Goal: Task Accomplishment & Management: Manage account settings

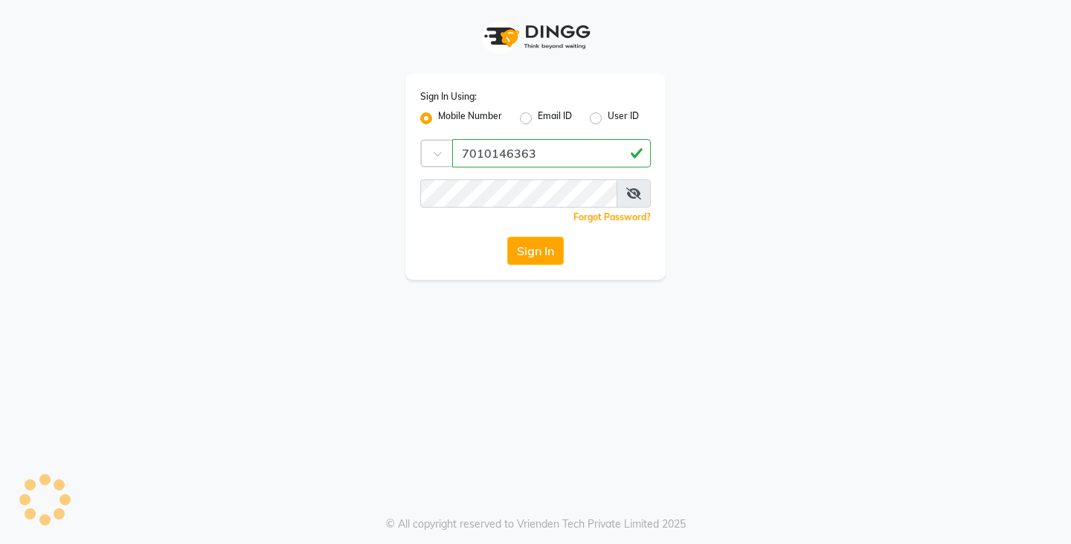
type input "7010146363"
click at [709, 189] on div "Sign In Using: Mobile Number Email ID User ID Country Code × 7010146363 Remembe…" at bounding box center [536, 140] width 848 height 280
click at [530, 257] on button "Sign In" at bounding box center [535, 250] width 57 height 28
click at [513, 248] on button "Sign In" at bounding box center [535, 250] width 57 height 28
click at [538, 257] on button "Sign In" at bounding box center [535, 250] width 57 height 28
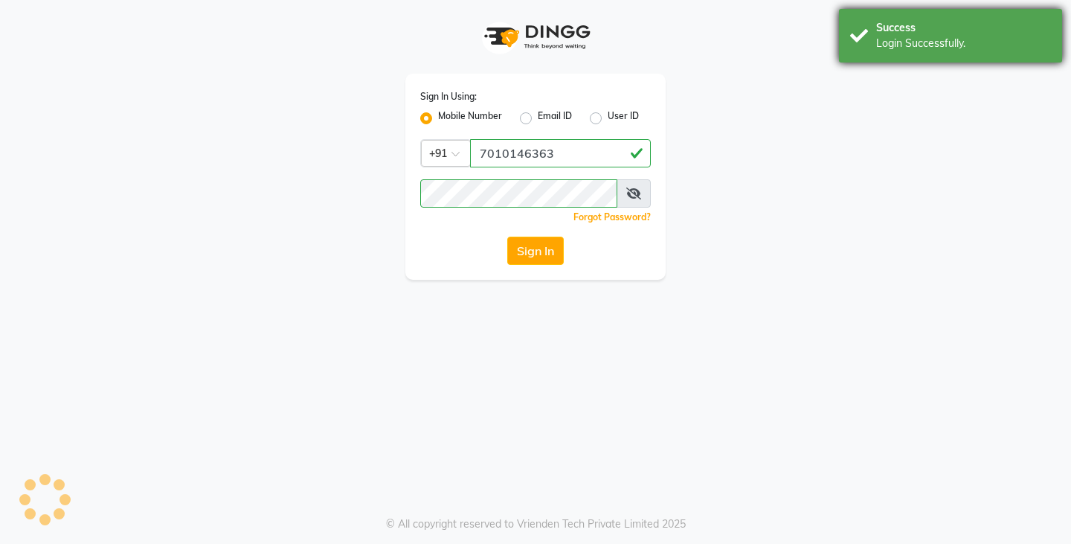
click at [1003, 46] on div "Login Successfully." at bounding box center [963, 44] width 175 height 16
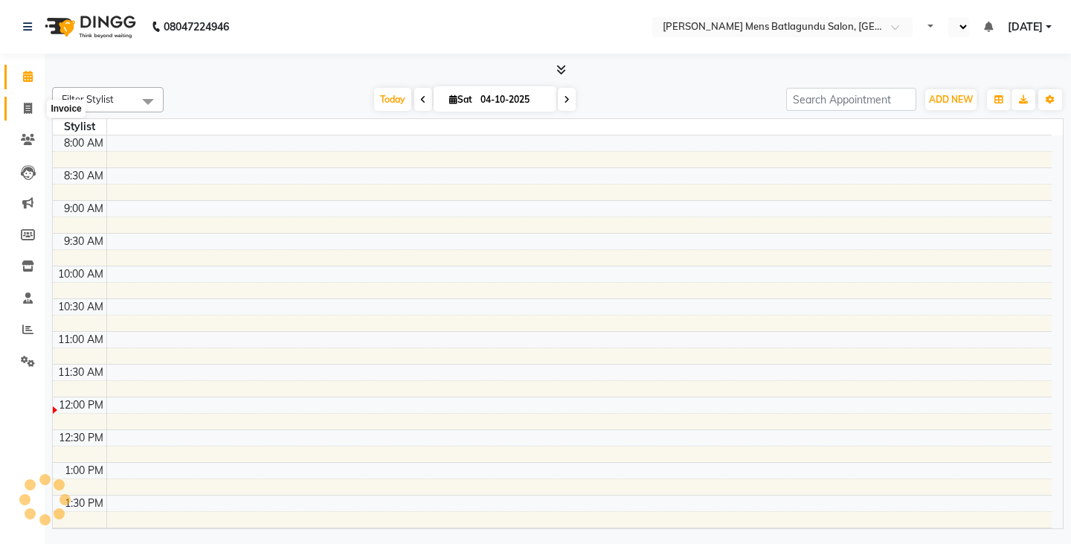
click at [27, 110] on icon at bounding box center [28, 108] width 8 height 11
select select "service"
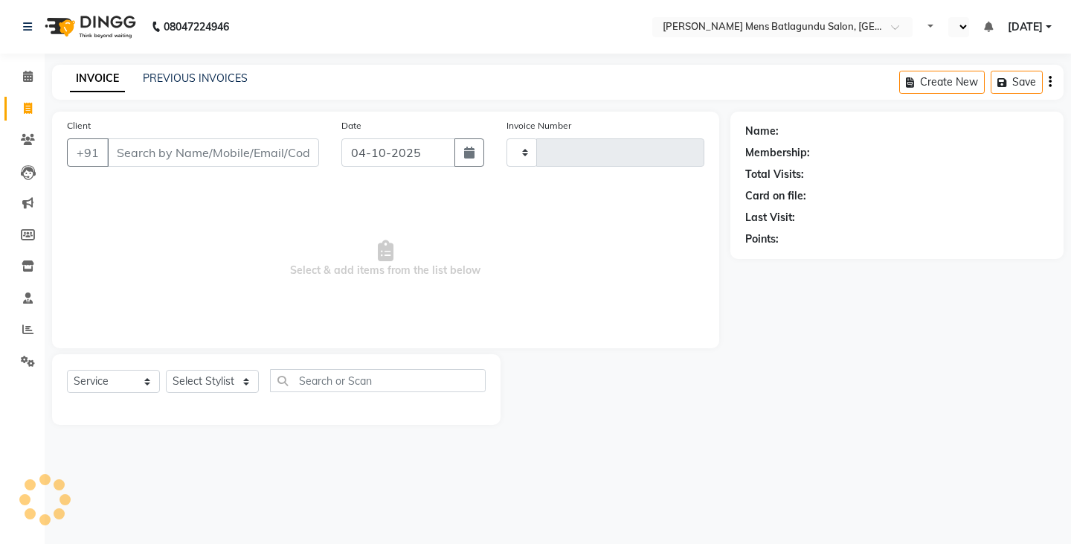
select select "en"
click at [190, 77] on link "PREVIOUS INVOICES" at bounding box center [195, 77] width 105 height 13
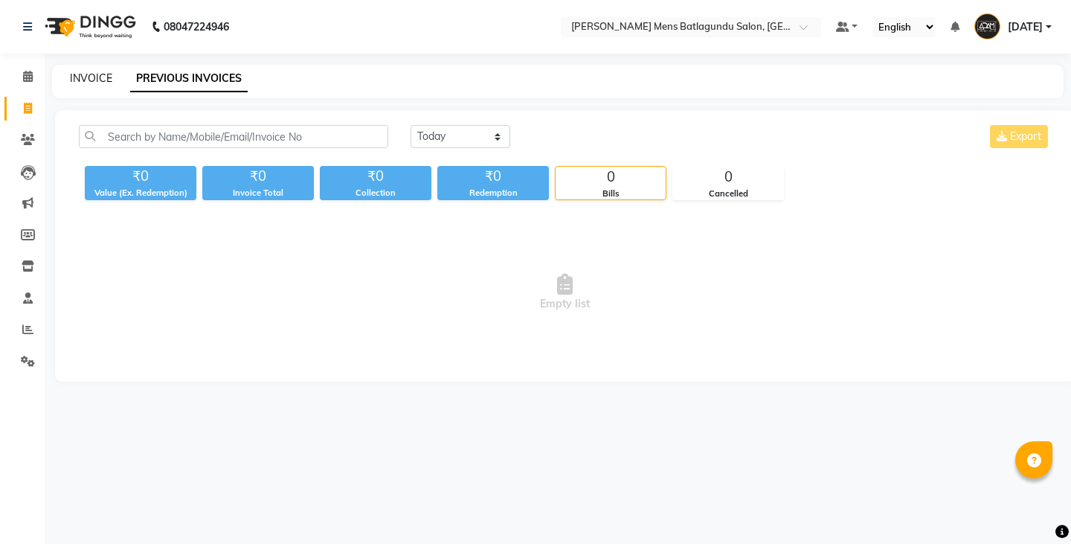
click at [101, 74] on link "INVOICE" at bounding box center [91, 77] width 42 height 13
select select "service"
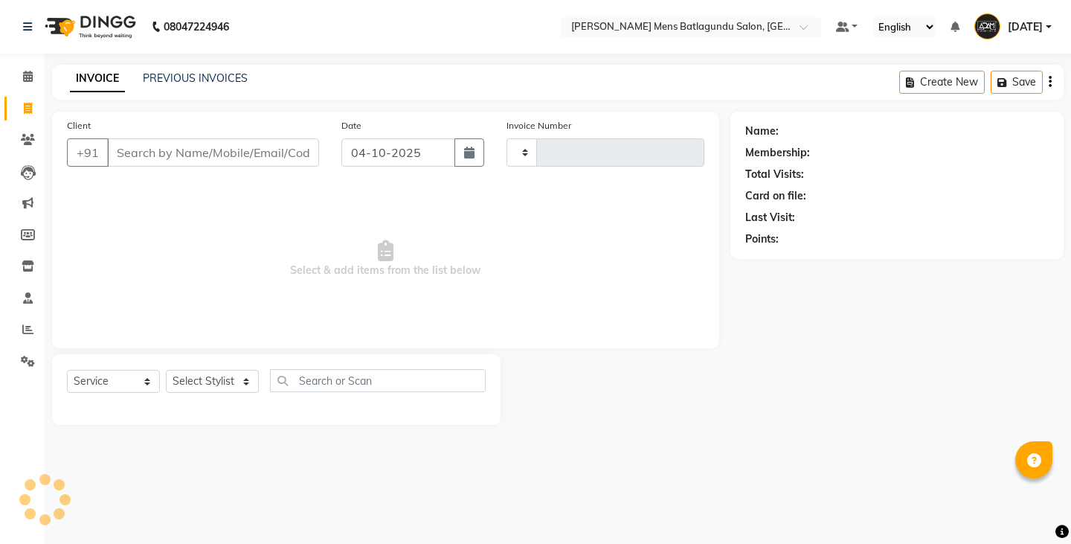
type input "5023"
select select "8213"
type input "8"
type input "7667194450"
click at [267, 161] on button "Add Client" at bounding box center [280, 152] width 77 height 28
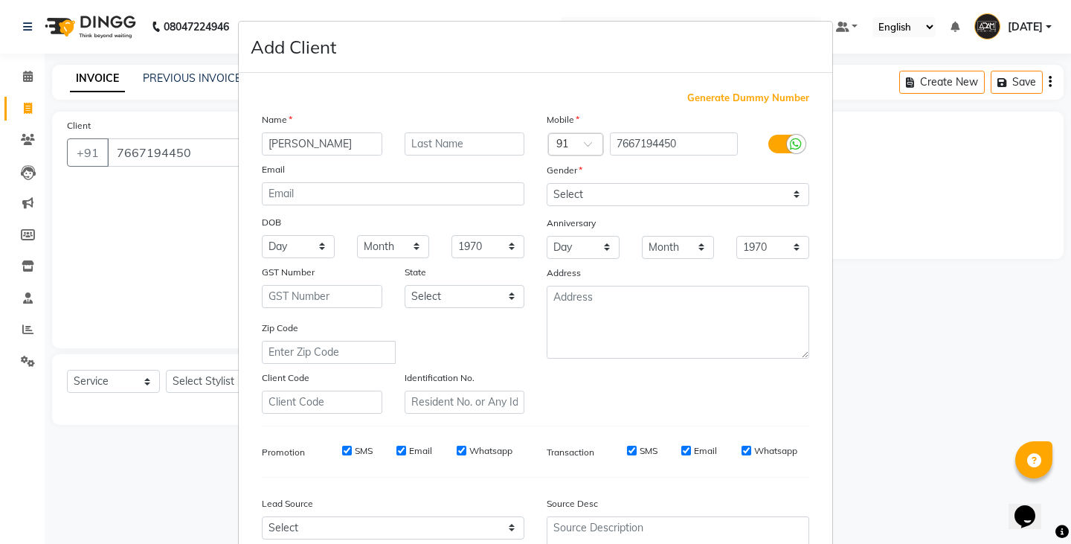
type input "[PERSON_NAME]"
click at [718, 184] on select "Select [DEMOGRAPHIC_DATA] [DEMOGRAPHIC_DATA] Other Prefer Not To Say" at bounding box center [678, 194] width 263 height 23
select select "[DEMOGRAPHIC_DATA]"
click at [547, 183] on select "Select [DEMOGRAPHIC_DATA] [DEMOGRAPHIC_DATA] Other Prefer Not To Say" at bounding box center [678, 194] width 263 height 23
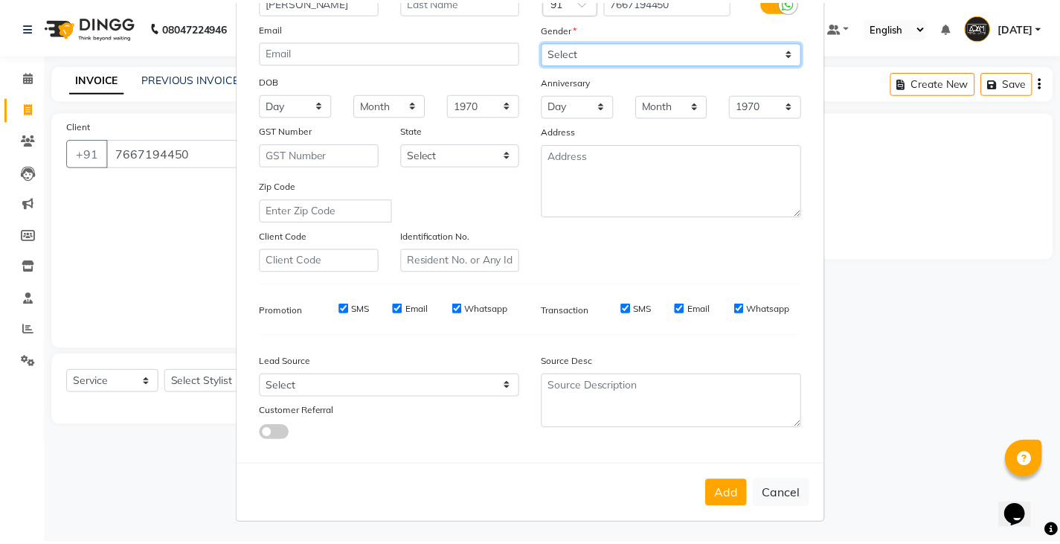
scroll to position [143, 0]
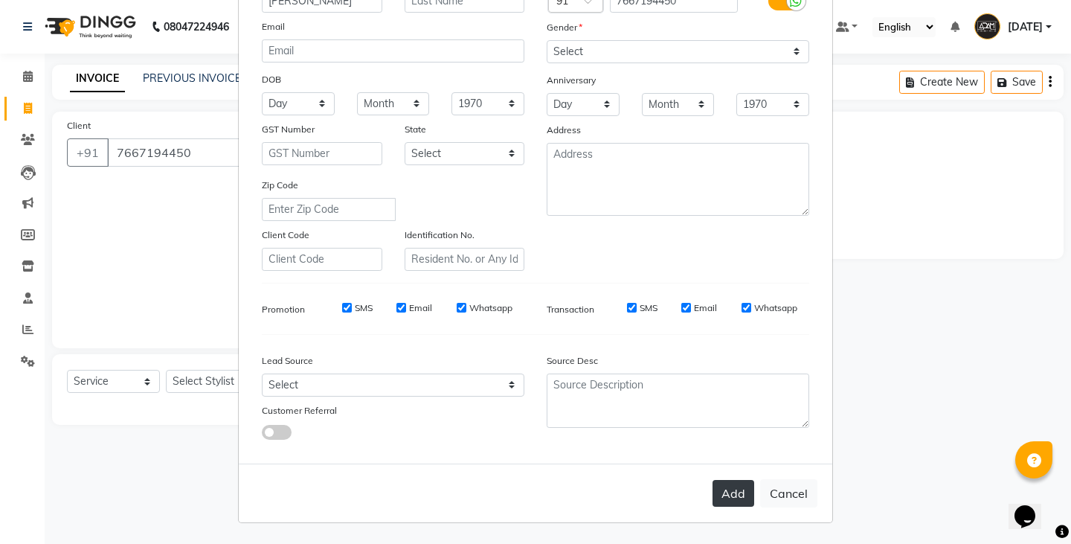
click at [735, 493] on button "Add" at bounding box center [733, 493] width 42 height 27
select select
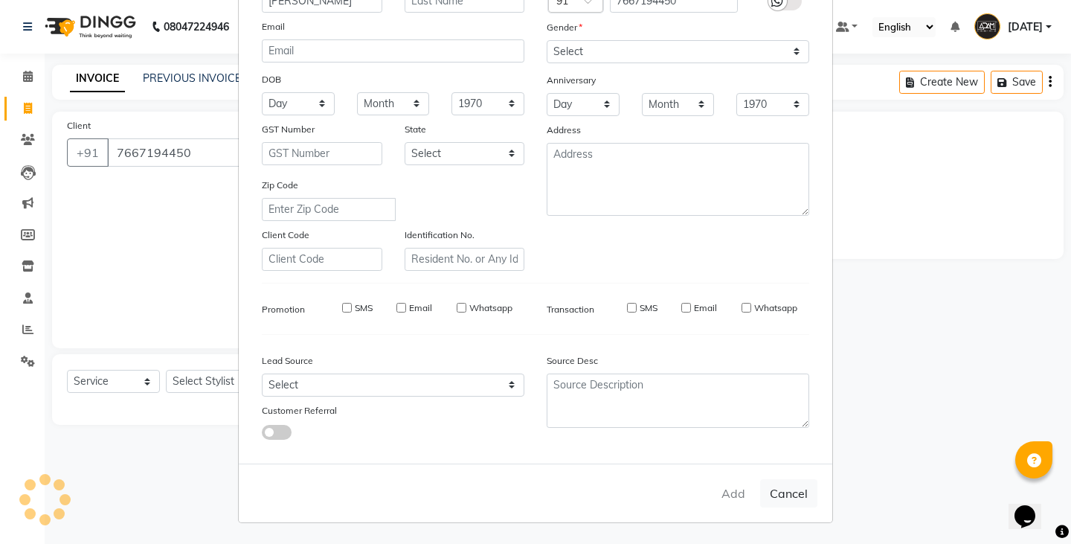
select select
checkbox input "false"
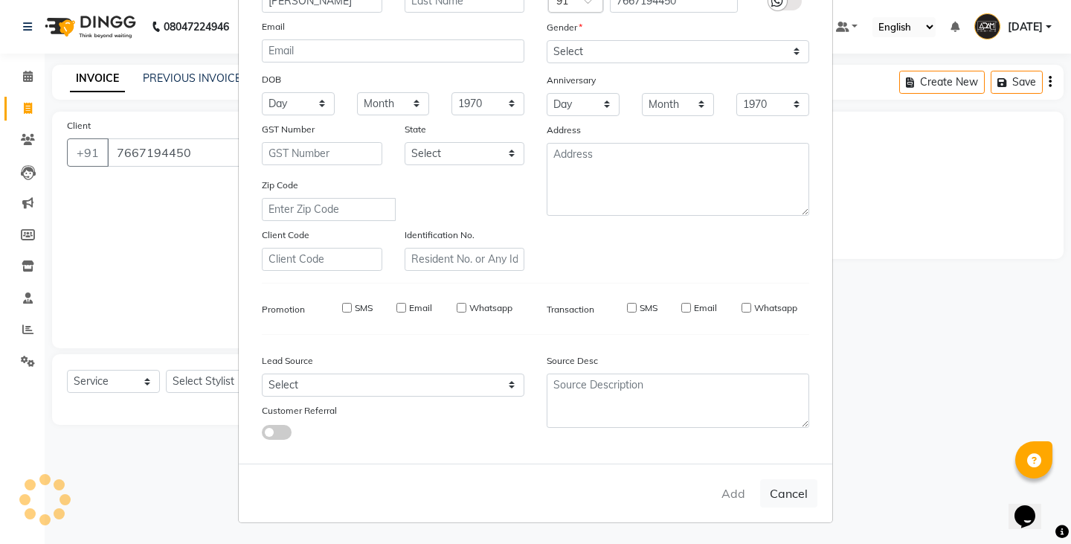
checkbox input "false"
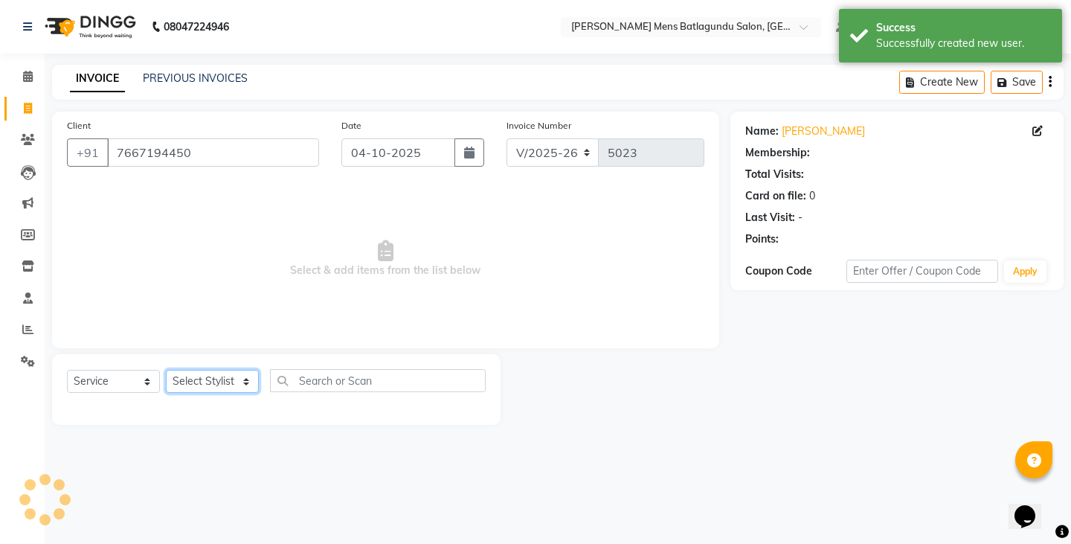
click at [225, 389] on select "Select Stylist Admin [PERSON_NAME][DATE] SAHIB [PERSON_NAME]" at bounding box center [212, 381] width 93 height 23
select select "89172"
click at [166, 370] on select "Select Stylist Admin [PERSON_NAME][DATE] SAHIB [PERSON_NAME]" at bounding box center [212, 381] width 93 height 23
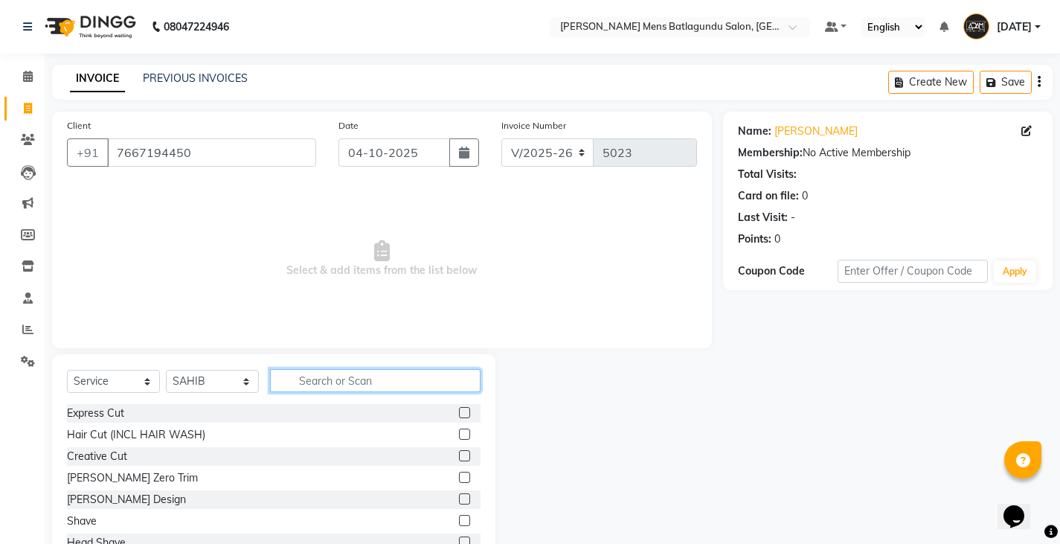
click at [451, 378] on input "text" at bounding box center [375, 380] width 210 height 23
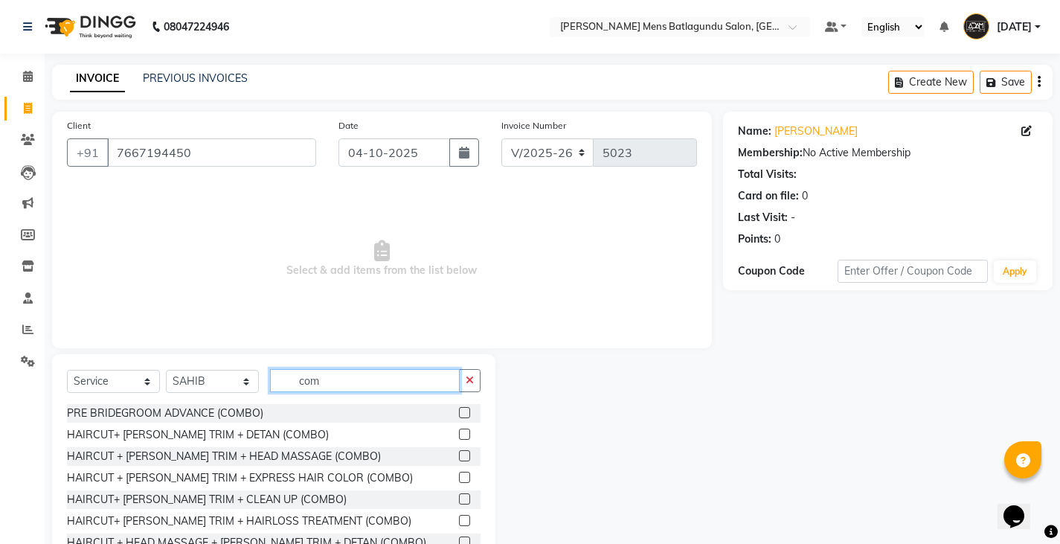
type input "com"
click at [459, 476] on label at bounding box center [464, 476] width 11 height 11
click at [459, 476] on input "checkbox" at bounding box center [464, 478] width 10 height 10
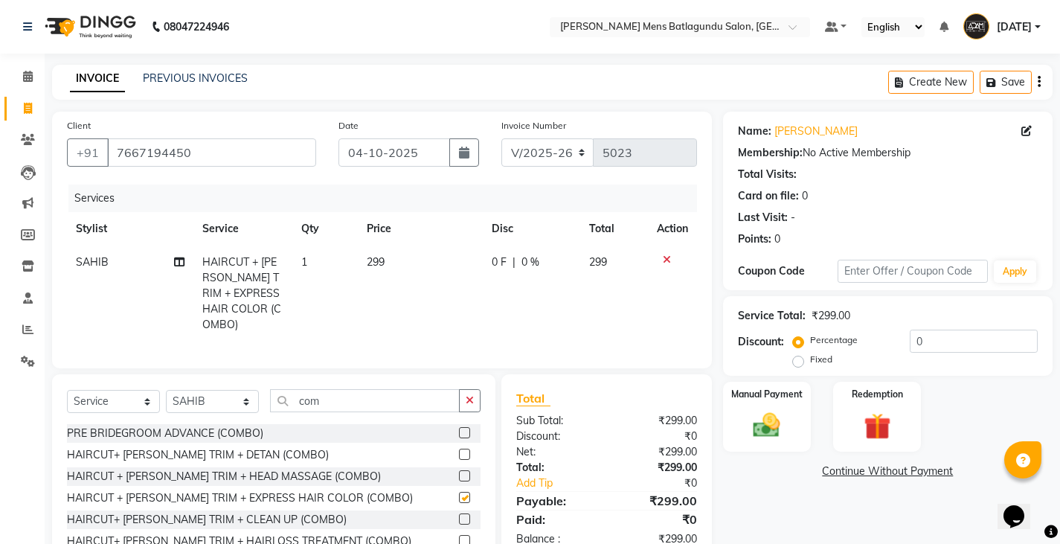
checkbox input "false"
drag, startPoint x: 433, startPoint y: 264, endPoint x: 424, endPoint y: 264, distance: 8.9
click at [424, 264] on td "299" at bounding box center [420, 293] width 125 height 96
select select "89172"
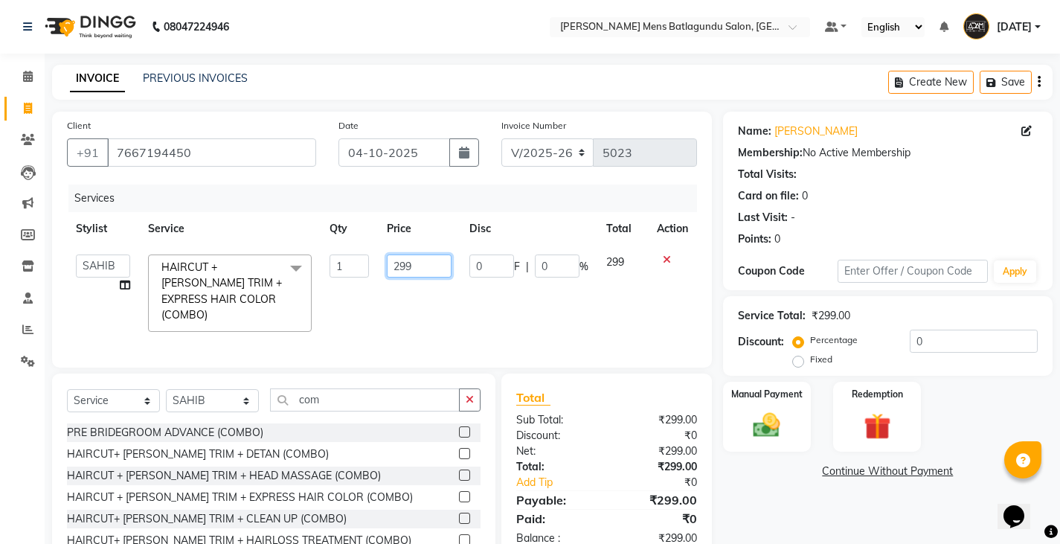
click at [430, 263] on input "299" at bounding box center [419, 265] width 65 height 23
type input "2"
type input "300"
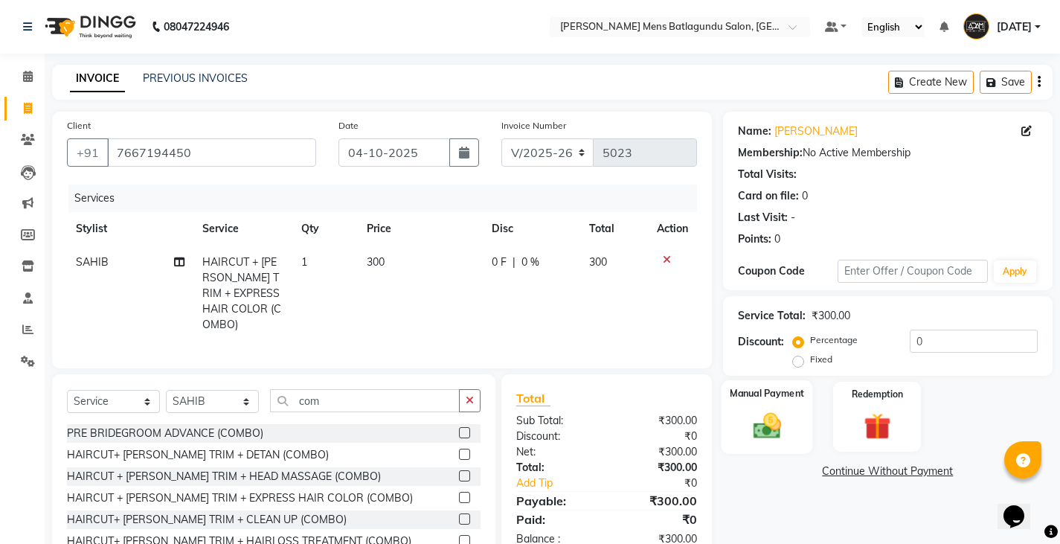
click at [779, 419] on img at bounding box center [766, 425] width 45 height 32
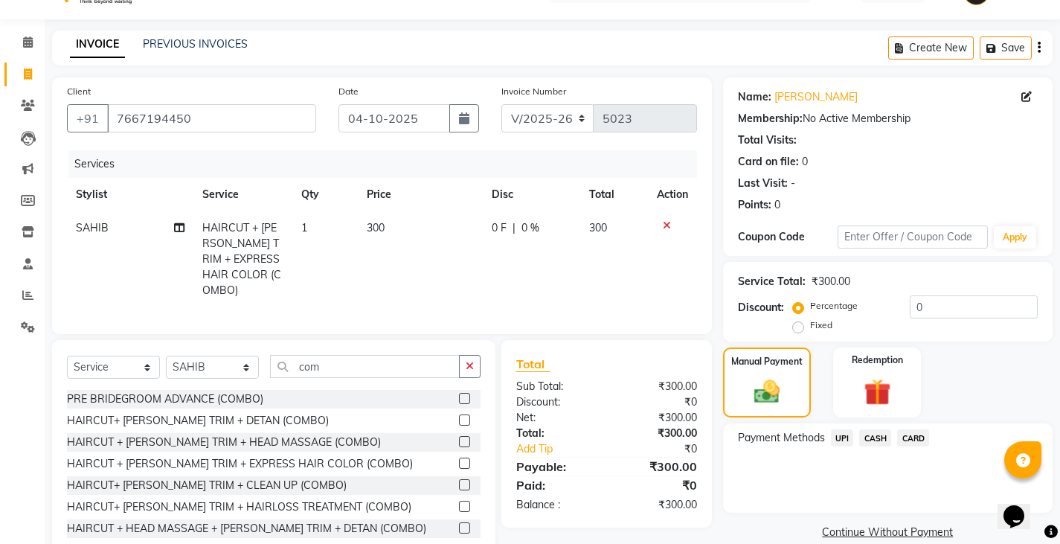
scroll to position [68, 0]
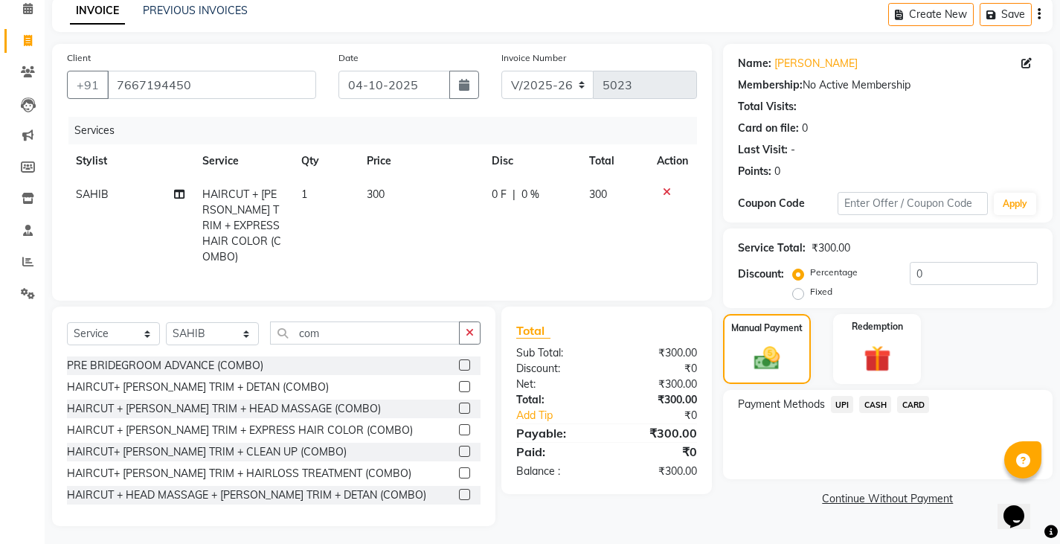
click at [831, 406] on span "UPI" at bounding box center [842, 404] width 23 height 17
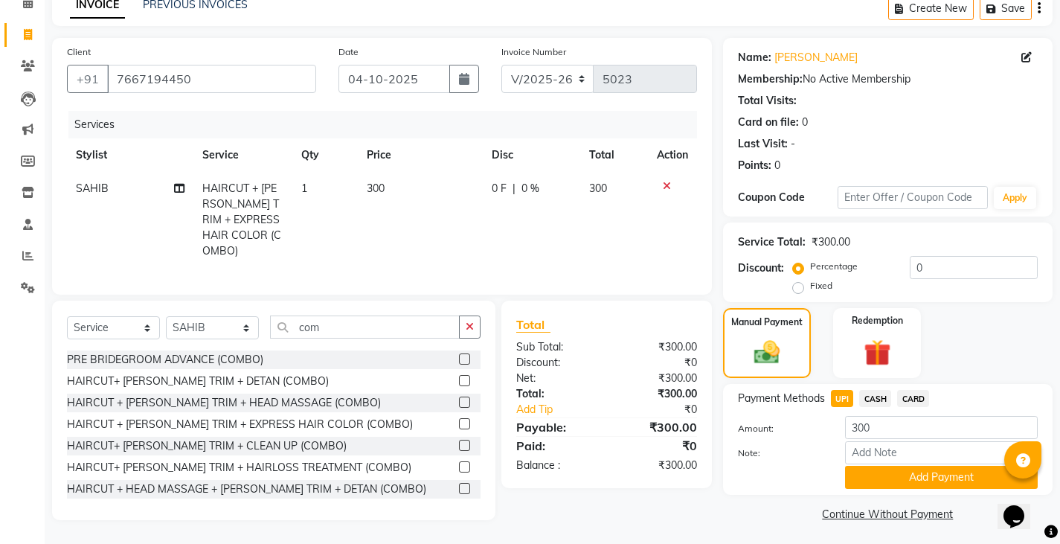
scroll to position [77, 0]
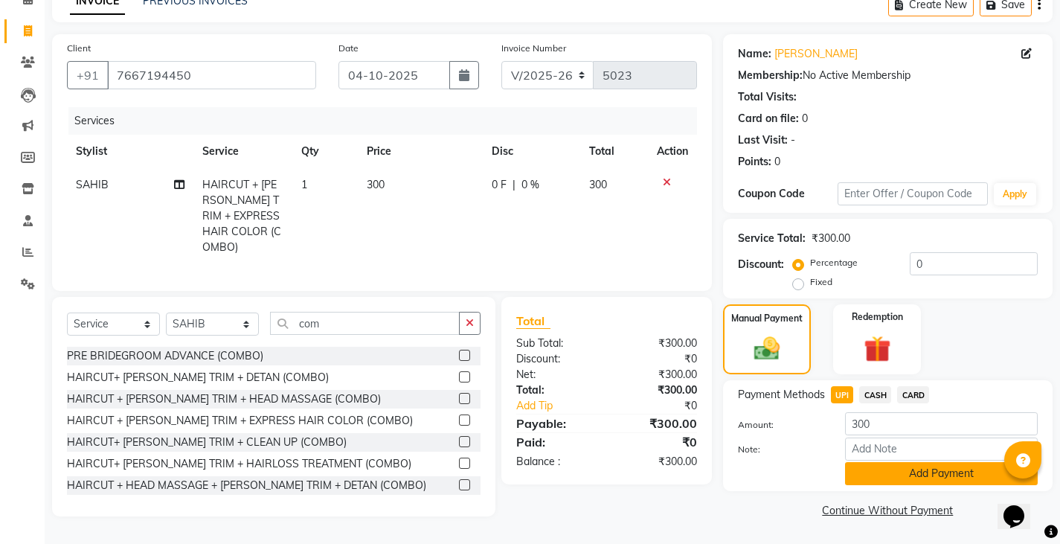
click at [901, 471] on button "Add Payment" at bounding box center [941, 473] width 193 height 23
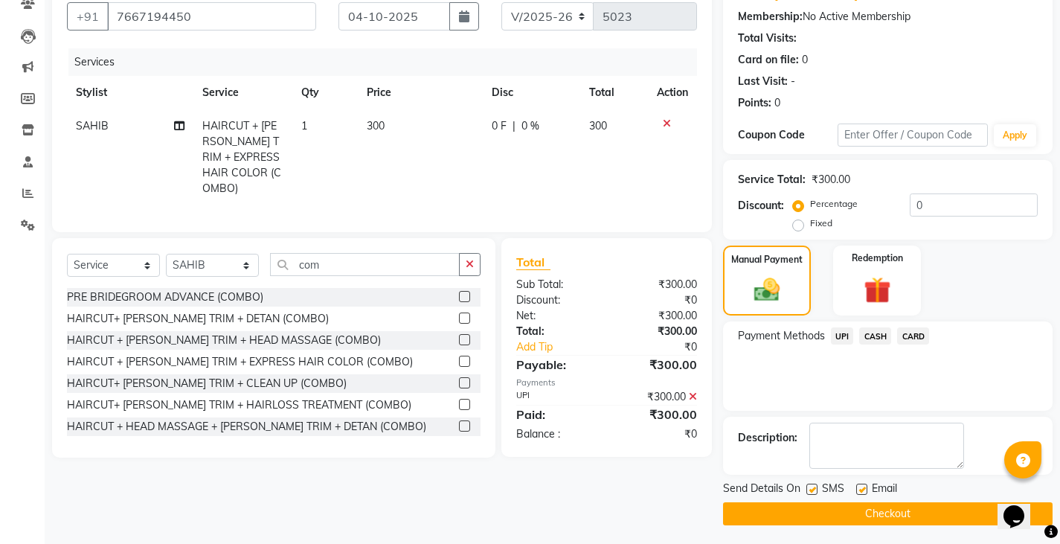
scroll to position [140, 0]
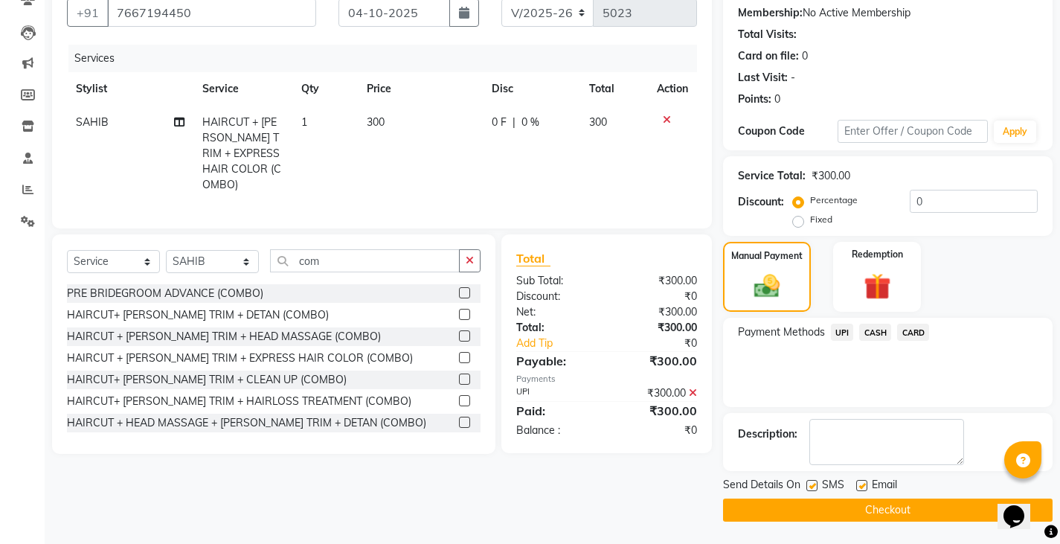
click at [897, 509] on button "Checkout" at bounding box center [887, 509] width 329 height 23
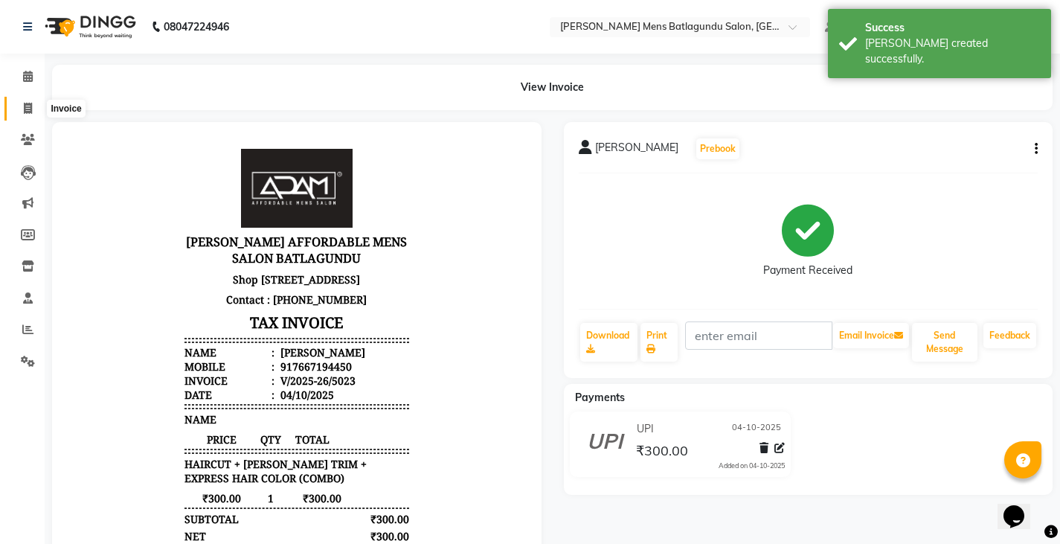
click at [18, 109] on span at bounding box center [28, 108] width 26 height 17
select select "service"
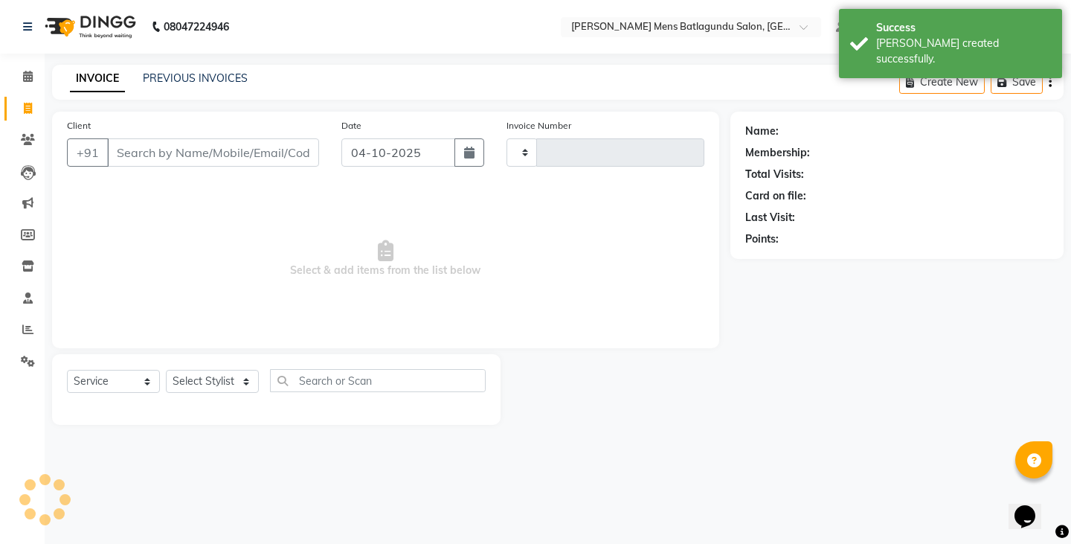
type input "5024"
select select "8213"
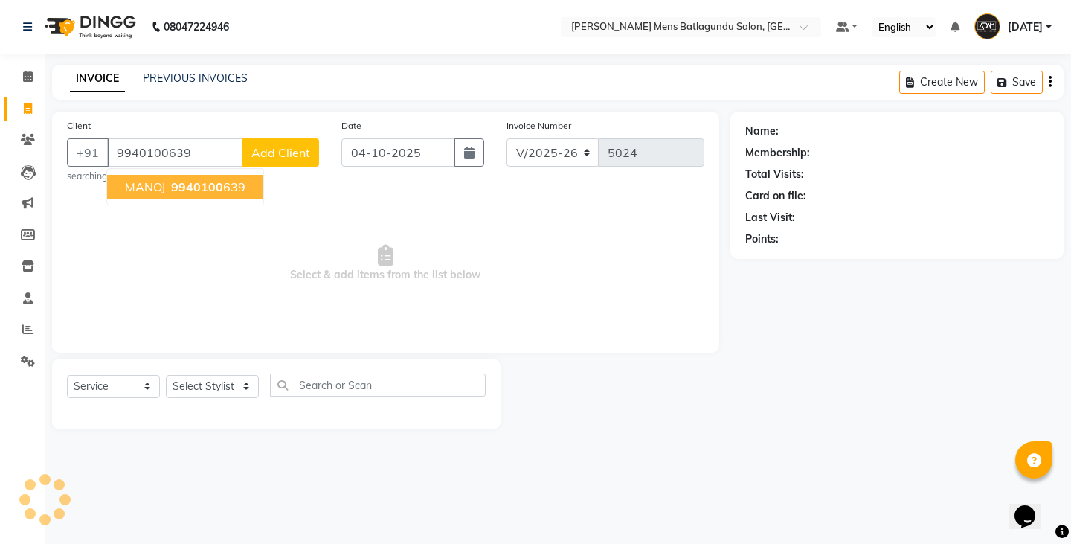
type input "9940100639"
click at [208, 184] on span "9940100" at bounding box center [197, 186] width 52 height 15
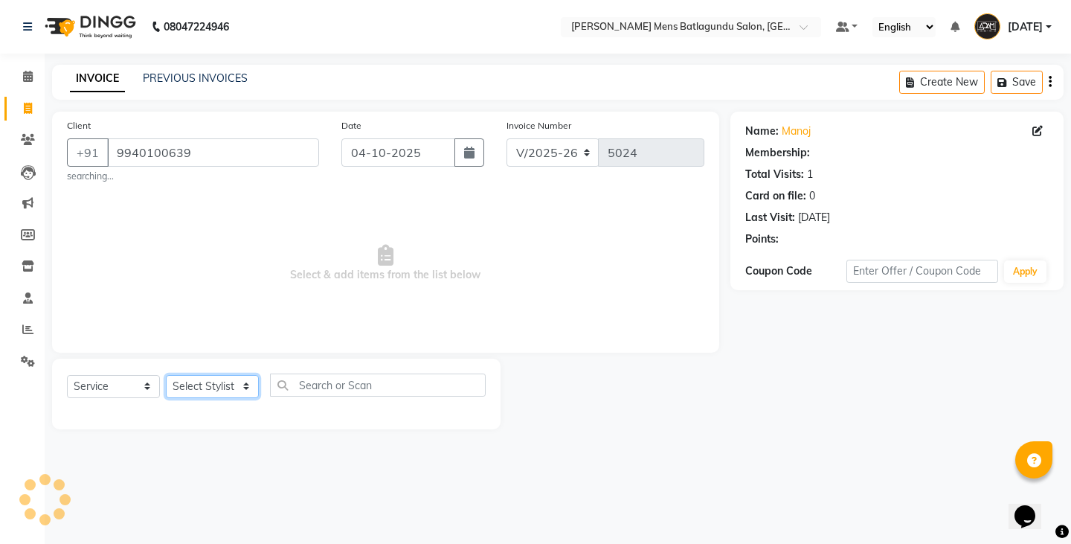
click at [217, 390] on select "Select Stylist Admin [PERSON_NAME][DATE] SAHIB [PERSON_NAME]" at bounding box center [212, 386] width 93 height 23
select select "89172"
click at [166, 375] on select "Select Stylist Admin [PERSON_NAME][DATE] SAHIB [PERSON_NAME]" at bounding box center [212, 386] width 93 height 23
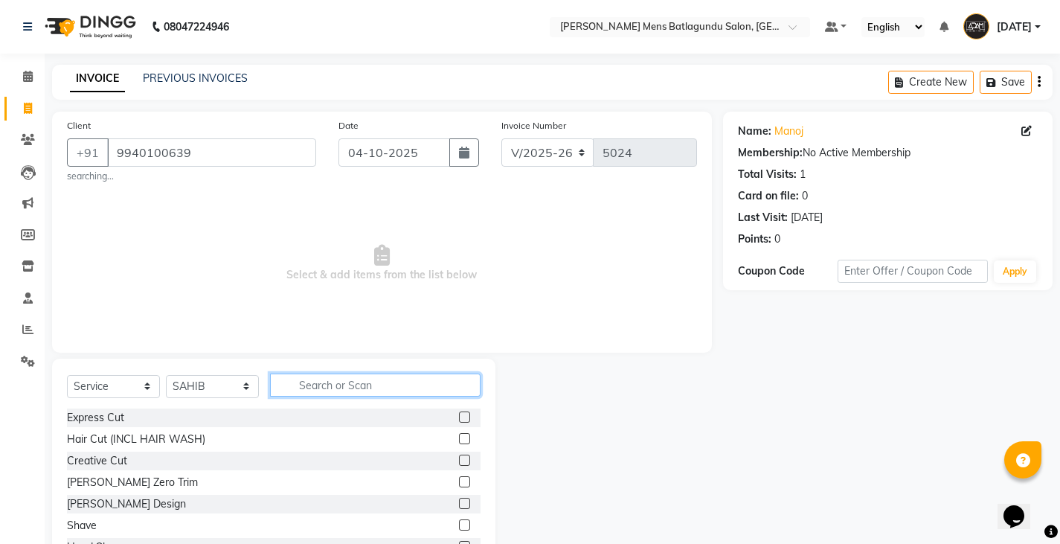
click at [393, 388] on input "text" at bounding box center [375, 384] width 210 height 23
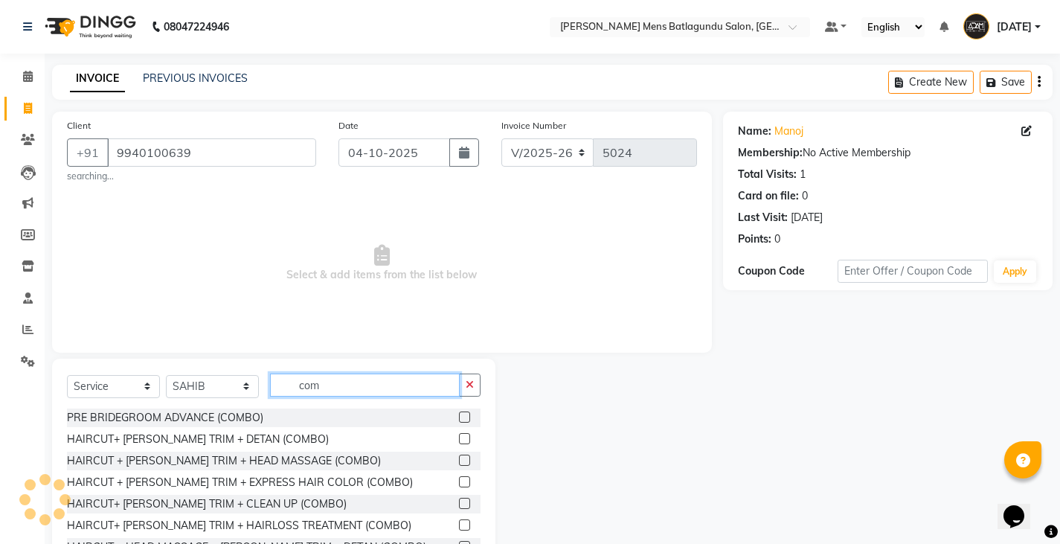
type input "com"
click at [459, 442] on label at bounding box center [464, 438] width 11 height 11
click at [459, 442] on input "checkbox" at bounding box center [464, 439] width 10 height 10
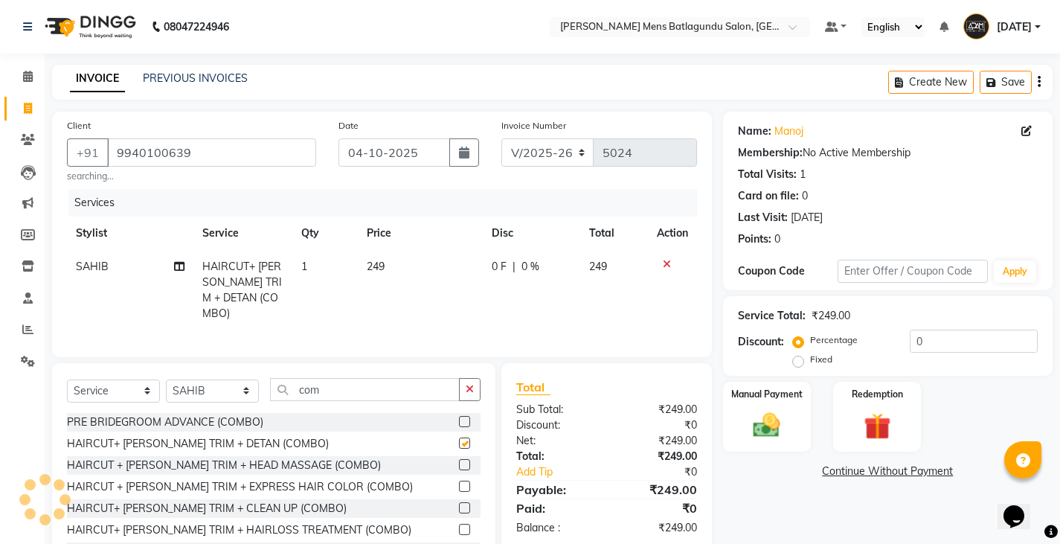
checkbox input "false"
click at [378, 265] on span "249" at bounding box center [376, 266] width 18 height 13
select select "89172"
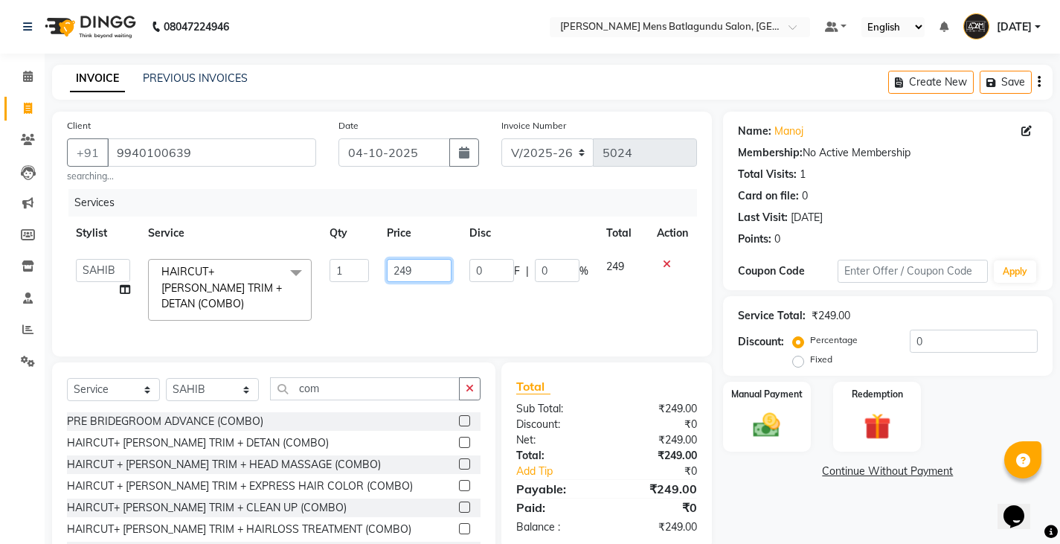
click at [416, 271] on input "249" at bounding box center [419, 270] width 65 height 23
type input "250"
click at [775, 401] on div "Manual Payment" at bounding box center [766, 417] width 91 height 74
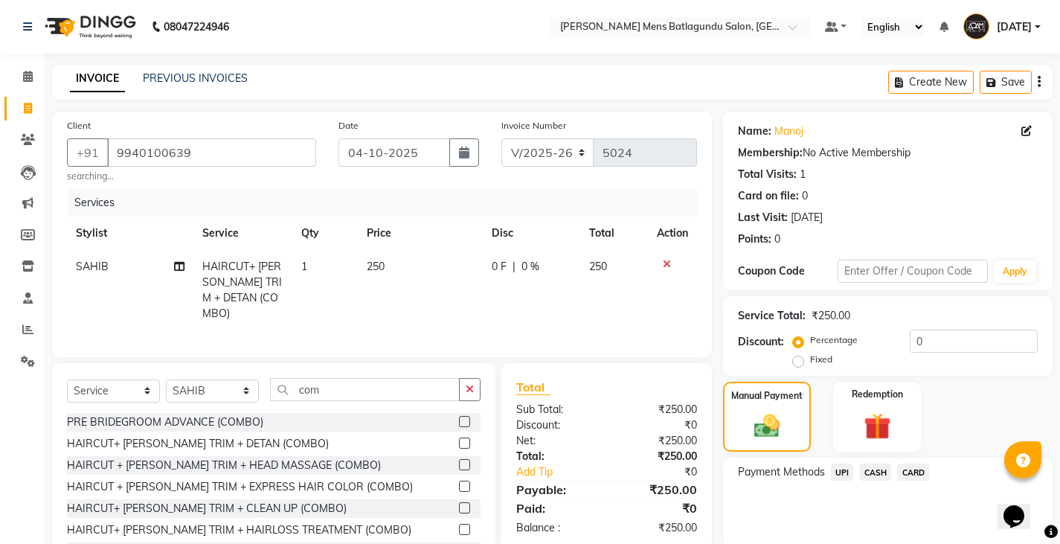
click at [847, 473] on span "UPI" at bounding box center [842, 471] width 23 height 17
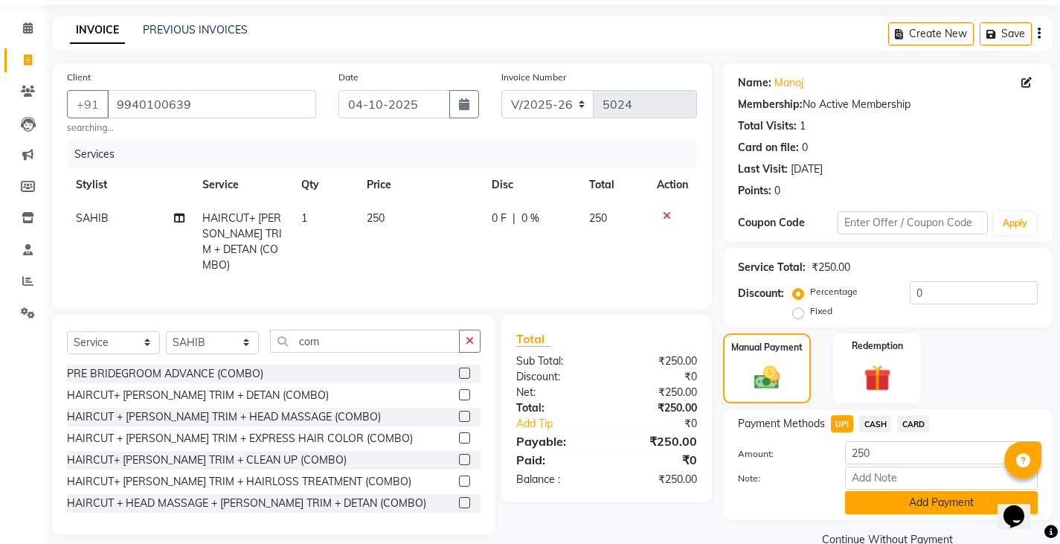
scroll to position [77, 0]
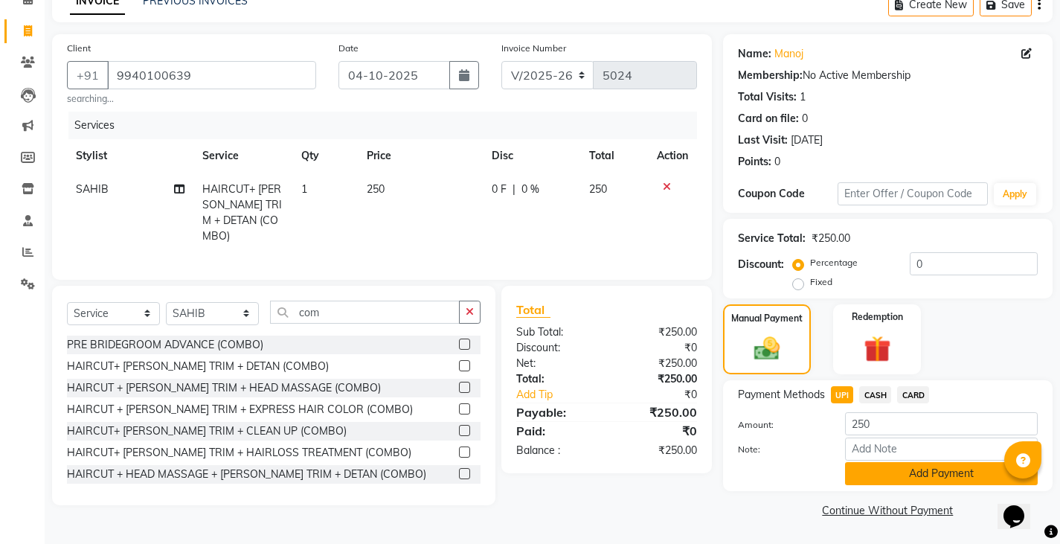
click at [856, 480] on button "Add Payment" at bounding box center [941, 473] width 193 height 23
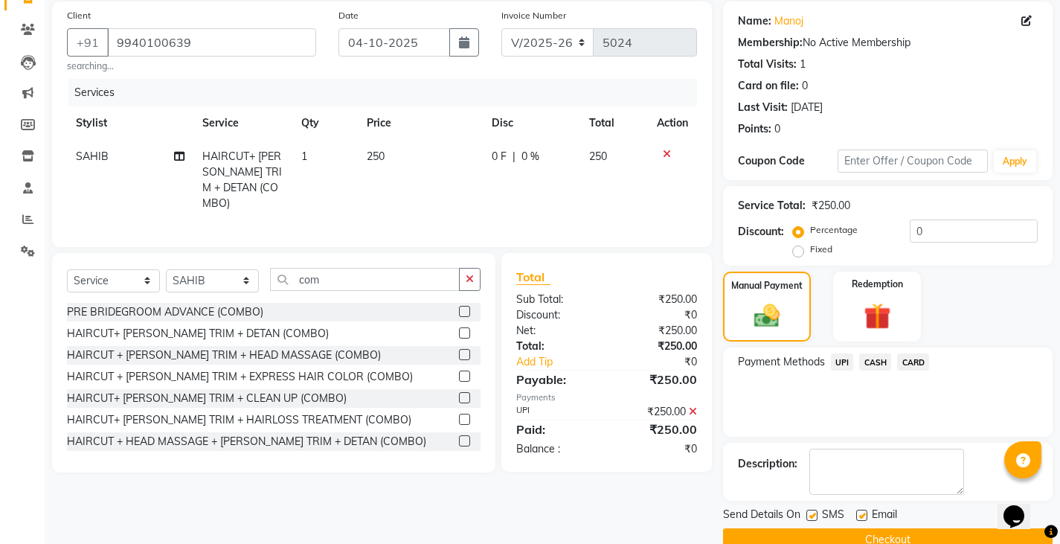
scroll to position [140, 0]
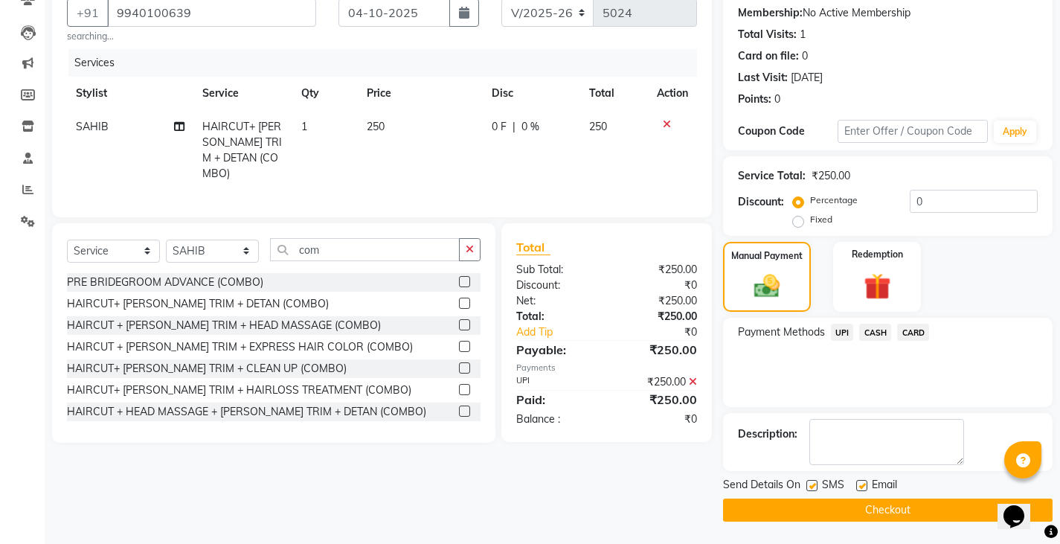
click at [851, 514] on button "Checkout" at bounding box center [887, 509] width 329 height 23
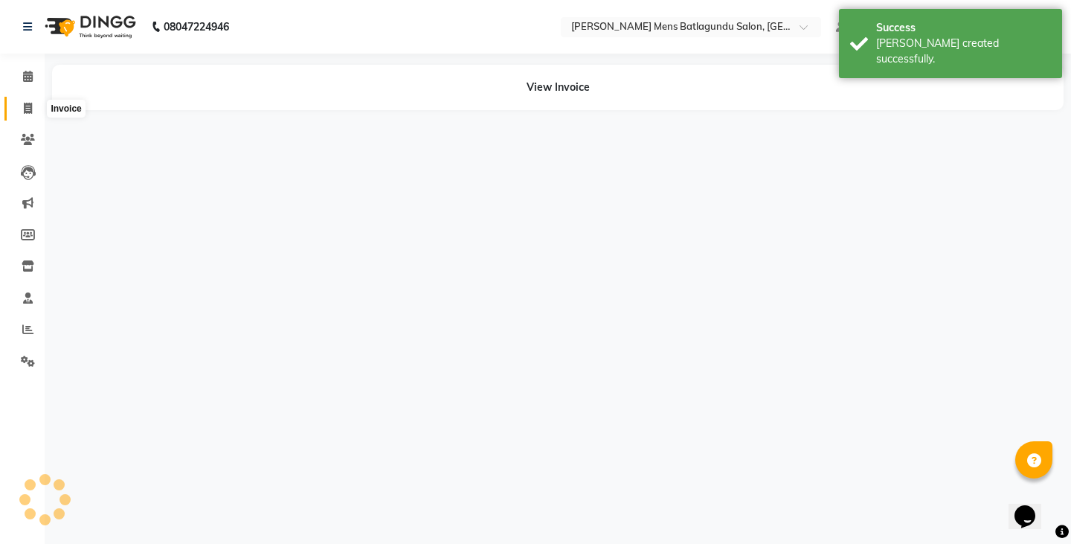
click at [16, 109] on span at bounding box center [28, 108] width 26 height 17
select select "service"
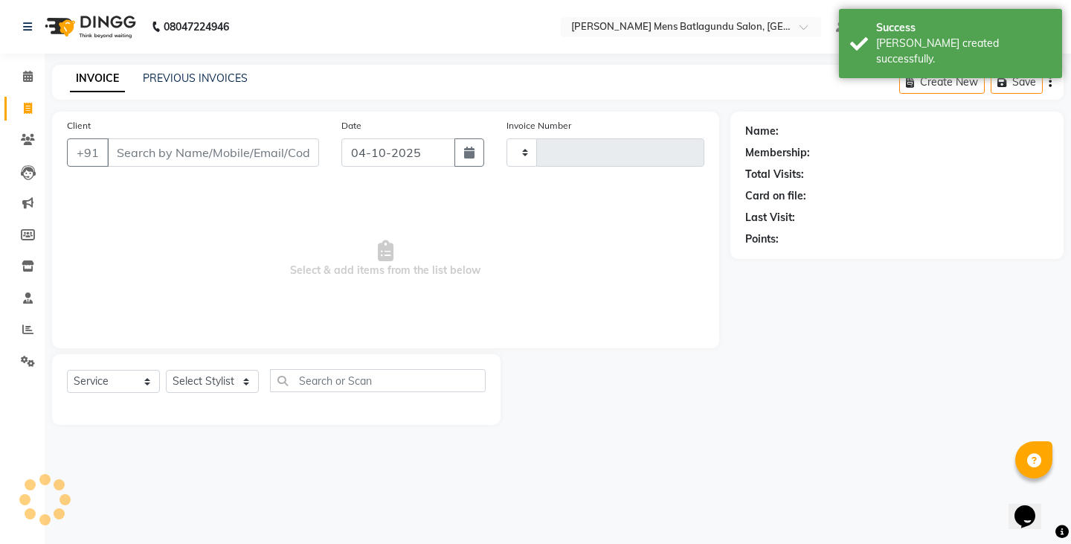
type input "5025"
select select "8213"
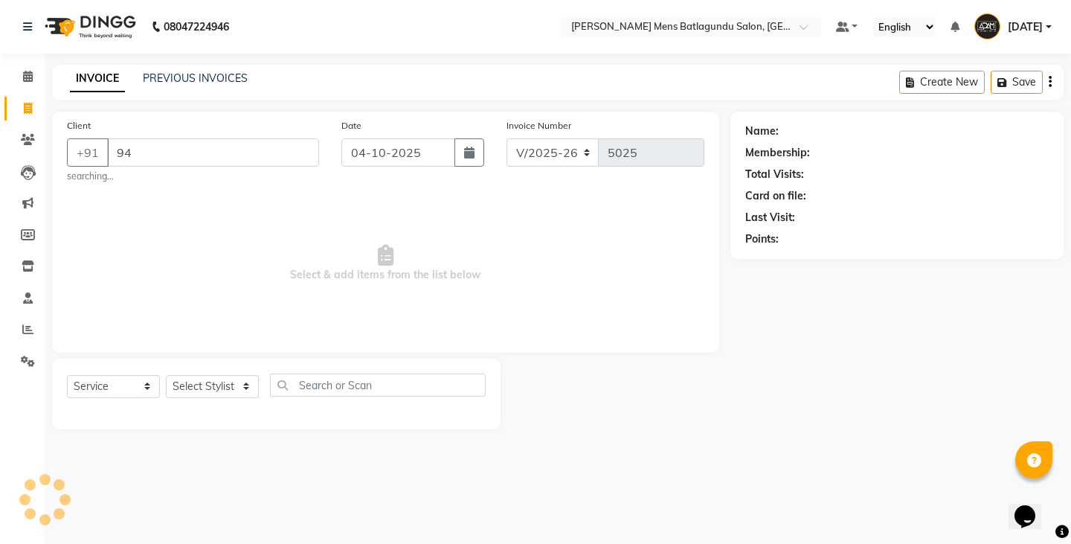
type input "9"
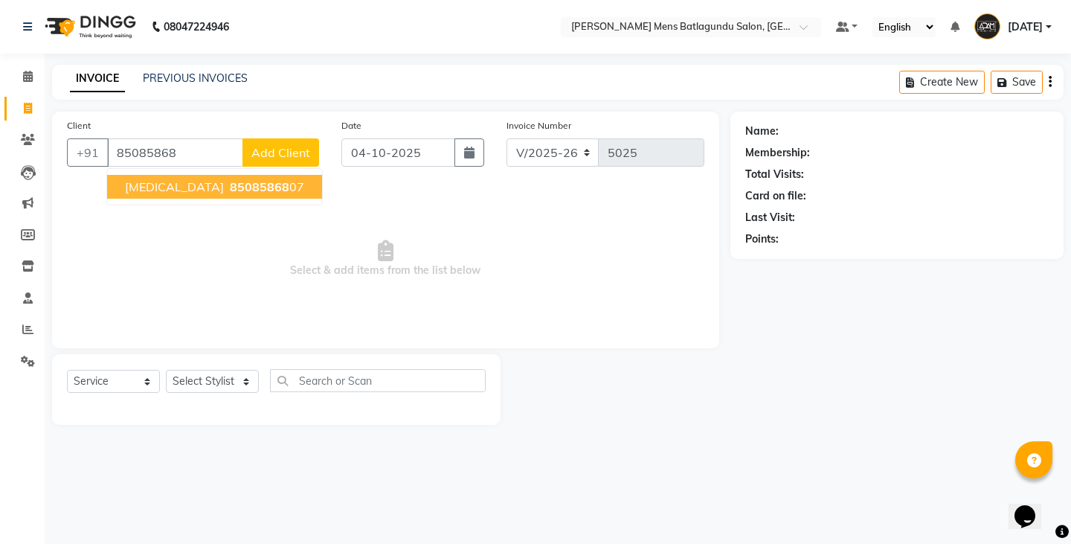
click at [230, 191] on span "85085868" at bounding box center [259, 186] width 59 height 15
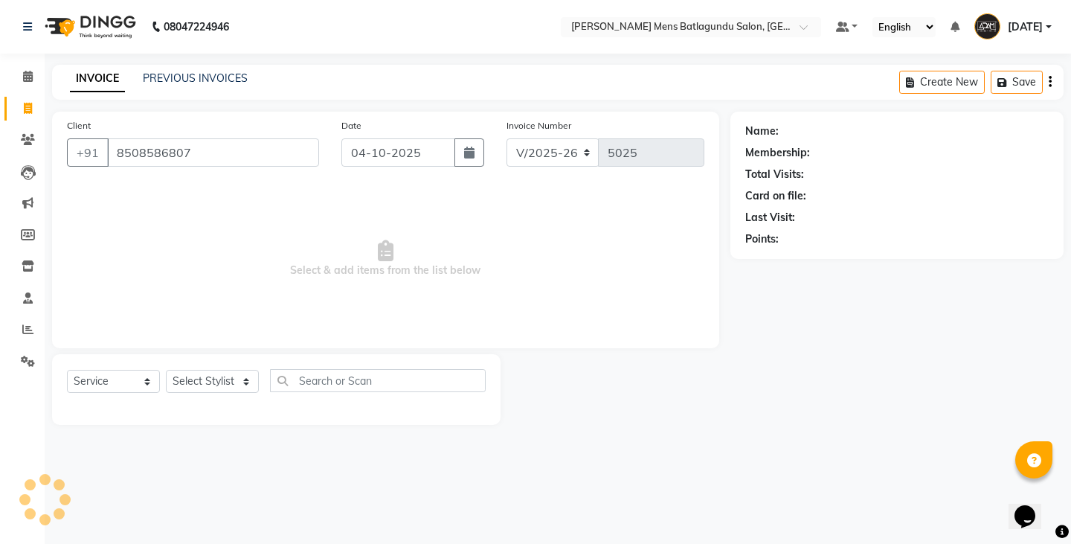
type input "8508586807"
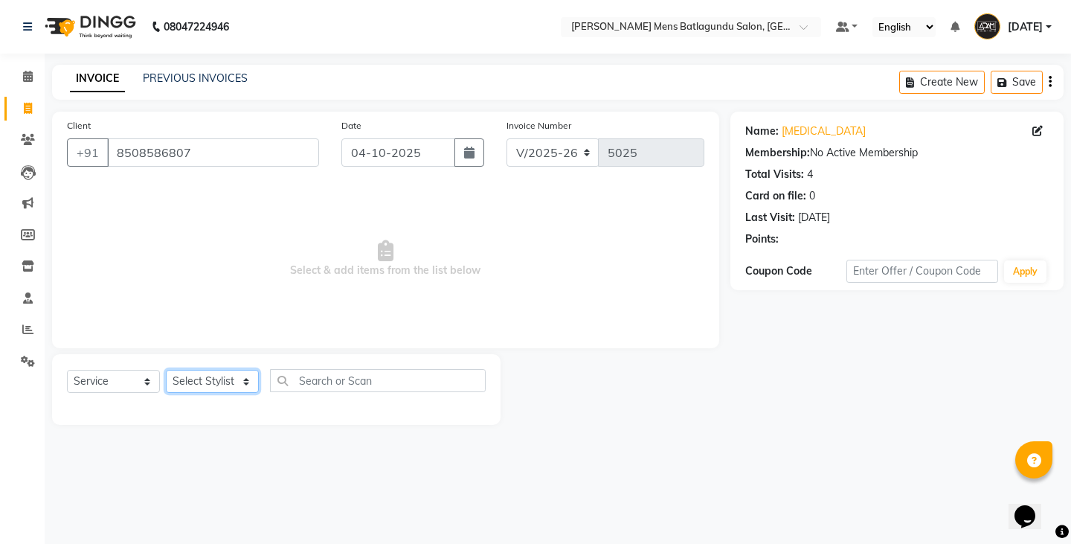
click at [244, 385] on select "Select Stylist Admin [PERSON_NAME][DATE] SAHIB [PERSON_NAME]" at bounding box center [212, 381] width 93 height 23
select select "89703"
click at [166, 370] on select "Select Stylist Admin [PERSON_NAME][DATE] SAHIB [PERSON_NAME]" at bounding box center [212, 381] width 93 height 23
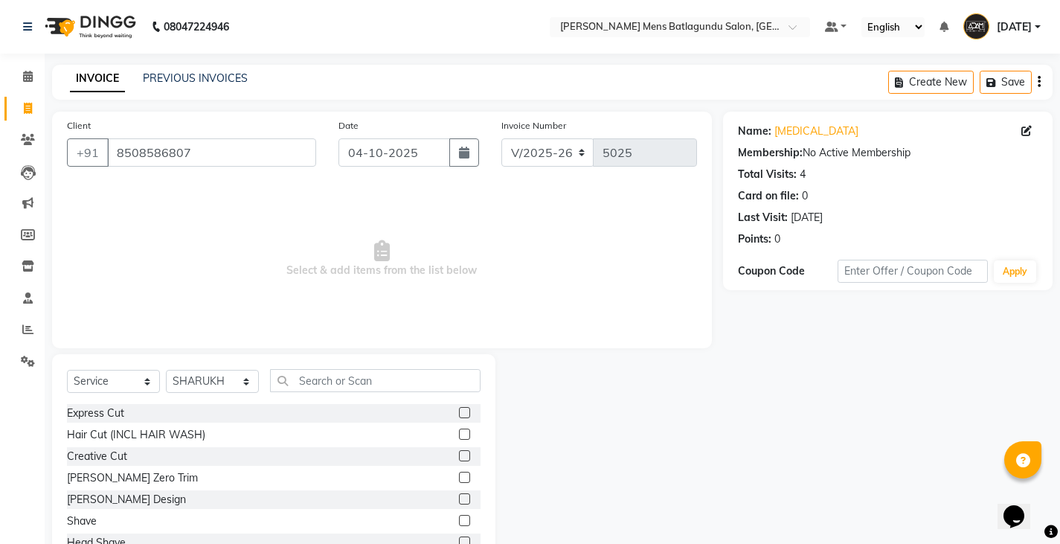
click at [459, 412] on label at bounding box center [464, 412] width 11 height 11
click at [459, 412] on input "checkbox" at bounding box center [464, 413] width 10 height 10
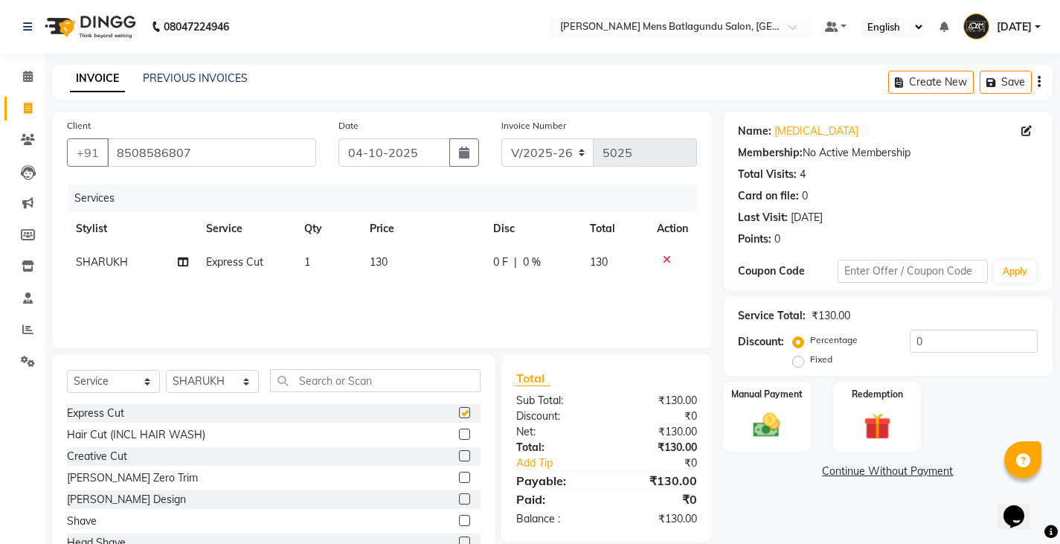
checkbox input "false"
click at [387, 264] on span "130" at bounding box center [379, 261] width 18 height 13
select select "89703"
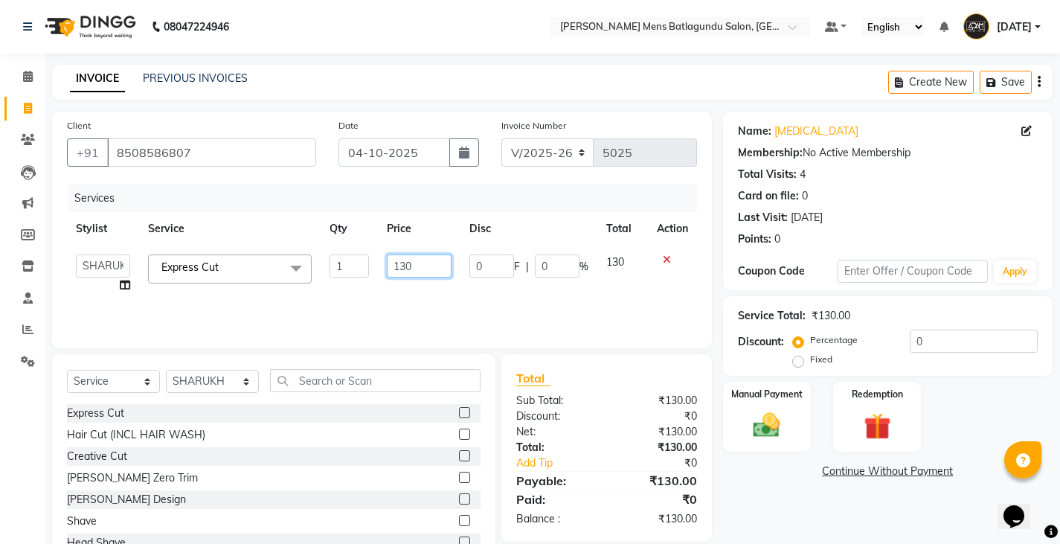
click at [415, 267] on input "130" at bounding box center [419, 265] width 65 height 23
type input "100"
click at [368, 380] on input "text" at bounding box center [375, 380] width 210 height 23
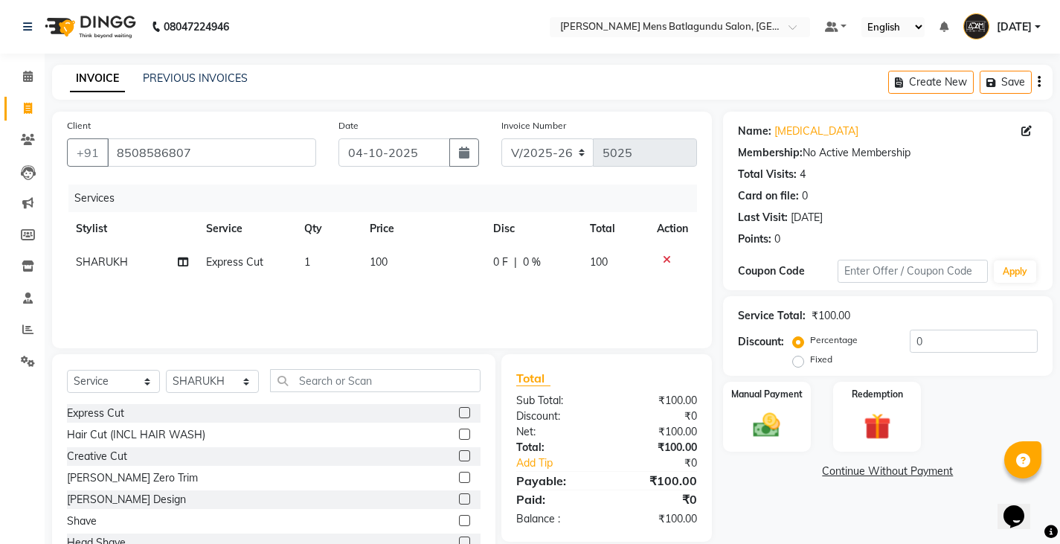
click at [459, 414] on label at bounding box center [464, 412] width 11 height 11
click at [459, 414] on input "checkbox" at bounding box center [464, 413] width 10 height 10
checkbox input "false"
click at [404, 289] on td "130" at bounding box center [422, 295] width 123 height 33
select select "89703"
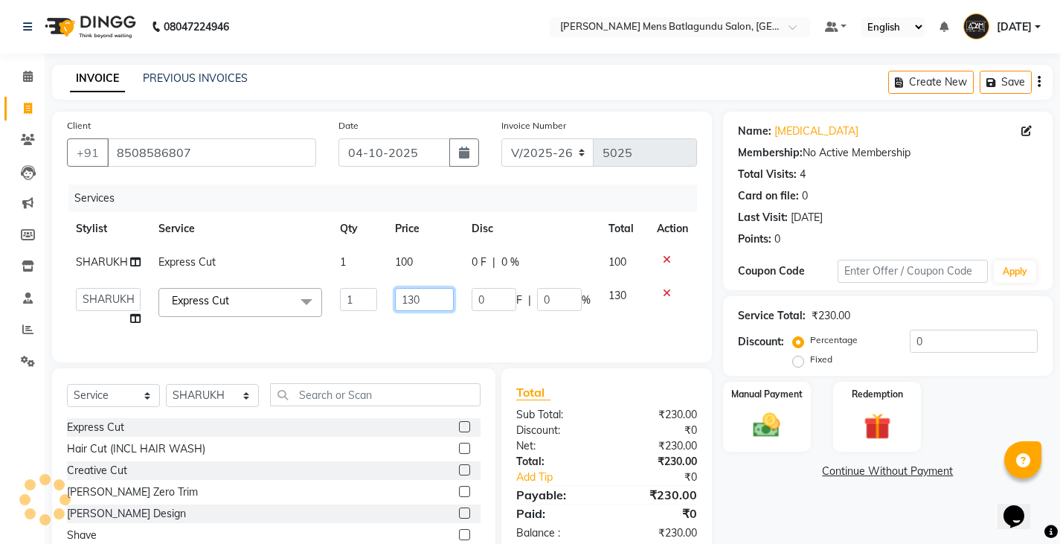
drag, startPoint x: 436, startPoint y: 296, endPoint x: 436, endPoint y: 304, distance: 8.2
click at [436, 304] on input "130" at bounding box center [424, 299] width 59 height 23
type input "100"
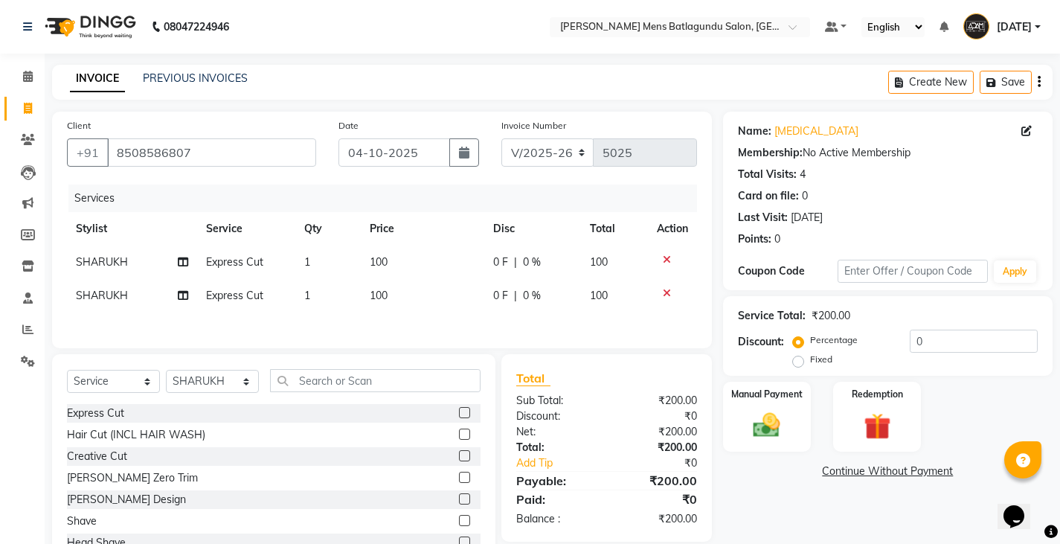
click at [132, 295] on td "SHARUKH" at bounding box center [132, 295] width 130 height 33
select select "89703"
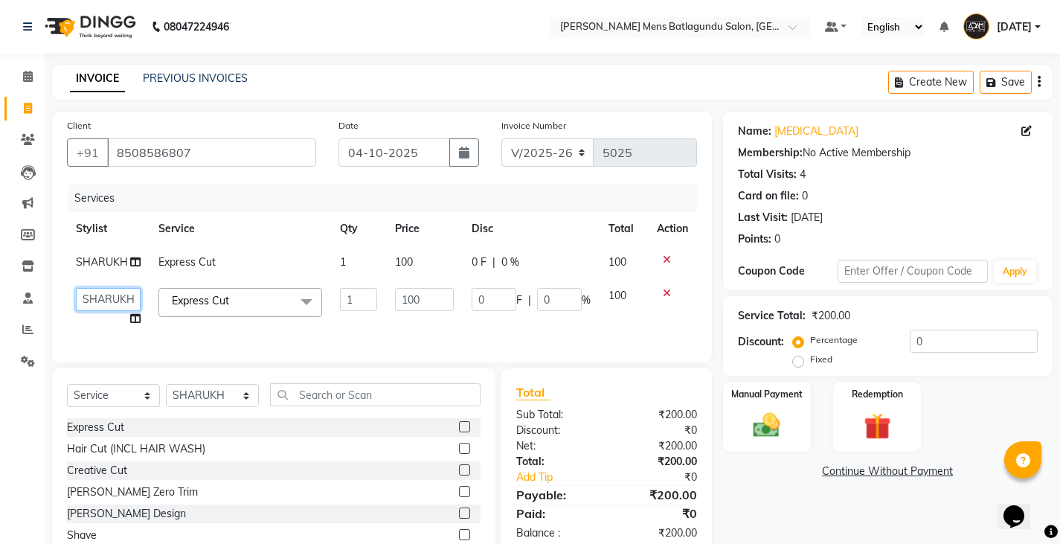
click at [135, 302] on select "Admin Ovesh Raja SAHIB SAHIL SHARUKH" at bounding box center [108, 299] width 65 height 23
select select "89172"
click at [758, 396] on label "Manual Payment" at bounding box center [767, 393] width 74 height 14
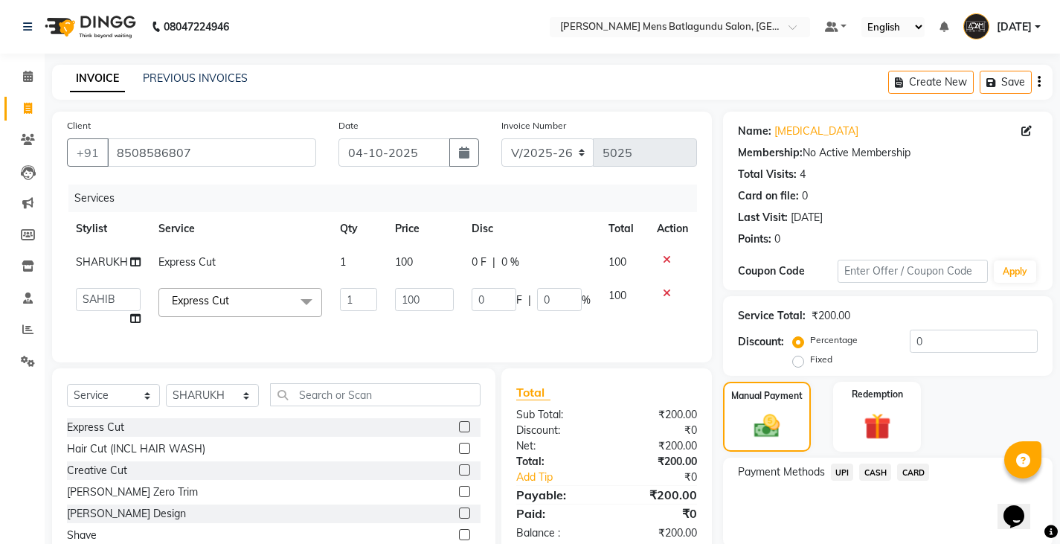
click at [843, 470] on span "UPI" at bounding box center [842, 471] width 23 height 17
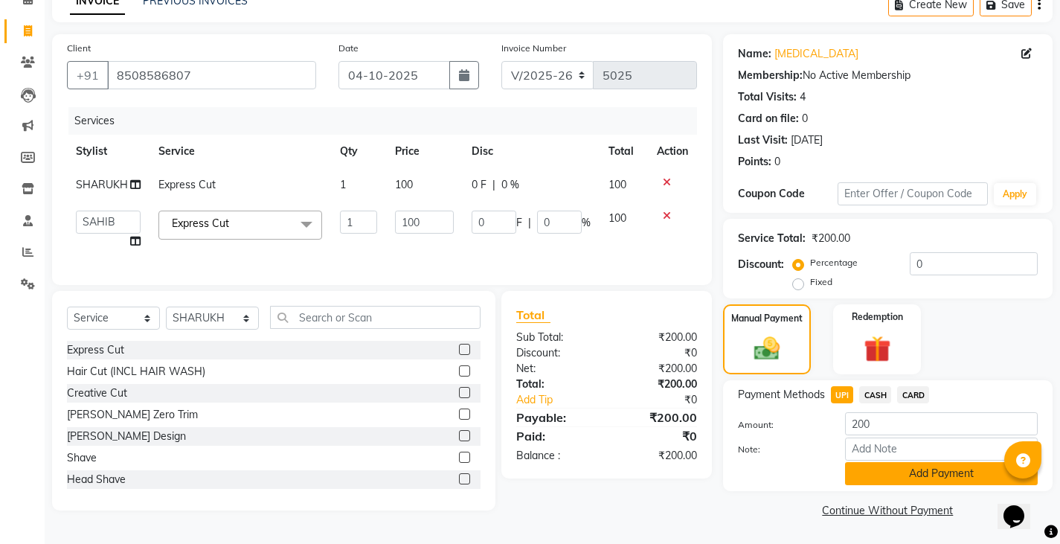
click at [882, 479] on button "Add Payment" at bounding box center [941, 473] width 193 height 23
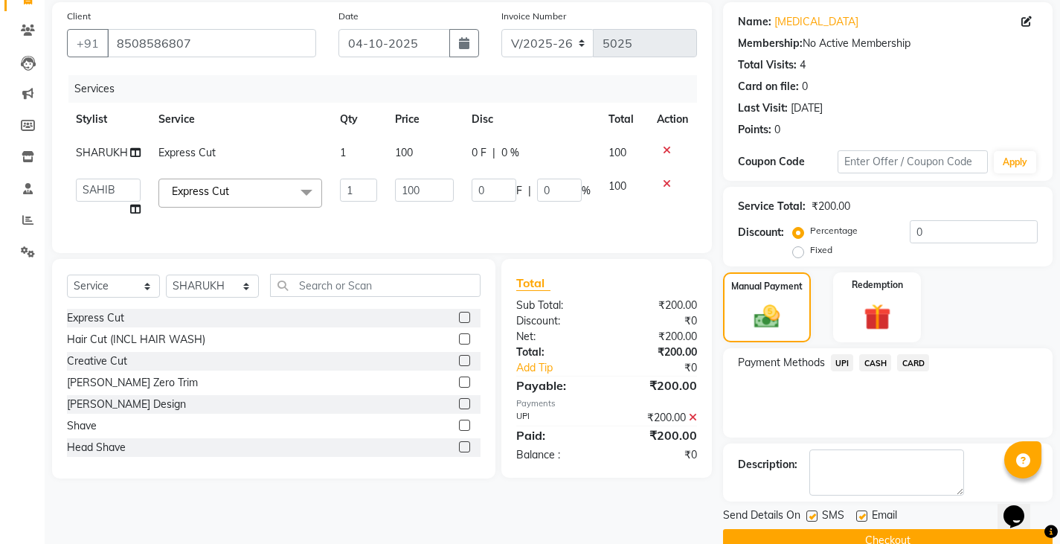
scroll to position [140, 0]
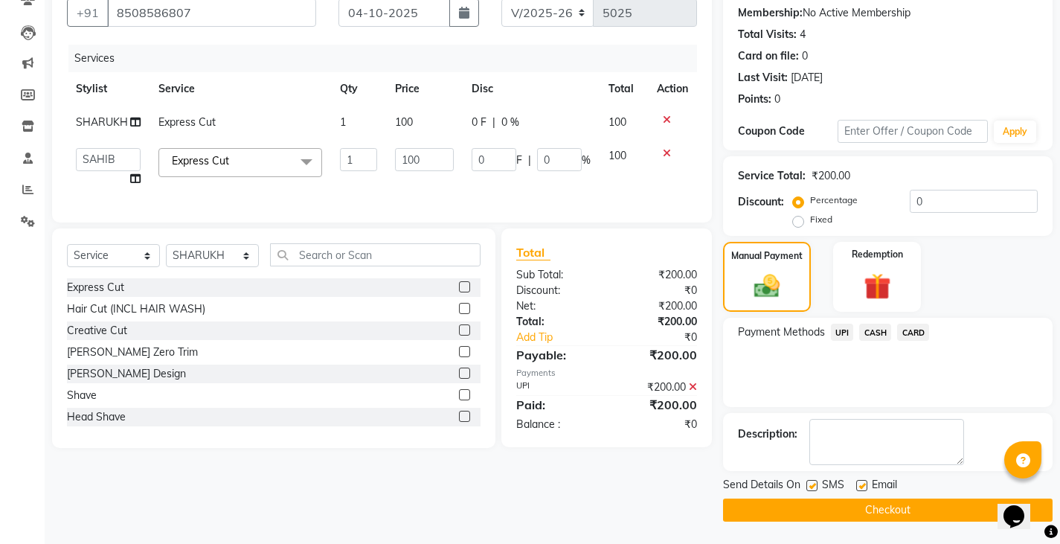
click at [891, 500] on button "Checkout" at bounding box center [887, 509] width 329 height 23
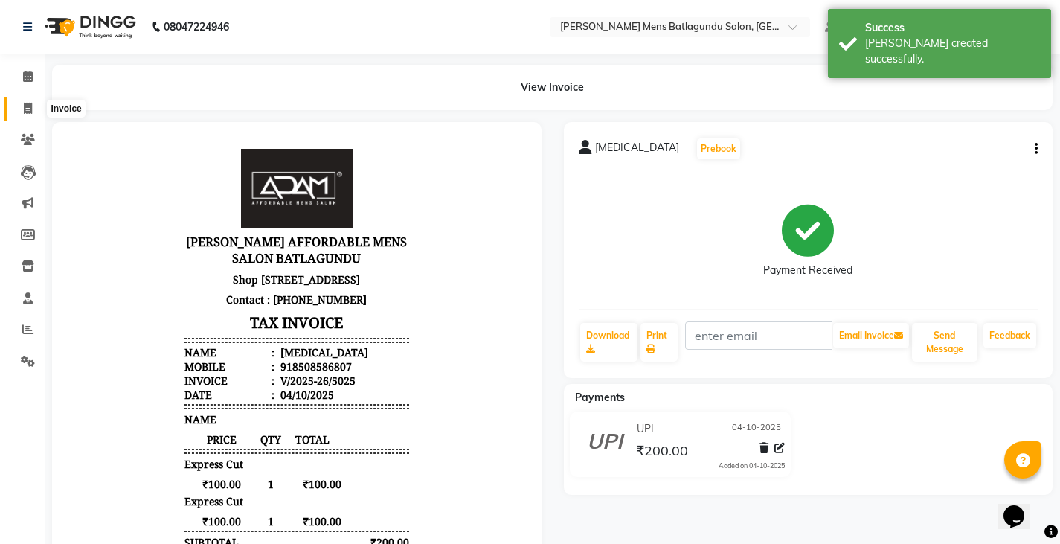
click at [25, 108] on icon at bounding box center [28, 108] width 8 height 11
select select "service"
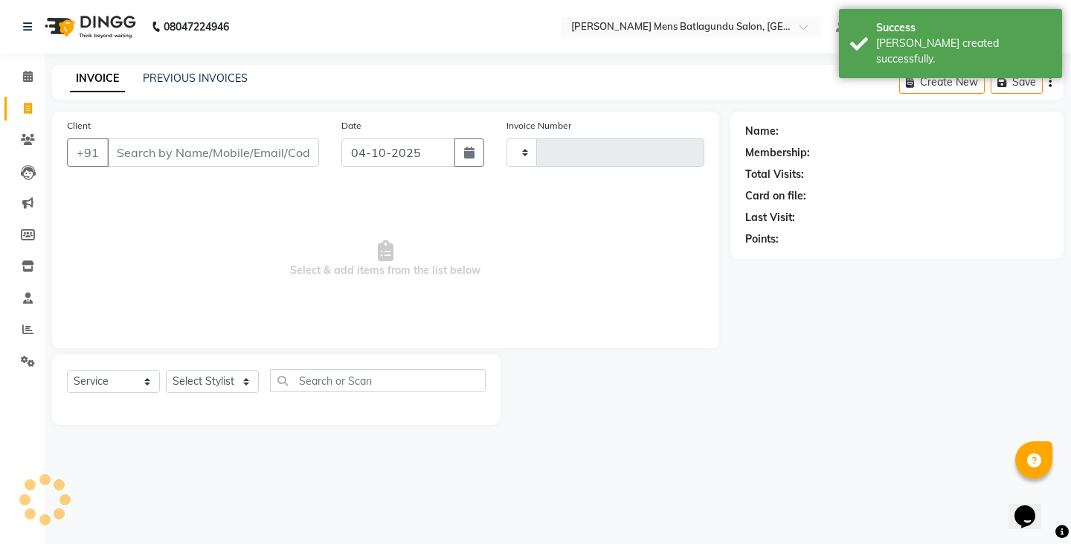
type input "5026"
select select "8213"
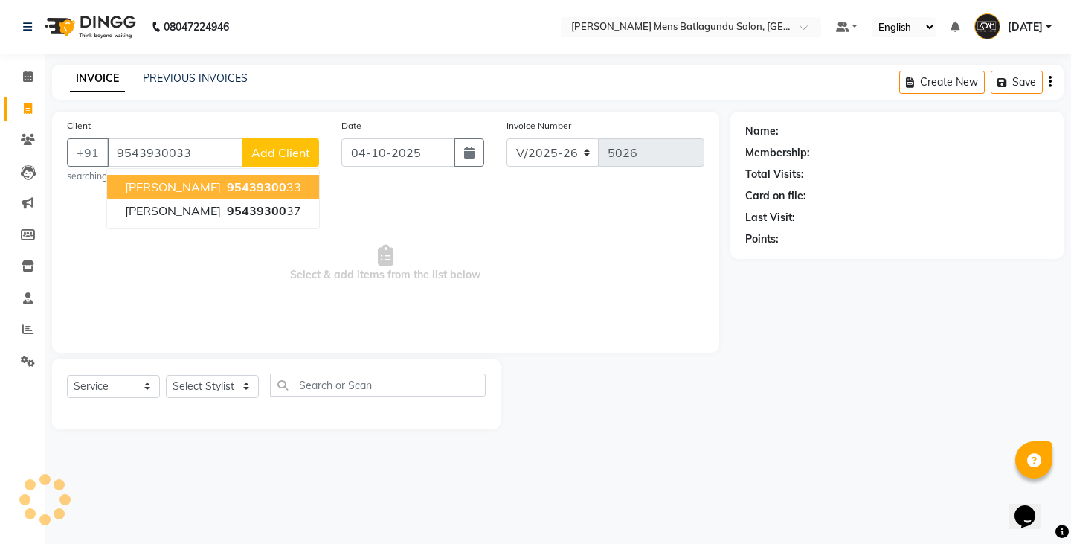
type input "9543930033"
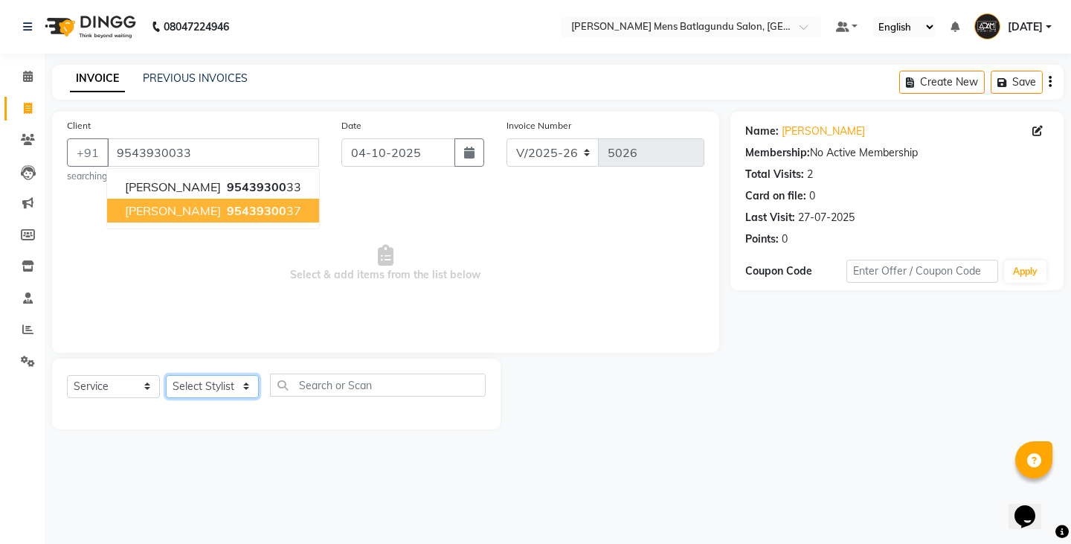
click at [219, 387] on select "Select Stylist Admin [PERSON_NAME][DATE] SAHIB [PERSON_NAME]" at bounding box center [212, 386] width 93 height 23
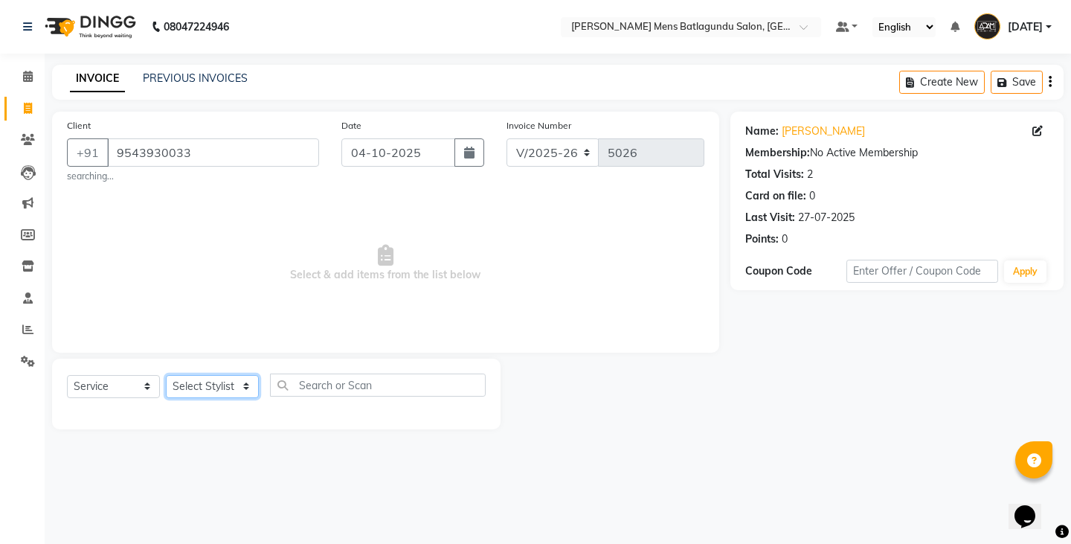
select select "78653"
click at [166, 375] on select "Select Stylist Admin [PERSON_NAME][DATE] SAHIB [PERSON_NAME]" at bounding box center [212, 386] width 93 height 23
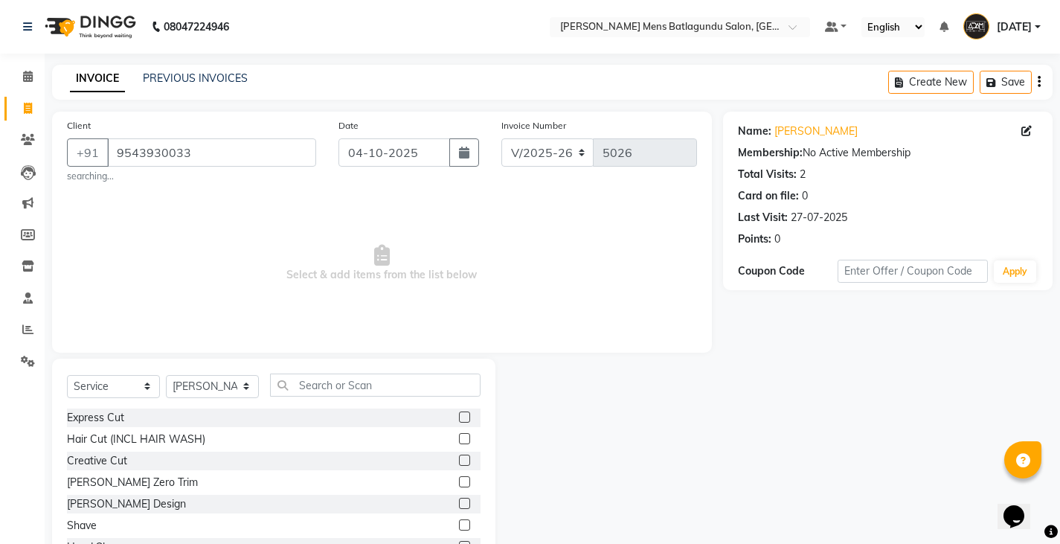
click at [459, 418] on label at bounding box center [464, 416] width 11 height 11
click at [459, 418] on input "checkbox" at bounding box center [464, 418] width 10 height 10
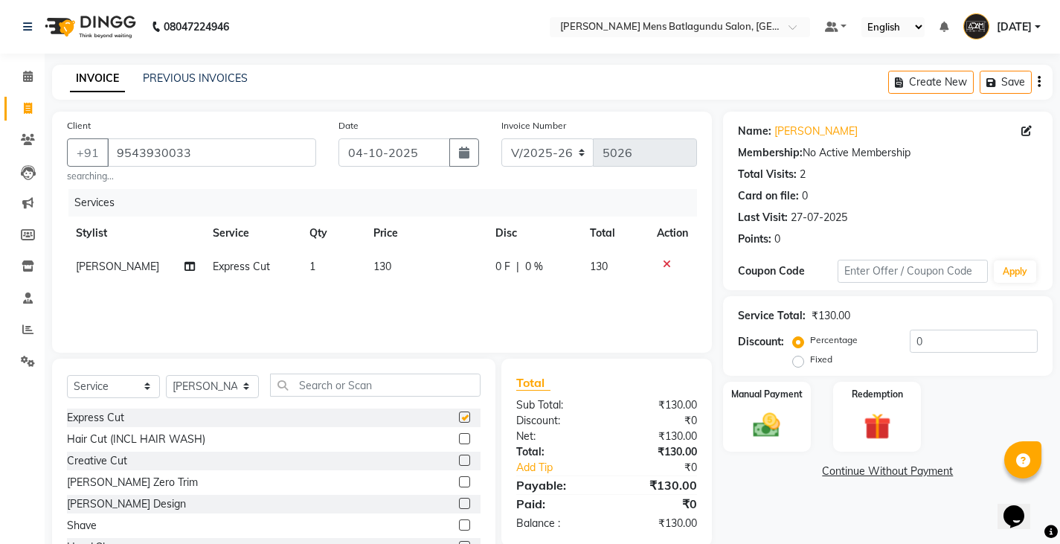
checkbox input "false"
click at [391, 276] on td "130" at bounding box center [424, 266] width 121 height 33
select select "78653"
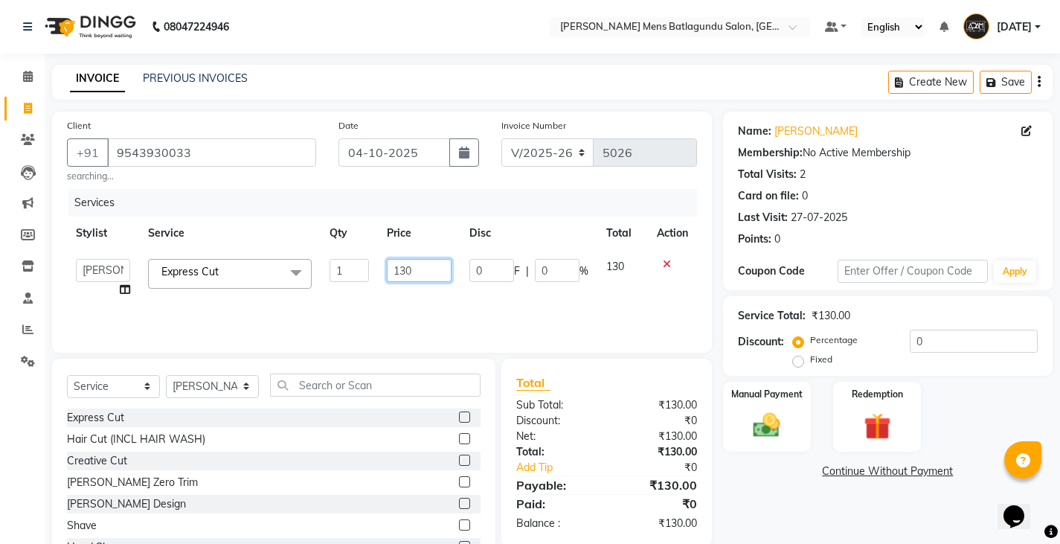
click at [429, 279] on input "130" at bounding box center [419, 270] width 65 height 23
type input "100"
click at [459, 416] on label at bounding box center [464, 416] width 11 height 11
click at [459, 416] on input "checkbox" at bounding box center [464, 418] width 10 height 10
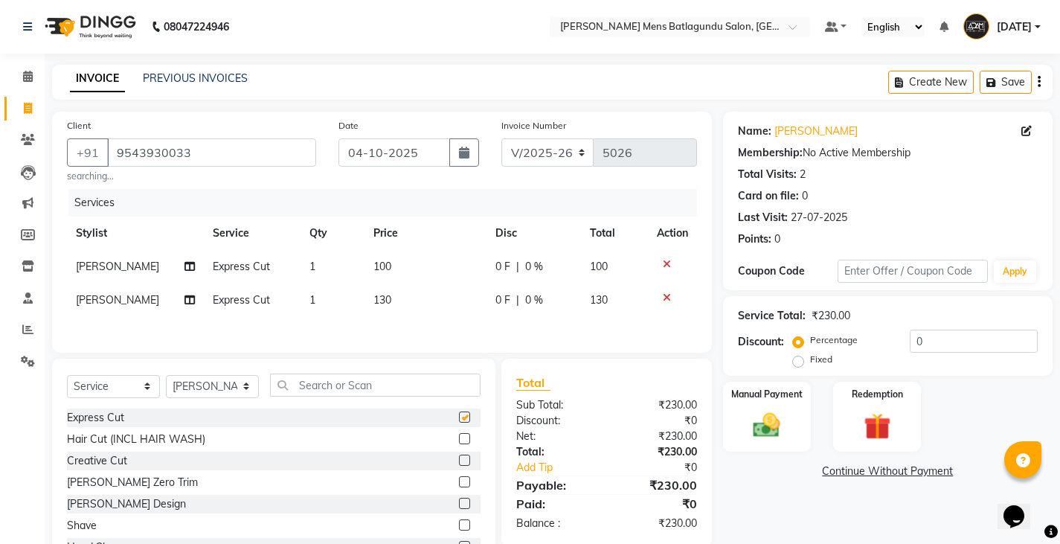
checkbox input "false"
click at [410, 306] on td "130" at bounding box center [424, 299] width 121 height 33
select select "78653"
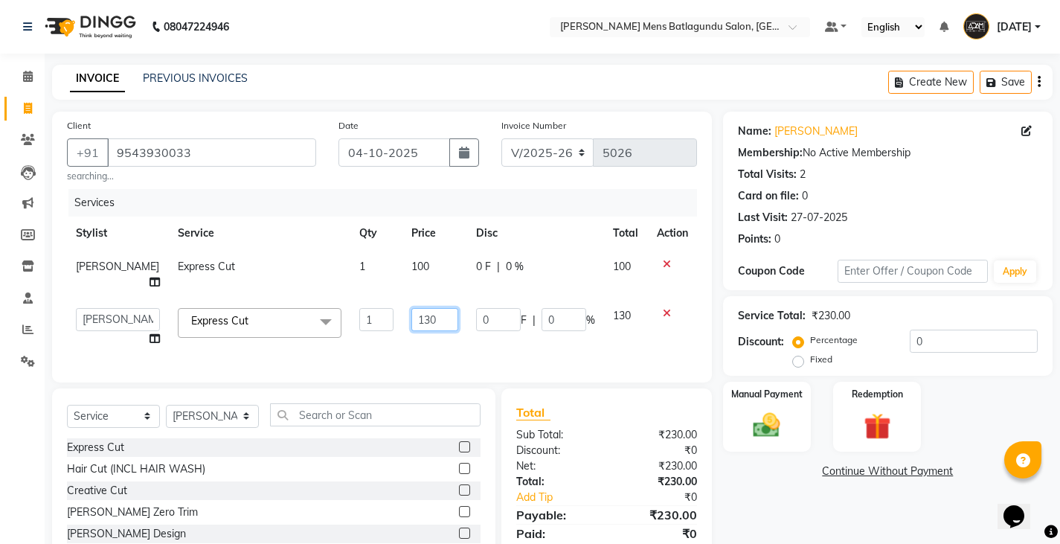
click at [428, 308] on input "130" at bounding box center [434, 319] width 47 height 23
type input "100"
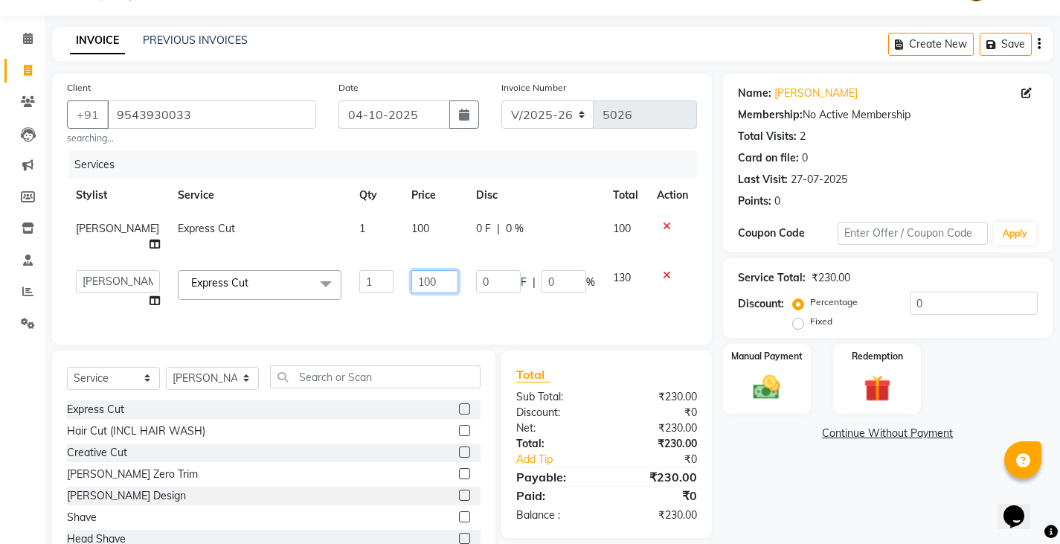
scroll to position [74, 0]
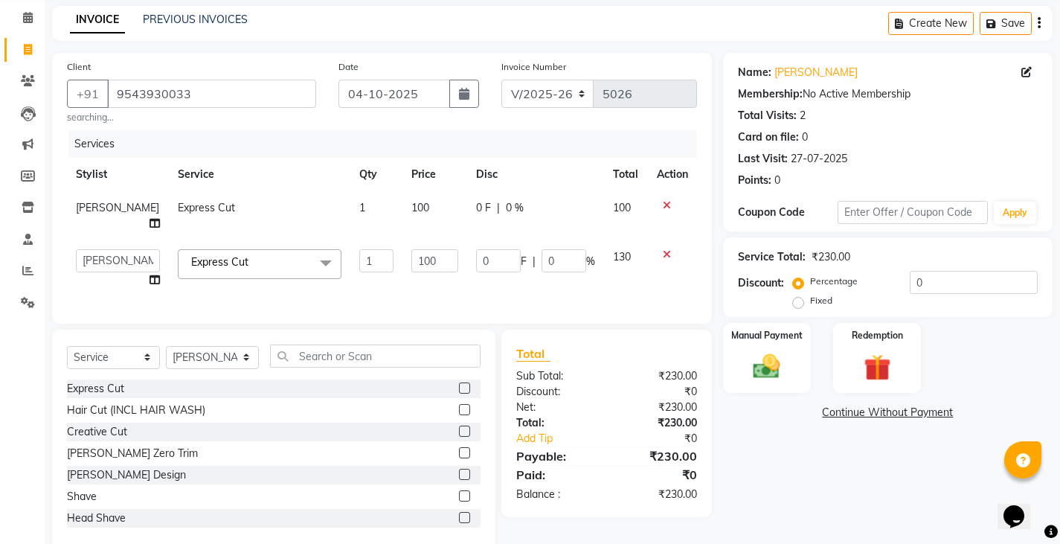
click at [459, 490] on label at bounding box center [464, 495] width 11 height 11
click at [459, 492] on input "checkbox" at bounding box center [464, 497] width 10 height 10
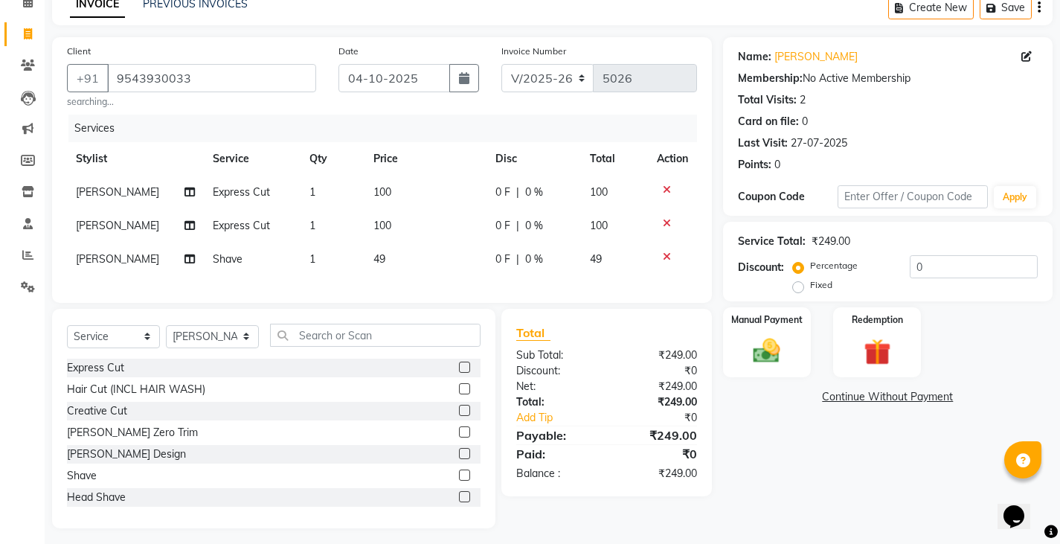
checkbox input "false"
click at [399, 263] on td "49" at bounding box center [424, 258] width 121 height 33
select select "78653"
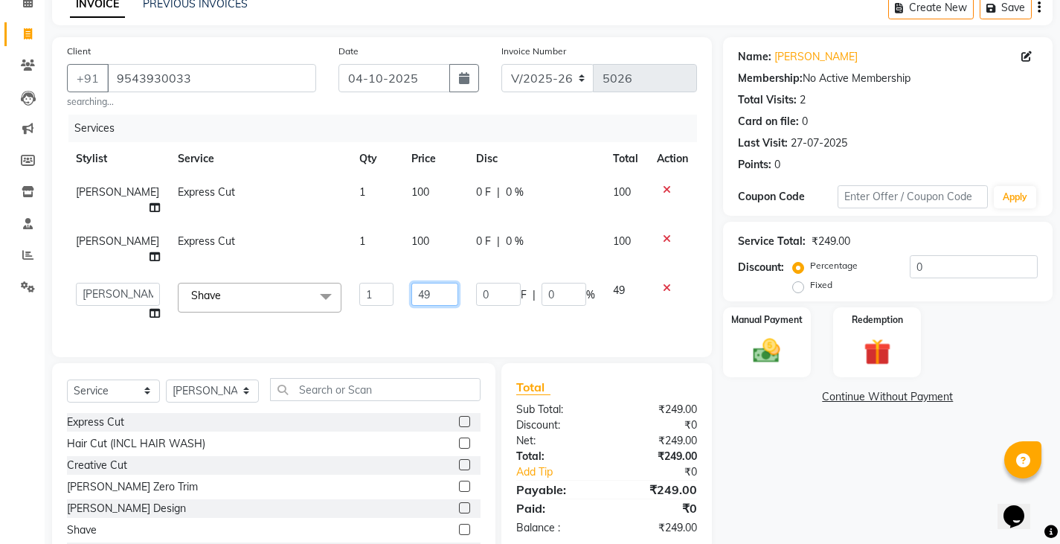
click at [418, 283] on input "49" at bounding box center [434, 294] width 47 height 23
type input "4"
type input "50"
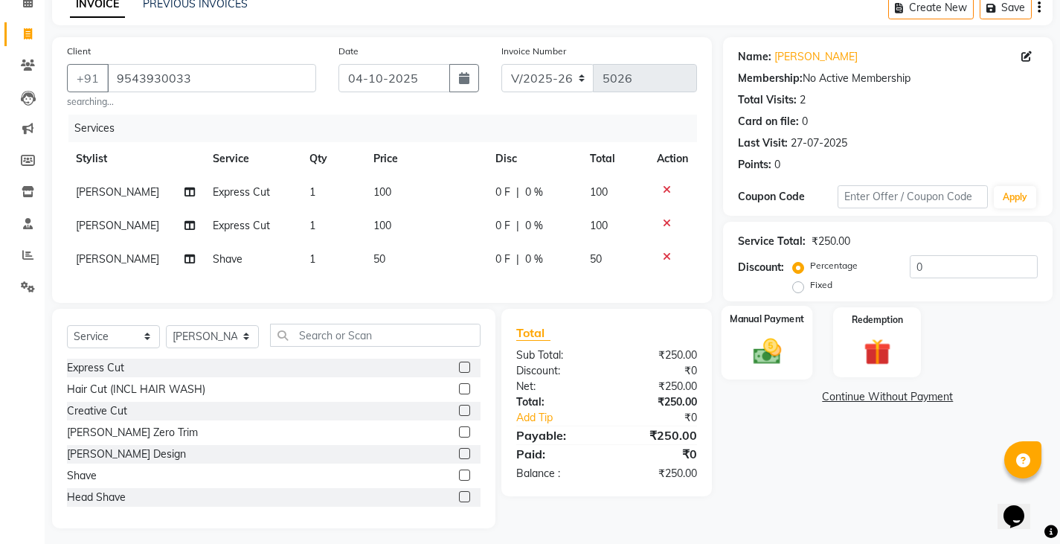
click at [773, 347] on img at bounding box center [766, 351] width 45 height 32
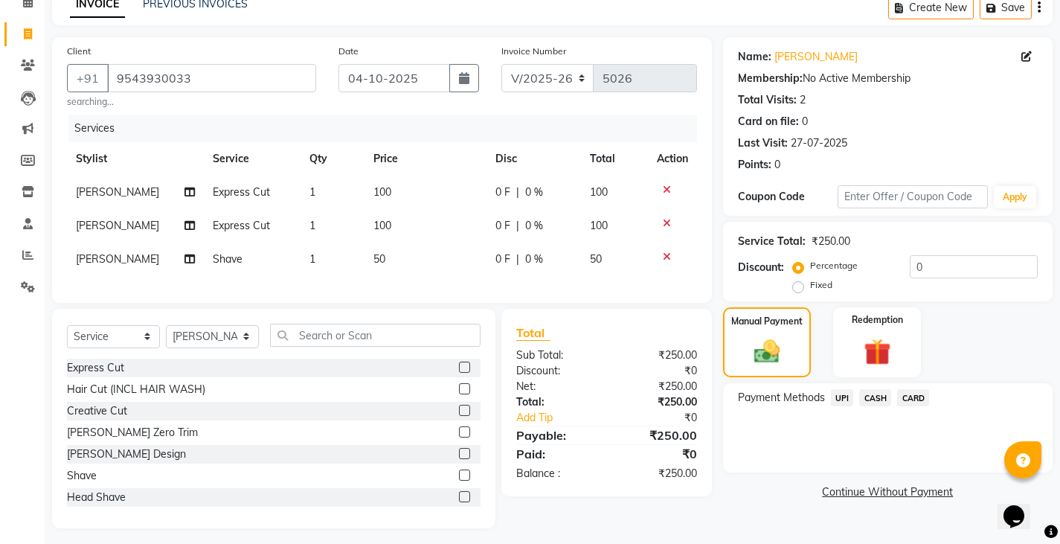
click at [868, 396] on span "CASH" at bounding box center [875, 397] width 32 height 17
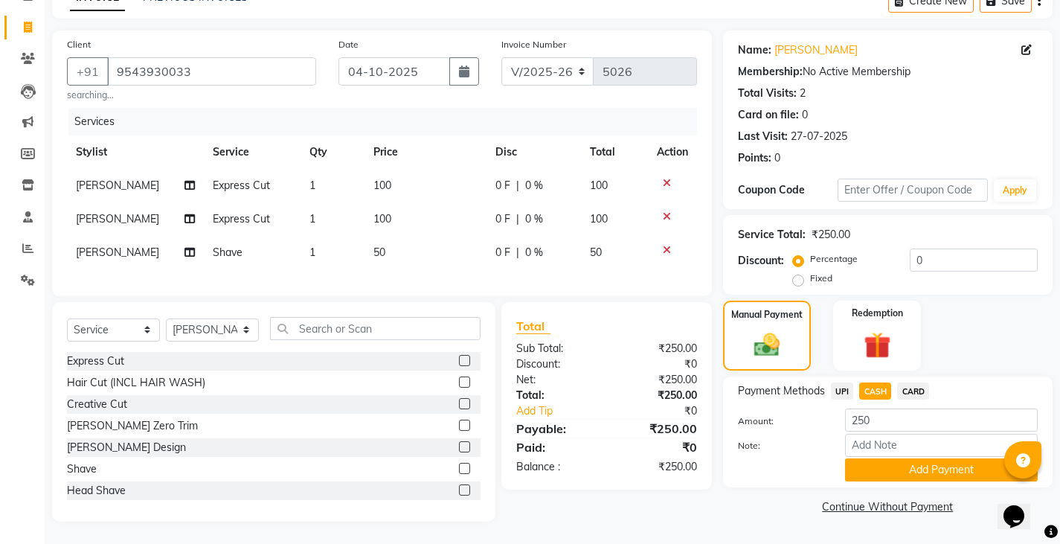
scroll to position [92, 0]
click at [872, 458] on button "Add Payment" at bounding box center [941, 469] width 193 height 23
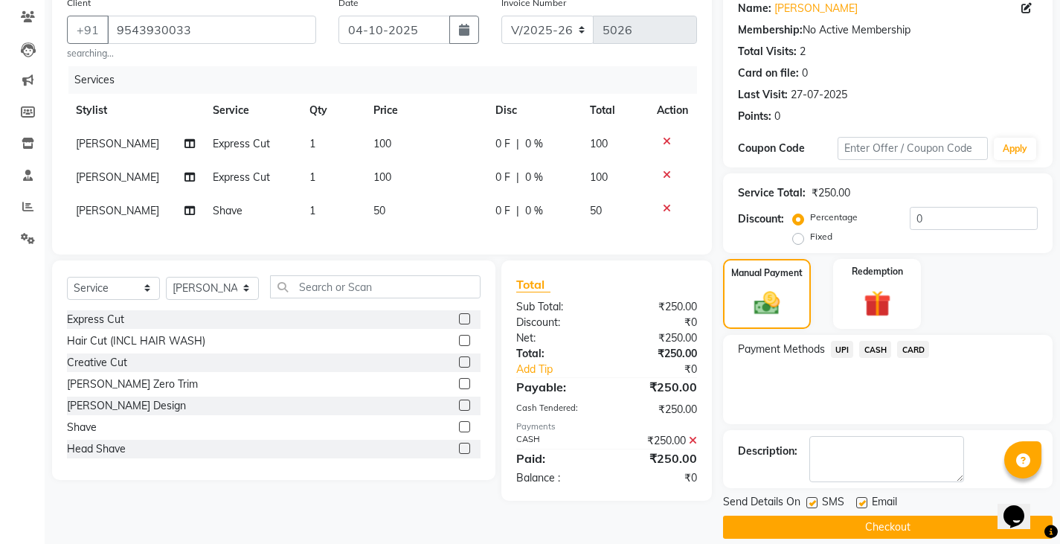
scroll to position [140, 0]
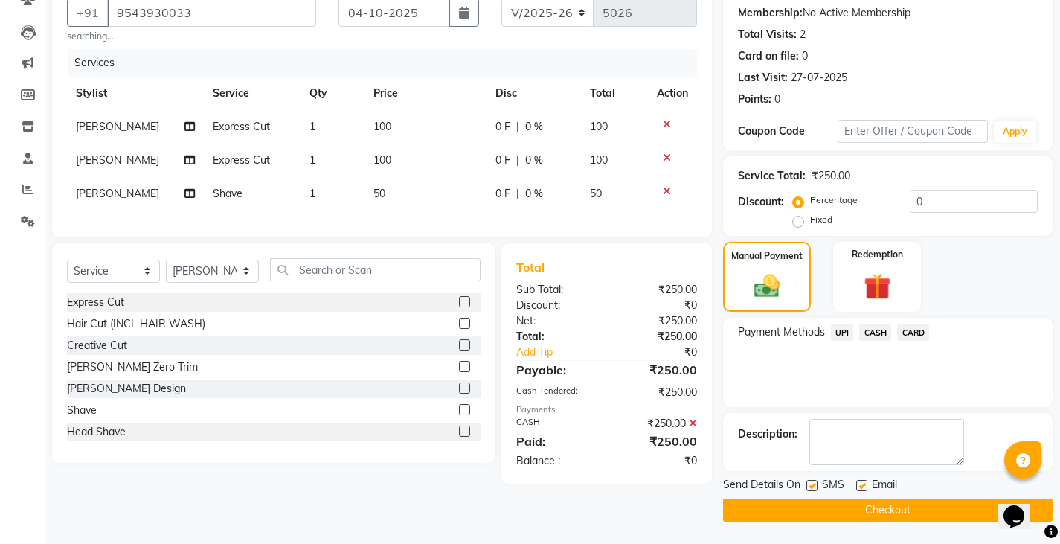
click at [856, 512] on button "Checkout" at bounding box center [887, 509] width 329 height 23
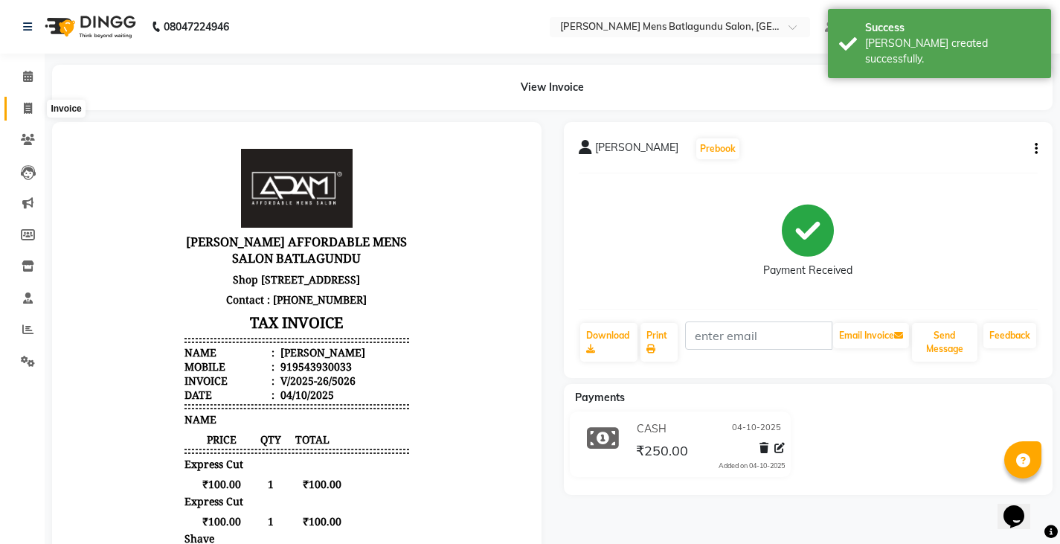
click at [23, 100] on span at bounding box center [28, 108] width 26 height 17
select select "service"
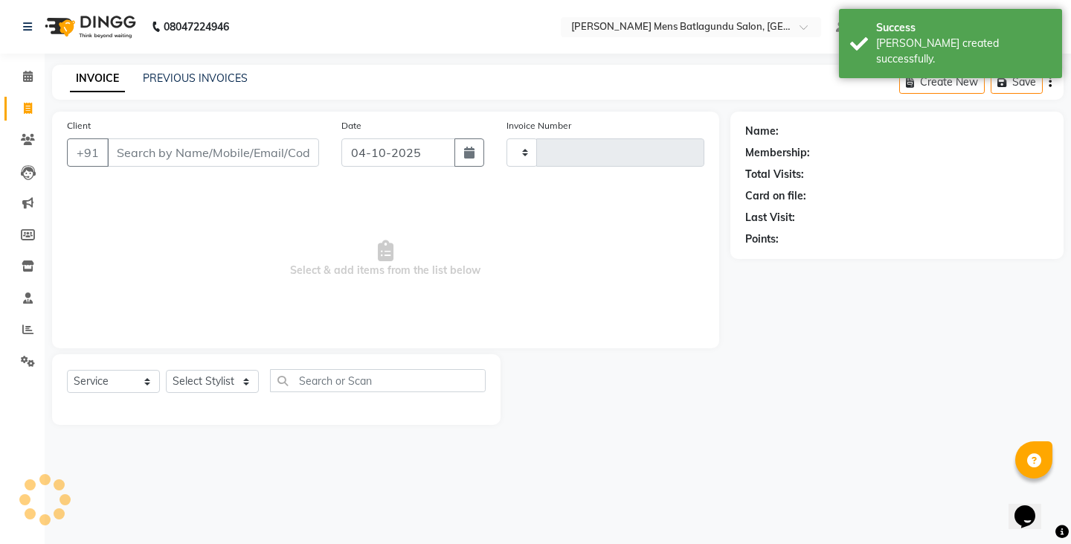
type input "5027"
select select "8213"
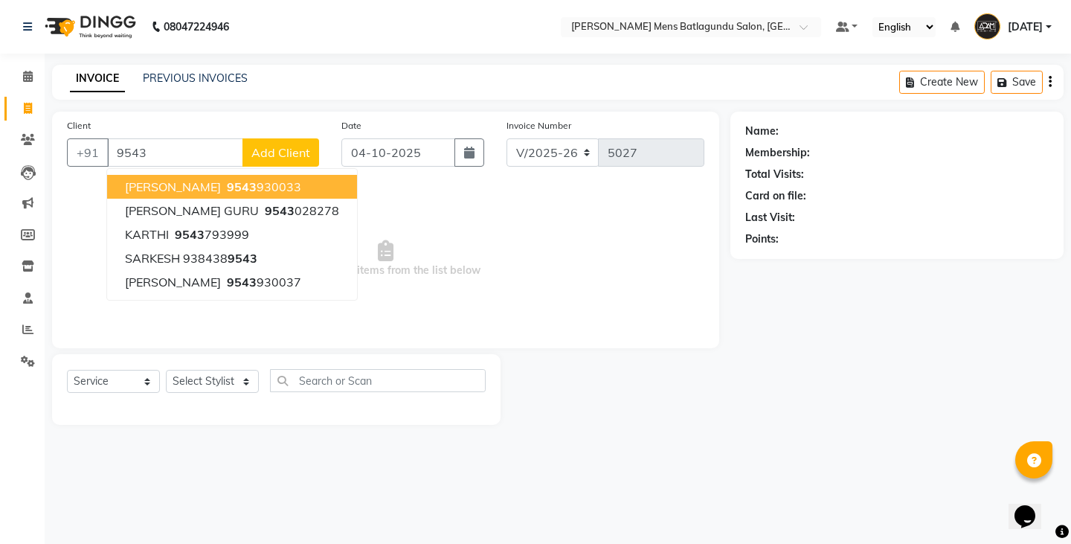
click at [269, 177] on button "MARIMUTHU 9543 930033" at bounding box center [232, 187] width 250 height 24
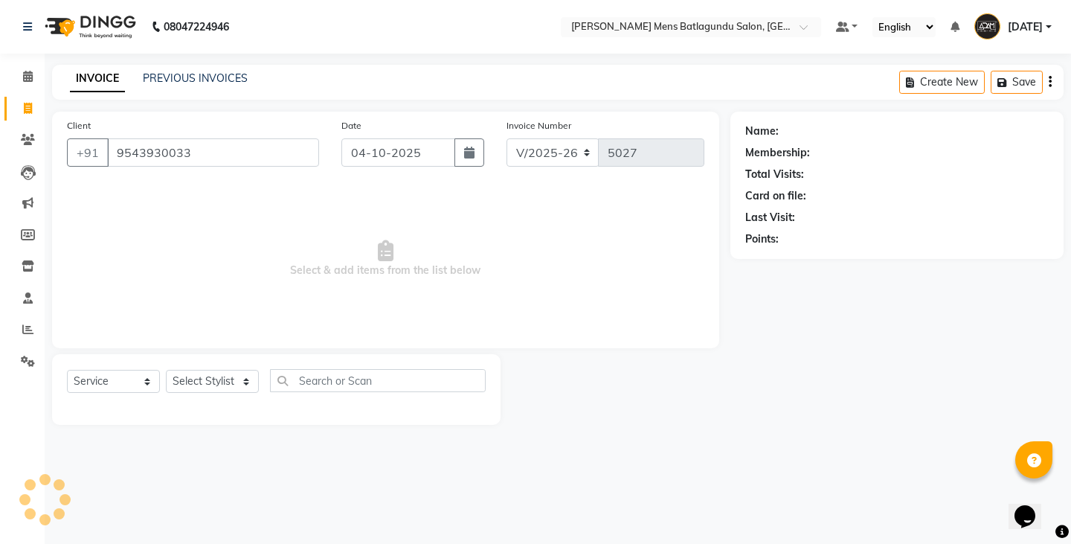
type input "9543930033"
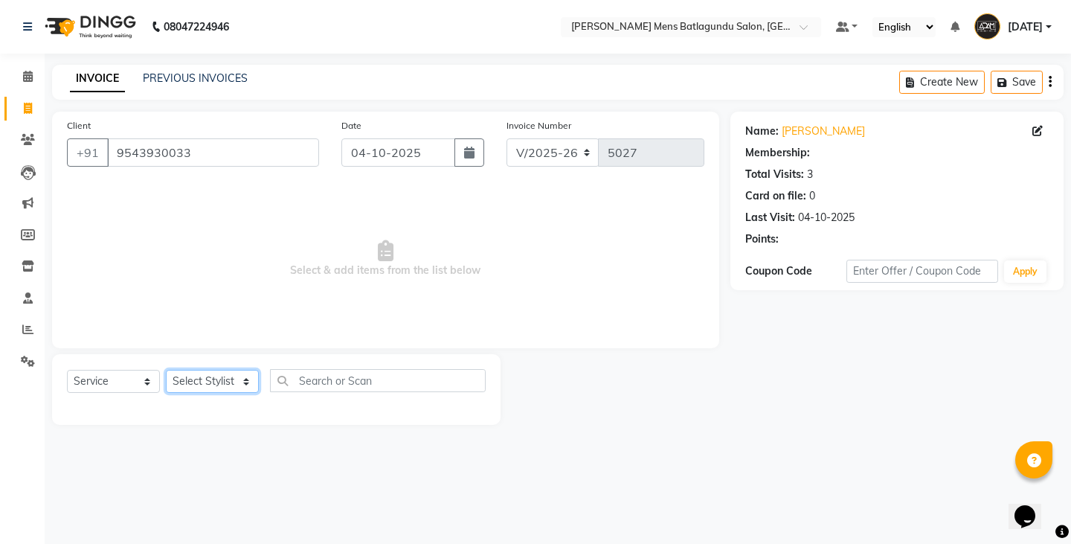
click at [235, 376] on select "Select Stylist Admin [PERSON_NAME][DATE] SAHIB [PERSON_NAME]" at bounding box center [212, 381] width 93 height 23
select select "89703"
click at [166, 370] on select "Select Stylist Admin [PERSON_NAME][DATE] SAHIB [PERSON_NAME]" at bounding box center [212, 381] width 93 height 23
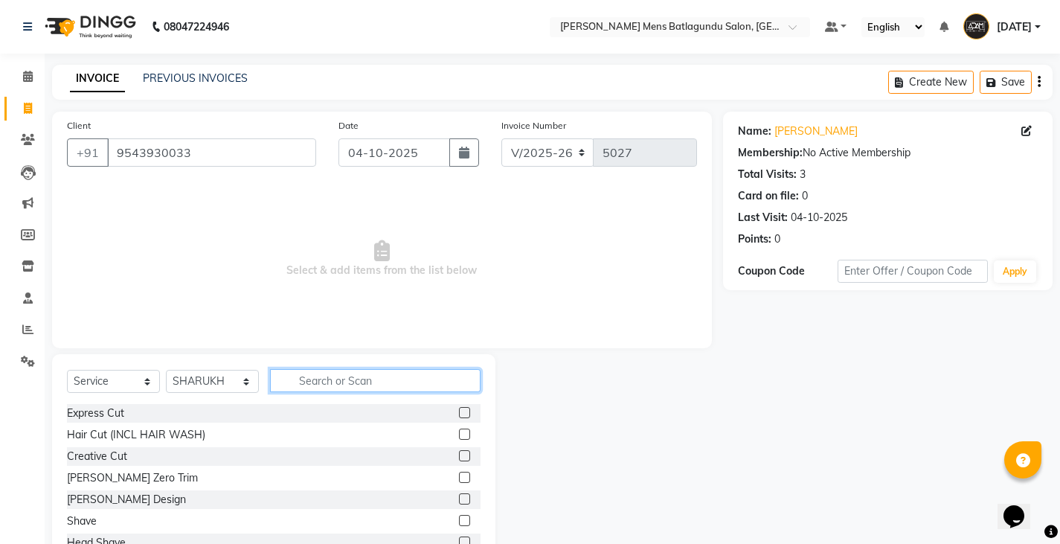
click at [388, 375] on input "text" at bounding box center [375, 380] width 210 height 23
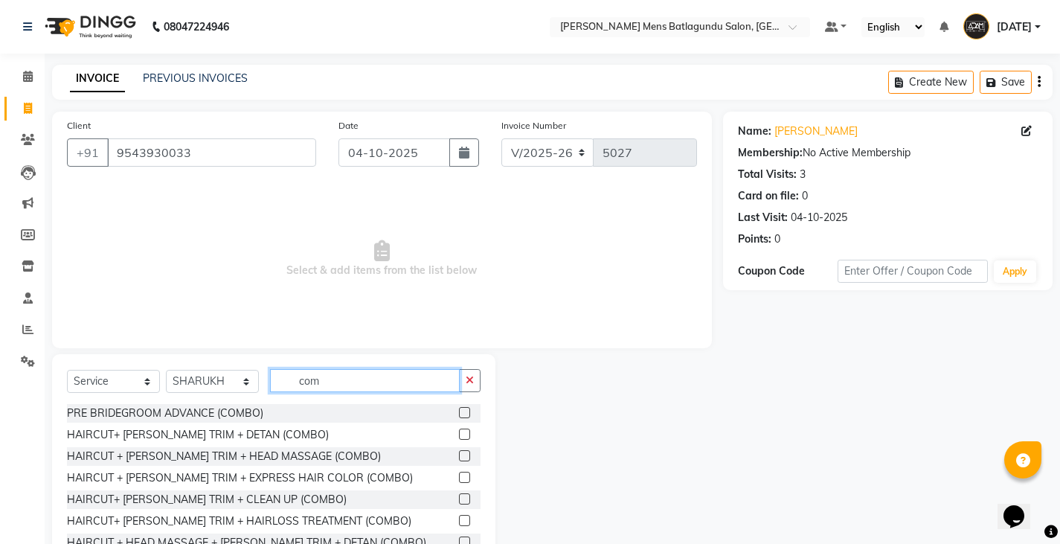
type input "com"
click at [459, 497] on label at bounding box center [464, 498] width 11 height 11
click at [459, 497] on input "checkbox" at bounding box center [464, 500] width 10 height 10
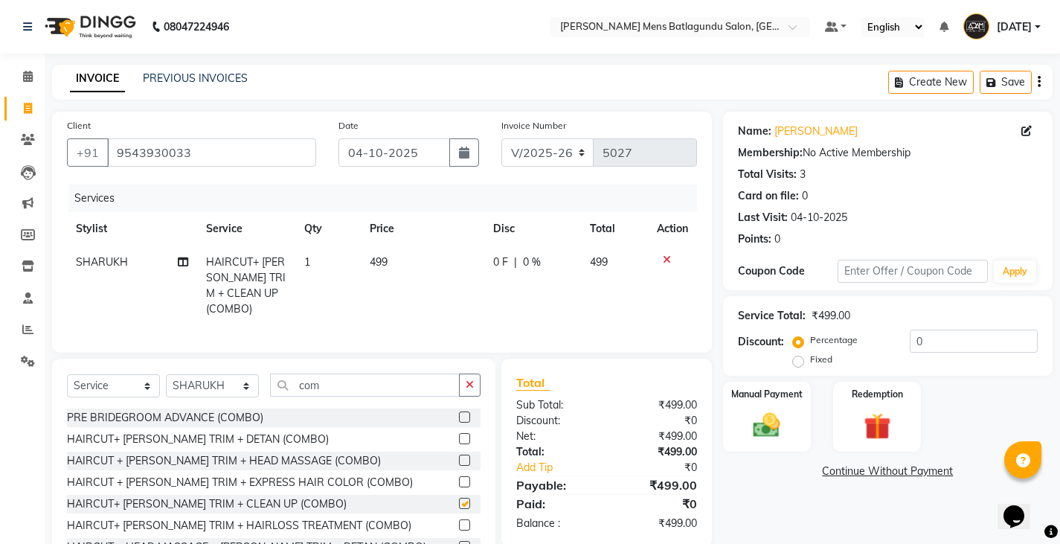
checkbox input "false"
click at [666, 261] on icon at bounding box center [667, 259] width 8 height 10
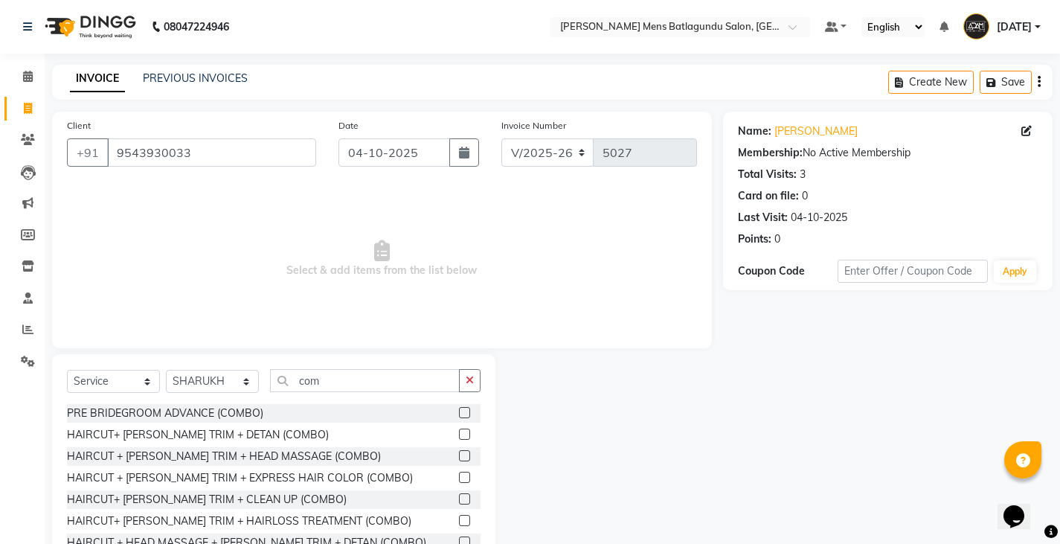
click at [459, 478] on label at bounding box center [464, 476] width 11 height 11
click at [459, 478] on input "checkbox" at bounding box center [464, 478] width 10 height 10
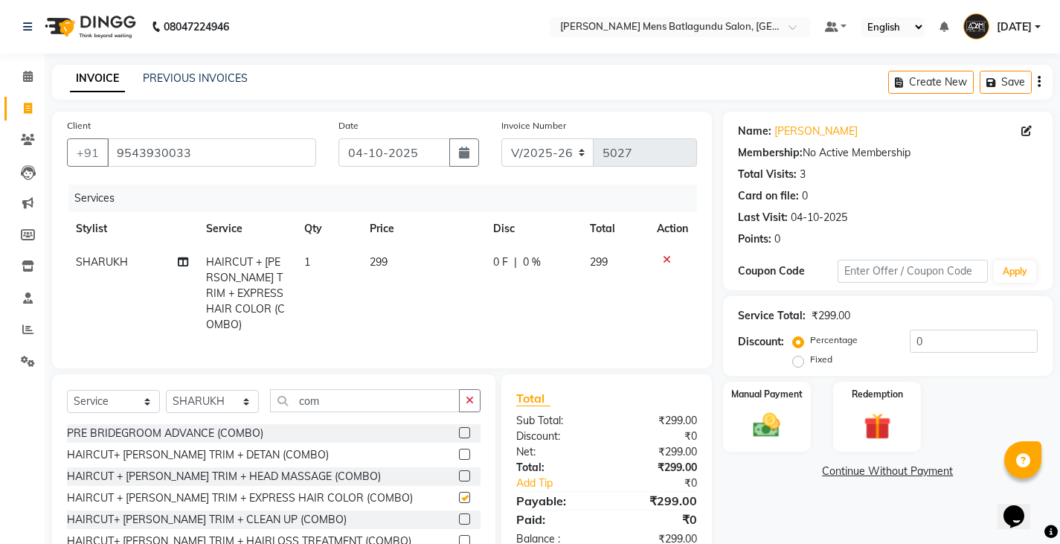
checkbox input "false"
click at [383, 260] on span "299" at bounding box center [379, 261] width 18 height 13
select select "89703"
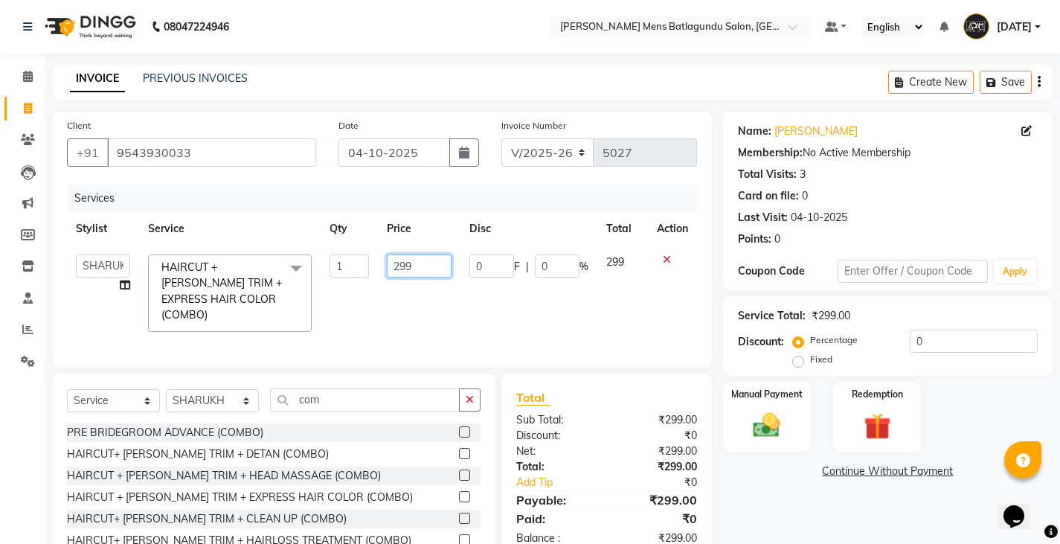
click at [416, 269] on input "299" at bounding box center [419, 265] width 65 height 23
type input "2"
type input "300"
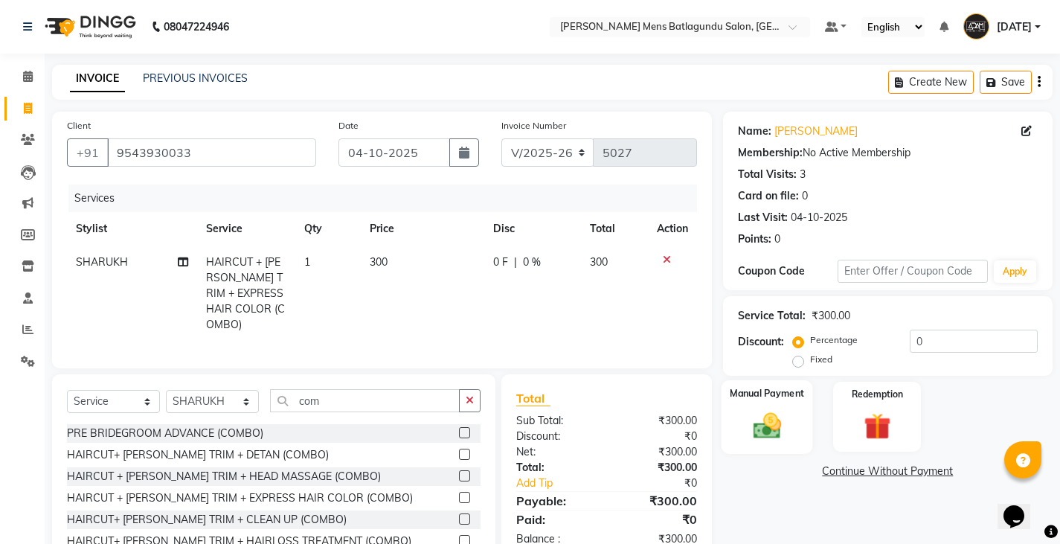
click at [794, 429] on div "Manual Payment" at bounding box center [766, 417] width 91 height 74
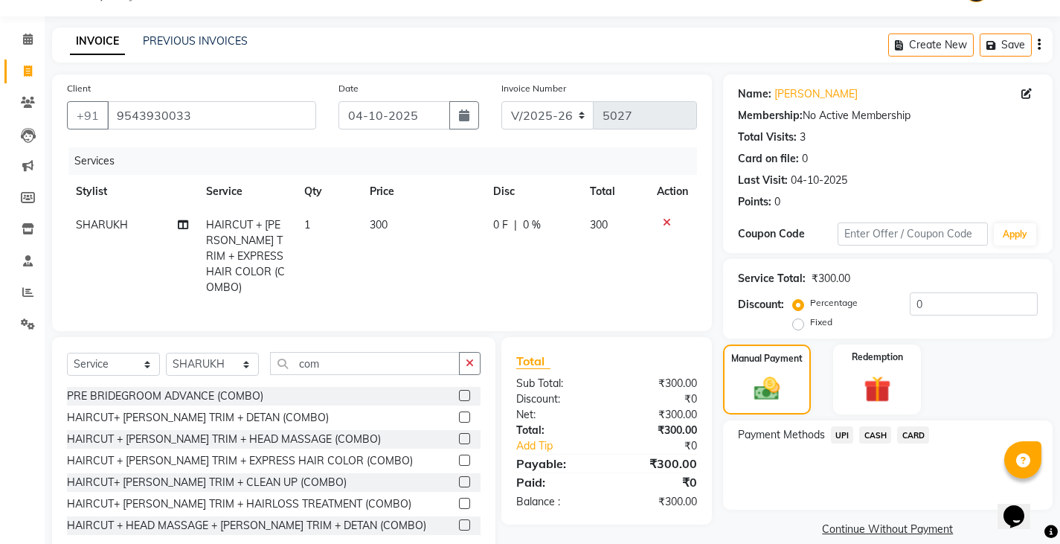
scroll to position [68, 0]
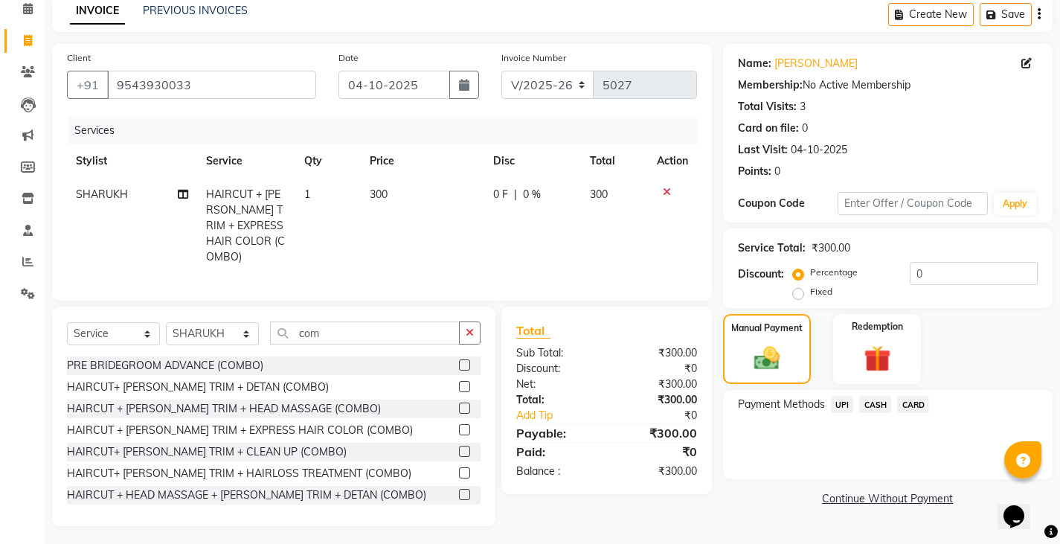
click at [867, 405] on span "CASH" at bounding box center [875, 404] width 32 height 17
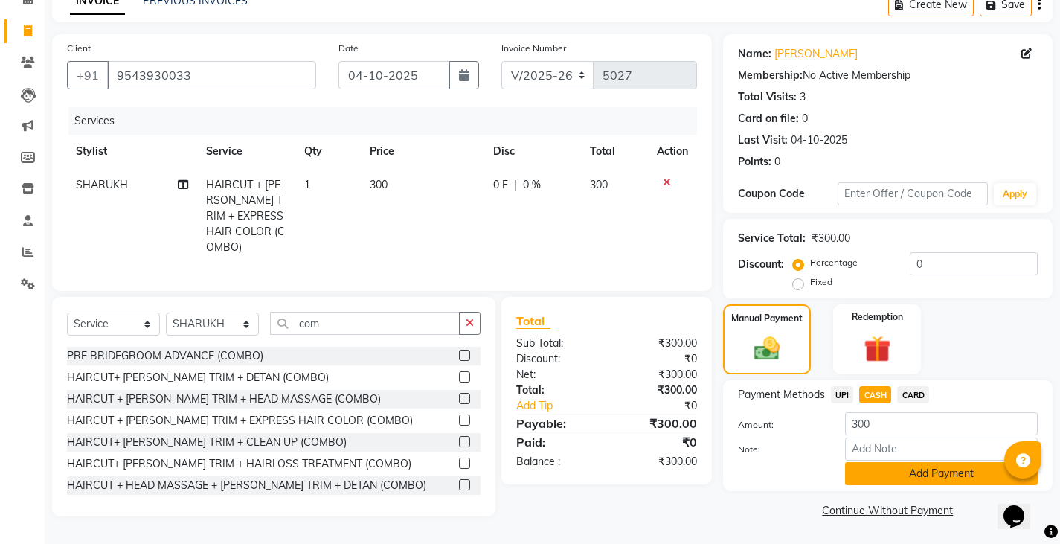
click at [868, 462] on button "Add Payment" at bounding box center [941, 473] width 193 height 23
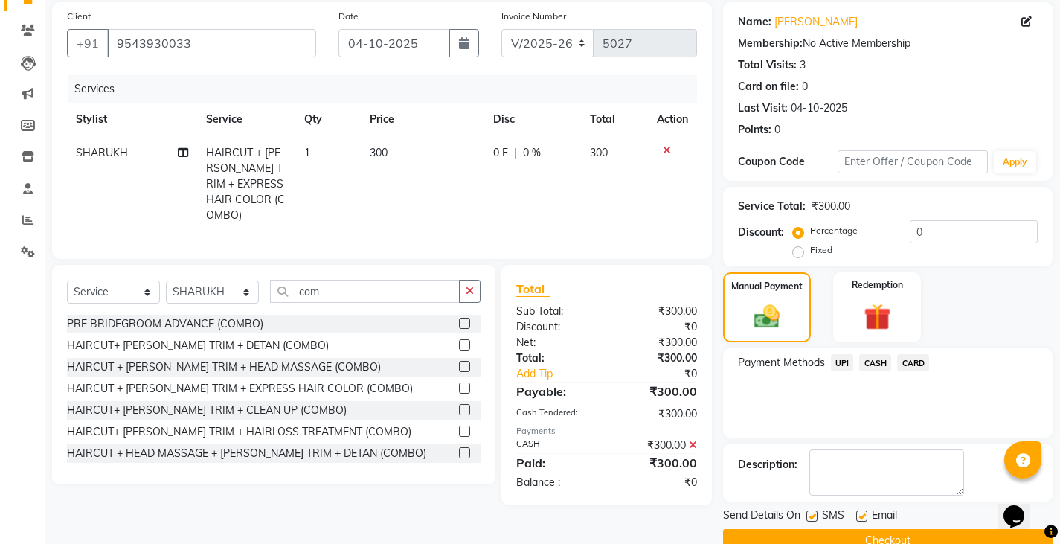
scroll to position [140, 0]
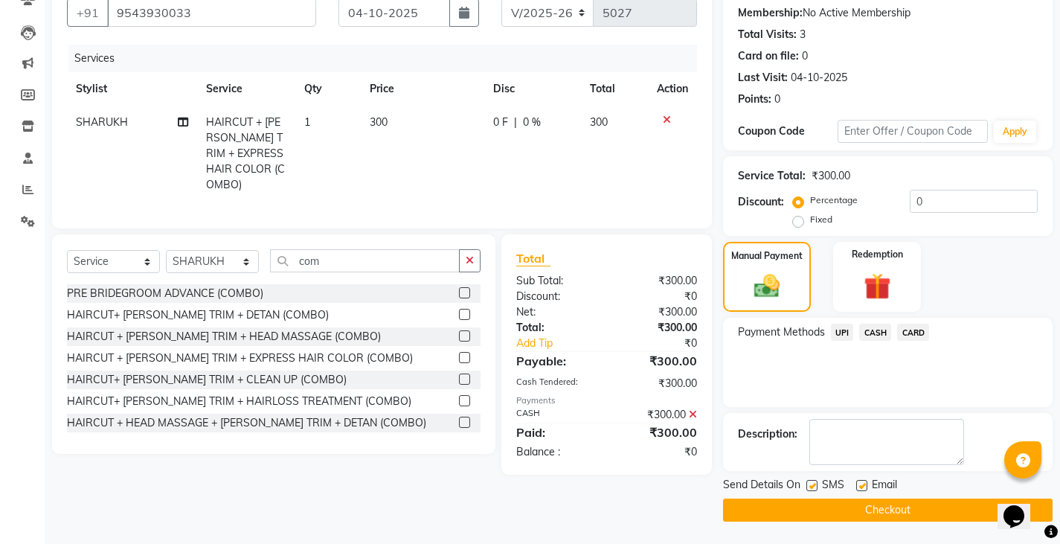
click at [899, 501] on button "Checkout" at bounding box center [887, 509] width 329 height 23
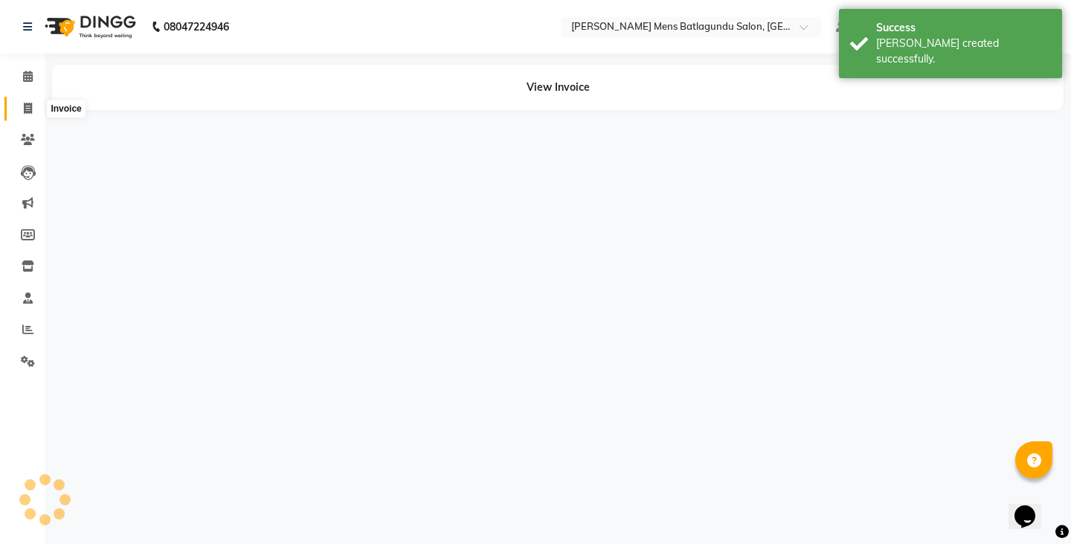
click at [19, 100] on span at bounding box center [28, 108] width 26 height 17
select select "service"
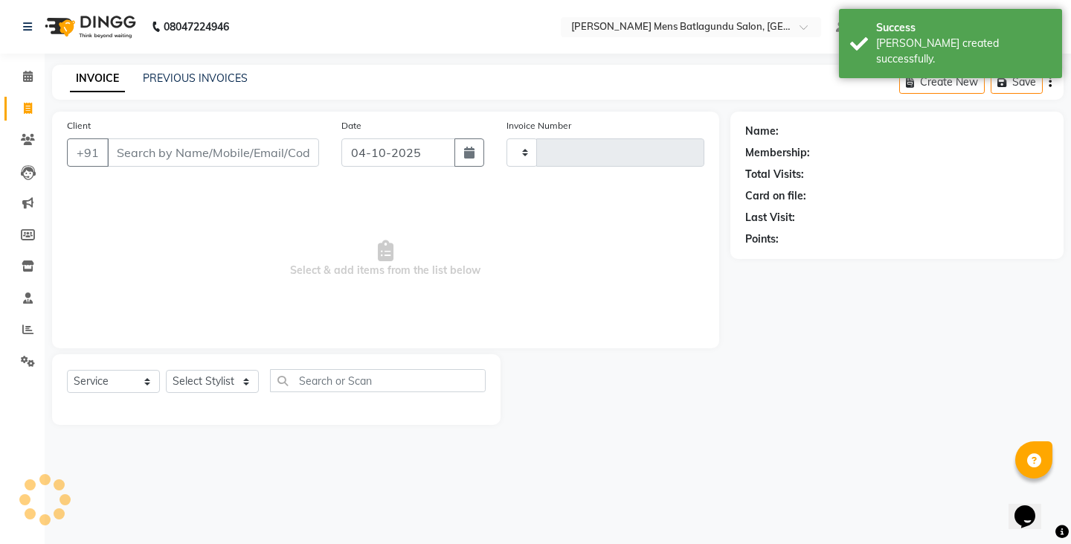
type input "5028"
select select "8213"
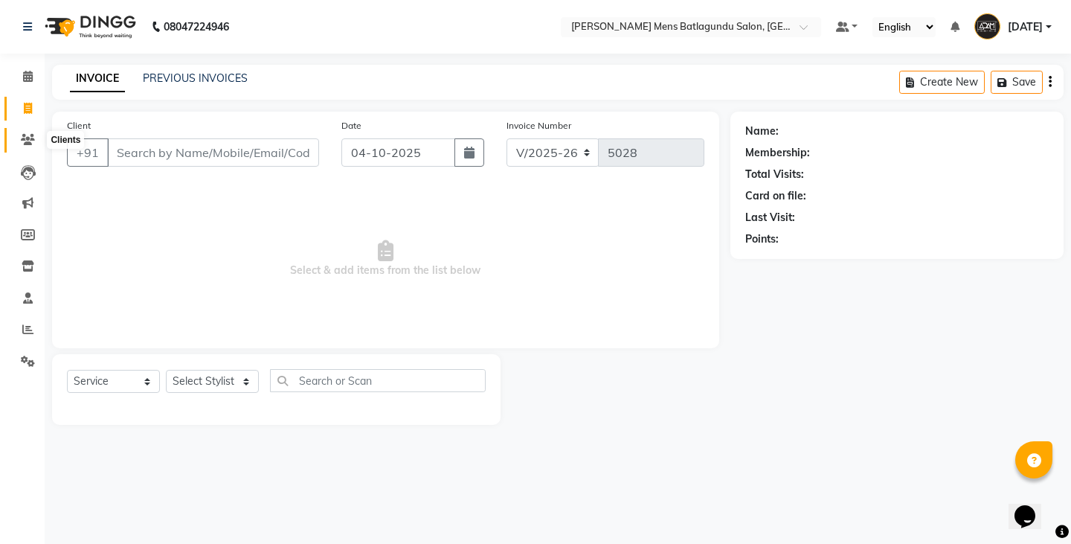
type input "9"
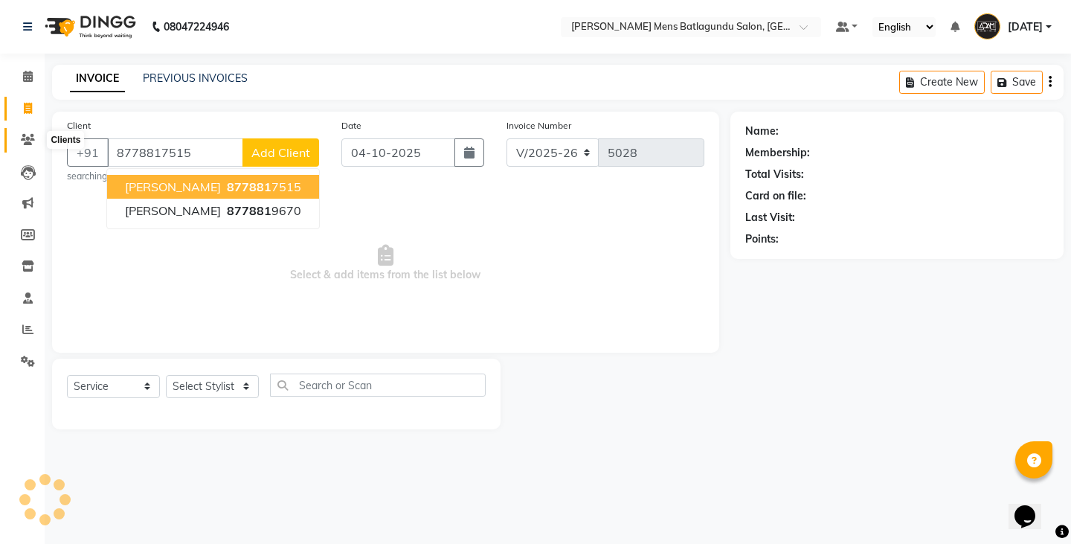
type input "8778817515"
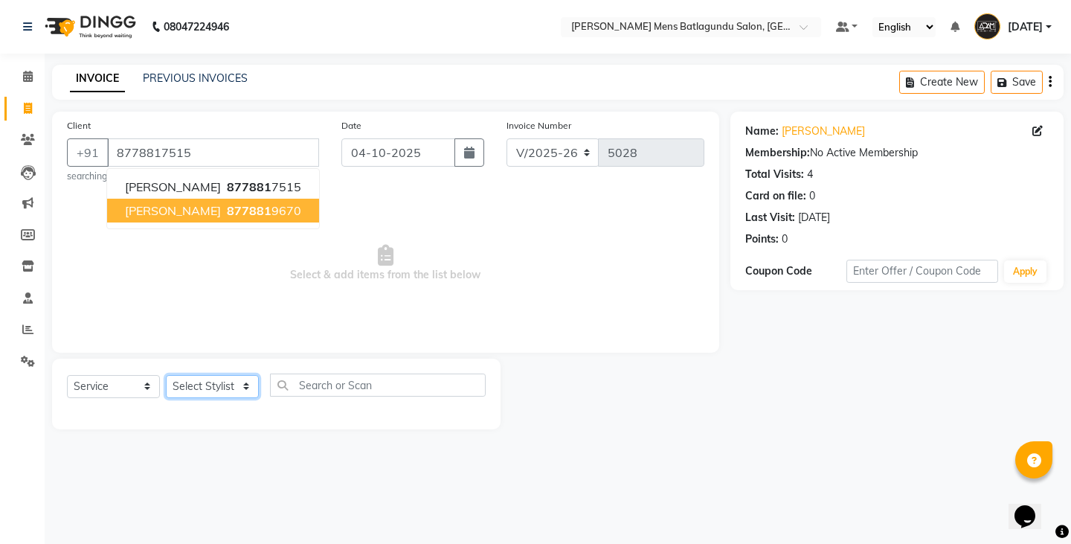
click at [207, 381] on select "Select Stylist Admin [PERSON_NAME][DATE] SAHIB [PERSON_NAME]" at bounding box center [212, 386] width 93 height 23
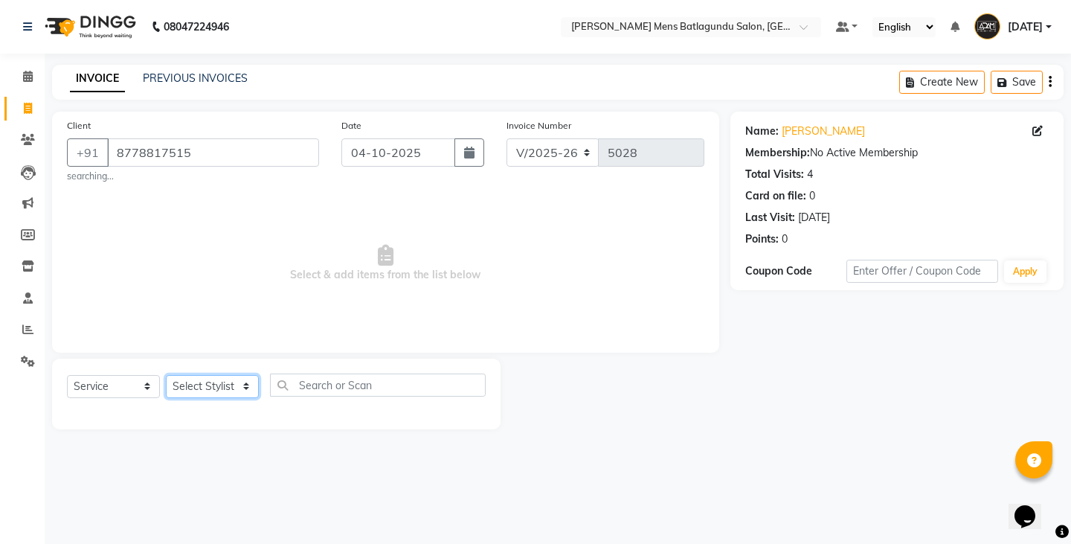
select select "84061"
click at [166, 375] on select "Select Stylist Admin [PERSON_NAME][DATE] SAHIB [PERSON_NAME]" at bounding box center [212, 386] width 93 height 23
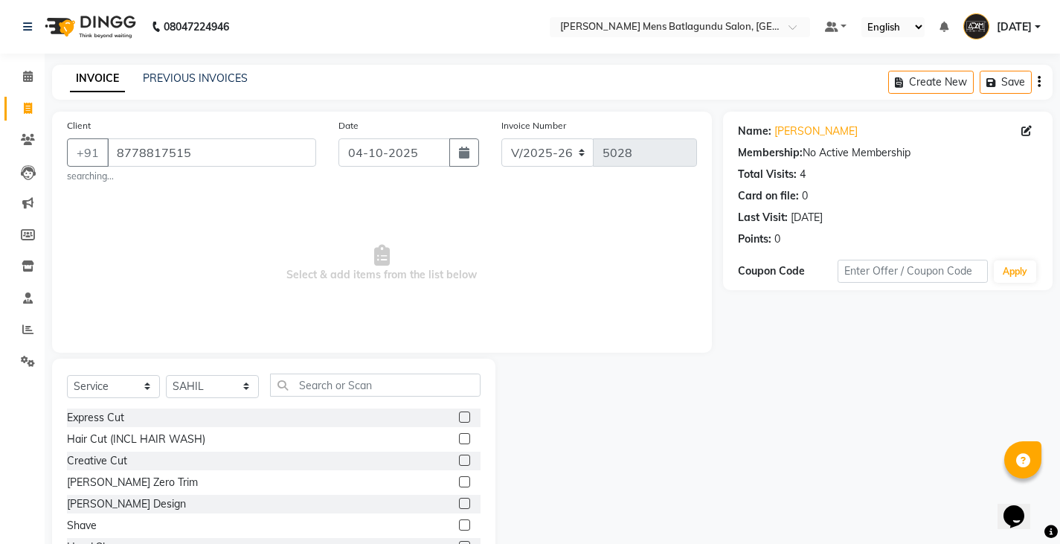
click at [459, 416] on label at bounding box center [464, 416] width 11 height 11
click at [459, 416] on input "checkbox" at bounding box center [464, 418] width 10 height 10
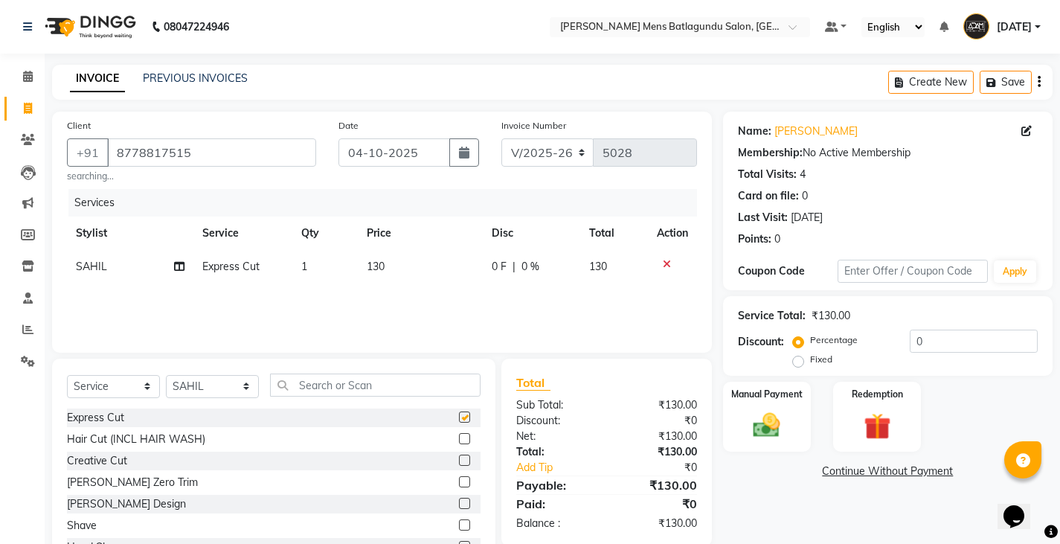
checkbox input "false"
click at [393, 276] on td "130" at bounding box center [420, 266] width 125 height 33
select select "84061"
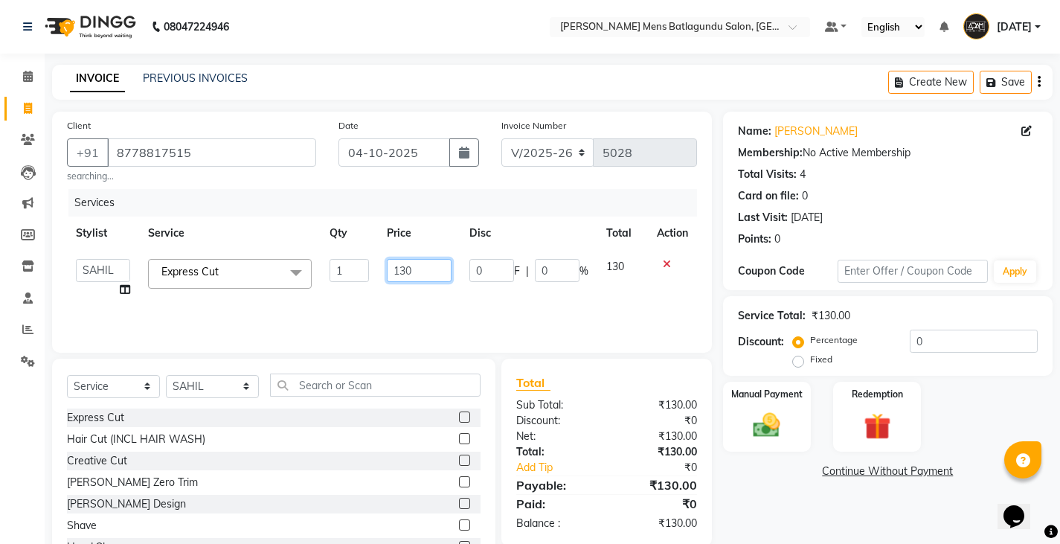
click at [440, 282] on input "130" at bounding box center [419, 270] width 65 height 23
type input "100"
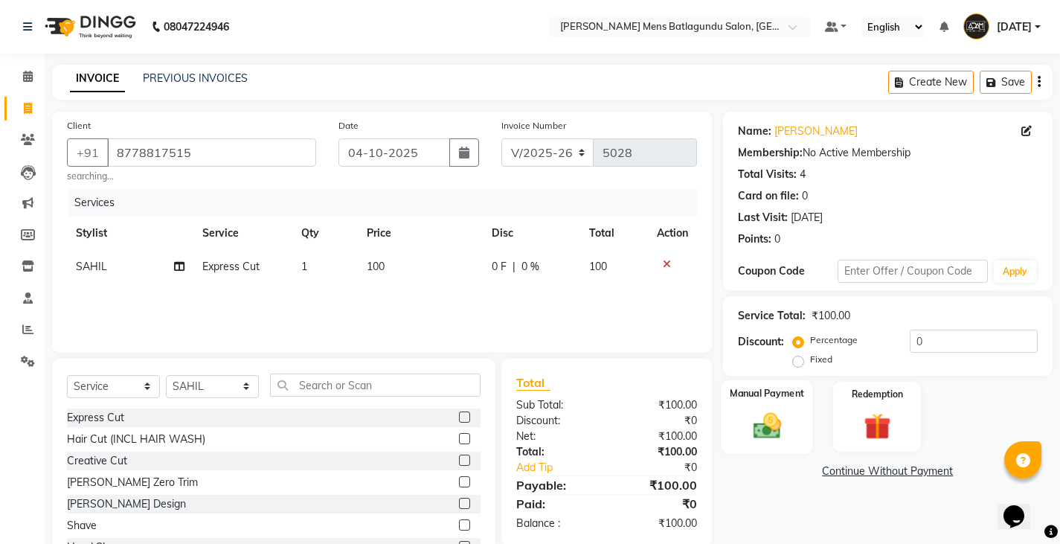
click at [763, 439] on img at bounding box center [766, 425] width 45 height 32
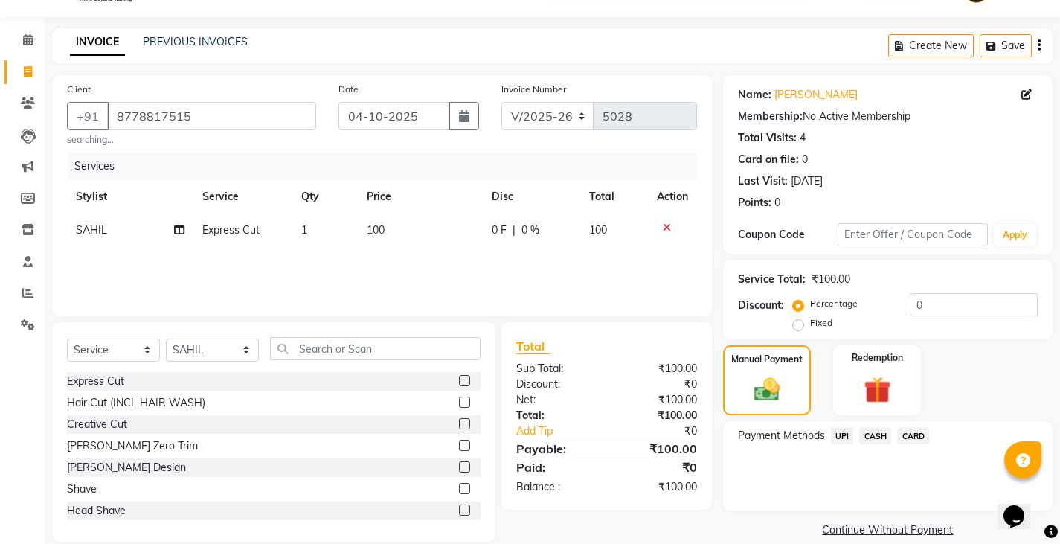
scroll to position [57, 0]
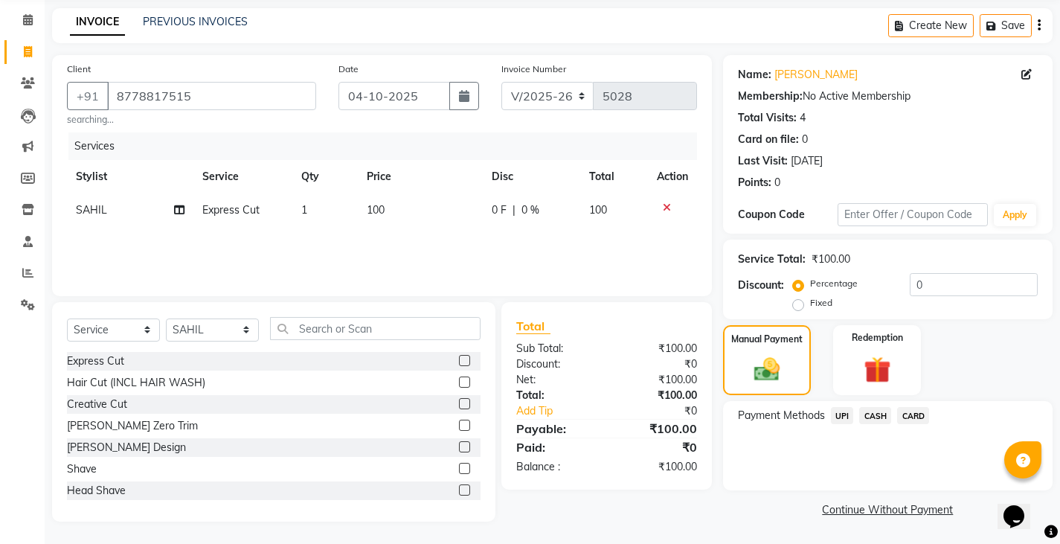
click at [863, 412] on span "CASH" at bounding box center [875, 415] width 32 height 17
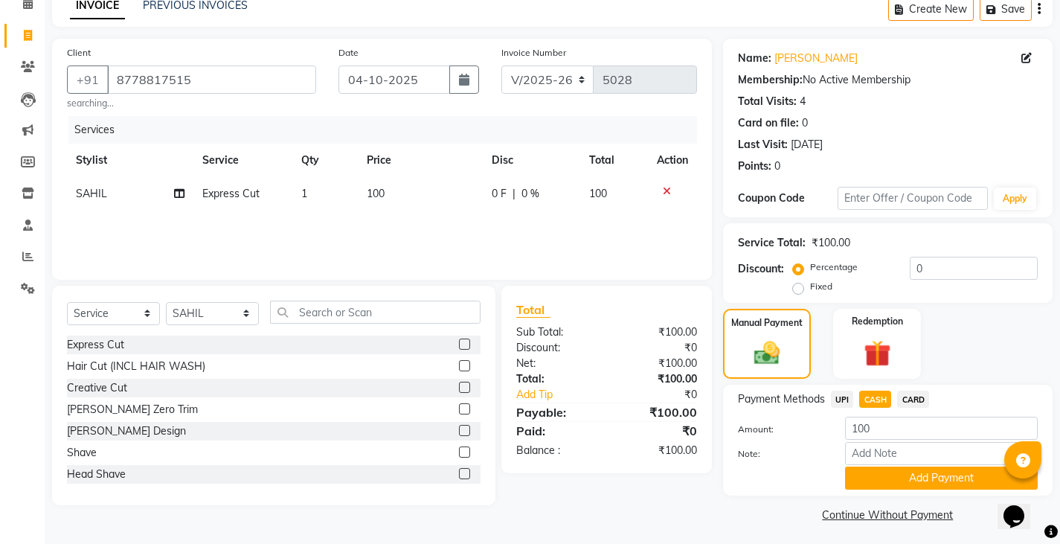
scroll to position [77, 0]
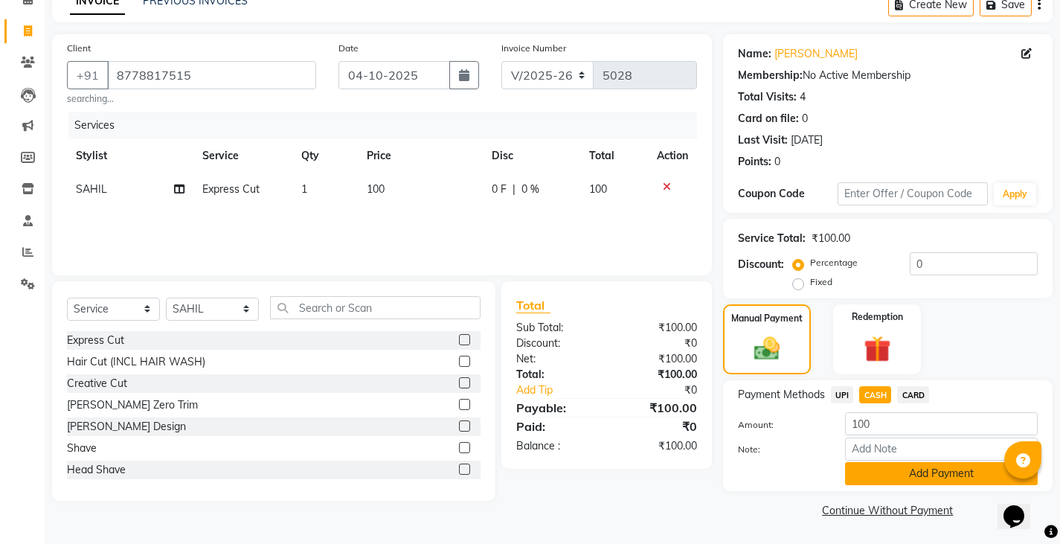
click at [920, 475] on button "Add Payment" at bounding box center [941, 473] width 193 height 23
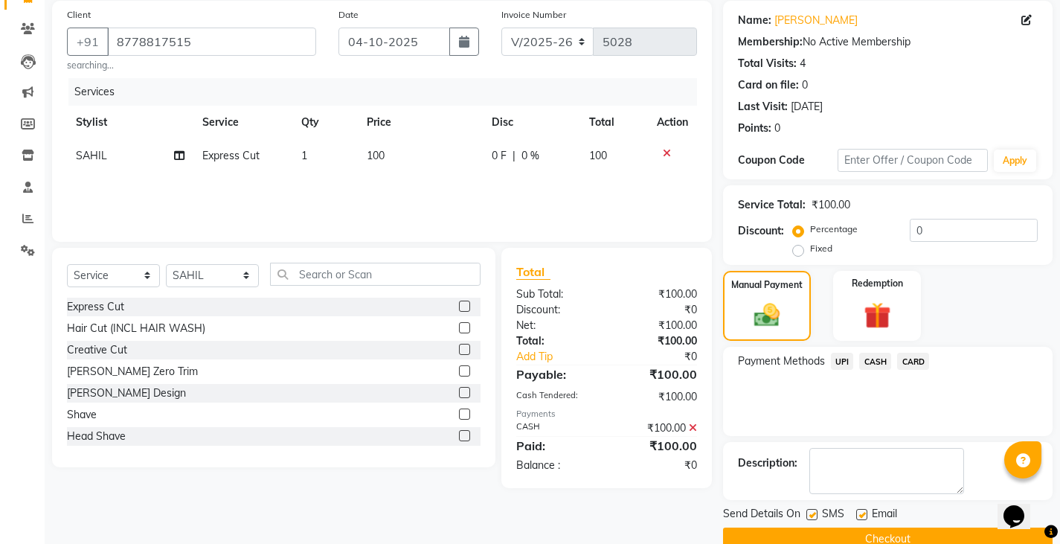
scroll to position [140, 0]
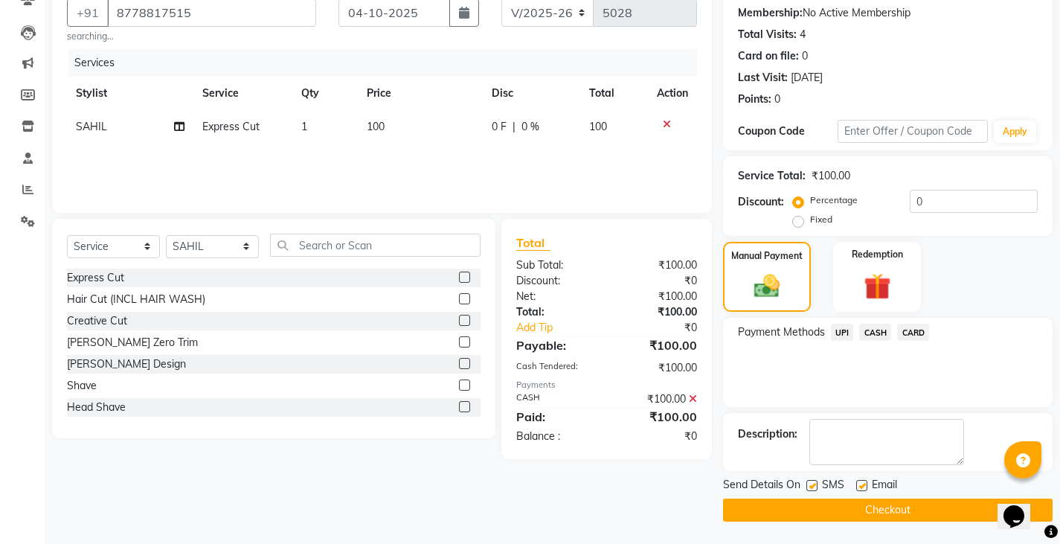
click at [906, 507] on button "Checkout" at bounding box center [887, 509] width 329 height 23
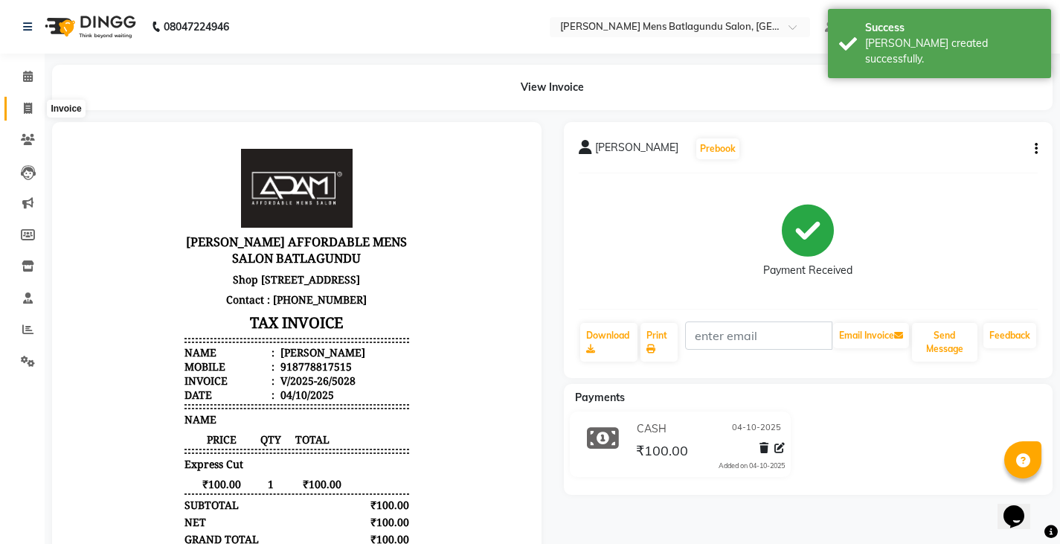
click at [31, 106] on icon at bounding box center [28, 108] width 8 height 11
select select "service"
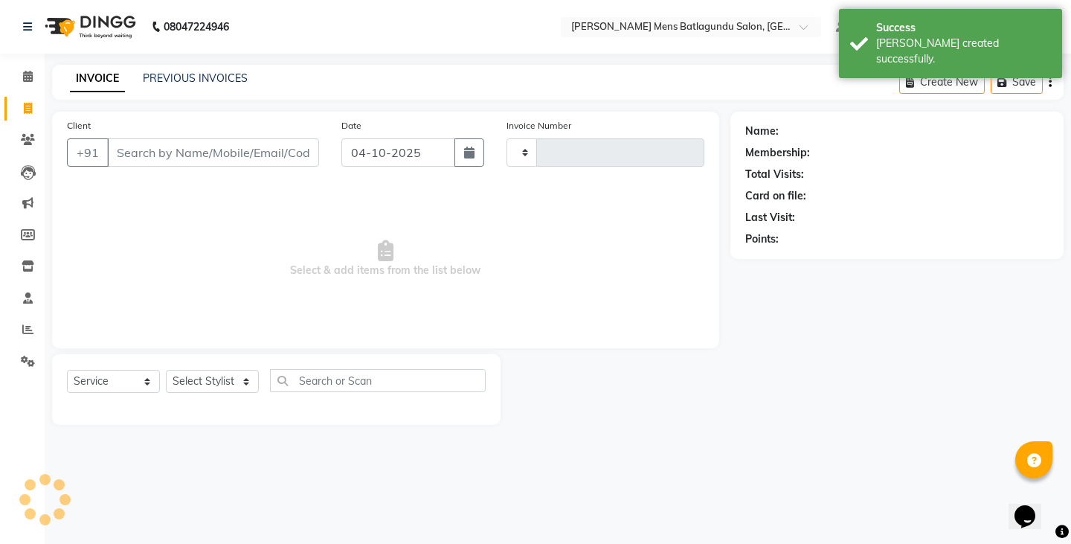
type input "5029"
select select "8213"
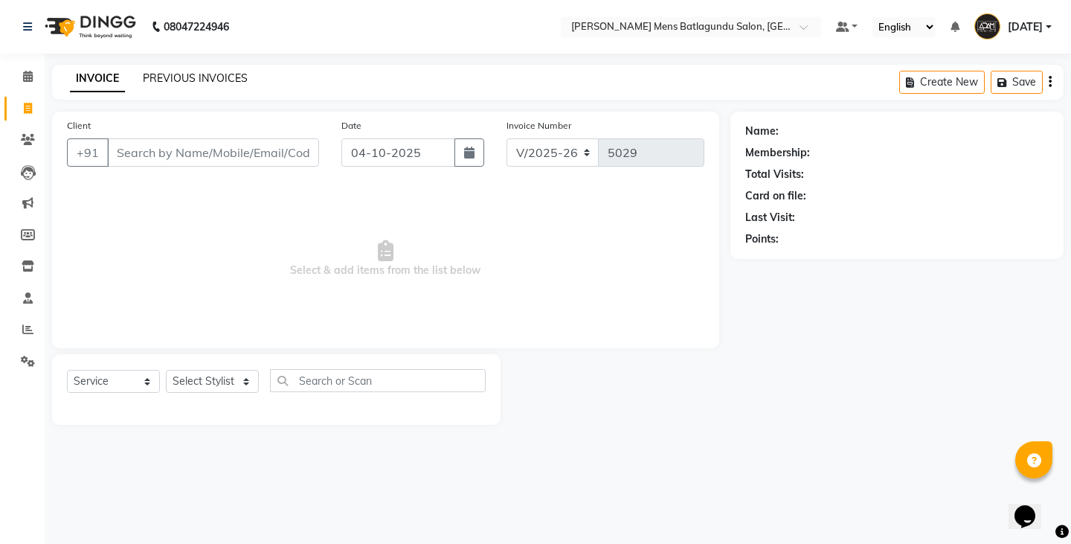
click at [196, 77] on link "PREVIOUS INVOICES" at bounding box center [195, 77] width 105 height 13
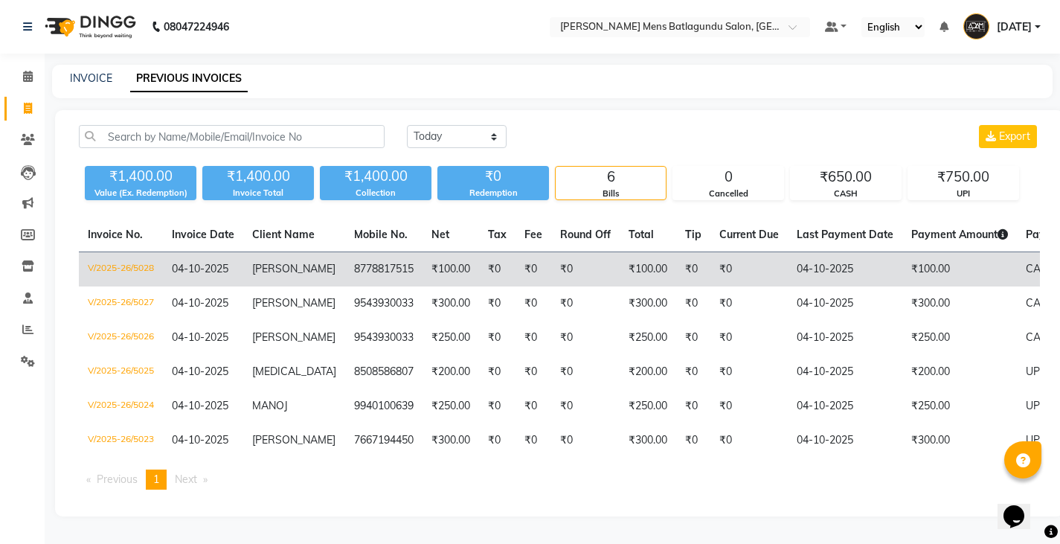
click at [570, 270] on td "₹0" at bounding box center [585, 269] width 68 height 35
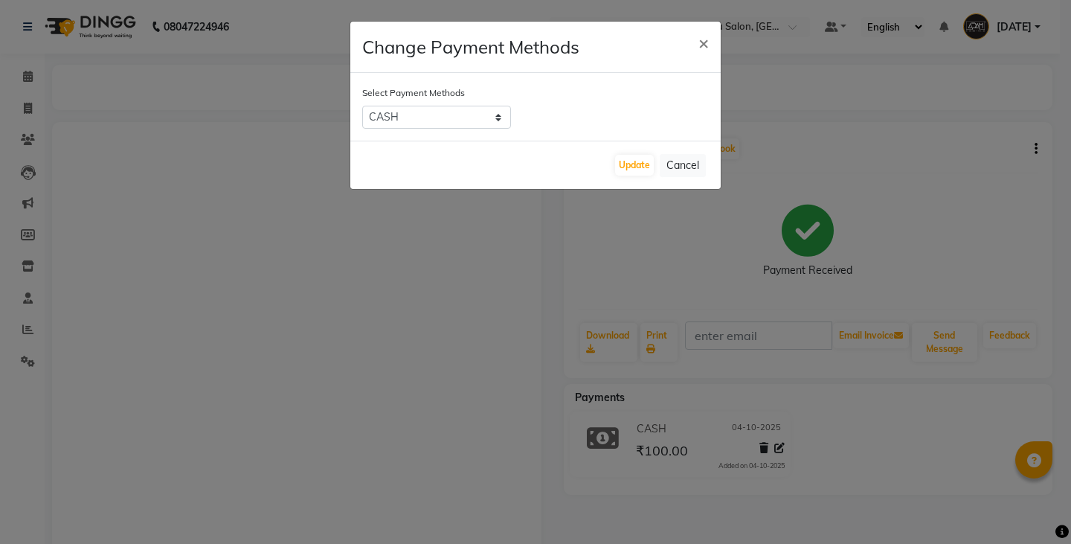
select select "1"
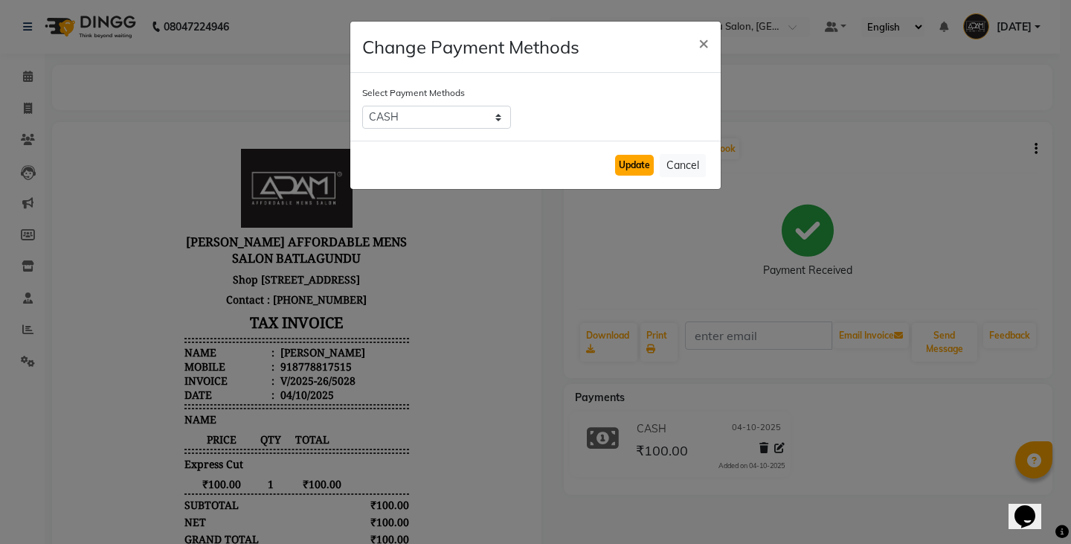
click at [639, 164] on button "Update" at bounding box center [634, 165] width 39 height 21
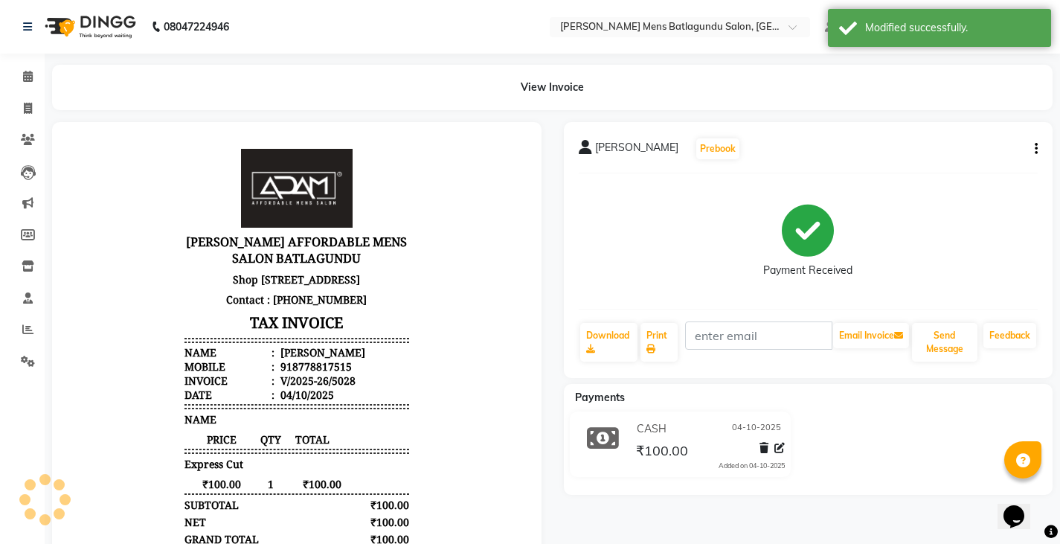
click at [668, 474] on div "CASH 04-10-2025 ₹100.00 Added on 04-10-2025" at bounding box center [680, 443] width 244 height 65
click at [649, 443] on span "₹100.00" at bounding box center [662, 452] width 52 height 21
click at [700, 436] on div "CASH 04-10-2025" at bounding box center [709, 428] width 152 height 23
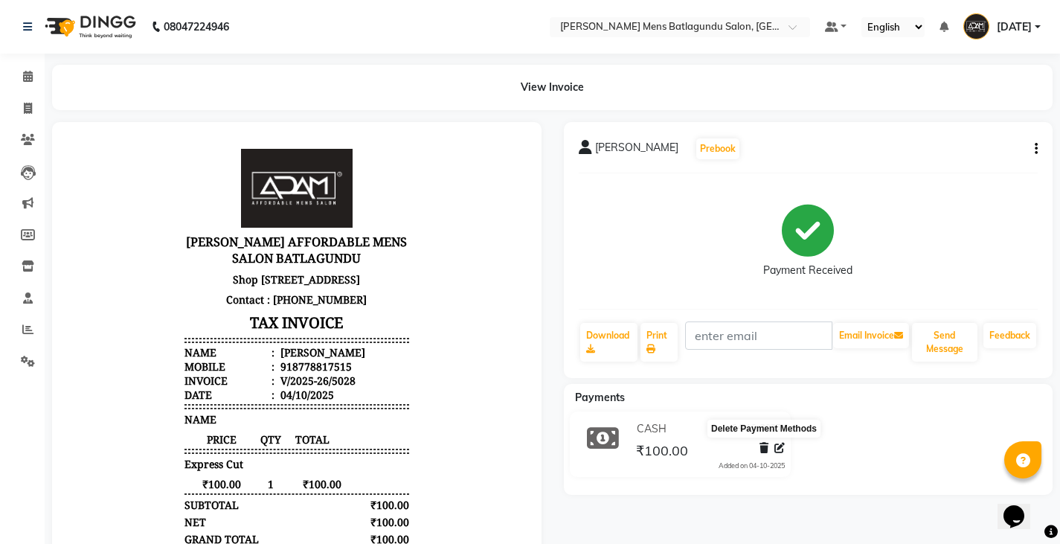
click at [762, 445] on icon at bounding box center [763, 447] width 9 height 10
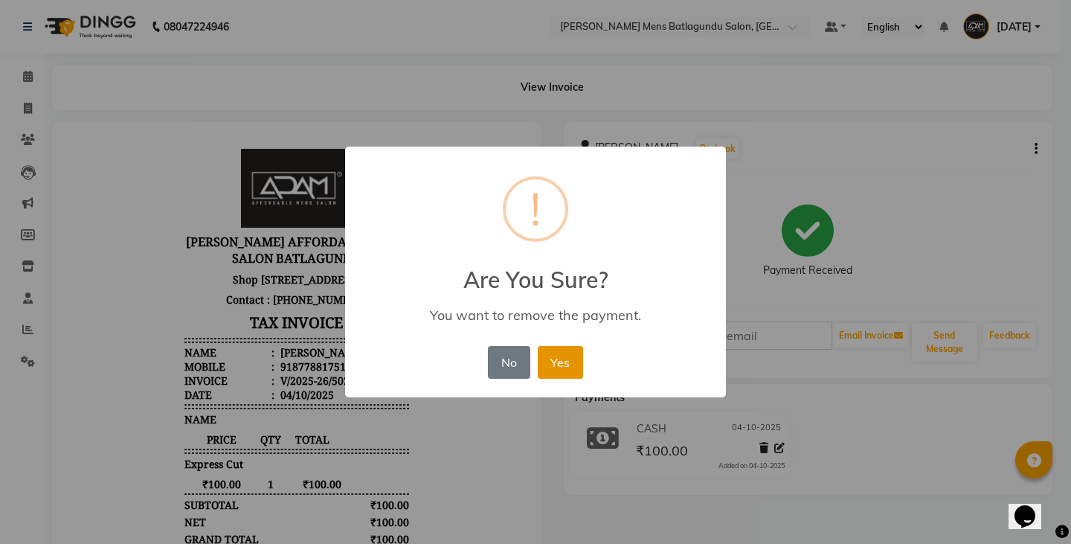
click at [570, 364] on button "Yes" at bounding box center [560, 362] width 45 height 33
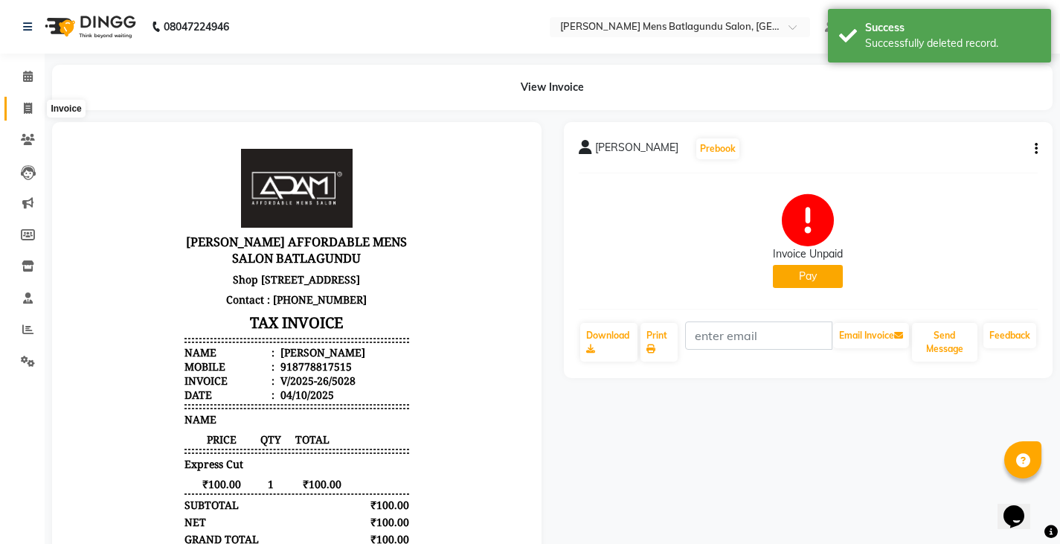
click at [19, 100] on span at bounding box center [28, 108] width 26 height 17
select select "service"
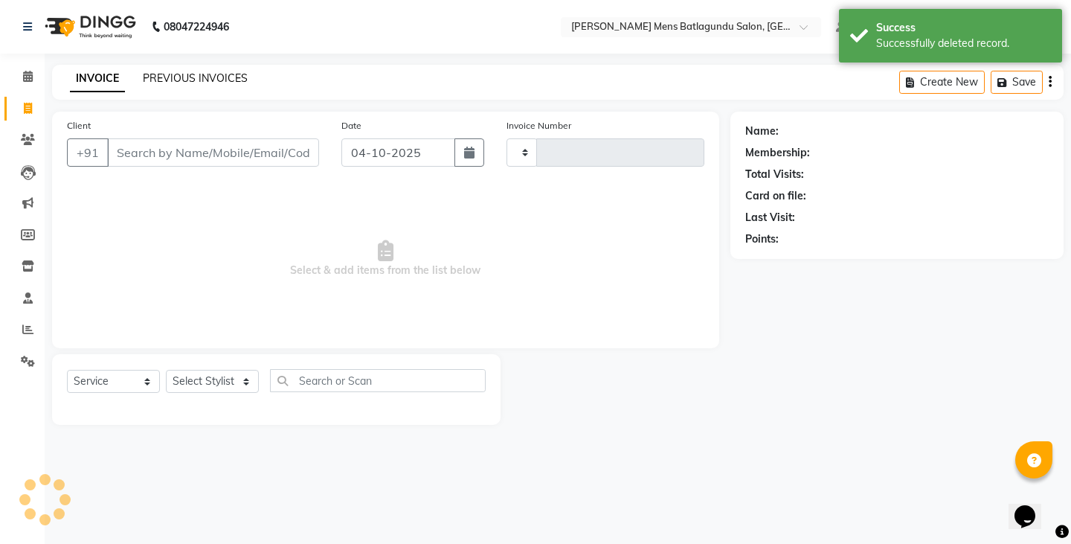
type input "5029"
select select "8213"
click at [196, 80] on link "PREVIOUS INVOICES" at bounding box center [195, 77] width 105 height 13
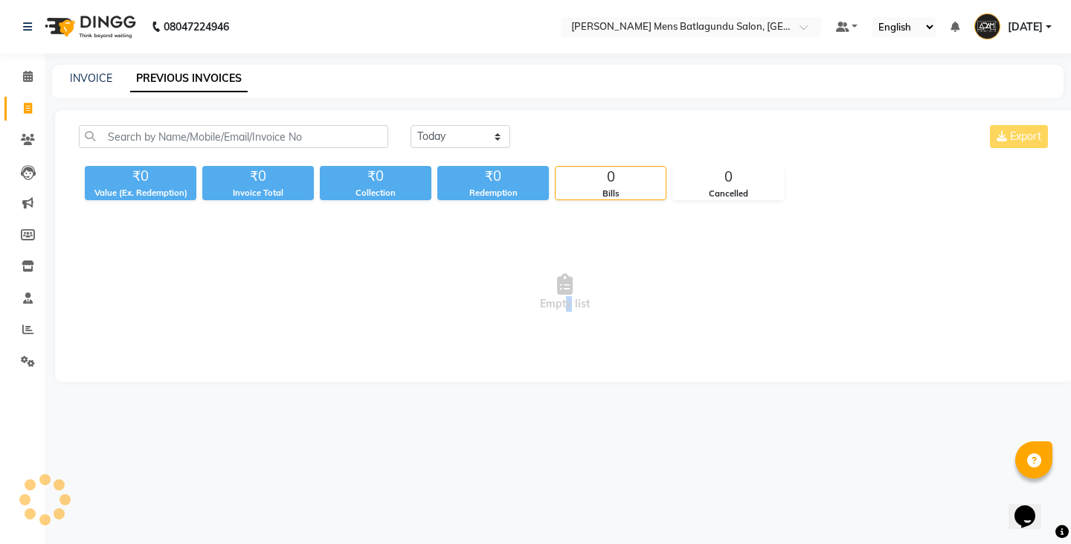
click at [565, 333] on span "Empty list" at bounding box center [565, 292] width 972 height 149
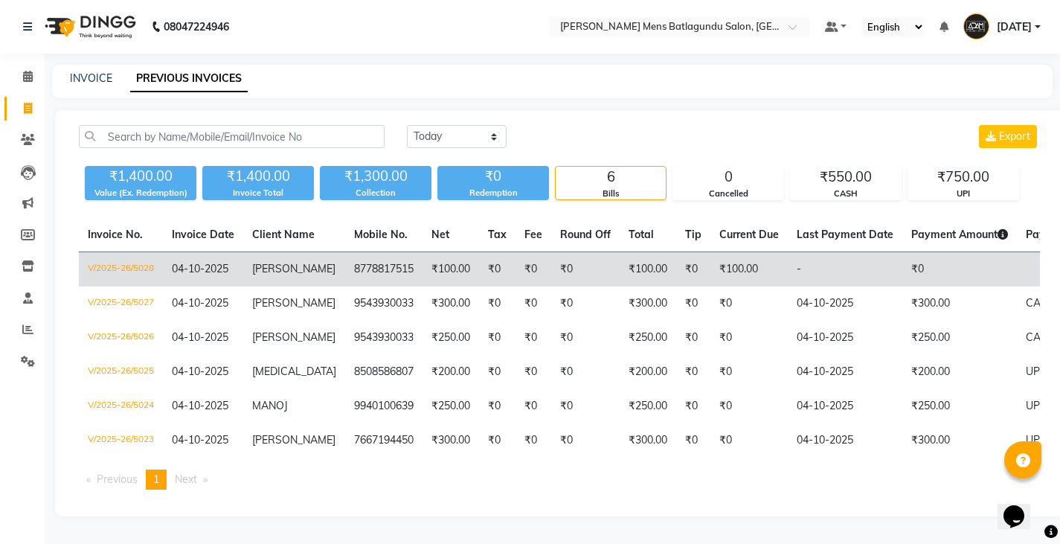
click at [857, 268] on td "-" at bounding box center [845, 269] width 115 height 35
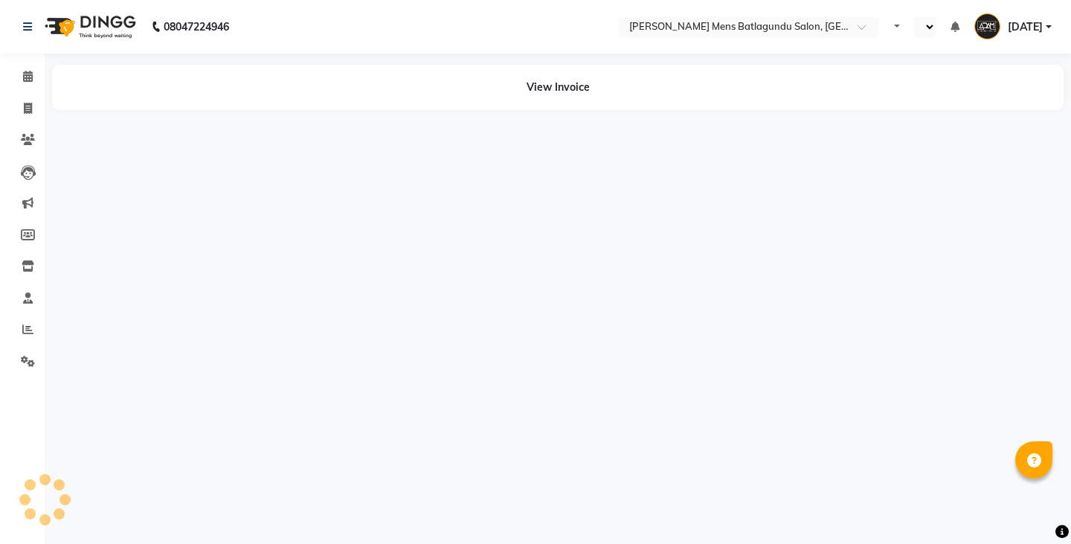
select select "en"
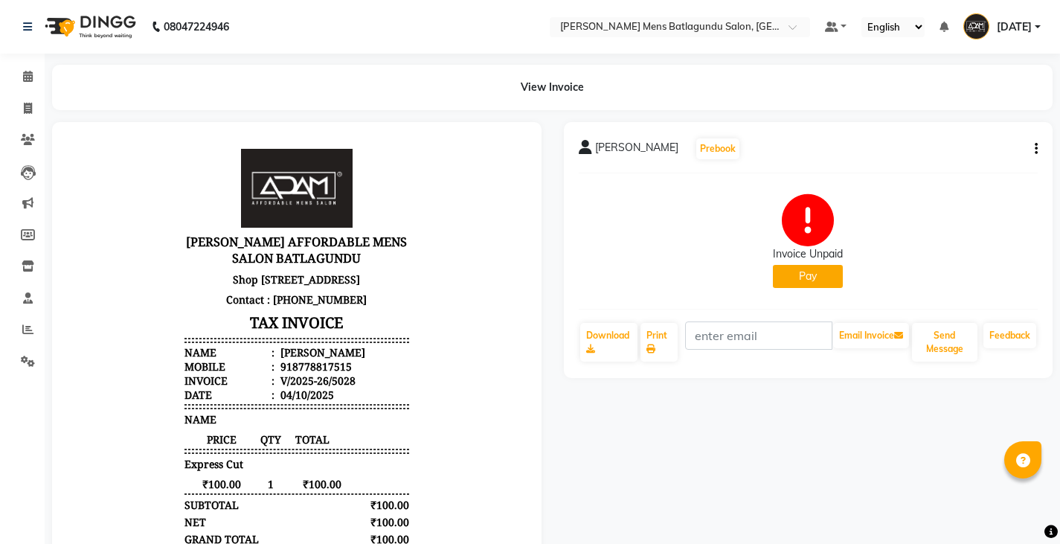
click at [829, 277] on button "Pay" at bounding box center [808, 276] width 70 height 23
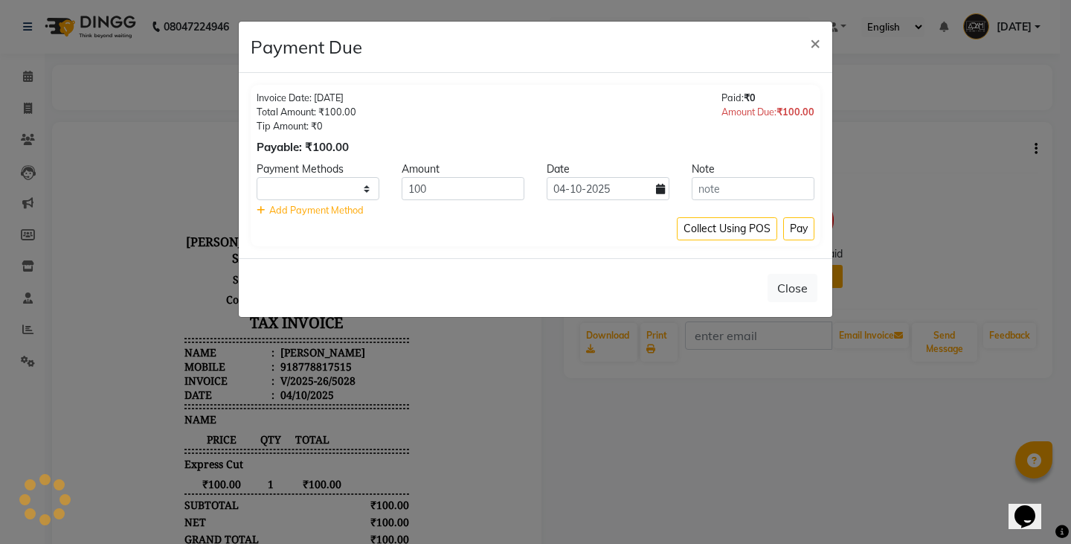
select select "1"
click at [798, 225] on button "Pay" at bounding box center [798, 228] width 31 height 23
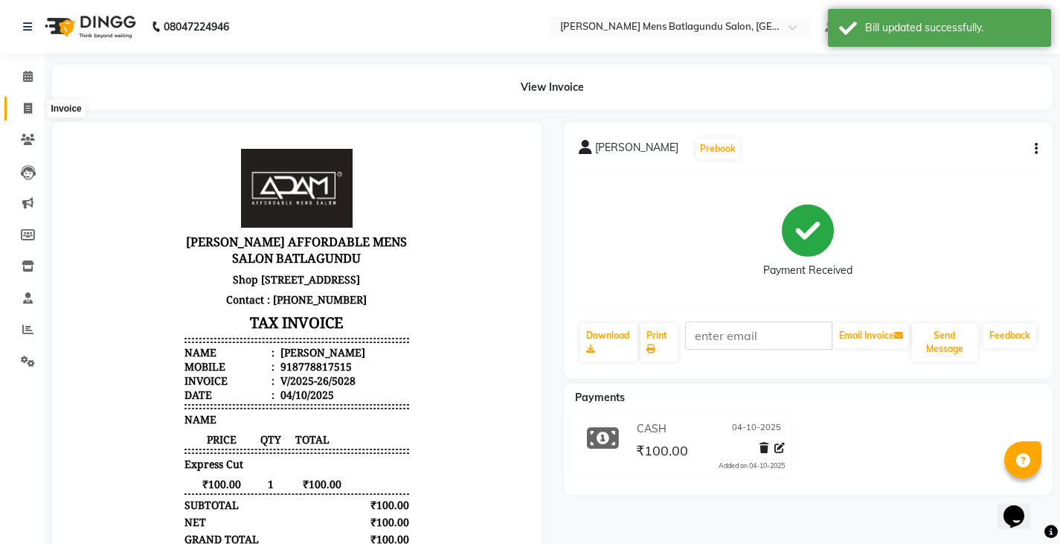
click at [24, 104] on icon at bounding box center [28, 108] width 8 height 11
select select "service"
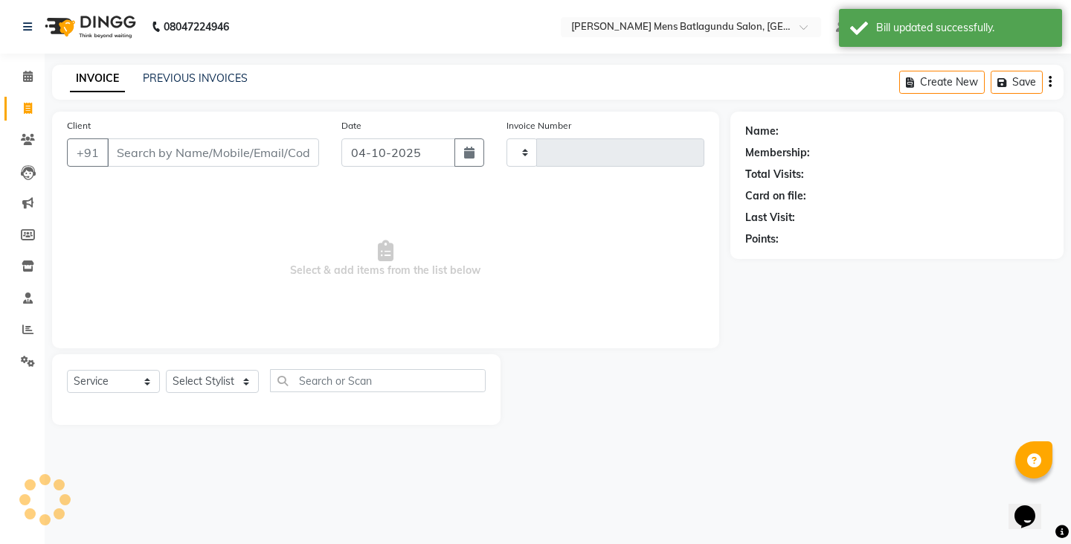
type input "5029"
select select "8213"
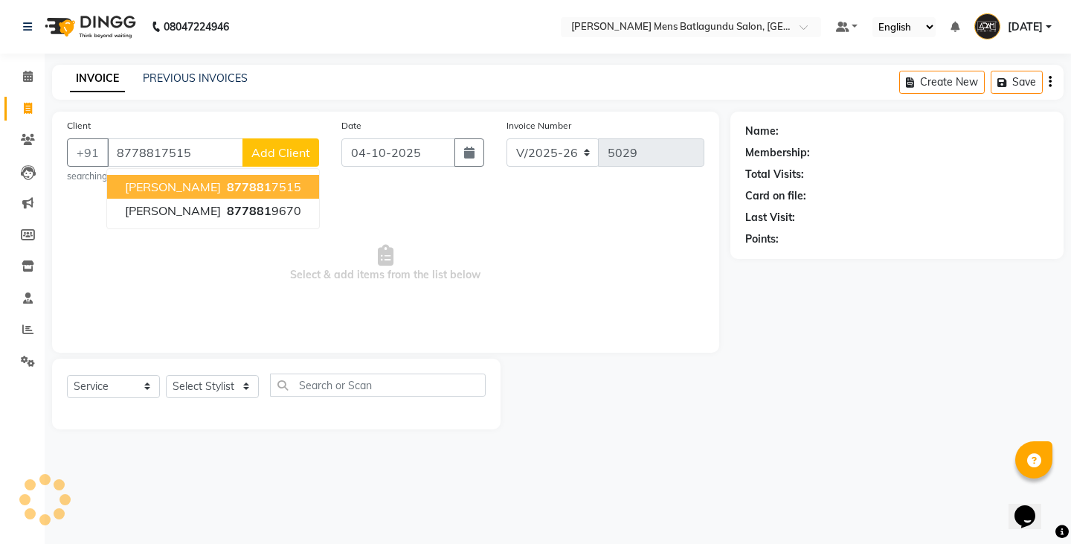
type input "8778817515"
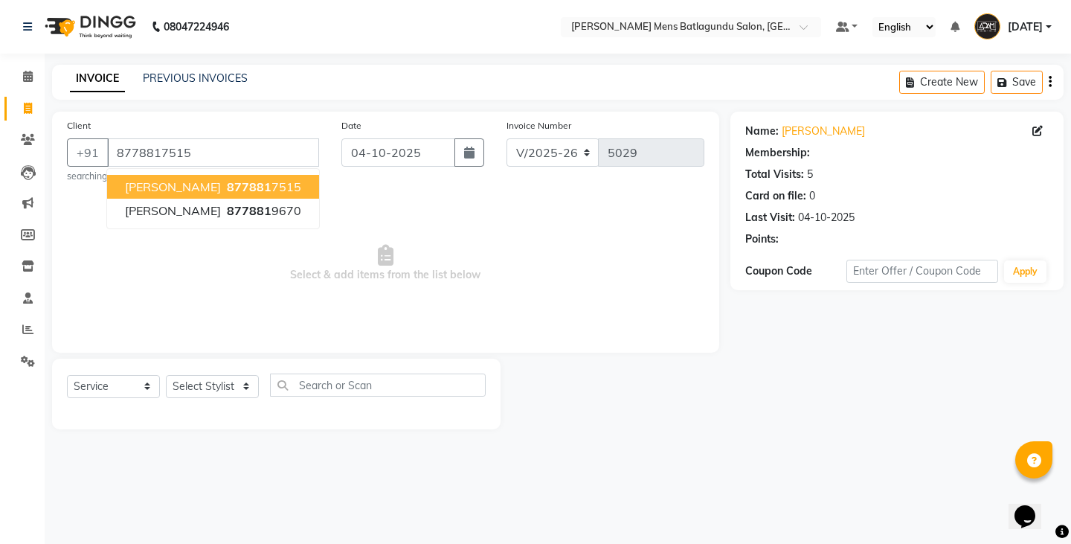
click at [185, 178] on button "KARTHIK 877881 7515" at bounding box center [213, 187] width 212 height 24
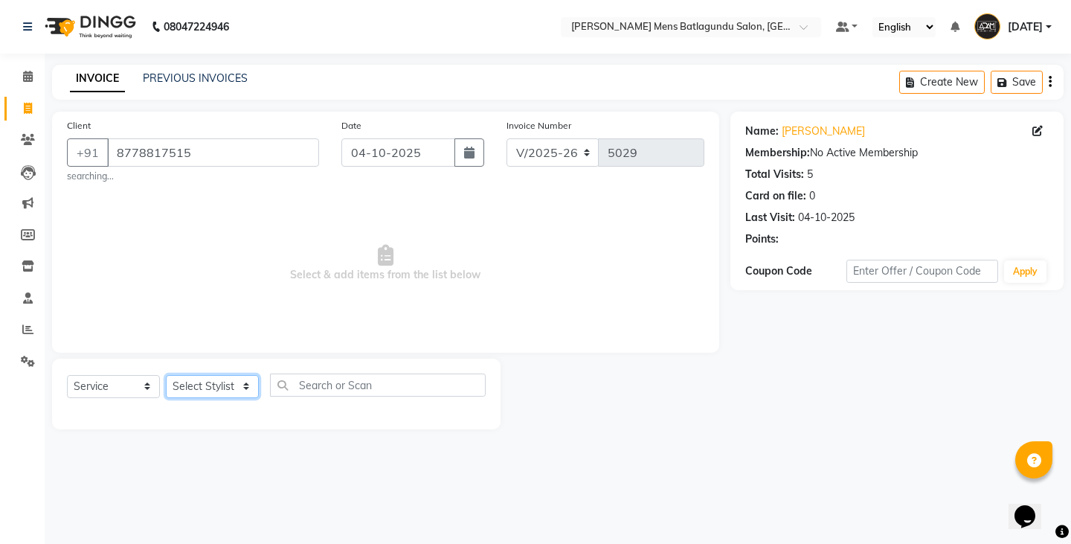
click at [220, 375] on select "Select Stylist Admin [PERSON_NAME][DATE] SAHIB [PERSON_NAME]" at bounding box center [212, 386] width 93 height 23
select select "89703"
click at [166, 375] on select "Select Stylist Admin [PERSON_NAME][DATE] SAHIB [PERSON_NAME]" at bounding box center [212, 386] width 93 height 23
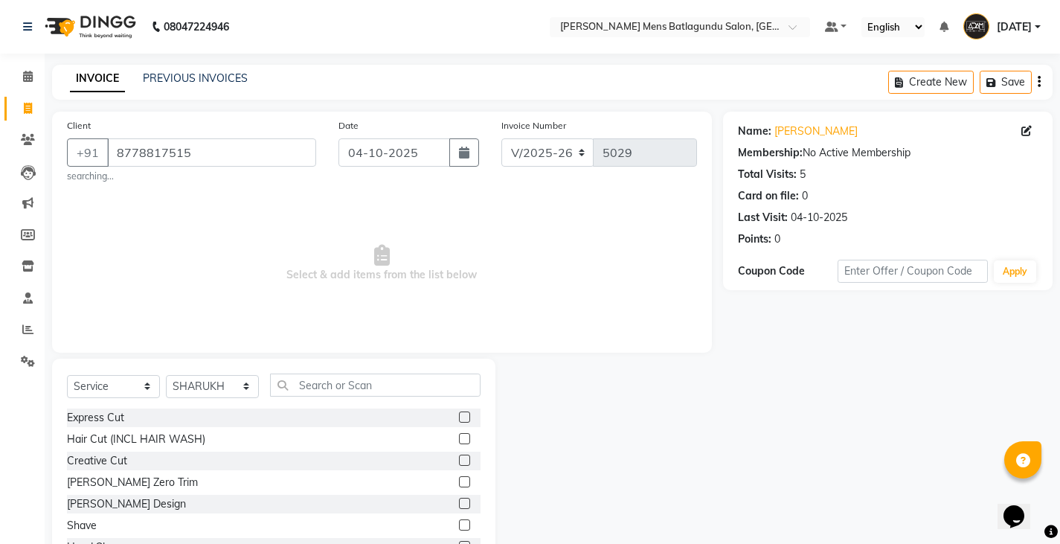
click at [459, 410] on div at bounding box center [470, 417] width 22 height 19
click at [459, 416] on label at bounding box center [464, 416] width 11 height 11
click at [459, 416] on input "checkbox" at bounding box center [464, 418] width 10 height 10
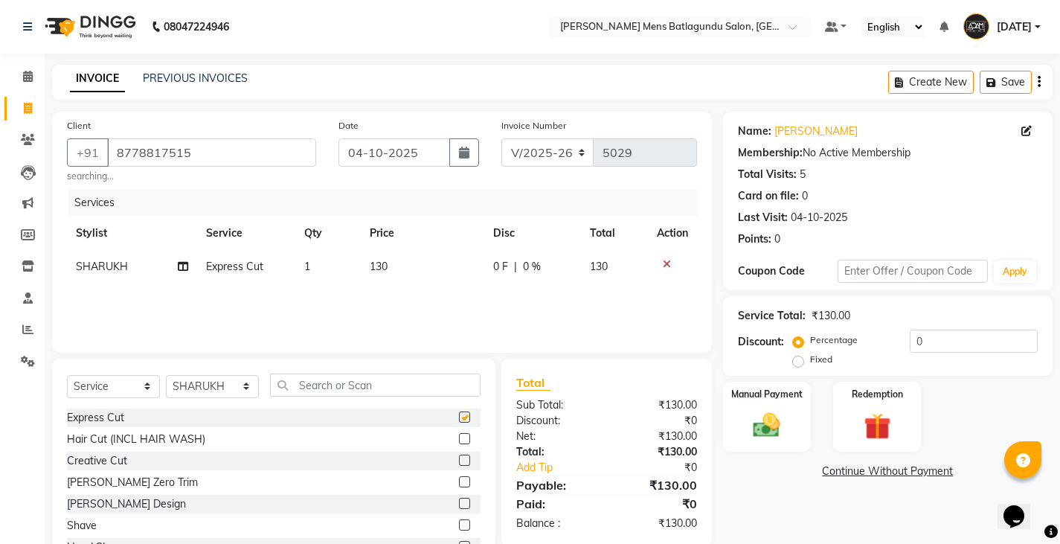
checkbox input "false"
click at [425, 262] on td "130" at bounding box center [422, 266] width 123 height 33
select select "89703"
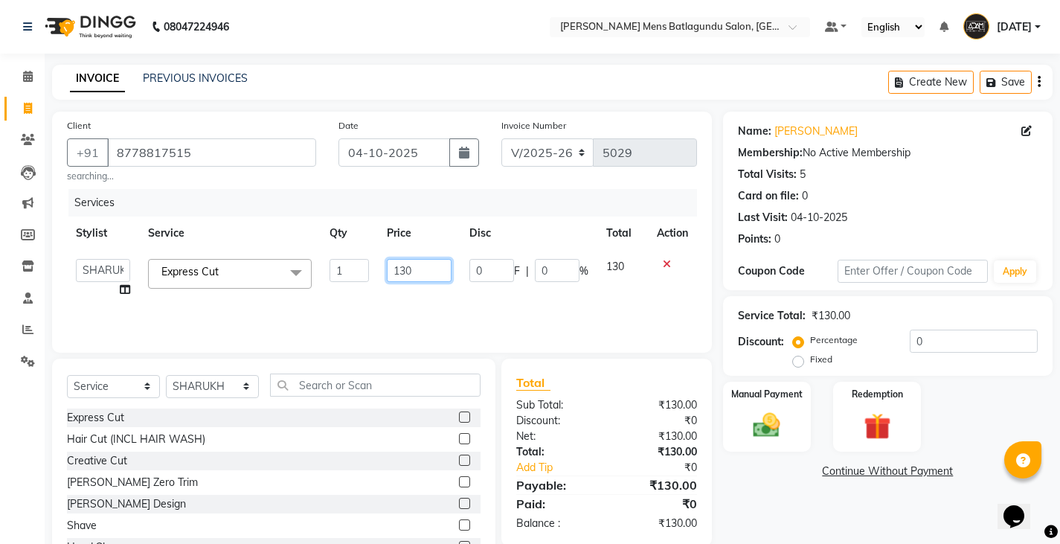
click at [427, 277] on input "130" at bounding box center [419, 270] width 65 height 23
type input "100"
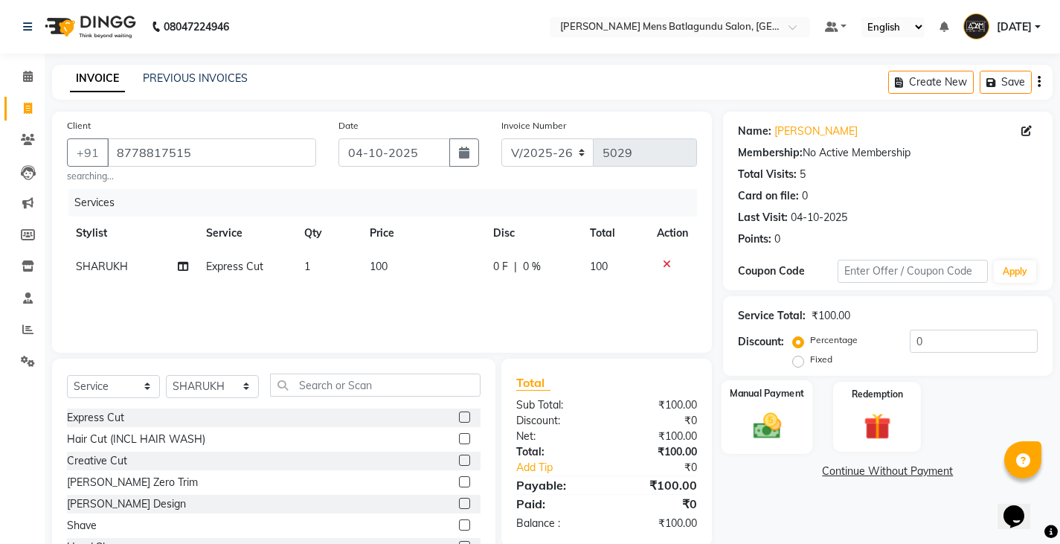
click at [737, 430] on div "Manual Payment" at bounding box center [766, 417] width 91 height 74
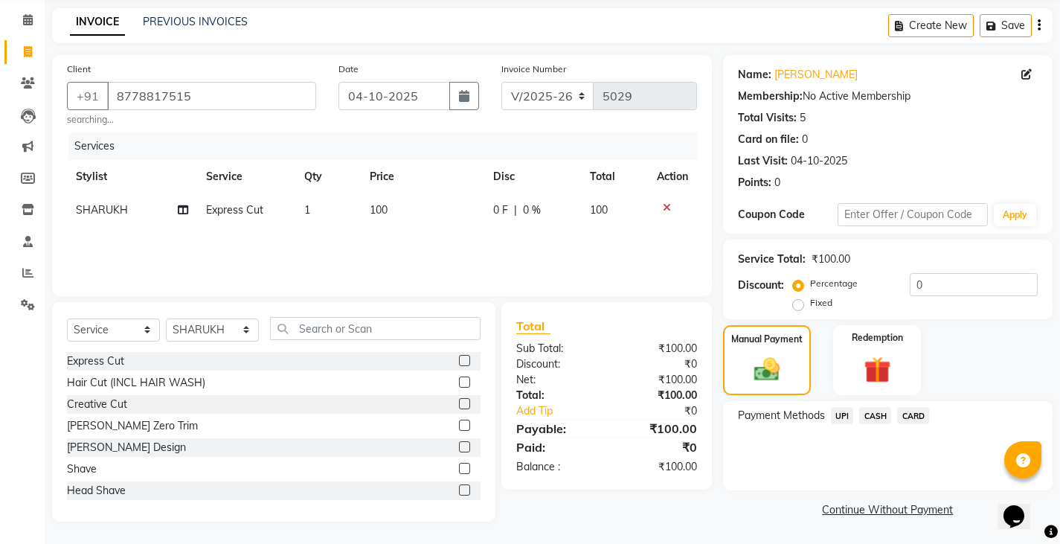
click at [866, 410] on span "CASH" at bounding box center [875, 415] width 32 height 17
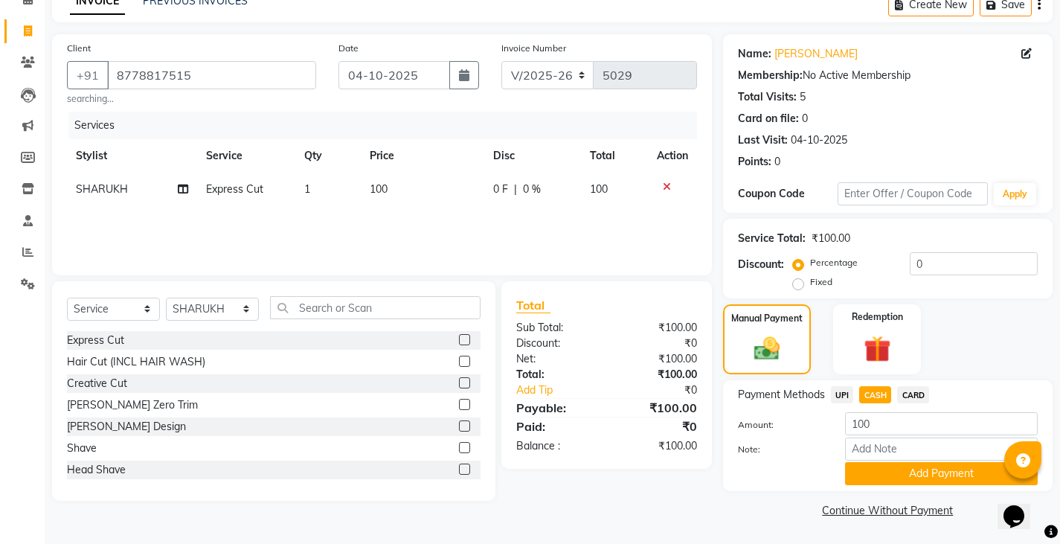
click at [867, 469] on button "Add Payment" at bounding box center [941, 473] width 193 height 23
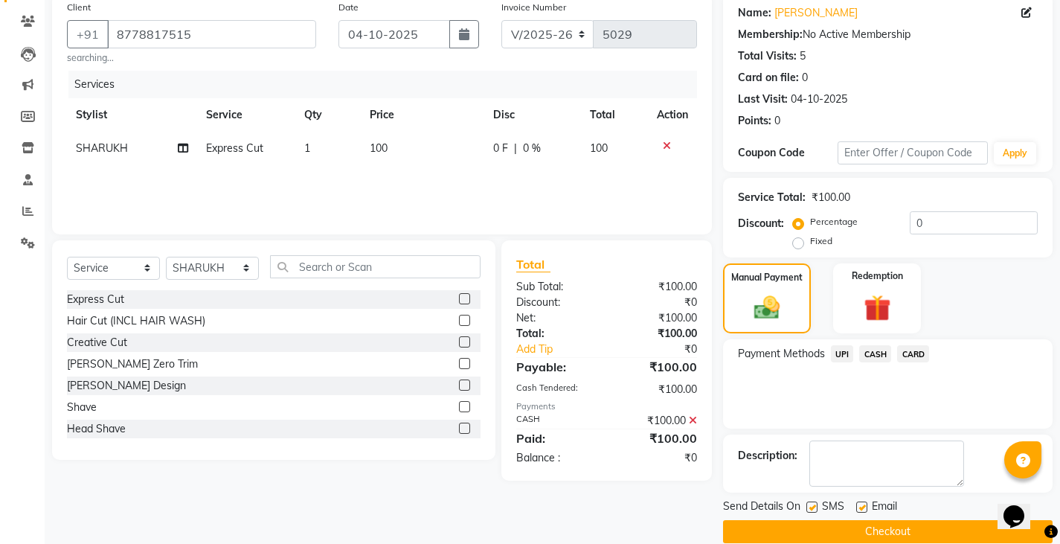
scroll to position [140, 0]
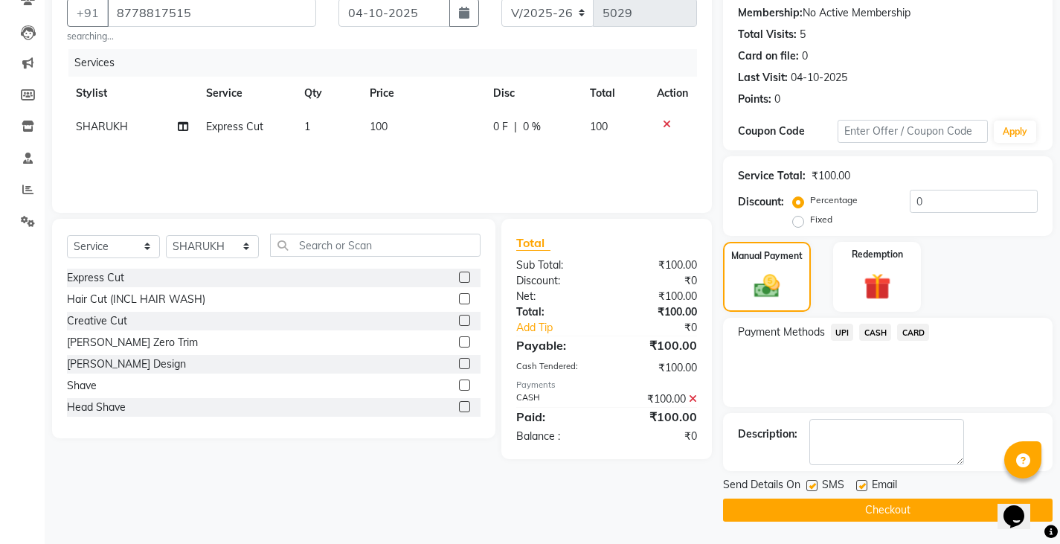
click at [845, 502] on button "Checkout" at bounding box center [887, 509] width 329 height 23
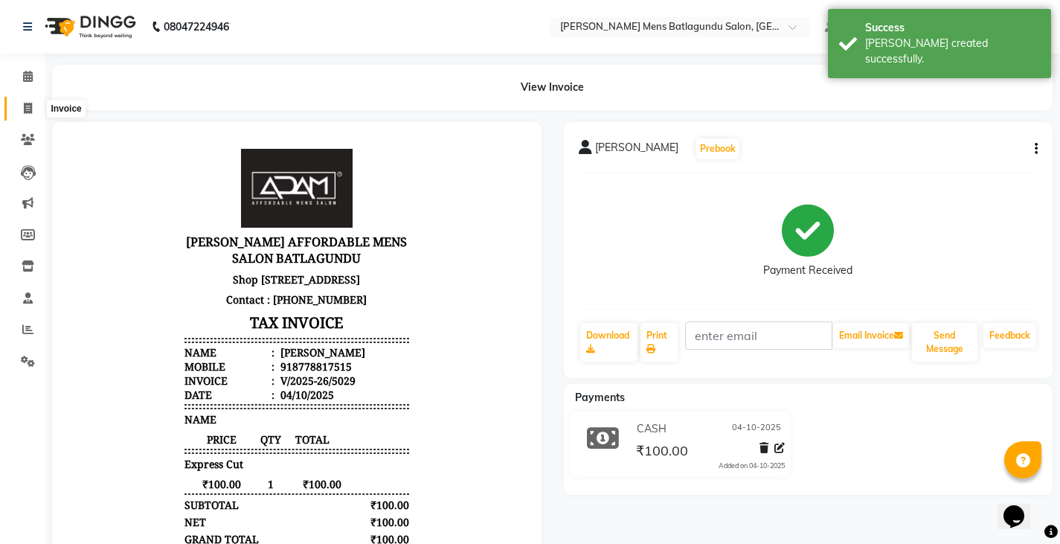
click at [25, 101] on span at bounding box center [28, 108] width 26 height 17
select select "service"
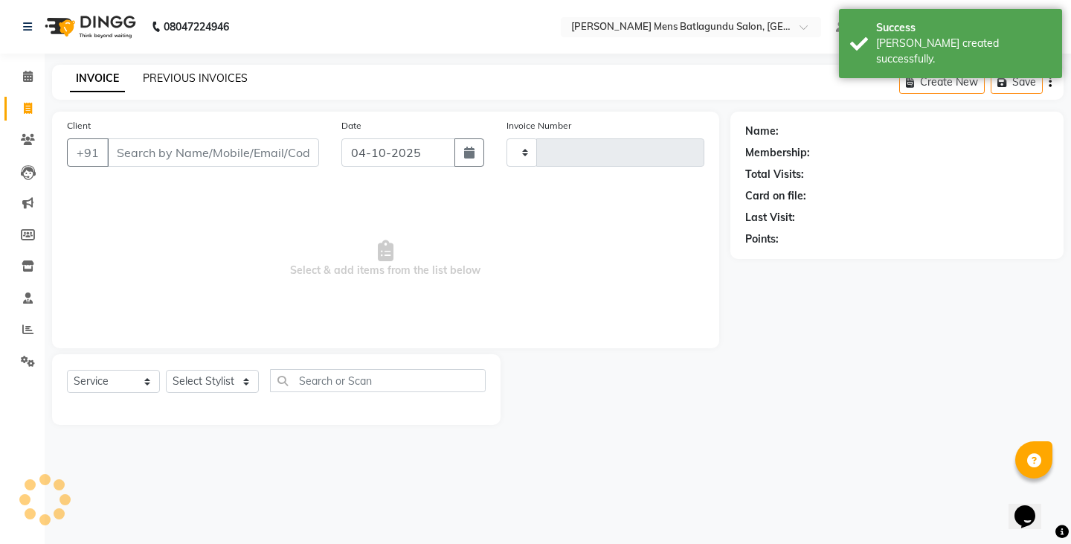
type input "5030"
select select "8213"
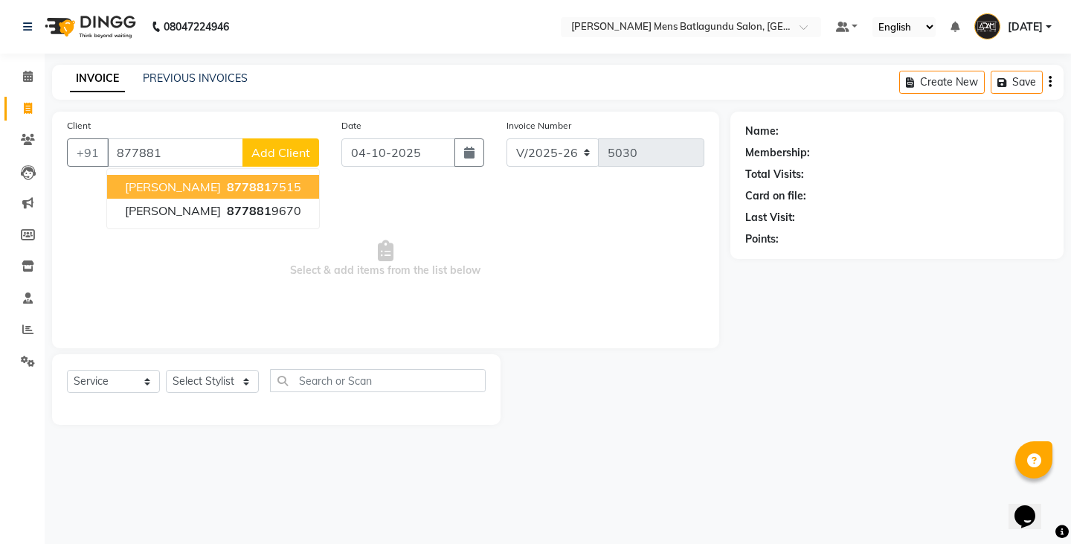
click at [225, 179] on ngb-highlight "877881 7515" at bounding box center [262, 186] width 77 height 15
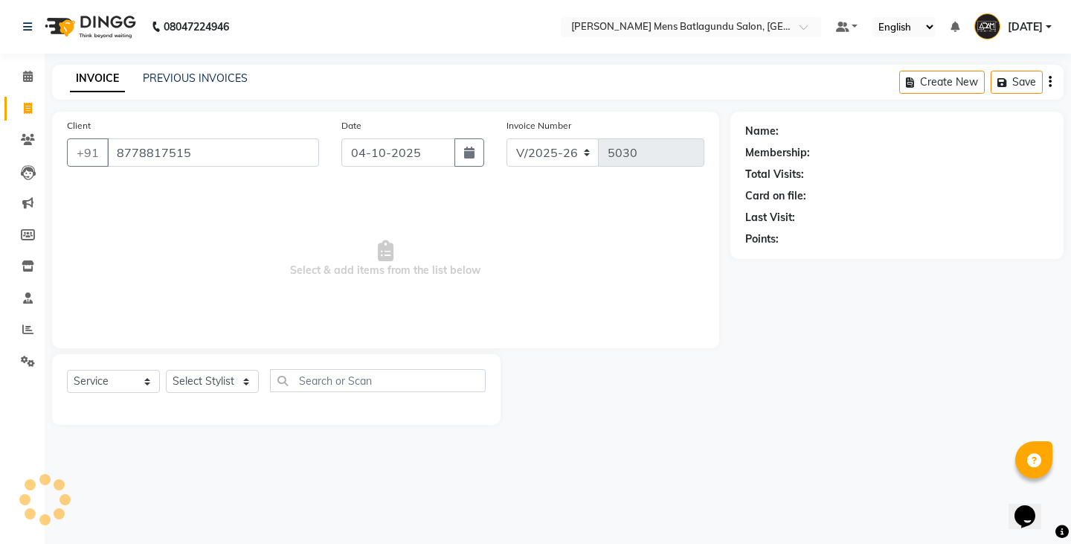
type input "8778817515"
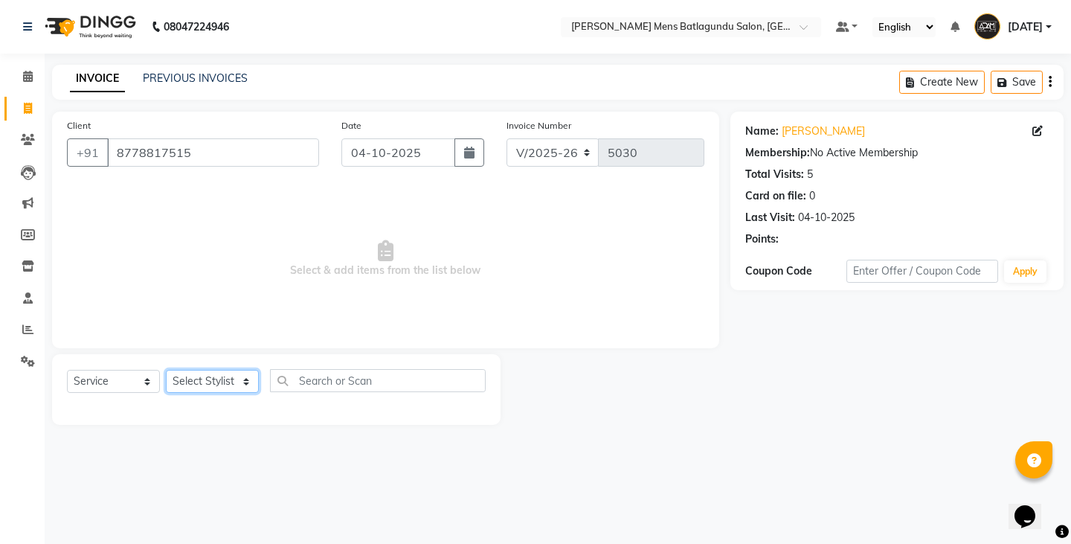
click at [219, 387] on select "Select Stylist Admin [PERSON_NAME][DATE] SAHIB [PERSON_NAME]" at bounding box center [212, 381] width 93 height 23
select select "78653"
click at [166, 370] on select "Select Stylist Admin [PERSON_NAME][DATE] SAHIB [PERSON_NAME]" at bounding box center [212, 381] width 93 height 23
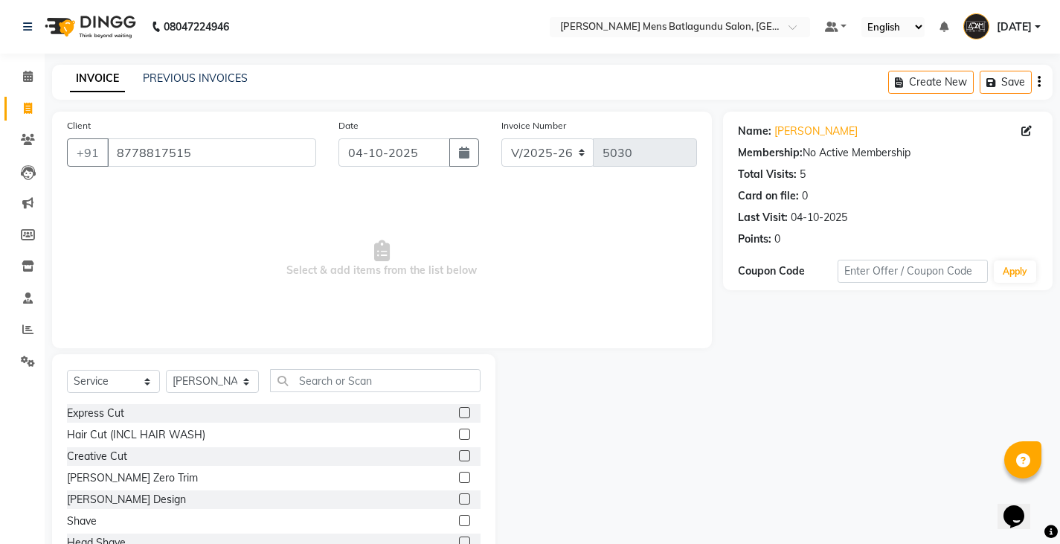
click at [447, 408] on div "Express Cut" at bounding box center [273, 413] width 413 height 19
click at [459, 414] on label at bounding box center [464, 412] width 11 height 11
click at [459, 414] on input "checkbox" at bounding box center [464, 413] width 10 height 10
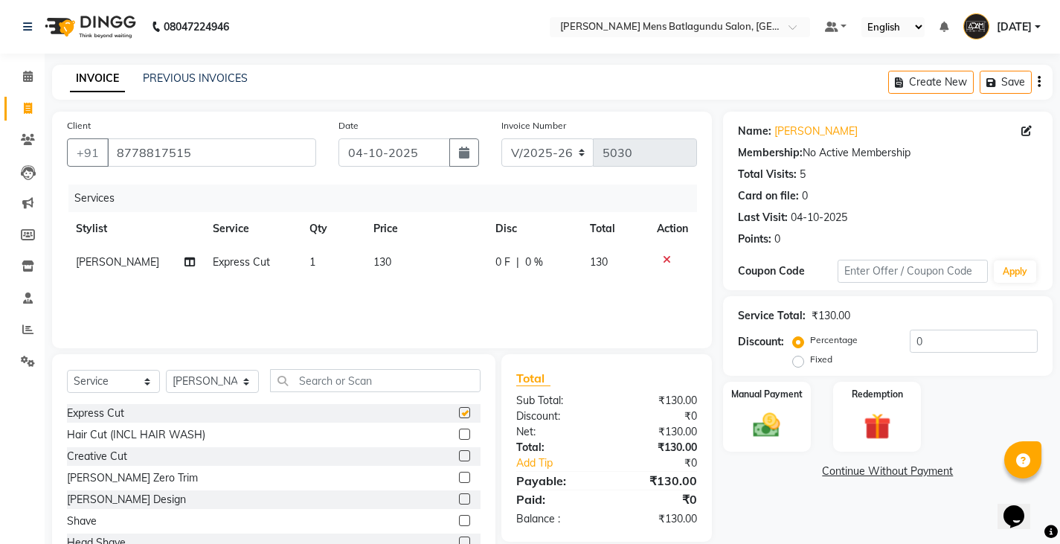
checkbox input "false"
click at [416, 263] on td "130" at bounding box center [424, 261] width 121 height 33
select select "78653"
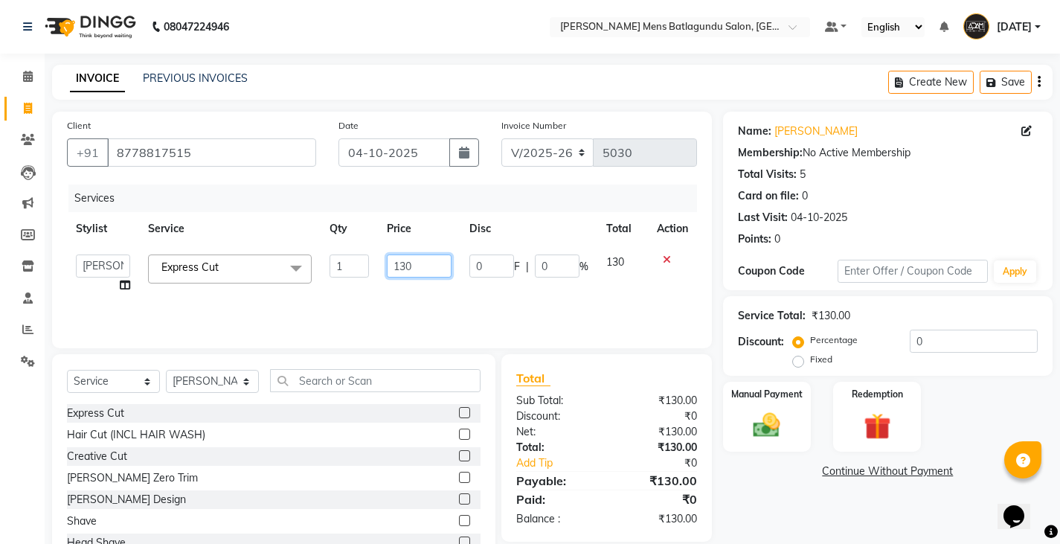
click at [422, 271] on input "130" at bounding box center [419, 265] width 65 height 23
type input "100"
click at [819, 446] on div "Manual Payment Redemption" at bounding box center [888, 416] width 352 height 71
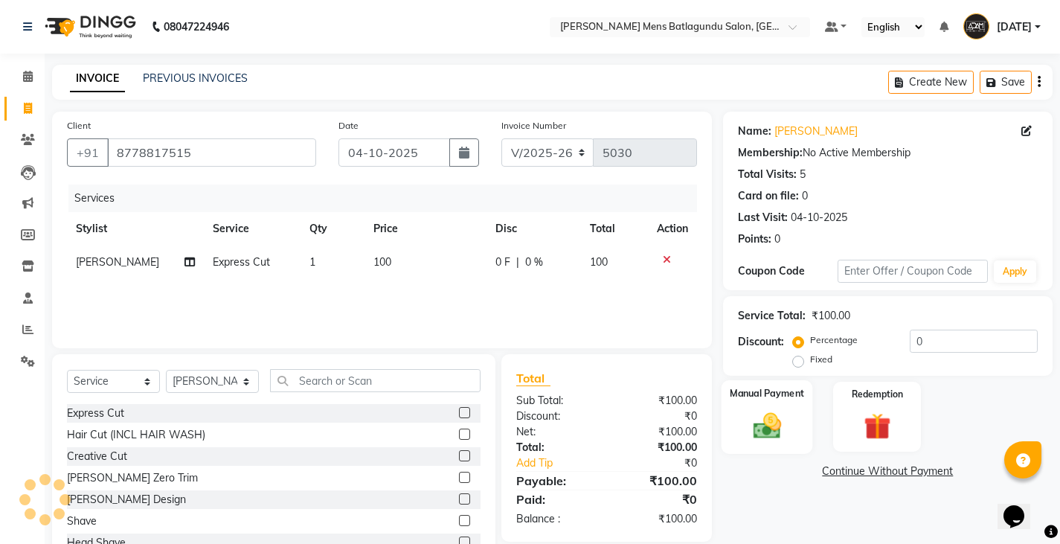
click at [804, 432] on div "Manual Payment" at bounding box center [766, 417] width 91 height 74
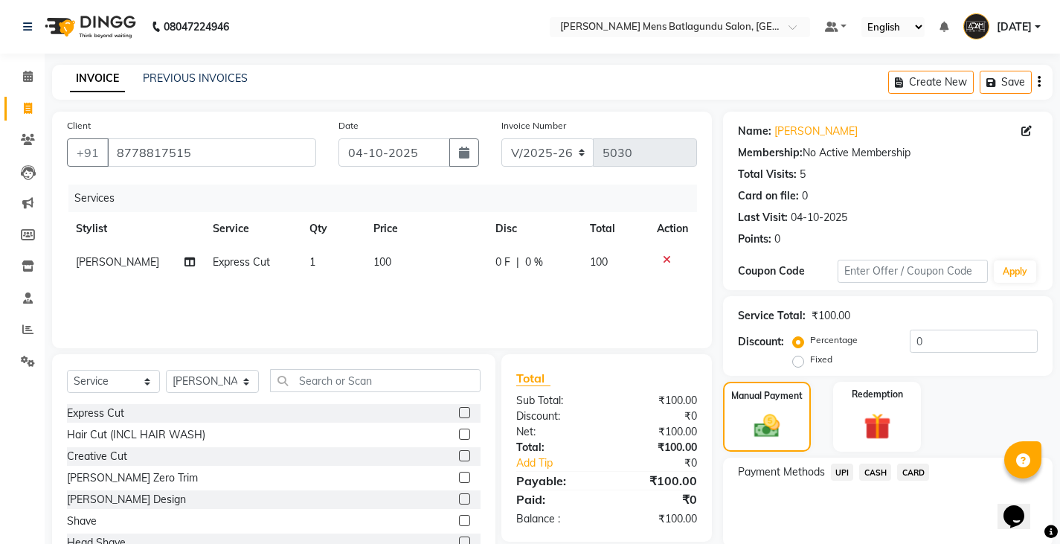
click at [879, 471] on span "CASH" at bounding box center [875, 471] width 32 height 17
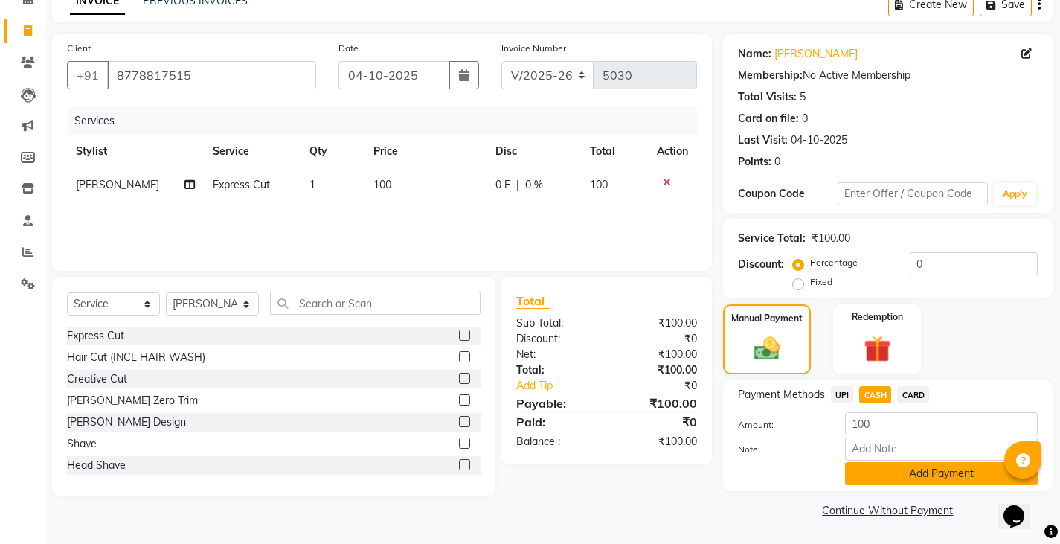
click at [895, 480] on button "Add Payment" at bounding box center [941, 473] width 193 height 23
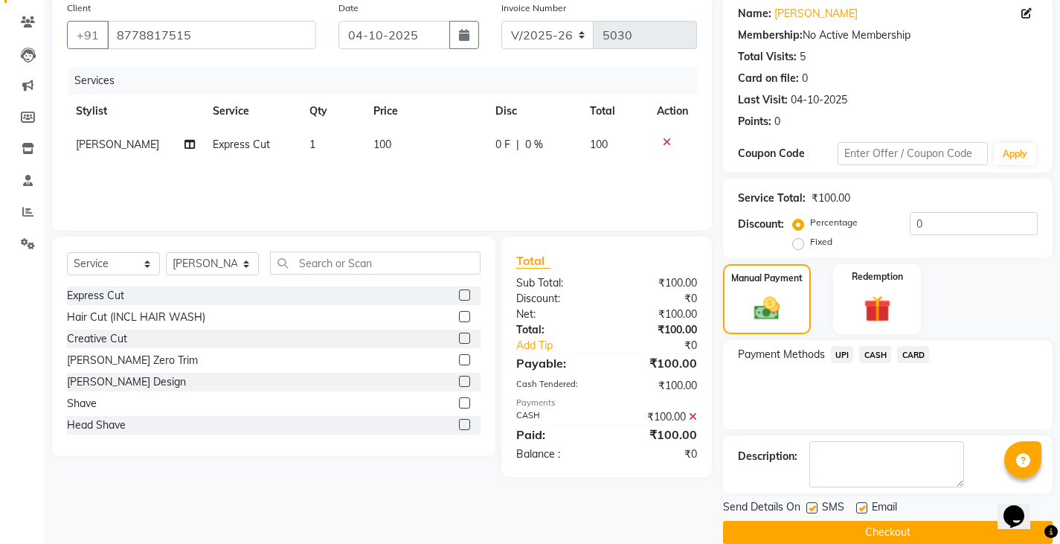
scroll to position [140, 0]
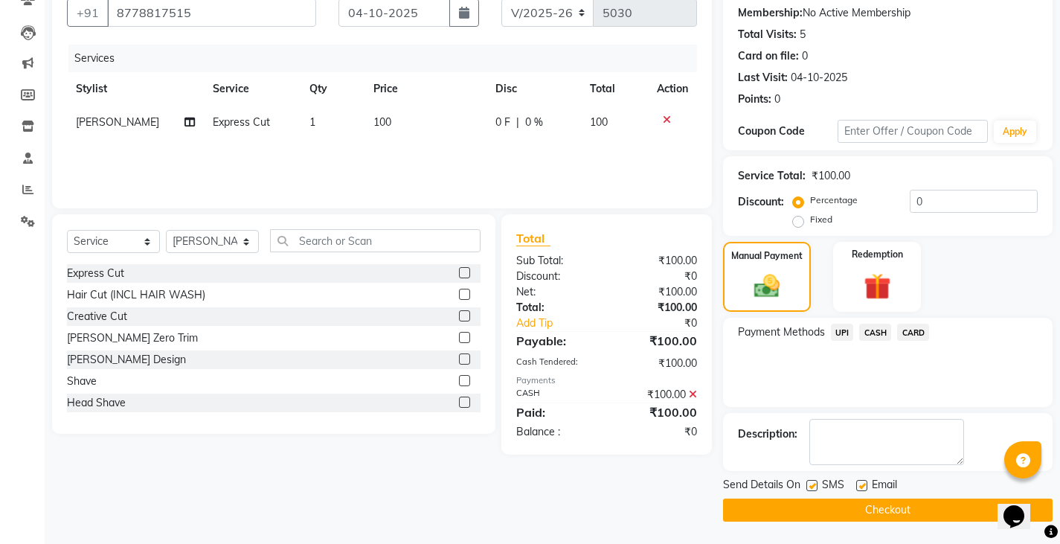
click at [896, 508] on button "Checkout" at bounding box center [887, 509] width 329 height 23
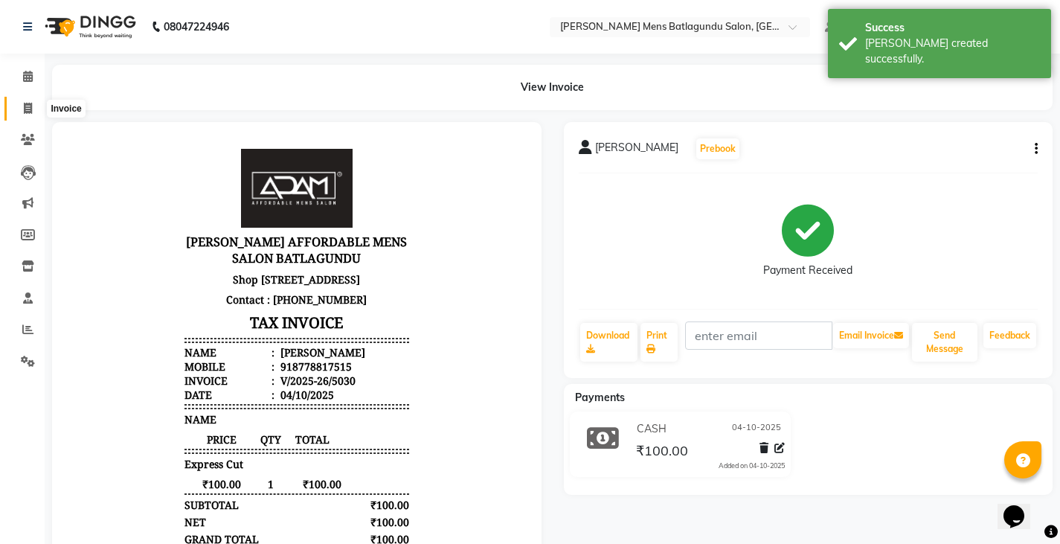
click at [29, 103] on icon at bounding box center [28, 108] width 8 height 11
select select "service"
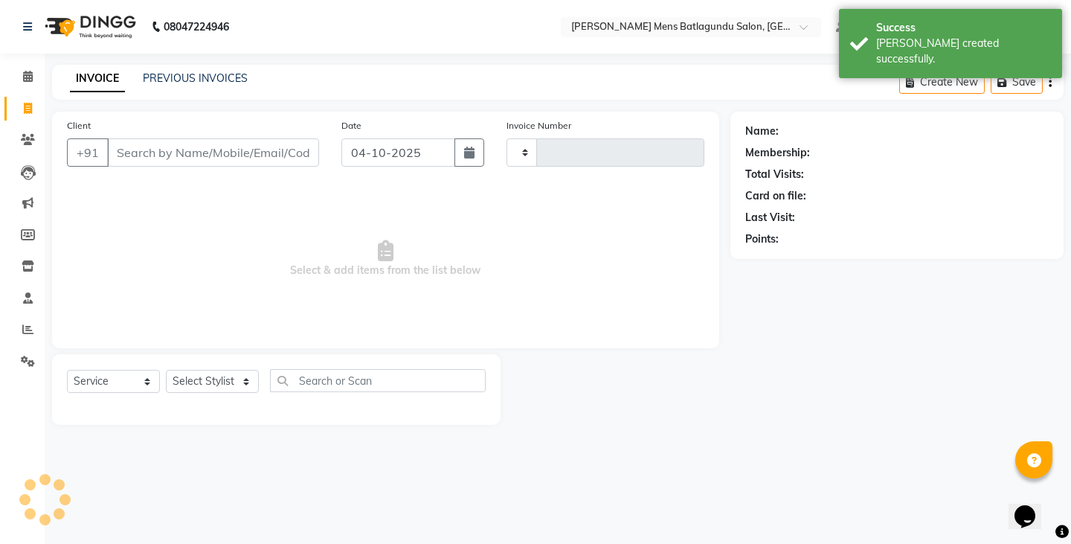
type input "5031"
select select "8213"
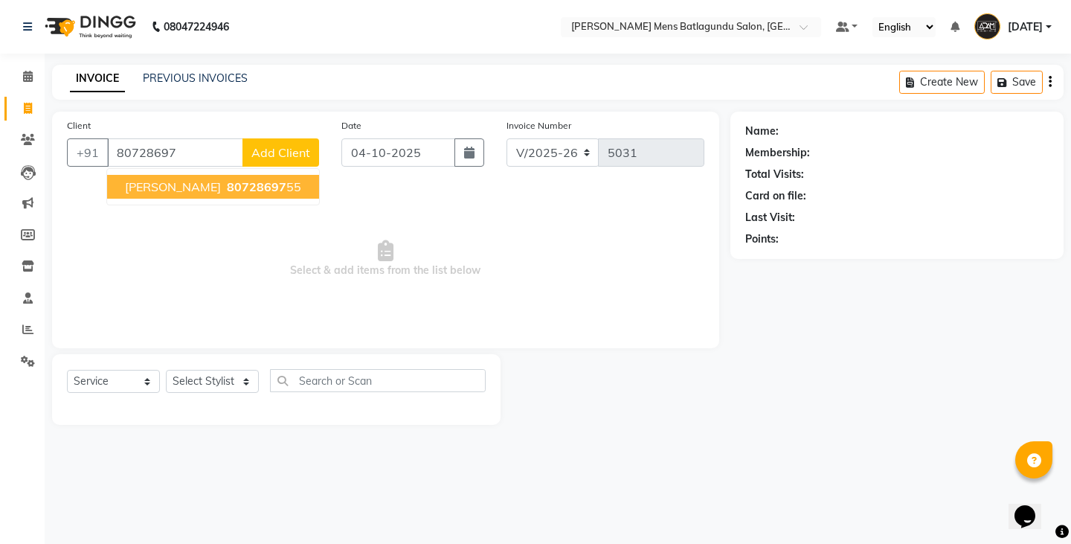
click at [221, 191] on span "[PERSON_NAME]" at bounding box center [173, 186] width 96 height 15
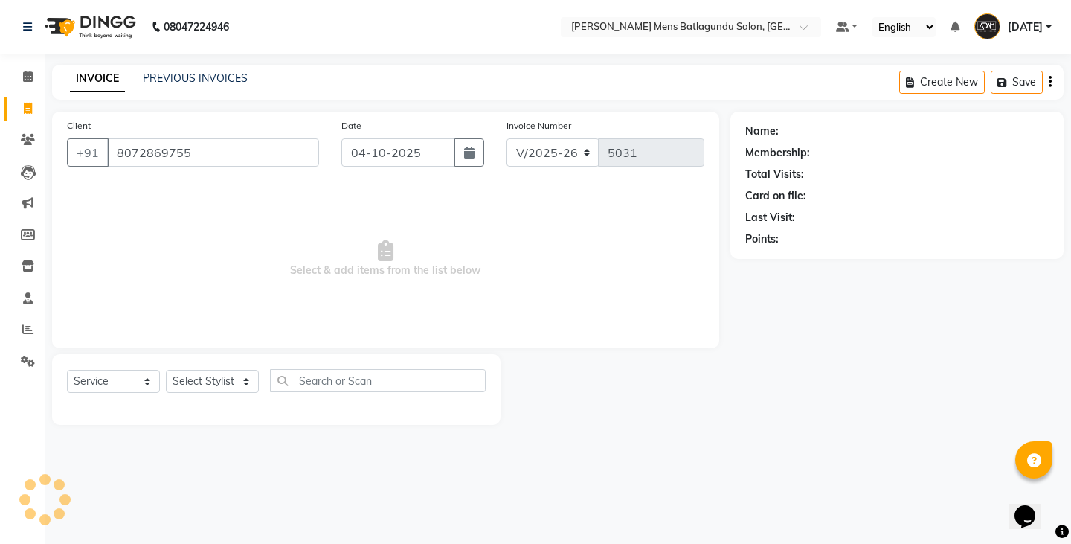
type input "8072869755"
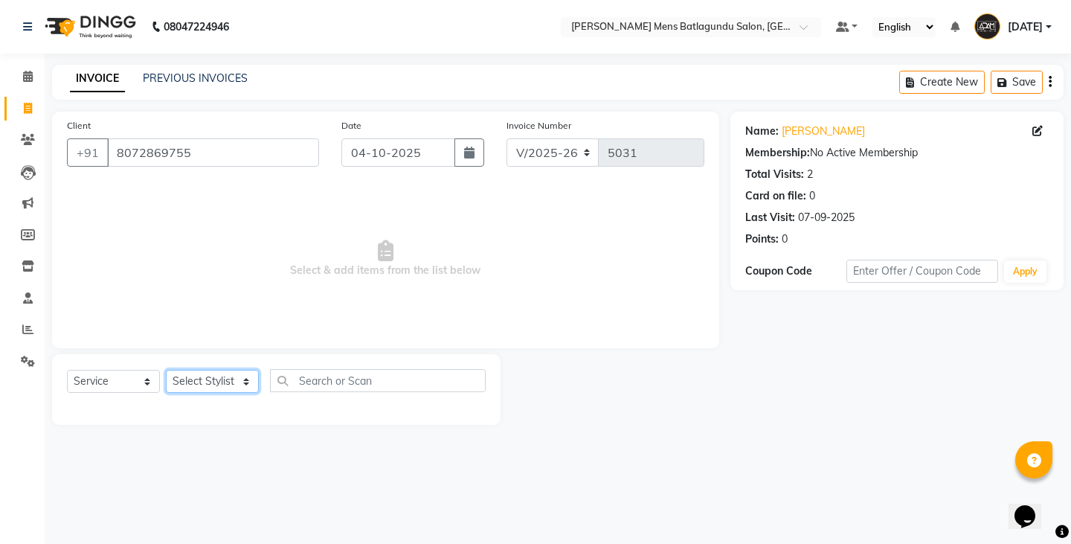
click at [225, 373] on select "Select Stylist Admin [PERSON_NAME][DATE] SAHIB [PERSON_NAME]" at bounding box center [212, 381] width 93 height 23
select select "84061"
click at [166, 370] on select "Select Stylist Admin [PERSON_NAME][DATE] SAHIB [PERSON_NAME]" at bounding box center [212, 381] width 93 height 23
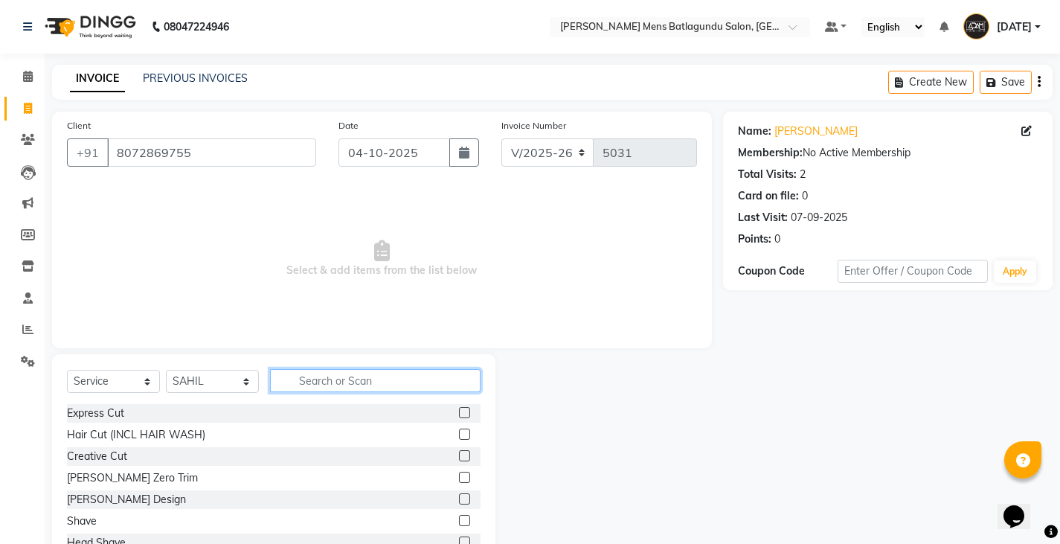
click at [436, 381] on input "text" at bounding box center [375, 380] width 210 height 23
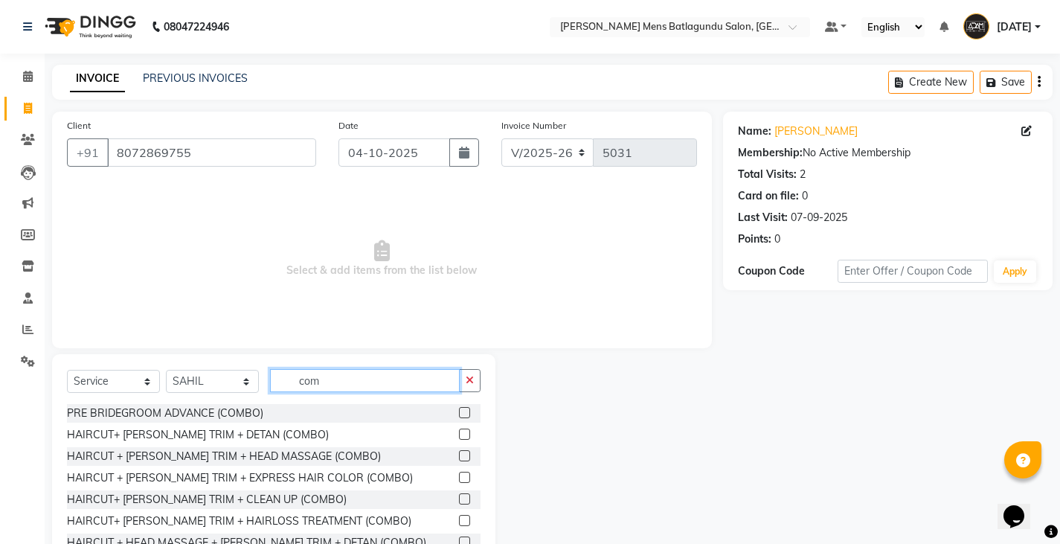
type input "com"
click at [459, 431] on label at bounding box center [464, 433] width 11 height 11
click at [459, 431] on input "checkbox" at bounding box center [464, 435] width 10 height 10
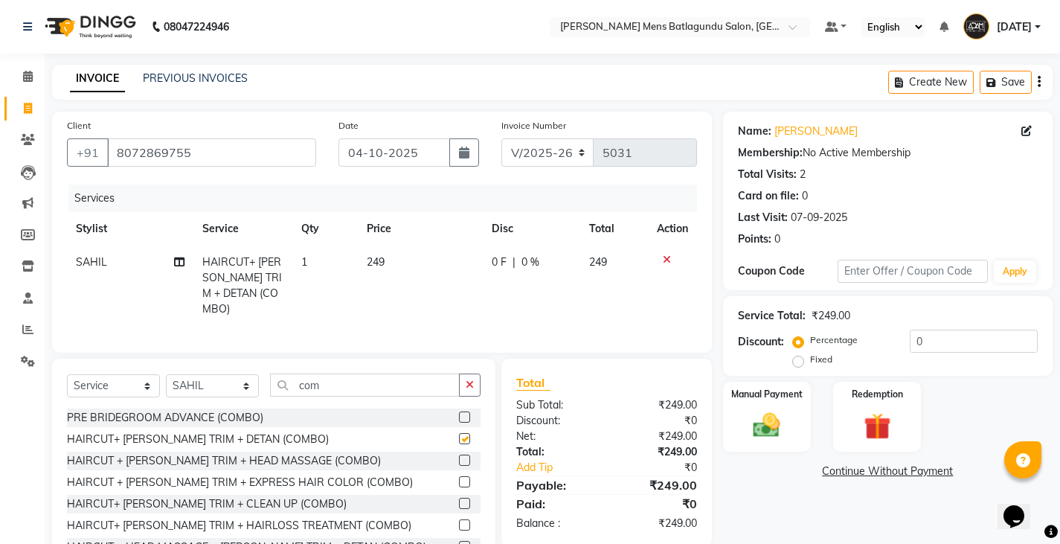
checkbox input "false"
click at [382, 265] on span "249" at bounding box center [376, 261] width 18 height 13
select select "84061"
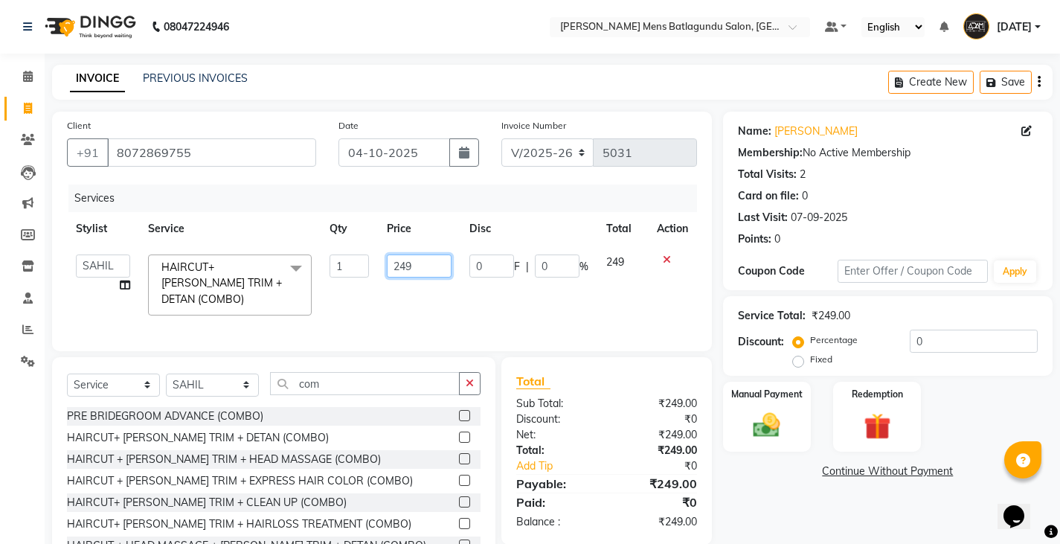
click at [423, 268] on input "249" at bounding box center [419, 265] width 65 height 23
type input "250"
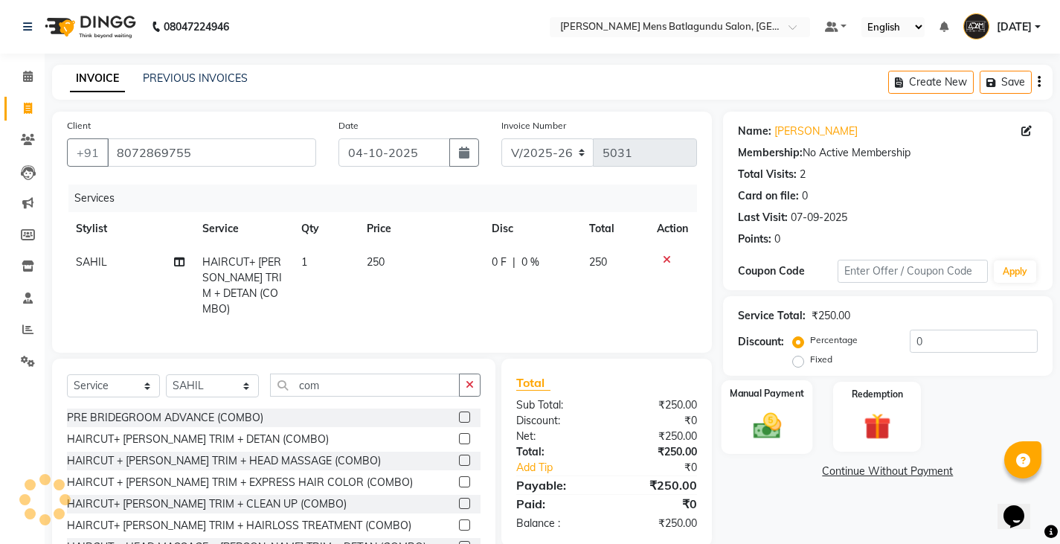
click at [732, 436] on div "Manual Payment" at bounding box center [766, 417] width 91 height 74
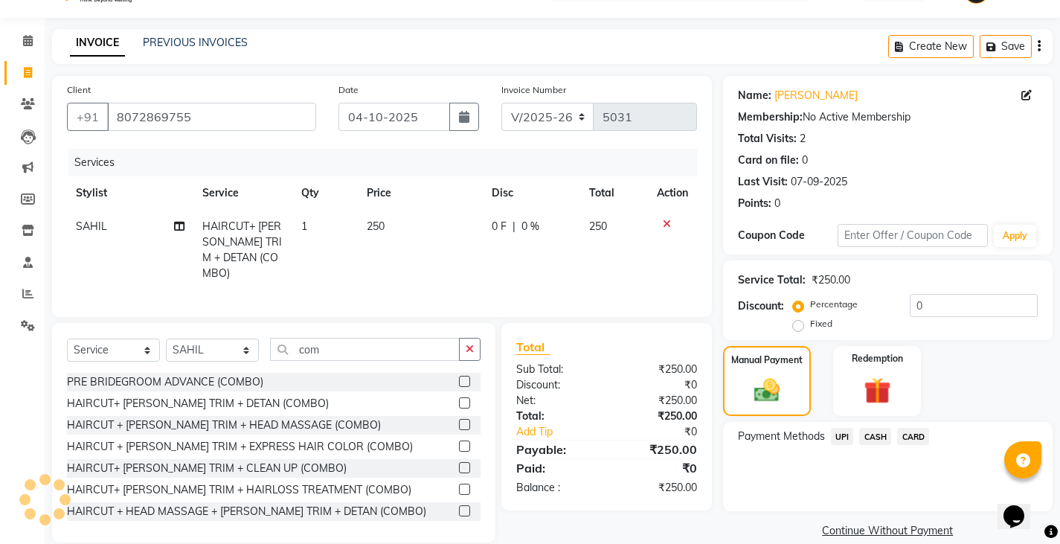
scroll to position [56, 0]
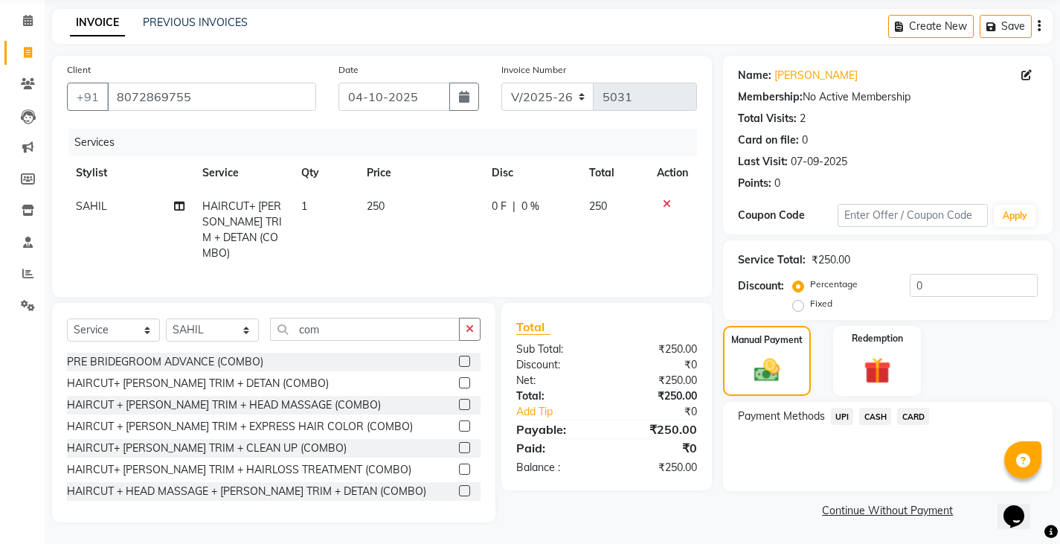
click at [834, 422] on span "UPI" at bounding box center [842, 416] width 23 height 17
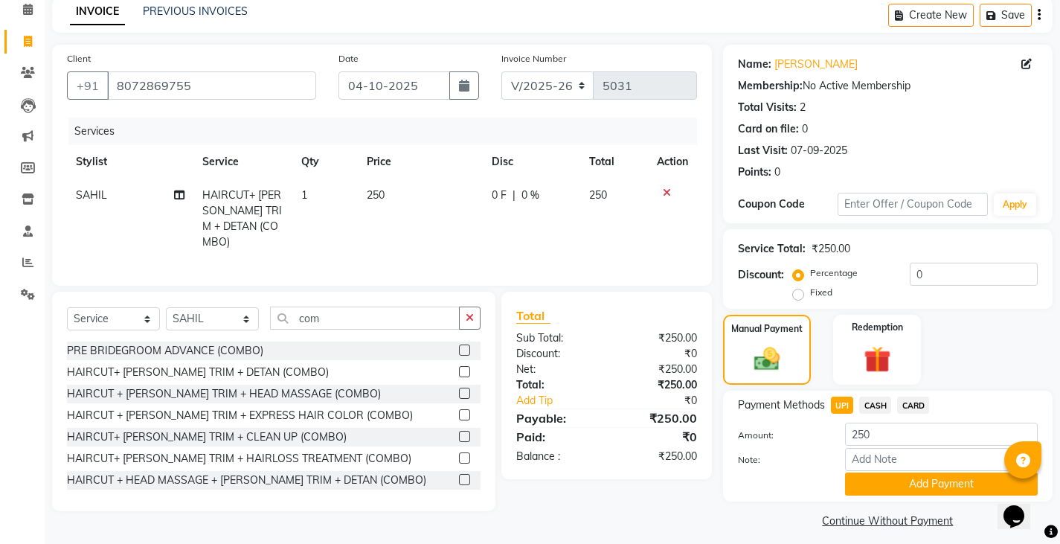
scroll to position [77, 0]
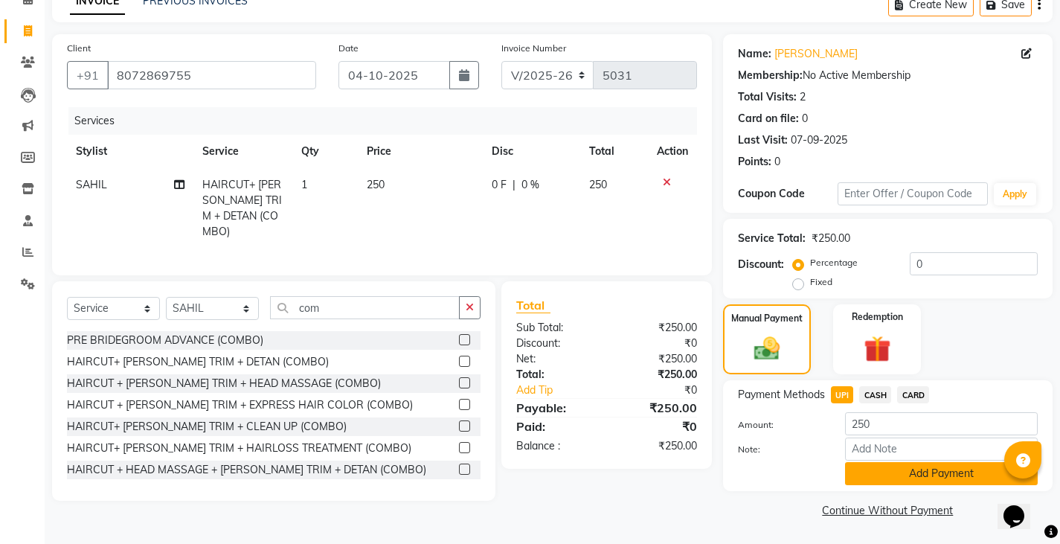
click at [900, 477] on button "Add Payment" at bounding box center [941, 473] width 193 height 23
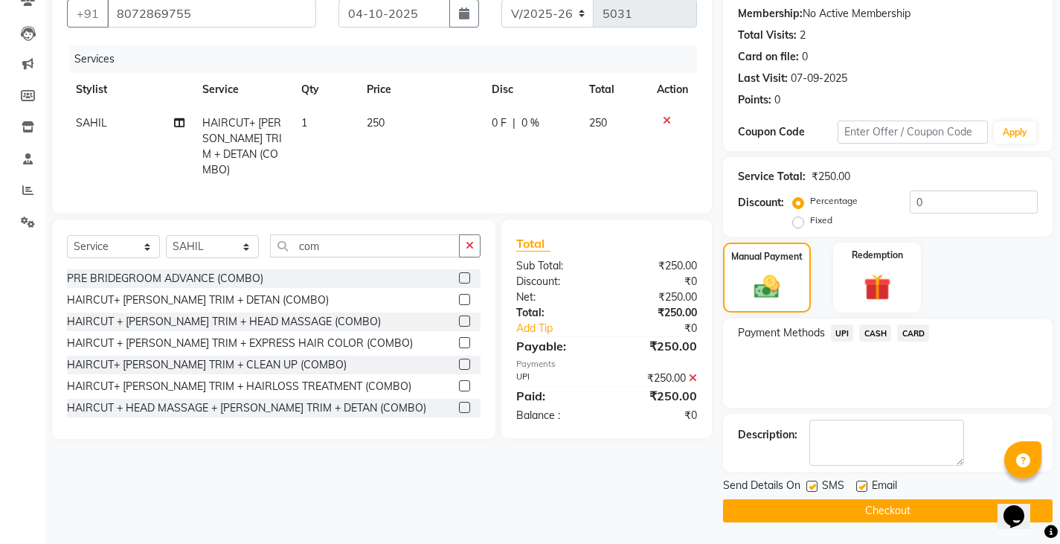
scroll to position [140, 0]
click at [914, 508] on button "Checkout" at bounding box center [887, 509] width 329 height 23
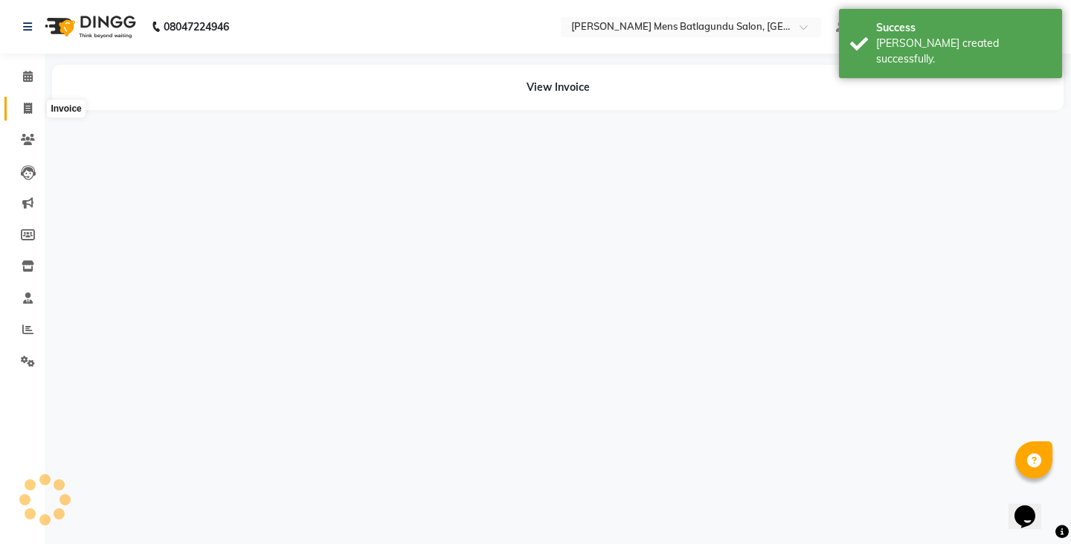
click at [25, 108] on icon at bounding box center [28, 108] width 8 height 11
select select "service"
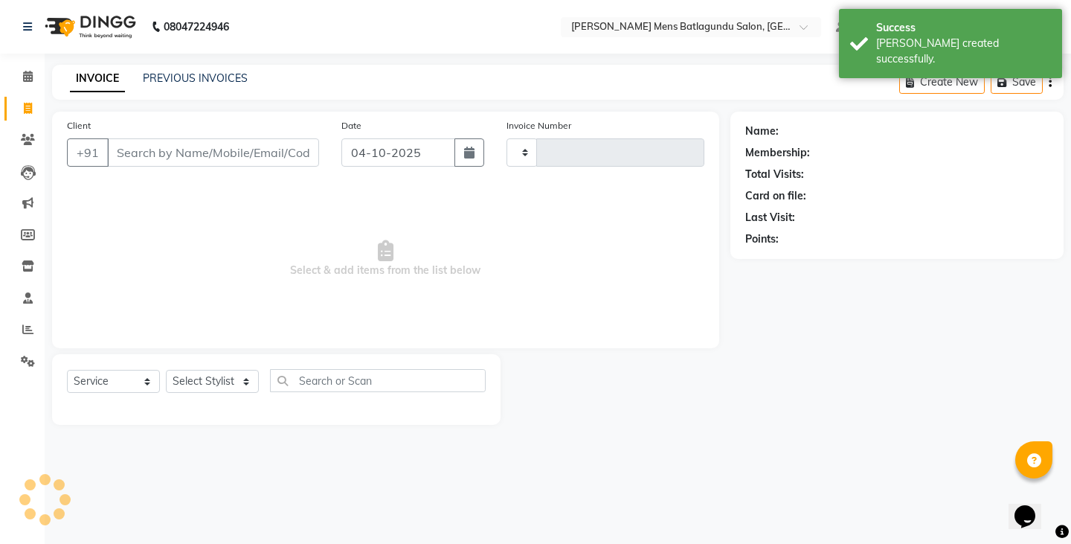
type input "5032"
select select "8213"
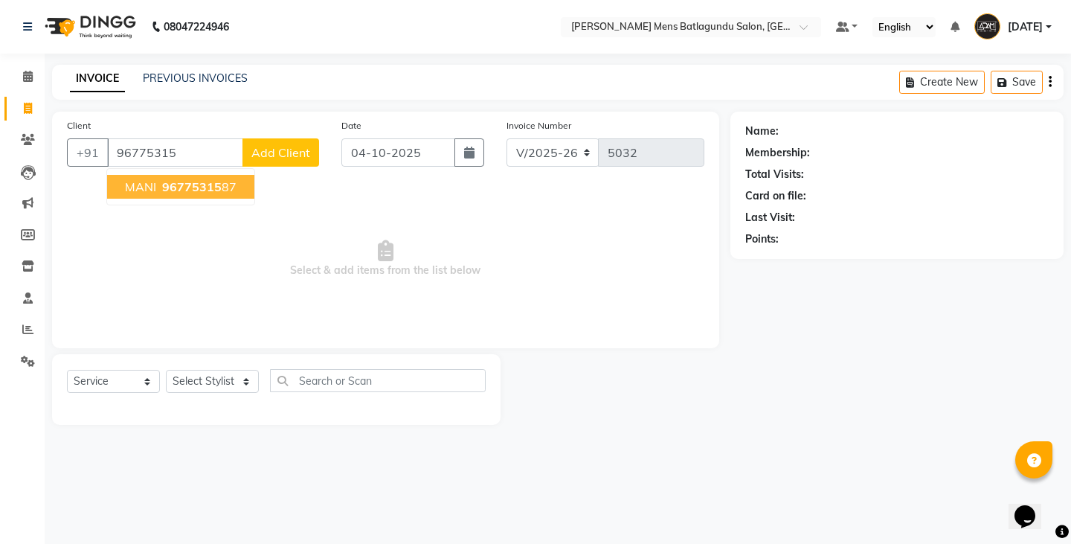
click at [215, 180] on span "96775315" at bounding box center [191, 186] width 59 height 15
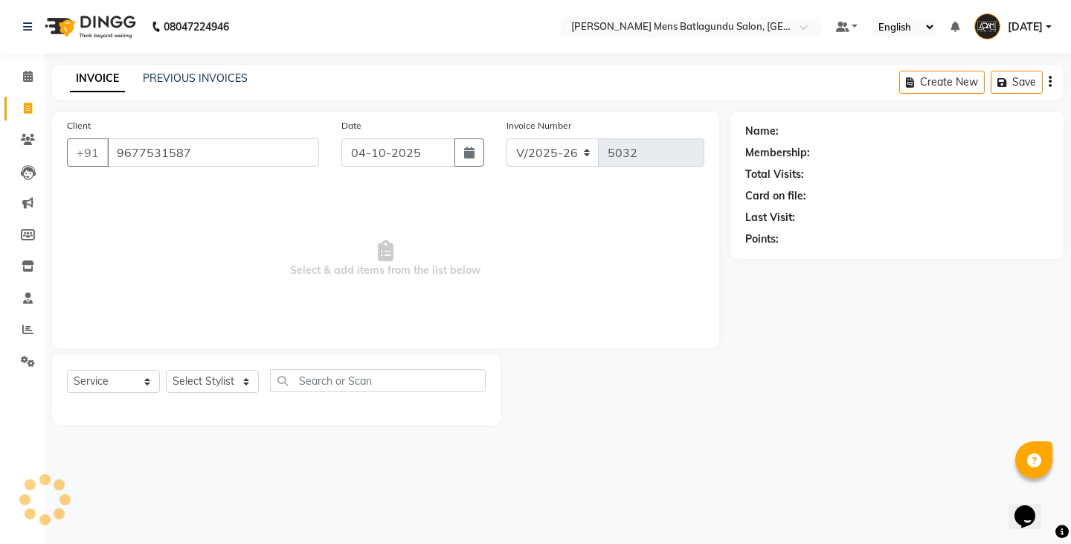
type input "9677531587"
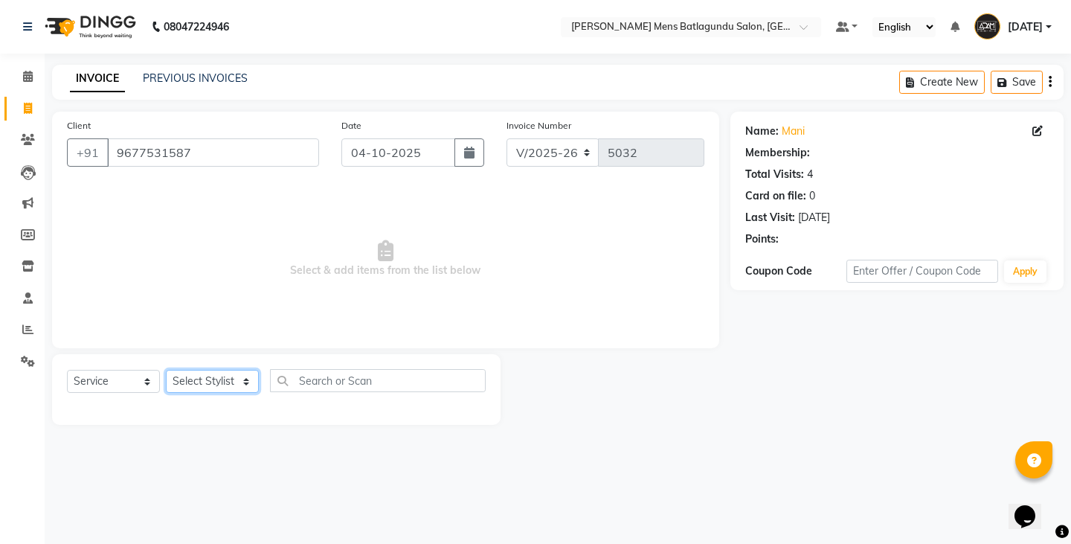
click at [240, 389] on select "Select Stylist Admin [PERSON_NAME][DATE] SAHIB [PERSON_NAME]" at bounding box center [212, 381] width 93 height 23
select select "89703"
click at [166, 370] on select "Select Stylist Admin [PERSON_NAME][DATE] SAHIB [PERSON_NAME]" at bounding box center [212, 381] width 93 height 23
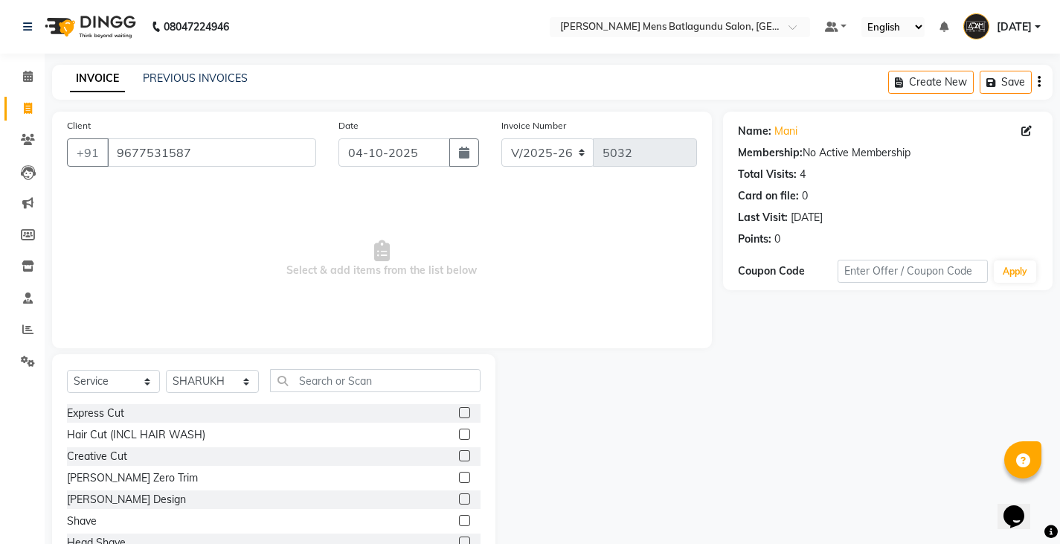
click at [459, 410] on label at bounding box center [464, 412] width 11 height 11
click at [459, 410] on input "checkbox" at bounding box center [464, 413] width 10 height 10
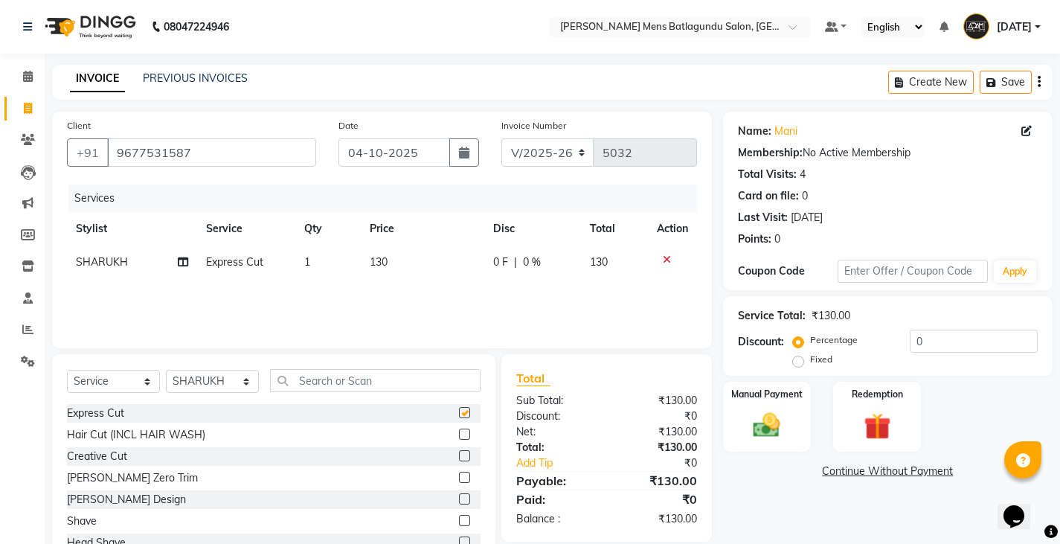
checkbox input "false"
click at [459, 496] on label at bounding box center [464, 498] width 11 height 11
click at [459, 496] on input "checkbox" at bounding box center [464, 500] width 10 height 10
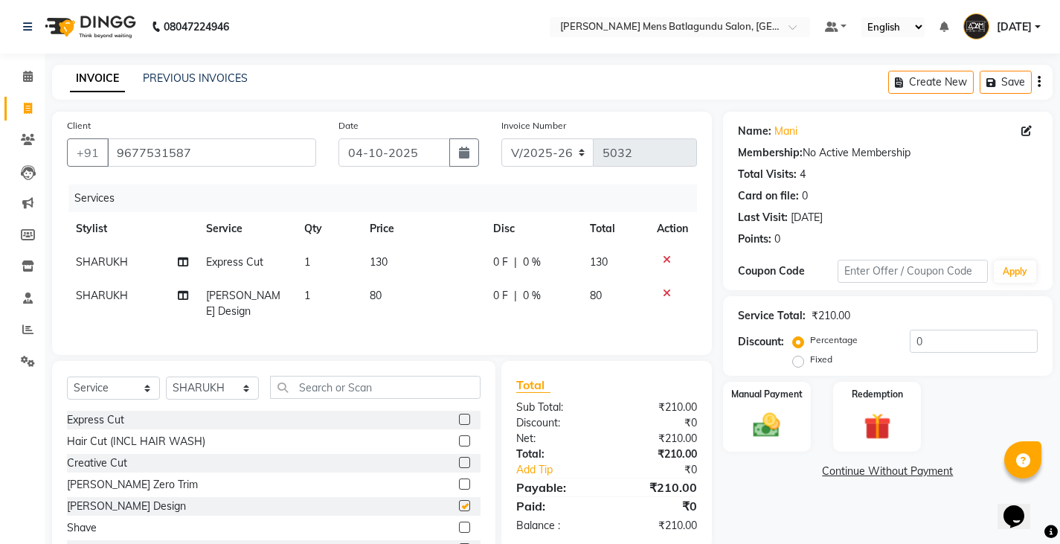
checkbox input "false"
click at [395, 258] on td "130" at bounding box center [422, 261] width 123 height 33
select select "89703"
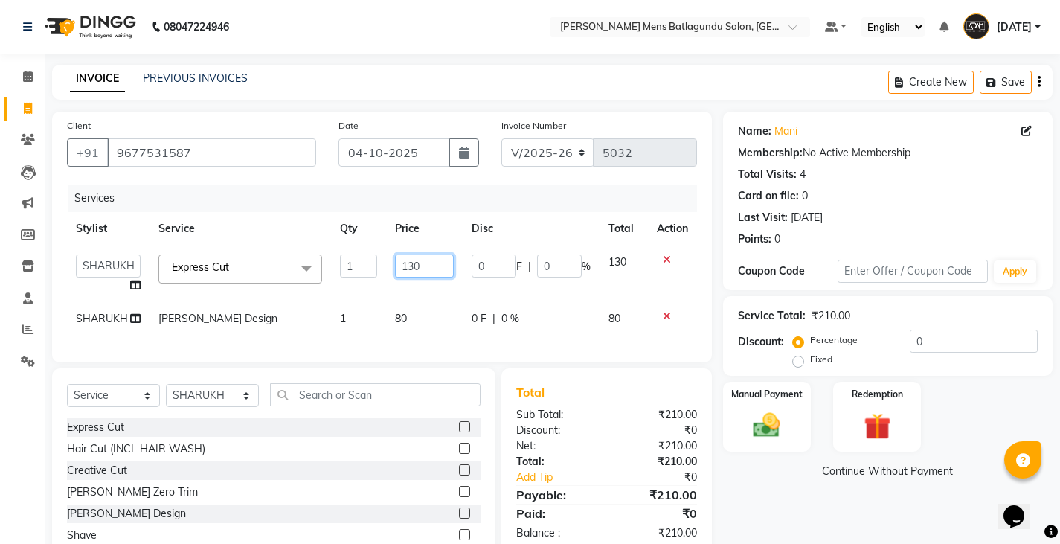
click at [419, 264] on input "130" at bounding box center [424, 265] width 59 height 23
type input "100"
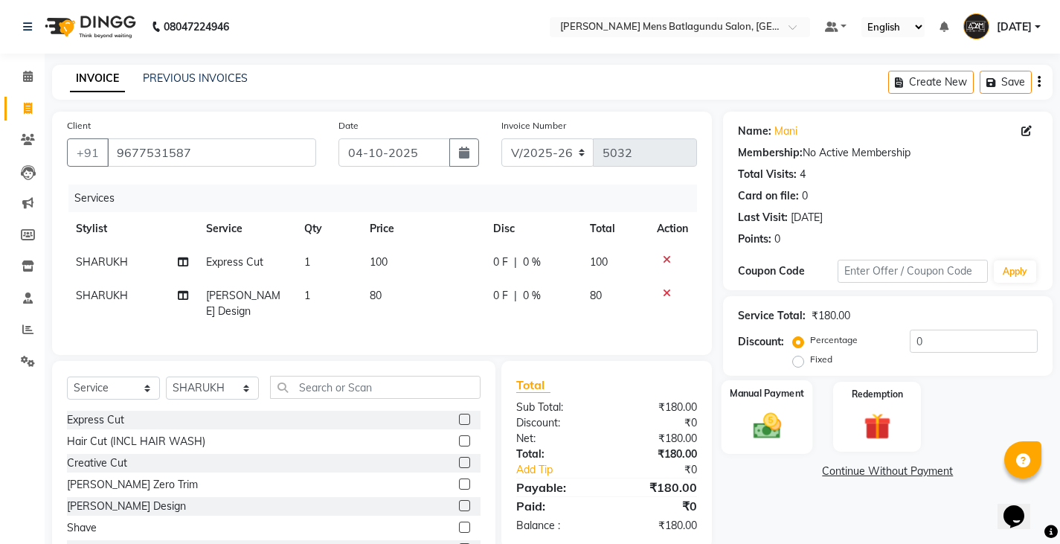
click at [796, 430] on div "Manual Payment" at bounding box center [766, 417] width 91 height 74
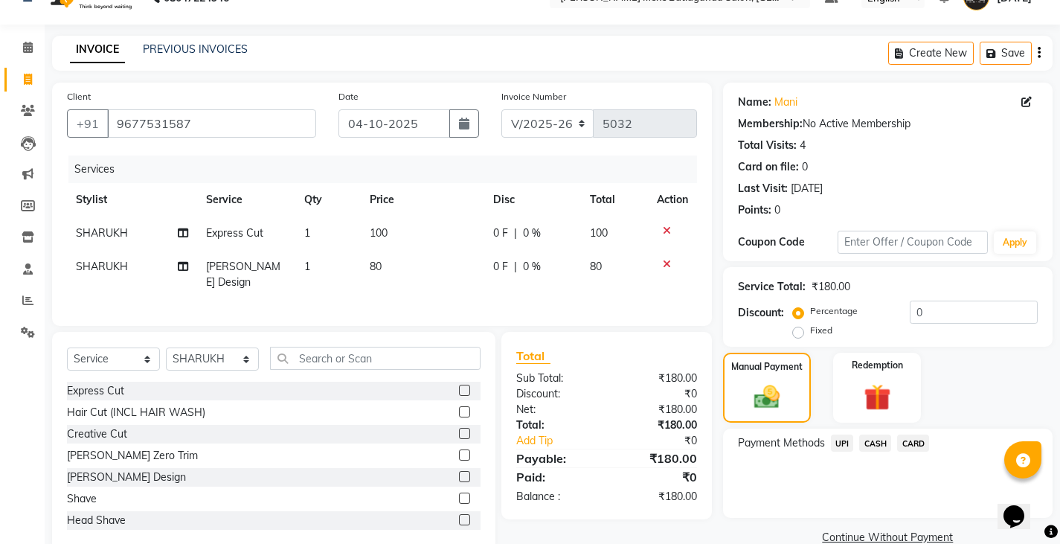
scroll to position [56, 0]
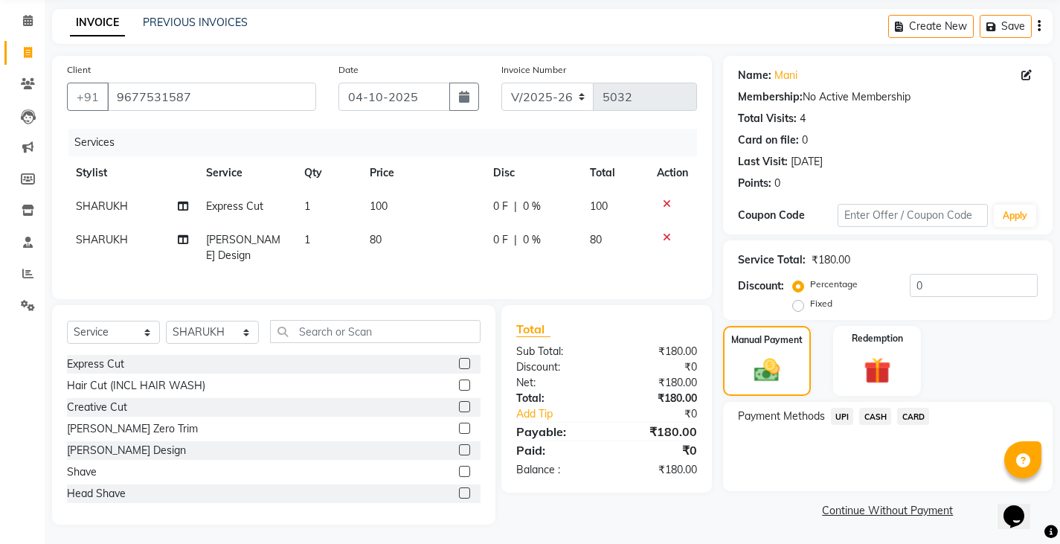
click at [879, 419] on span "CASH" at bounding box center [875, 416] width 32 height 17
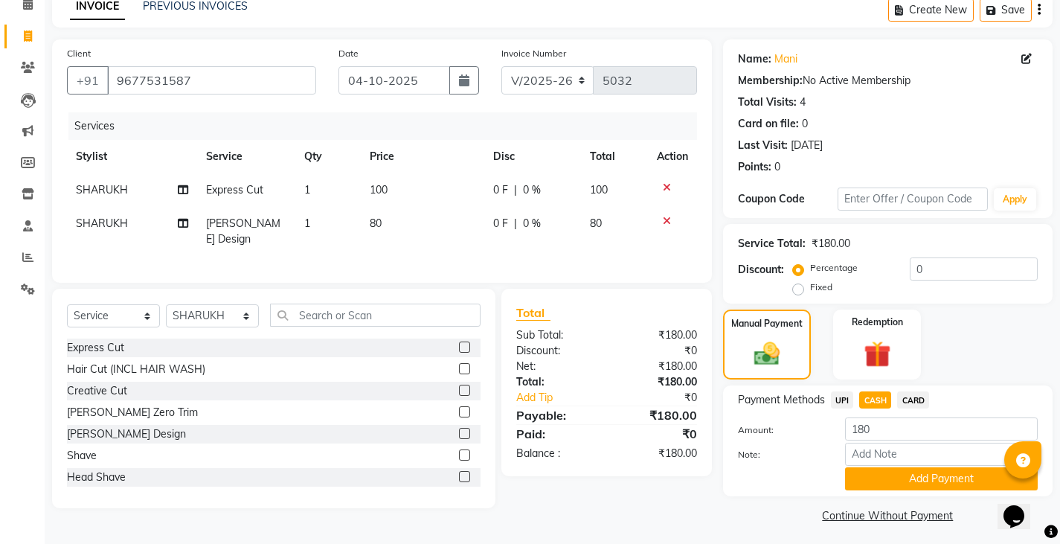
scroll to position [77, 0]
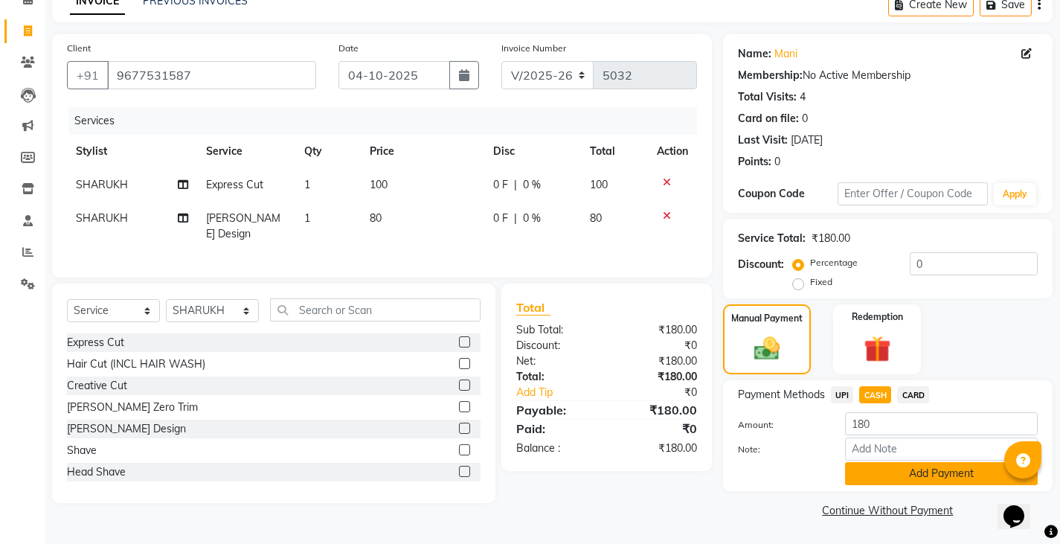
click at [893, 473] on button "Add Payment" at bounding box center [941, 473] width 193 height 23
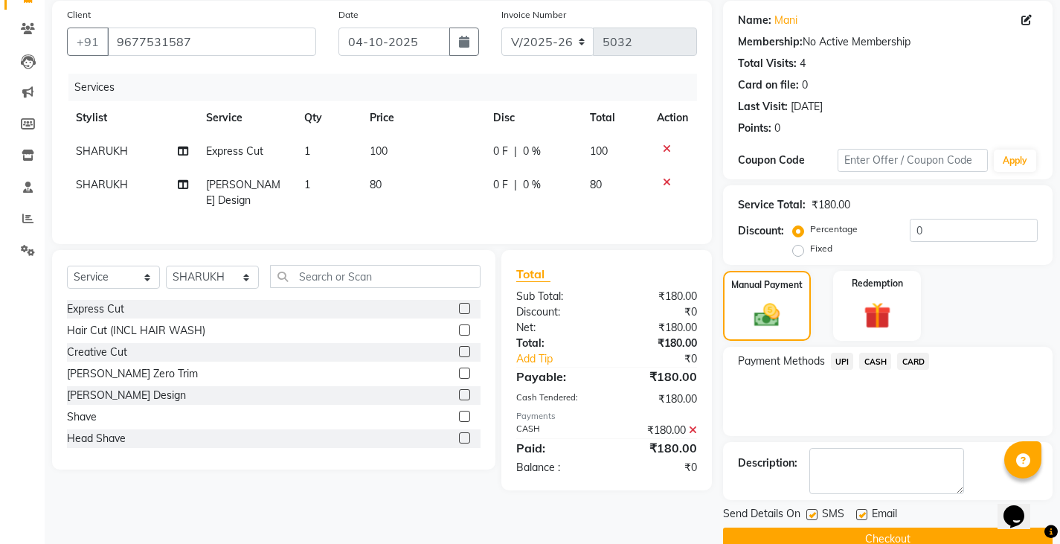
scroll to position [140, 0]
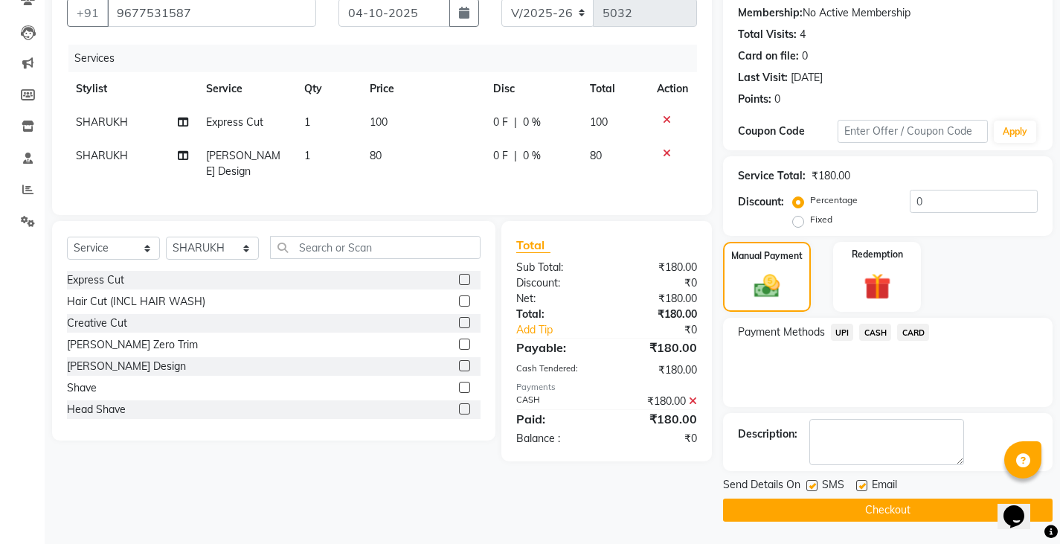
click at [897, 503] on button "Checkout" at bounding box center [887, 509] width 329 height 23
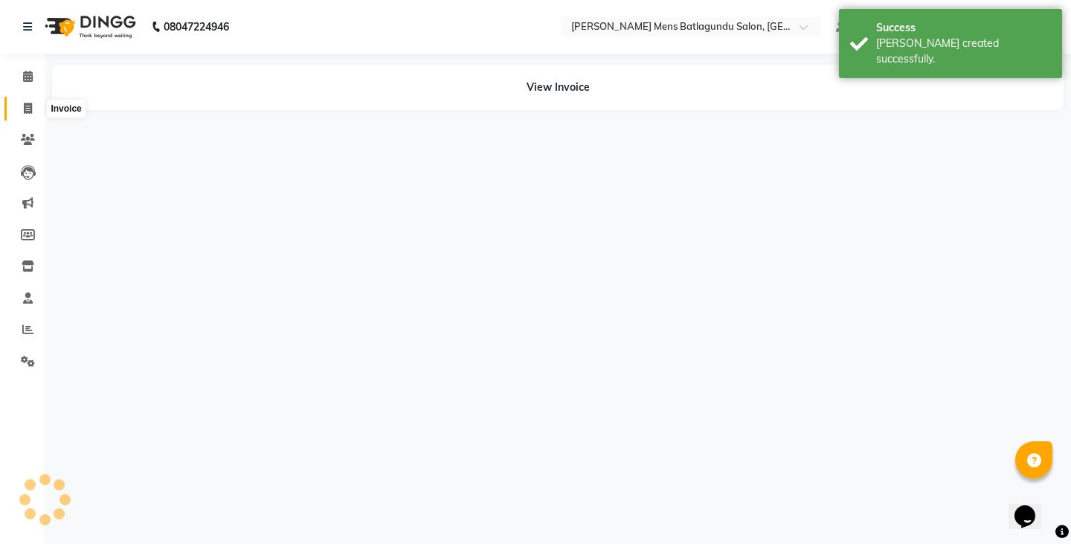
click at [22, 106] on span at bounding box center [28, 108] width 26 height 17
select select "service"
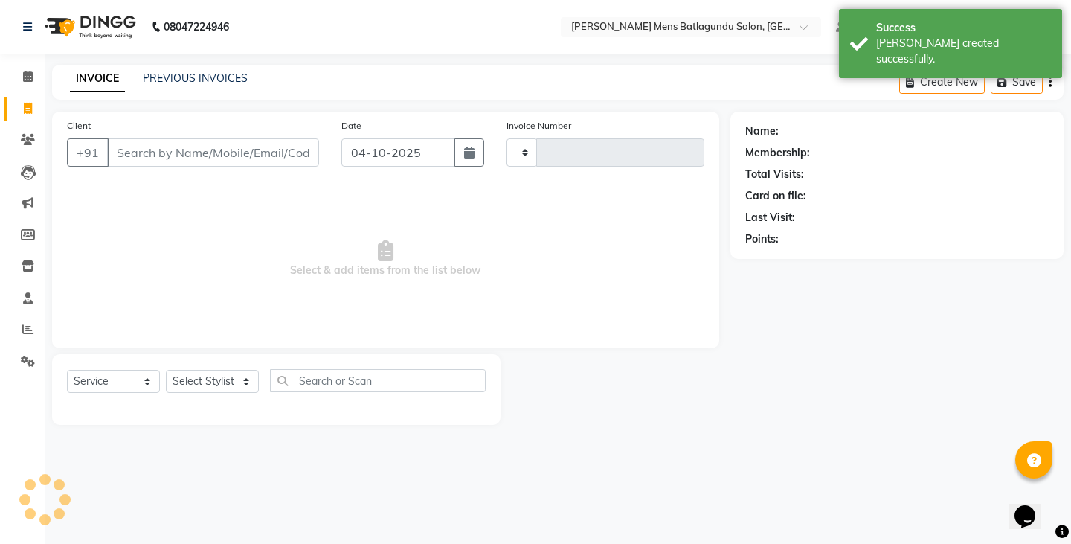
type input "7"
type input "5033"
type input "73"
select select "8213"
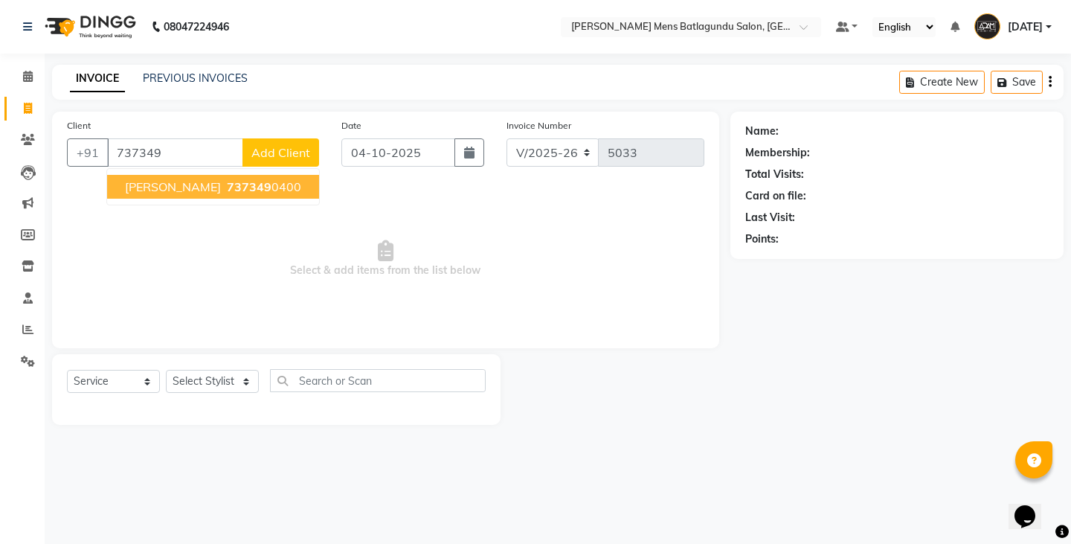
click at [206, 185] on span "[PERSON_NAME]" at bounding box center [173, 186] width 96 height 15
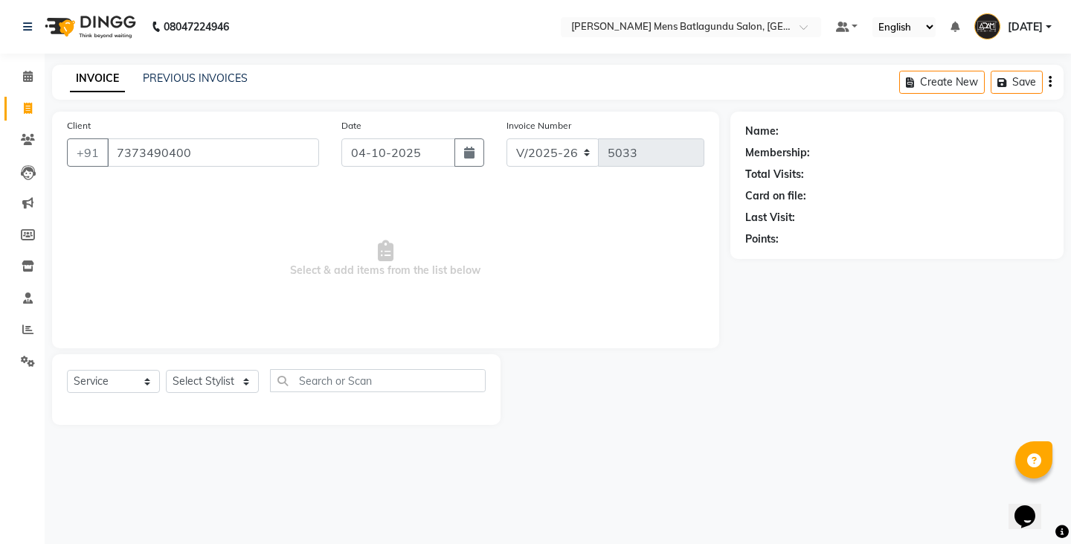
type input "7373490400"
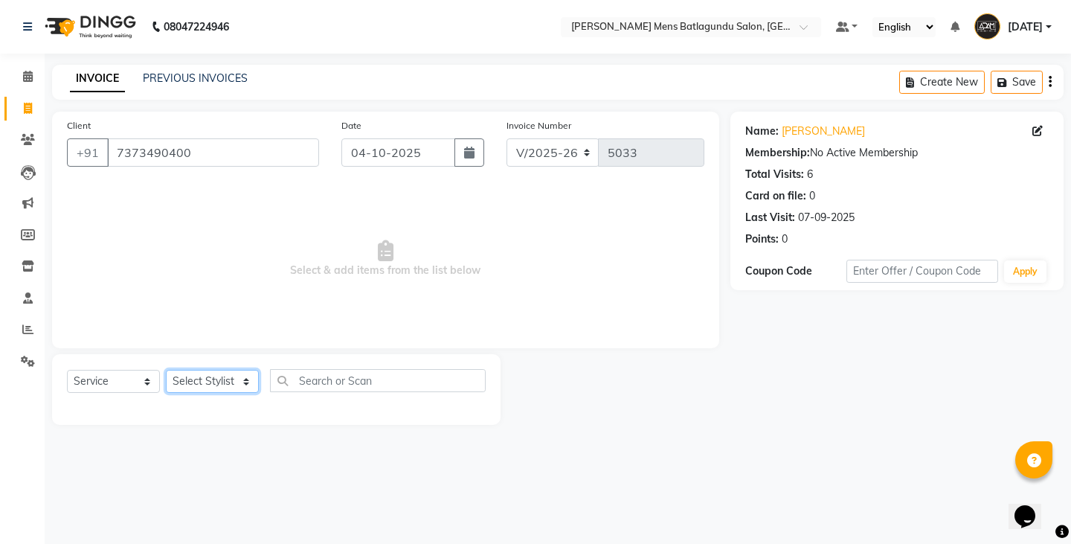
click at [239, 388] on select "Select Stylist Admin [PERSON_NAME][DATE] SAHIB [PERSON_NAME]" at bounding box center [212, 381] width 93 height 23
select select "78662"
click at [166, 370] on select "Select Stylist Admin [PERSON_NAME][DATE] SAHIB [PERSON_NAME]" at bounding box center [212, 381] width 93 height 23
click at [353, 375] on input "text" at bounding box center [378, 380] width 216 height 23
type input "com"
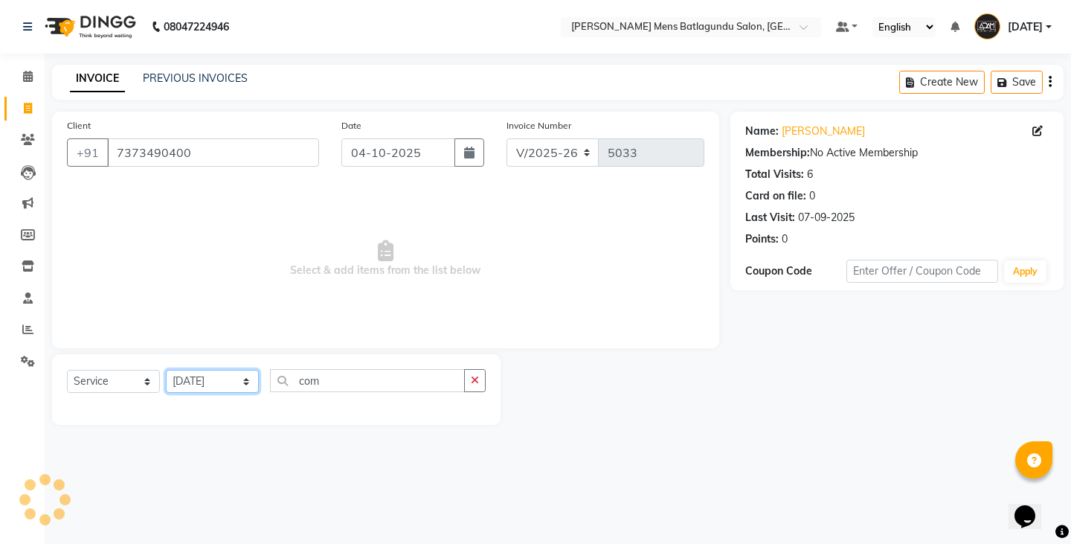
click at [237, 381] on select "Select Stylist Admin [PERSON_NAME][DATE] SAHIB [PERSON_NAME]" at bounding box center [212, 381] width 93 height 23
select select "89172"
click at [166, 370] on select "Select Stylist Admin [PERSON_NAME][DATE] SAHIB [PERSON_NAME]" at bounding box center [212, 381] width 93 height 23
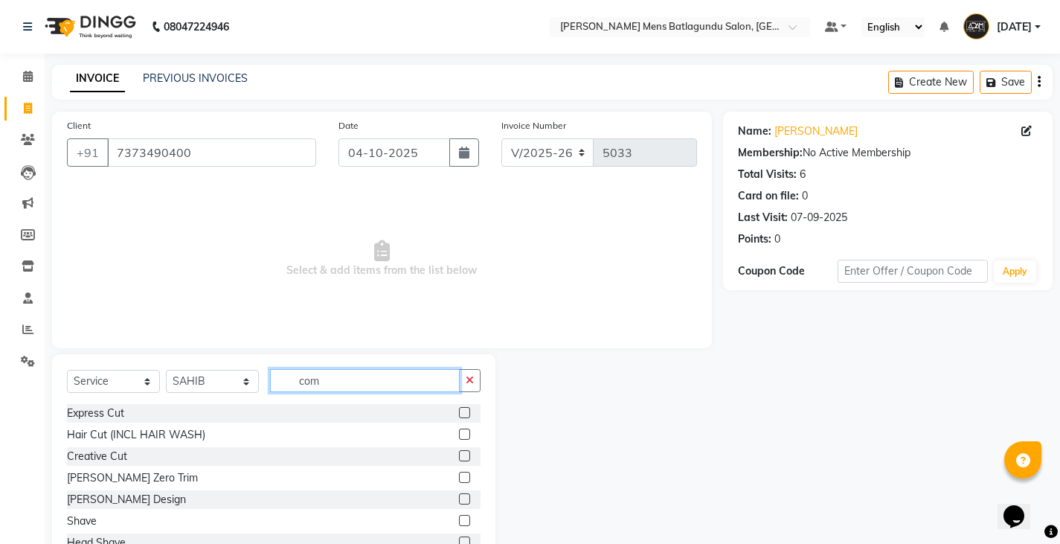
click at [389, 387] on input "com" at bounding box center [365, 380] width 190 height 23
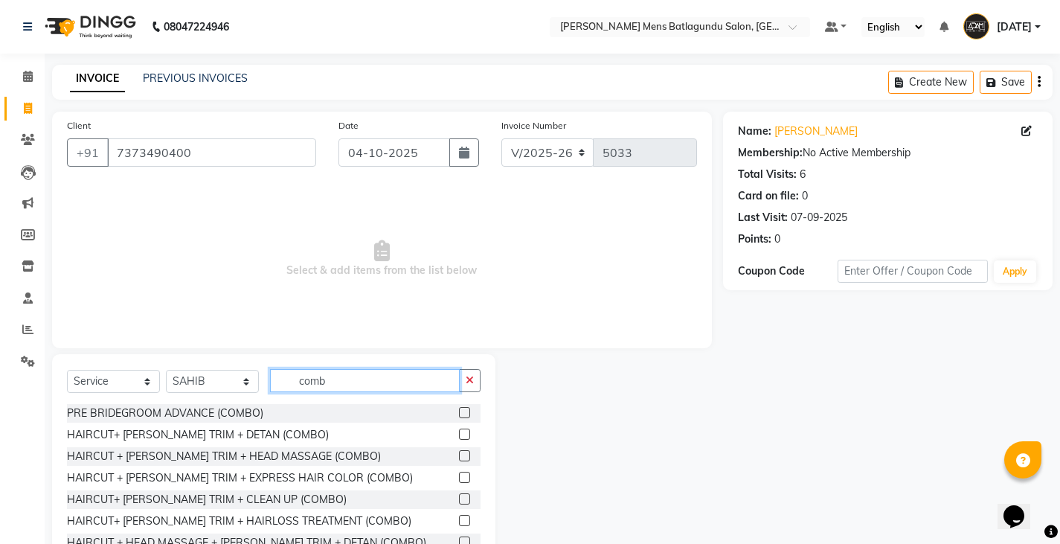
type input "comb"
click at [459, 476] on label at bounding box center [464, 476] width 11 height 11
click at [459, 476] on input "checkbox" at bounding box center [464, 478] width 10 height 10
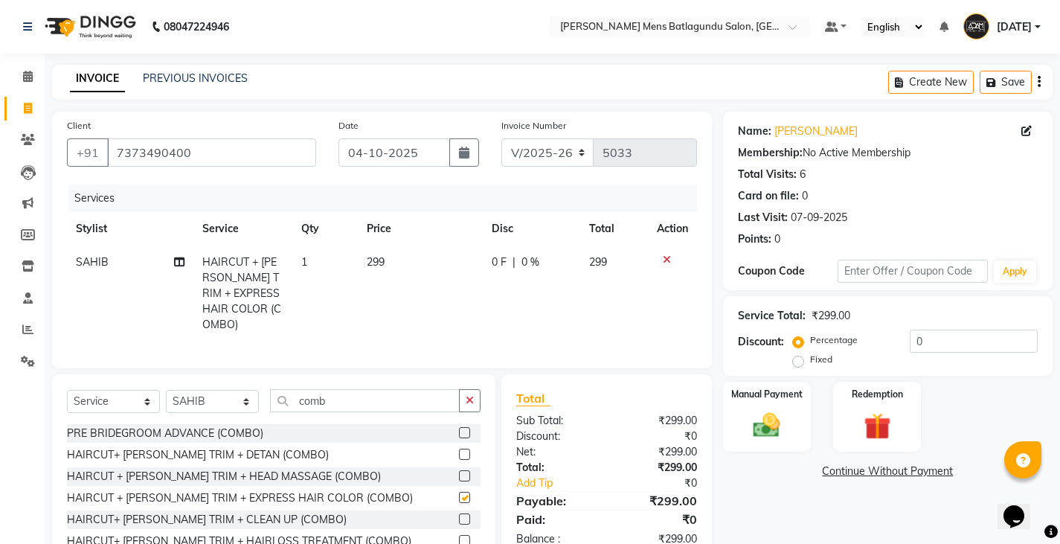
checkbox input "false"
click at [392, 266] on td "299" at bounding box center [420, 293] width 125 height 96
select select "89172"
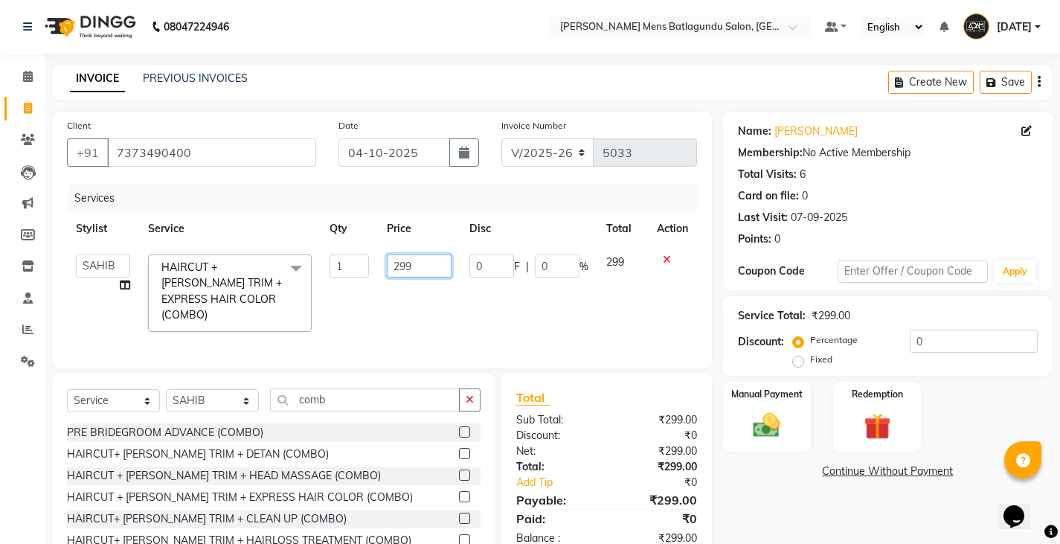
click at [409, 270] on input "299" at bounding box center [419, 265] width 65 height 23
click at [396, 265] on input "200" at bounding box center [419, 265] width 65 height 23
type input "300"
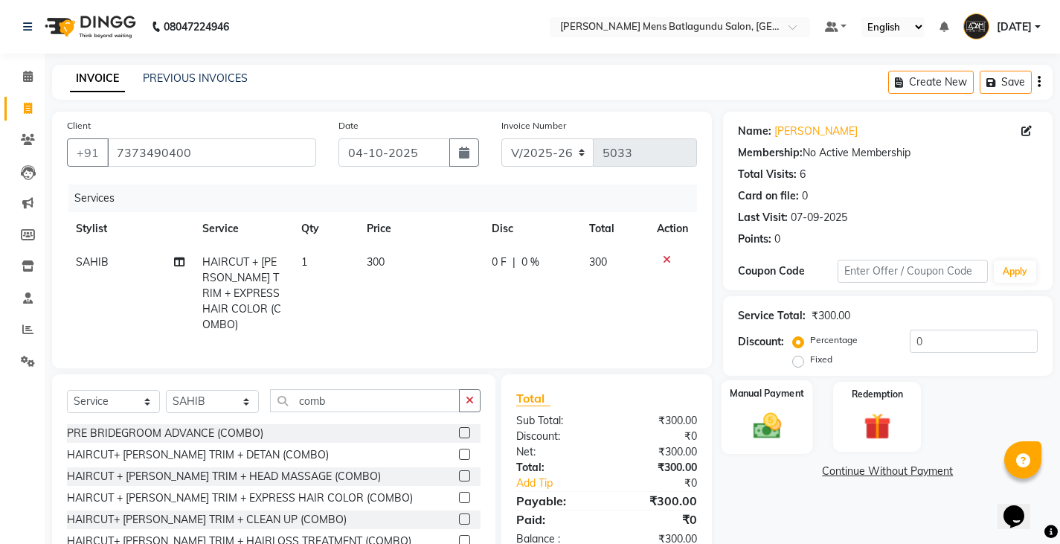
click at [749, 422] on img at bounding box center [766, 425] width 45 height 32
click at [881, 475] on span "CASH" at bounding box center [875, 471] width 32 height 17
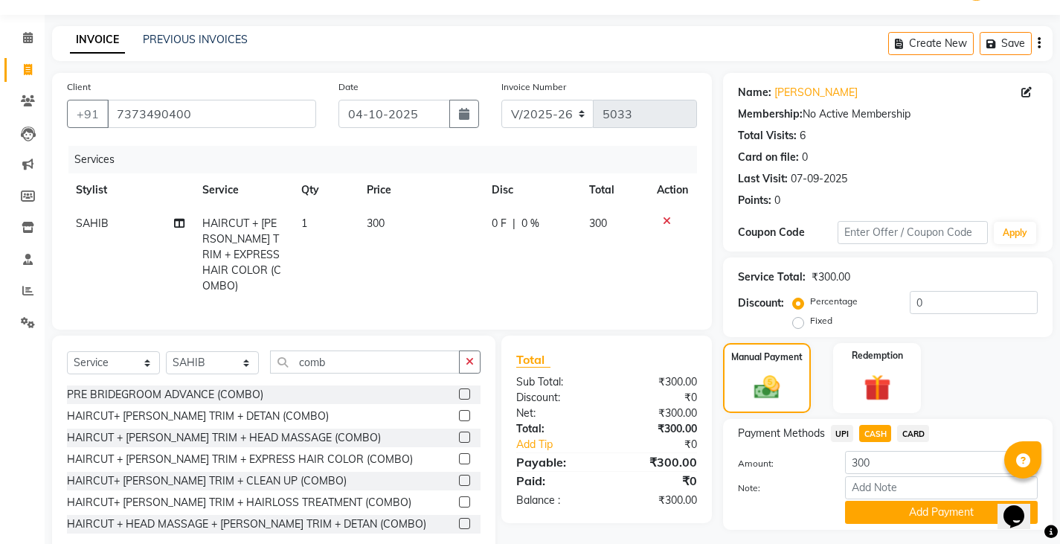
scroll to position [74, 0]
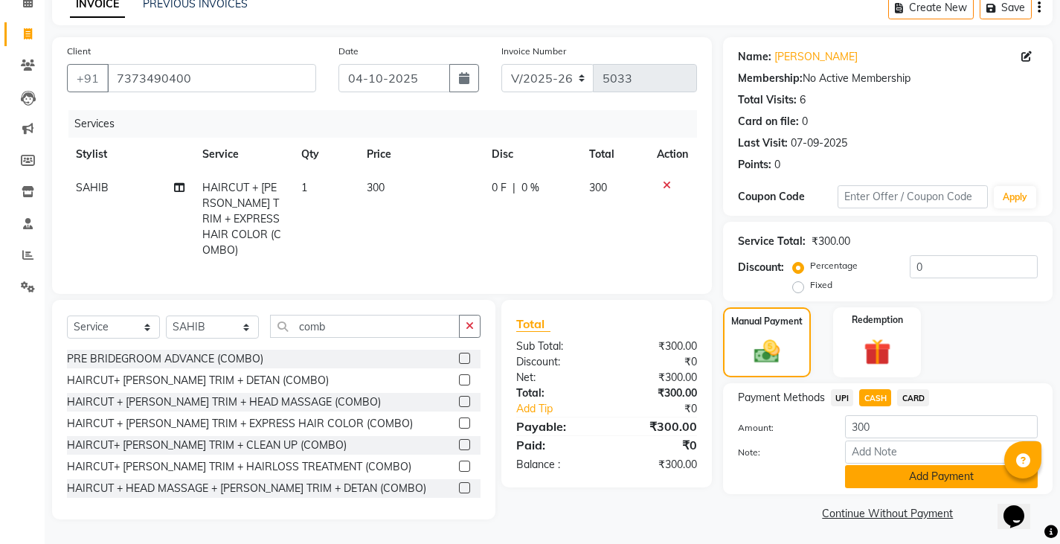
click at [898, 470] on button "Add Payment" at bounding box center [941, 476] width 193 height 23
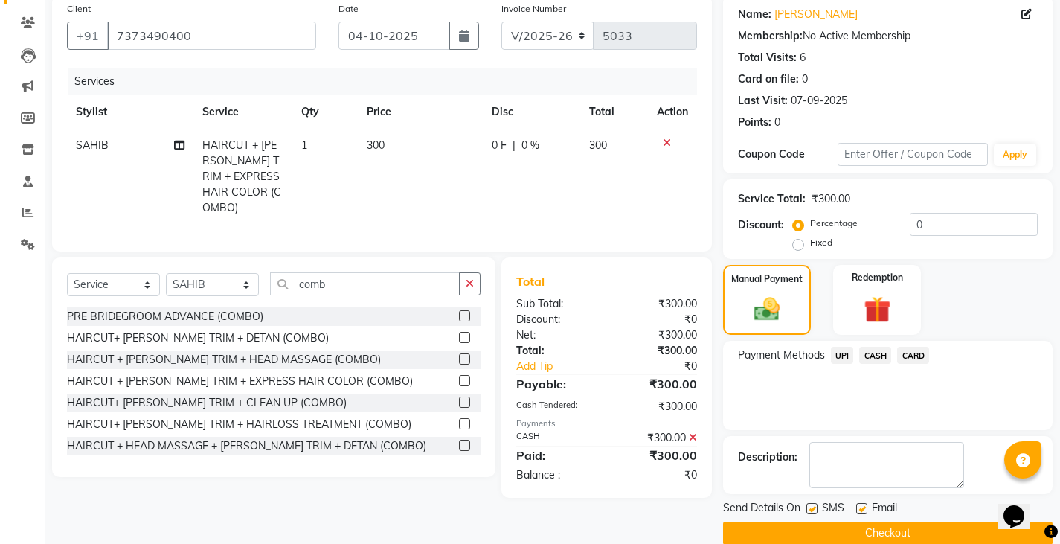
scroll to position [140, 0]
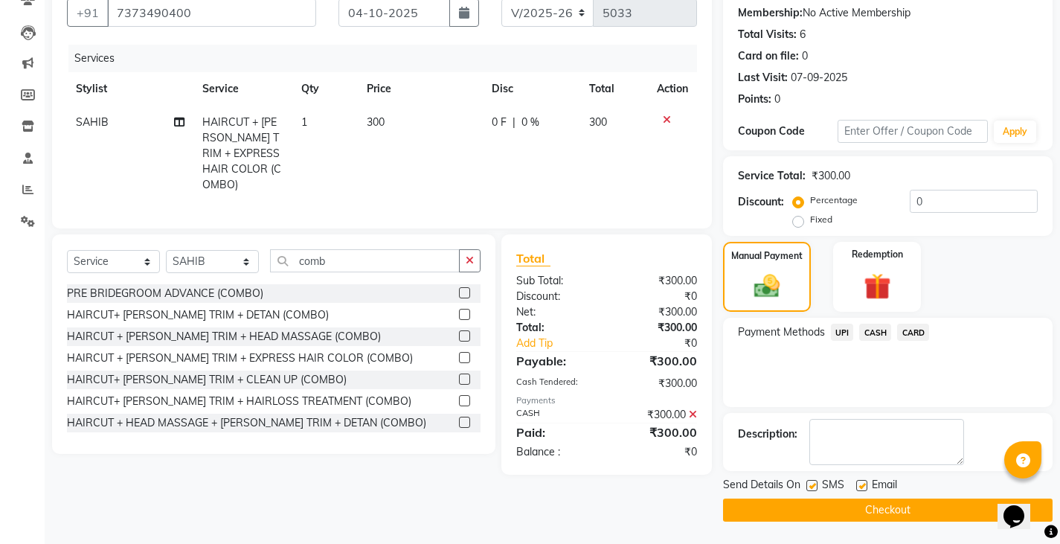
click at [895, 505] on button "Checkout" at bounding box center [887, 509] width 329 height 23
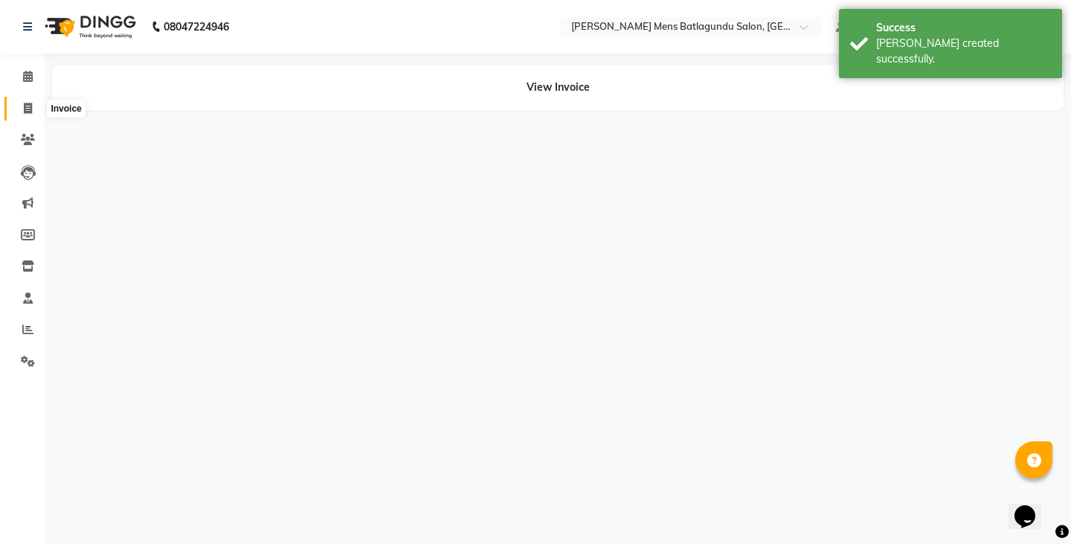
click at [30, 106] on icon at bounding box center [28, 108] width 8 height 11
select select "service"
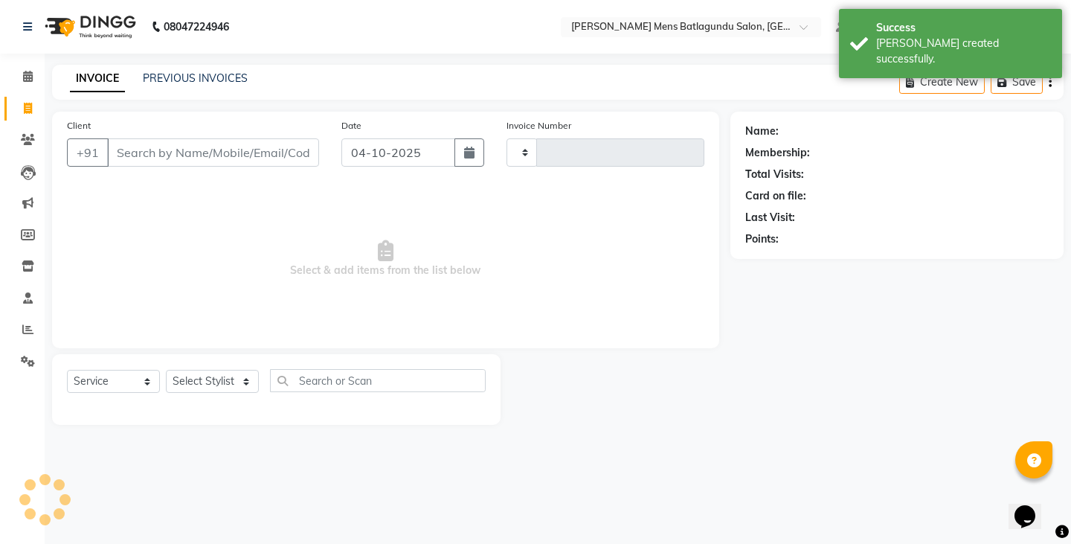
type input "5034"
select select "8213"
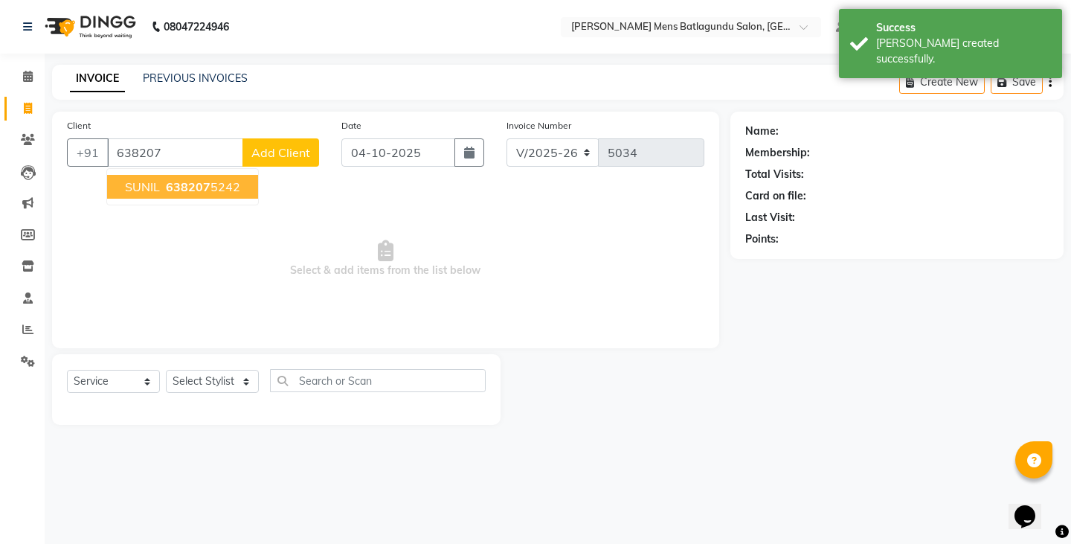
click at [178, 193] on span "638207" at bounding box center [188, 186] width 45 height 15
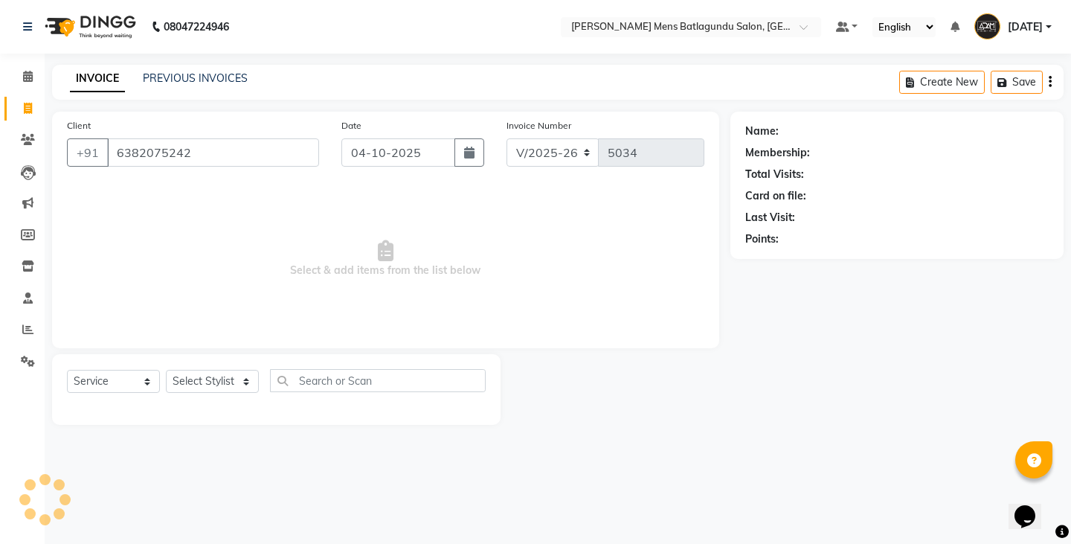
type input "6382075242"
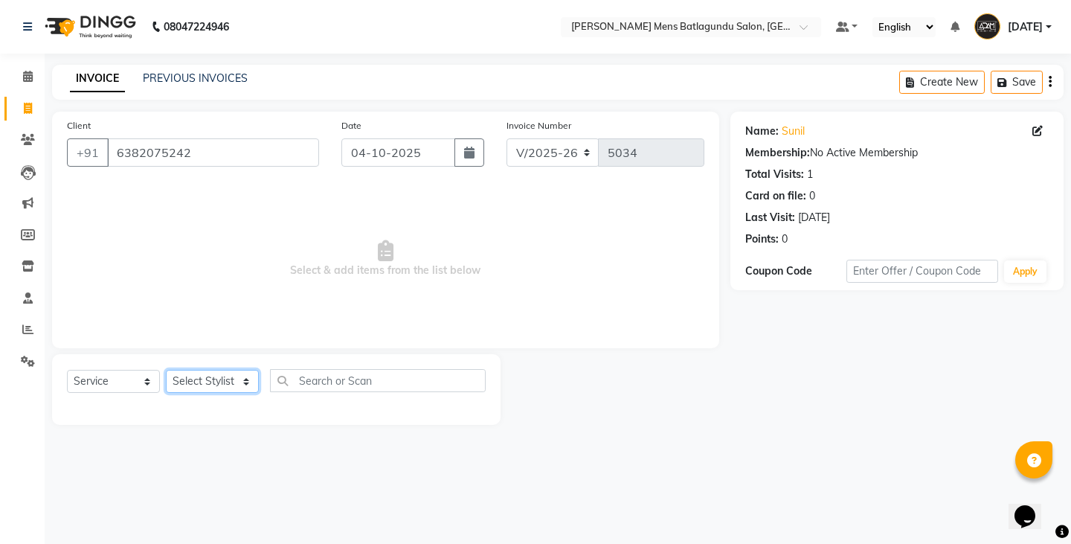
click at [239, 379] on select "Select Stylist Admin [PERSON_NAME][DATE] SAHIB [PERSON_NAME]" at bounding box center [212, 381] width 93 height 23
select select "78653"
click at [166, 370] on select "Select Stylist Admin [PERSON_NAME][DATE] SAHIB [PERSON_NAME]" at bounding box center [212, 381] width 93 height 23
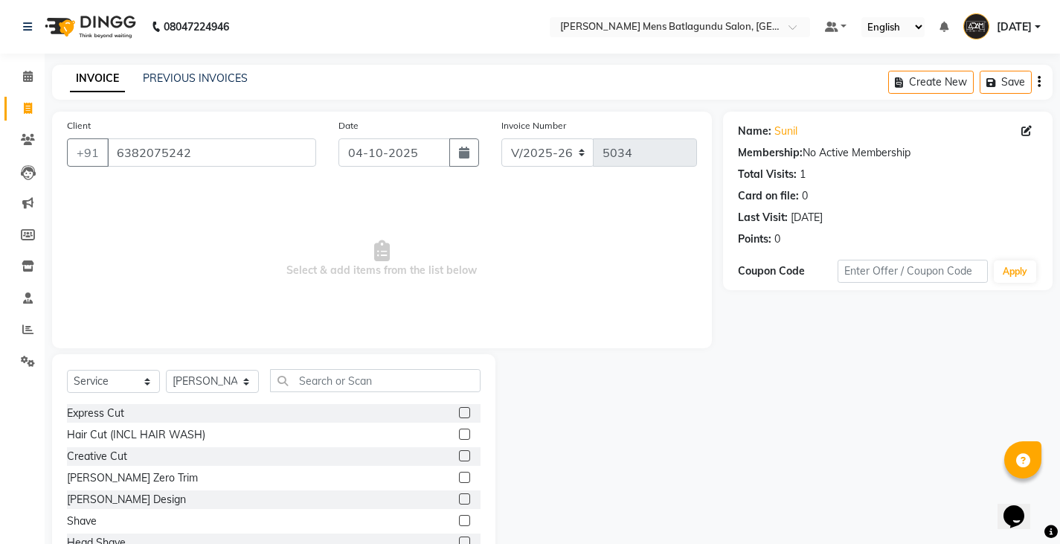
drag, startPoint x: 448, startPoint y: 410, endPoint x: 456, endPoint y: 437, distance: 27.8
click at [459, 410] on label at bounding box center [464, 412] width 11 height 11
click at [459, 410] on input "checkbox" at bounding box center [464, 413] width 10 height 10
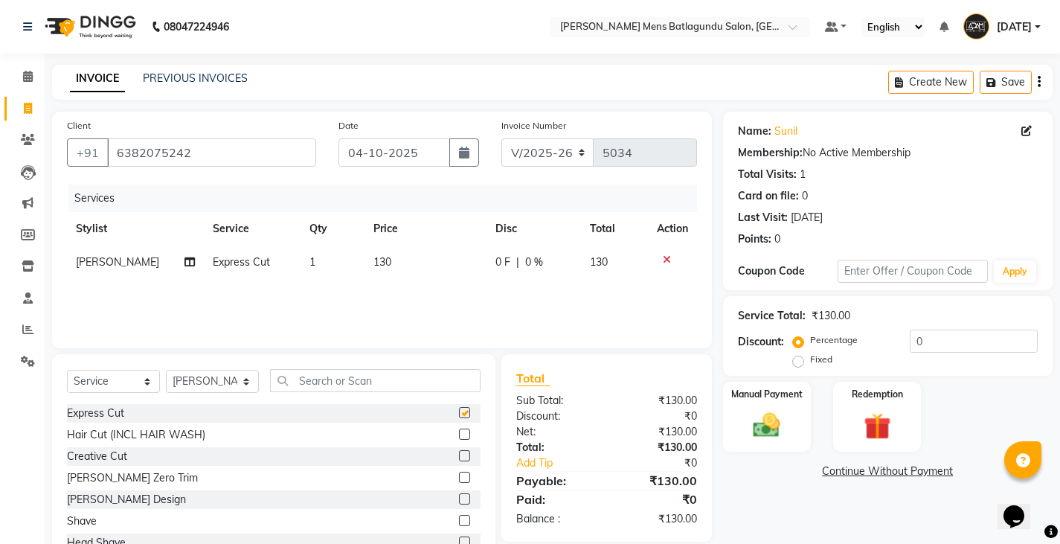
checkbox input "false"
drag, startPoint x: 454, startPoint y: 497, endPoint x: 455, endPoint y: 468, distance: 29.0
click at [459, 497] on label at bounding box center [464, 498] width 11 height 11
click at [459, 497] on input "checkbox" at bounding box center [464, 500] width 10 height 10
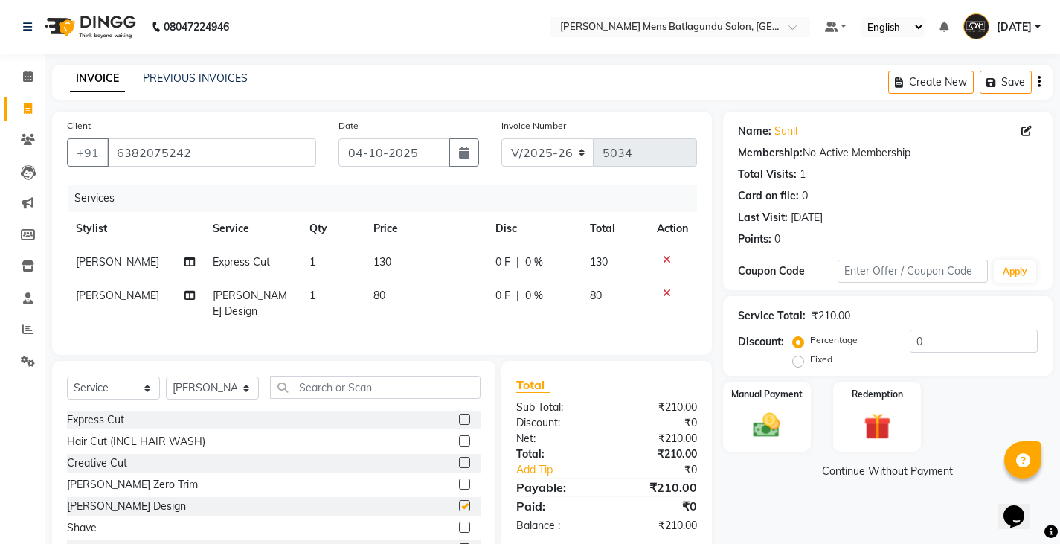
checkbox input "false"
click at [410, 271] on td "130" at bounding box center [424, 261] width 121 height 33
select select "78653"
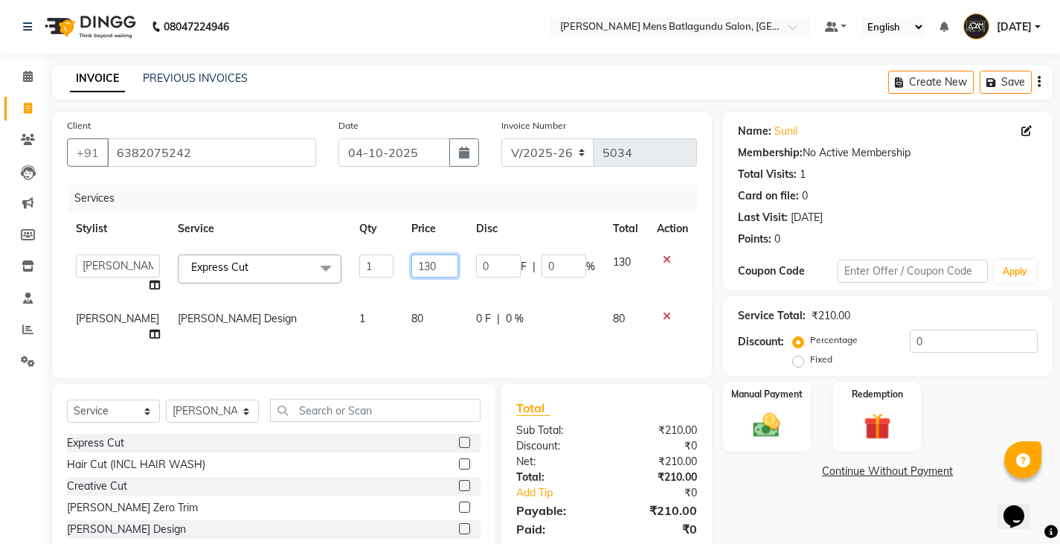
click at [413, 268] on input "130" at bounding box center [434, 265] width 47 height 23
type input "100"
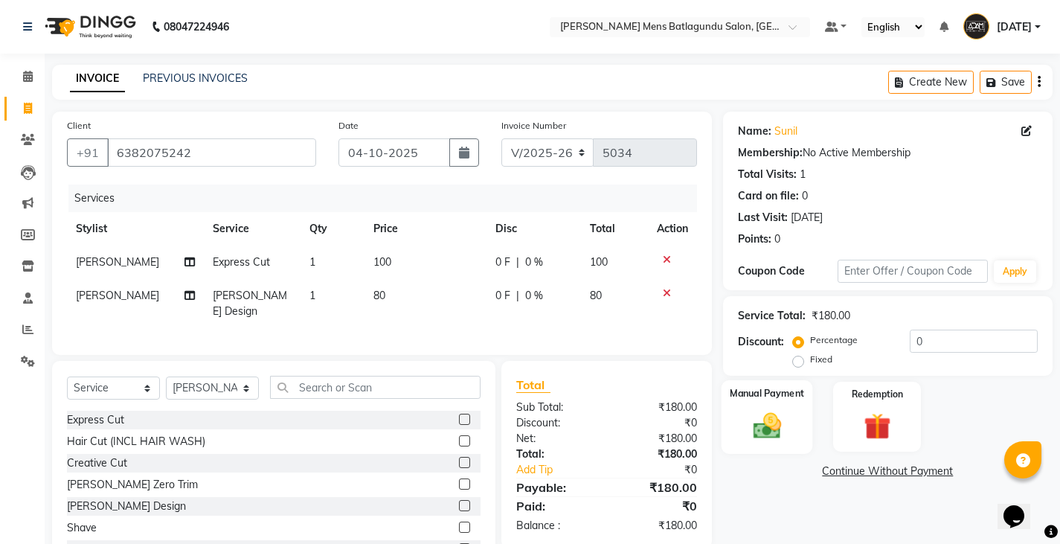
click at [794, 434] on div "Manual Payment" at bounding box center [766, 417] width 91 height 74
click at [845, 468] on span "UPI" at bounding box center [842, 471] width 23 height 17
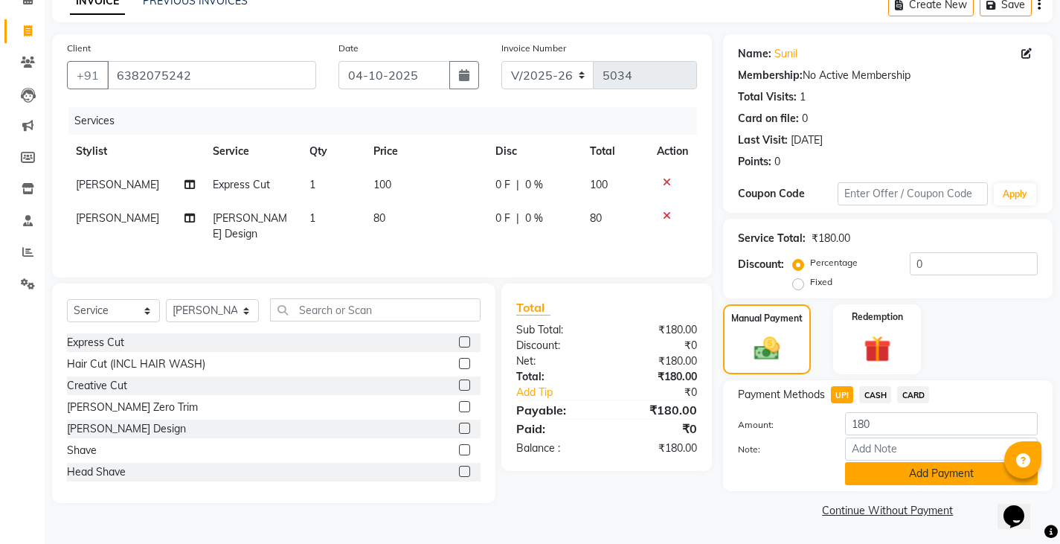
click at [905, 479] on button "Add Payment" at bounding box center [941, 473] width 193 height 23
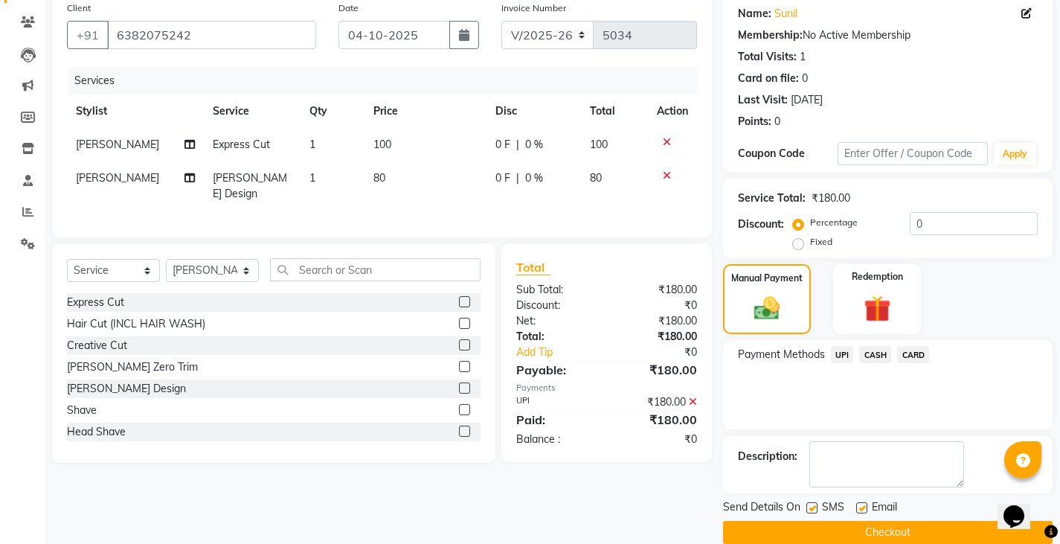
scroll to position [140, 0]
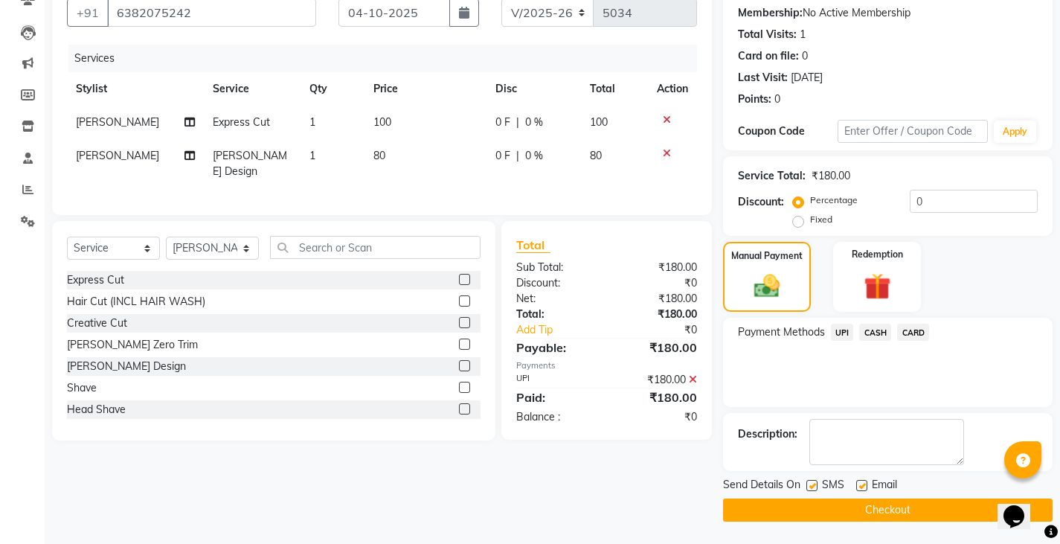
click at [898, 505] on button "Checkout" at bounding box center [887, 509] width 329 height 23
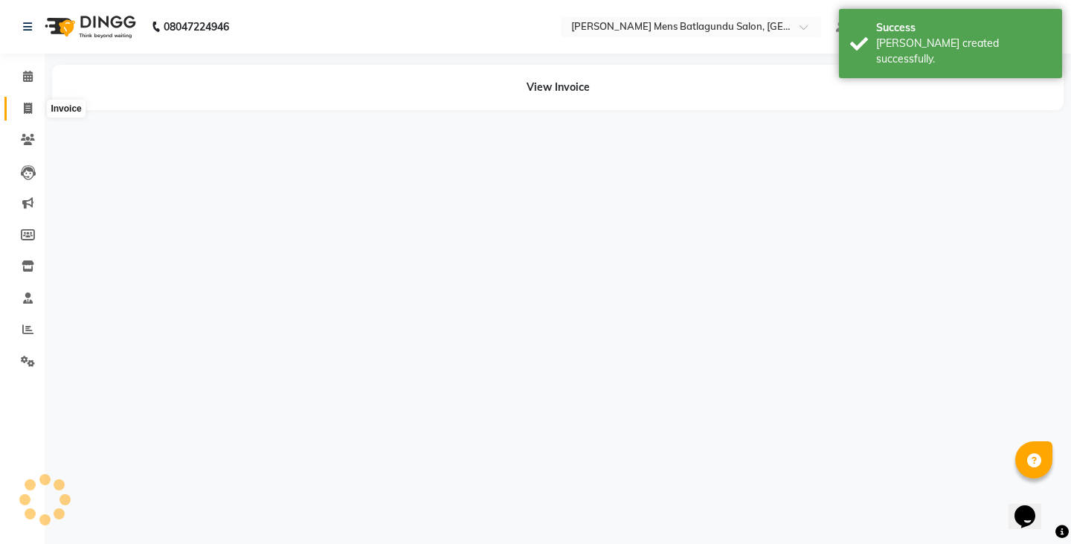
drag, startPoint x: 23, startPoint y: 105, endPoint x: 33, endPoint y: 112, distance: 12.2
click at [24, 104] on icon at bounding box center [28, 108] width 8 height 11
select select "service"
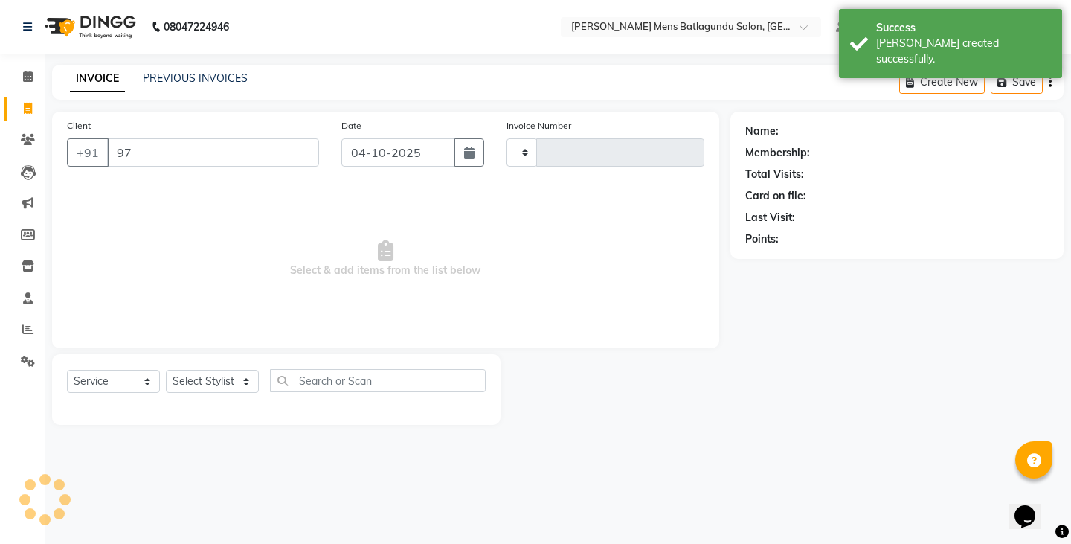
type input "979"
type input "5035"
select select "8213"
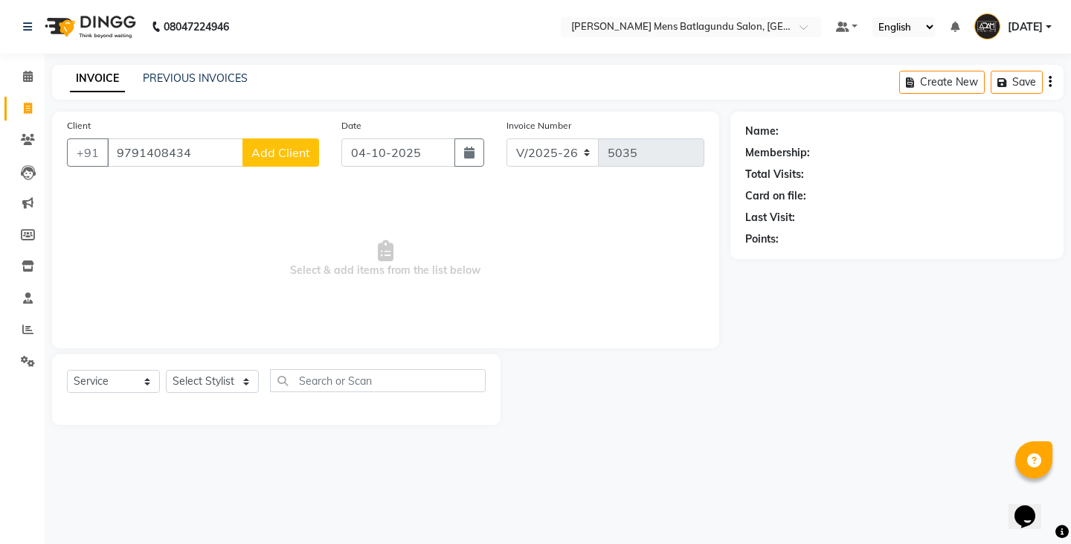
type input "9791408434"
click at [263, 156] on span "Add Client" at bounding box center [280, 152] width 59 height 15
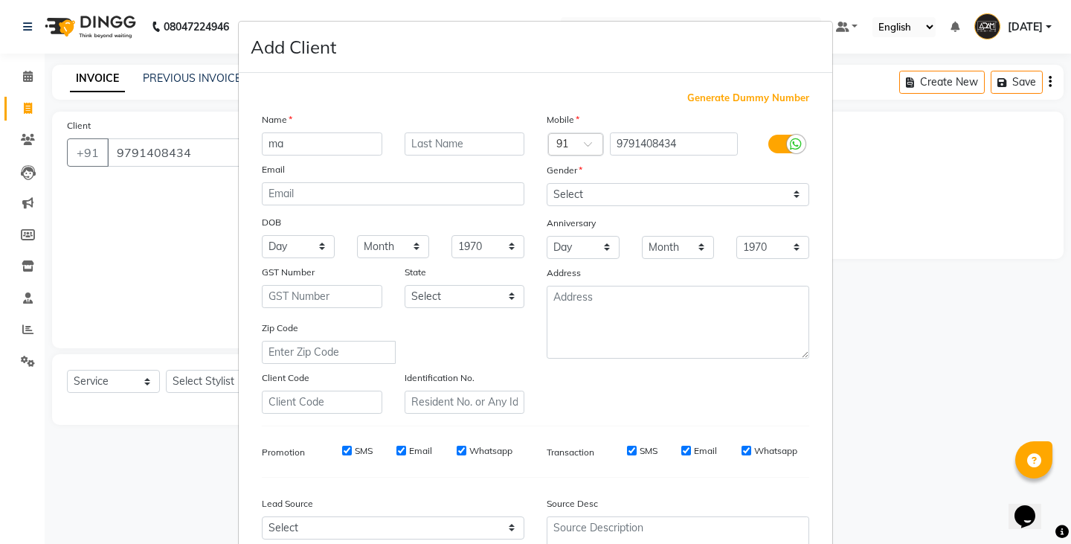
type input "m"
type input "[PERSON_NAME]"
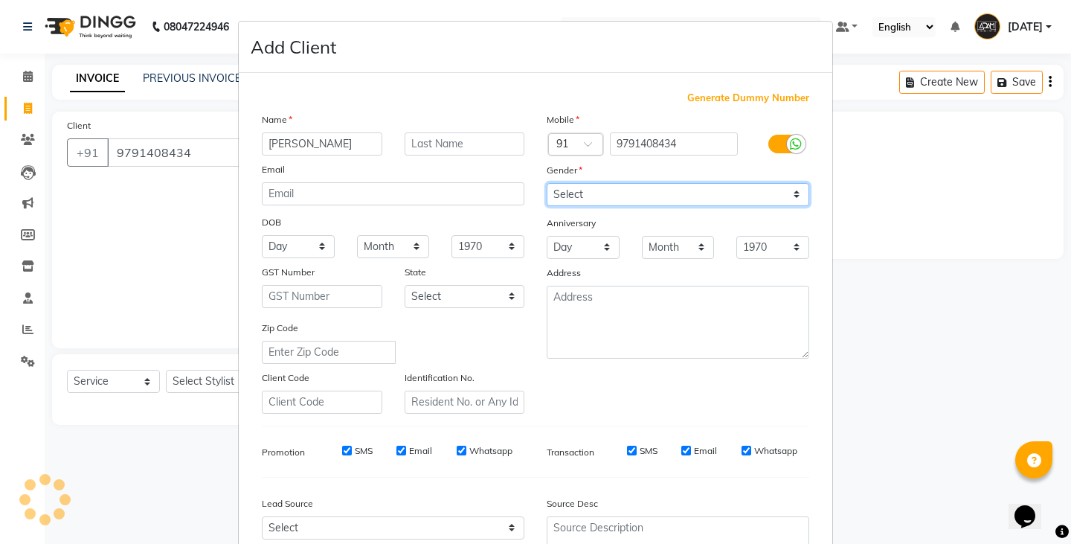
click at [591, 199] on select "Select [DEMOGRAPHIC_DATA] [DEMOGRAPHIC_DATA] Other Prefer Not To Say" at bounding box center [678, 194] width 263 height 23
select select "[DEMOGRAPHIC_DATA]"
click at [547, 183] on select "Select [DEMOGRAPHIC_DATA] [DEMOGRAPHIC_DATA] Other Prefer Not To Say" at bounding box center [678, 194] width 263 height 23
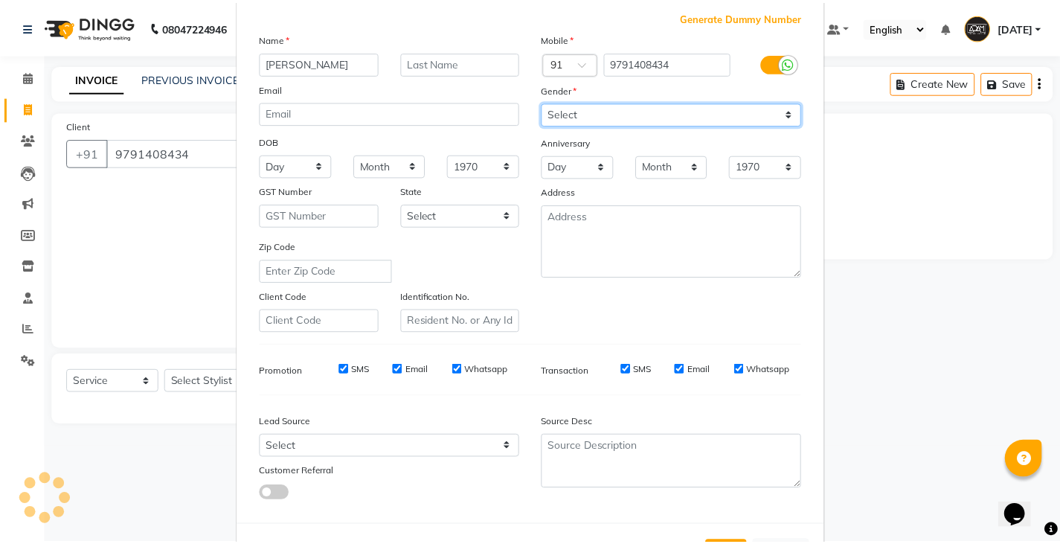
scroll to position [143, 0]
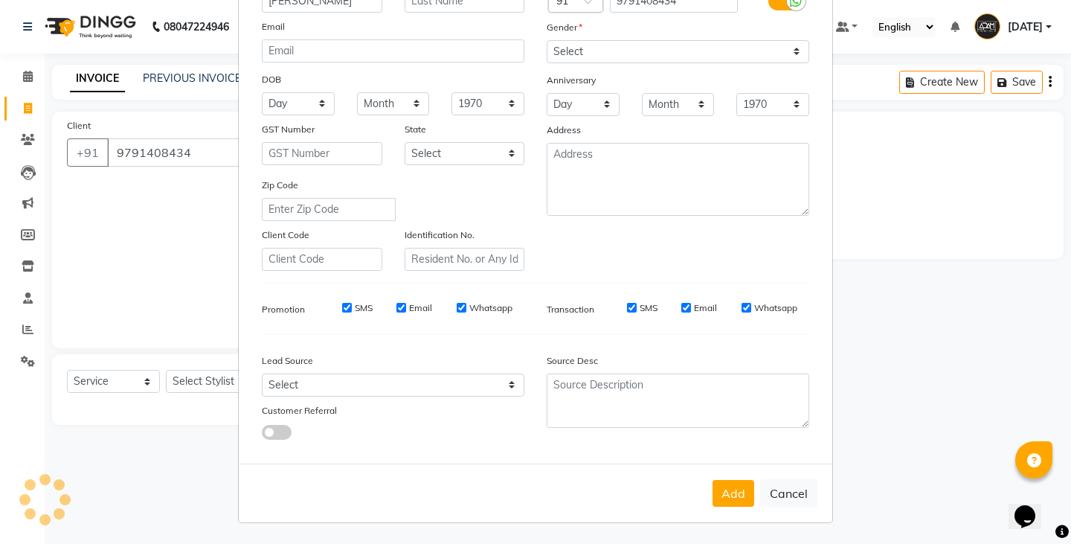
click at [730, 496] on button "Add" at bounding box center [733, 493] width 42 height 27
select select
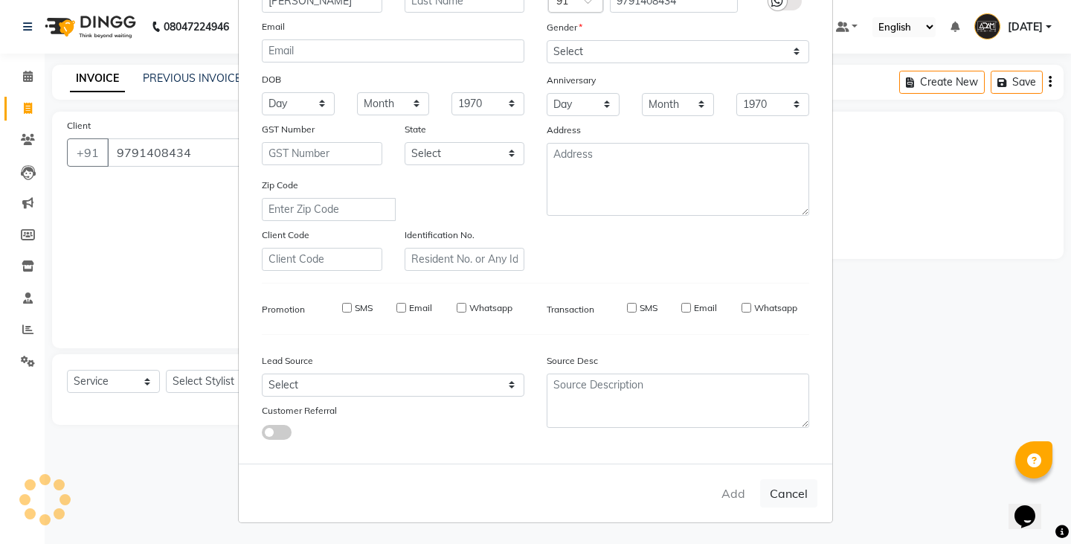
select select
checkbox input "false"
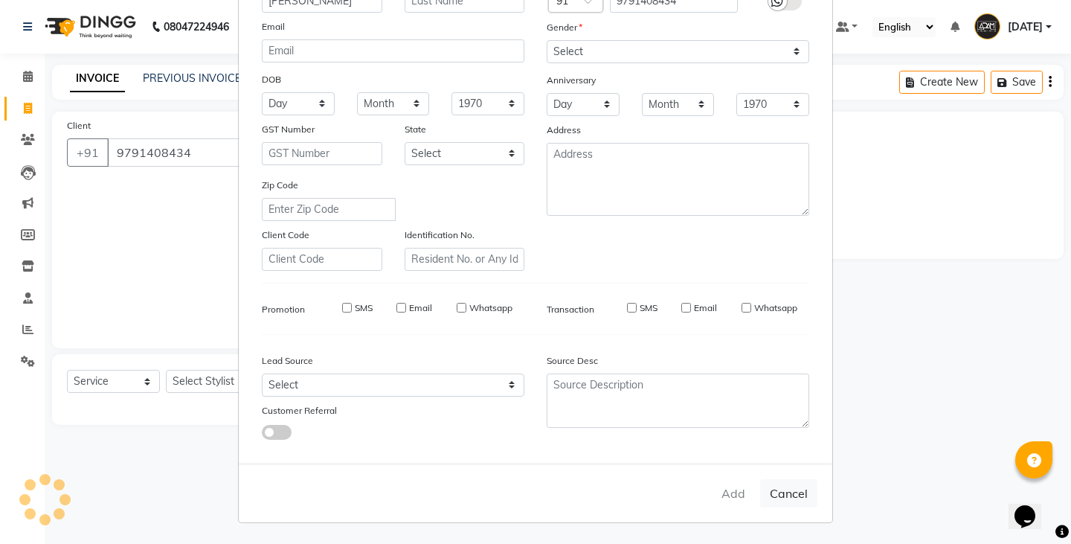
checkbox input "false"
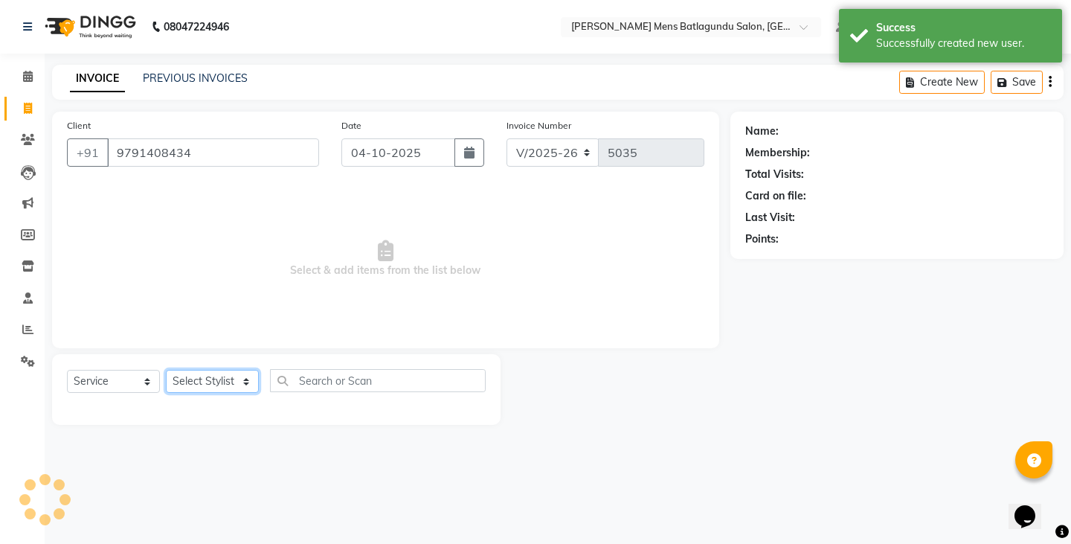
click at [205, 381] on select "Select Stylist Admin [PERSON_NAME][DATE] SAHIB [PERSON_NAME]" at bounding box center [212, 381] width 93 height 23
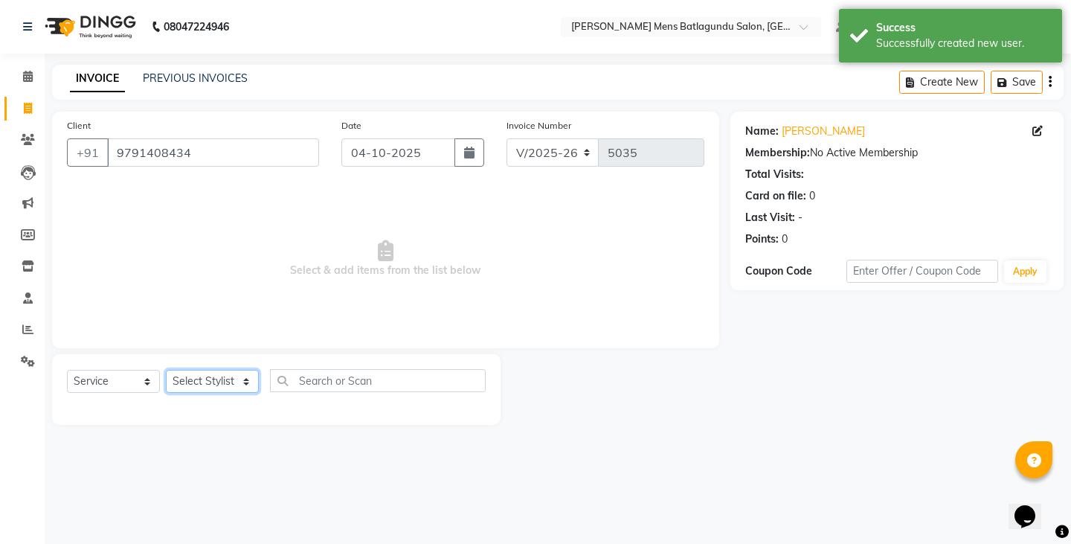
select select "89703"
click at [166, 370] on select "Select Stylist Admin [PERSON_NAME][DATE] SAHIB [PERSON_NAME]" at bounding box center [212, 381] width 93 height 23
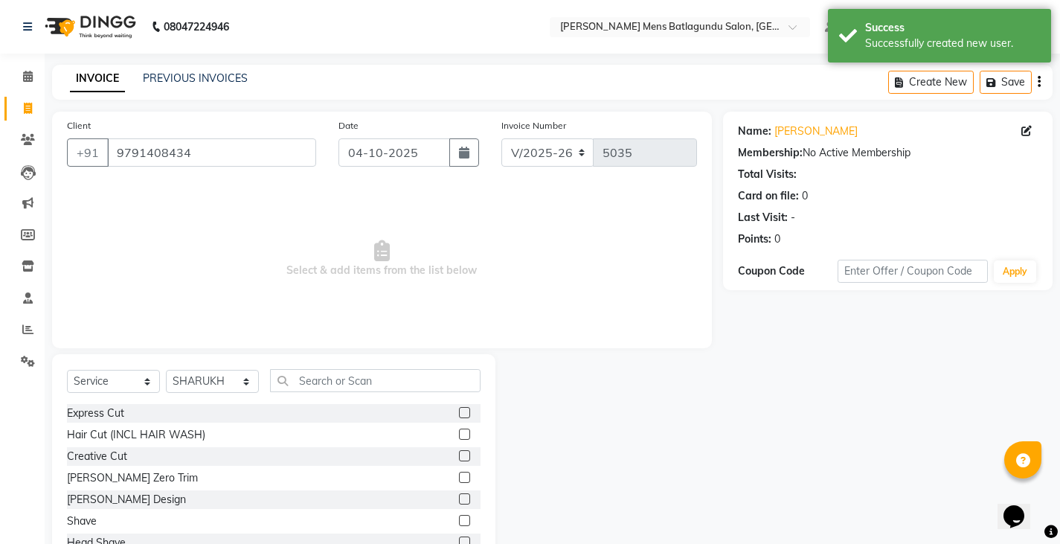
click at [459, 409] on label at bounding box center [464, 412] width 11 height 11
click at [459, 409] on input "checkbox" at bounding box center [464, 413] width 10 height 10
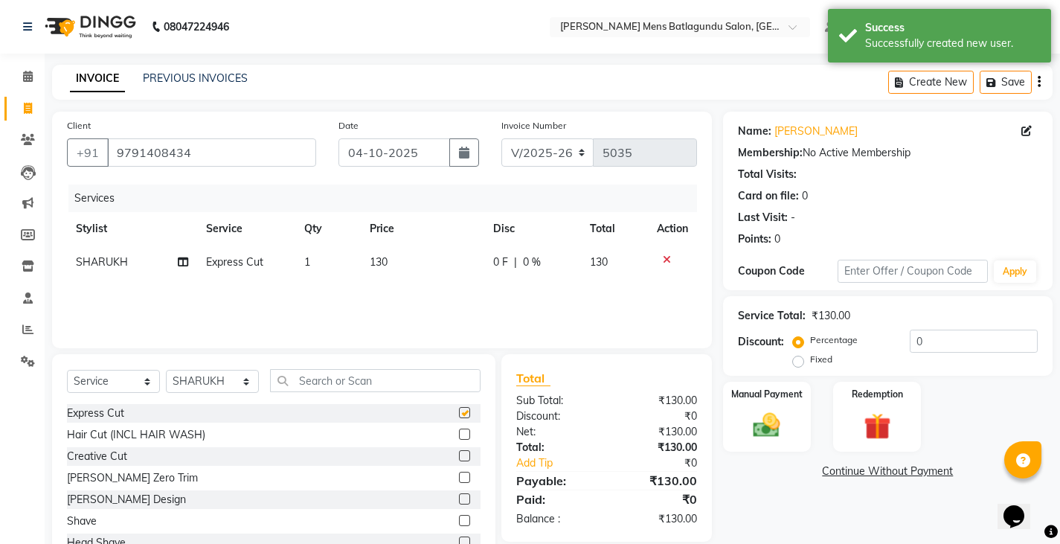
checkbox input "false"
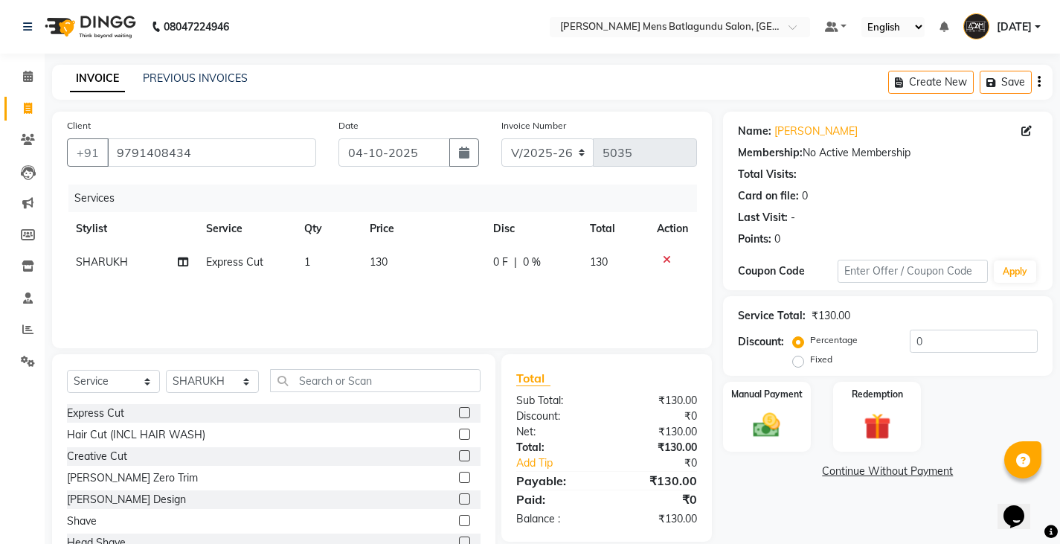
click at [460, 497] on div at bounding box center [470, 499] width 22 height 19
click at [459, 500] on label at bounding box center [464, 498] width 11 height 11
click at [459, 500] on input "checkbox" at bounding box center [464, 500] width 10 height 10
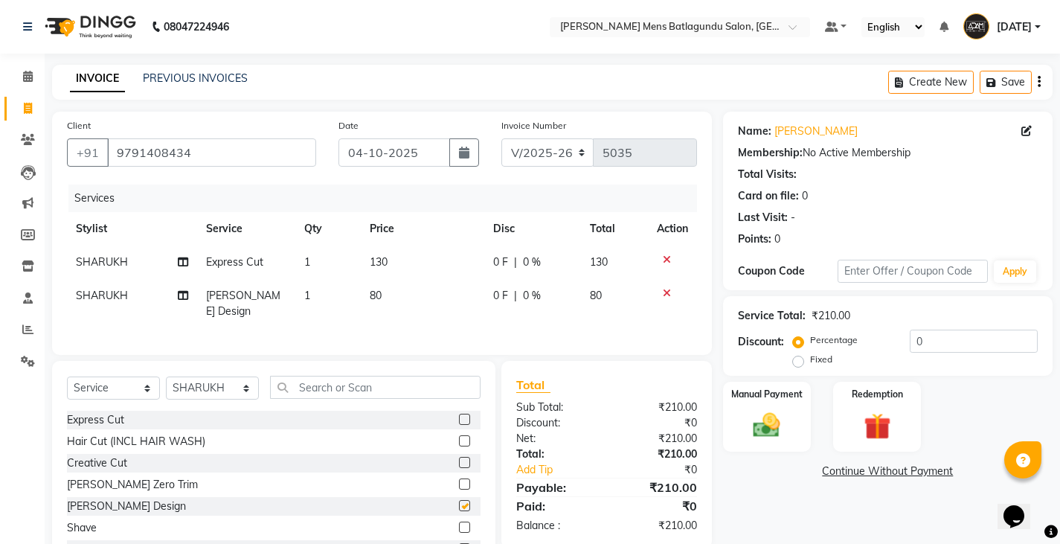
checkbox input "false"
click at [409, 268] on td "130" at bounding box center [422, 261] width 123 height 33
select select "89703"
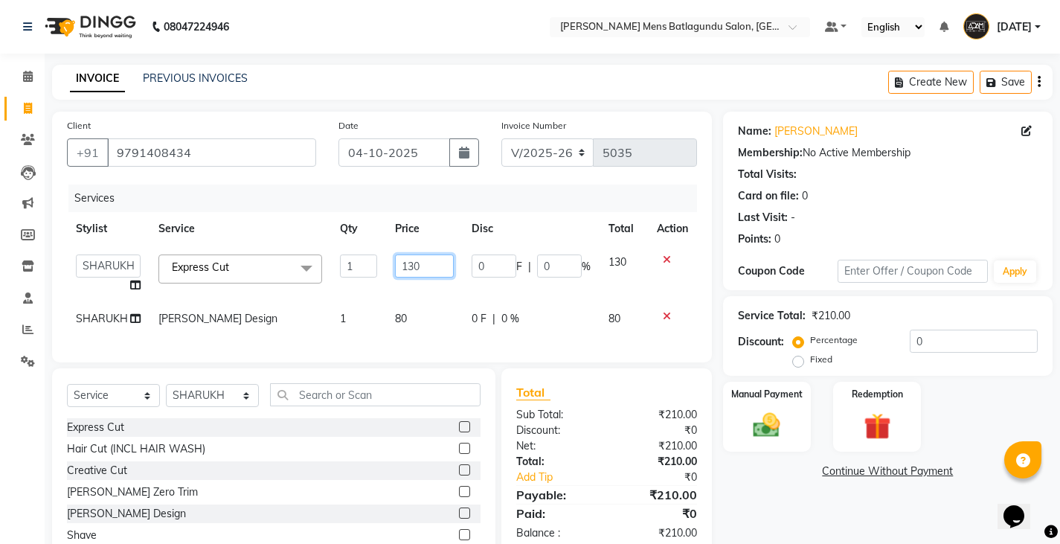
click at [433, 265] on input "130" at bounding box center [424, 265] width 59 height 23
type input "100"
click at [761, 408] on div "Manual Payment" at bounding box center [766, 417] width 91 height 74
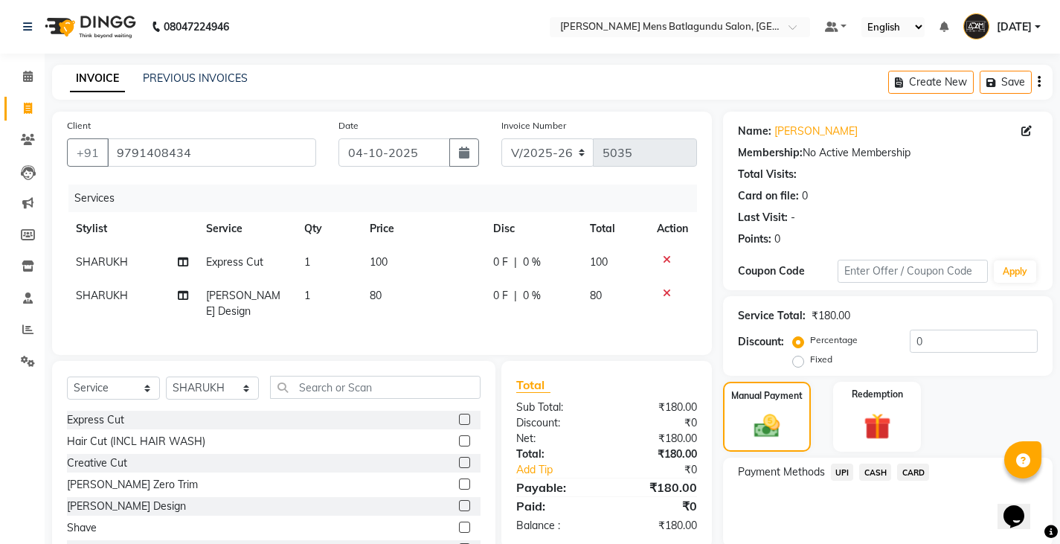
click at [845, 474] on span "UPI" at bounding box center [842, 471] width 23 height 17
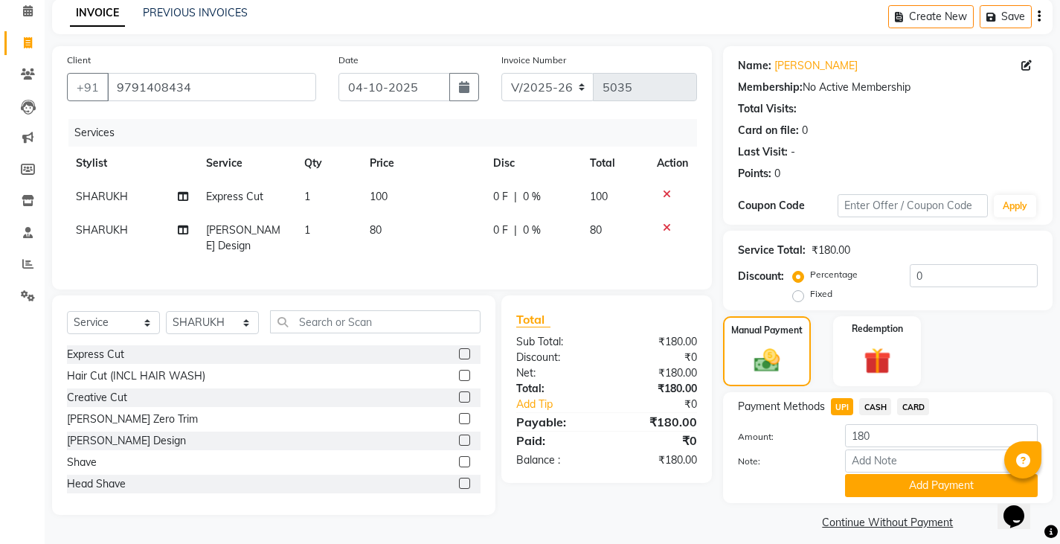
scroll to position [77, 0]
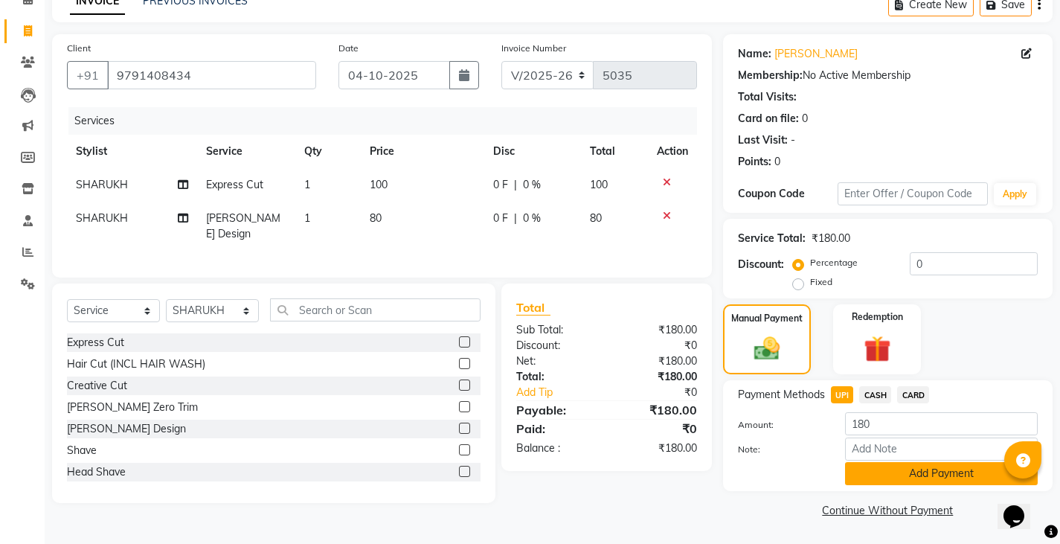
click at [954, 483] on button "Add Payment" at bounding box center [941, 473] width 193 height 23
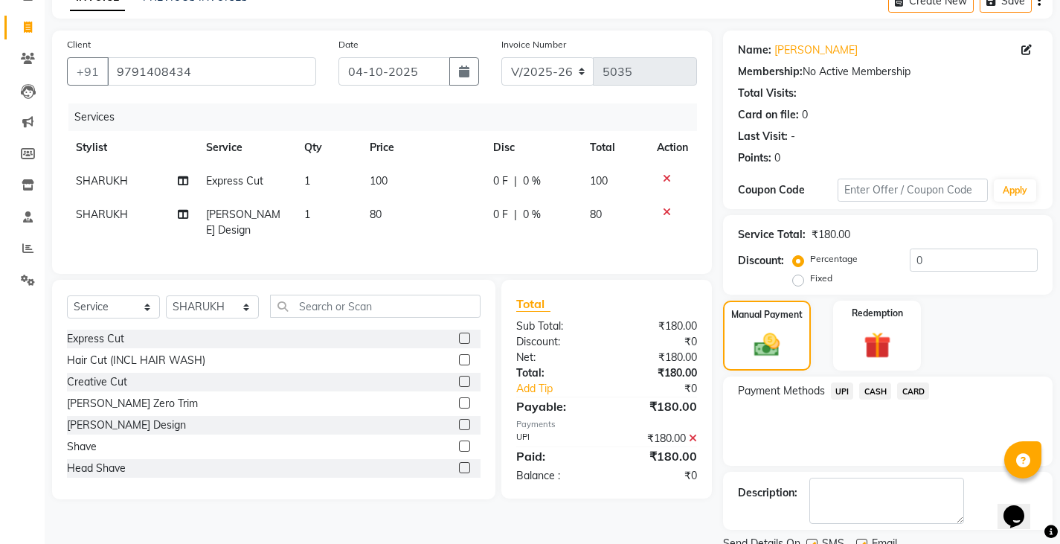
scroll to position [140, 0]
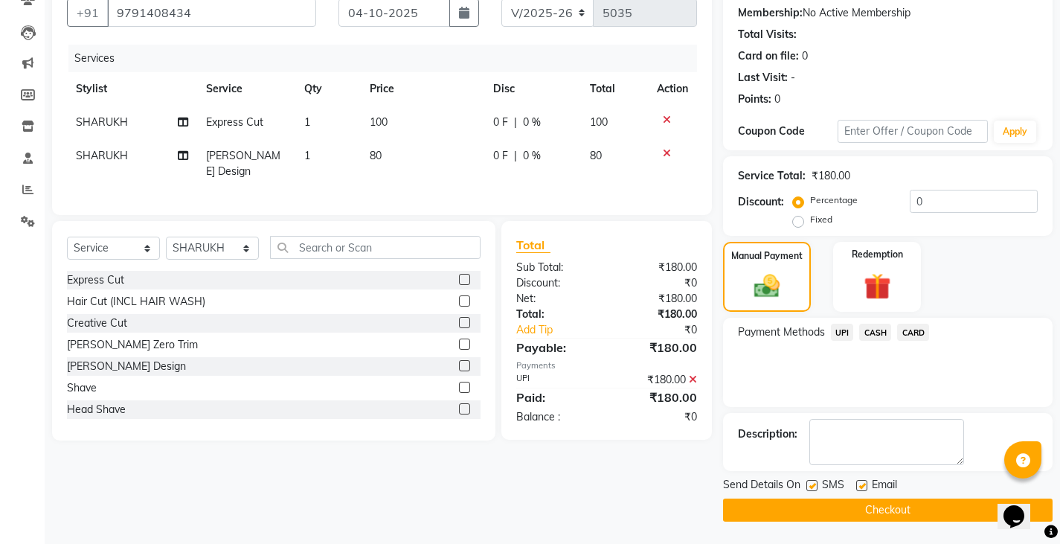
click at [930, 509] on button "Checkout" at bounding box center [887, 509] width 329 height 23
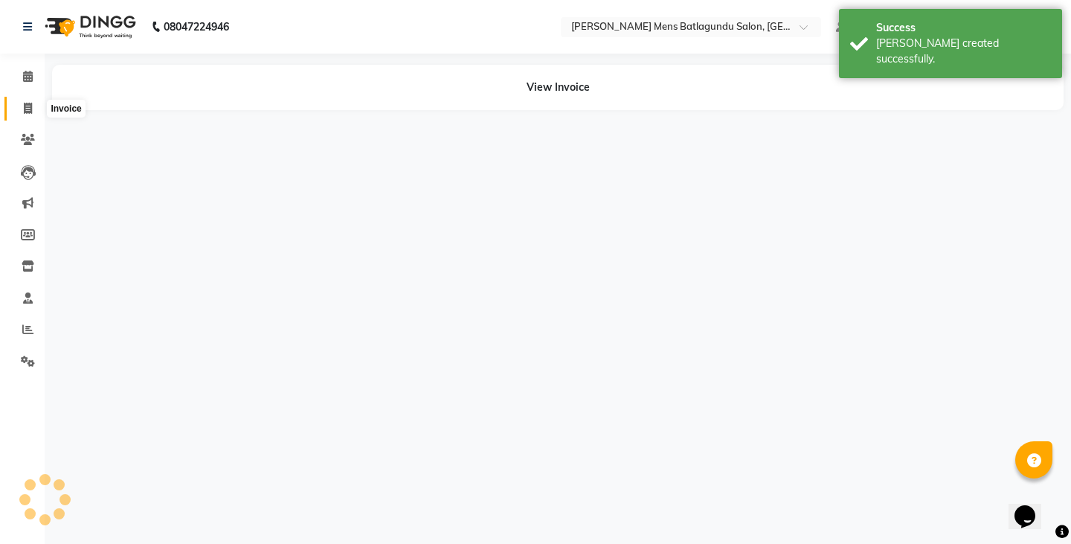
click at [25, 114] on span at bounding box center [28, 108] width 26 height 17
select select "service"
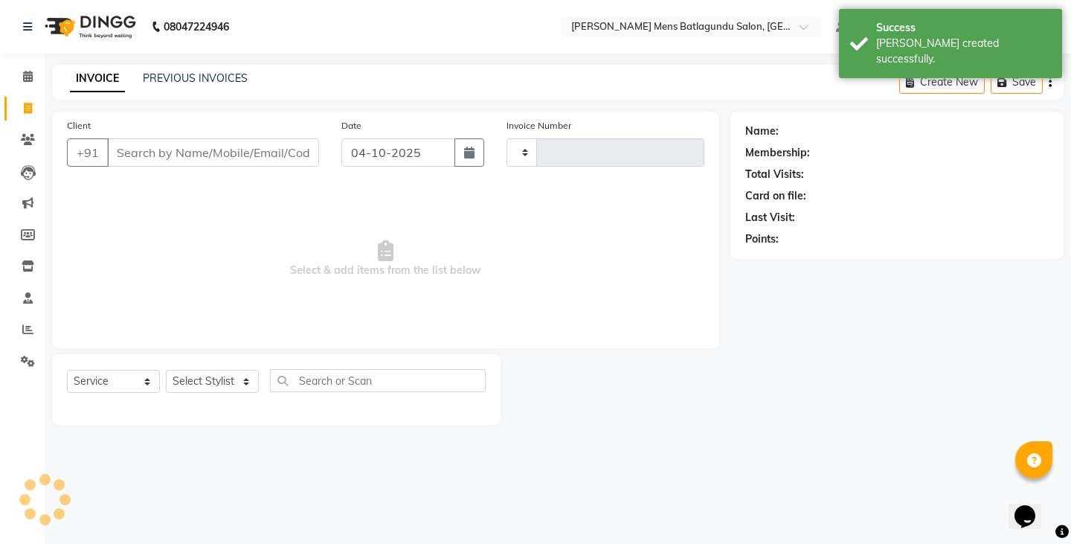
type input "5036"
select select "8213"
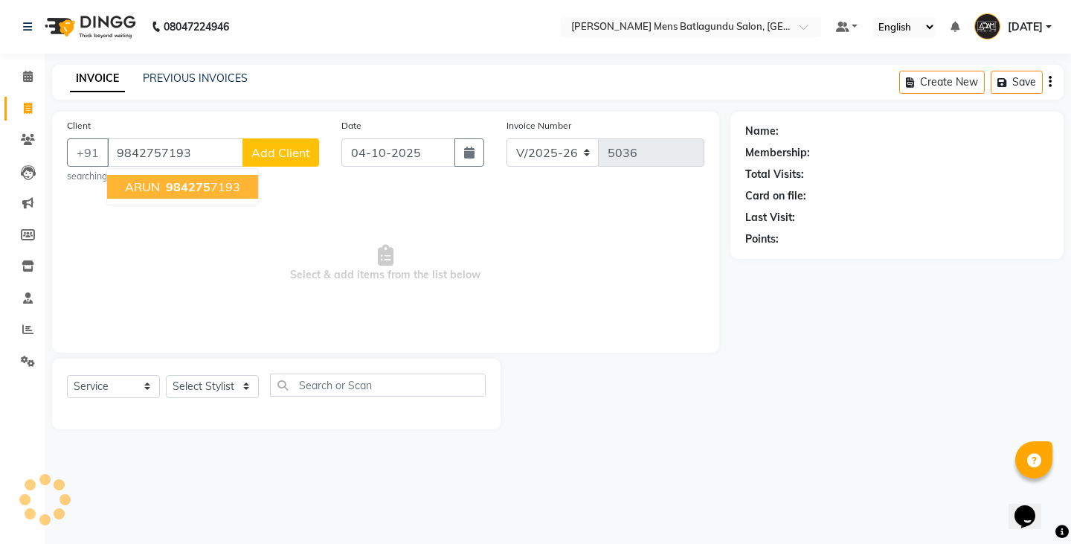
type input "9842757193"
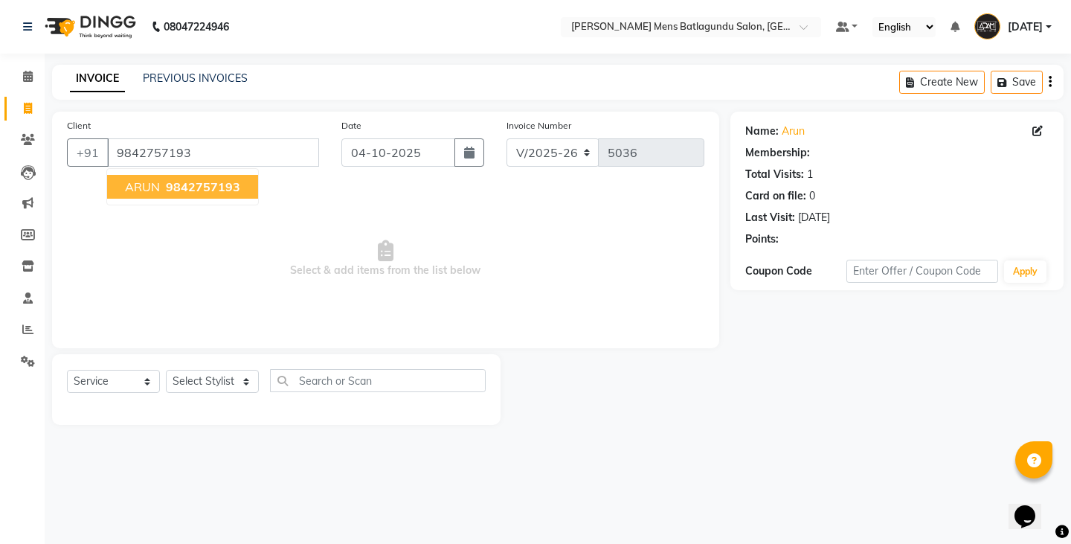
click at [202, 192] on span "9842757193" at bounding box center [203, 186] width 74 height 15
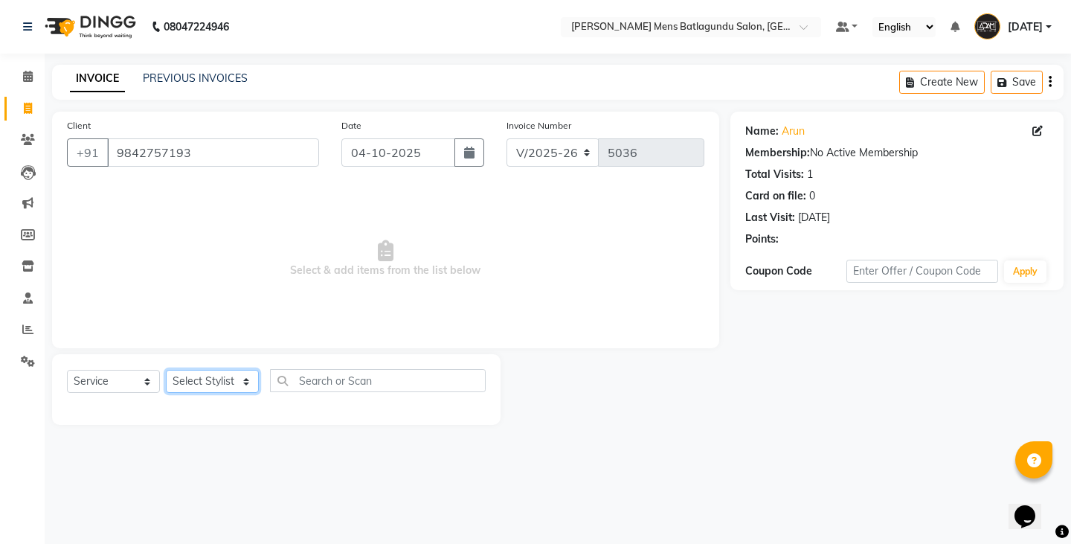
click at [225, 386] on select "Select Stylist Admin [PERSON_NAME][DATE] SAHIB [PERSON_NAME]" at bounding box center [212, 381] width 93 height 23
select select "89172"
click at [166, 370] on select "Select Stylist Admin [PERSON_NAME][DATE] SAHIB [PERSON_NAME]" at bounding box center [212, 381] width 93 height 23
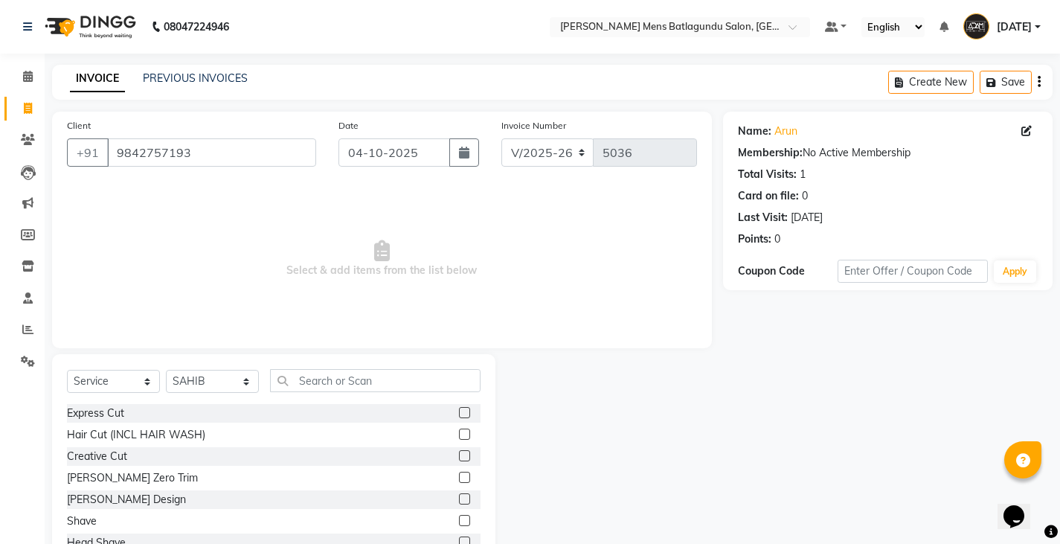
click at [444, 504] on div "[PERSON_NAME] Design" at bounding box center [273, 499] width 413 height 19
click at [459, 500] on label at bounding box center [464, 498] width 11 height 11
click at [459, 500] on input "checkbox" at bounding box center [464, 500] width 10 height 10
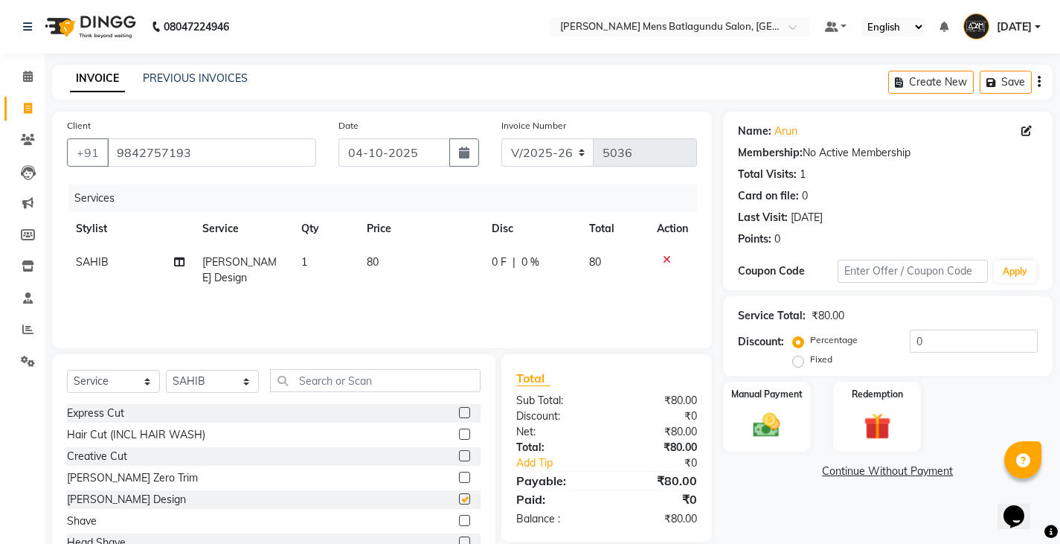
checkbox input "false"
click at [782, 417] on img at bounding box center [766, 425] width 45 height 32
click at [874, 473] on span "CASH" at bounding box center [875, 471] width 32 height 17
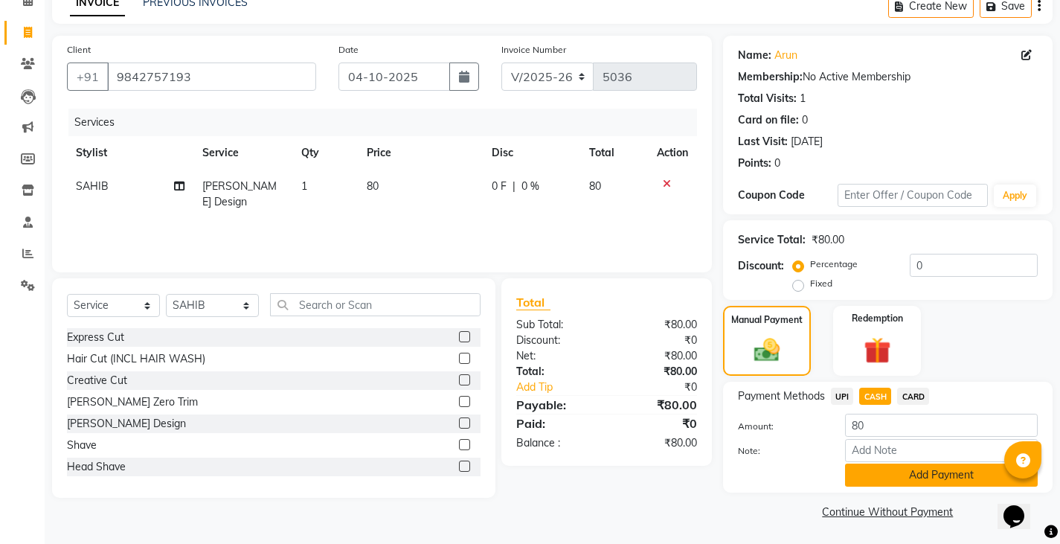
scroll to position [77, 0]
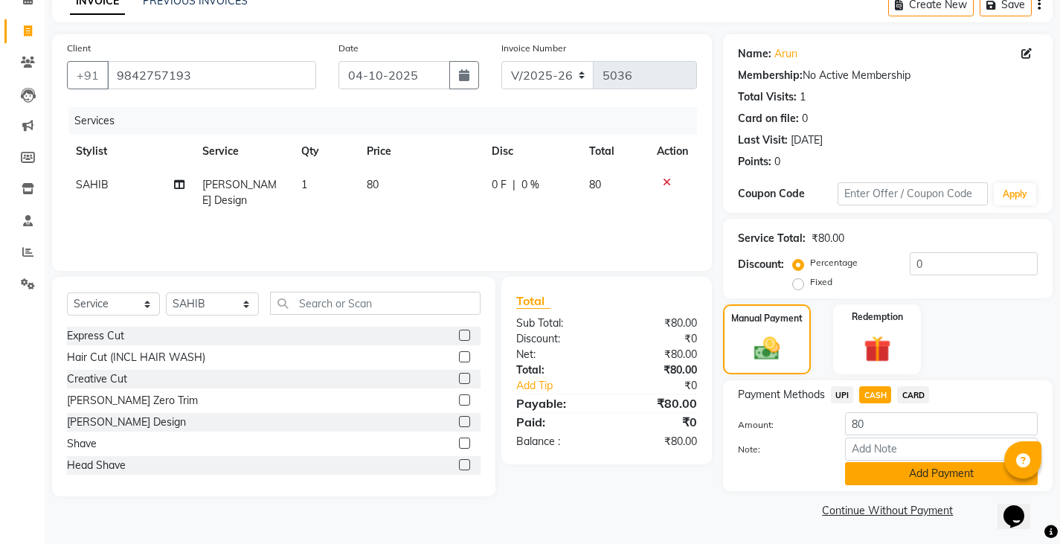
click at [891, 466] on button "Add Payment" at bounding box center [941, 473] width 193 height 23
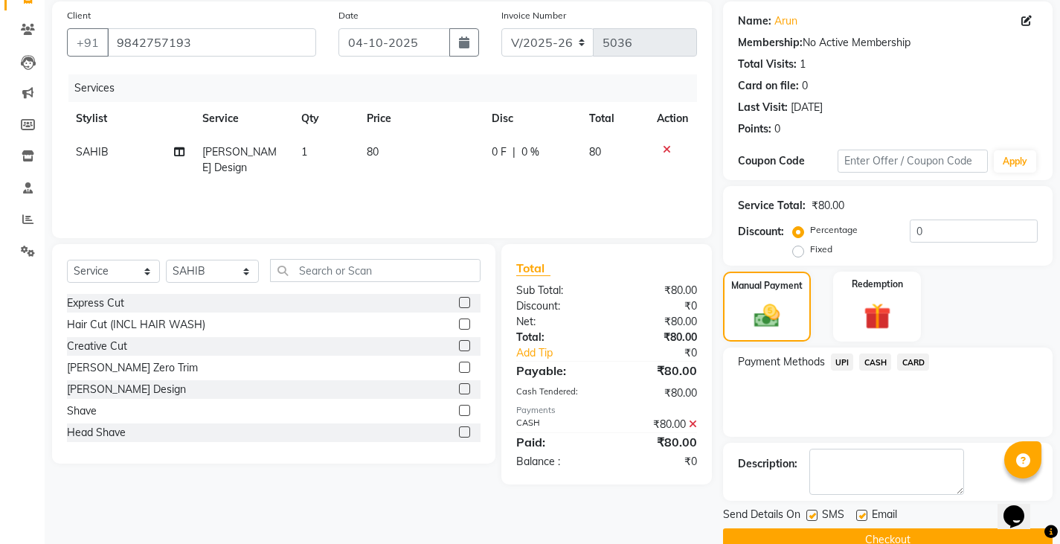
scroll to position [140, 0]
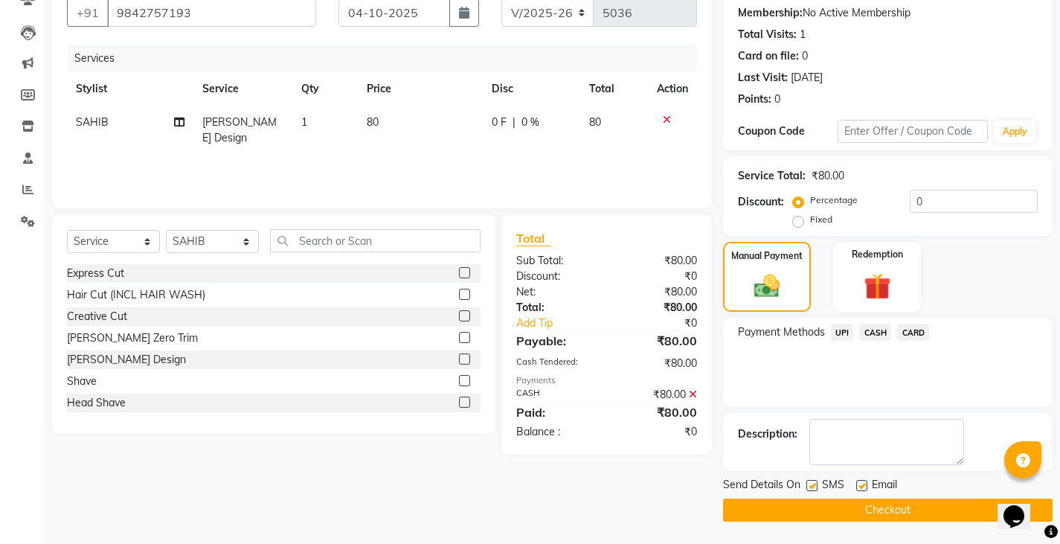
click at [916, 499] on button "Checkout" at bounding box center [887, 509] width 329 height 23
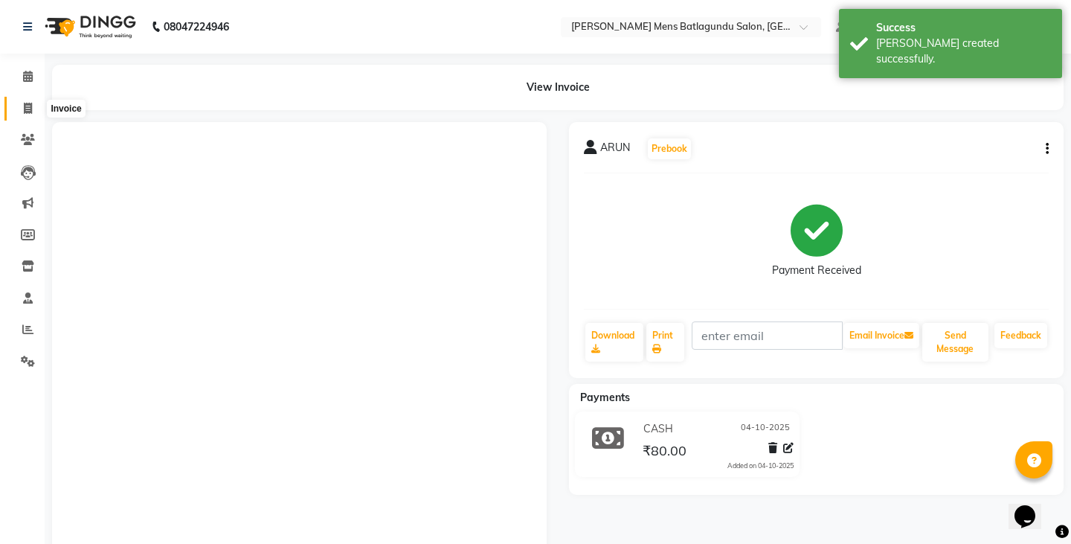
click at [30, 109] on icon at bounding box center [28, 108] width 8 height 11
select select "service"
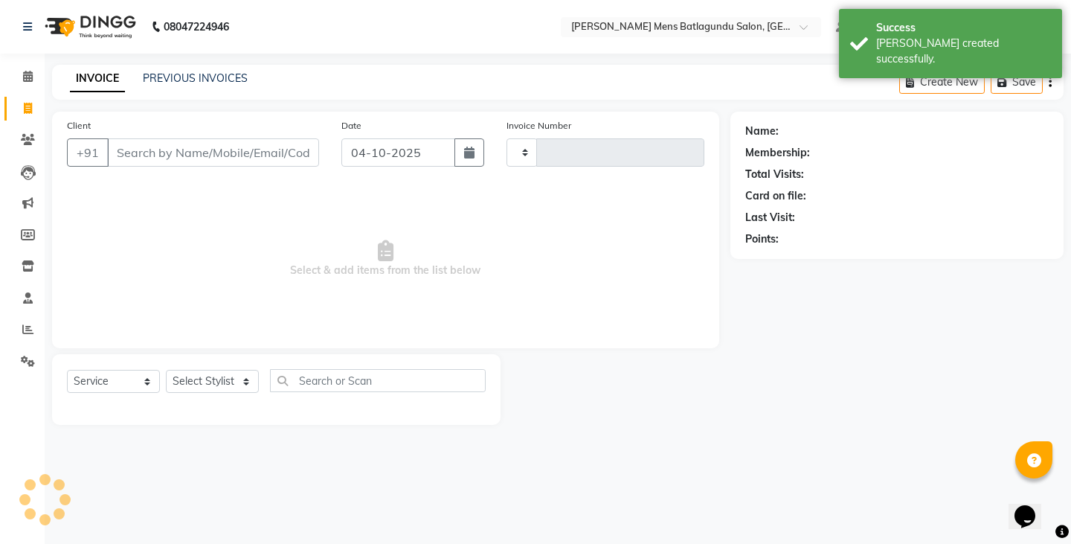
type input "5037"
select select "8213"
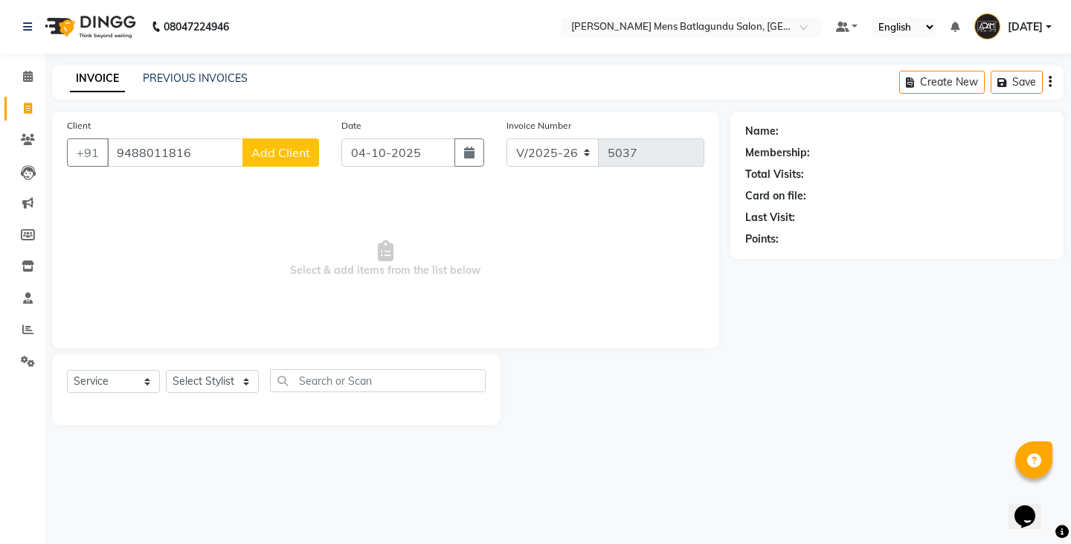
type input "9488011816"
click at [303, 157] on span "Add Client" at bounding box center [280, 152] width 59 height 15
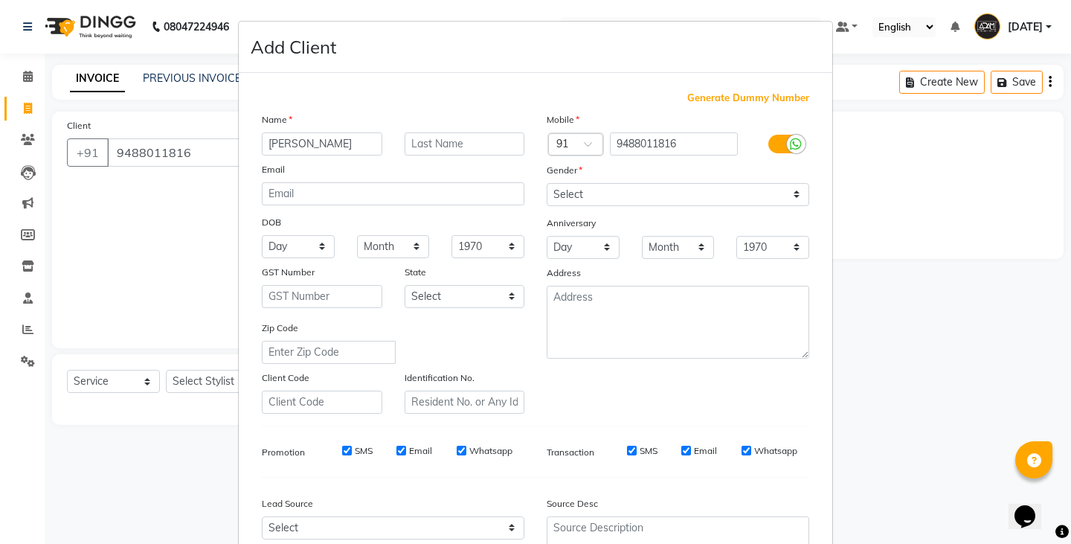
type input "[PERSON_NAME]"
click at [573, 191] on select "Select [DEMOGRAPHIC_DATA] [DEMOGRAPHIC_DATA] Other Prefer Not To Say" at bounding box center [678, 194] width 263 height 23
select select "[DEMOGRAPHIC_DATA]"
click at [547, 183] on select "Select [DEMOGRAPHIC_DATA] [DEMOGRAPHIC_DATA] Other Prefer Not To Say" at bounding box center [678, 194] width 263 height 23
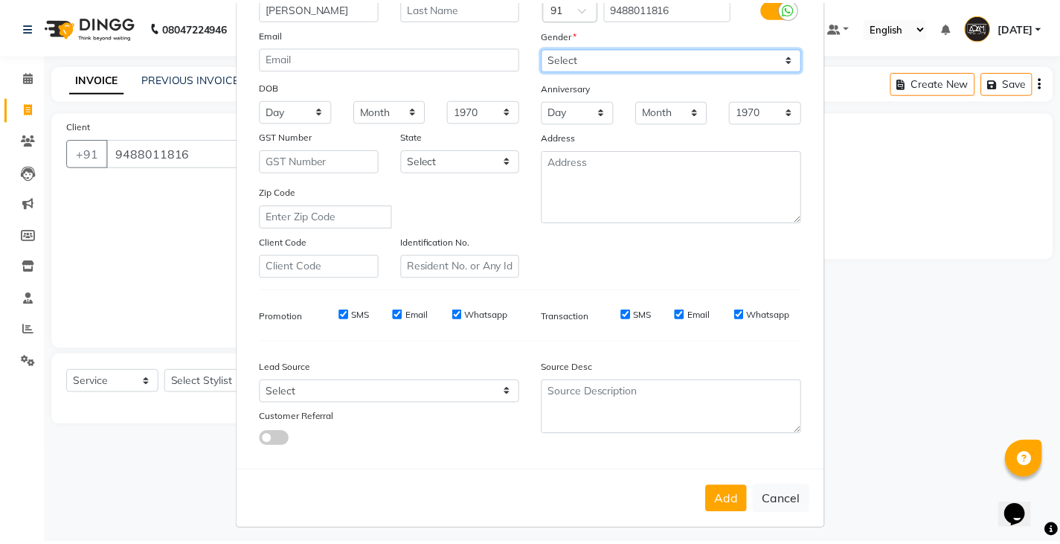
scroll to position [143, 0]
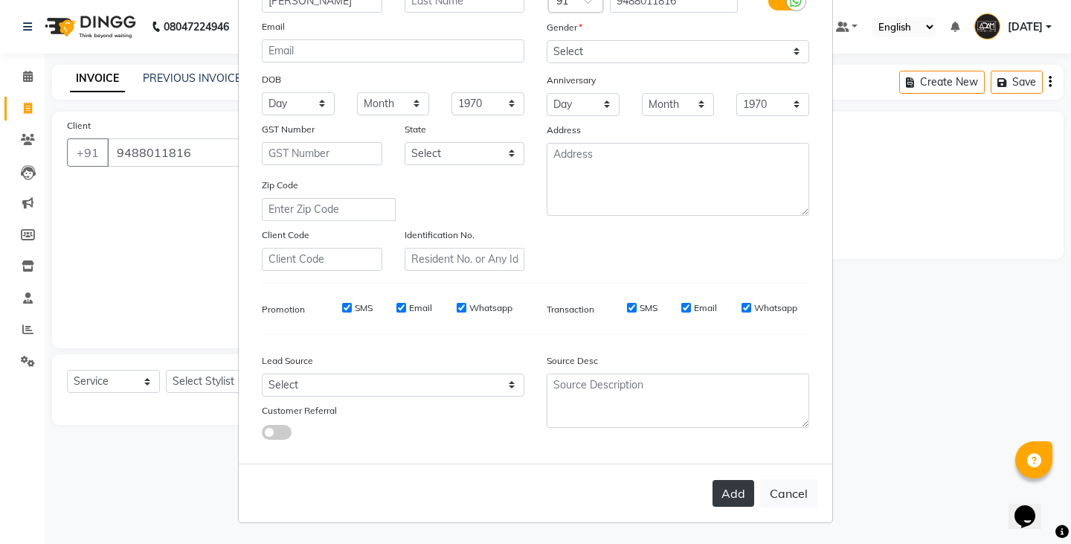
click at [735, 495] on button "Add" at bounding box center [733, 493] width 42 height 27
select select
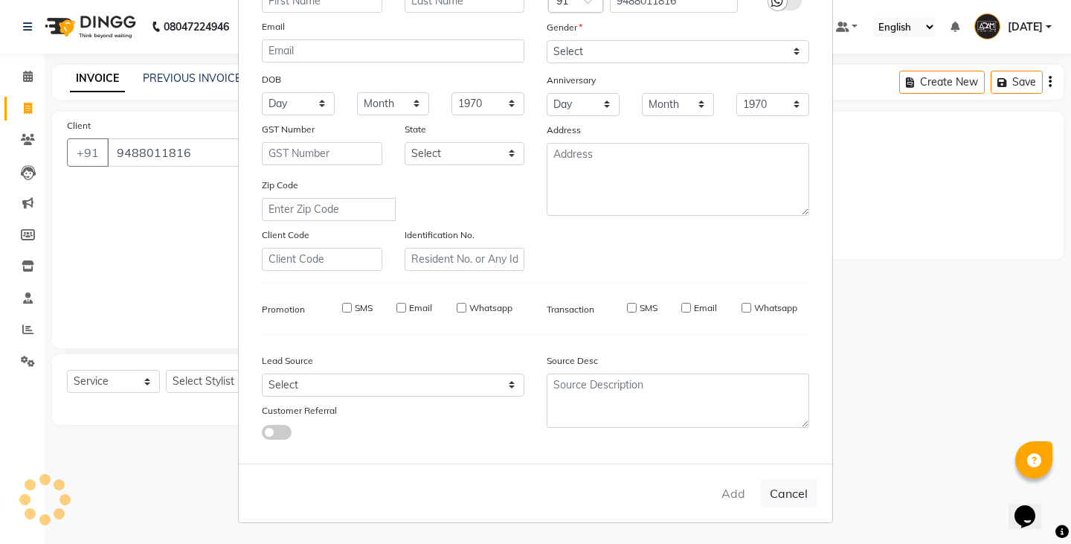
select select
checkbox input "false"
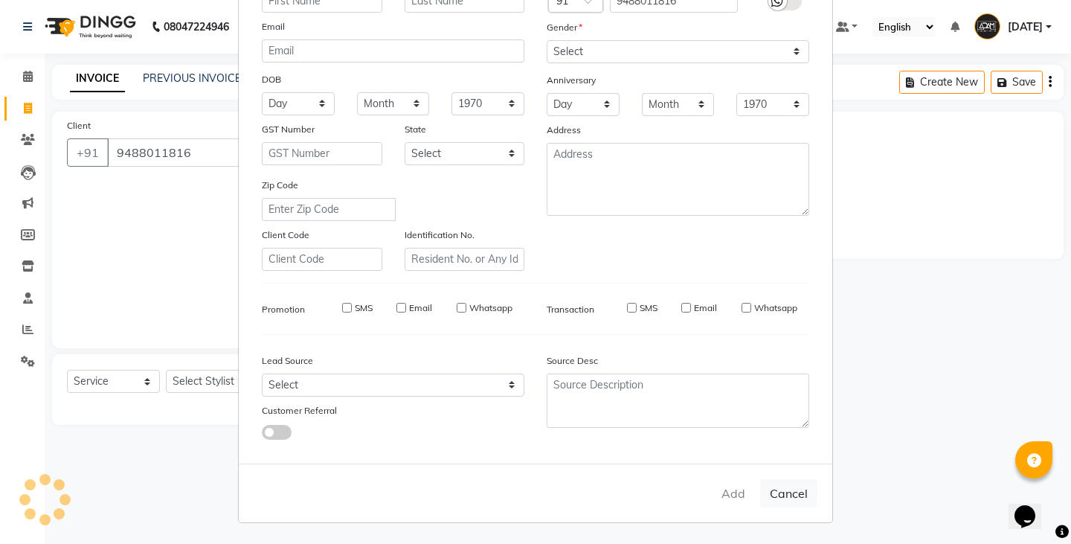
checkbox input "false"
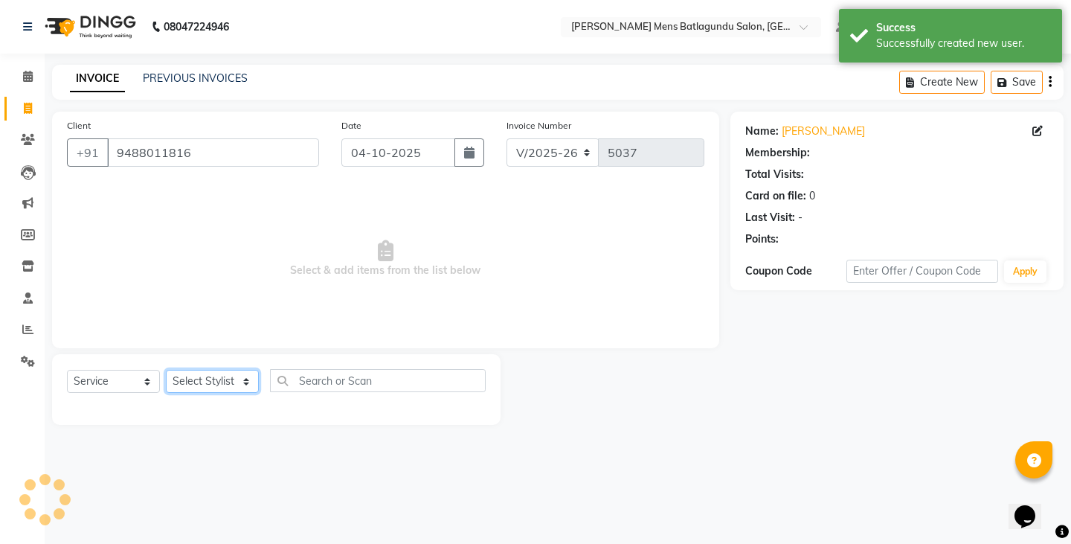
click at [210, 386] on select "Select Stylist Admin [PERSON_NAME][DATE] SAHIB [PERSON_NAME]" at bounding box center [212, 381] width 93 height 23
click at [166, 370] on select "Select Stylist Admin [PERSON_NAME][DATE] SAHIB [PERSON_NAME]" at bounding box center [212, 381] width 93 height 23
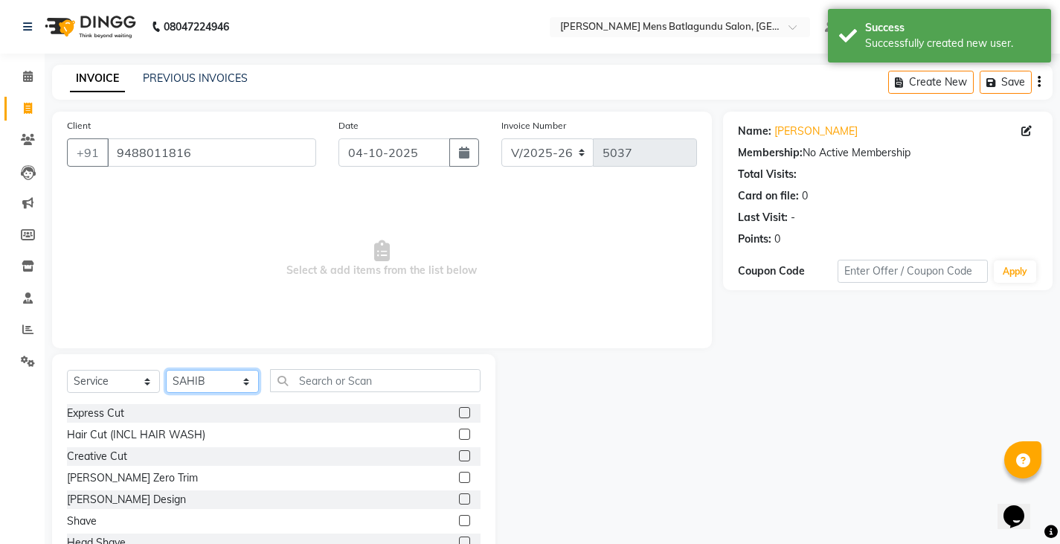
click at [230, 377] on select "Select Stylist Admin [PERSON_NAME][DATE] SAHIB [PERSON_NAME]" at bounding box center [212, 381] width 93 height 23
select select "84061"
click at [166, 370] on select "Select Stylist Admin [PERSON_NAME][DATE] SAHIB [PERSON_NAME]" at bounding box center [212, 381] width 93 height 23
click at [459, 410] on label at bounding box center [464, 412] width 11 height 11
click at [459, 410] on input "checkbox" at bounding box center [464, 413] width 10 height 10
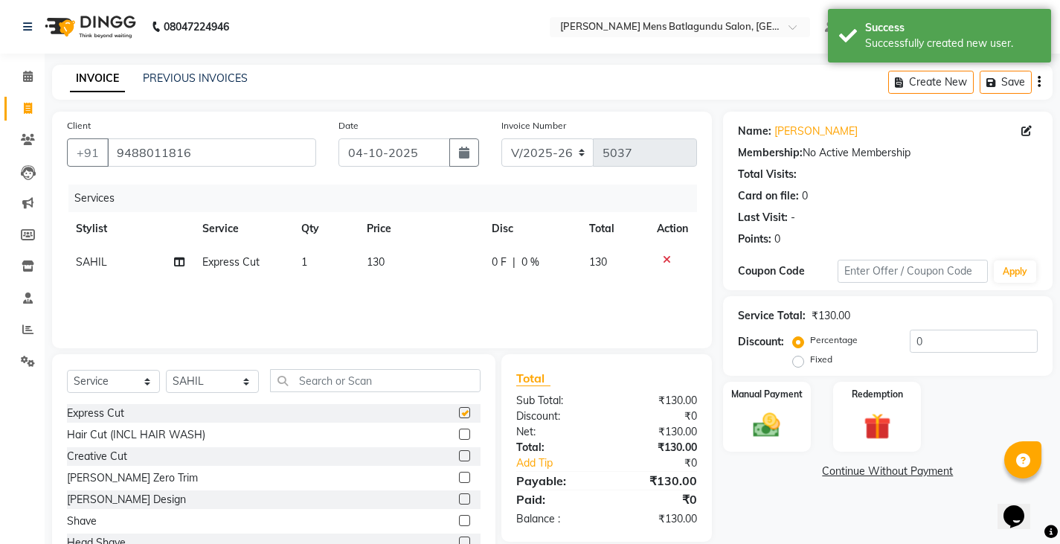
checkbox input "false"
drag, startPoint x: 453, startPoint y: 500, endPoint x: 443, endPoint y: 443, distance: 58.1
click at [459, 499] on label at bounding box center [464, 498] width 11 height 11
click at [459, 499] on input "checkbox" at bounding box center [464, 500] width 10 height 10
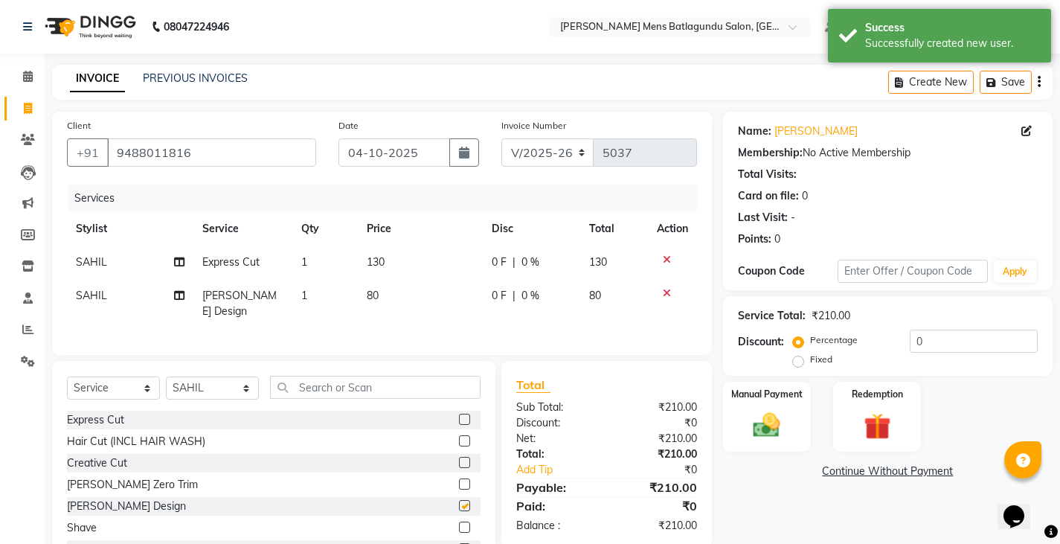
checkbox input "false"
click at [403, 260] on td "130" at bounding box center [420, 261] width 125 height 33
select select "84061"
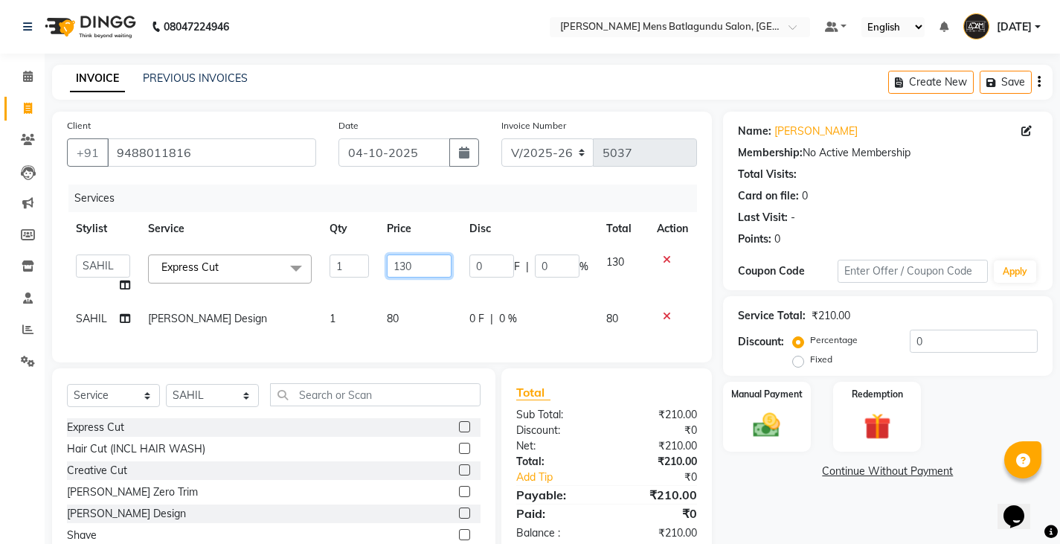
click at [417, 272] on input "130" at bounding box center [419, 265] width 65 height 23
type input "100"
click at [737, 415] on div "Manual Payment" at bounding box center [766, 417] width 91 height 74
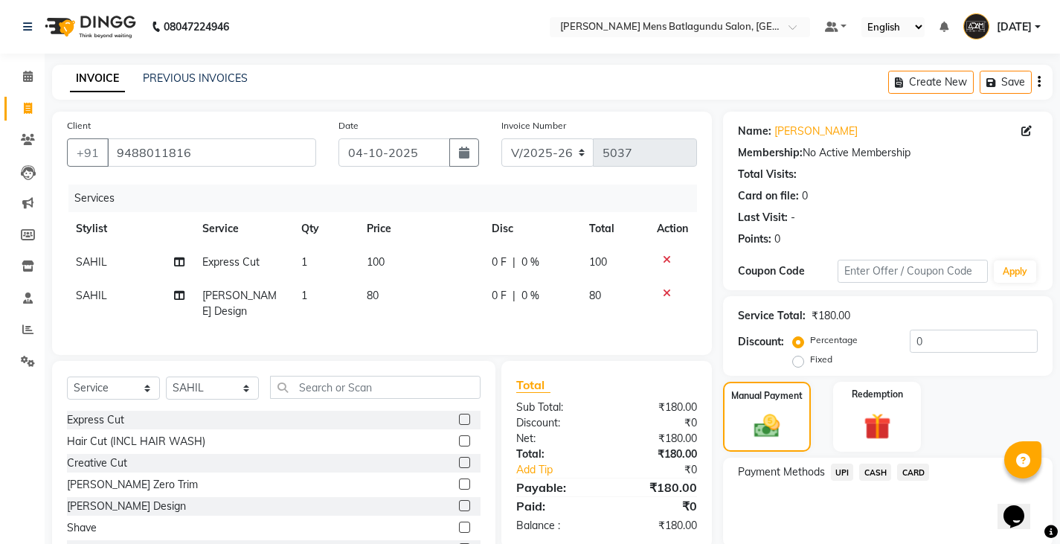
click at [839, 470] on span "UPI" at bounding box center [842, 471] width 23 height 17
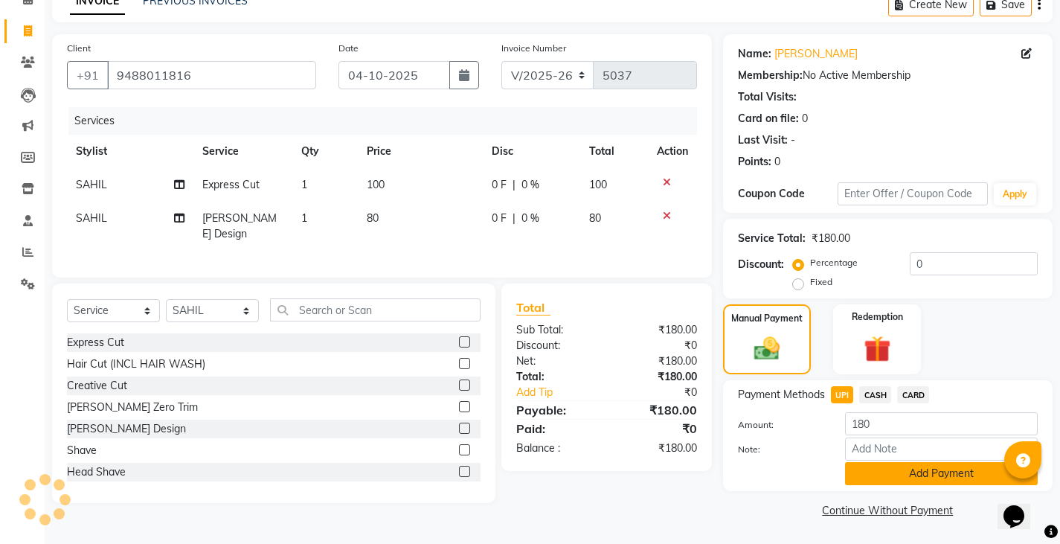
click at [901, 473] on button "Add Payment" at bounding box center [941, 473] width 193 height 23
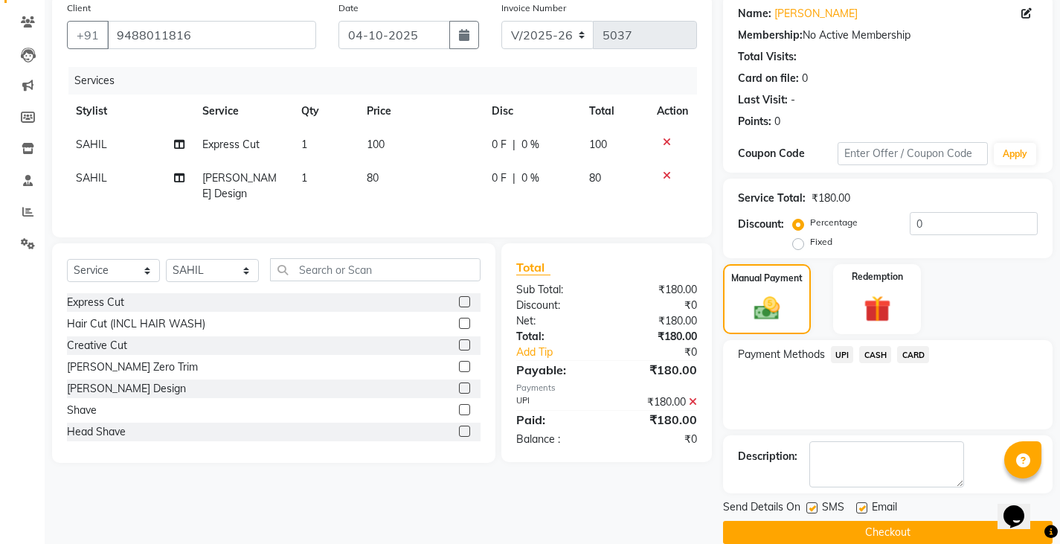
scroll to position [140, 0]
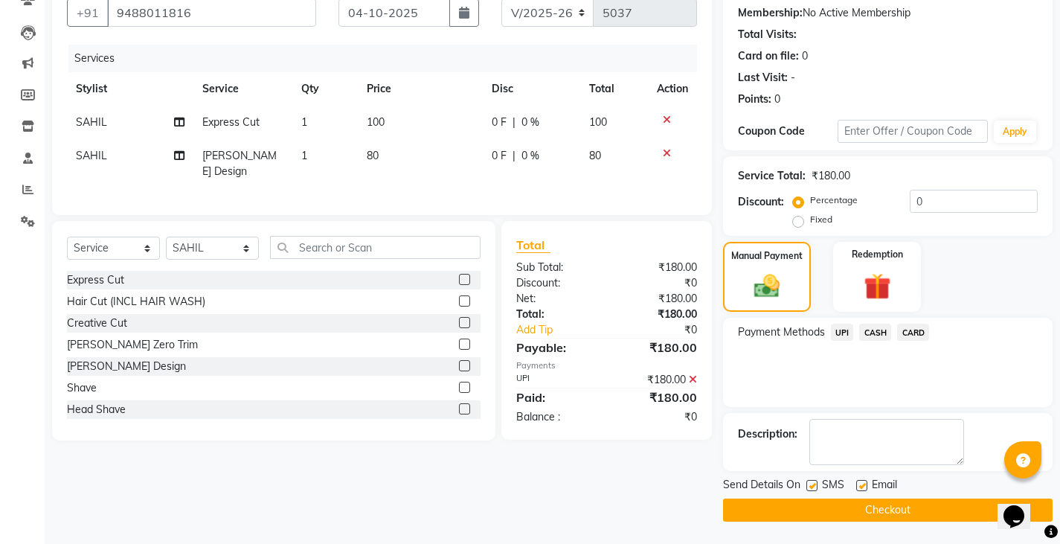
click at [918, 506] on button "Checkout" at bounding box center [887, 509] width 329 height 23
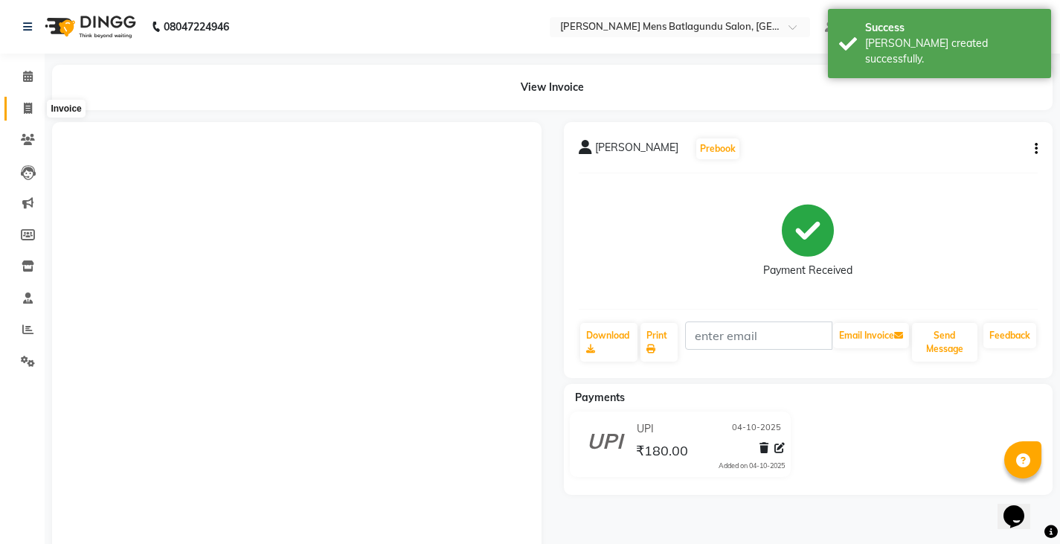
click at [22, 107] on span at bounding box center [28, 108] width 26 height 17
select select "service"
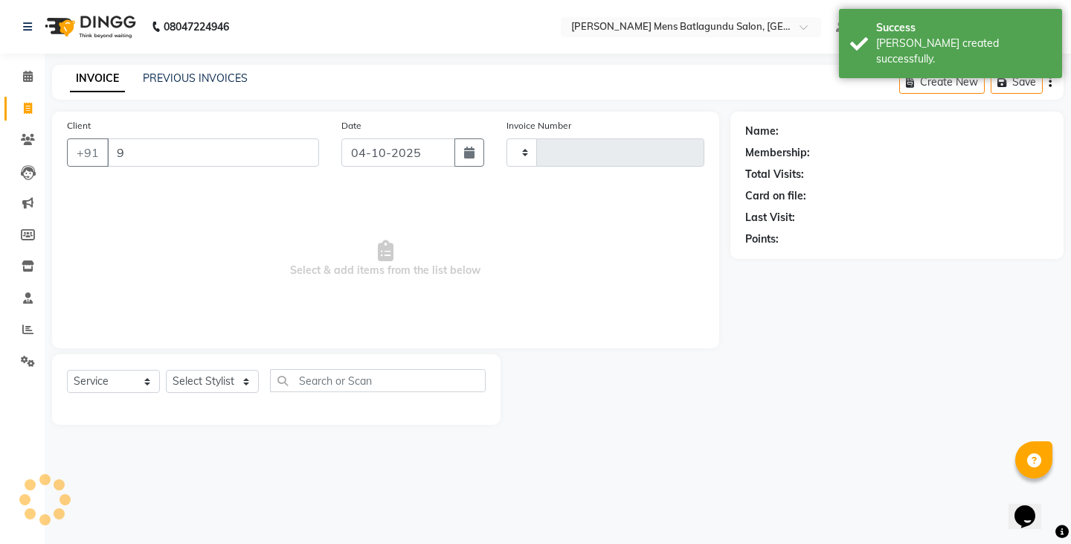
type input "96"
type input "5038"
select select "8213"
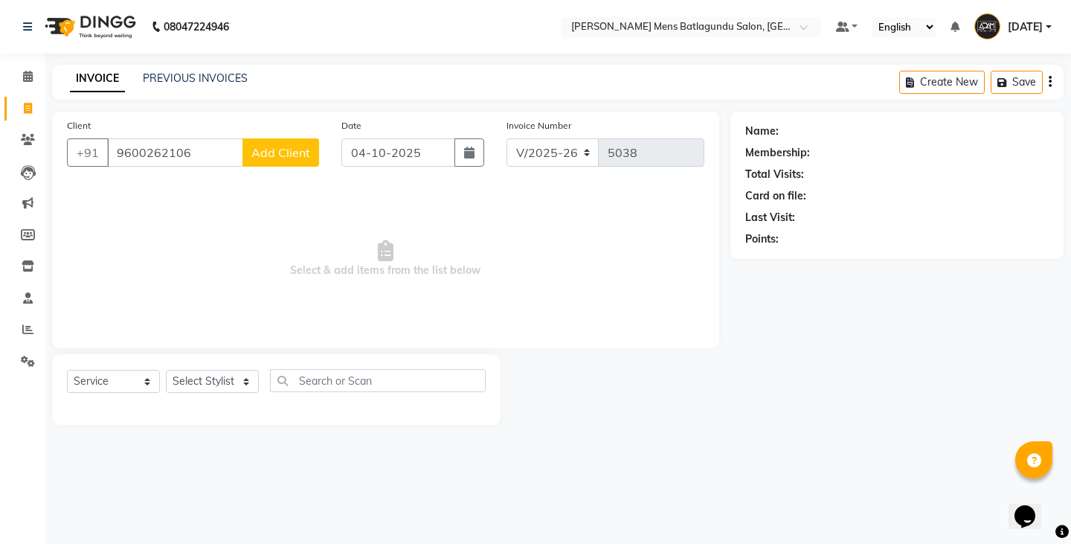
type input "9600262106"
click at [275, 144] on button "Add Client" at bounding box center [280, 152] width 77 height 28
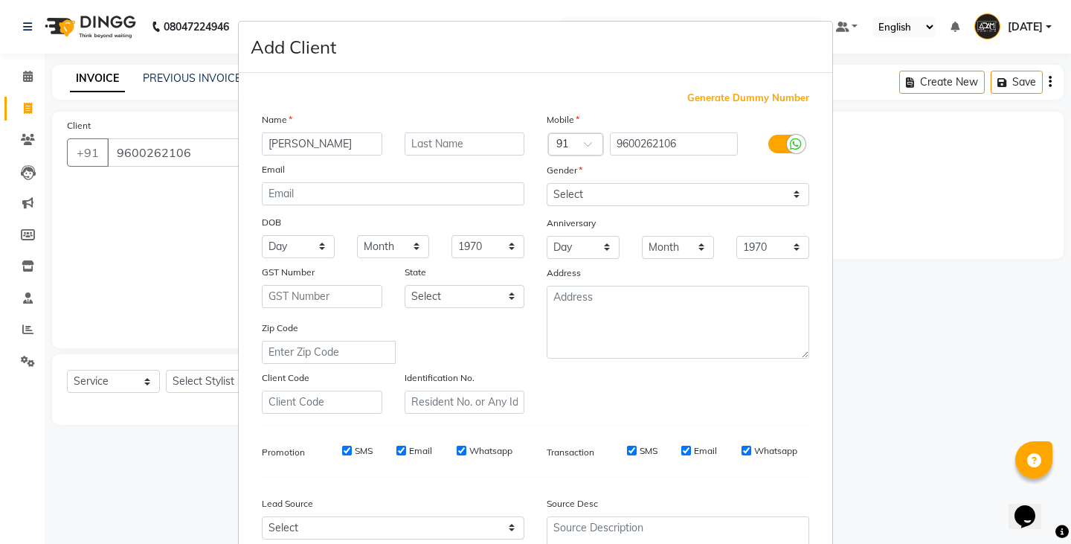
type input "[PERSON_NAME]"
click at [660, 196] on select "Select [DEMOGRAPHIC_DATA] [DEMOGRAPHIC_DATA] Other Prefer Not To Say" at bounding box center [678, 194] width 263 height 23
select select "[DEMOGRAPHIC_DATA]"
click at [547, 183] on select "Select [DEMOGRAPHIC_DATA] [DEMOGRAPHIC_DATA] Other Prefer Not To Say" at bounding box center [678, 194] width 263 height 23
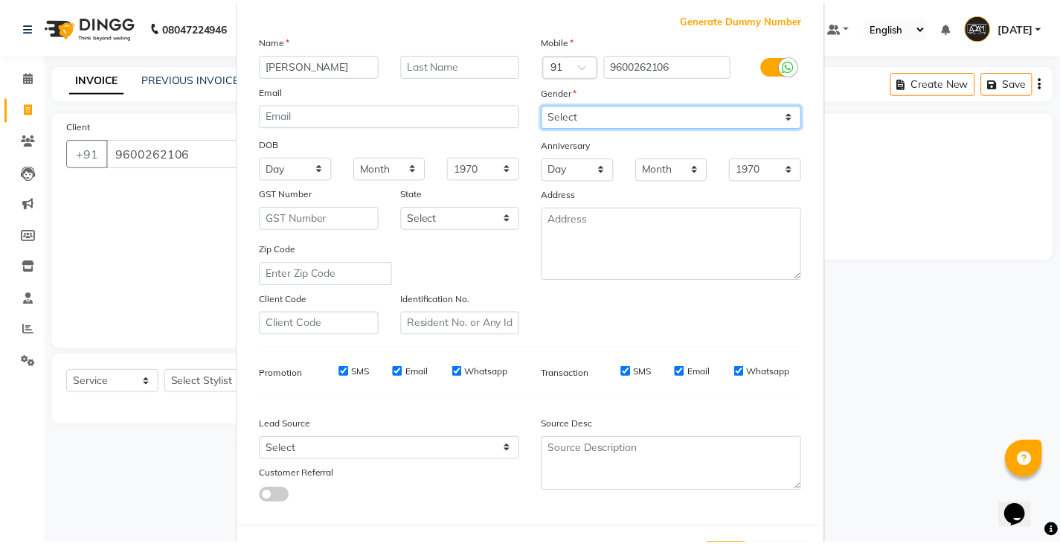
scroll to position [143, 0]
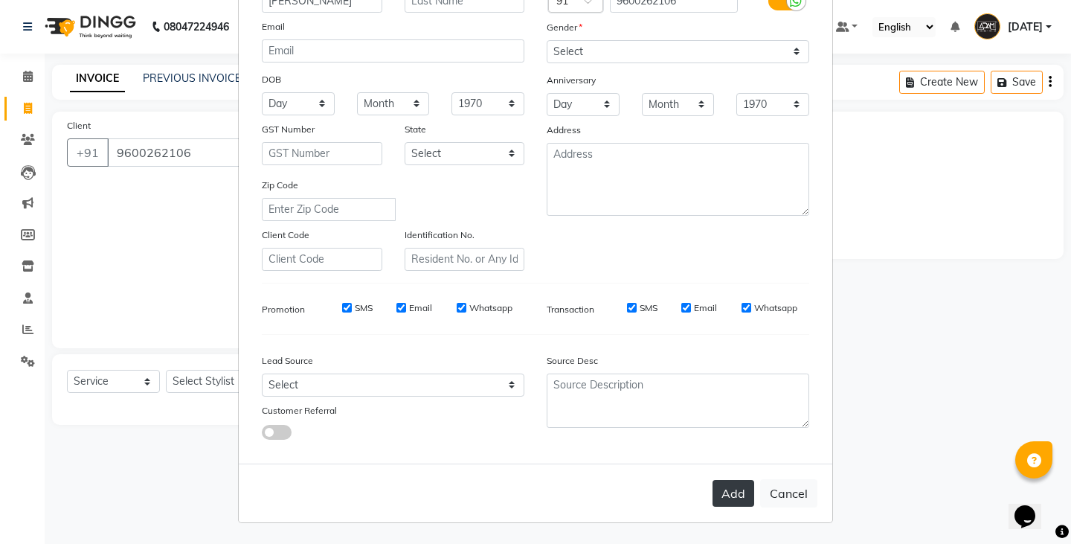
click at [734, 505] on button "Add" at bounding box center [733, 493] width 42 height 27
select select
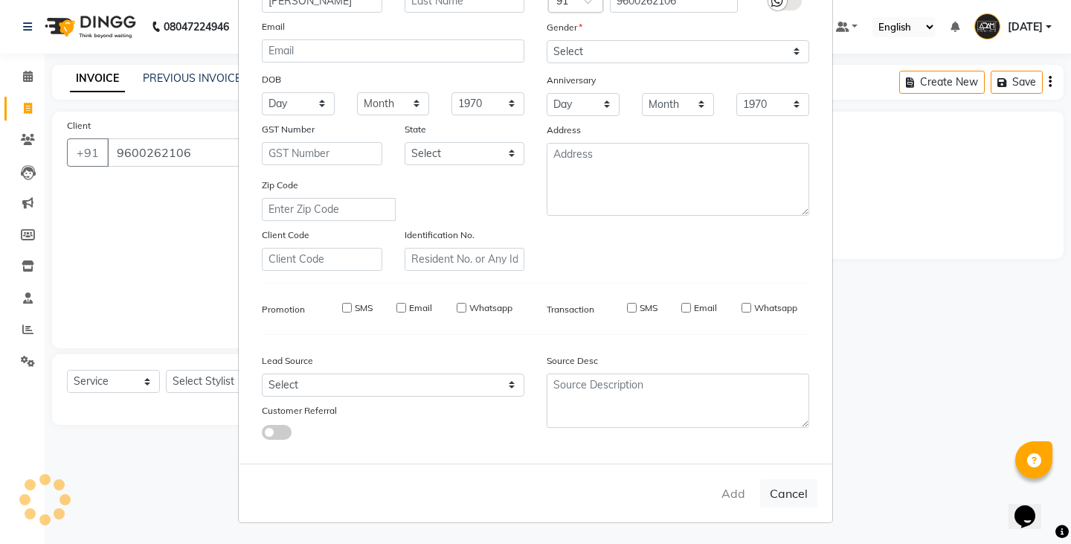
select select
checkbox input "false"
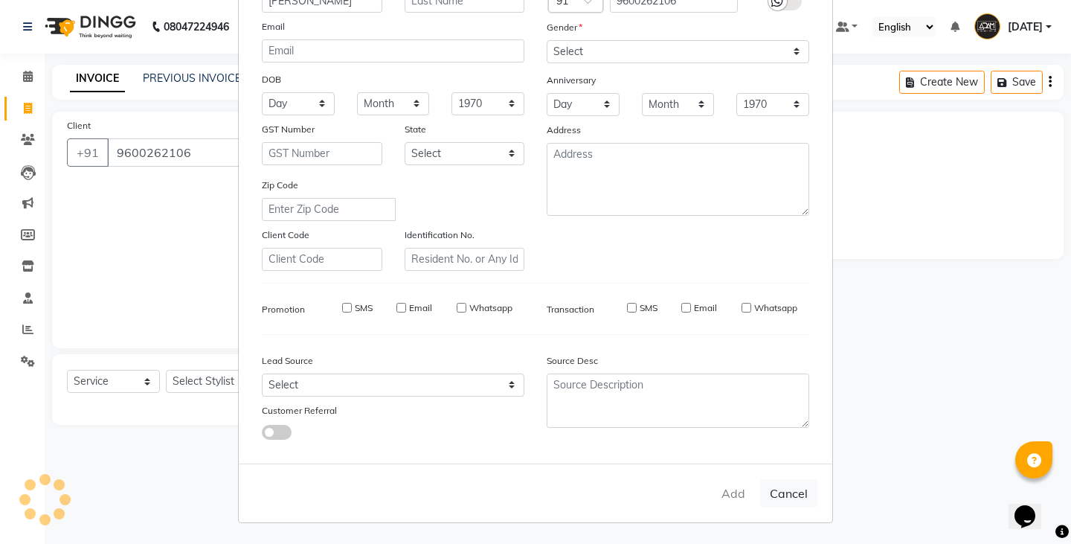
checkbox input "false"
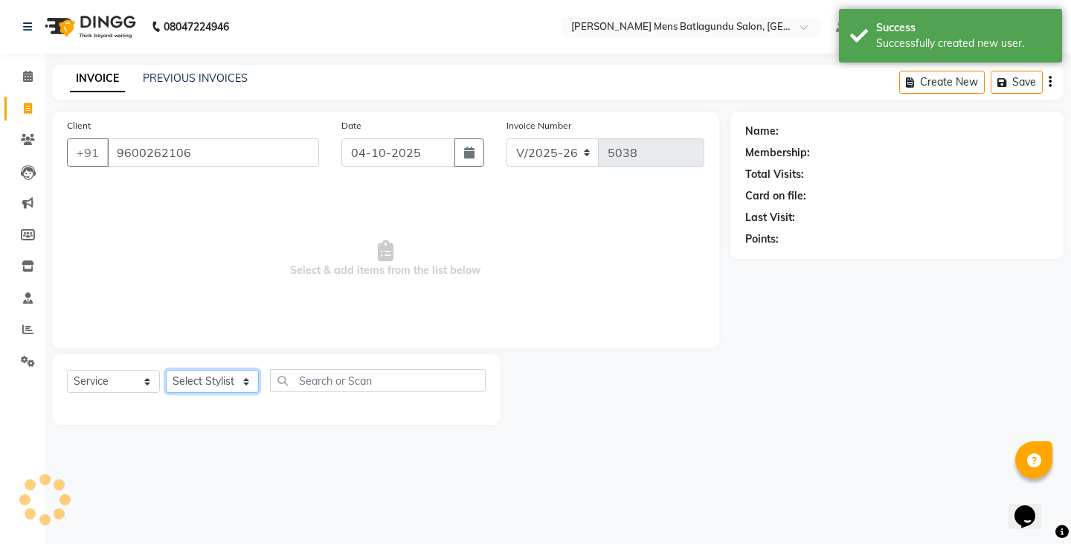
click at [190, 389] on select "Select Stylist Admin [PERSON_NAME][DATE] SAHIB [PERSON_NAME]" at bounding box center [212, 381] width 93 height 23
select select "89172"
click at [166, 370] on select "Select Stylist Admin [PERSON_NAME][DATE] SAHIB [PERSON_NAME]" at bounding box center [212, 381] width 93 height 23
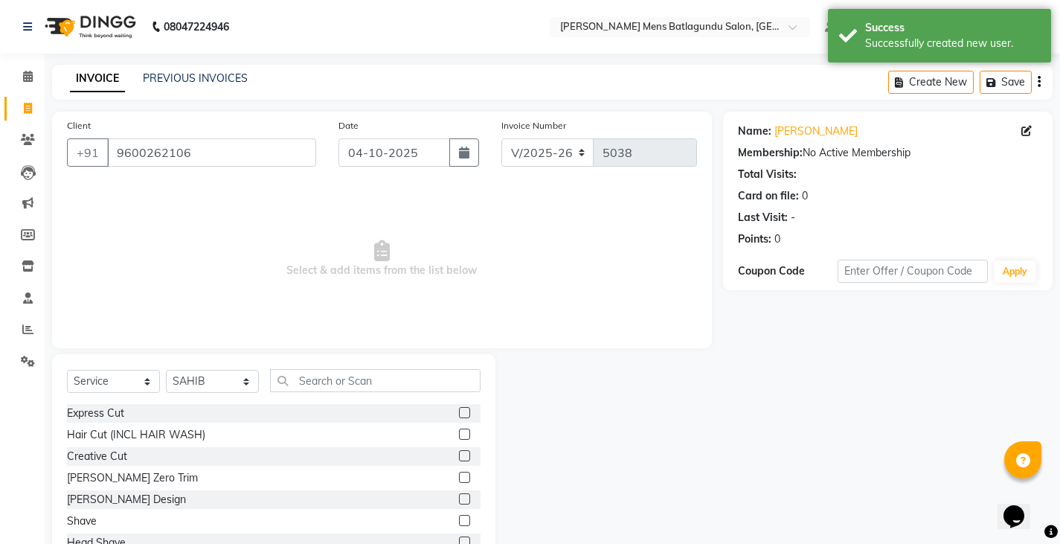
click at [459, 494] on label at bounding box center [464, 498] width 11 height 11
click at [459, 495] on input "checkbox" at bounding box center [464, 500] width 10 height 10
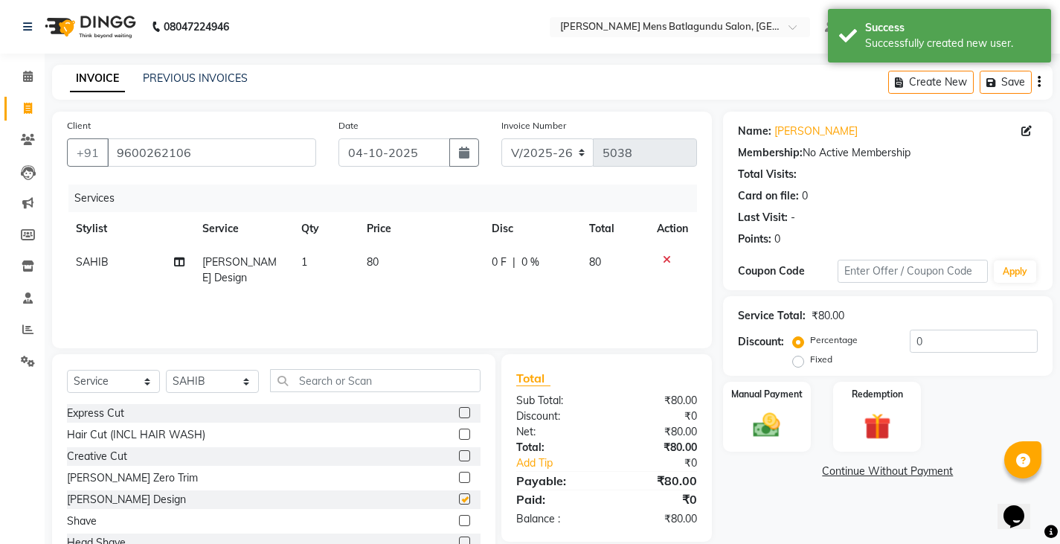
checkbox input "false"
click at [759, 422] on img at bounding box center [766, 425] width 45 height 32
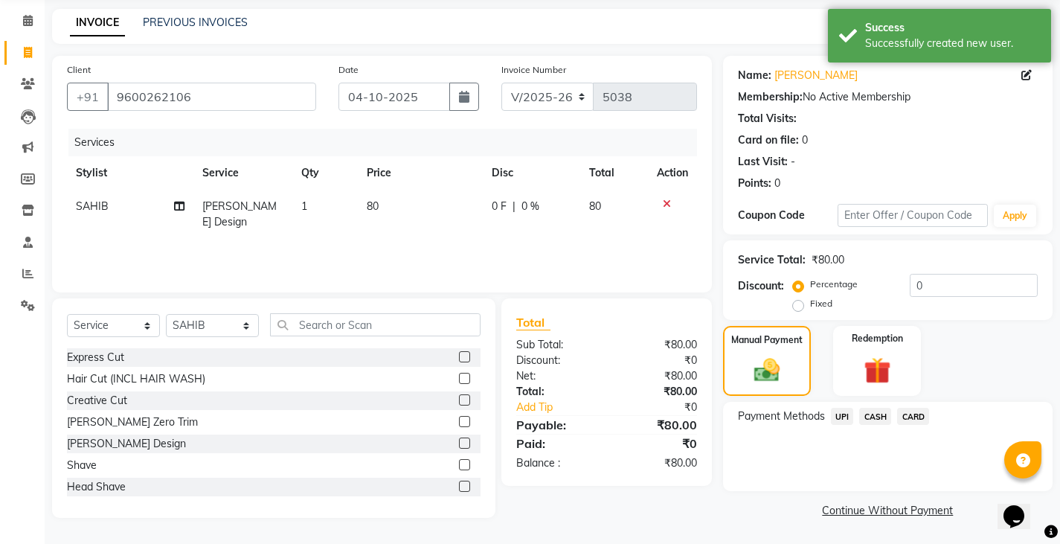
click at [838, 416] on span "UPI" at bounding box center [842, 416] width 23 height 17
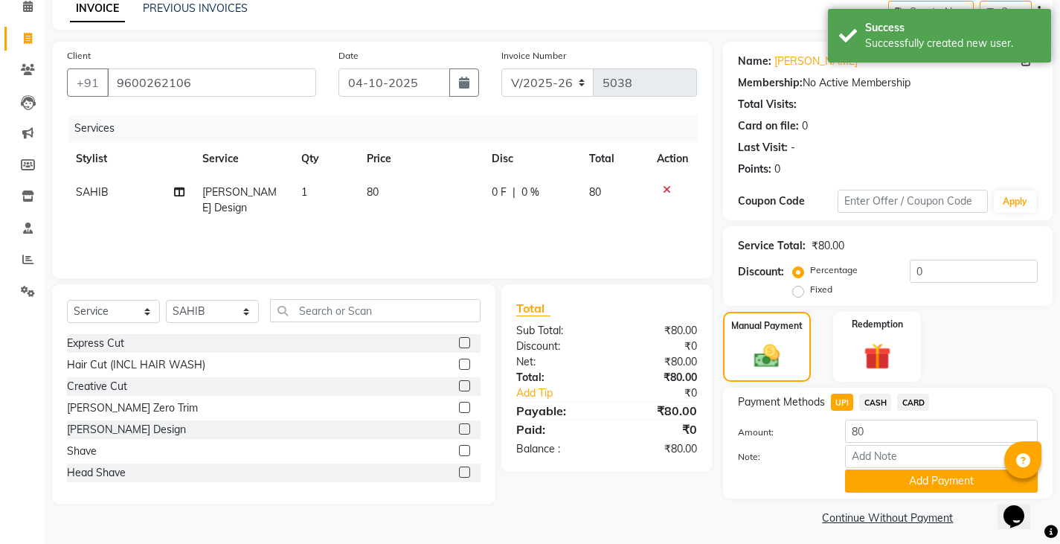
scroll to position [77, 0]
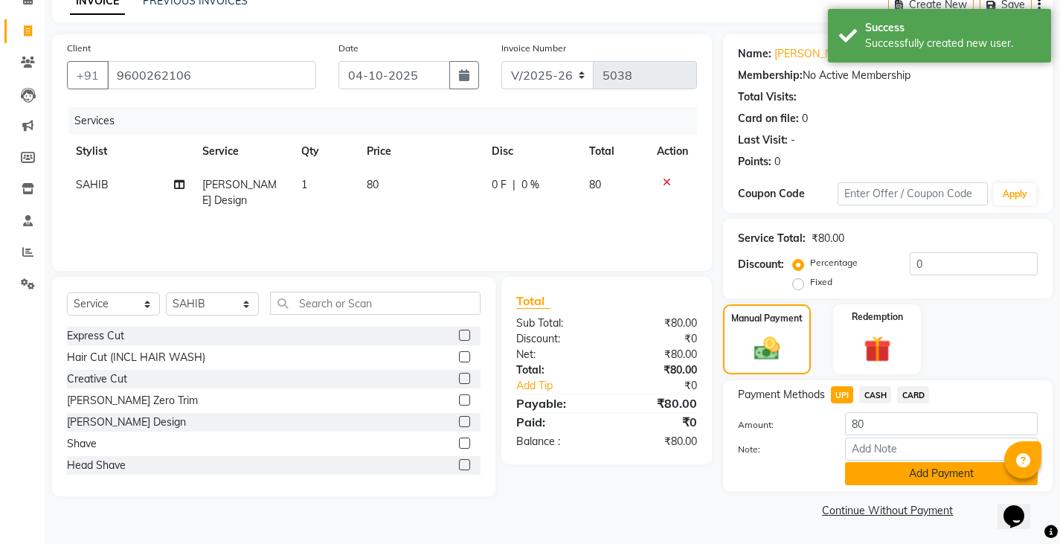
click at [901, 478] on button "Add Payment" at bounding box center [941, 473] width 193 height 23
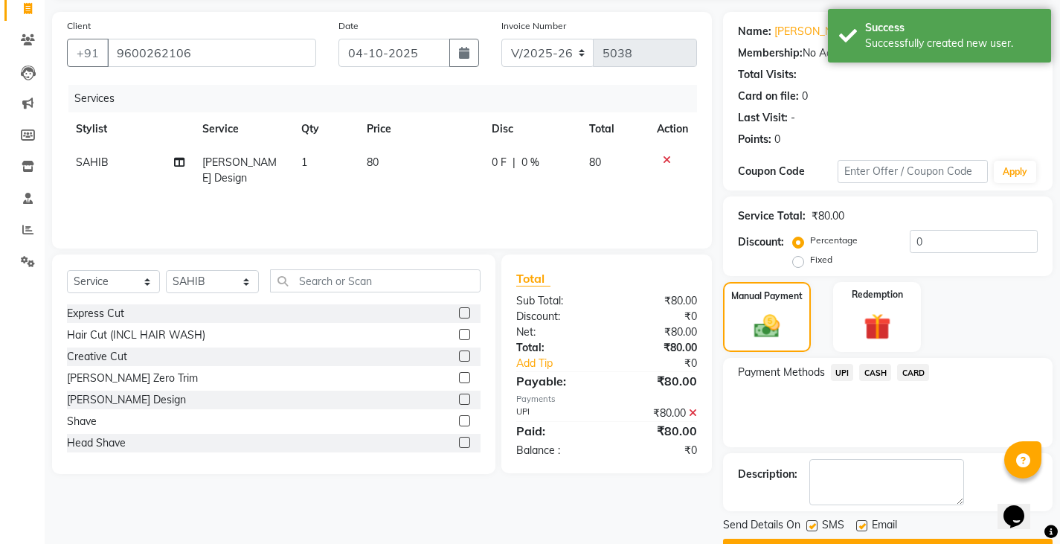
scroll to position [140, 0]
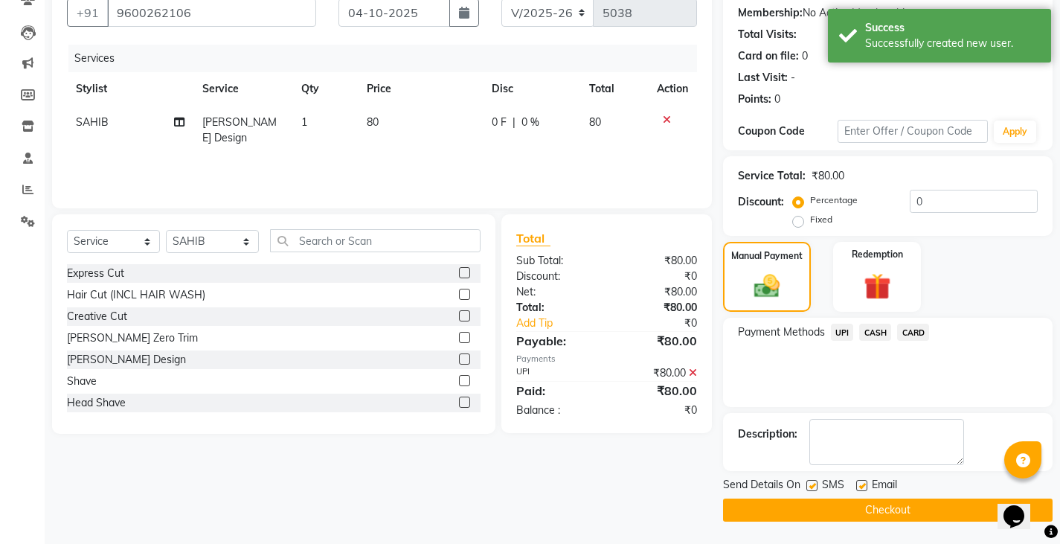
click at [902, 511] on button "Checkout" at bounding box center [887, 509] width 329 height 23
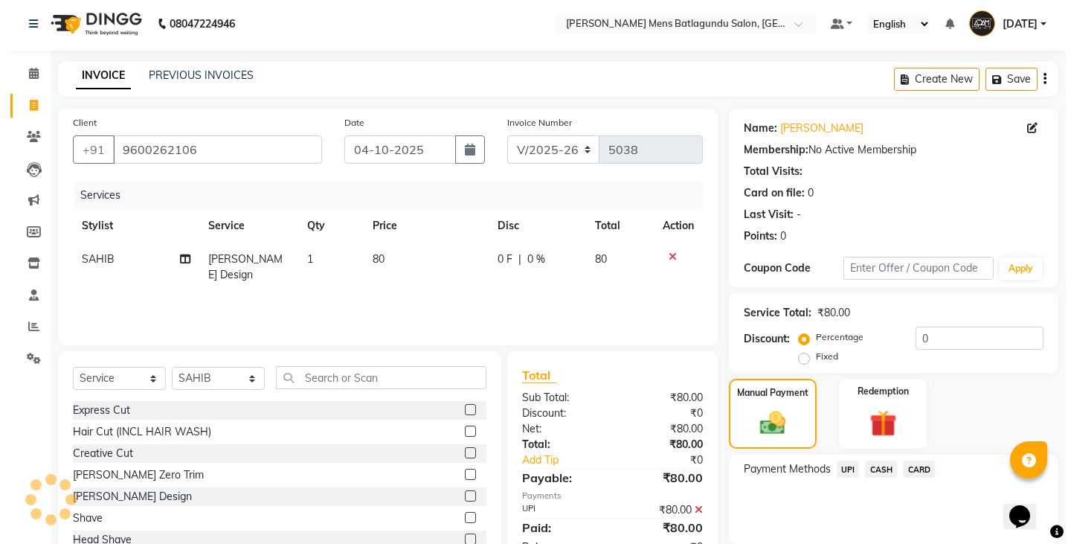
scroll to position [0, 0]
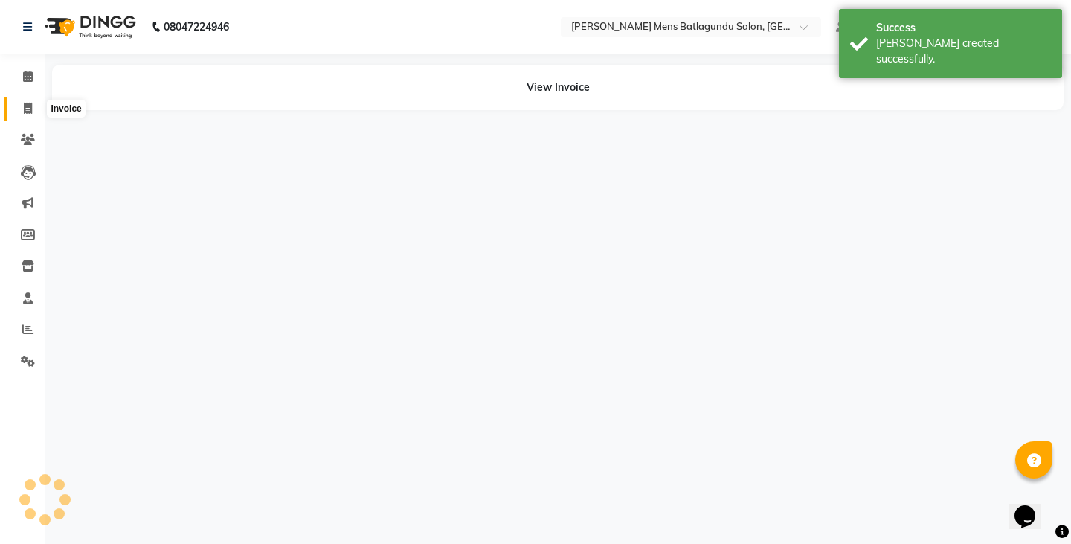
click at [24, 103] on icon at bounding box center [28, 108] width 8 height 11
select select "service"
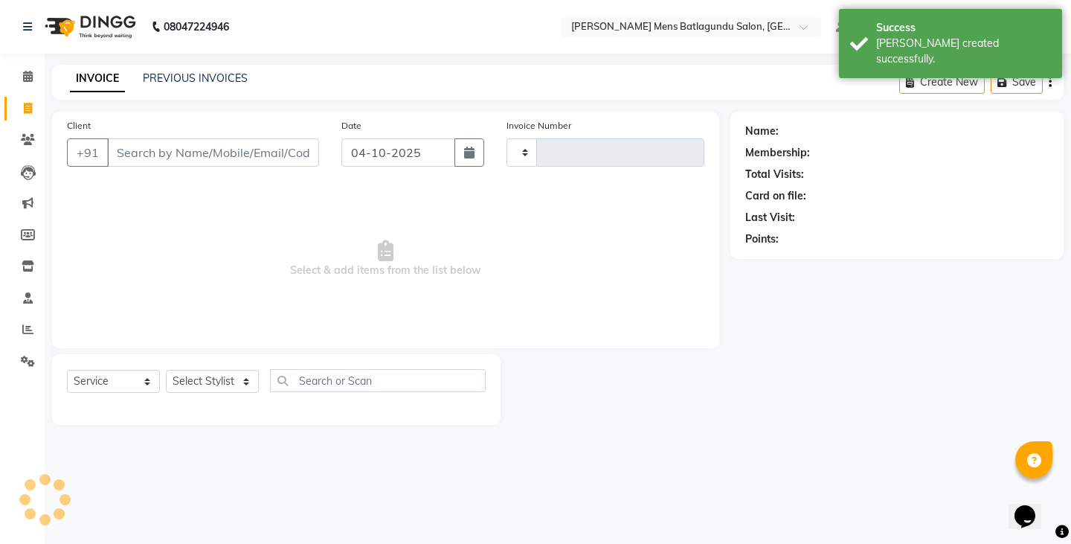
type input "5039"
select select "8213"
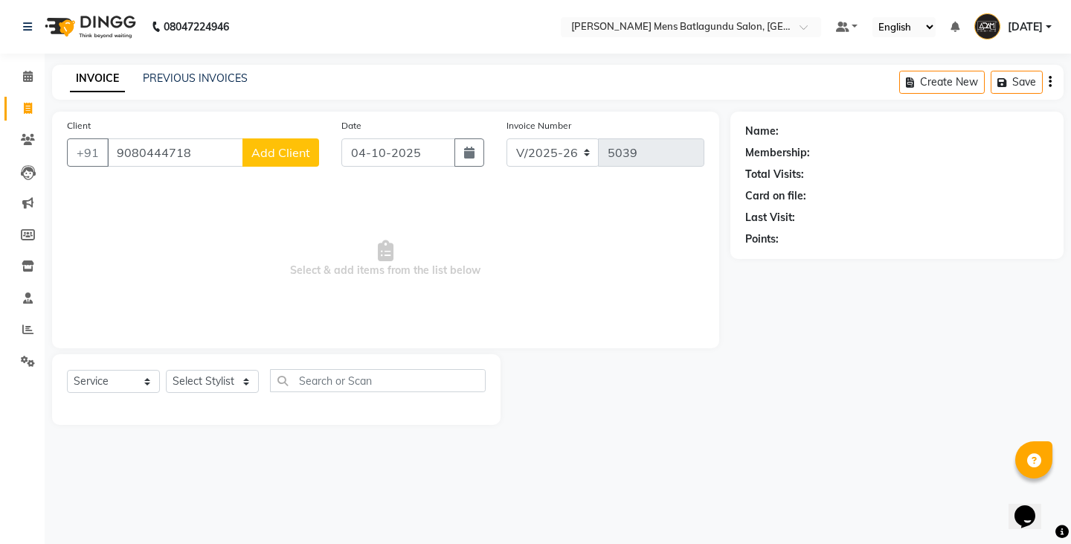
type input "9080444718"
click at [288, 158] on span "Add Client" at bounding box center [280, 152] width 59 height 15
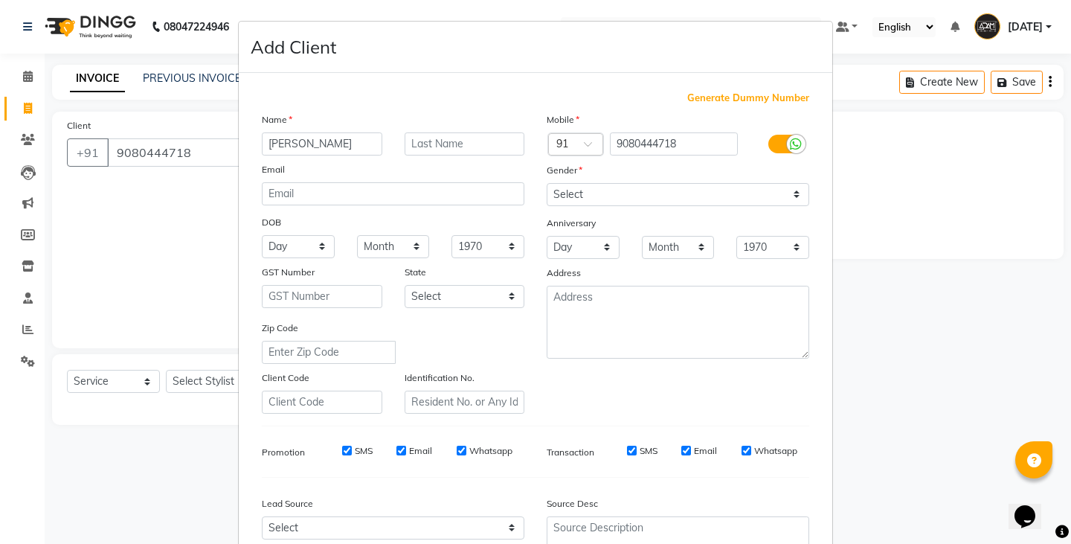
type input "[PERSON_NAME]"
click at [733, 187] on select "Select [DEMOGRAPHIC_DATA] [DEMOGRAPHIC_DATA] Other Prefer Not To Say" at bounding box center [678, 194] width 263 height 23
select select "[DEMOGRAPHIC_DATA]"
click at [547, 183] on select "Select [DEMOGRAPHIC_DATA] [DEMOGRAPHIC_DATA] Other Prefer Not To Say" at bounding box center [678, 194] width 263 height 23
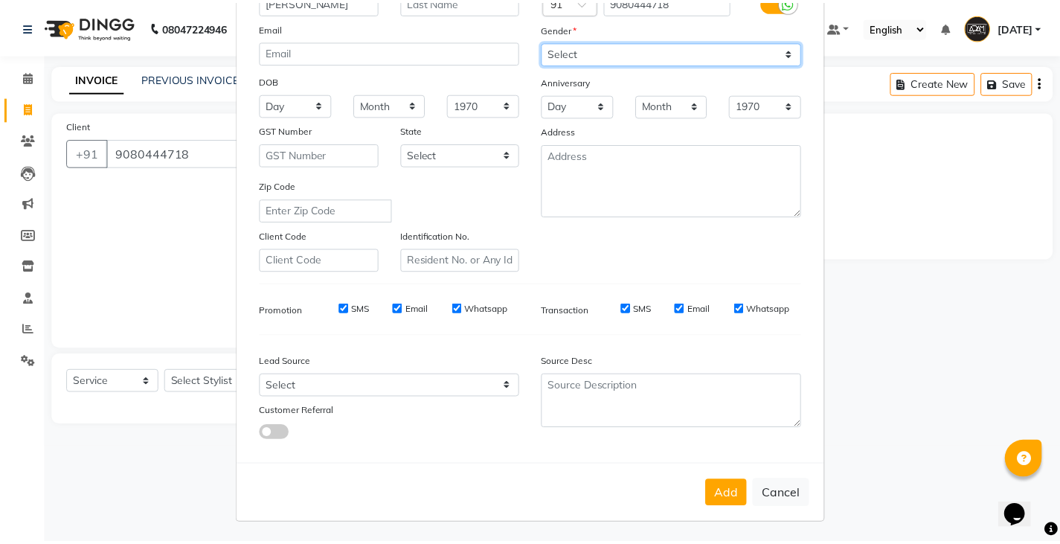
scroll to position [143, 0]
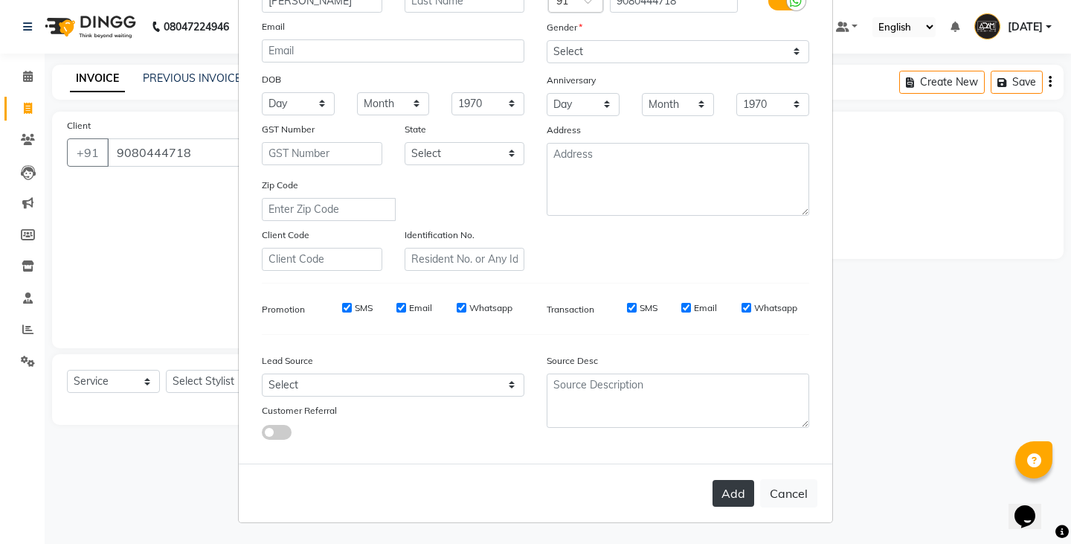
click at [732, 495] on button "Add" at bounding box center [733, 493] width 42 height 27
select select
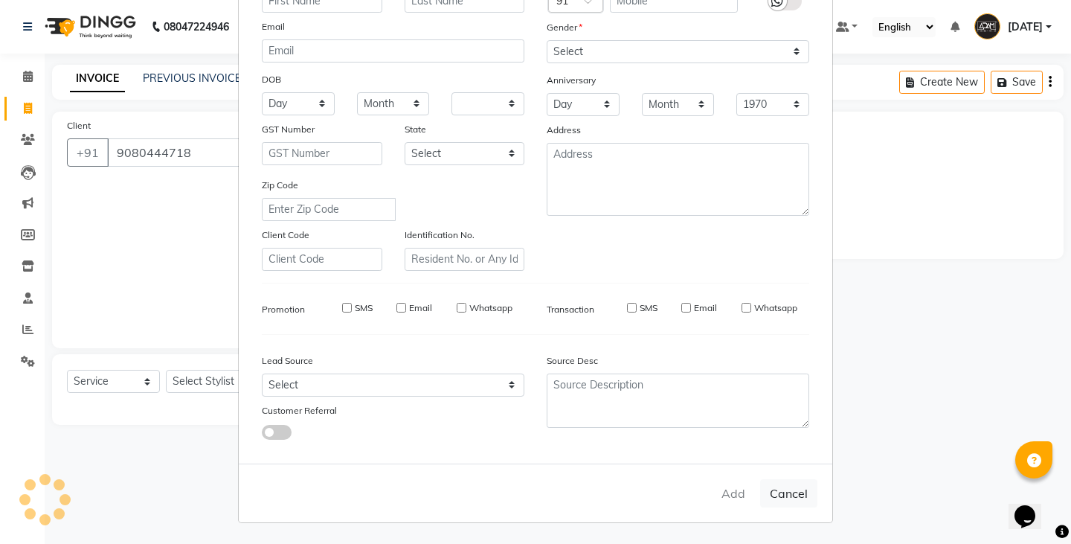
select select
checkbox input "false"
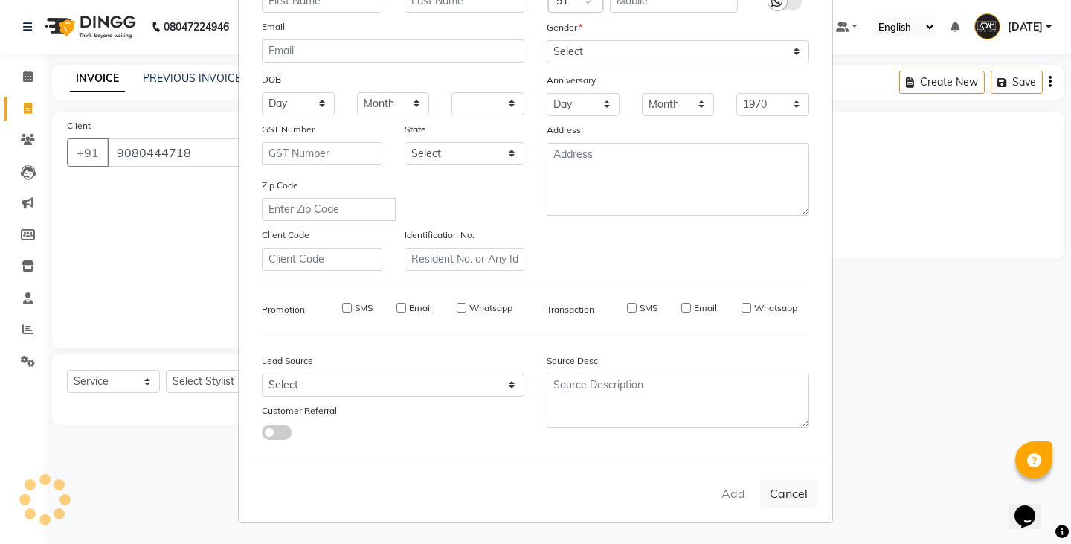
checkbox input "false"
click at [213, 378] on ngb-modal-window "Add Client Generate Dummy Number Name Email DOB Day 01 02 03 04 05 06 07 08 09 …" at bounding box center [535, 272] width 1071 height 544
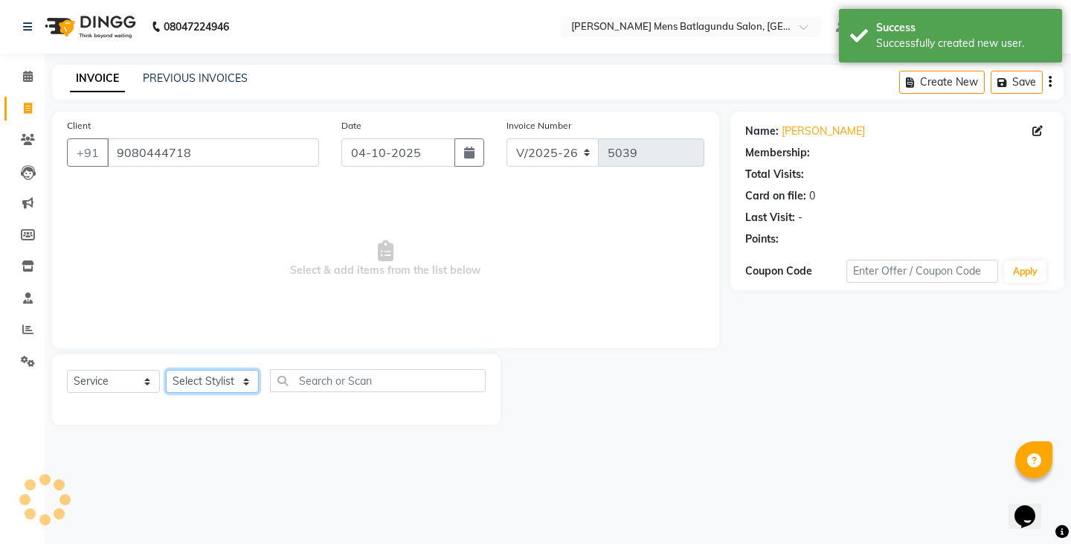
click at [217, 379] on select "Select Stylist Admin [PERSON_NAME][DATE] SAHIB [PERSON_NAME]" at bounding box center [212, 381] width 93 height 23
select select "89172"
click at [166, 370] on select "Select Stylist Admin [PERSON_NAME][DATE] SAHIB [PERSON_NAME]" at bounding box center [212, 381] width 93 height 23
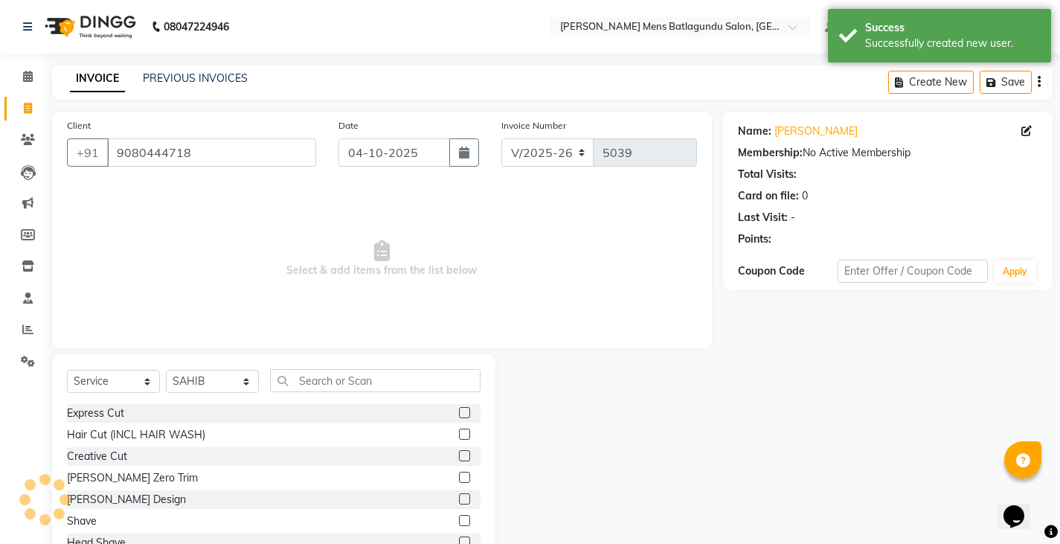
click at [459, 493] on label at bounding box center [464, 498] width 11 height 11
click at [459, 495] on input "checkbox" at bounding box center [464, 500] width 10 height 10
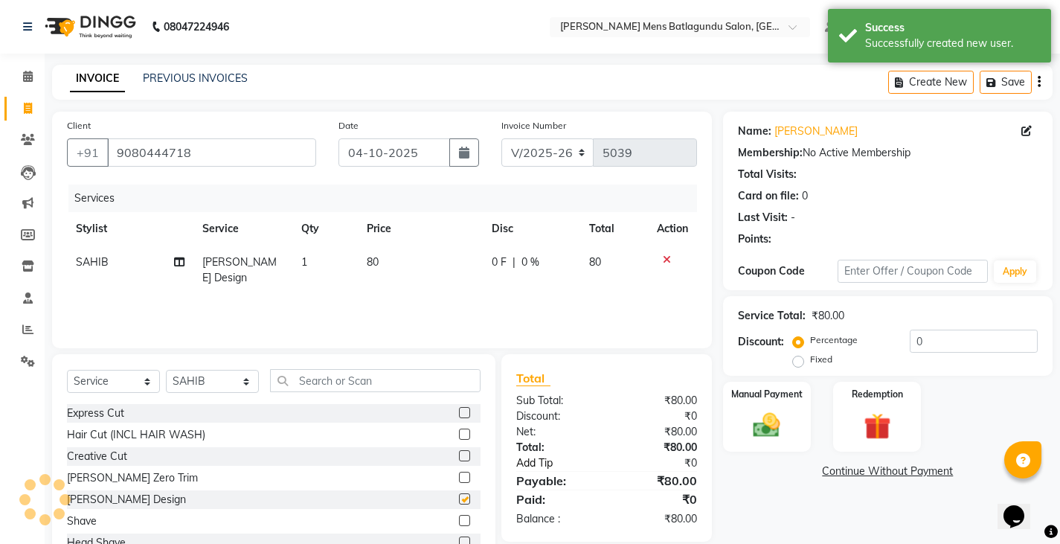
checkbox input "false"
drag, startPoint x: 758, startPoint y: 428, endPoint x: 783, endPoint y: 437, distance: 26.8
click at [759, 428] on img at bounding box center [766, 425] width 45 height 32
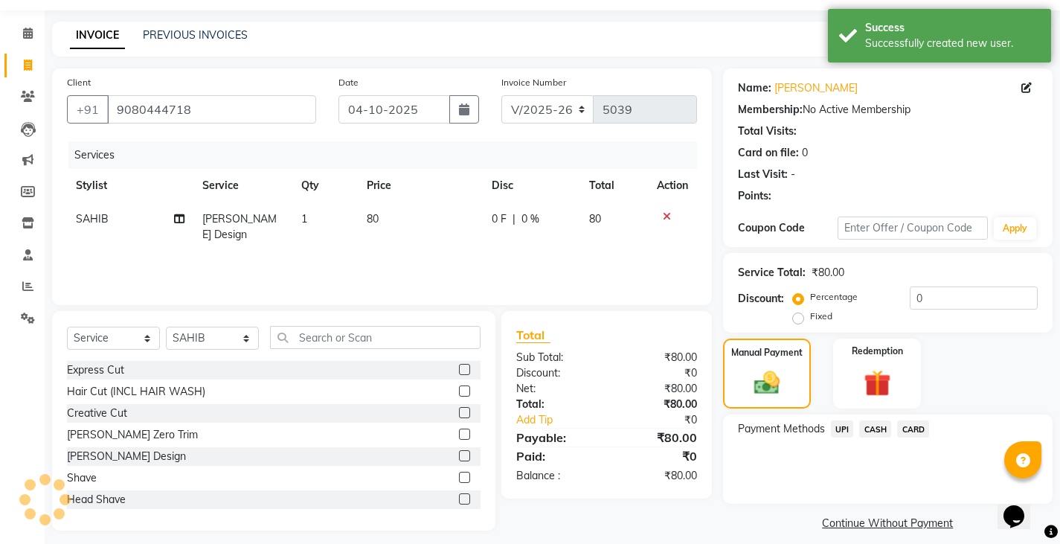
scroll to position [56, 0]
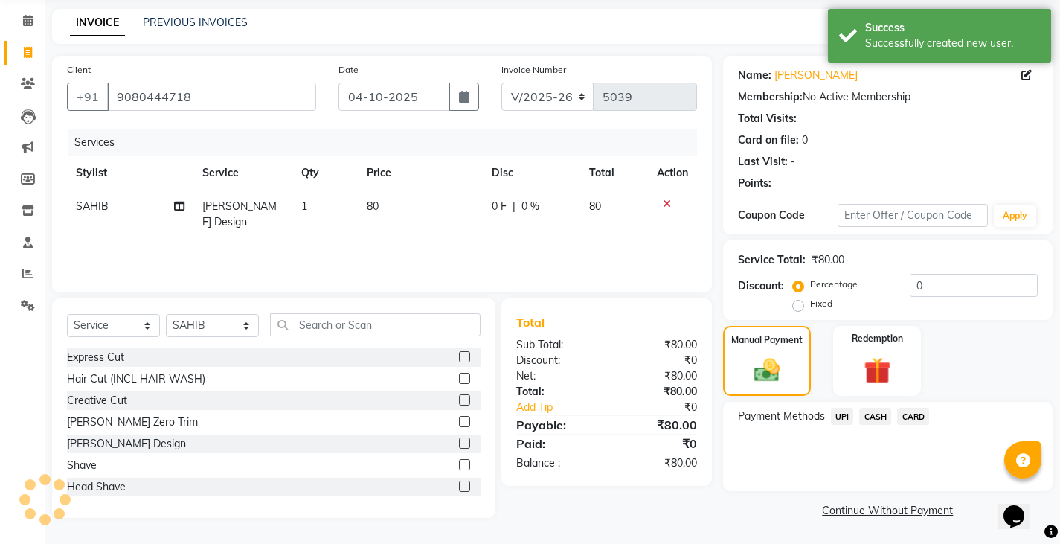
click at [845, 414] on span "UPI" at bounding box center [842, 416] width 23 height 17
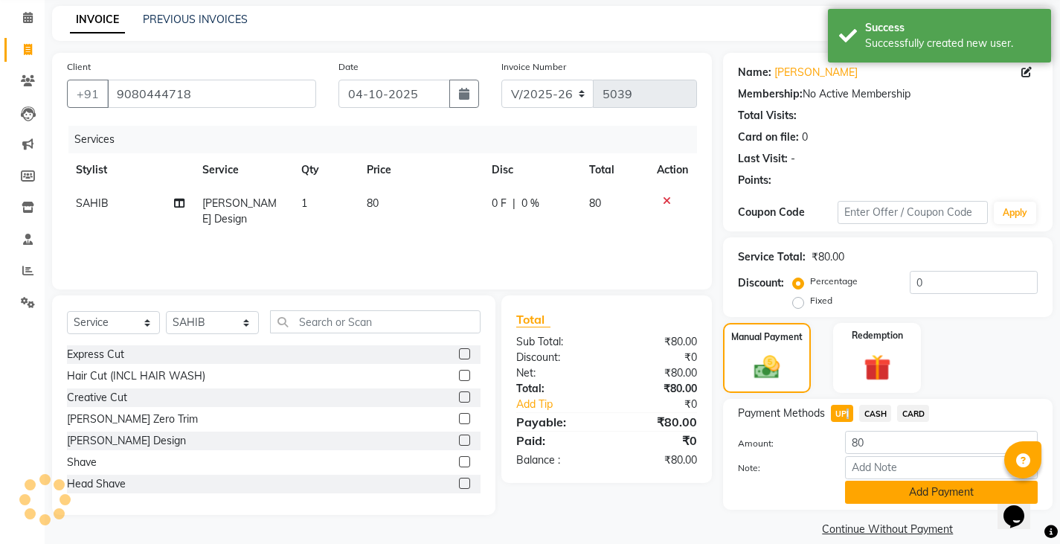
scroll to position [77, 0]
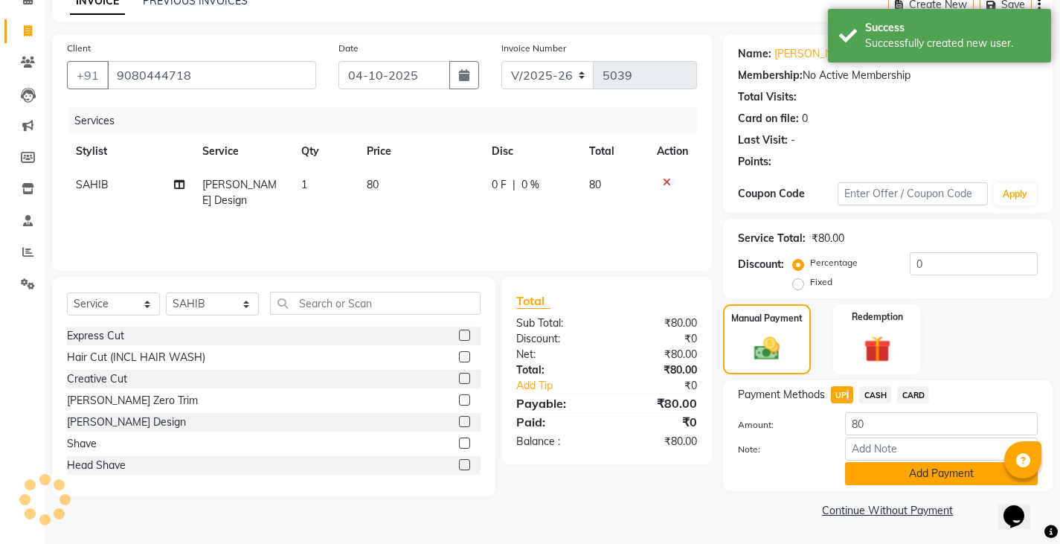
click at [878, 483] on button "Add Payment" at bounding box center [941, 473] width 193 height 23
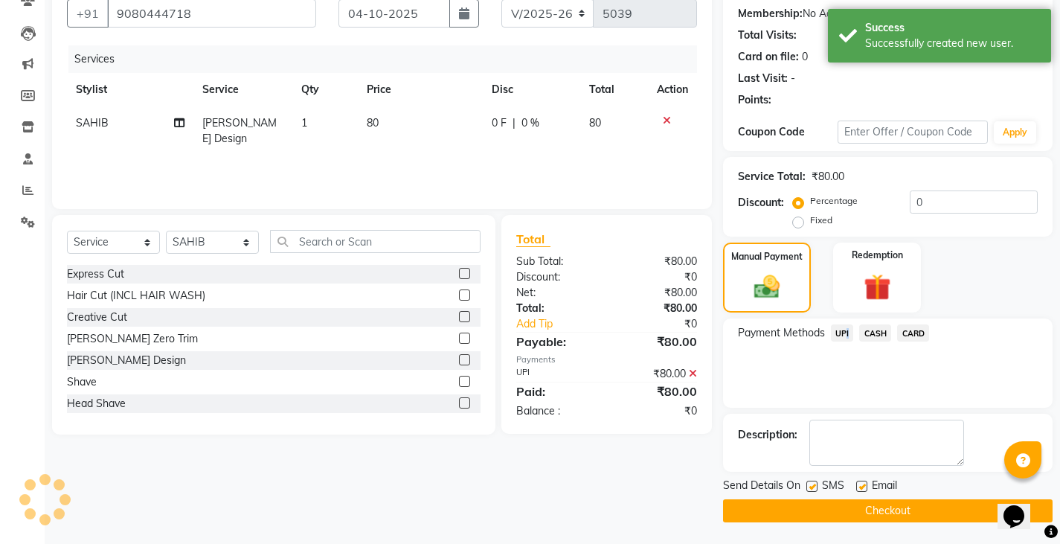
scroll to position [140, 0]
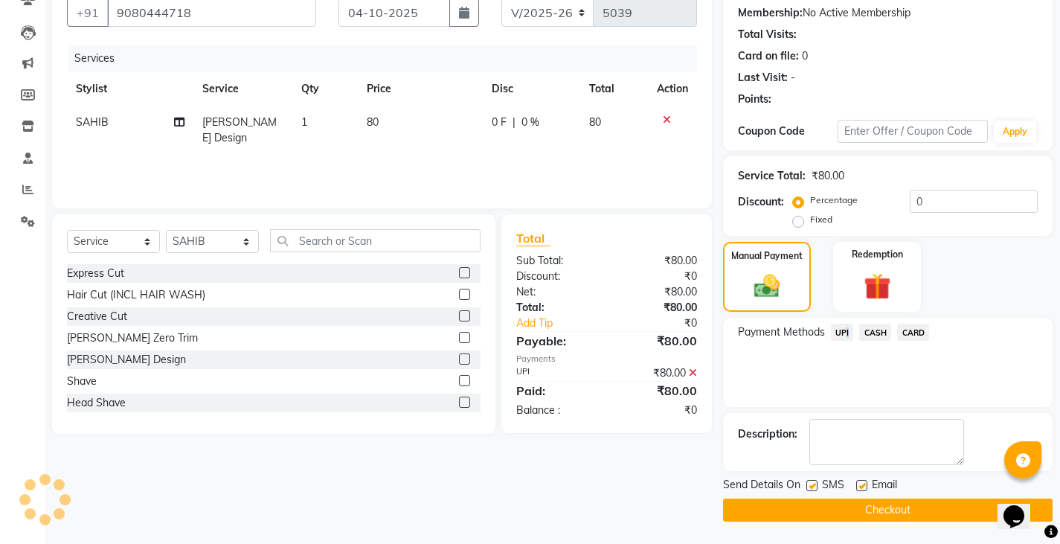
click at [880, 516] on button "Checkout" at bounding box center [887, 509] width 329 height 23
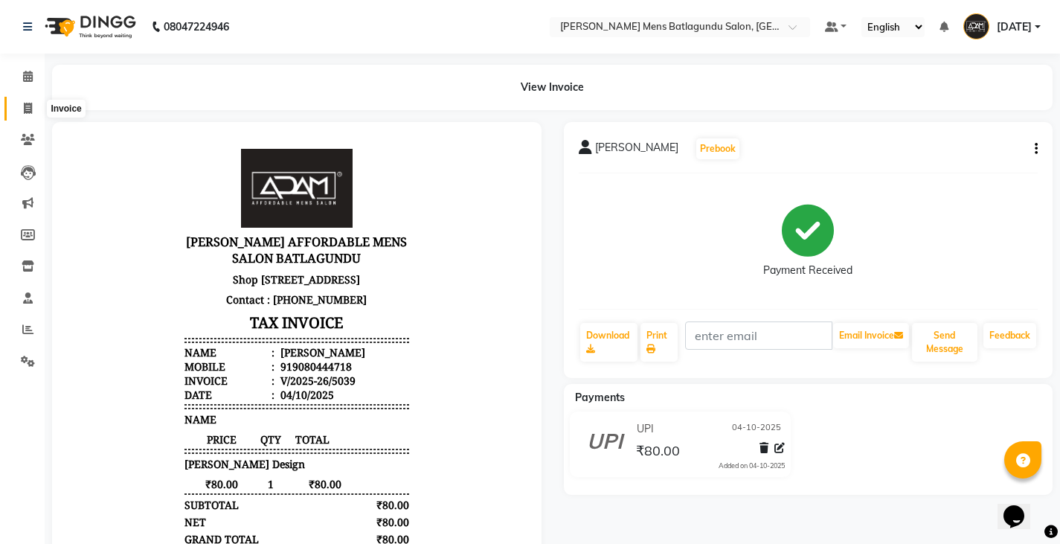
click at [33, 103] on span at bounding box center [28, 108] width 26 height 17
select select "service"
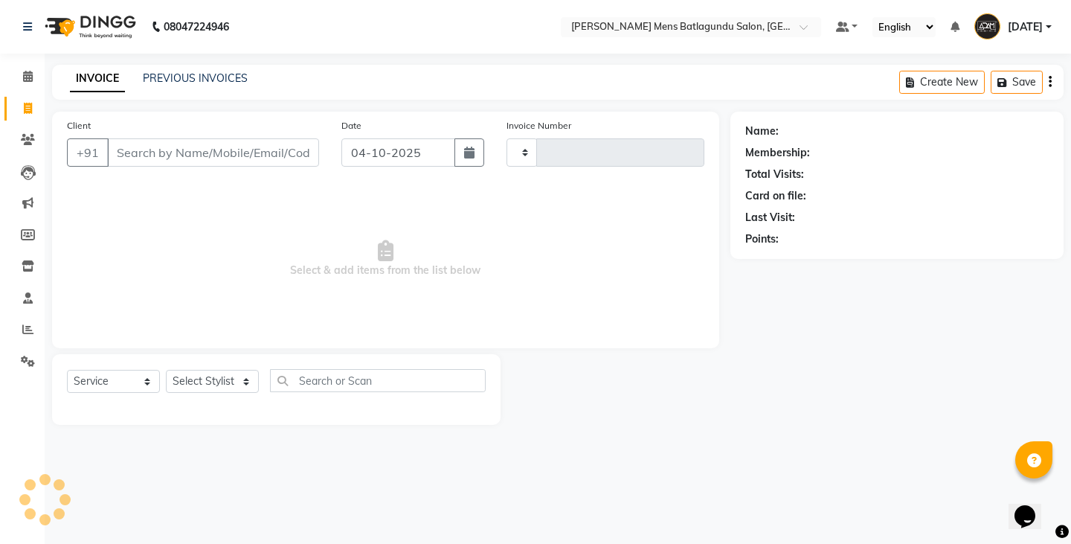
type input "5040"
select select "8213"
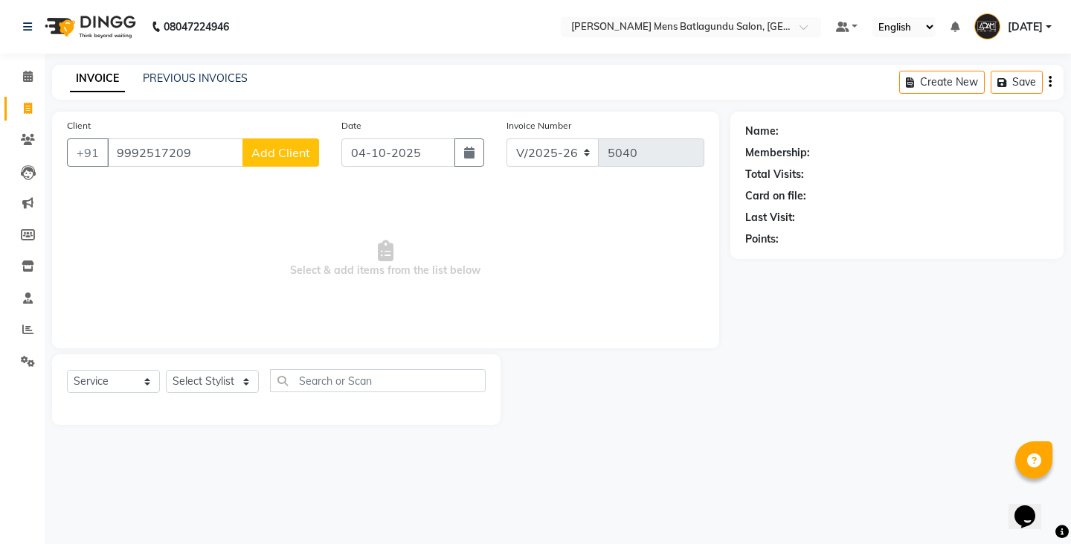
type input "9992517209"
click at [256, 153] on span "Add Client" at bounding box center [280, 152] width 59 height 15
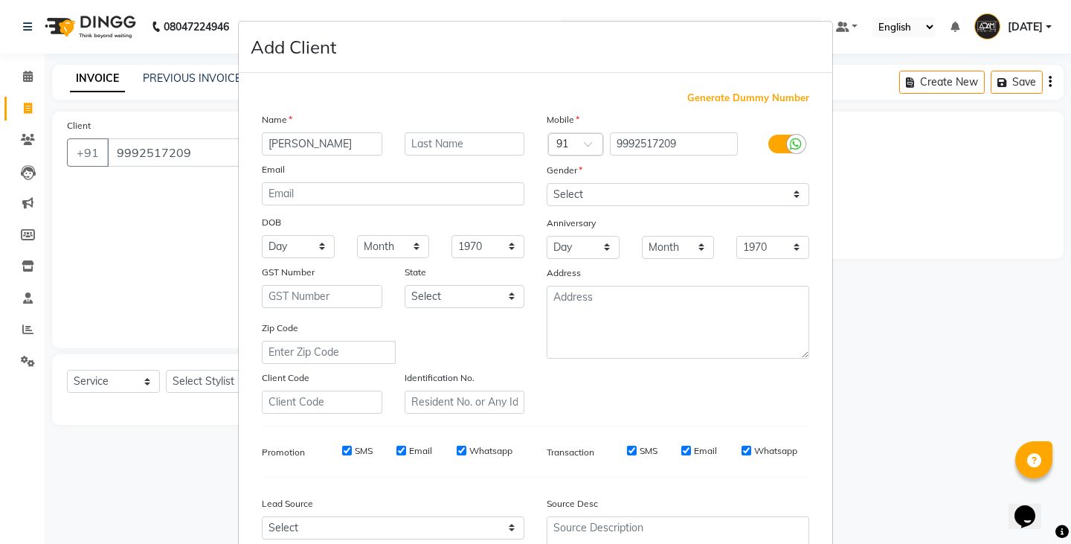
type input "[PERSON_NAME]"
click at [547, 191] on select "Select [DEMOGRAPHIC_DATA] [DEMOGRAPHIC_DATA] Other Prefer Not To Say" at bounding box center [678, 194] width 263 height 23
select select "[DEMOGRAPHIC_DATA]"
click at [547, 183] on select "Select [DEMOGRAPHIC_DATA] [DEMOGRAPHIC_DATA] Other Prefer Not To Say" at bounding box center [678, 194] width 263 height 23
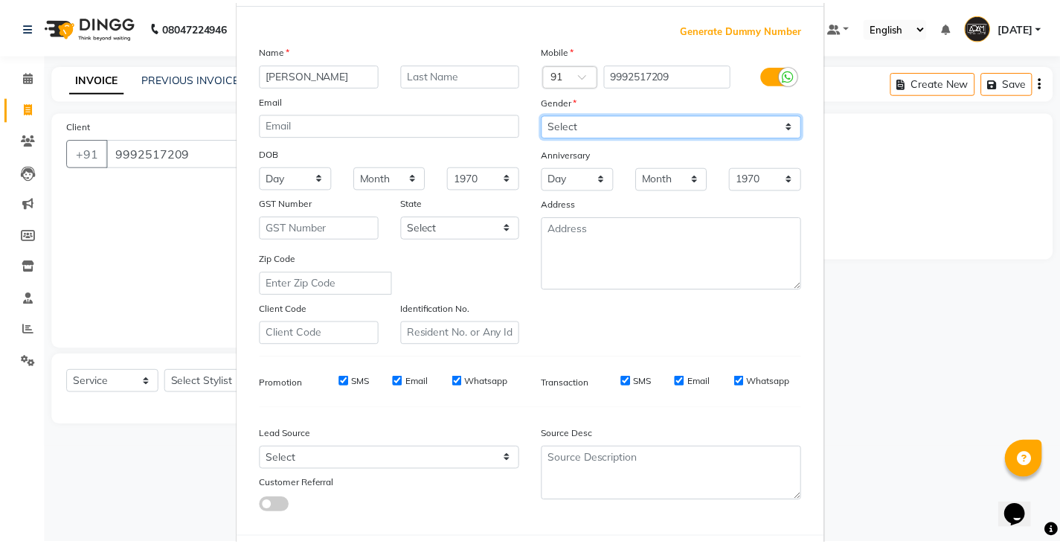
scroll to position [143, 0]
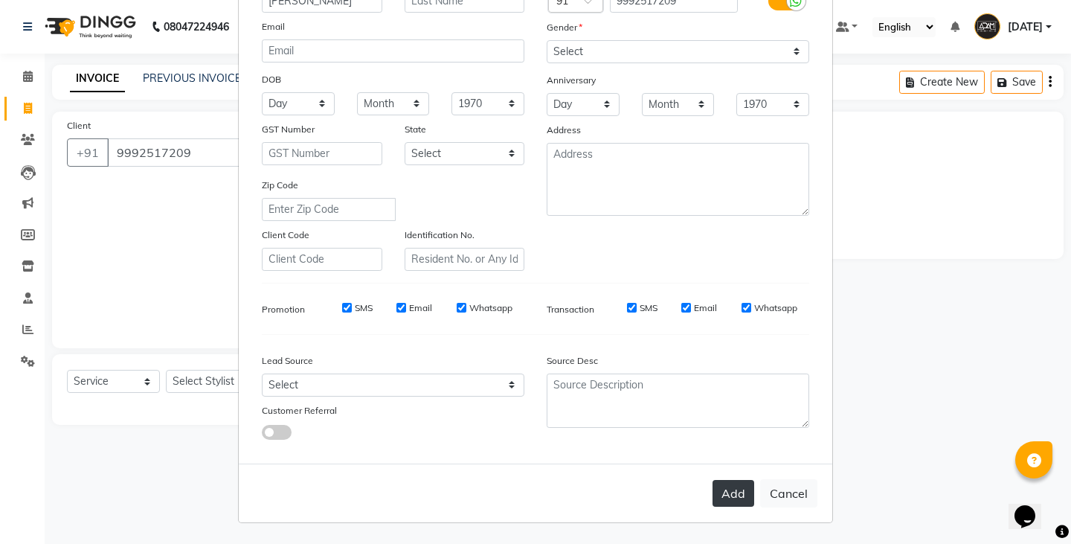
click at [724, 492] on button "Add" at bounding box center [733, 493] width 42 height 27
select select
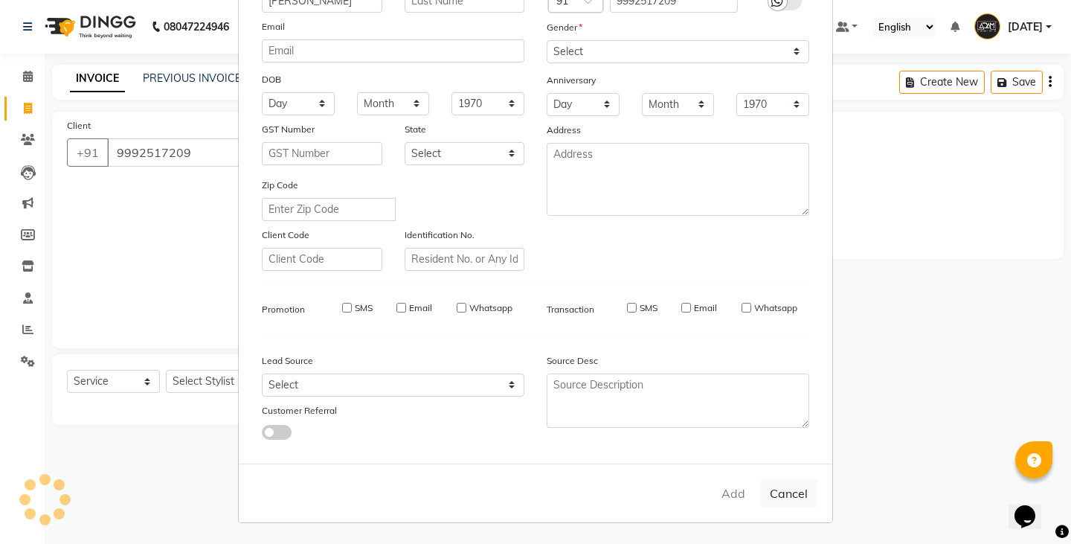
select select
checkbox input "false"
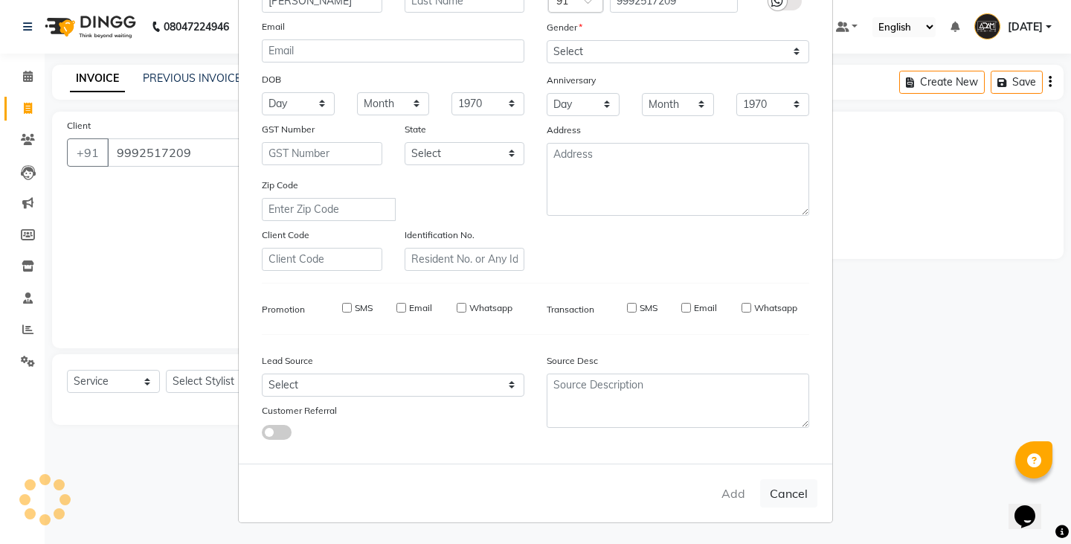
checkbox input "false"
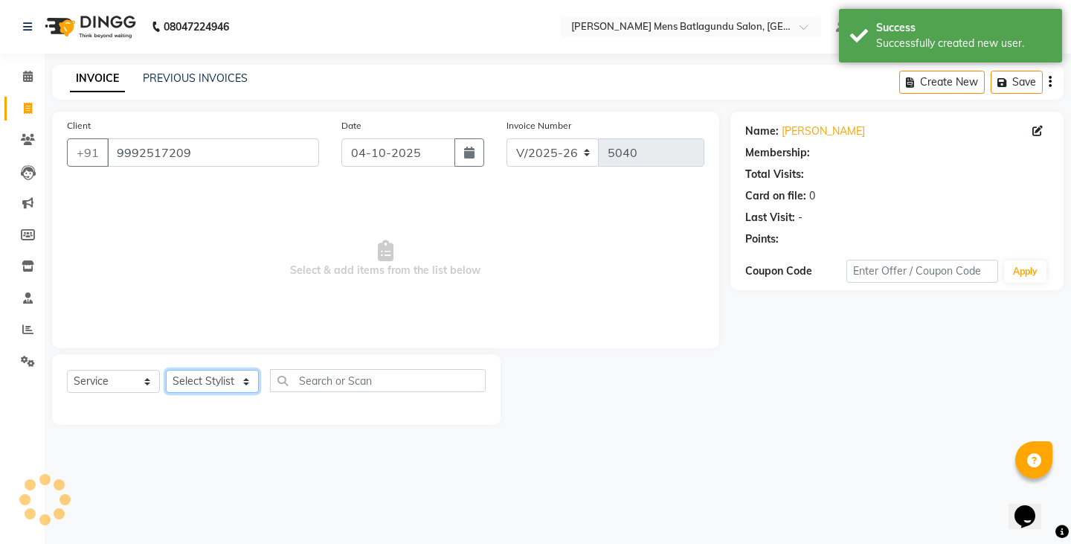
click at [212, 381] on select "Select Stylist Admin [PERSON_NAME][DATE] SAHIB [PERSON_NAME]" at bounding box center [212, 381] width 93 height 23
select select "89703"
click at [166, 370] on select "Select Stylist Admin [PERSON_NAME][DATE] SAHIB [PERSON_NAME]" at bounding box center [212, 381] width 93 height 23
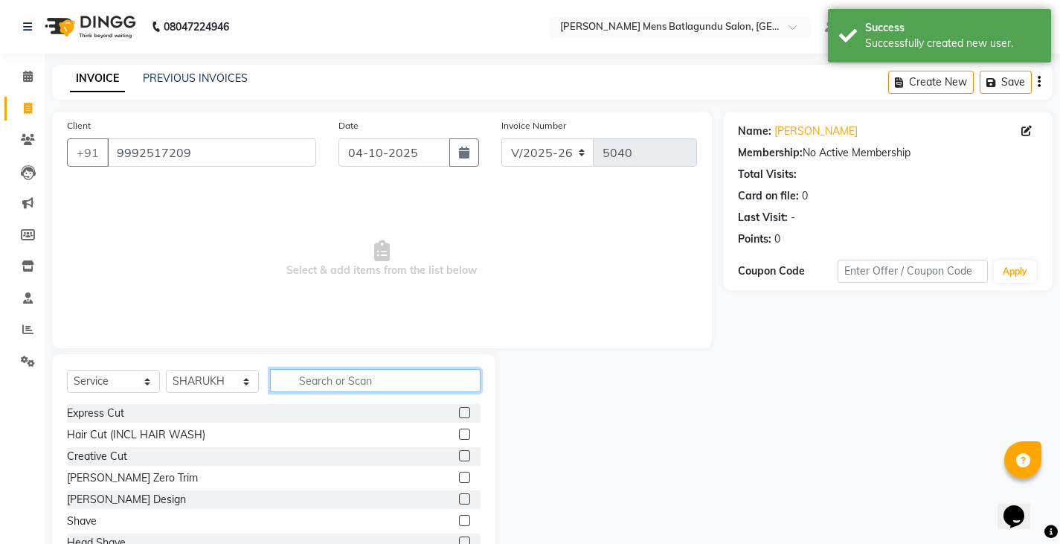
drag, startPoint x: 395, startPoint y: 384, endPoint x: 393, endPoint y: 393, distance: 8.5
click at [393, 392] on div "Select Service Product Membership Package Voucher Prepaid Gift Card Select Styl…" at bounding box center [273, 386] width 413 height 35
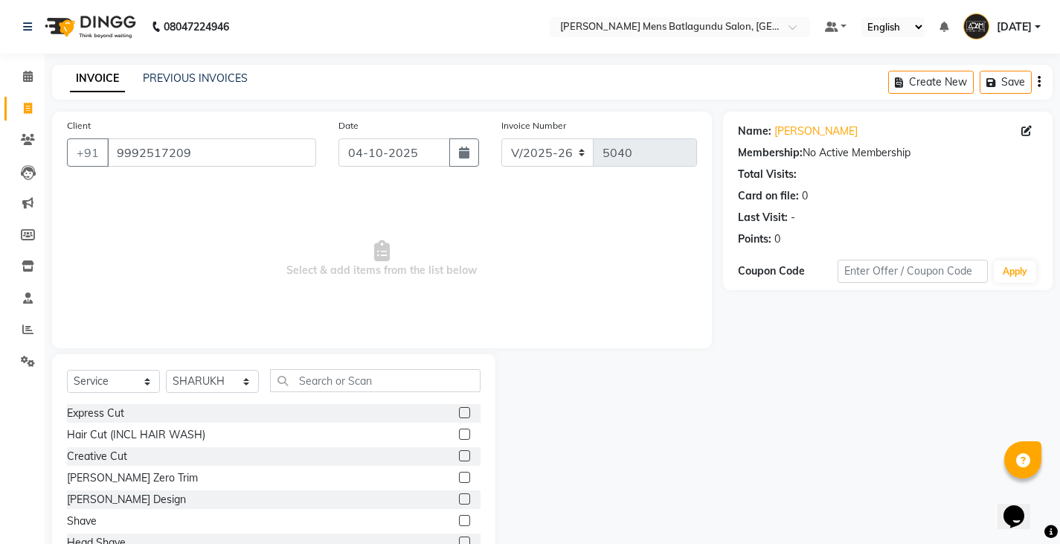
click at [459, 432] on label at bounding box center [464, 433] width 11 height 11
click at [459, 432] on input "checkbox" at bounding box center [464, 435] width 10 height 10
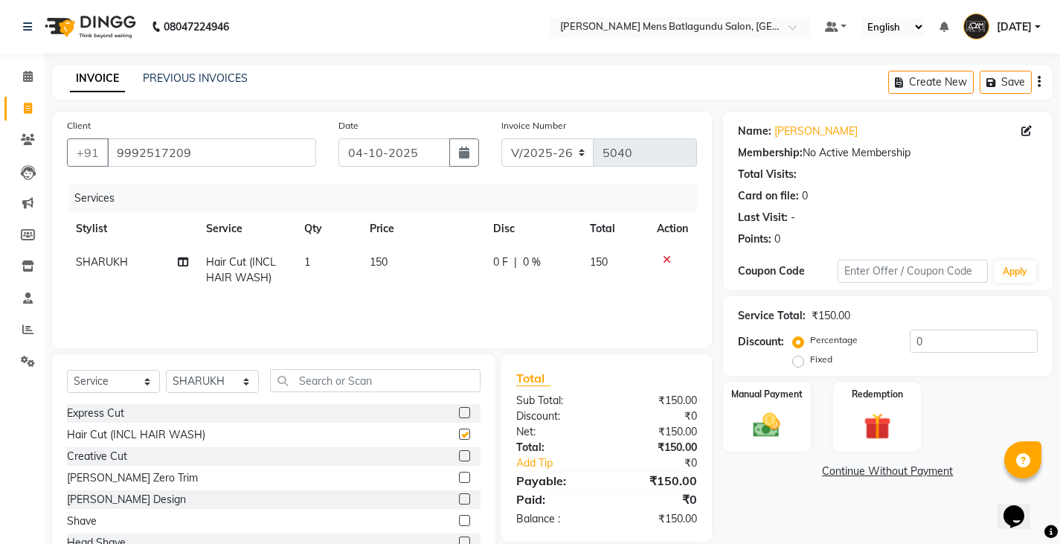
checkbox input "false"
click at [459, 514] on div at bounding box center [470, 521] width 22 height 19
click at [459, 521] on label at bounding box center [464, 520] width 11 height 11
click at [459, 521] on input "checkbox" at bounding box center [464, 521] width 10 height 10
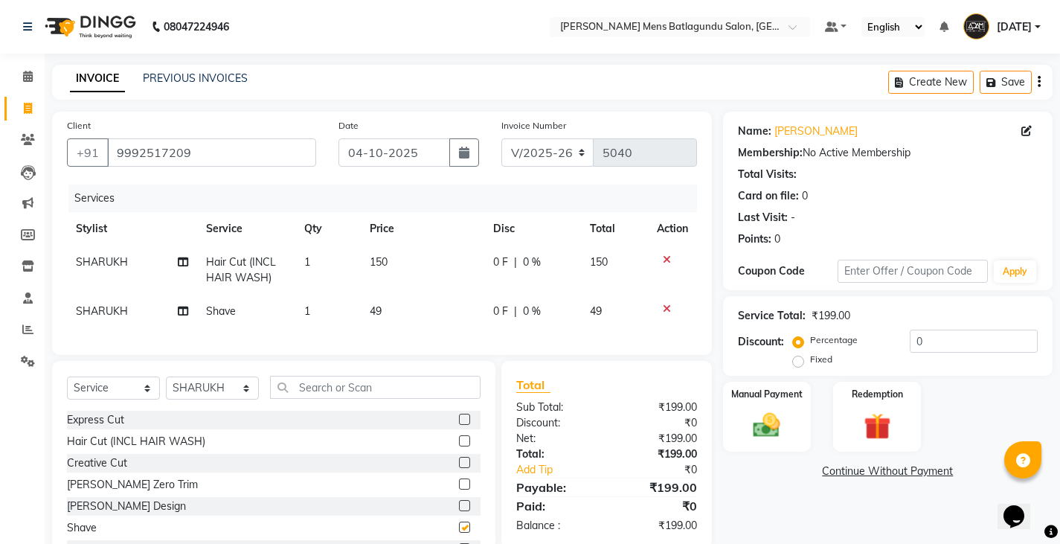
checkbox input "false"
click at [405, 315] on td "49" at bounding box center [422, 310] width 123 height 33
select select "89703"
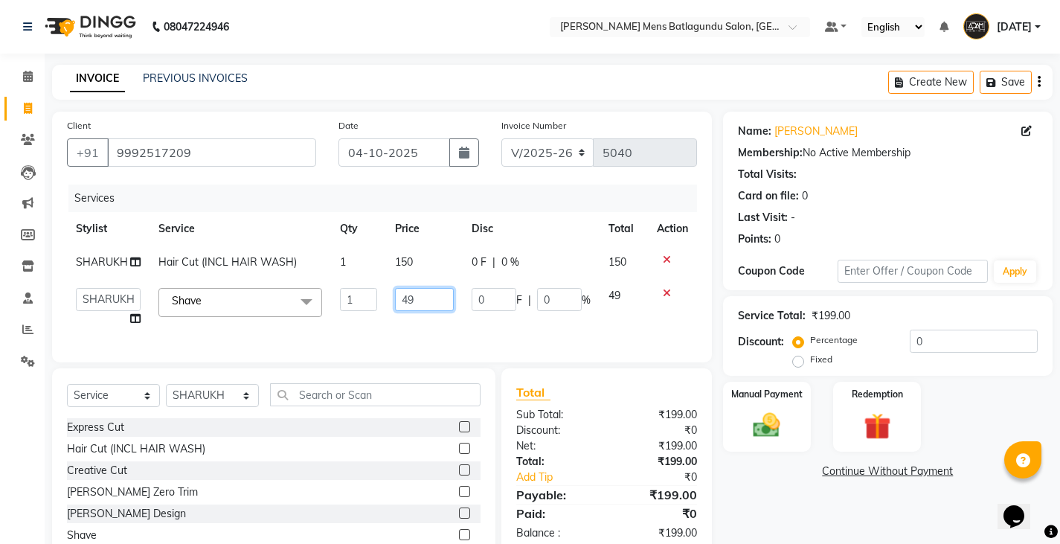
click at [437, 306] on input "49" at bounding box center [424, 299] width 59 height 23
type input "4"
type input "50"
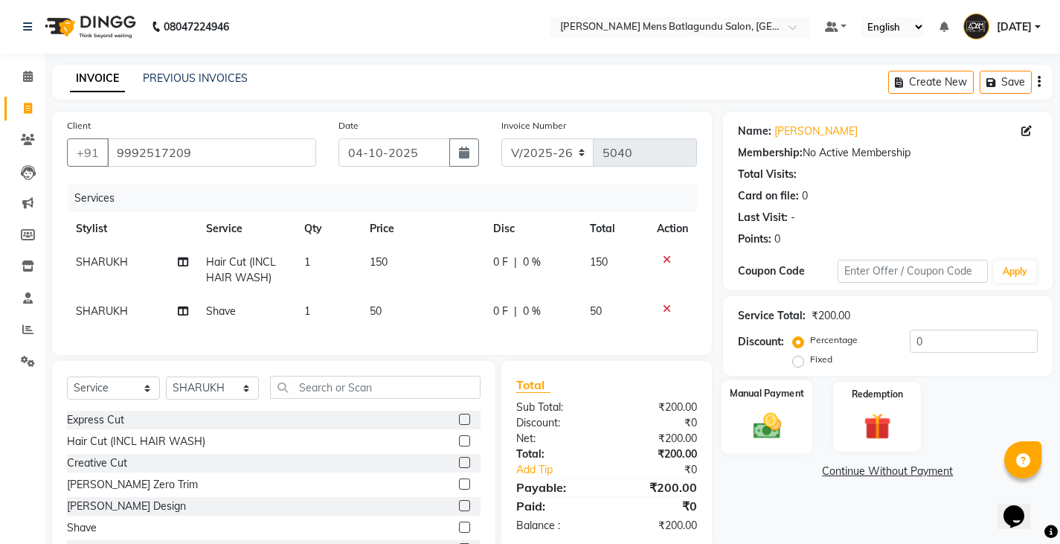
click at [741, 417] on div "Manual Payment" at bounding box center [766, 417] width 91 height 74
click at [841, 469] on span "UPI" at bounding box center [842, 471] width 23 height 17
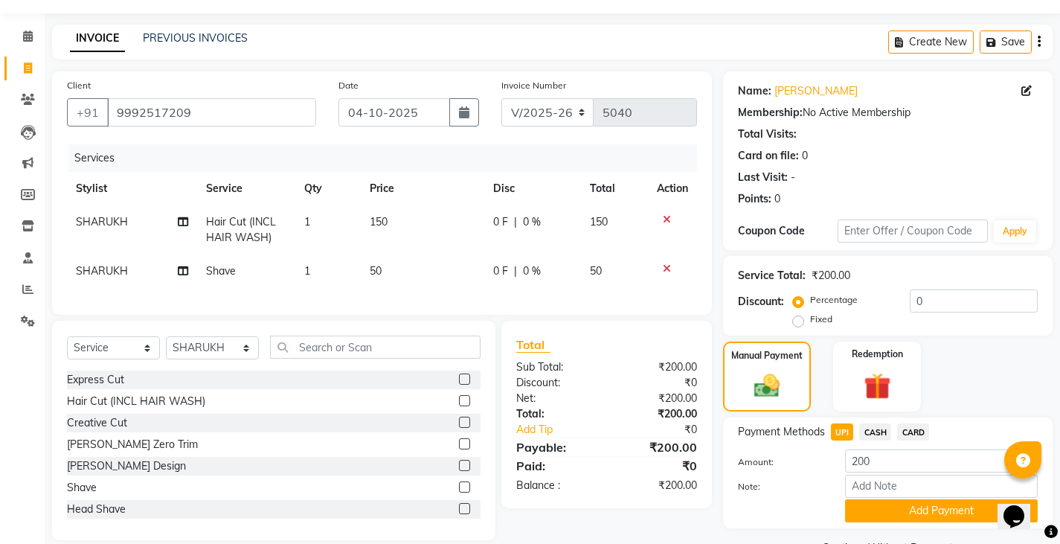
scroll to position [77, 0]
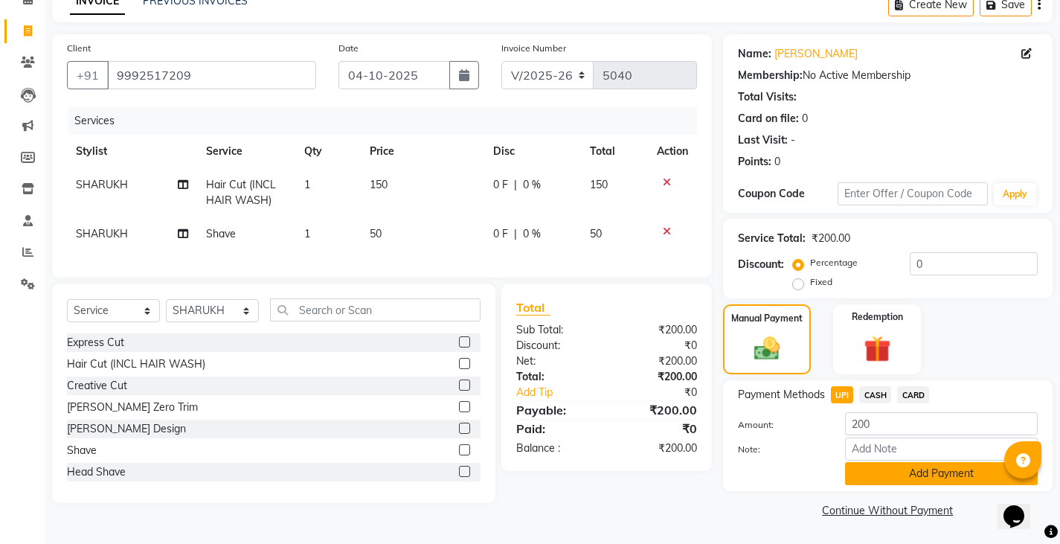
click at [899, 464] on button "Add Payment" at bounding box center [941, 473] width 193 height 23
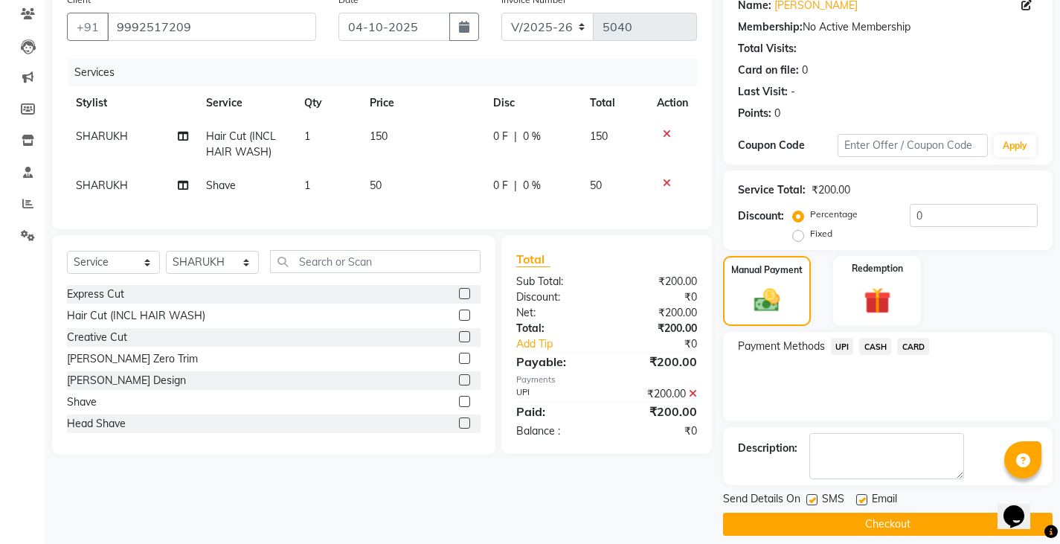
scroll to position [140, 0]
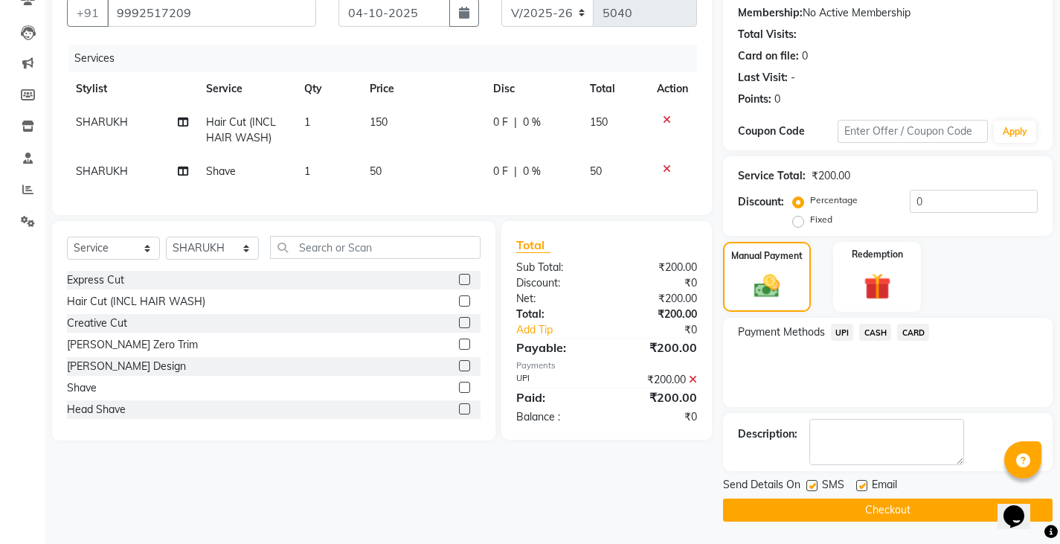
click at [873, 501] on button "Checkout" at bounding box center [887, 509] width 329 height 23
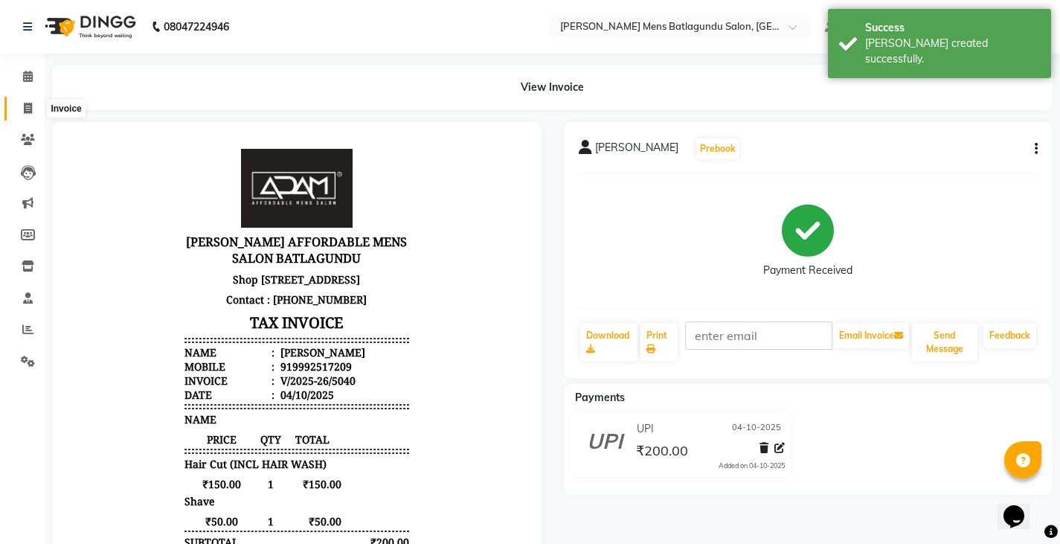
drag, startPoint x: 20, startPoint y: 109, endPoint x: 35, endPoint y: 113, distance: 15.5
click at [18, 111] on span at bounding box center [28, 108] width 26 height 17
select select "service"
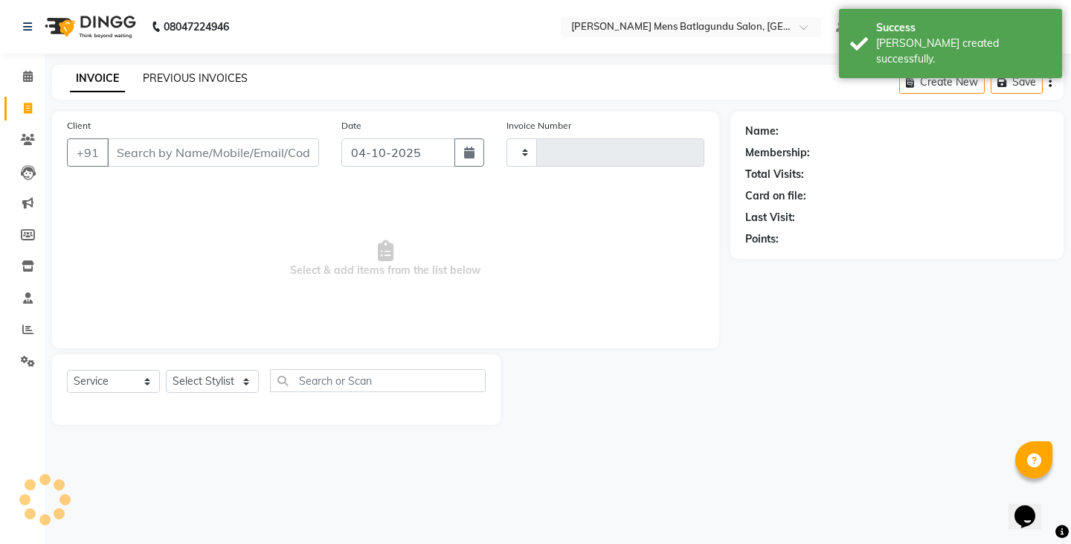
click at [211, 78] on link "PREVIOUS INVOICES" at bounding box center [195, 77] width 105 height 13
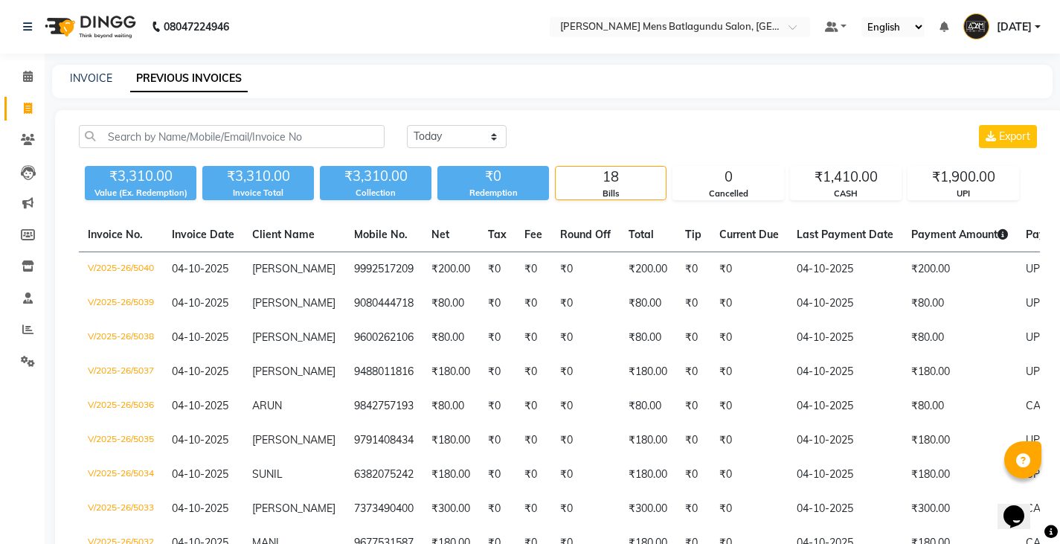
click at [81, 69] on div "INVOICE PREVIOUS INVOICES" at bounding box center [552, 81] width 1000 height 33
click at [83, 76] on link "INVOICE" at bounding box center [91, 77] width 42 height 13
select select "service"
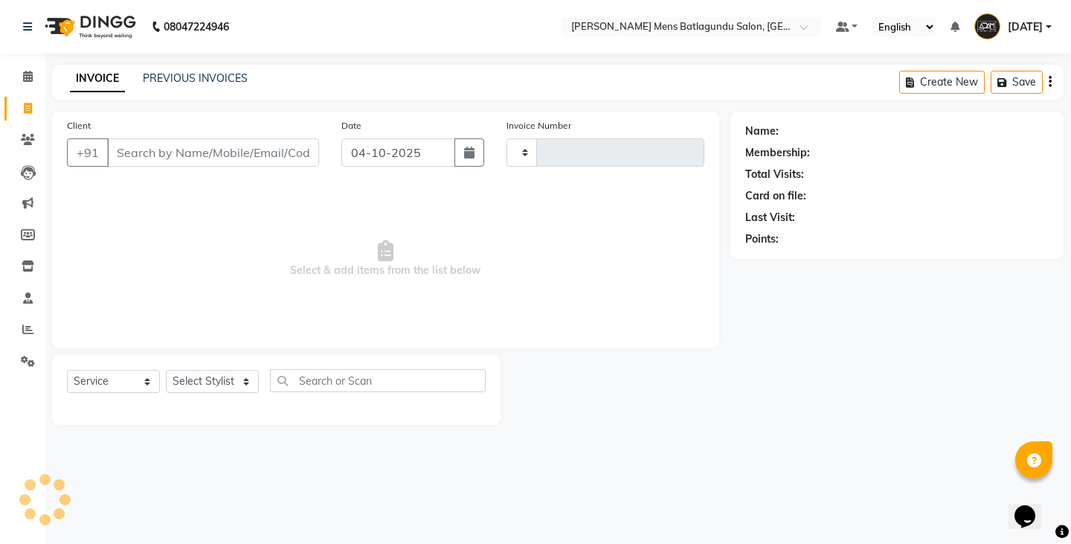
type input "5041"
select select "8213"
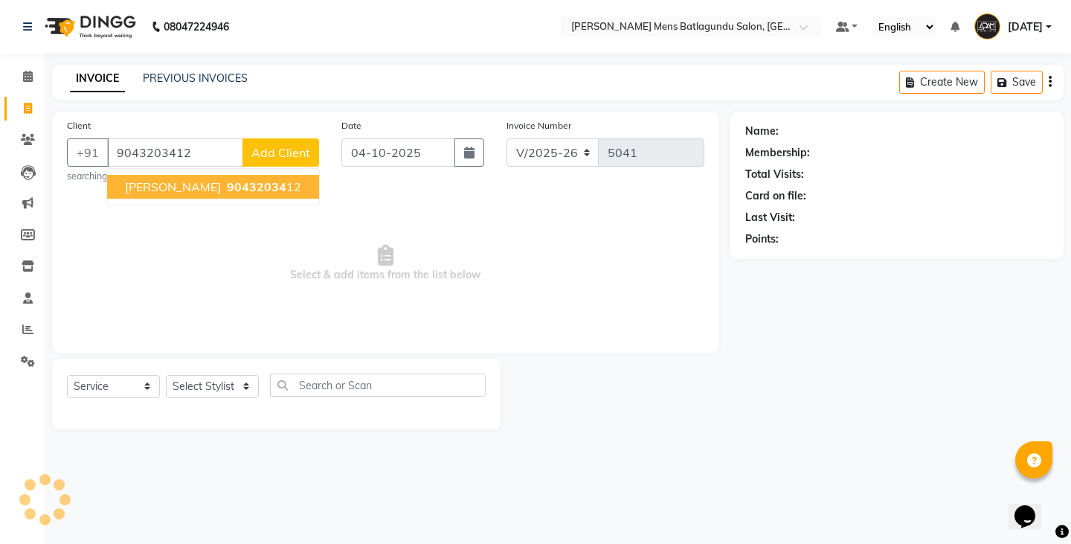
type input "9043203412"
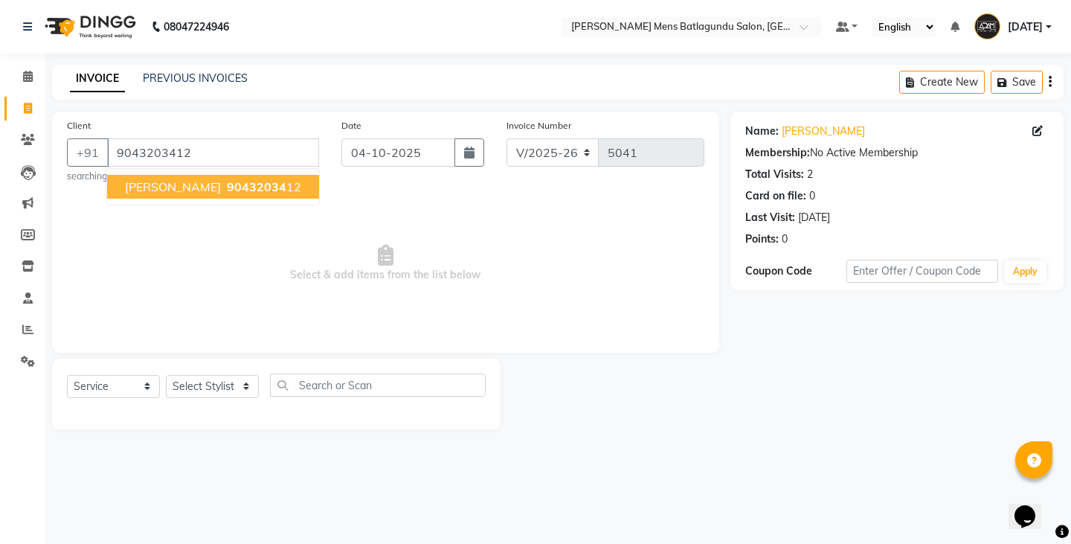
click at [174, 184] on span "[PERSON_NAME]" at bounding box center [173, 186] width 96 height 15
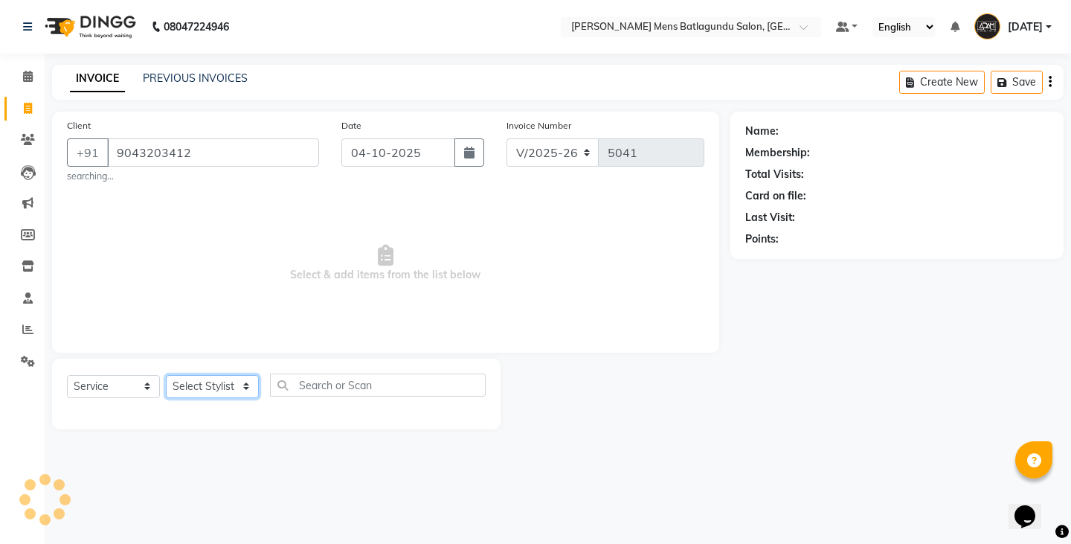
click at [211, 387] on select "Select Stylist Admin [PERSON_NAME][DATE] SAHIB [PERSON_NAME]" at bounding box center [212, 386] width 93 height 23
select select "89703"
click at [166, 375] on select "Select Stylist Admin [PERSON_NAME][DATE] SAHIB [PERSON_NAME]" at bounding box center [212, 386] width 93 height 23
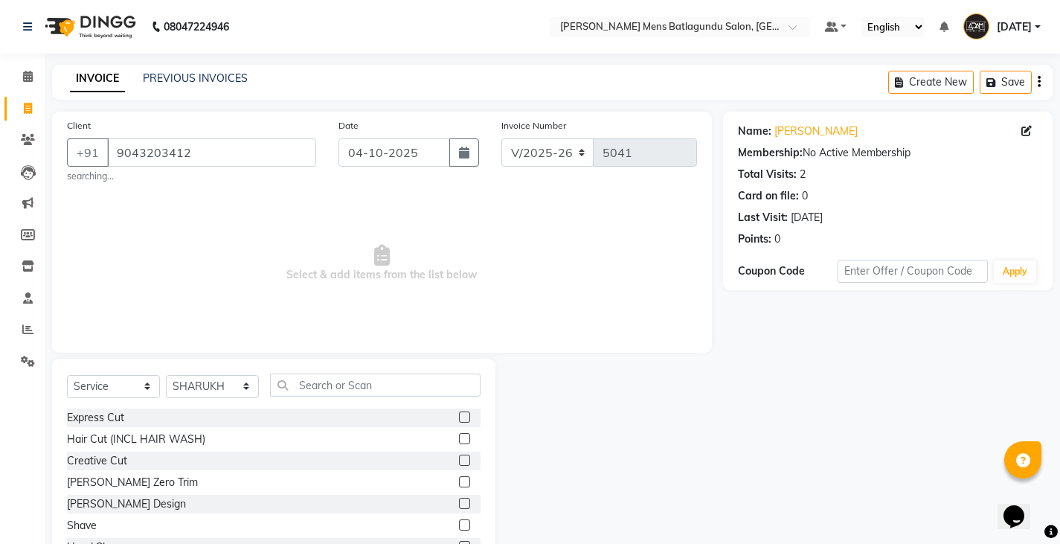
click at [459, 524] on label at bounding box center [464, 524] width 11 height 11
click at [459, 524] on input "checkbox" at bounding box center [464, 526] width 10 height 10
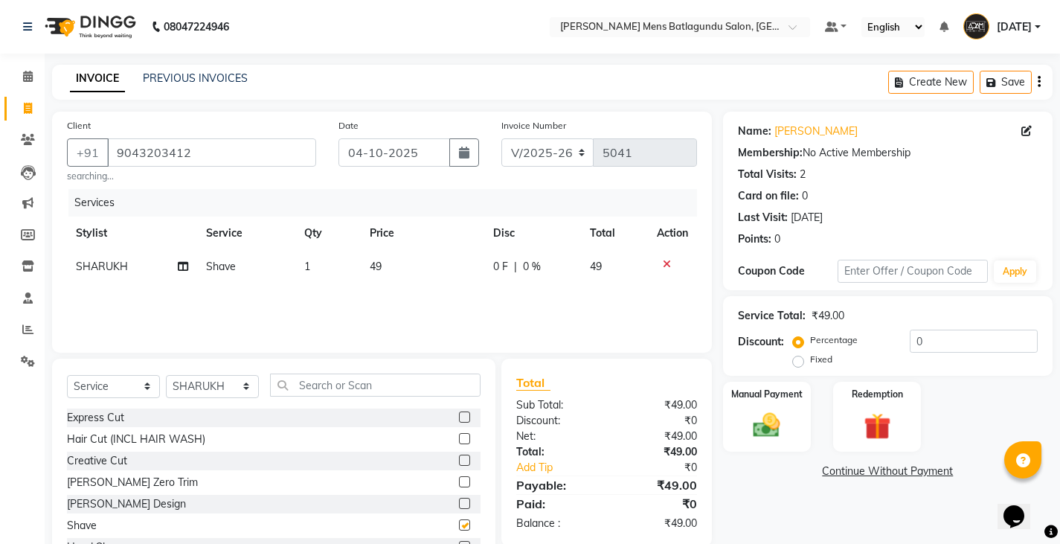
checkbox input "false"
click at [393, 274] on td "49" at bounding box center [422, 266] width 123 height 33
select select "89703"
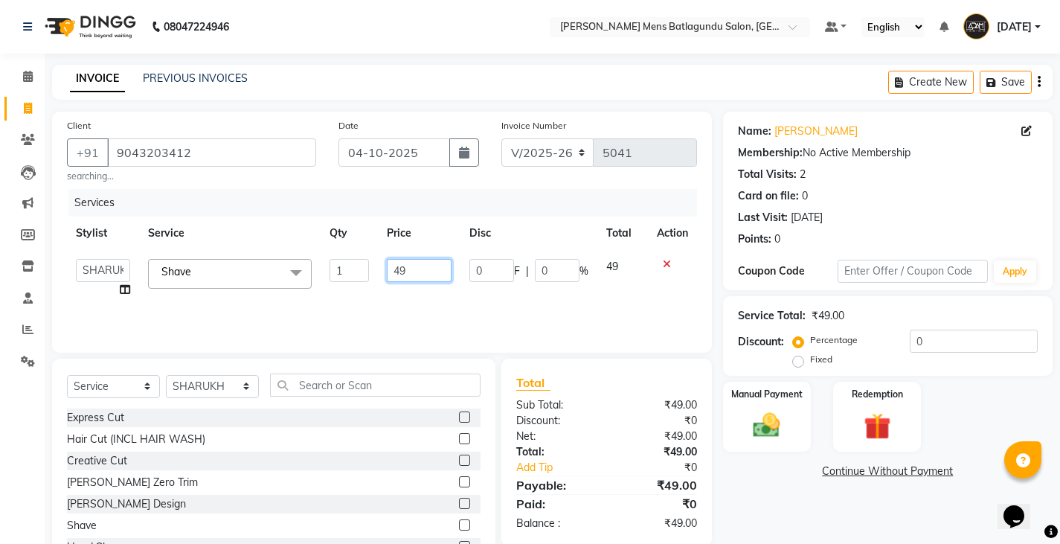
click at [432, 274] on input "49" at bounding box center [419, 270] width 65 height 23
type input "4"
type input "50"
drag, startPoint x: 786, startPoint y: 420, endPoint x: 785, endPoint y: 430, distance: 9.7
click at [785, 421] on img at bounding box center [766, 425] width 45 height 32
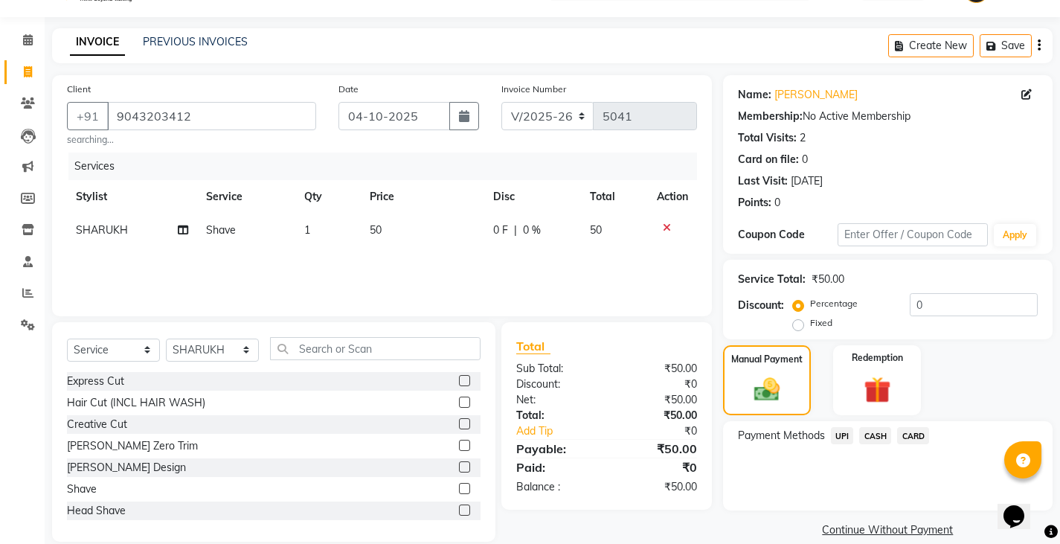
scroll to position [57, 0]
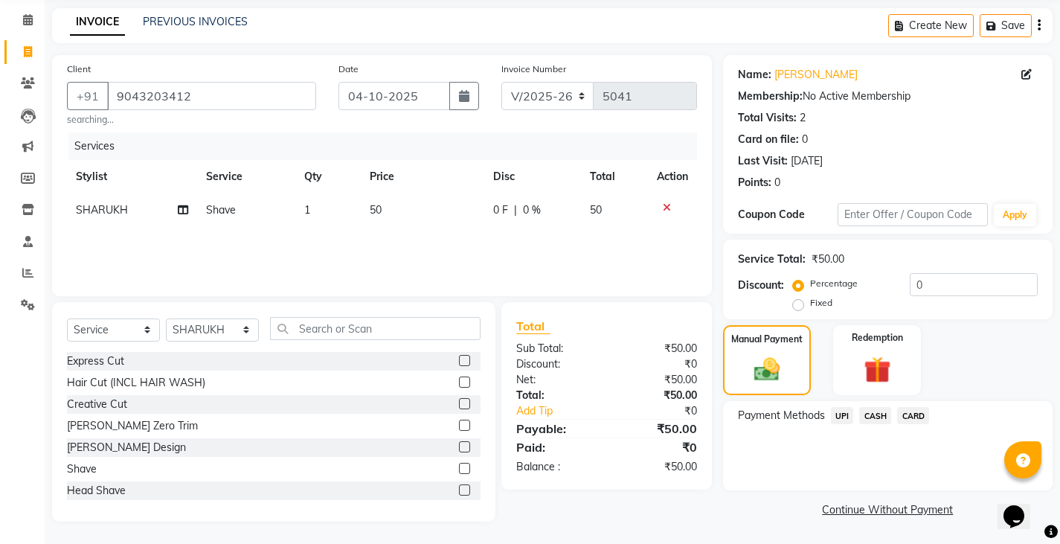
click at [870, 416] on span "CASH" at bounding box center [875, 415] width 32 height 17
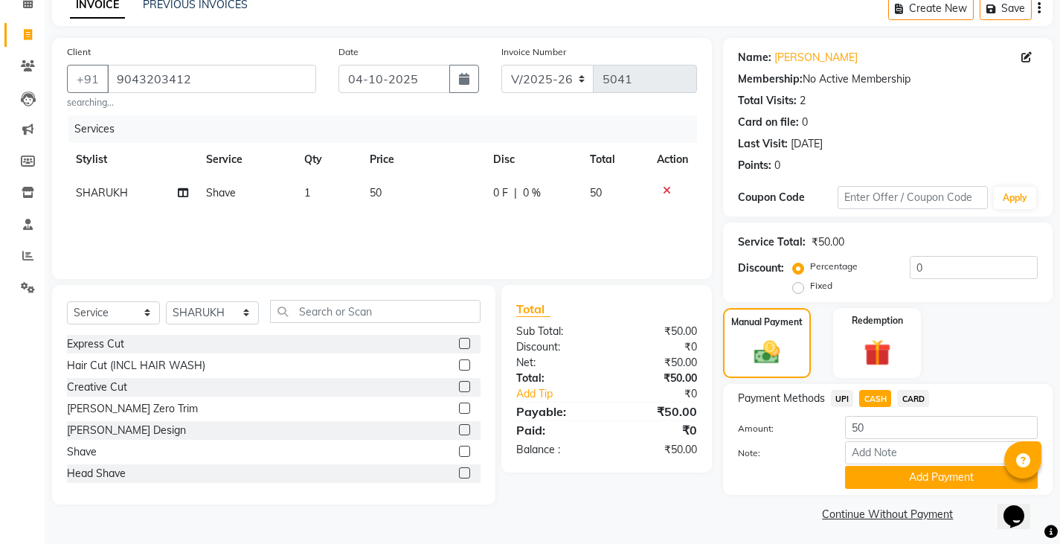
scroll to position [77, 0]
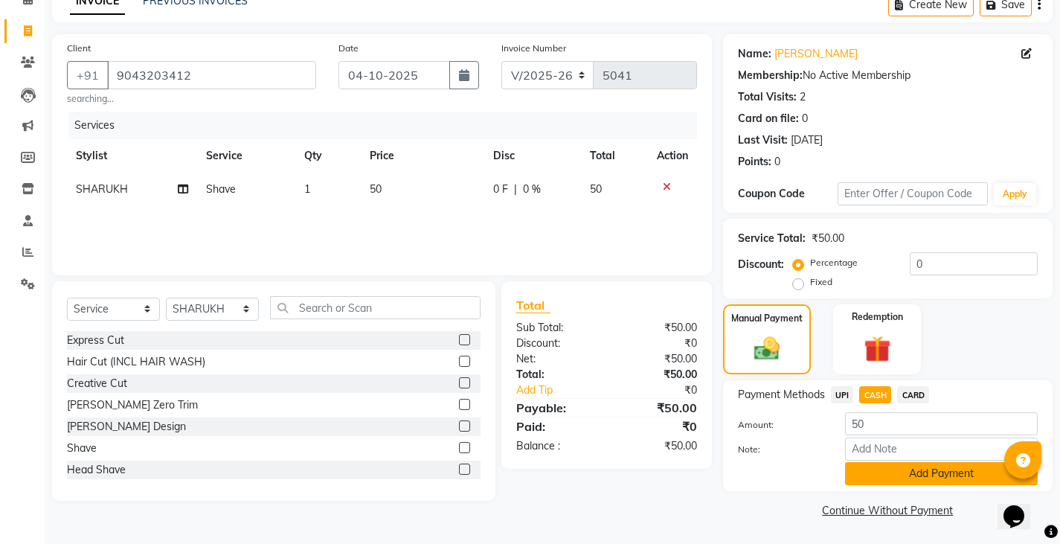
click at [890, 481] on button "Add Payment" at bounding box center [941, 473] width 193 height 23
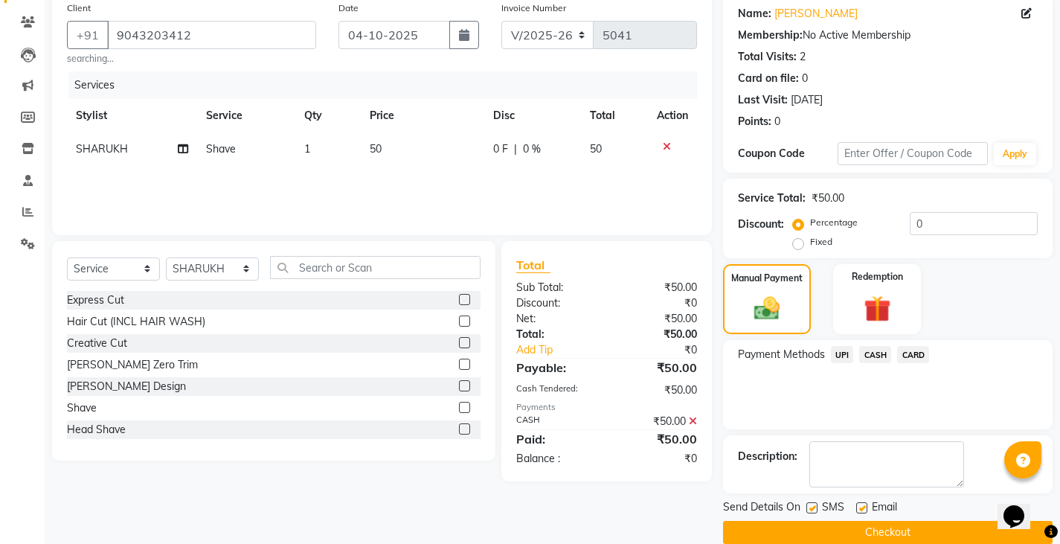
scroll to position [140, 0]
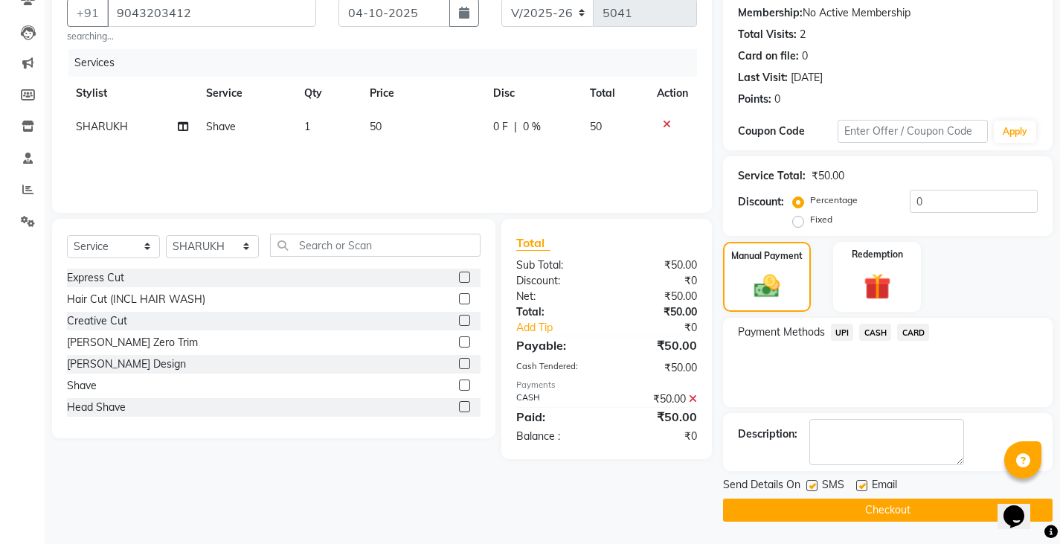
click at [888, 515] on button "Checkout" at bounding box center [887, 509] width 329 height 23
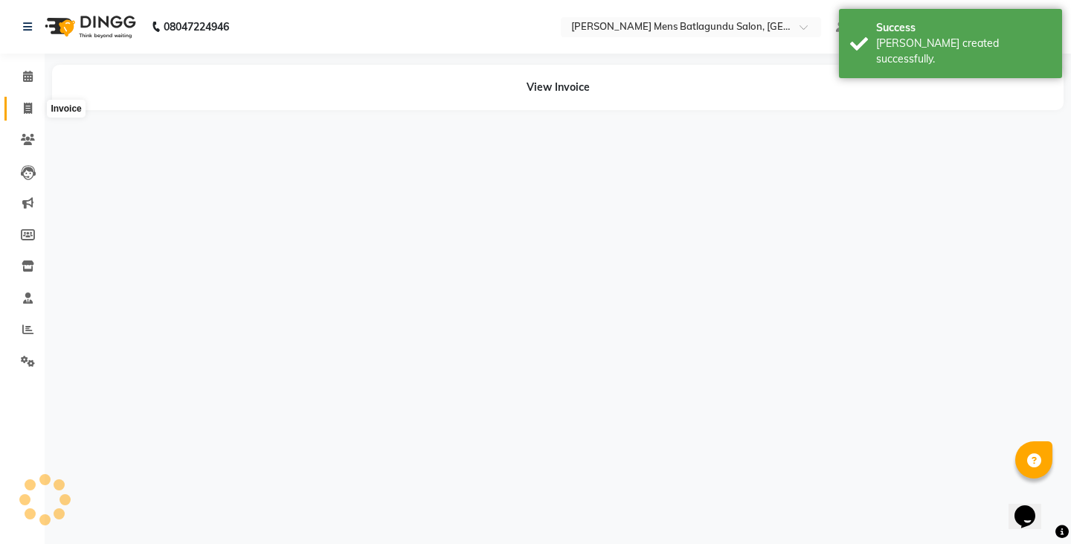
click at [25, 107] on icon at bounding box center [28, 108] width 8 height 11
select select "service"
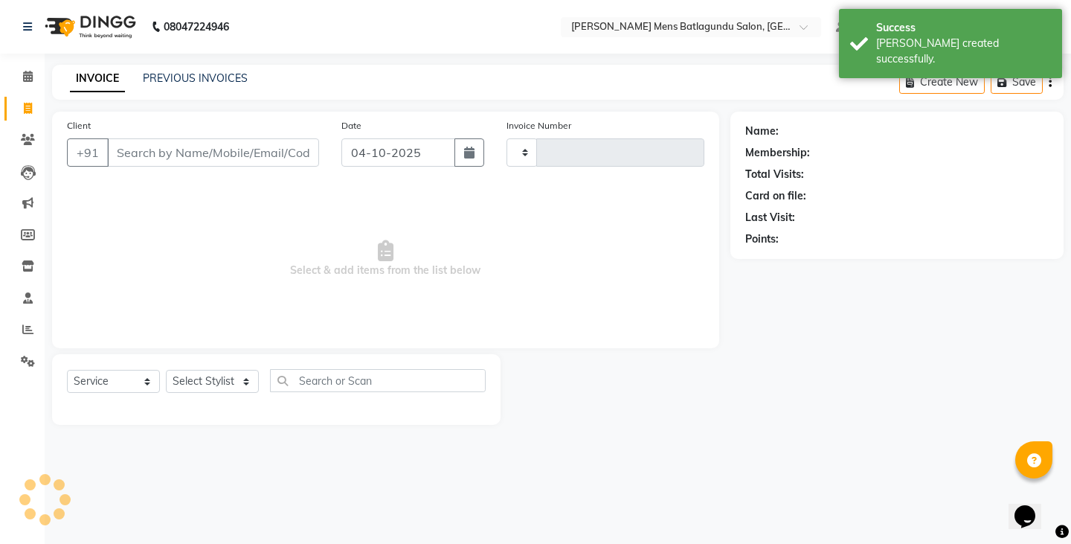
type input "5042"
select select "8213"
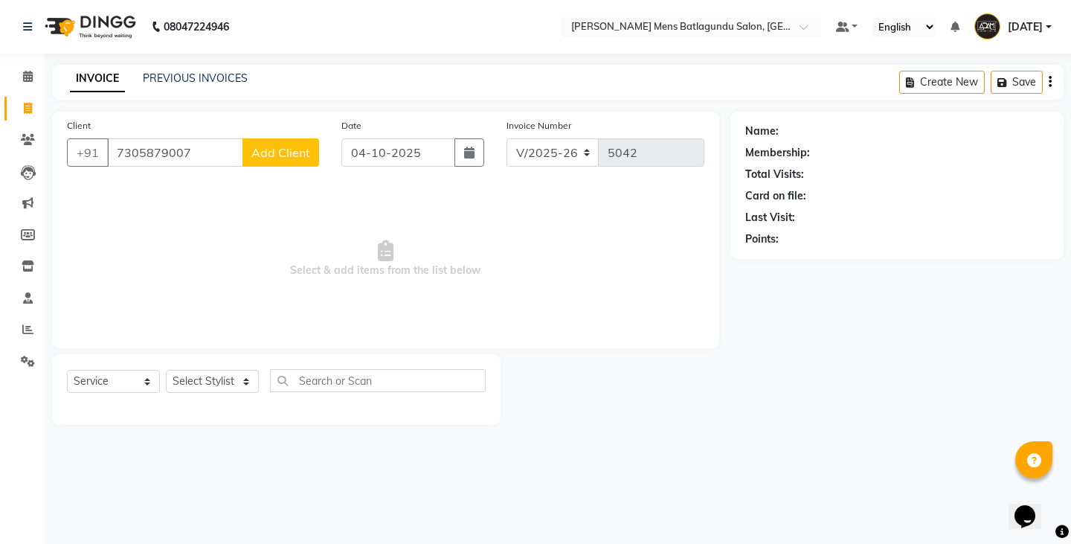
type input "7305879007"
click at [288, 159] on span "Add Client" at bounding box center [280, 152] width 59 height 15
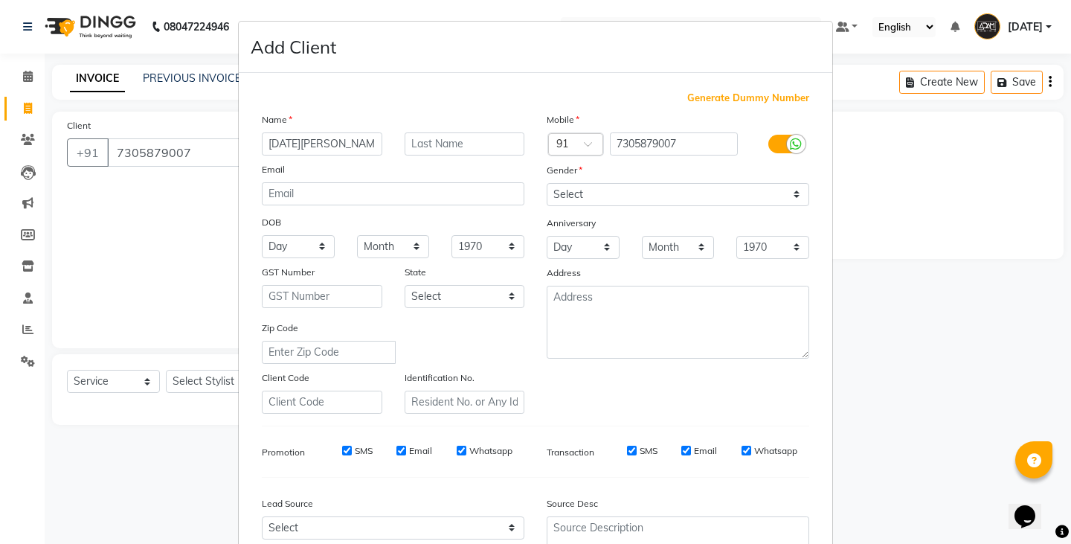
type input "[DATE][PERSON_NAME]"
click at [619, 189] on select "Select [DEMOGRAPHIC_DATA] [DEMOGRAPHIC_DATA] Other Prefer Not To Say" at bounding box center [678, 194] width 263 height 23
select select "[DEMOGRAPHIC_DATA]"
click at [547, 183] on select "Select [DEMOGRAPHIC_DATA] [DEMOGRAPHIC_DATA] Other Prefer Not To Say" at bounding box center [678, 194] width 263 height 23
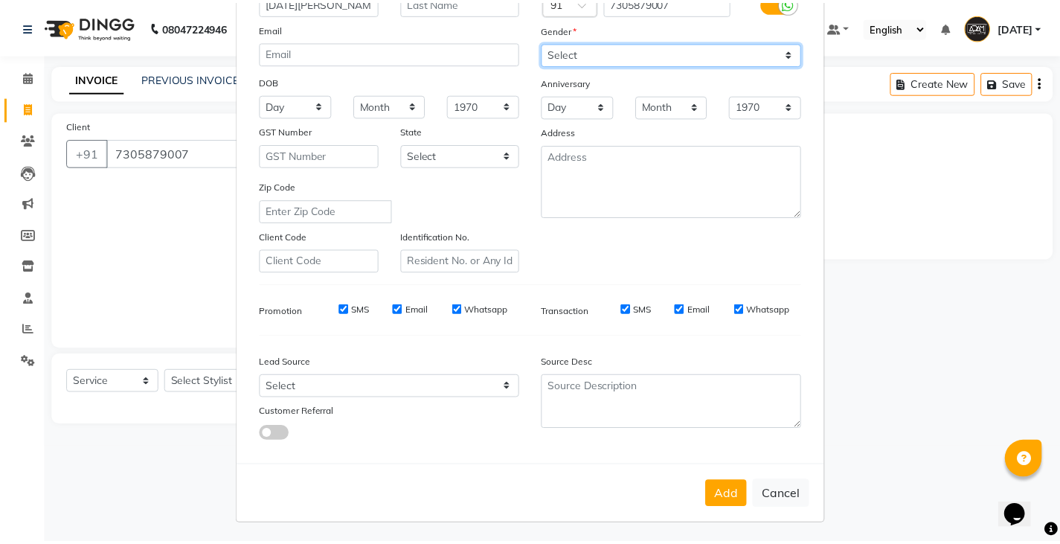
scroll to position [143, 0]
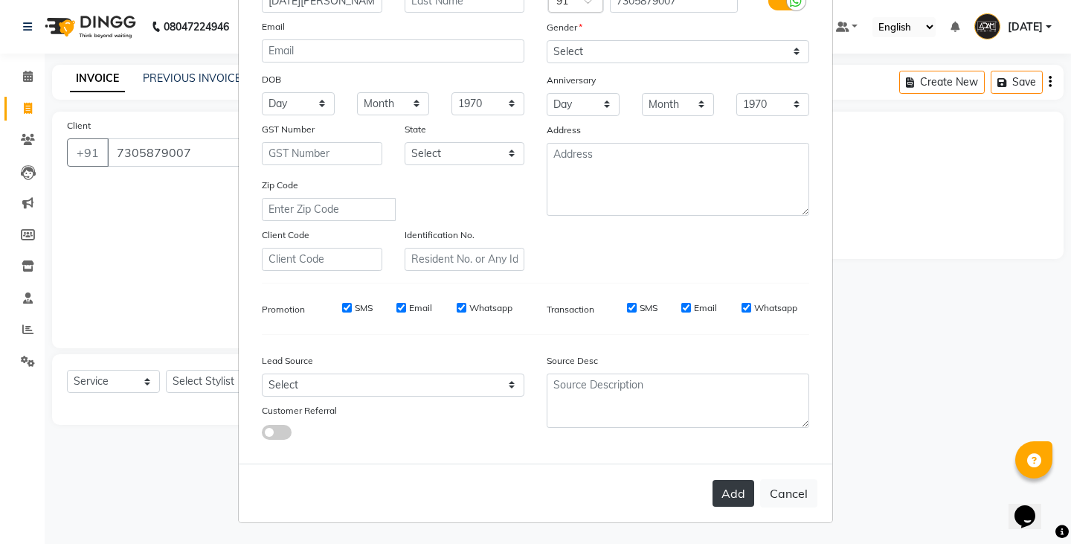
click at [735, 497] on button "Add" at bounding box center [733, 493] width 42 height 27
click at [206, 389] on ngb-modal-window "Add Client Generate Dummy Number Name RAJA RAM Email DOB Day 01 02 03 04 05 06 …" at bounding box center [535, 272] width 1071 height 544
select select
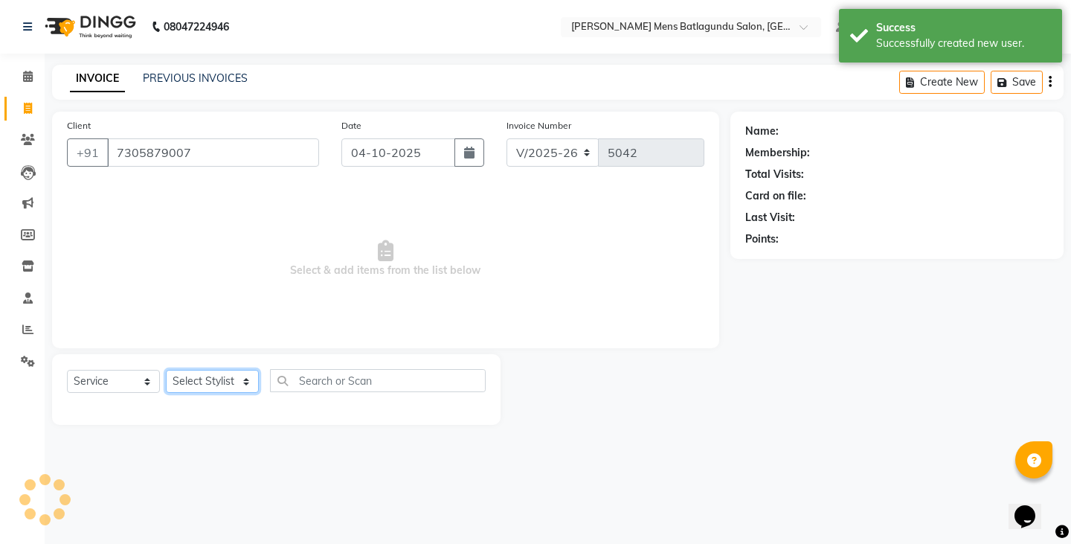
click at [215, 381] on select "Select Stylist Admin [PERSON_NAME][DATE] SAHIB [PERSON_NAME]" at bounding box center [212, 381] width 93 height 23
click at [166, 370] on select "Select Stylist Admin [PERSON_NAME][DATE] SAHIB [PERSON_NAME]" at bounding box center [212, 381] width 93 height 23
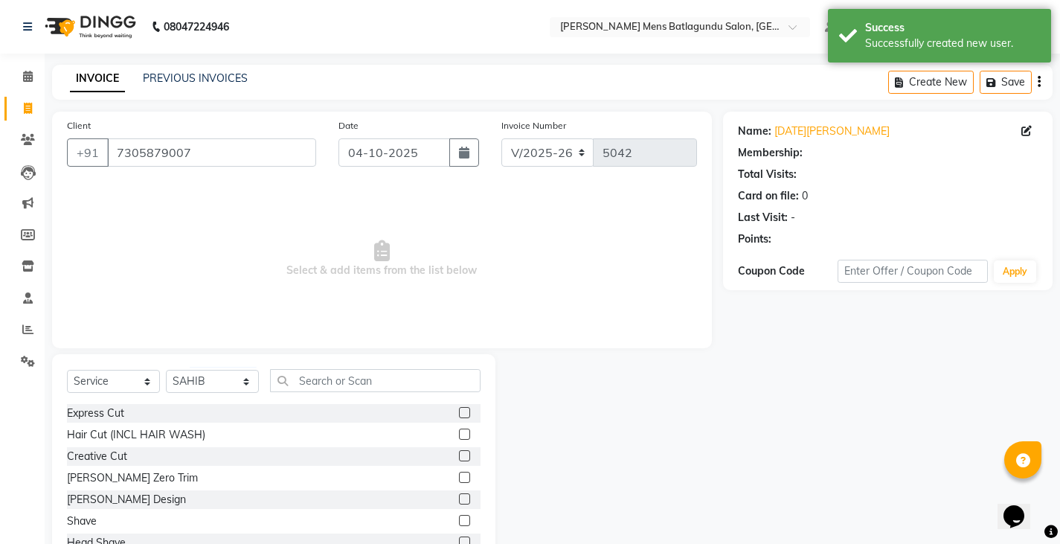
click at [459, 413] on label at bounding box center [464, 412] width 11 height 11
click at [459, 413] on input "checkbox" at bounding box center [464, 413] width 10 height 10
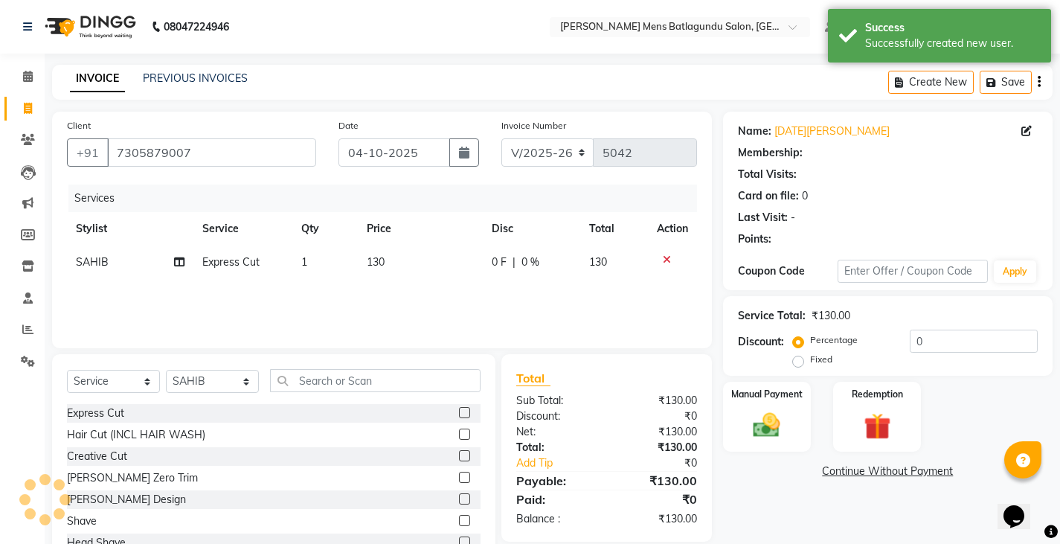
click at [410, 263] on td "130" at bounding box center [420, 261] width 125 height 33
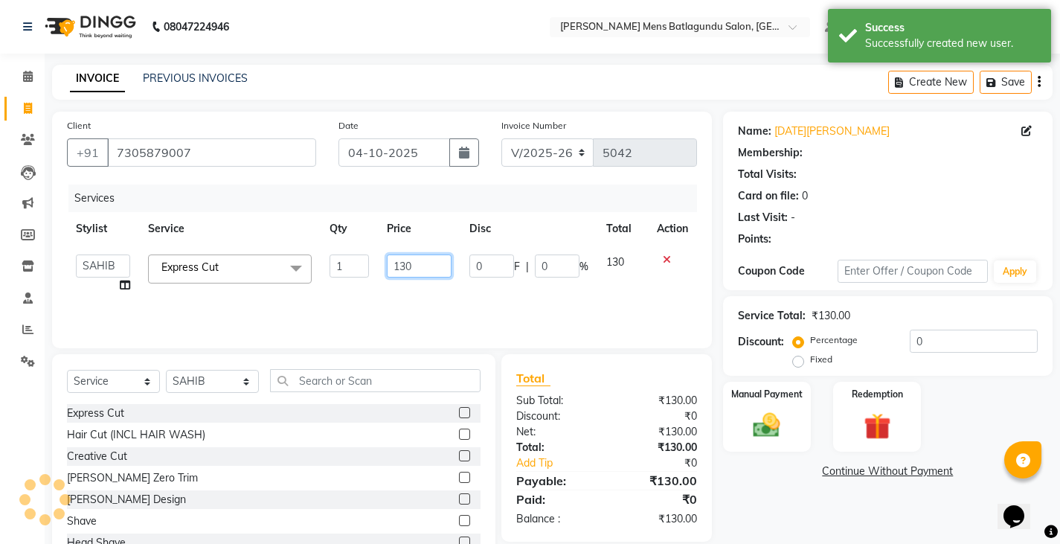
click at [425, 260] on input "130" at bounding box center [419, 265] width 65 height 23
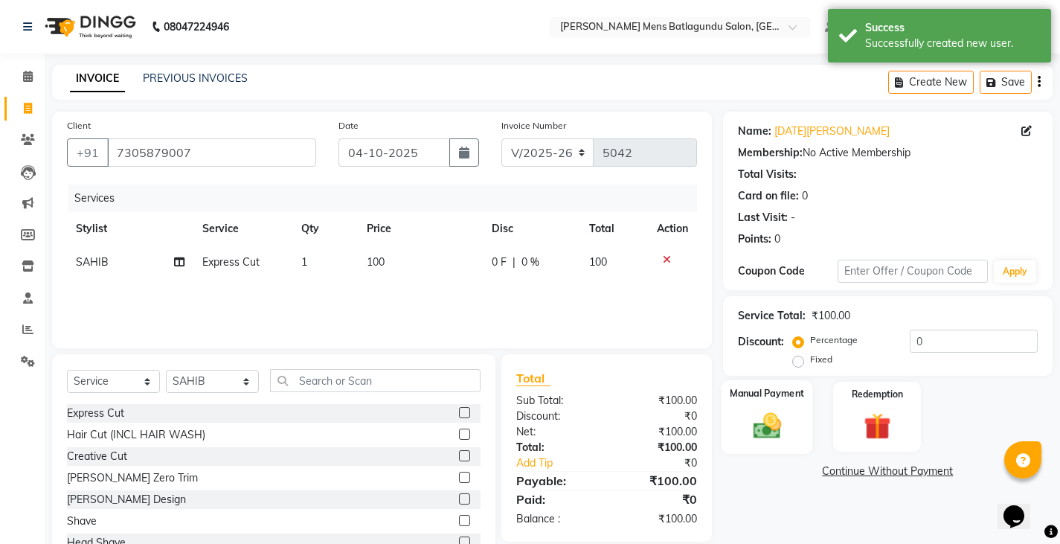
click at [759, 409] on img at bounding box center [766, 425] width 45 height 32
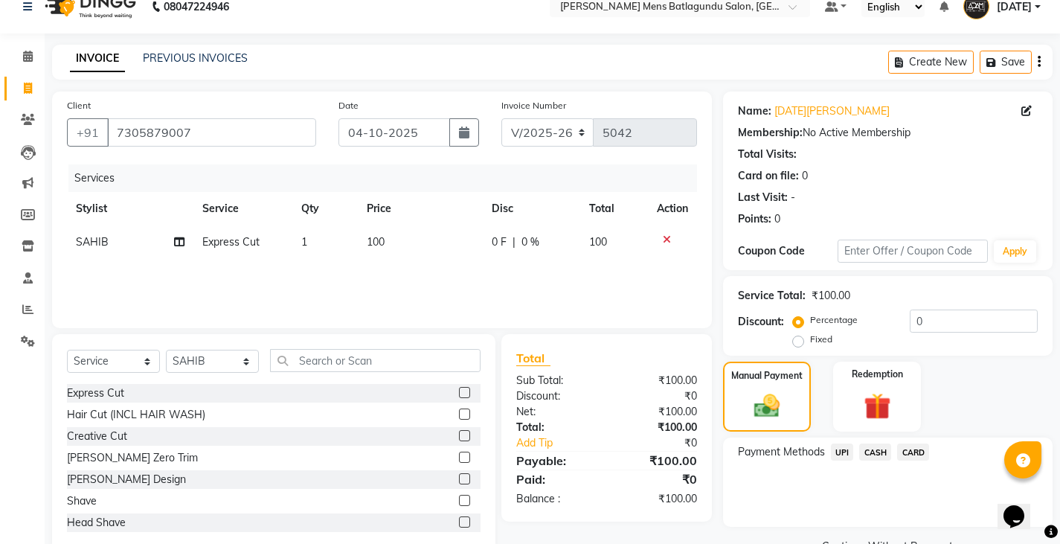
scroll to position [56, 0]
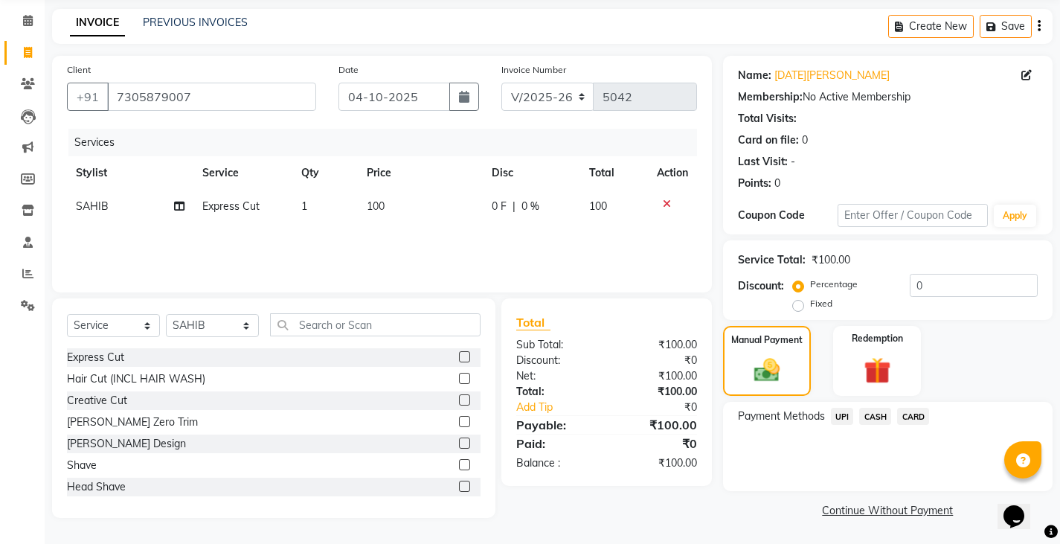
click at [869, 421] on span "CASH" at bounding box center [875, 416] width 32 height 17
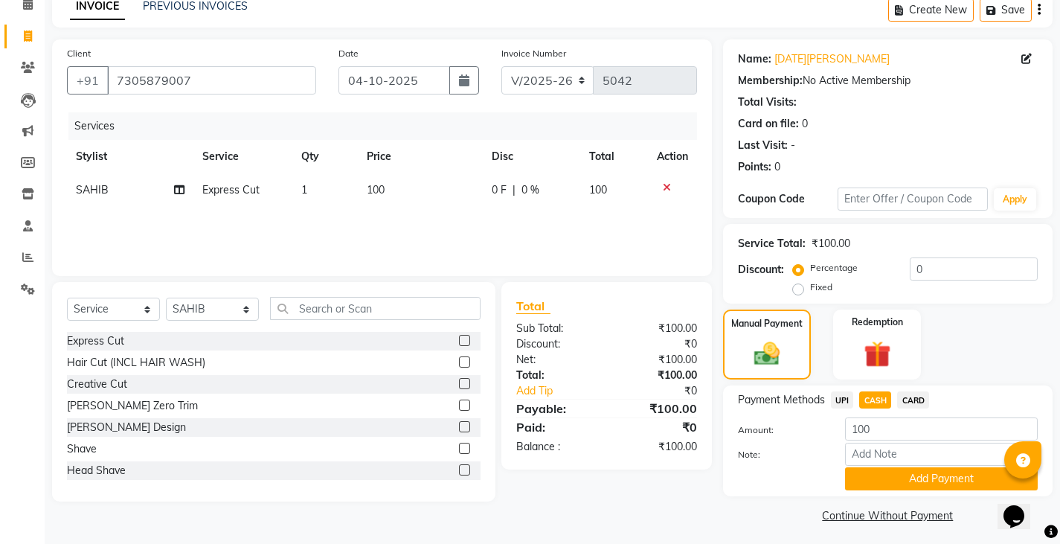
scroll to position [77, 0]
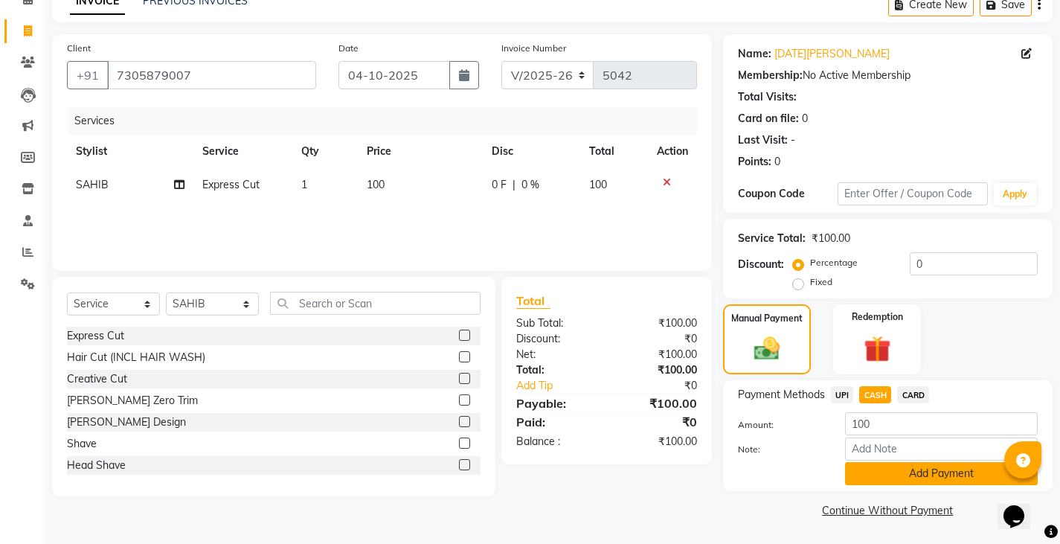
click at [912, 479] on button "Add Payment" at bounding box center [941, 473] width 193 height 23
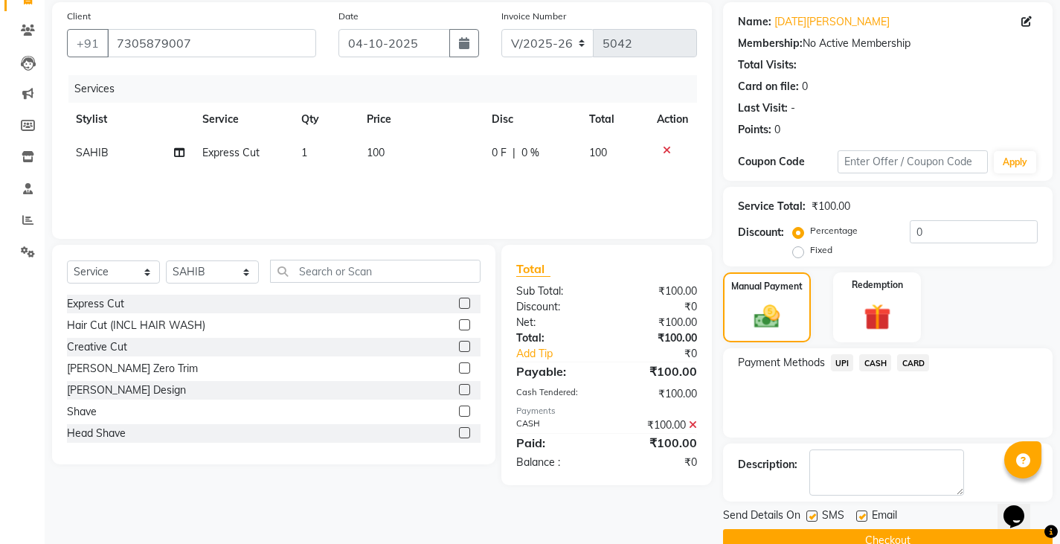
scroll to position [140, 0]
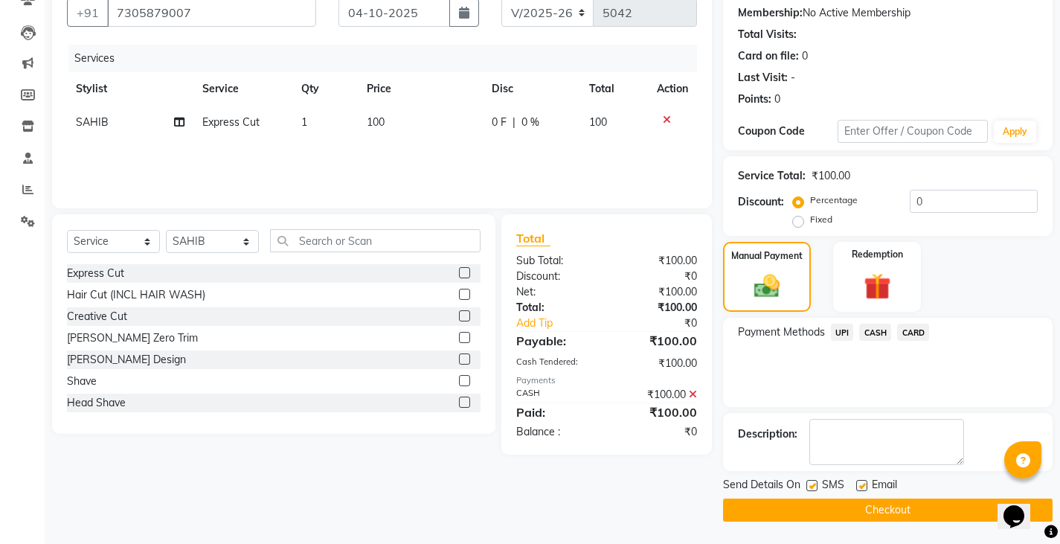
click at [913, 515] on button "Checkout" at bounding box center [887, 509] width 329 height 23
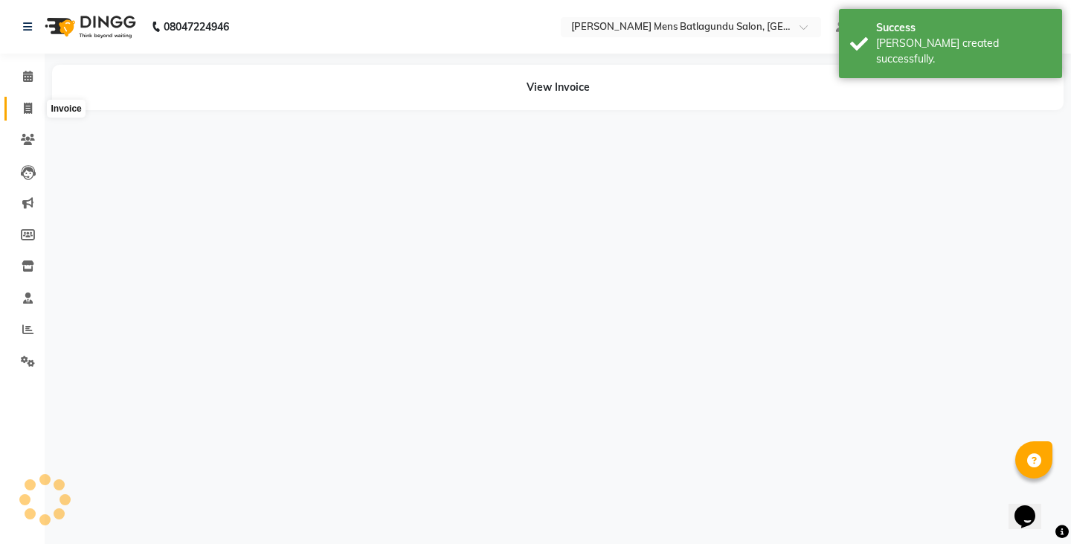
click at [24, 106] on icon at bounding box center [28, 108] width 8 height 11
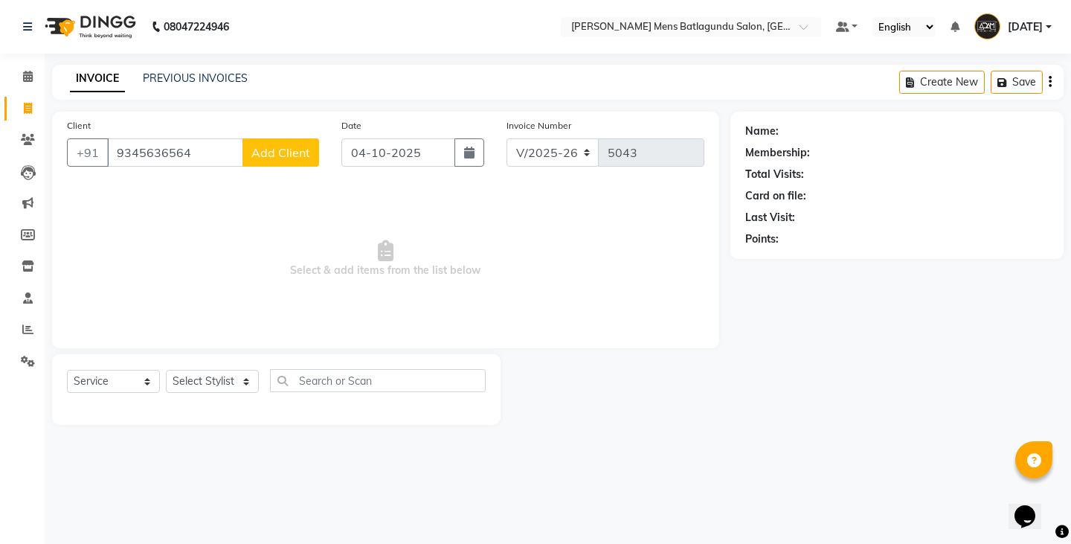
click at [265, 155] on span "Add Client" at bounding box center [280, 152] width 59 height 15
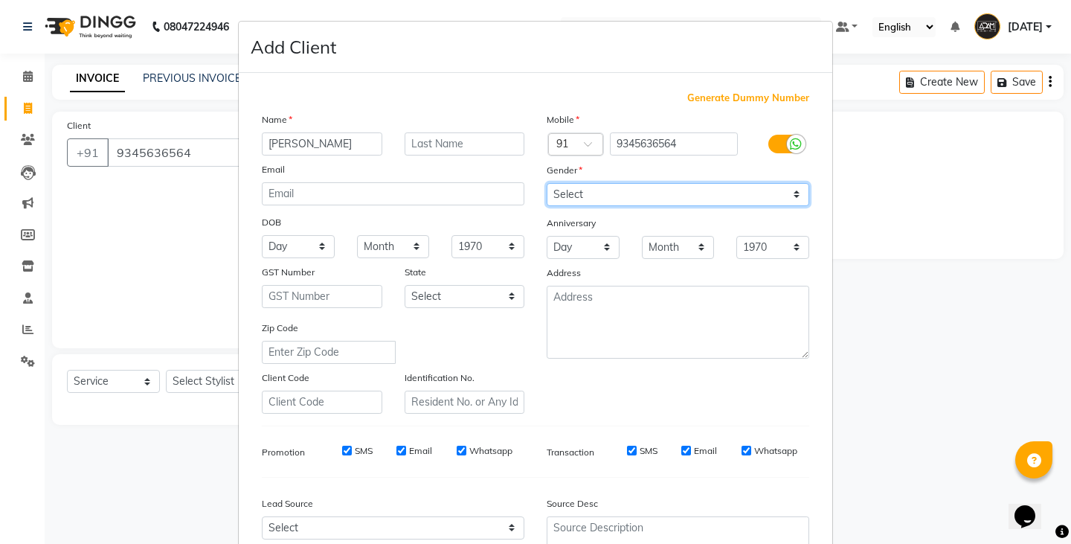
click at [624, 193] on select "Select [DEMOGRAPHIC_DATA] [DEMOGRAPHIC_DATA] Other Prefer Not To Say" at bounding box center [678, 194] width 263 height 23
click at [547, 183] on select "Select [DEMOGRAPHIC_DATA] [DEMOGRAPHIC_DATA] Other Prefer Not To Say" at bounding box center [678, 194] width 263 height 23
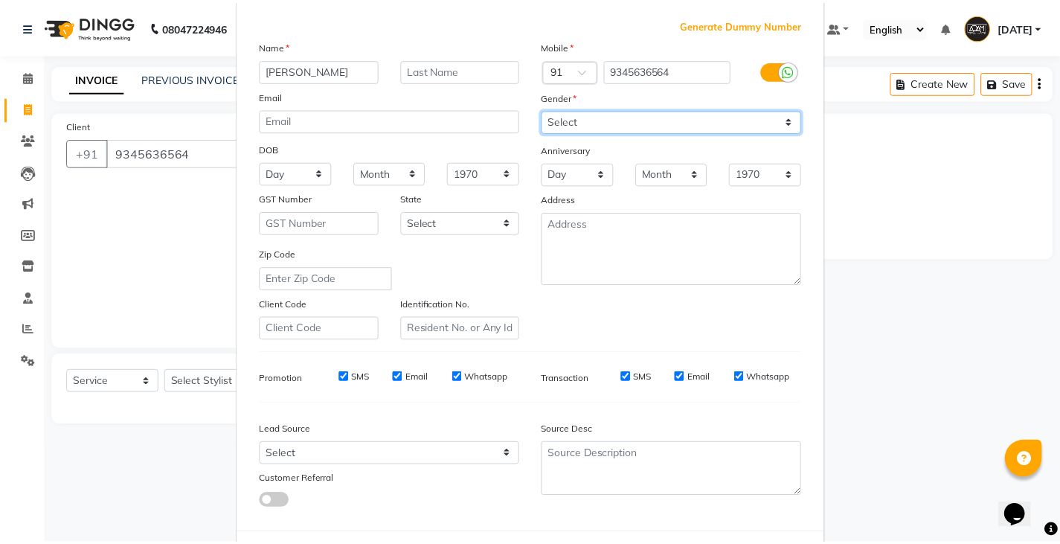
scroll to position [143, 0]
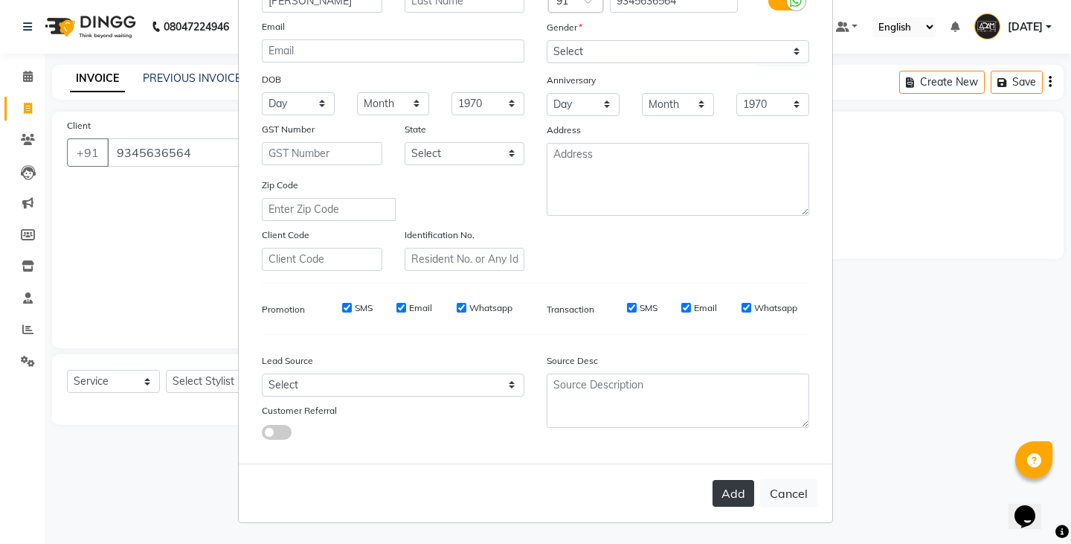
click at [735, 501] on button "Add" at bounding box center [733, 493] width 42 height 27
click at [213, 381] on ngb-modal-window "Add Client Generate Dummy Number Name GOWRI SANKAR Email DOB Day 01 02 03 04 05…" at bounding box center [535, 272] width 1071 height 544
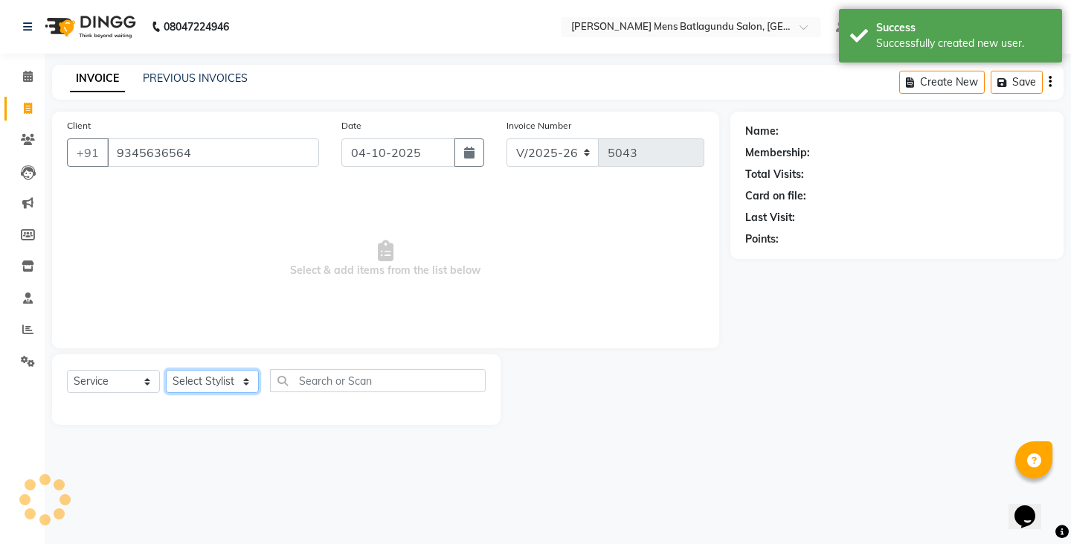
click at [213, 381] on select "Select Stylist Admin [PERSON_NAME][DATE] SAHIB [PERSON_NAME]" at bounding box center [212, 381] width 93 height 23
click at [166, 370] on select "Select Stylist Admin [PERSON_NAME][DATE] SAHIB [PERSON_NAME]" at bounding box center [212, 381] width 93 height 23
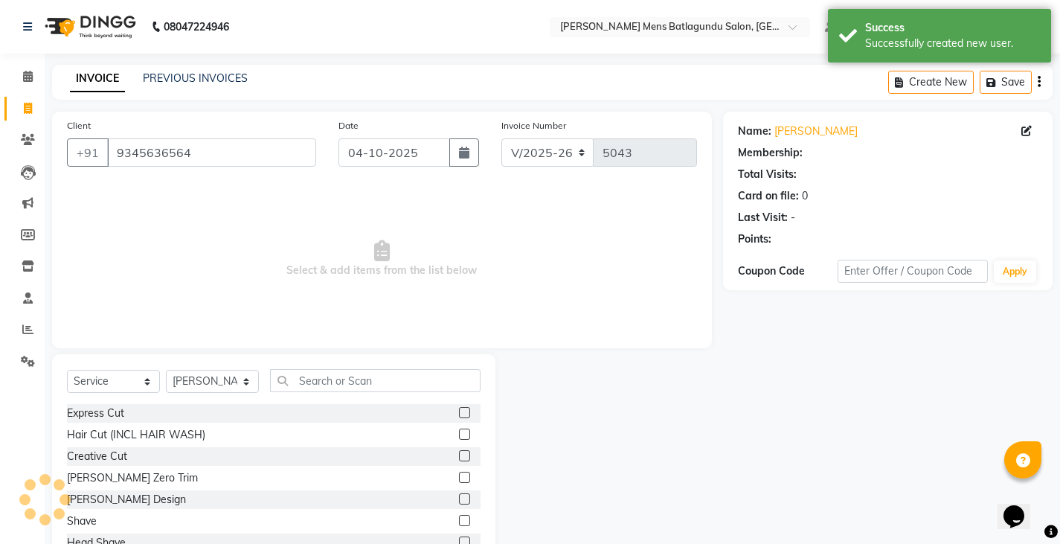
click at [459, 413] on label at bounding box center [464, 412] width 11 height 11
click at [459, 413] on input "checkbox" at bounding box center [464, 413] width 10 height 10
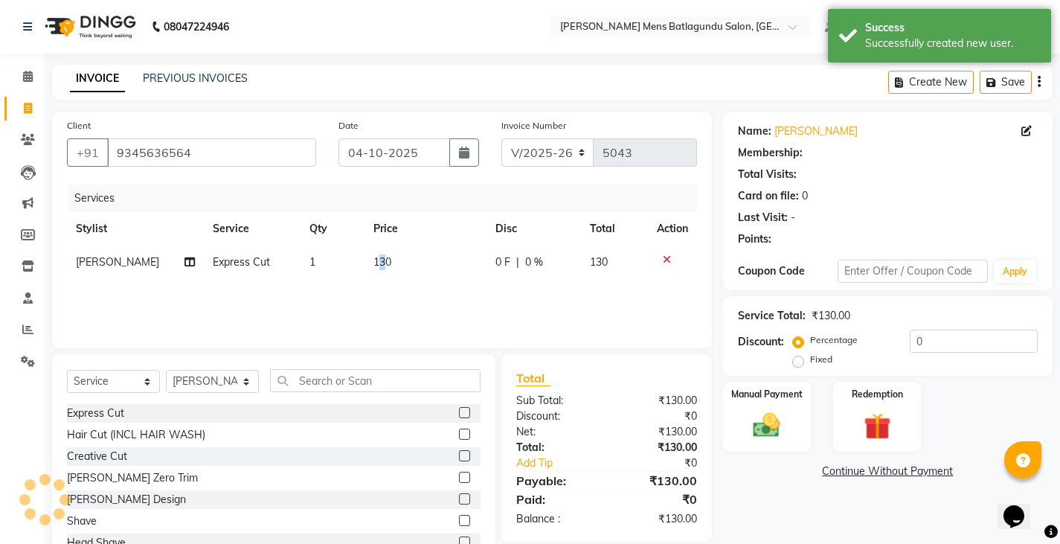
drag, startPoint x: 376, startPoint y: 259, endPoint x: 384, endPoint y: 263, distance: 8.7
click at [377, 259] on span "130" at bounding box center [382, 261] width 18 height 13
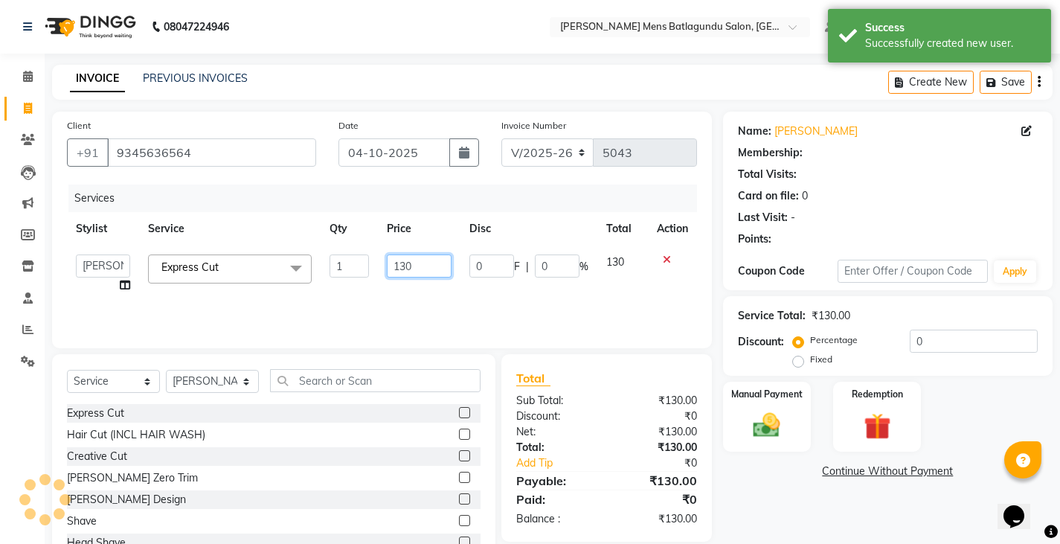
click at [422, 267] on input "130" at bounding box center [419, 265] width 65 height 23
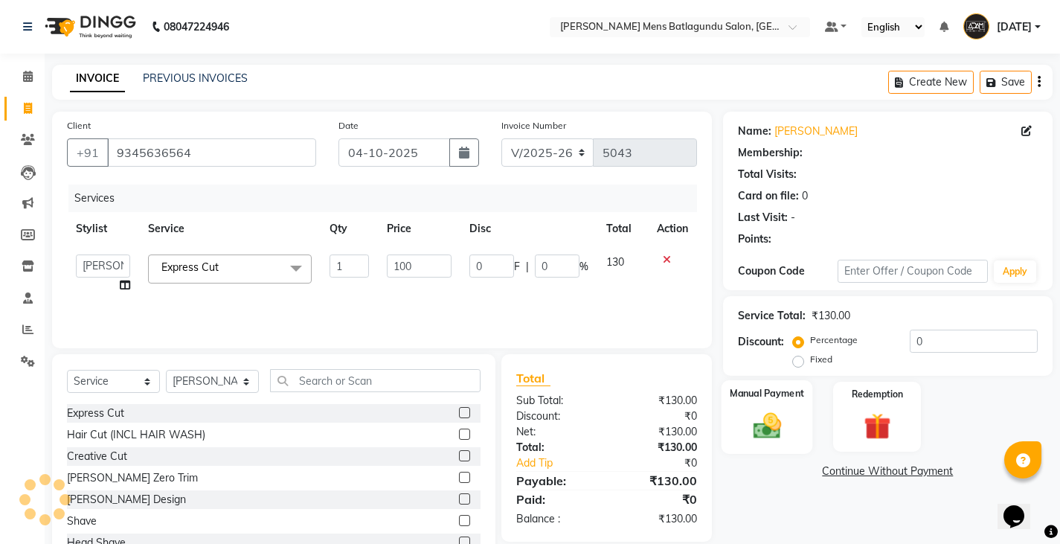
click at [800, 428] on div "Manual Payment" at bounding box center [766, 417] width 91 height 74
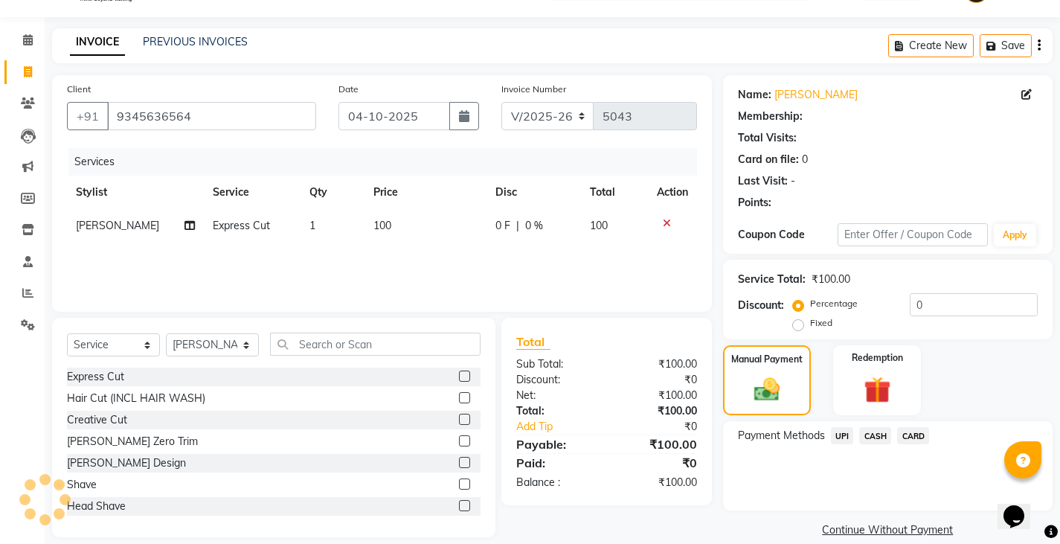
scroll to position [56, 0]
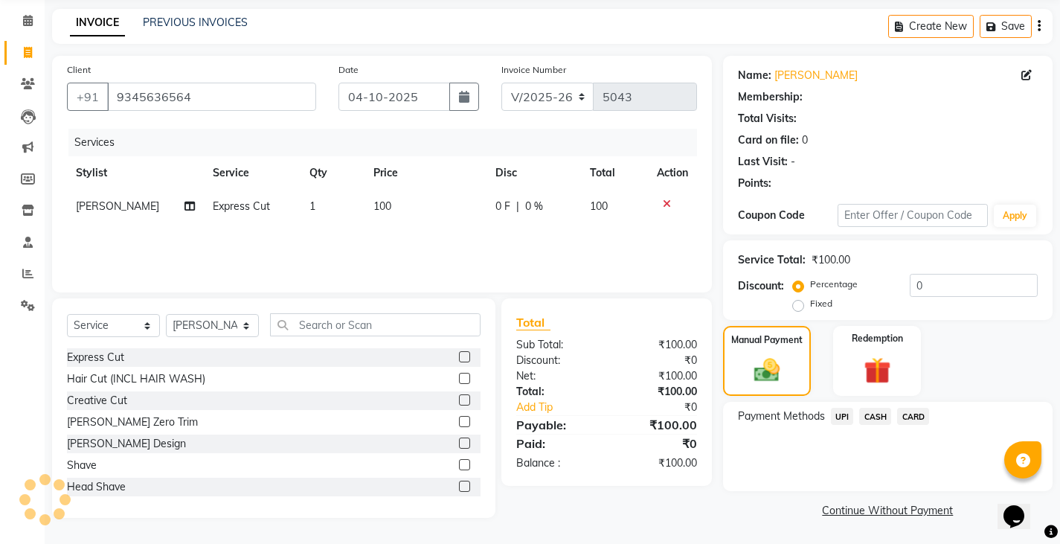
click at [840, 417] on span "UPI" at bounding box center [842, 416] width 23 height 17
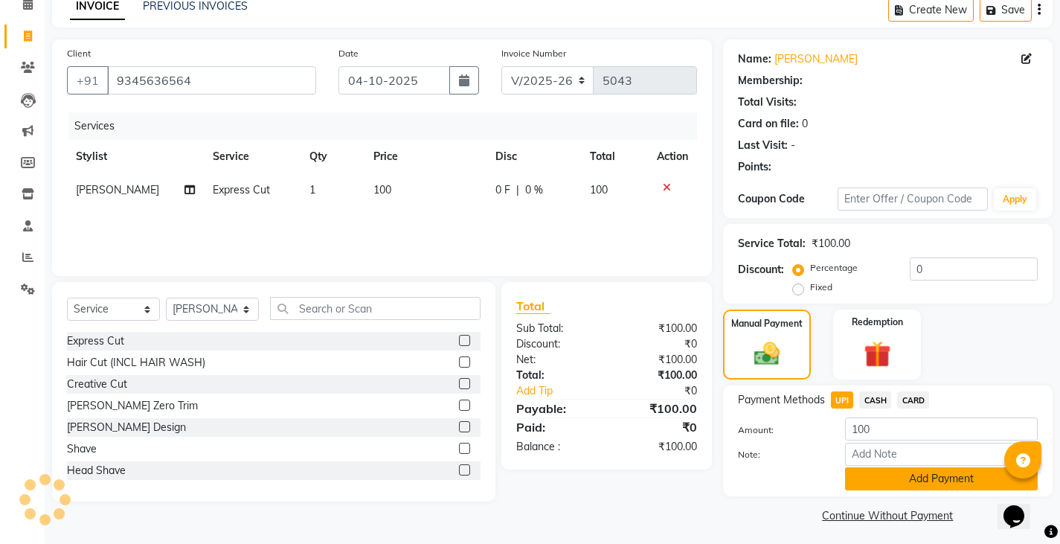
scroll to position [77, 0]
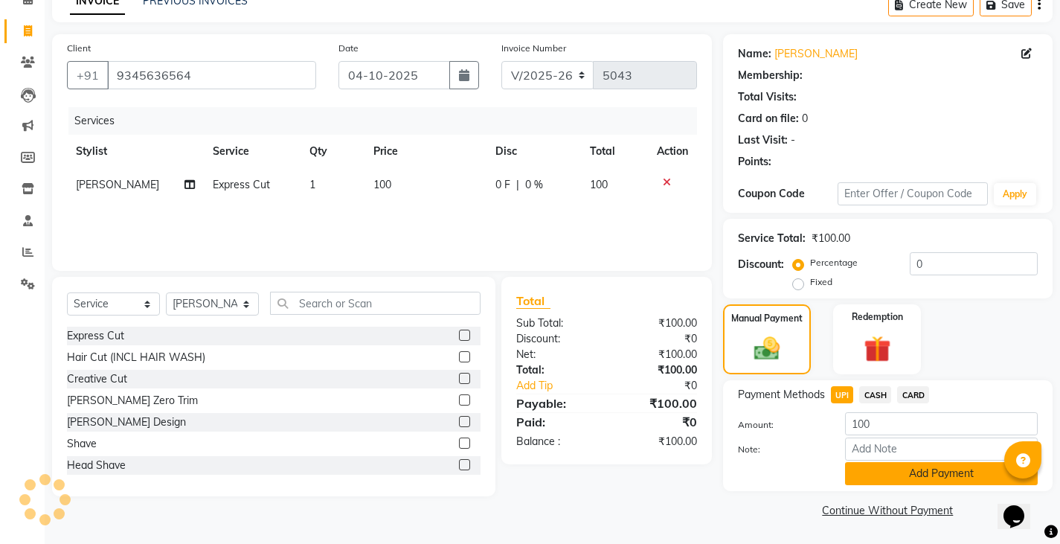
click at [905, 474] on button "Add Payment" at bounding box center [941, 473] width 193 height 23
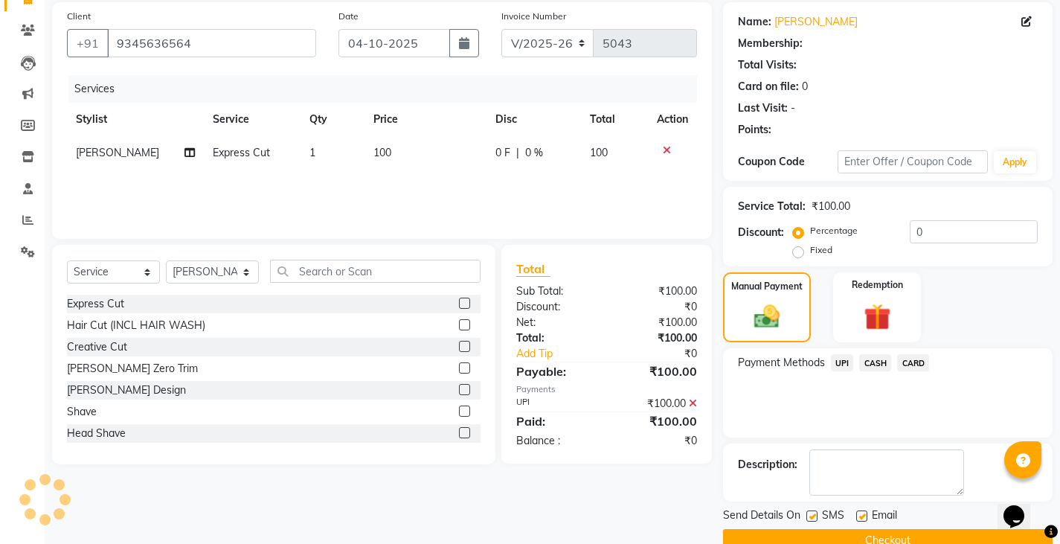
scroll to position [140, 0]
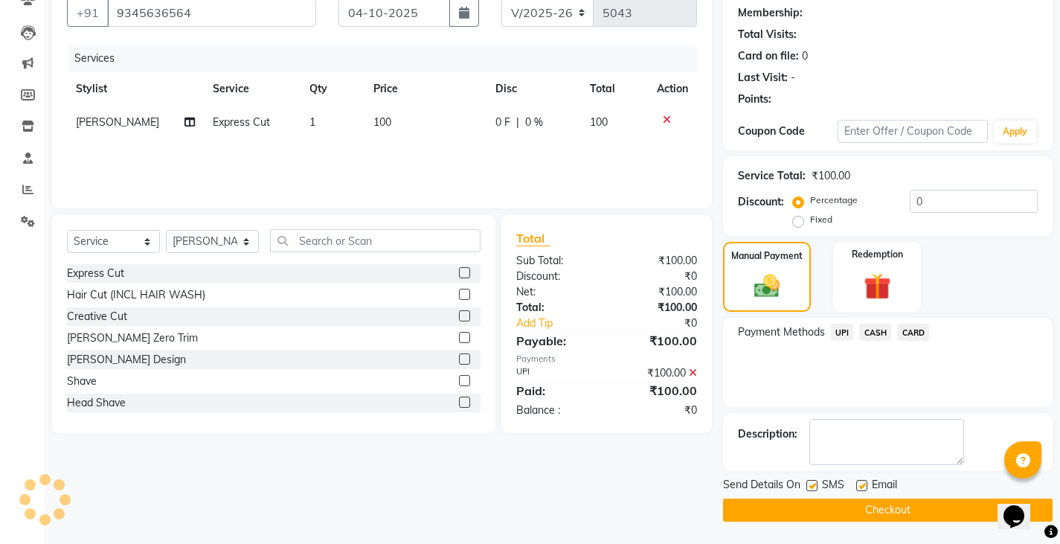
click at [889, 515] on button "Checkout" at bounding box center [887, 509] width 329 height 23
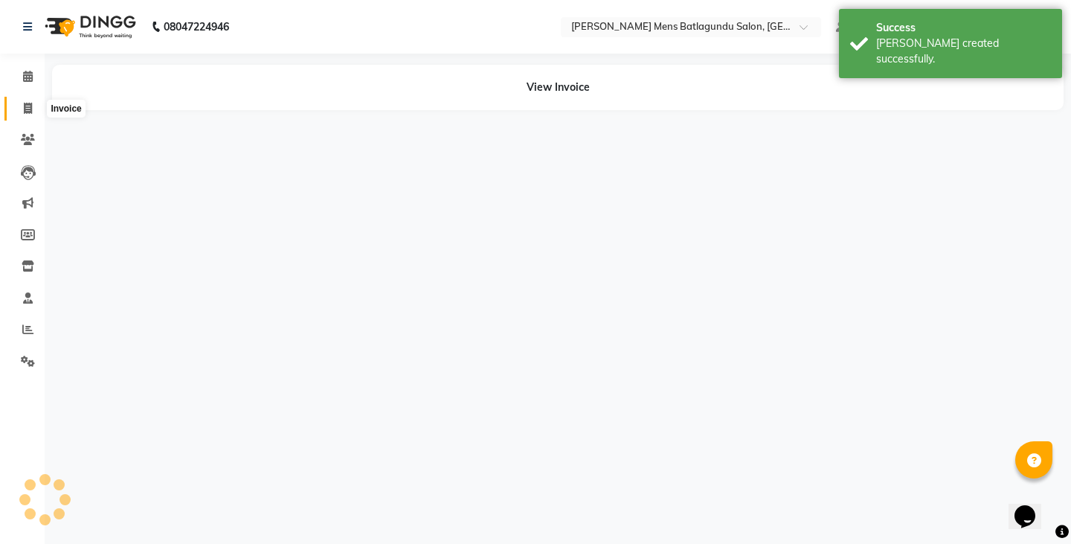
click at [24, 103] on icon at bounding box center [28, 108] width 8 height 11
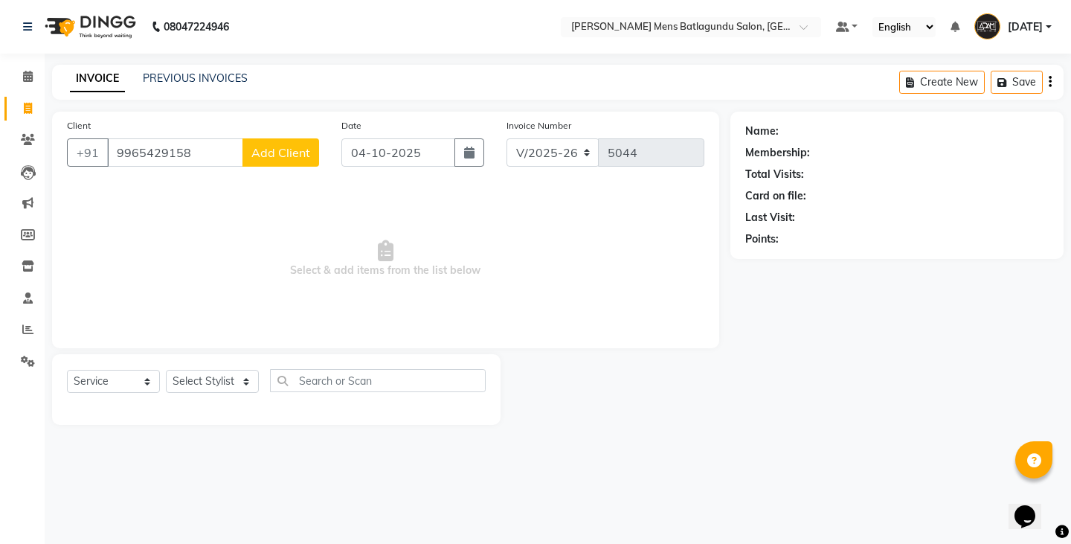
click at [289, 156] on span "Add Client" at bounding box center [280, 152] width 59 height 15
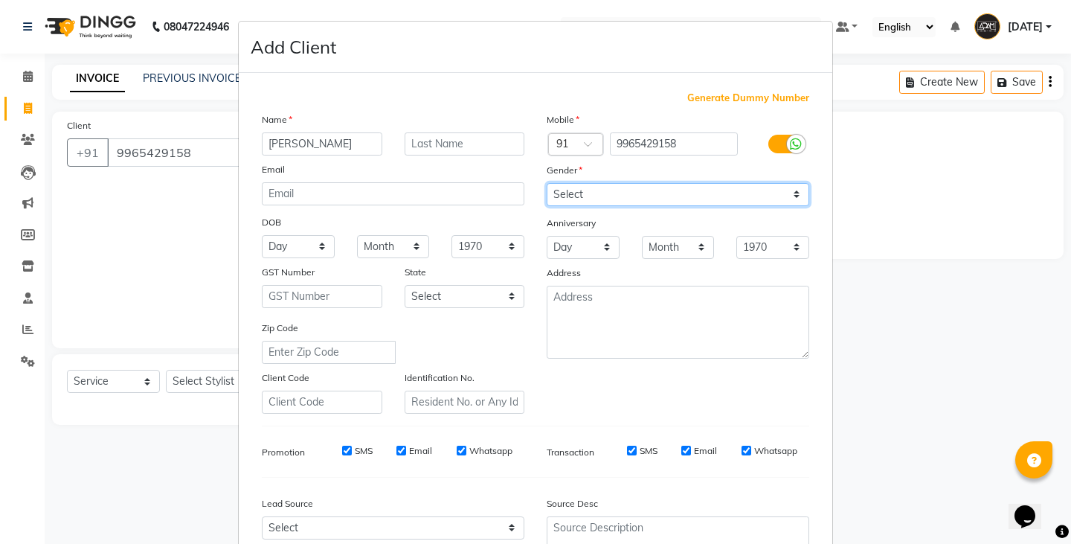
click at [601, 188] on select "Select [DEMOGRAPHIC_DATA] [DEMOGRAPHIC_DATA] Other Prefer Not To Say" at bounding box center [678, 194] width 263 height 23
click at [547, 183] on select "Select [DEMOGRAPHIC_DATA] [DEMOGRAPHIC_DATA] Other Prefer Not To Say" at bounding box center [678, 194] width 263 height 23
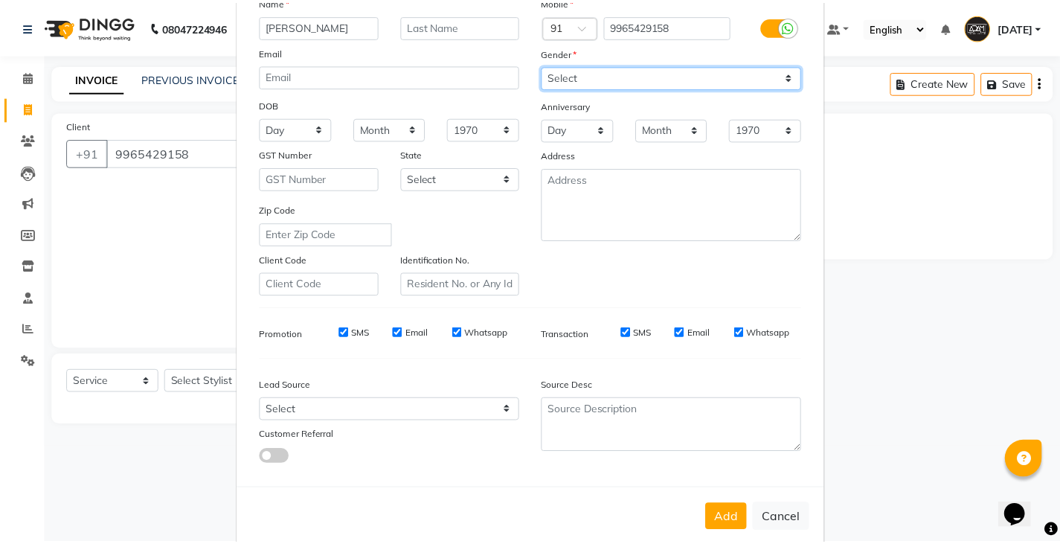
scroll to position [143, 0]
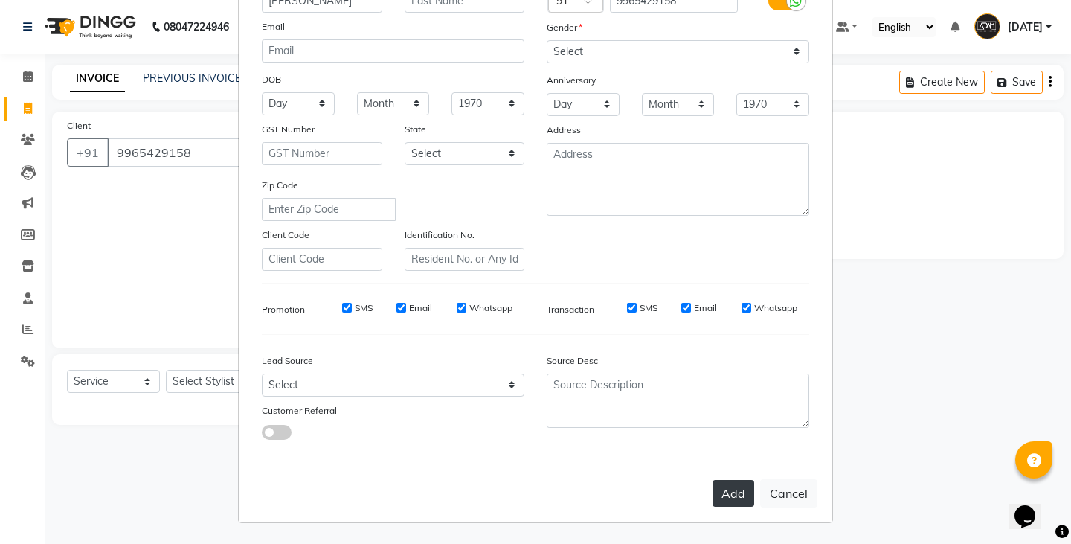
click at [717, 483] on button "Add" at bounding box center [733, 493] width 42 height 27
click at [184, 384] on ngb-modal-window "Add Client Generate Dummy Number Name TAMIZHARASAN Email DOB Day 01 02 03 04 05…" at bounding box center [535, 272] width 1071 height 544
click at [224, 384] on ngb-modal-window "Add Client Generate Dummy Number Name TAMIZHARASAN Email DOB Day 01 02 03 04 05…" at bounding box center [535, 272] width 1071 height 544
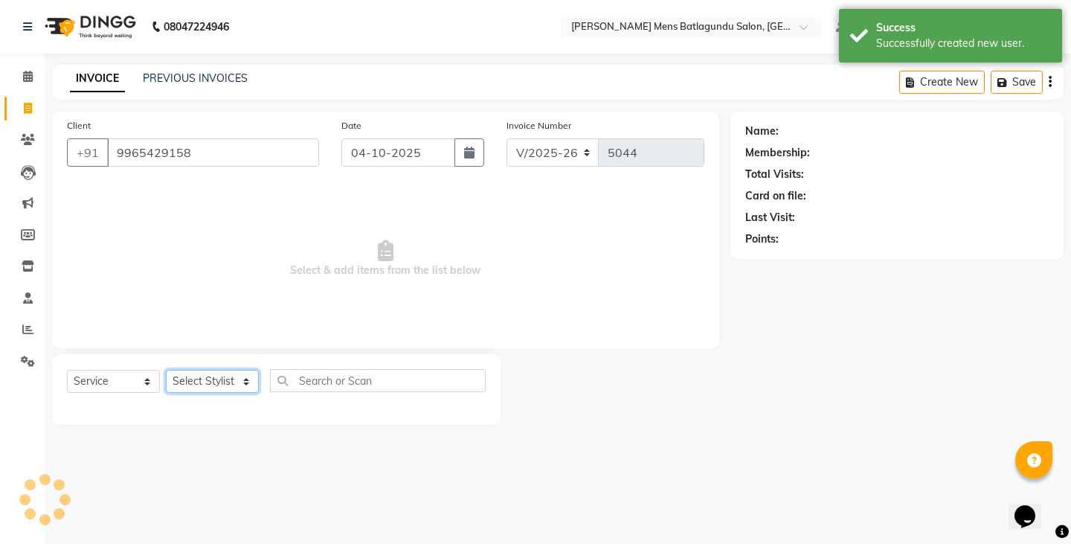
click at [224, 384] on select "Select Stylist Admin [PERSON_NAME][DATE] SAHIB [PERSON_NAME]" at bounding box center [212, 381] width 93 height 23
click at [166, 370] on select "Select Stylist Admin [PERSON_NAME][DATE] SAHIB [PERSON_NAME]" at bounding box center [212, 381] width 93 height 23
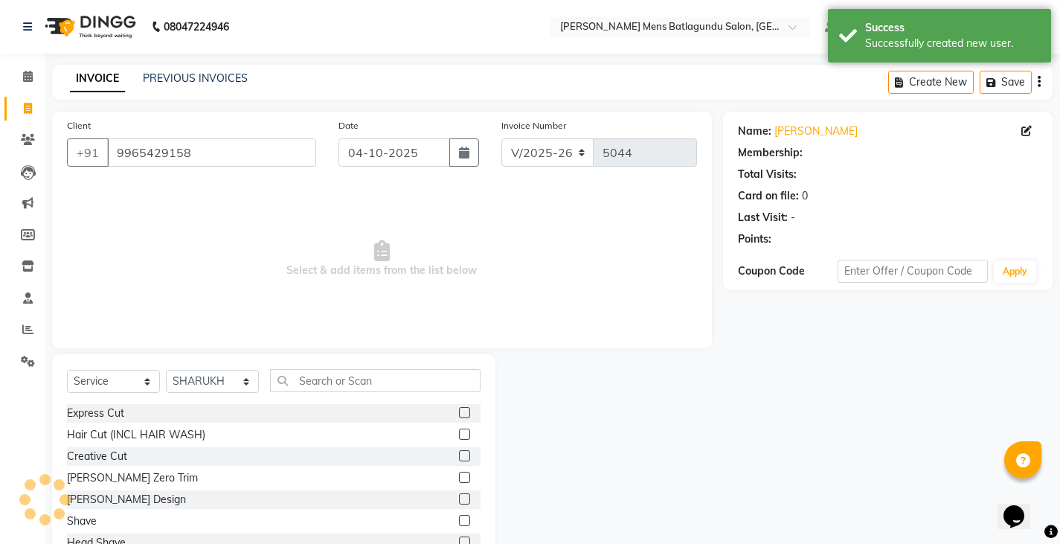
click at [459, 410] on label at bounding box center [464, 412] width 11 height 11
click at [459, 410] on input "checkbox" at bounding box center [464, 413] width 10 height 10
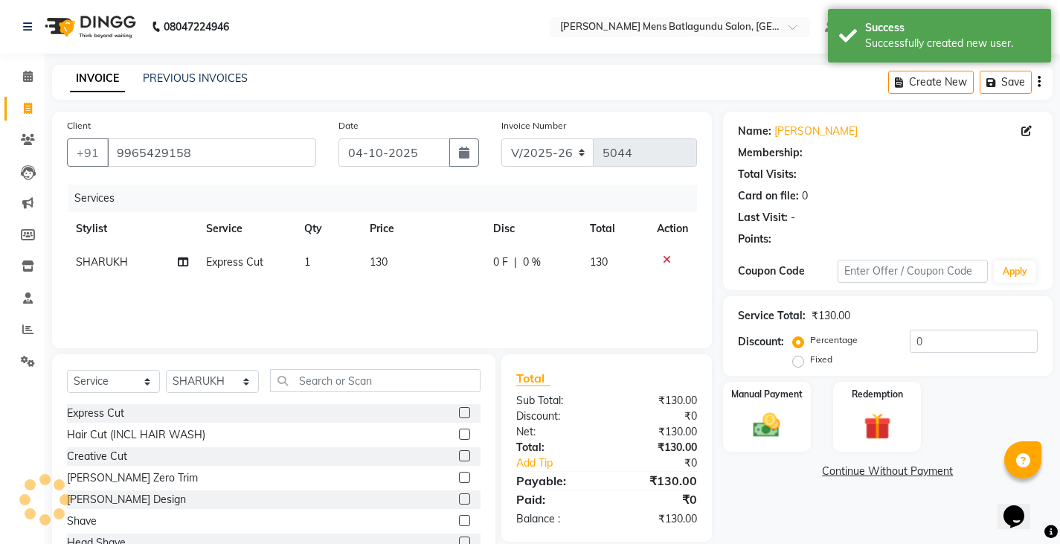
click at [459, 477] on label at bounding box center [464, 476] width 11 height 11
click at [459, 477] on input "checkbox" at bounding box center [464, 478] width 10 height 10
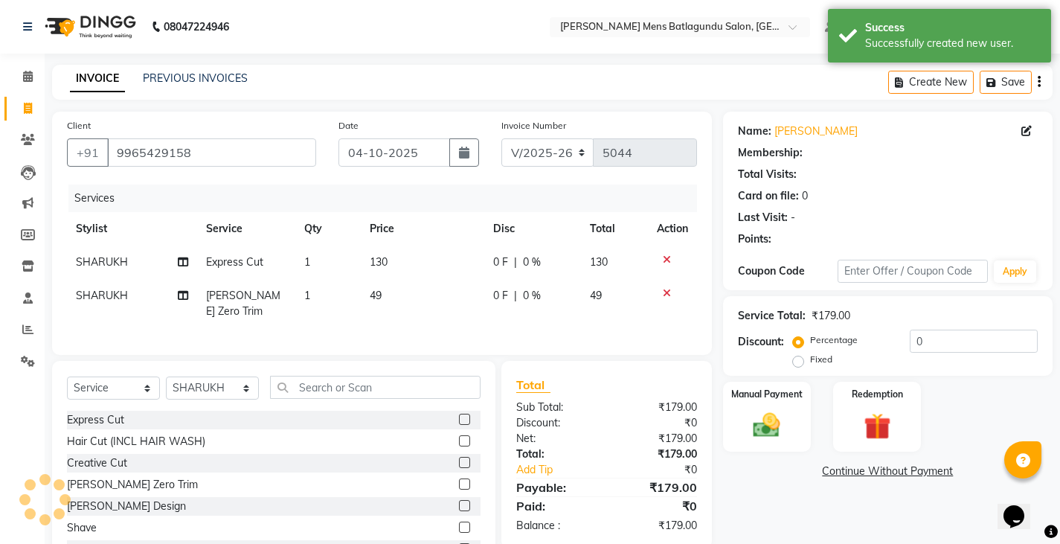
click at [396, 253] on td "130" at bounding box center [422, 261] width 123 height 33
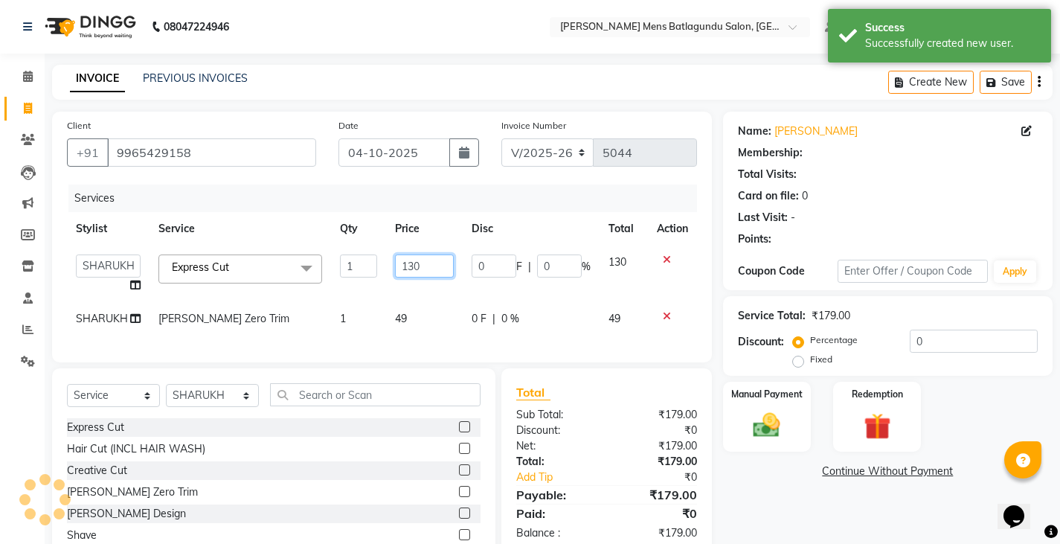
click at [424, 276] on input "130" at bounding box center [424, 265] width 59 height 23
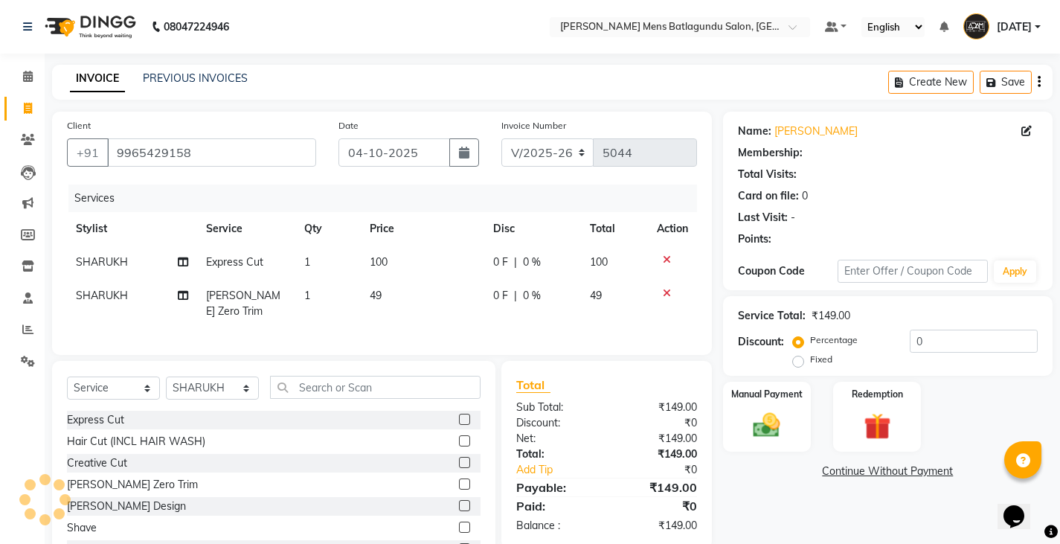
click at [413, 321] on div "Services Stylist Service Qty Price Disc Total Action SHARUKH Express Cut 1 100 …" at bounding box center [382, 261] width 630 height 155
click at [393, 298] on td "49" at bounding box center [422, 303] width 123 height 49
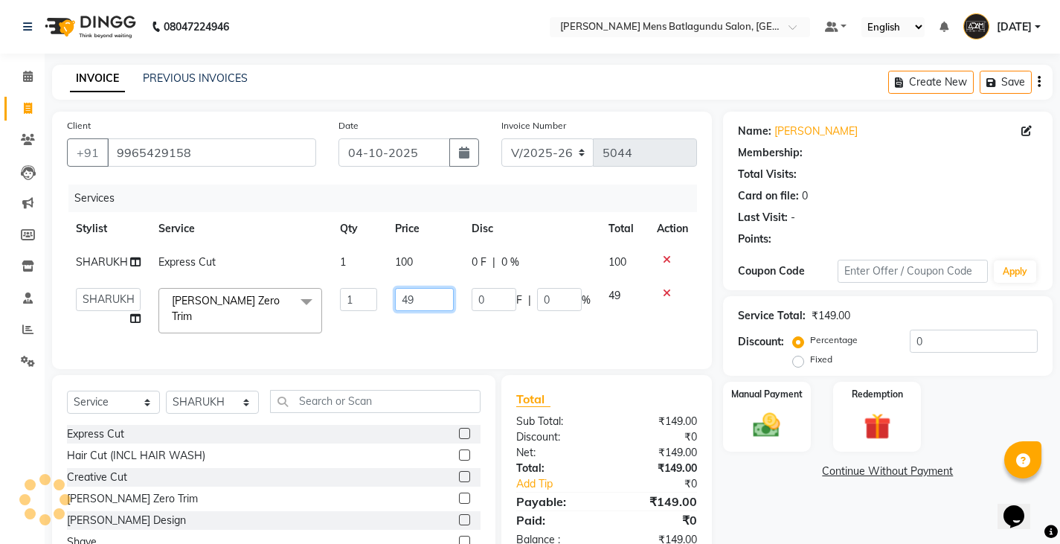
click at [413, 298] on input "49" at bounding box center [424, 299] width 59 height 23
click at [753, 384] on div "Manual Payment" at bounding box center [766, 417] width 91 height 74
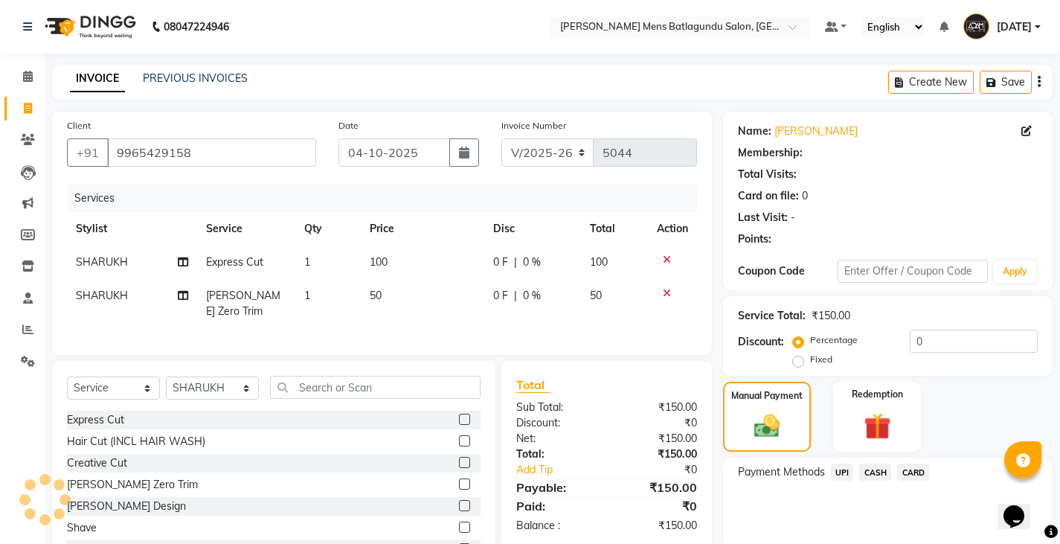
click at [840, 474] on span "UPI" at bounding box center [842, 471] width 23 height 17
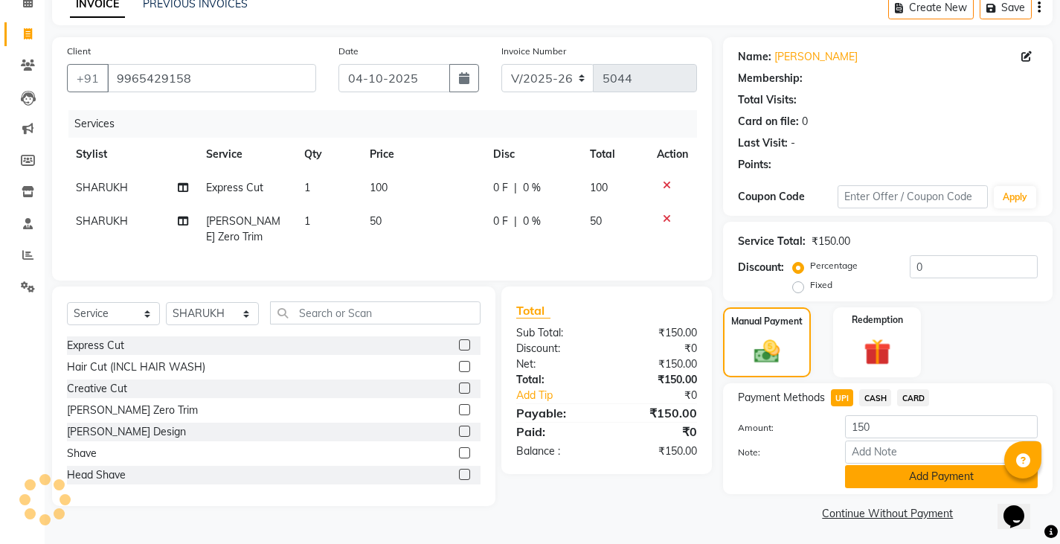
click at [889, 475] on button "Add Payment" at bounding box center [941, 476] width 193 height 23
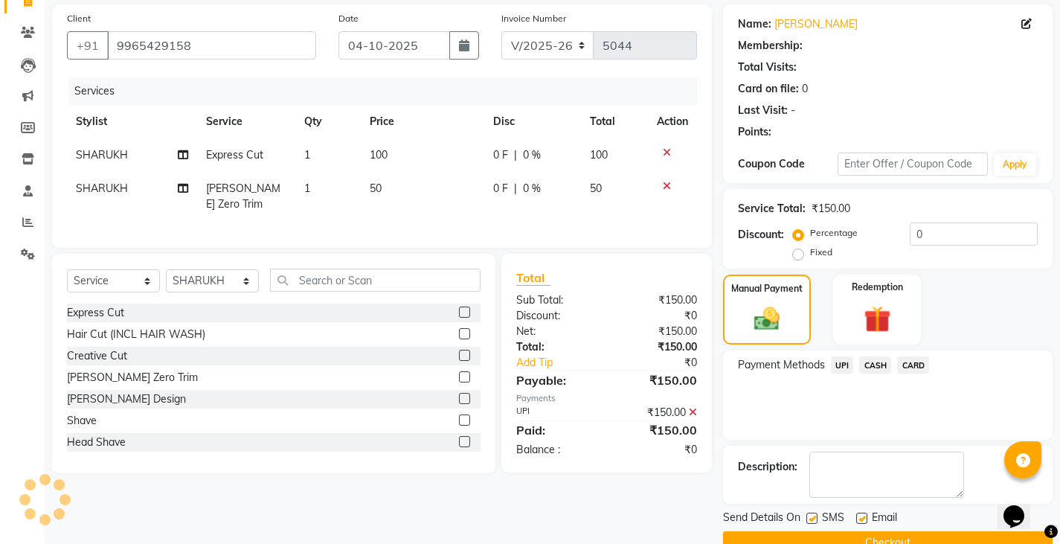
scroll to position [140, 0]
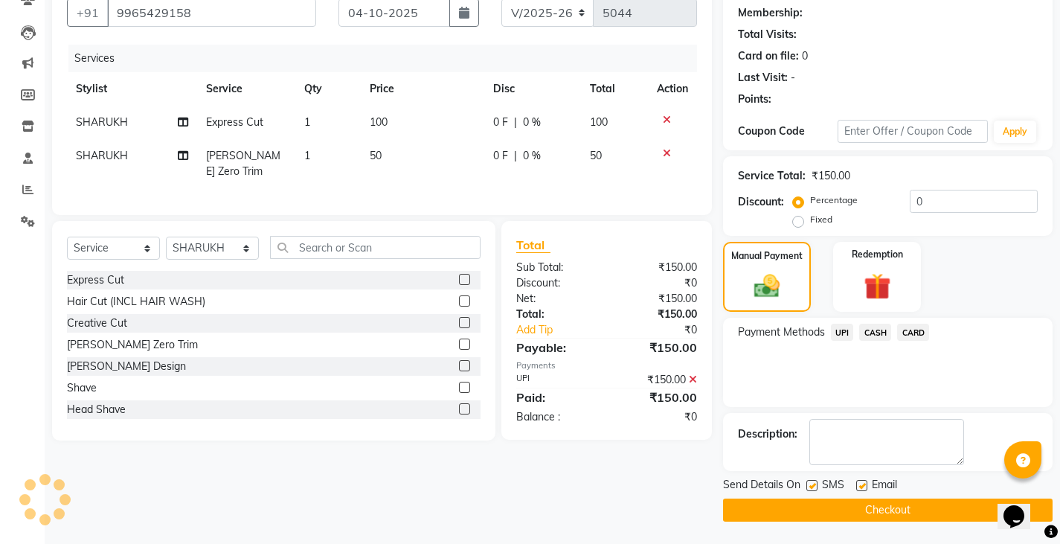
click at [889, 510] on button "Checkout" at bounding box center [887, 509] width 329 height 23
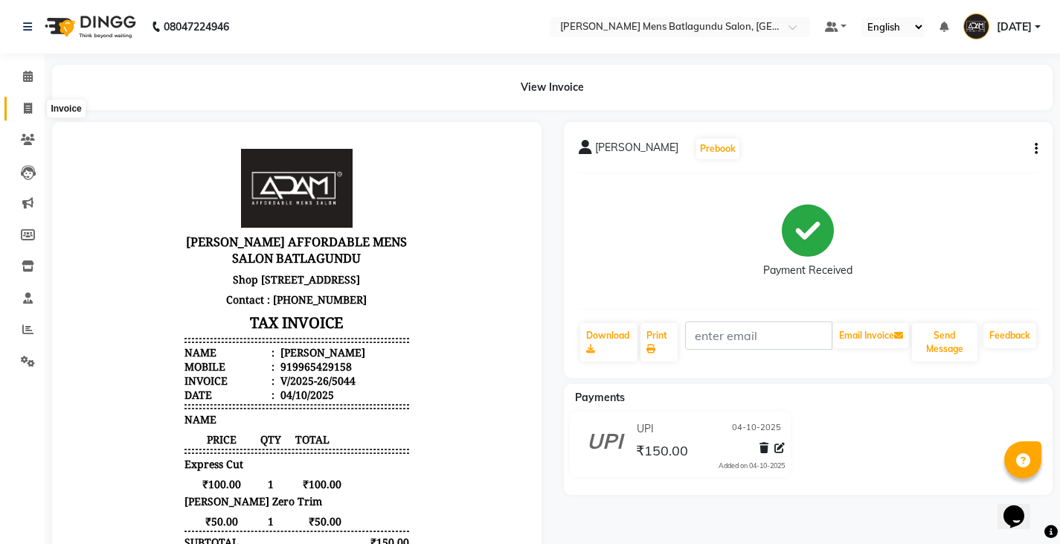
drag, startPoint x: 25, startPoint y: 104, endPoint x: 10, endPoint y: 117, distance: 20.1
click at [25, 105] on icon at bounding box center [28, 108] width 8 height 11
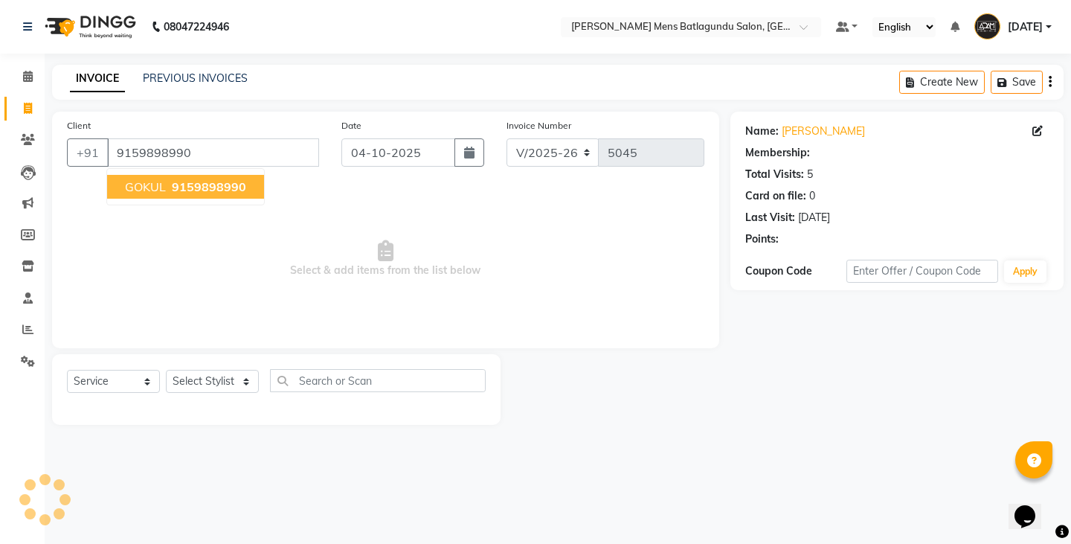
click at [139, 184] on span "GOKUL" at bounding box center [145, 186] width 41 height 15
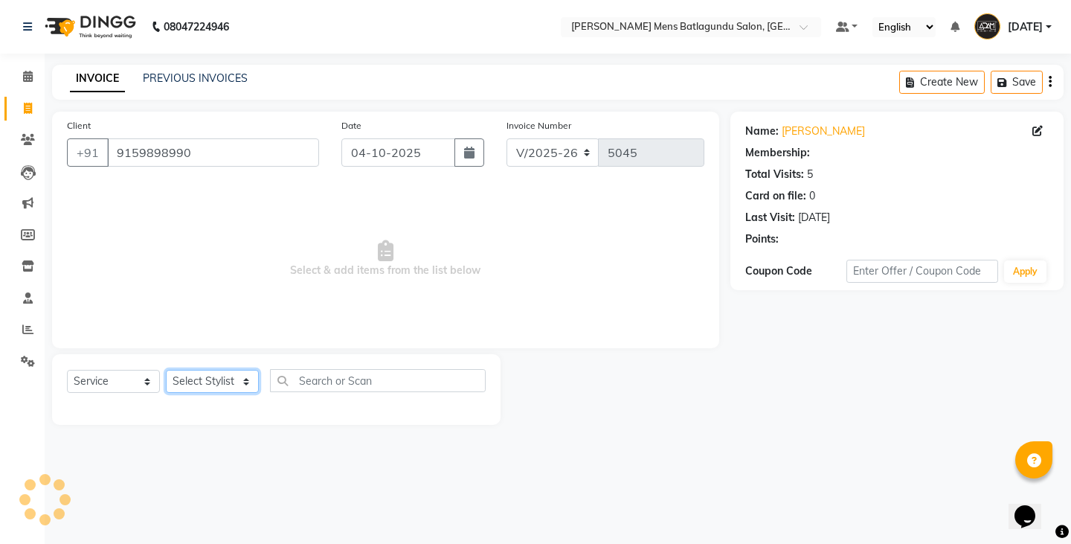
click at [218, 387] on select "Select Stylist Admin [PERSON_NAME][DATE] SAHIB [PERSON_NAME]" at bounding box center [212, 381] width 93 height 23
click at [166, 370] on select "Select Stylist Admin [PERSON_NAME][DATE] SAHIB [PERSON_NAME]" at bounding box center [212, 381] width 93 height 23
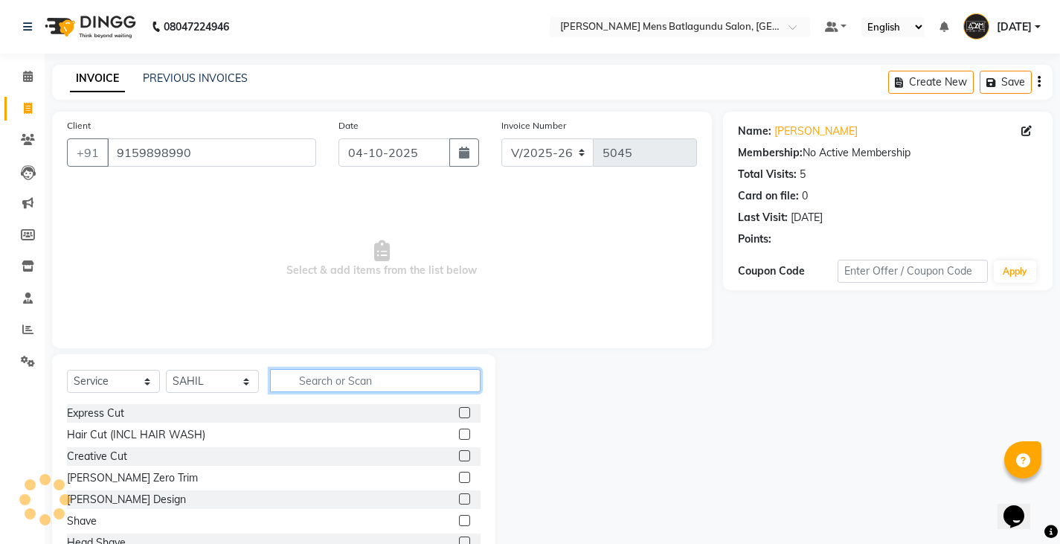
click at [416, 381] on input "text" at bounding box center [375, 380] width 210 height 23
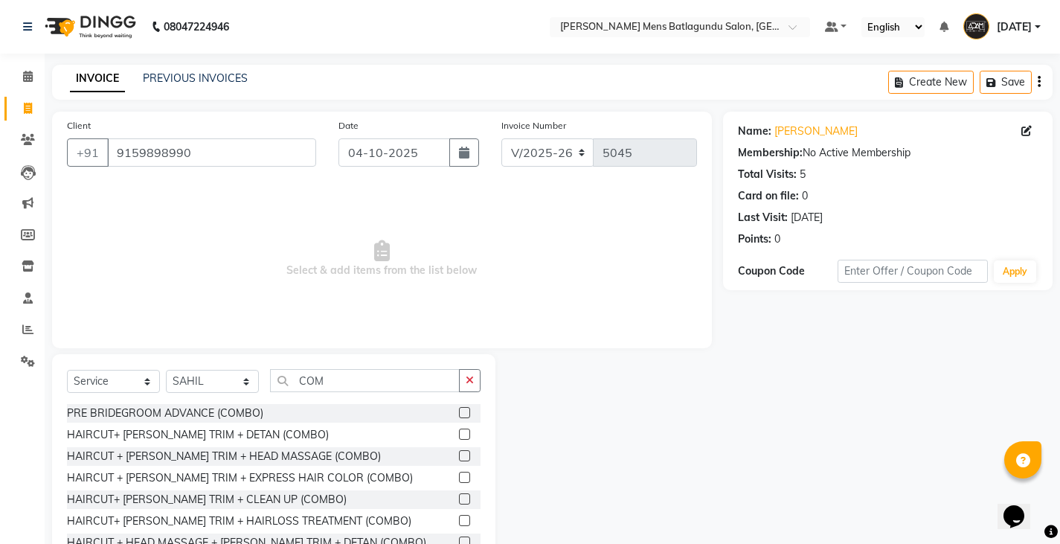
click at [459, 454] on label at bounding box center [464, 455] width 11 height 11
click at [459, 454] on input "checkbox" at bounding box center [464, 456] width 10 height 10
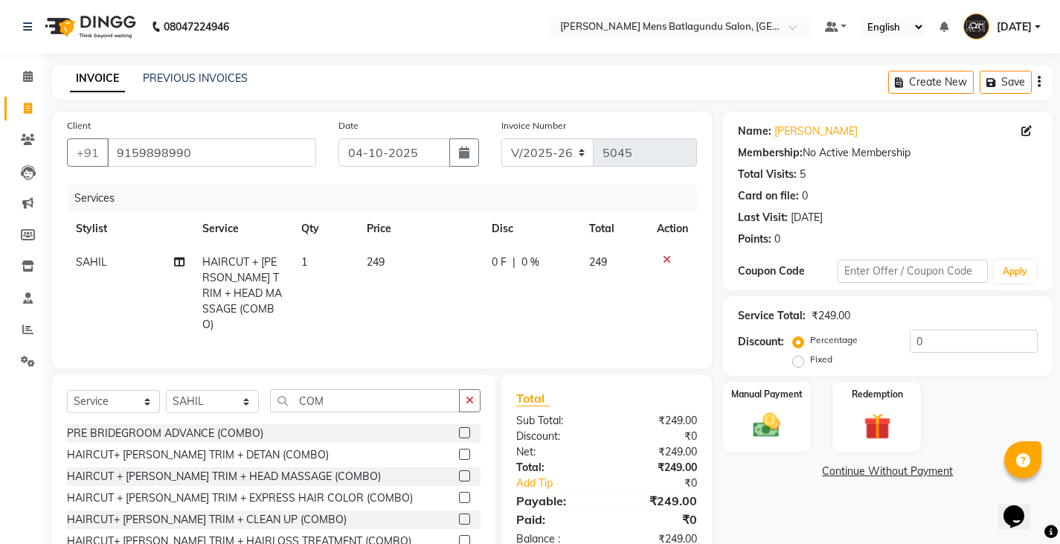
click at [411, 268] on td "249" at bounding box center [420, 293] width 125 height 96
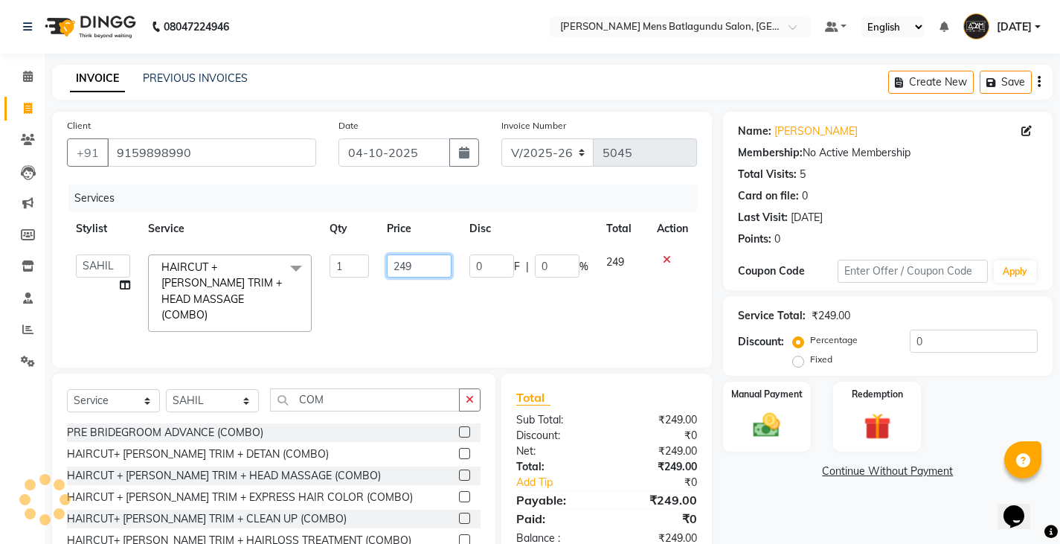
click at [420, 268] on input "249" at bounding box center [419, 265] width 65 height 23
click at [759, 426] on img at bounding box center [766, 425] width 45 height 32
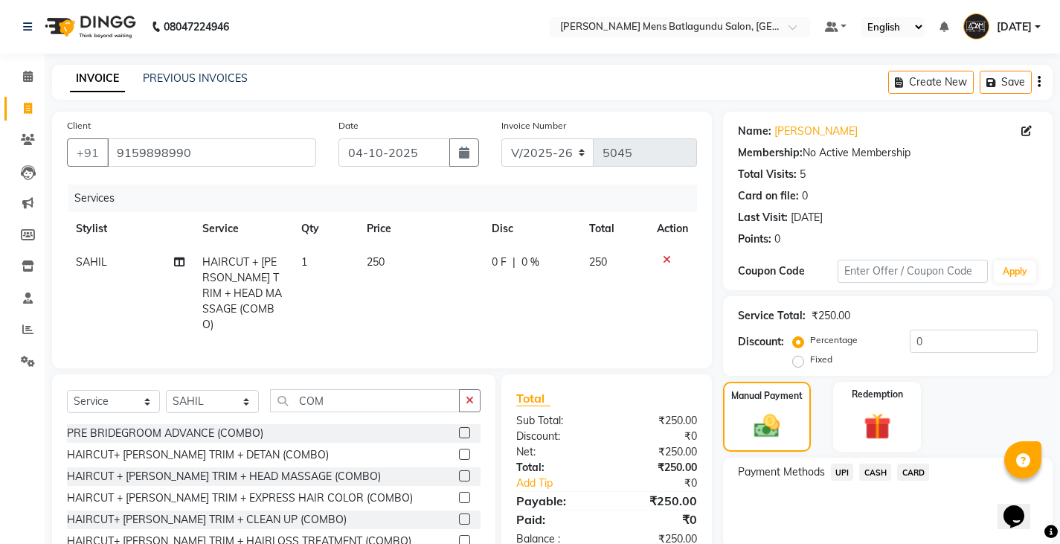
click at [833, 474] on span "UPI" at bounding box center [842, 471] width 23 height 17
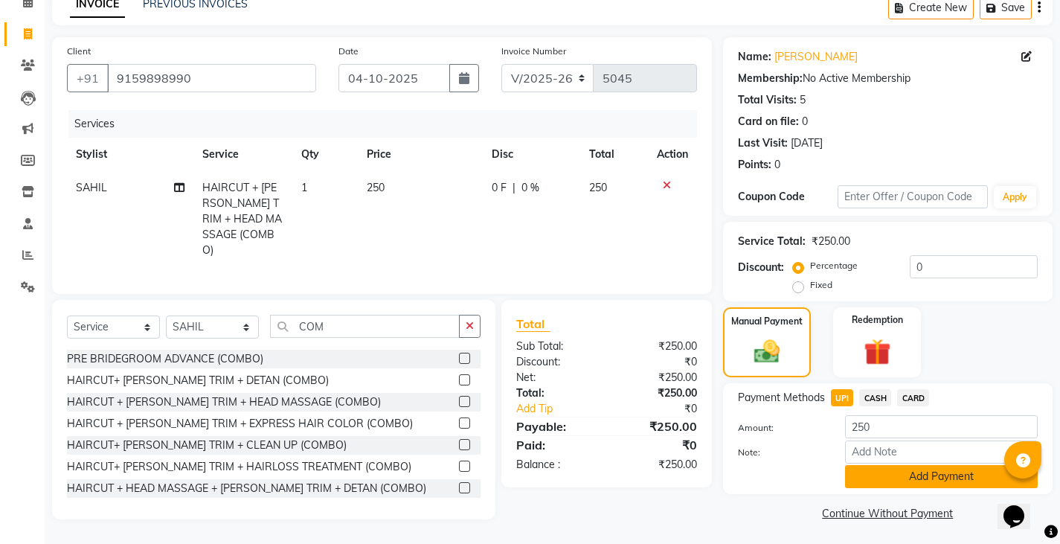
click at [907, 481] on button "Add Payment" at bounding box center [941, 476] width 193 height 23
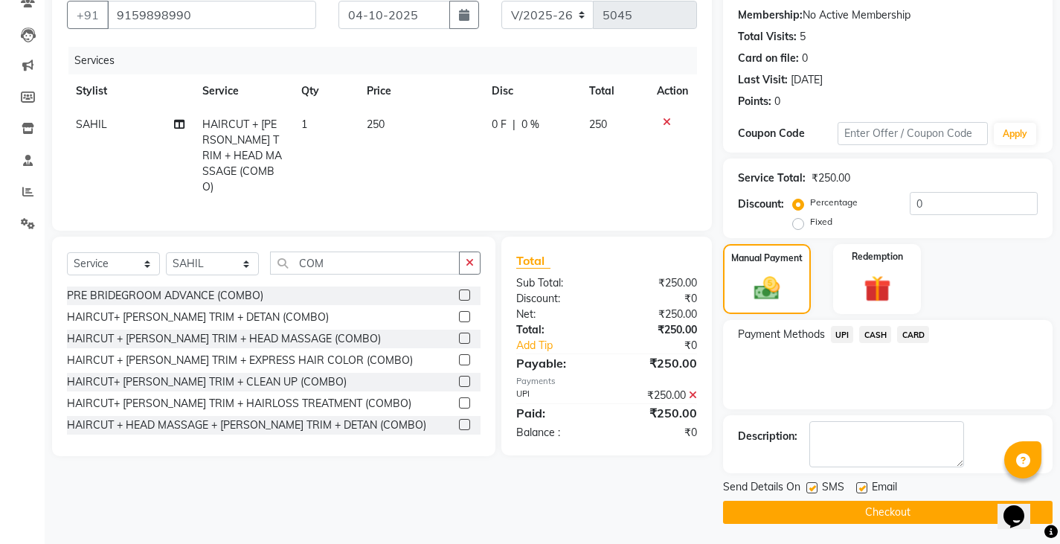
scroll to position [140, 0]
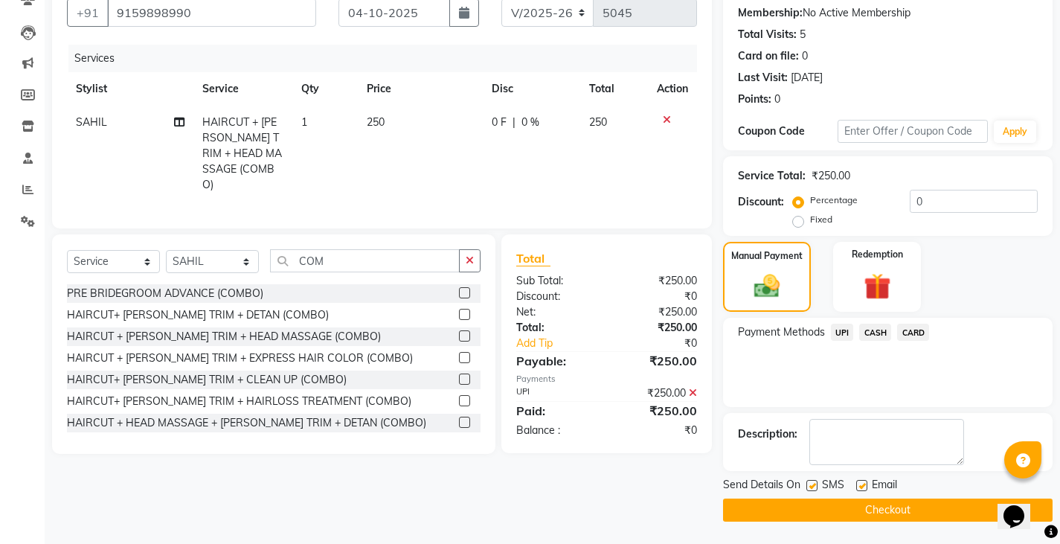
click at [893, 506] on button "Checkout" at bounding box center [887, 509] width 329 height 23
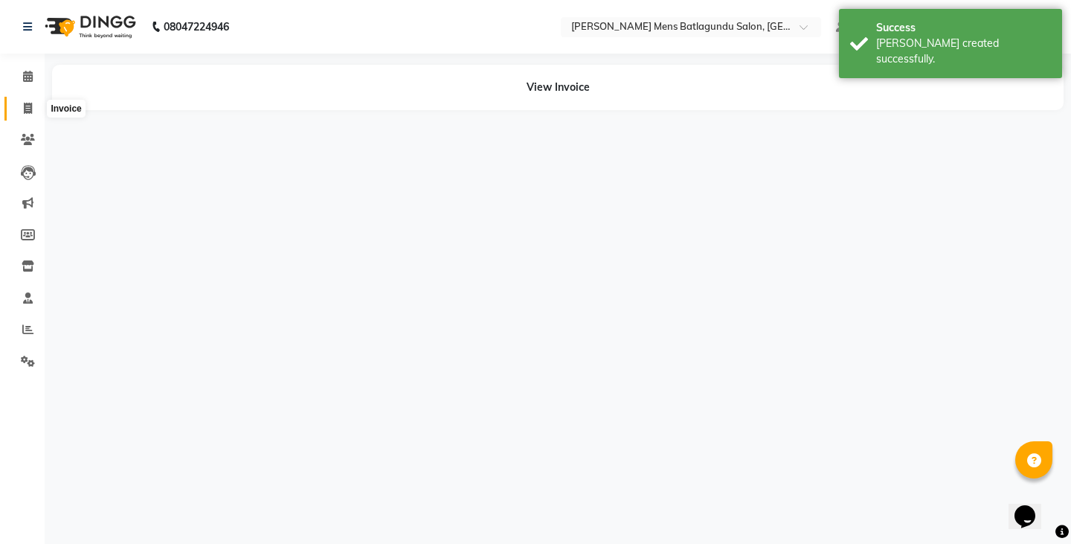
click at [26, 103] on icon at bounding box center [28, 108] width 8 height 11
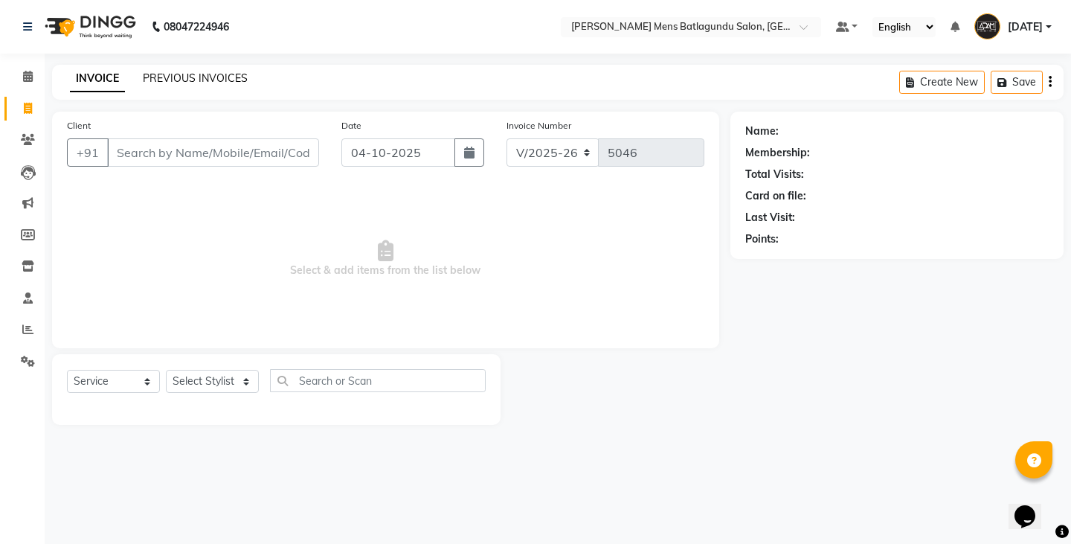
click at [180, 77] on link "PREVIOUS INVOICES" at bounding box center [195, 77] width 105 height 13
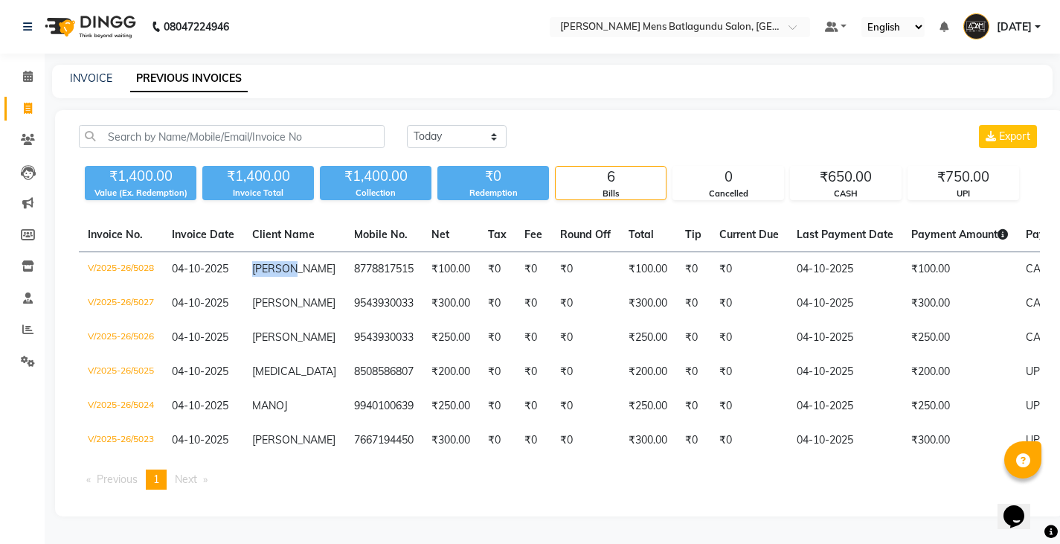
click at [289, 241] on div at bounding box center [289, 241] width 0 height 0
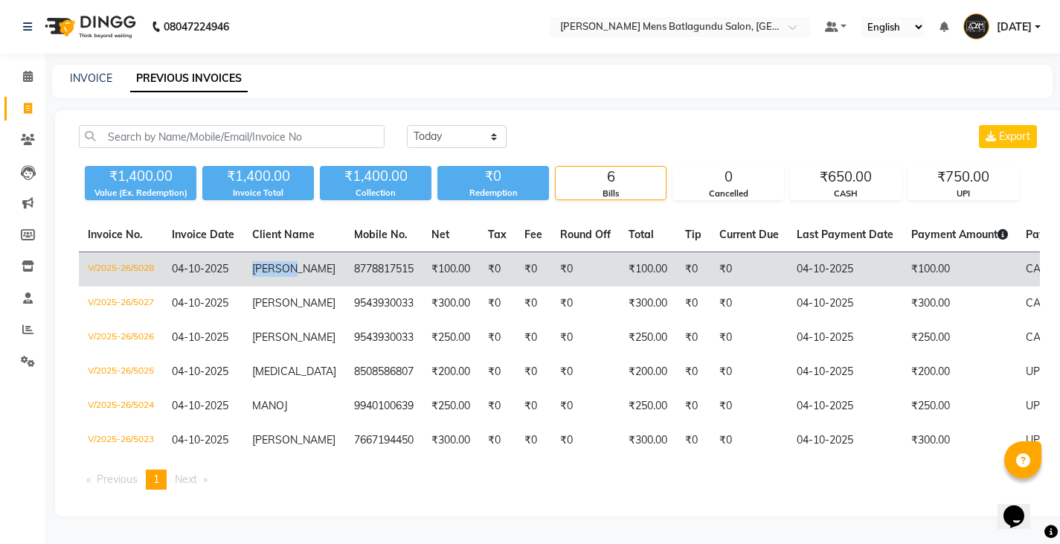
click at [292, 269] on span "[PERSON_NAME]" at bounding box center [293, 268] width 83 height 13
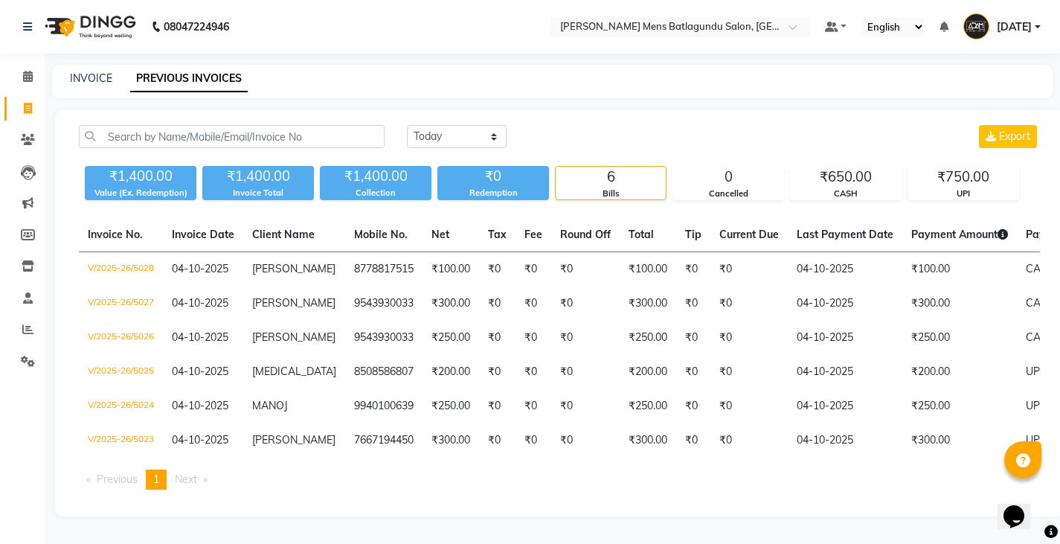
click at [547, 87] on div "INVOICE PREVIOUS INVOICES" at bounding box center [552, 81] width 1000 height 33
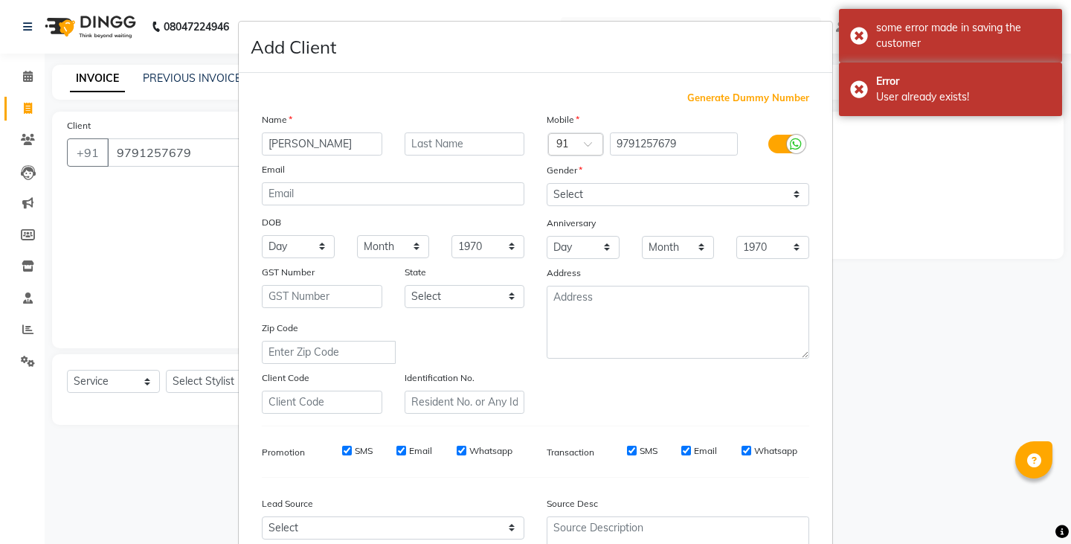
select select "8213"
select select "service"
select select "[DEMOGRAPHIC_DATA]"
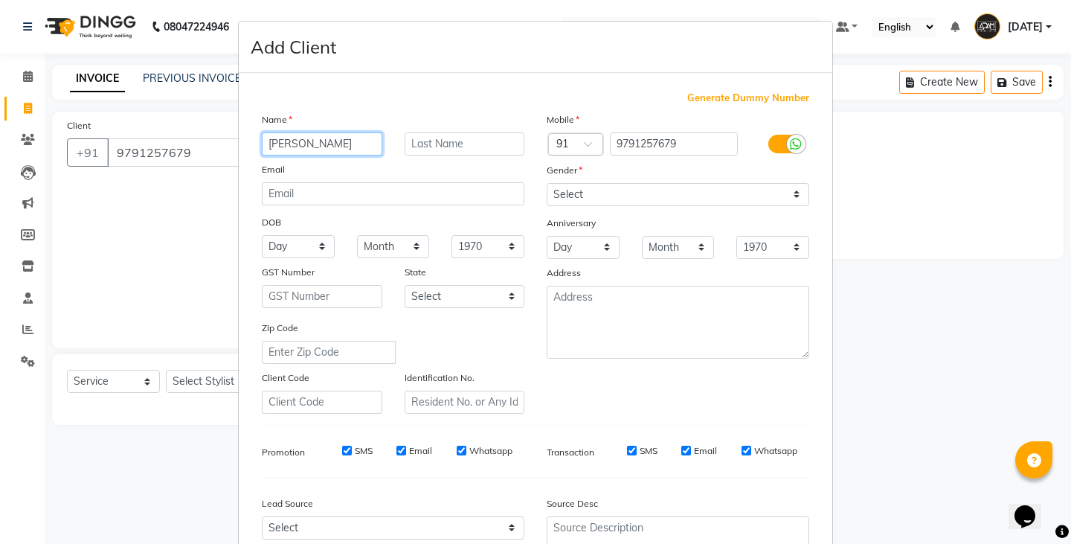
click at [356, 148] on input "[PERSON_NAME]" at bounding box center [322, 143] width 120 height 23
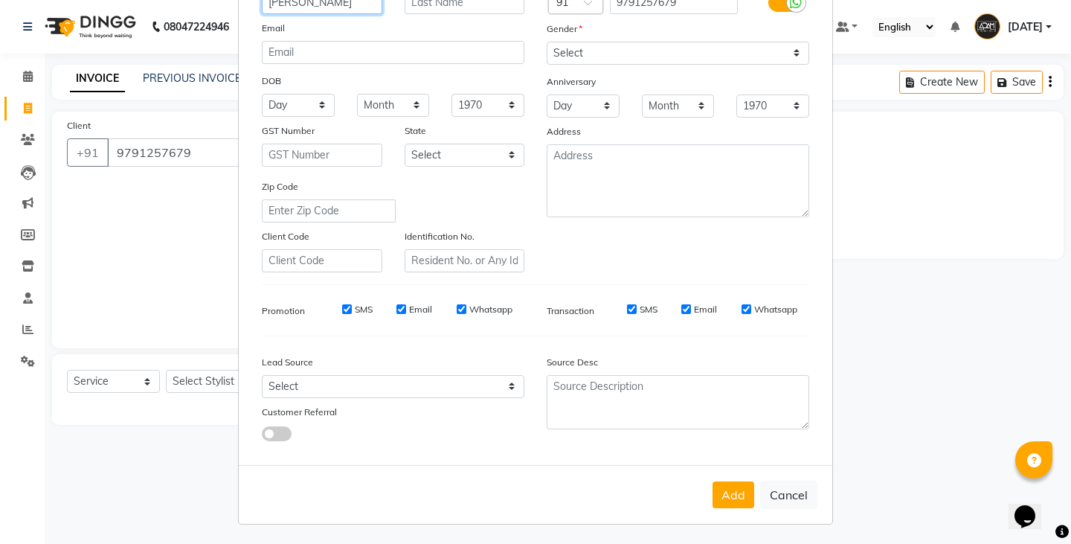
scroll to position [143, 0]
click at [742, 489] on button "Add" at bounding box center [733, 493] width 42 height 27
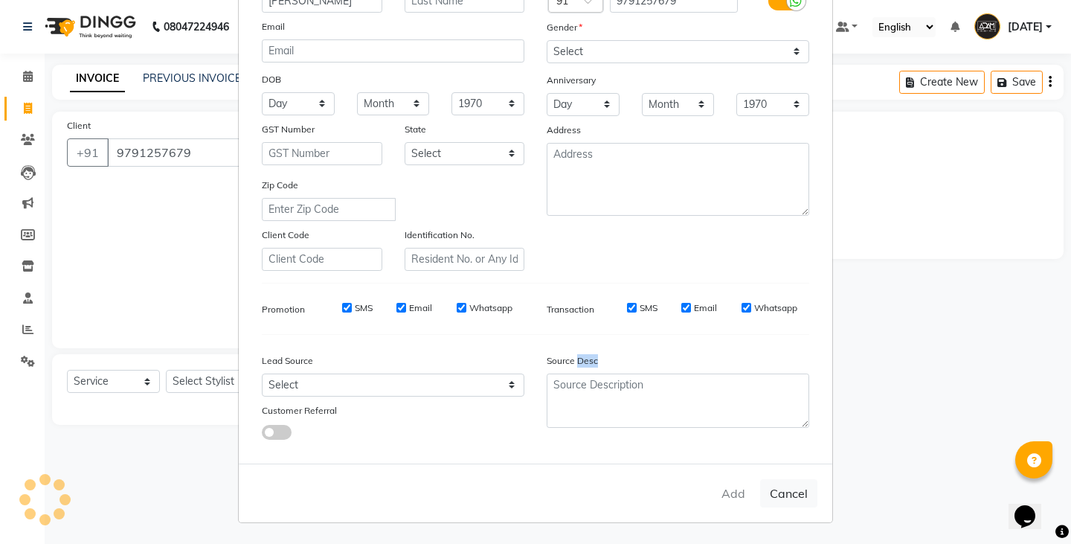
drag, startPoint x: 741, startPoint y: 489, endPoint x: 738, endPoint y: 500, distance: 10.6
click at [738, 499] on div "Add Cancel" at bounding box center [535, 492] width 593 height 59
drag, startPoint x: 733, startPoint y: 514, endPoint x: 133, endPoint y: 428, distance: 606.3
click at [133, 428] on ngb-modal-window "Add Client Generate Dummy Number Name [PERSON_NAME] Email DOB Day 01 02 03 04 0…" at bounding box center [535, 272] width 1071 height 544
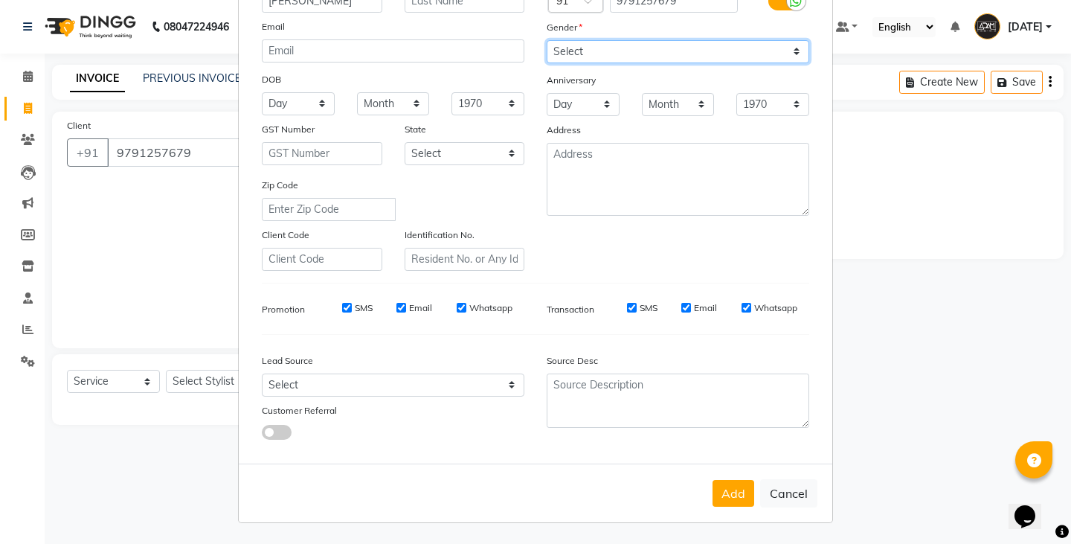
click at [639, 56] on select "Select [DEMOGRAPHIC_DATA] [DEMOGRAPHIC_DATA] Other Prefer Not To Say" at bounding box center [678, 51] width 263 height 23
click at [547, 40] on select "Select [DEMOGRAPHIC_DATA] [DEMOGRAPHIC_DATA] Other Prefer Not To Say" at bounding box center [678, 51] width 263 height 23
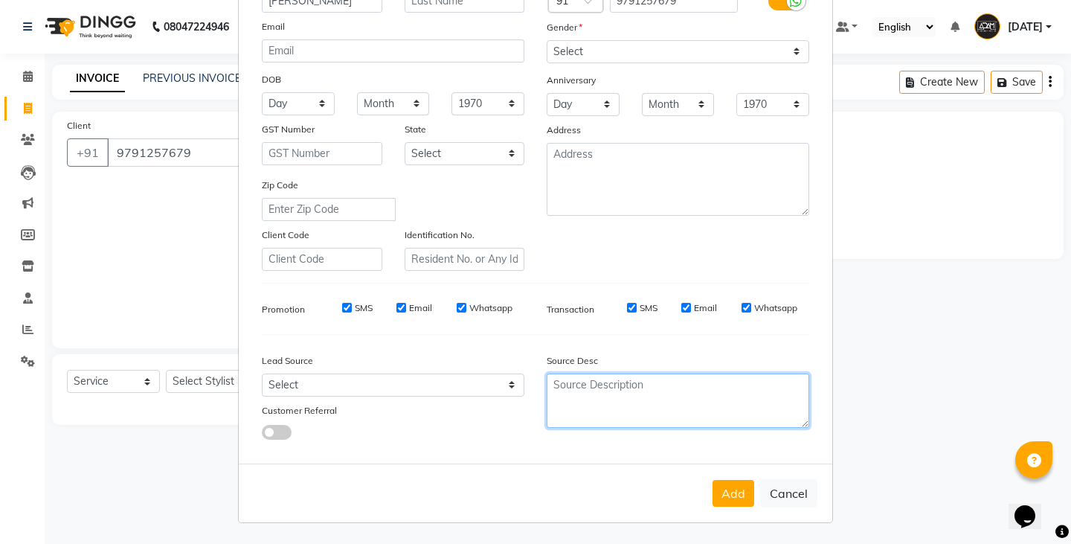
click at [712, 417] on textarea at bounding box center [678, 400] width 263 height 54
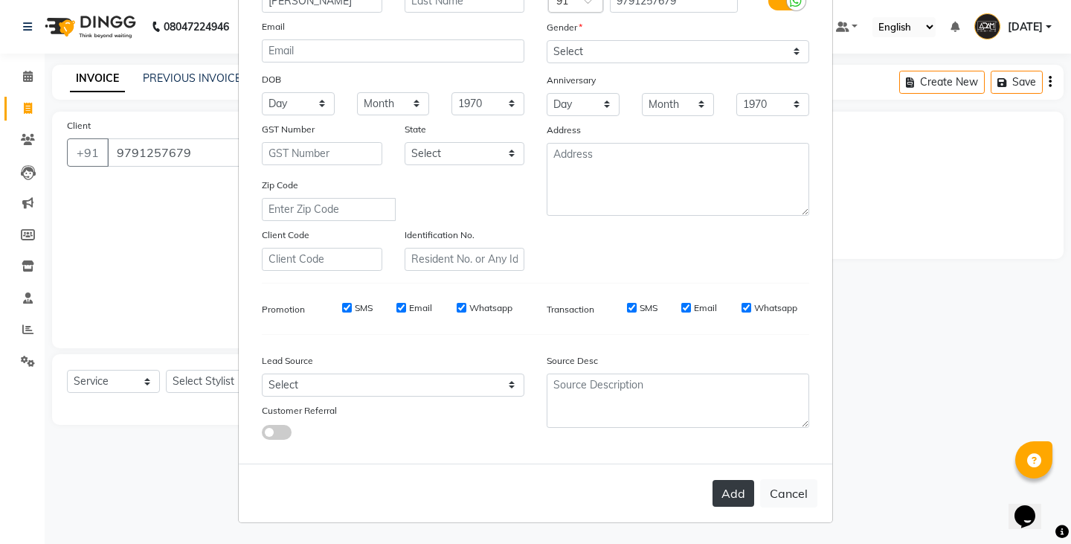
click at [718, 502] on button "Add" at bounding box center [733, 493] width 42 height 27
click at [731, 502] on button "Add" at bounding box center [733, 493] width 42 height 27
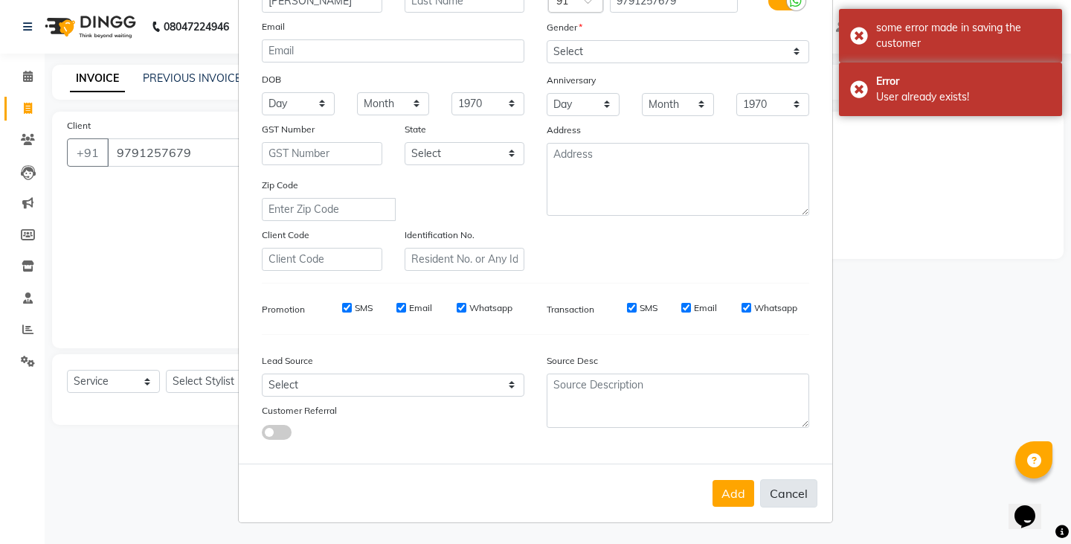
click at [788, 501] on button "Cancel" at bounding box center [788, 493] width 57 height 28
select select
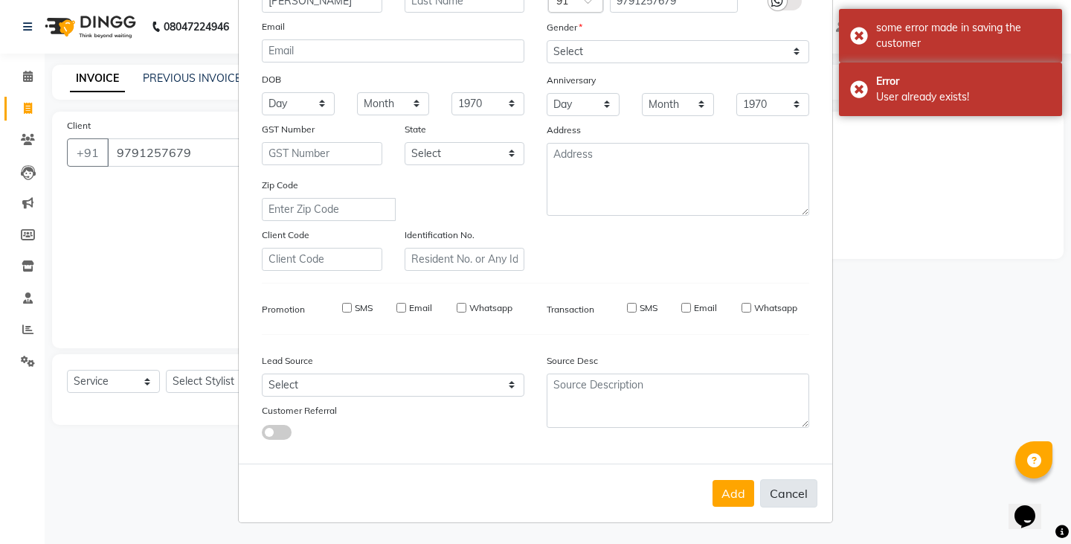
select select
checkbox input "false"
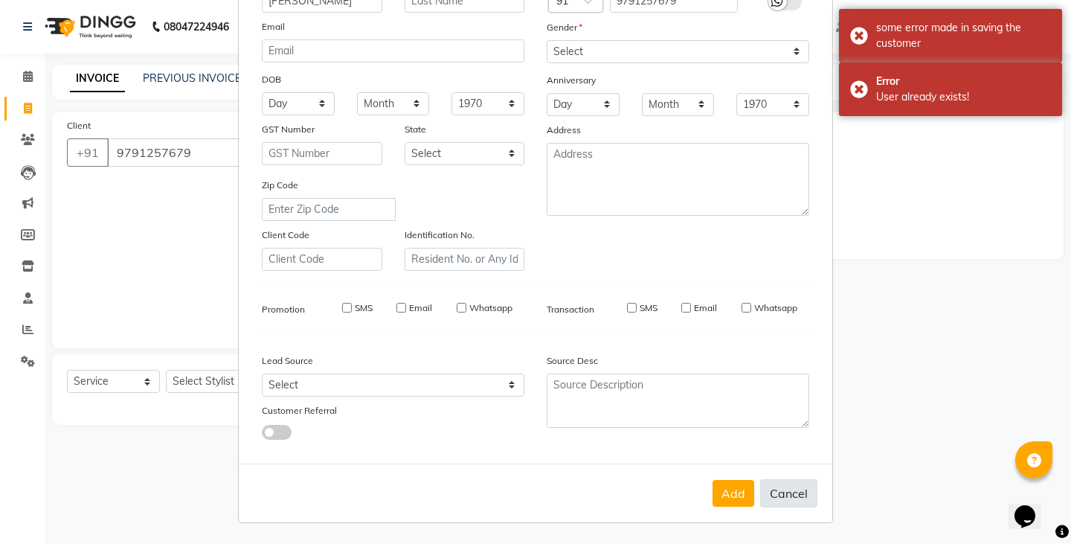
checkbox input "false"
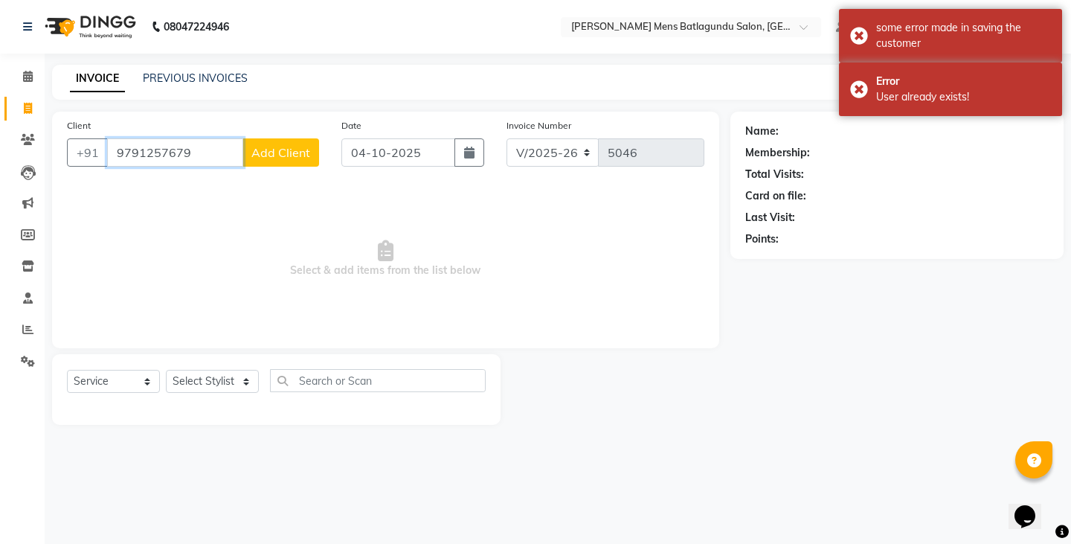
click at [203, 159] on input "9791257679" at bounding box center [175, 152] width 136 height 28
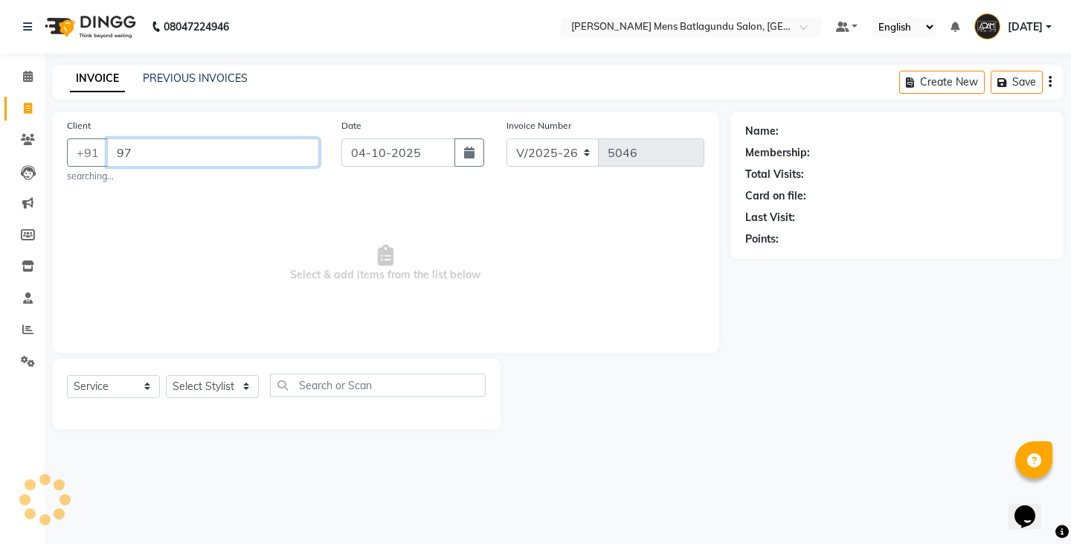
type input "9"
type input "9442039619"
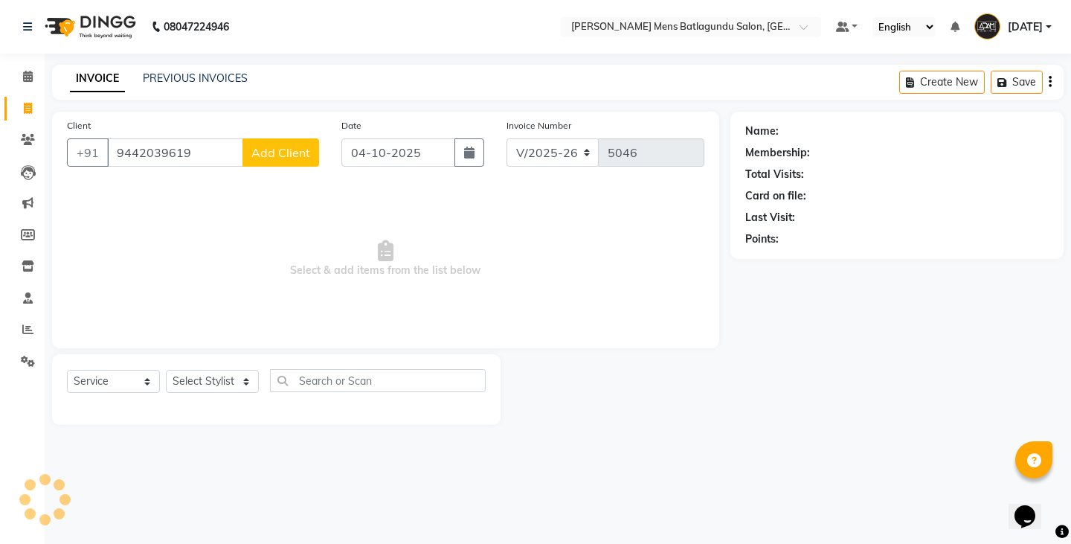
click at [294, 159] on span "Add Client" at bounding box center [280, 152] width 59 height 15
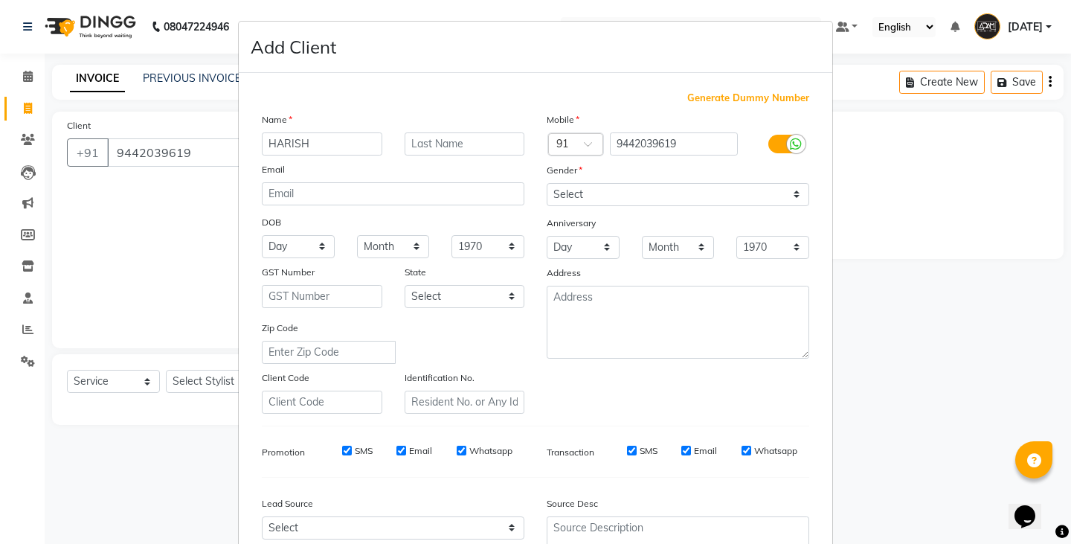
type input "HARISH"
click at [622, 201] on select "Select [DEMOGRAPHIC_DATA] [DEMOGRAPHIC_DATA] Other Prefer Not To Say" at bounding box center [678, 194] width 263 height 23
select select "[DEMOGRAPHIC_DATA]"
click at [547, 183] on select "Select [DEMOGRAPHIC_DATA] [DEMOGRAPHIC_DATA] Other Prefer Not To Say" at bounding box center [678, 194] width 263 height 23
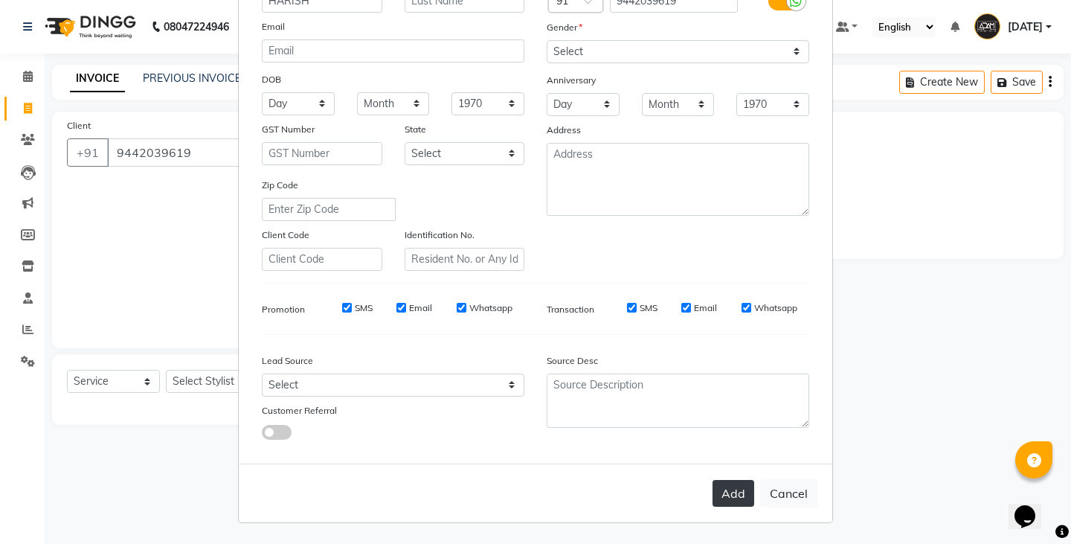
click at [738, 495] on button "Add" at bounding box center [733, 493] width 42 height 27
select select
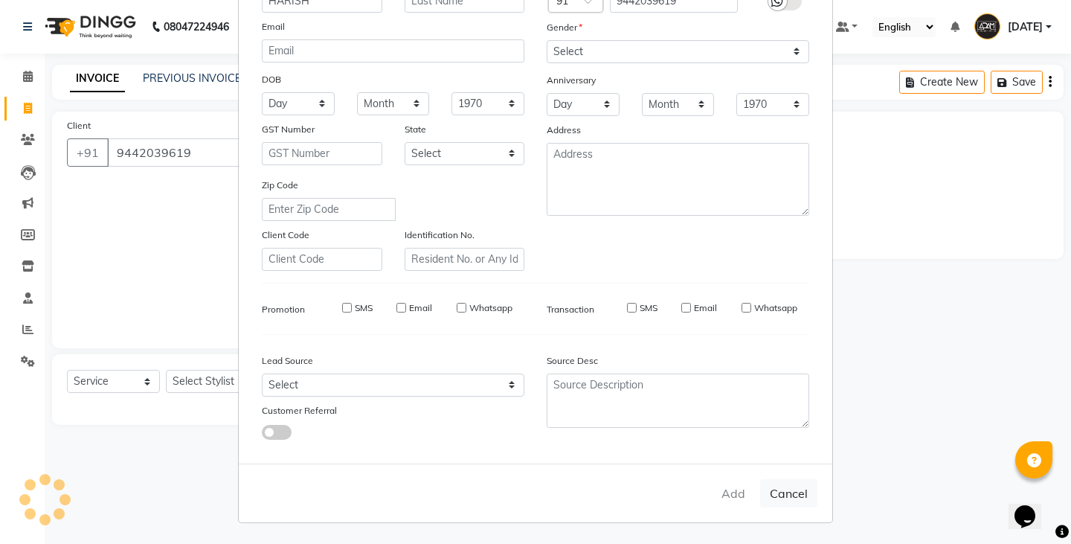
select select
checkbox input "false"
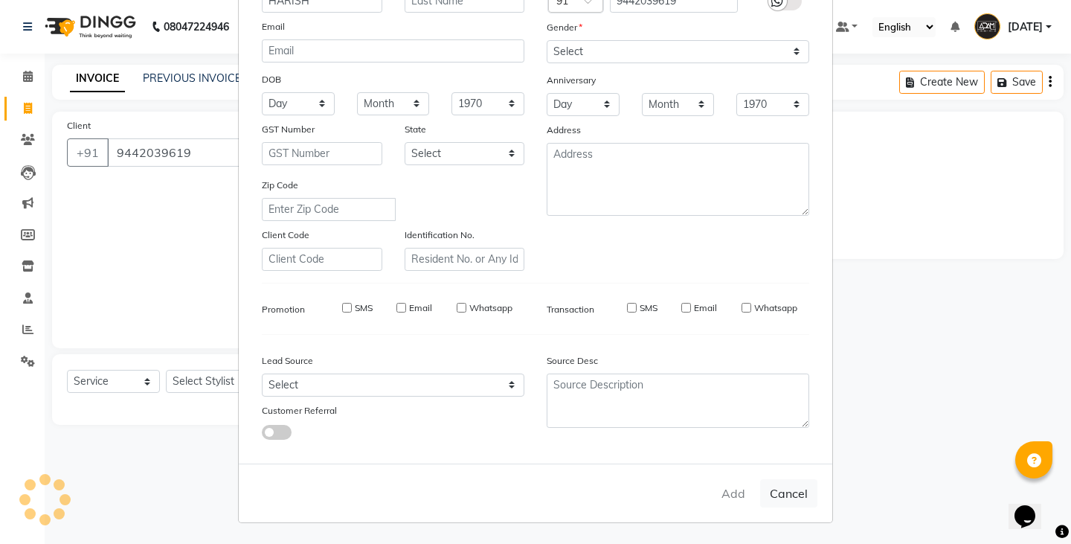
checkbox input "false"
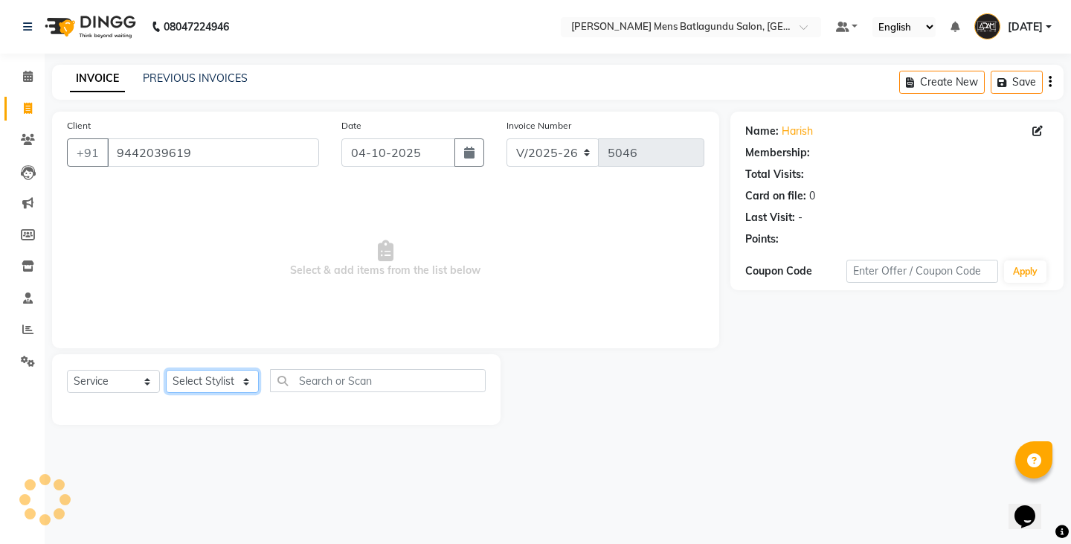
click at [234, 389] on select "Select Stylist Admin [PERSON_NAME][DATE] SAHIB [PERSON_NAME]" at bounding box center [212, 381] width 93 height 23
click at [166, 370] on select "Select Stylist Admin [PERSON_NAME][DATE] SAHIB [PERSON_NAME]" at bounding box center [212, 381] width 93 height 23
click at [219, 381] on select "Select Stylist Admin [PERSON_NAME][DATE] SAHIB [PERSON_NAME]" at bounding box center [212, 381] width 93 height 23
select select "89172"
click at [166, 370] on select "Select Stylist Admin [PERSON_NAME][DATE] SAHIB [PERSON_NAME]" at bounding box center [212, 381] width 93 height 23
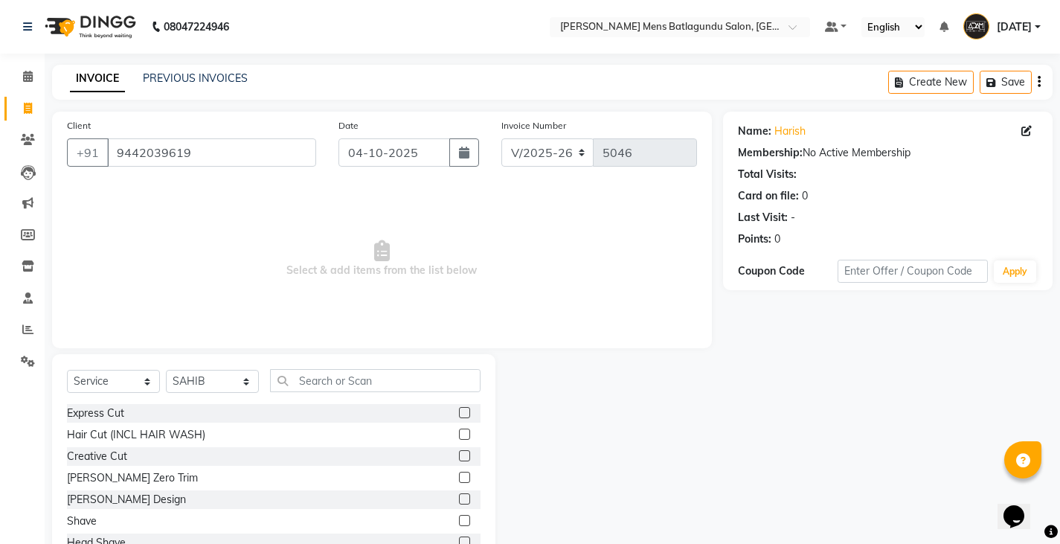
click at [459, 408] on label at bounding box center [464, 412] width 11 height 11
click at [459, 408] on input "checkbox" at bounding box center [464, 413] width 10 height 10
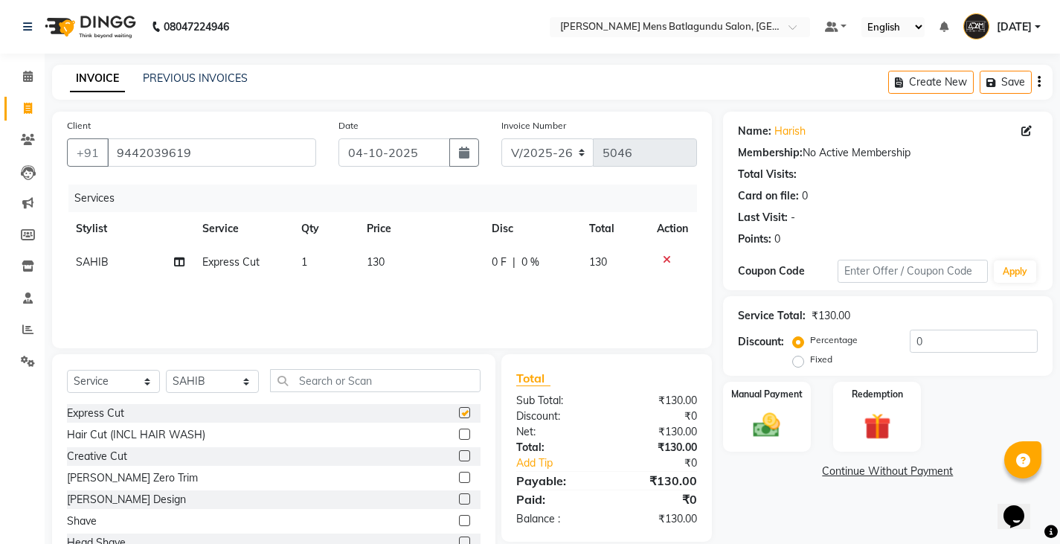
checkbox input "false"
click at [429, 258] on td "130" at bounding box center [420, 261] width 125 height 33
select select "89172"
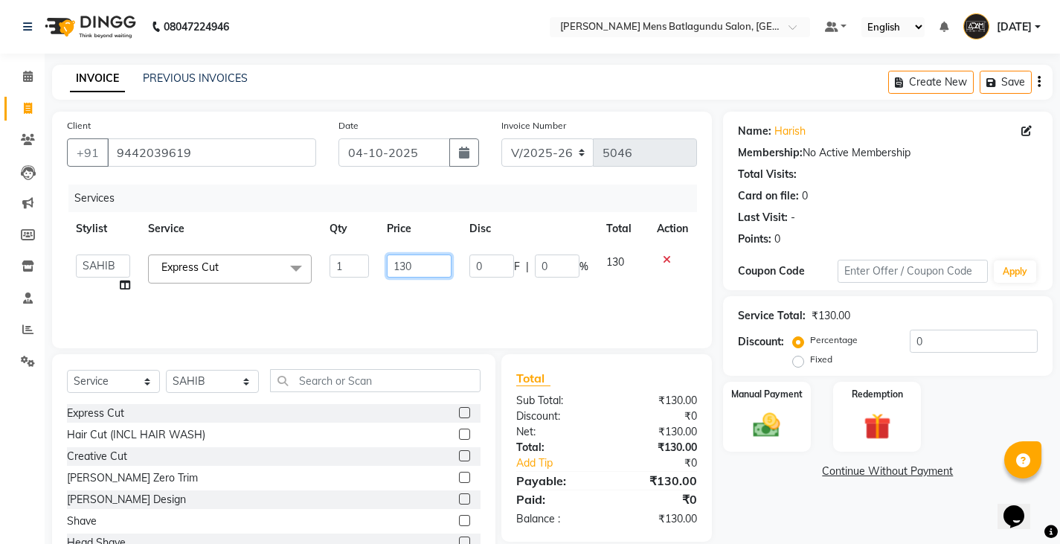
click at [434, 269] on input "130" at bounding box center [419, 265] width 65 height 23
type input "100"
click at [774, 408] on div "Manual Payment" at bounding box center [766, 417] width 91 height 74
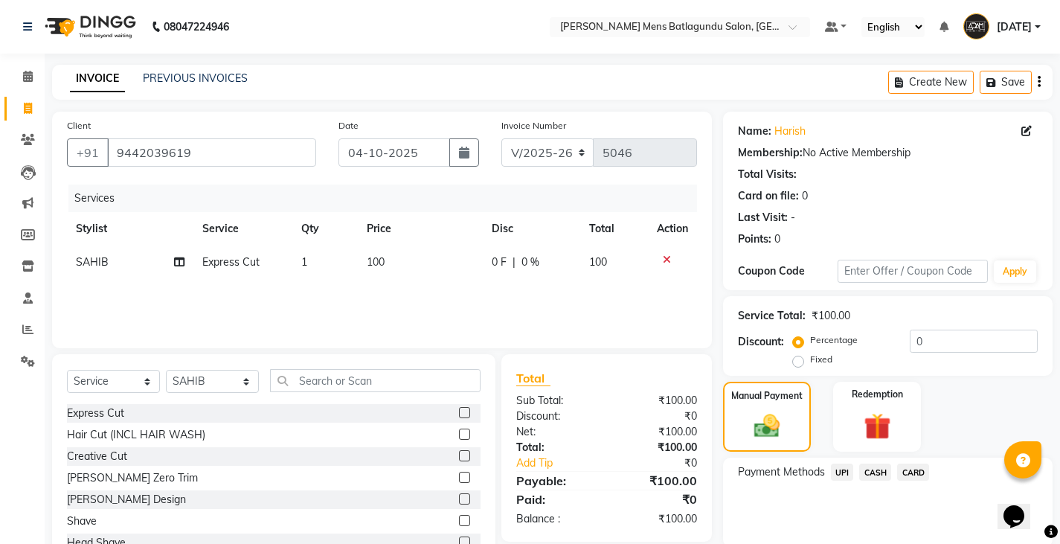
click at [878, 473] on span "CASH" at bounding box center [875, 471] width 32 height 17
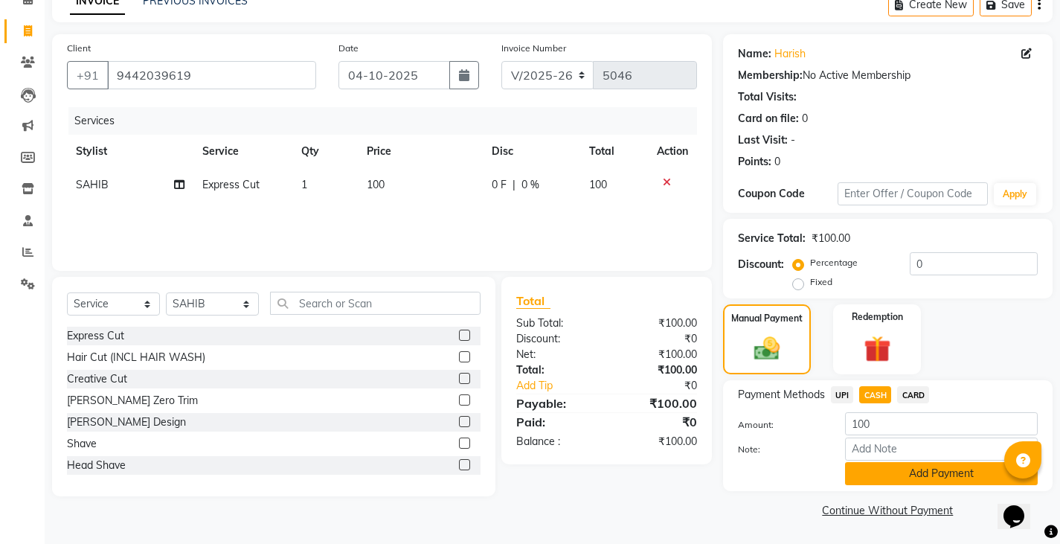
click at [878, 483] on button "Add Payment" at bounding box center [941, 473] width 193 height 23
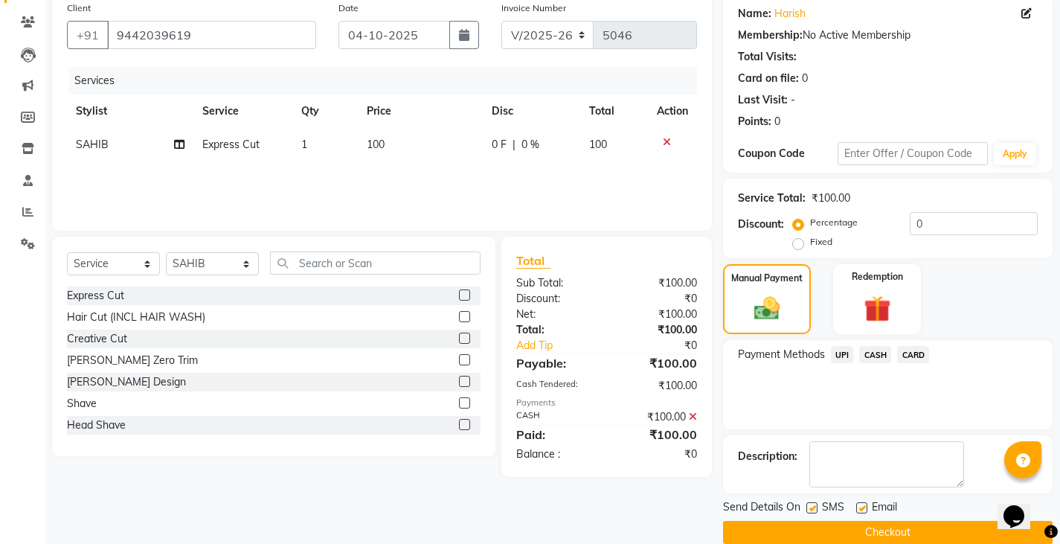
scroll to position [140, 0]
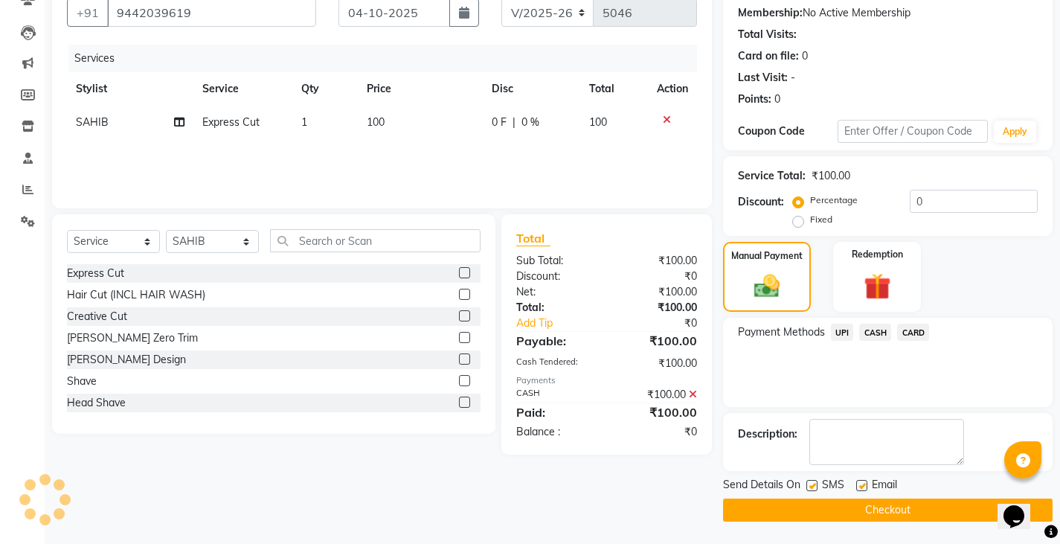
click at [860, 509] on button "Checkout" at bounding box center [887, 509] width 329 height 23
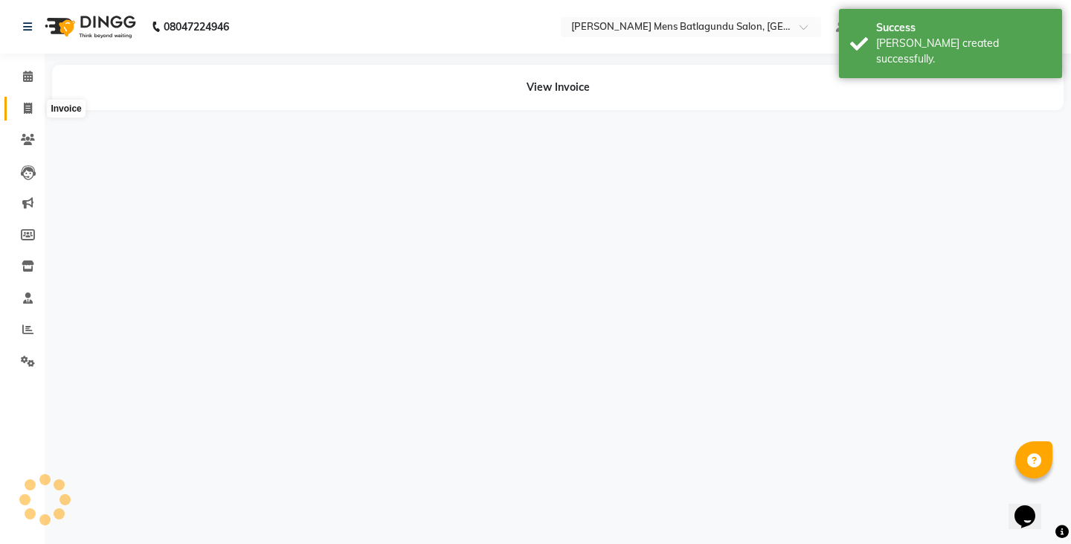
click at [26, 103] on icon at bounding box center [28, 108] width 8 height 11
select select "service"
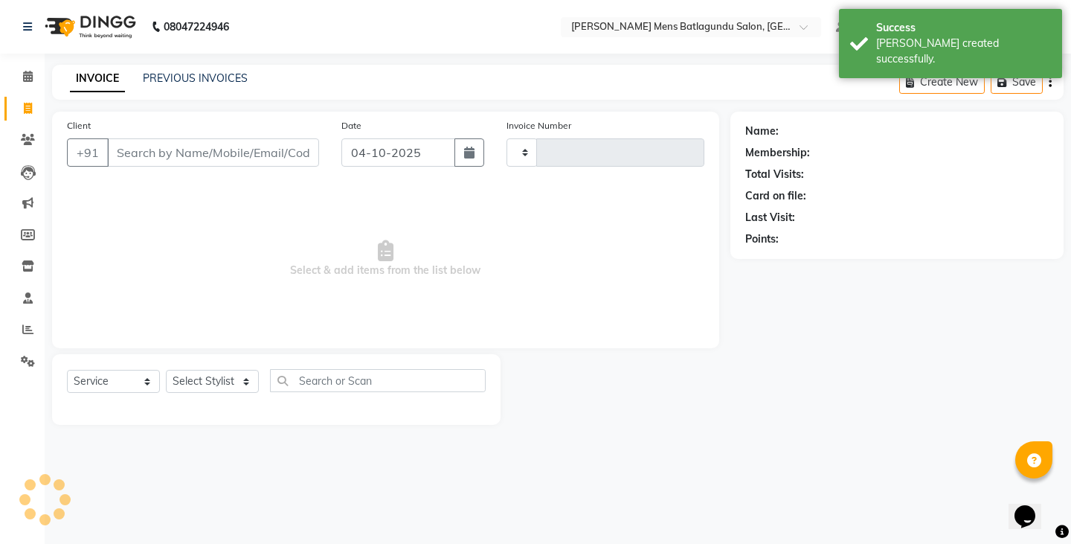
type input "5047"
select select "8213"
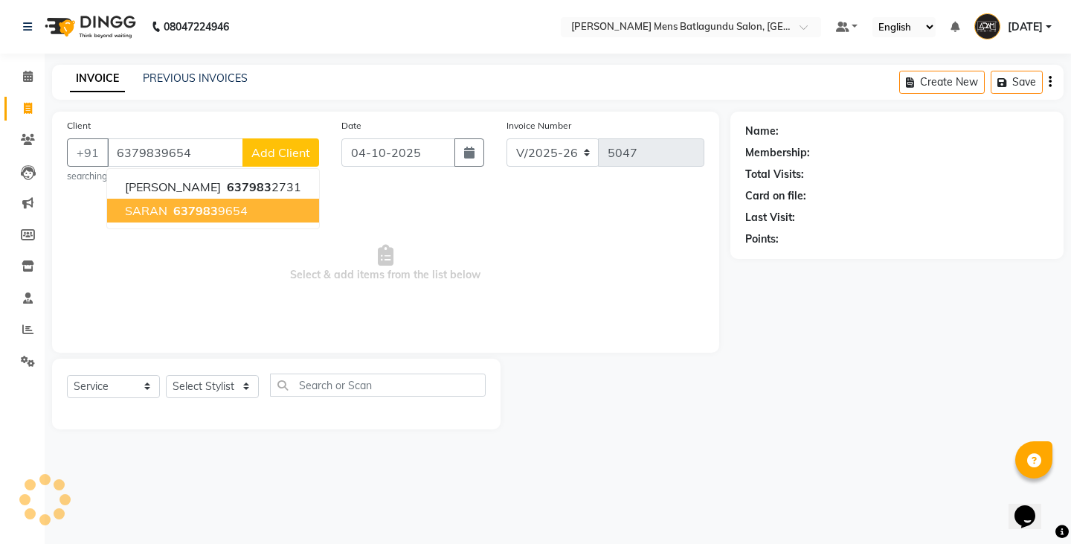
type input "6379839654"
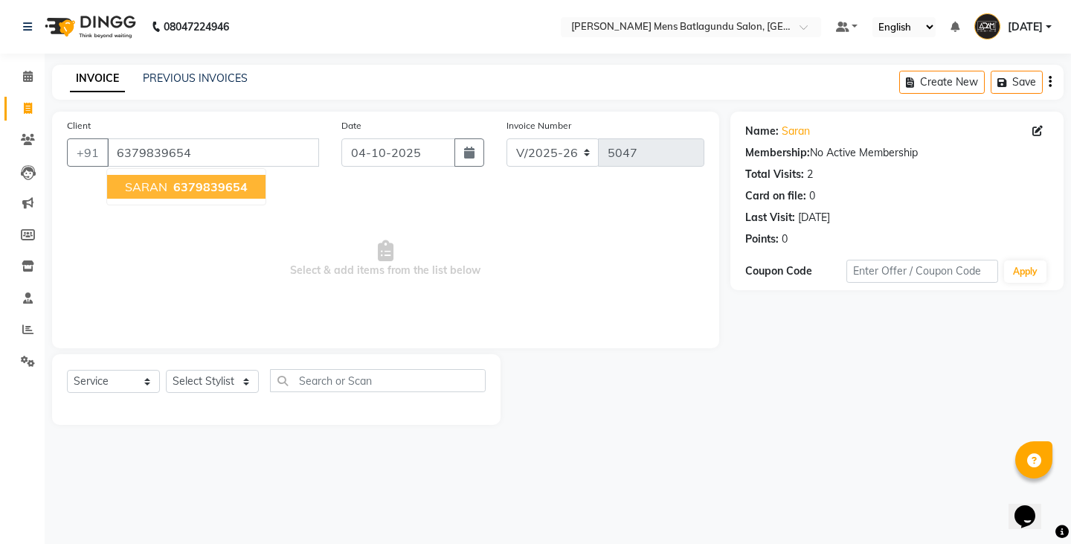
click at [210, 184] on span "6379839654" at bounding box center [210, 186] width 74 height 15
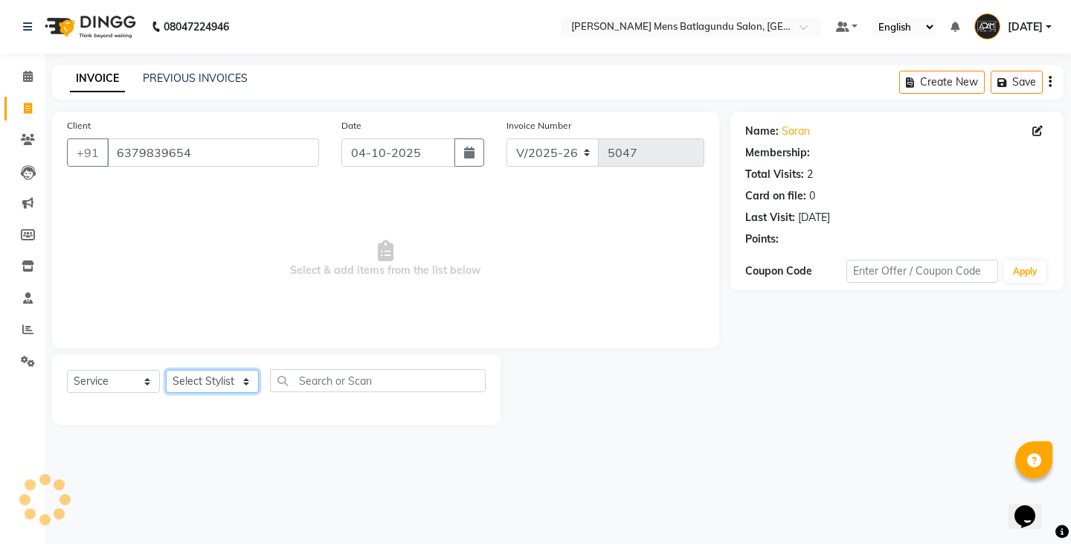
click at [224, 375] on select "Select Stylist Admin [PERSON_NAME][DATE] SAHIB [PERSON_NAME]" at bounding box center [212, 381] width 93 height 23
select select "89703"
click at [166, 370] on select "Select Stylist Admin [PERSON_NAME][DATE] SAHIB [PERSON_NAME]" at bounding box center [212, 381] width 93 height 23
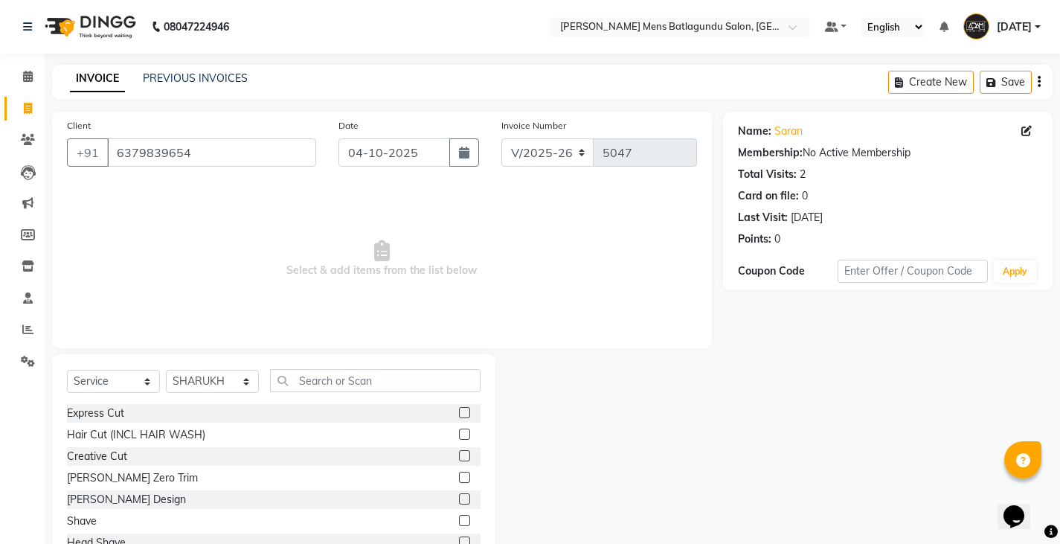
click at [459, 410] on label at bounding box center [464, 412] width 11 height 11
click at [459, 410] on input "checkbox" at bounding box center [464, 413] width 10 height 10
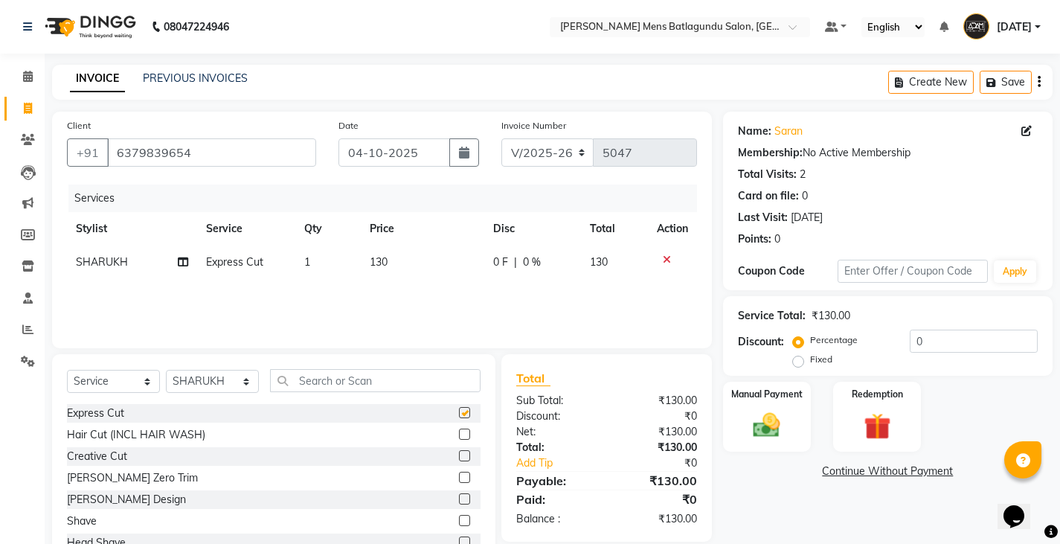
checkbox input "false"
drag, startPoint x: 456, startPoint y: 497, endPoint x: 451, endPoint y: 471, distance: 25.7
click at [459, 496] on label at bounding box center [464, 498] width 11 height 11
click at [459, 496] on input "checkbox" at bounding box center [464, 500] width 10 height 10
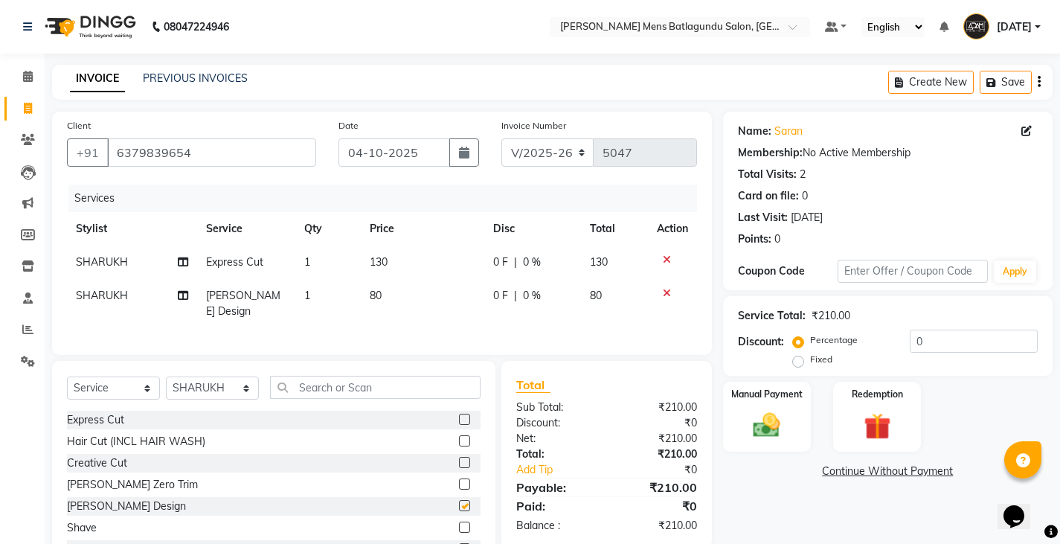
checkbox input "false"
click at [459, 524] on label at bounding box center [464, 526] width 11 height 11
click at [459, 524] on input "checkbox" at bounding box center [464, 528] width 10 height 10
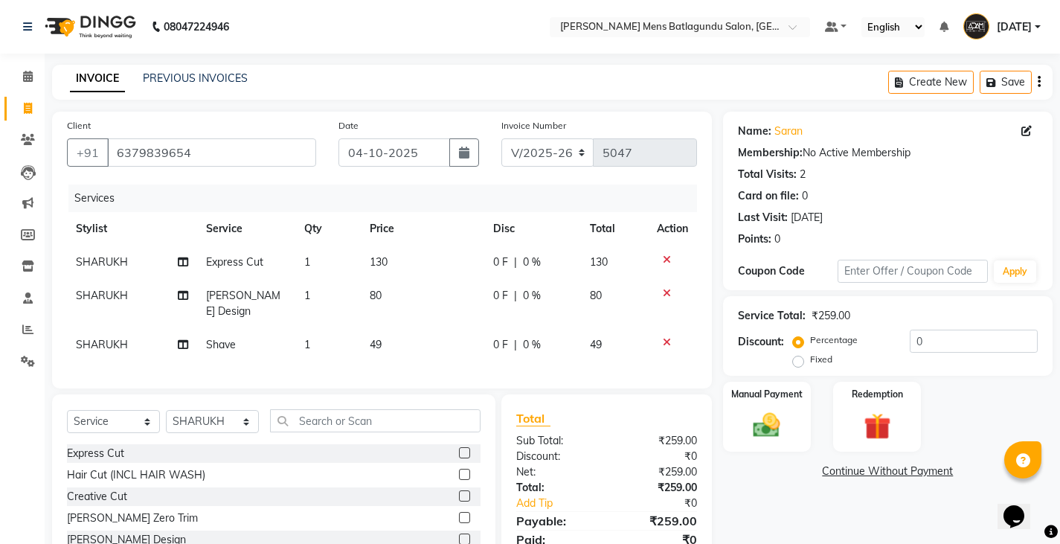
checkbox input "false"
click at [390, 329] on td "49" at bounding box center [422, 344] width 123 height 33
select select "89703"
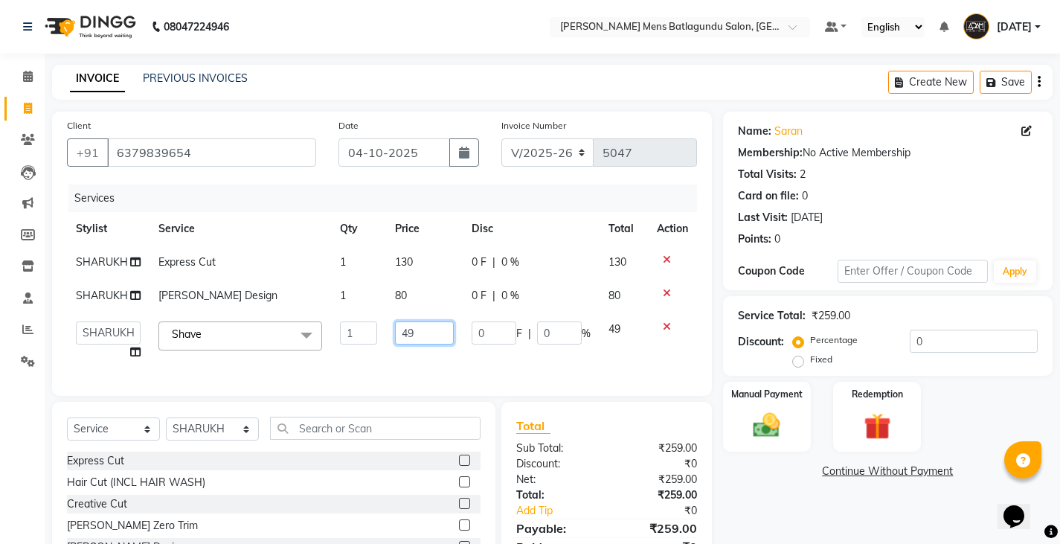
drag, startPoint x: 434, startPoint y: 324, endPoint x: 431, endPoint y: 314, distance: 11.1
click at [431, 314] on td "49" at bounding box center [424, 340] width 77 height 57
type input "4"
type input "50"
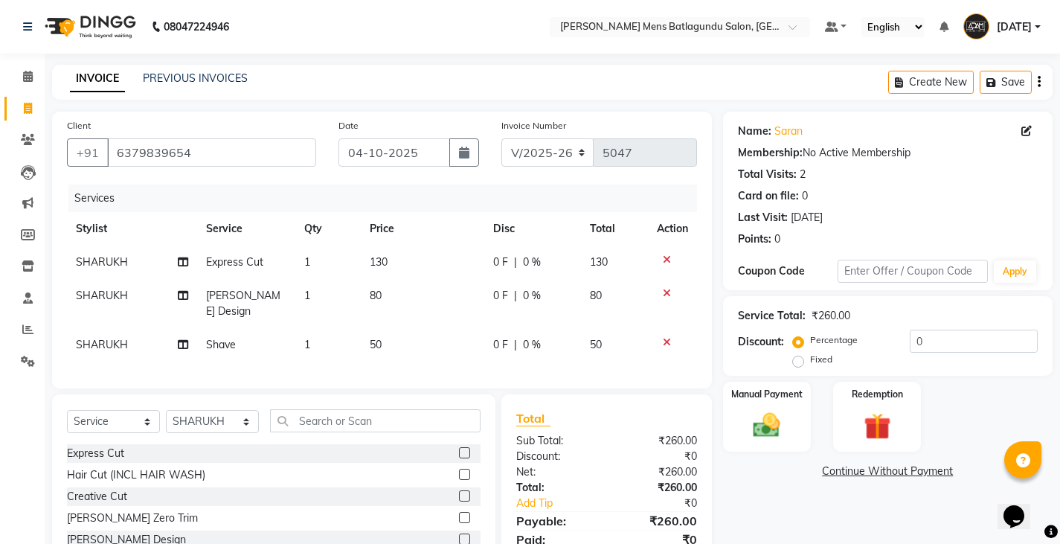
click at [419, 294] on td "80" at bounding box center [422, 303] width 123 height 49
select select "89703"
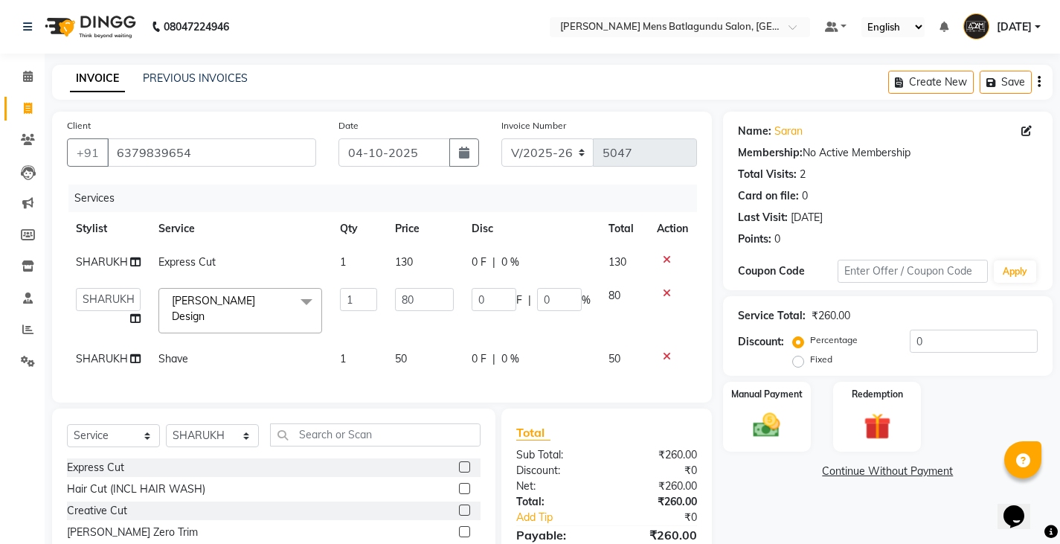
click at [666, 290] on icon at bounding box center [667, 293] width 8 height 10
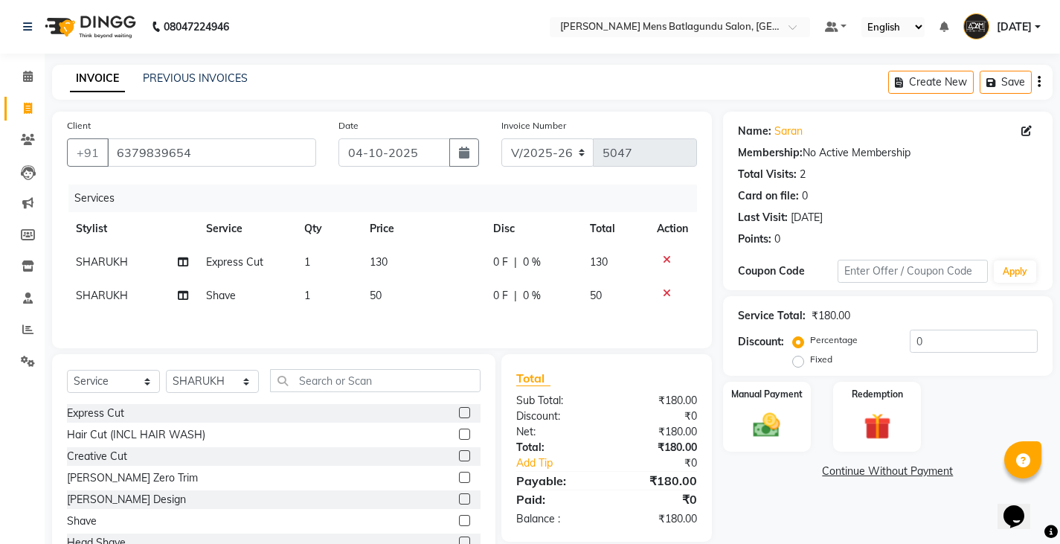
click at [412, 255] on td "130" at bounding box center [422, 261] width 123 height 33
select select "89703"
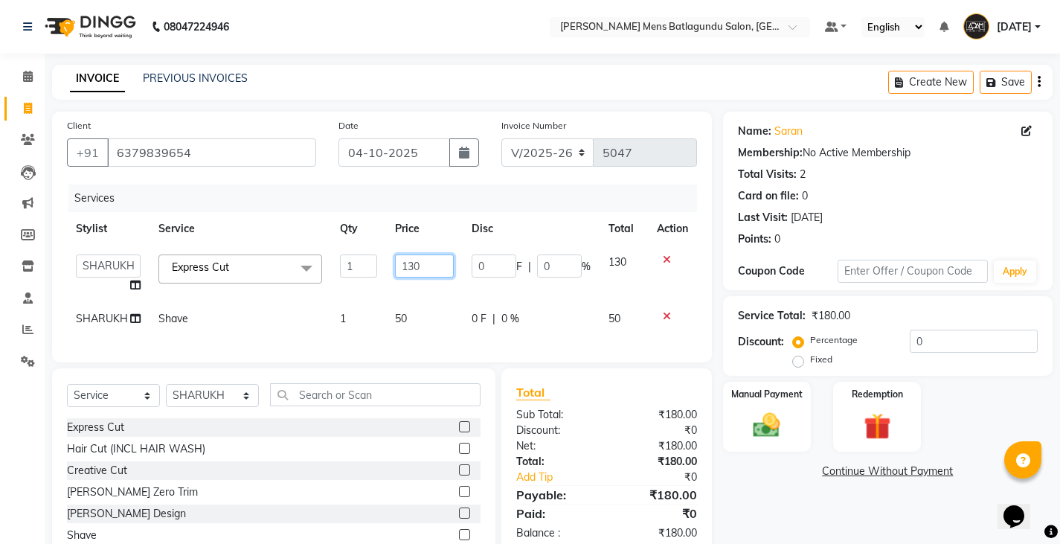
click at [435, 256] on input "130" at bounding box center [424, 265] width 59 height 23
type input "100"
click at [760, 406] on div "Manual Payment" at bounding box center [766, 417] width 91 height 74
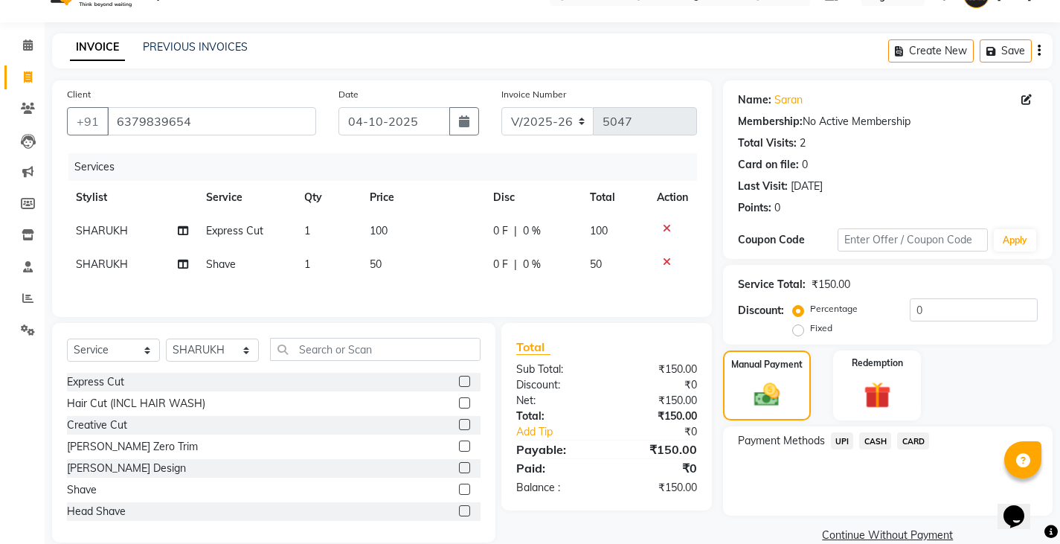
scroll to position [56, 0]
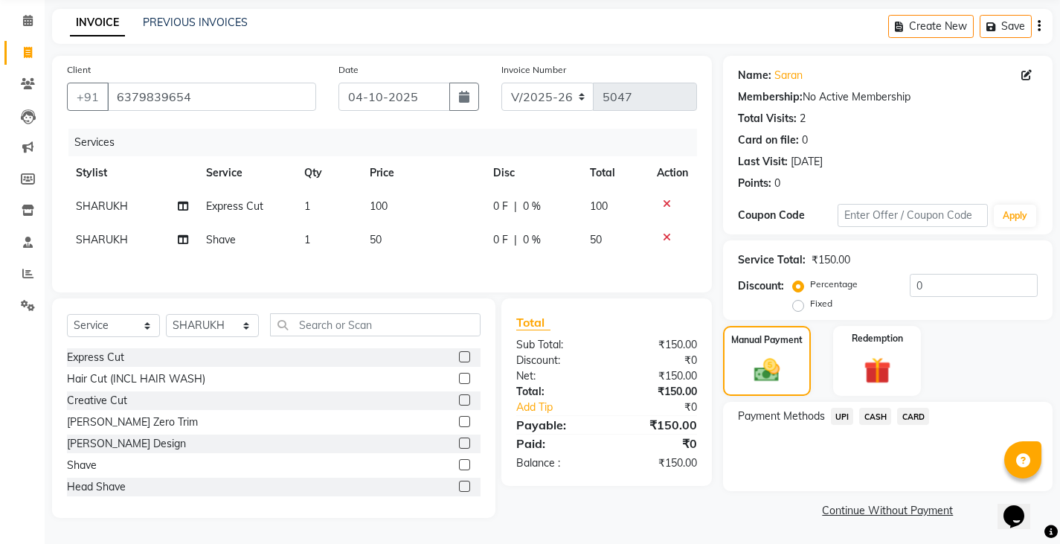
click at [873, 413] on span "CASH" at bounding box center [875, 416] width 32 height 17
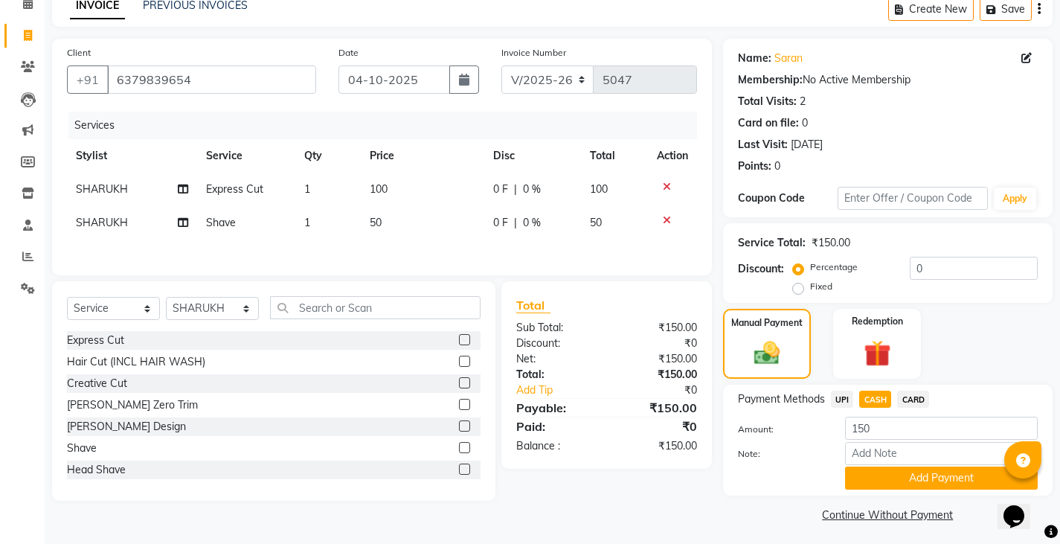
scroll to position [77, 0]
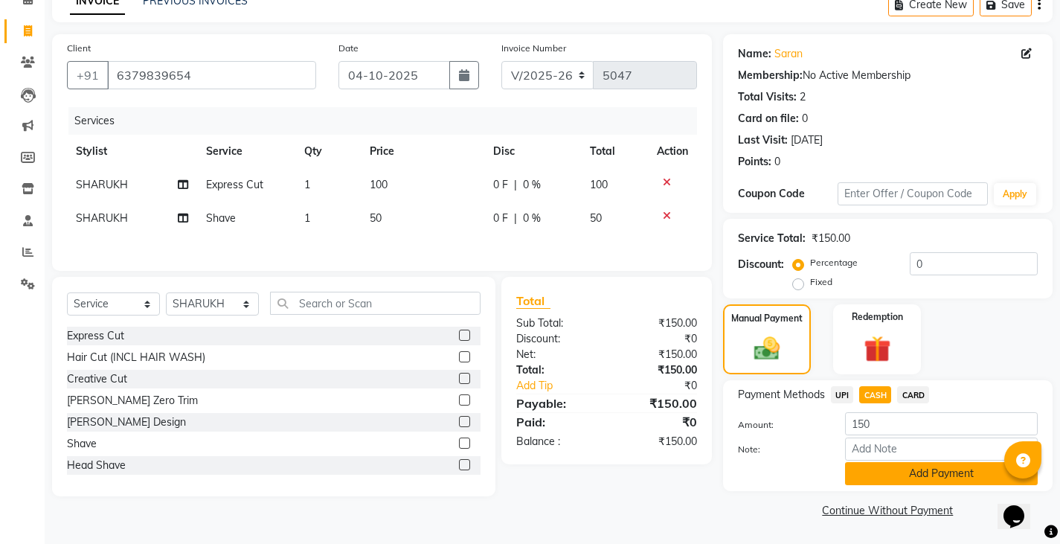
click at [904, 473] on button "Add Payment" at bounding box center [941, 473] width 193 height 23
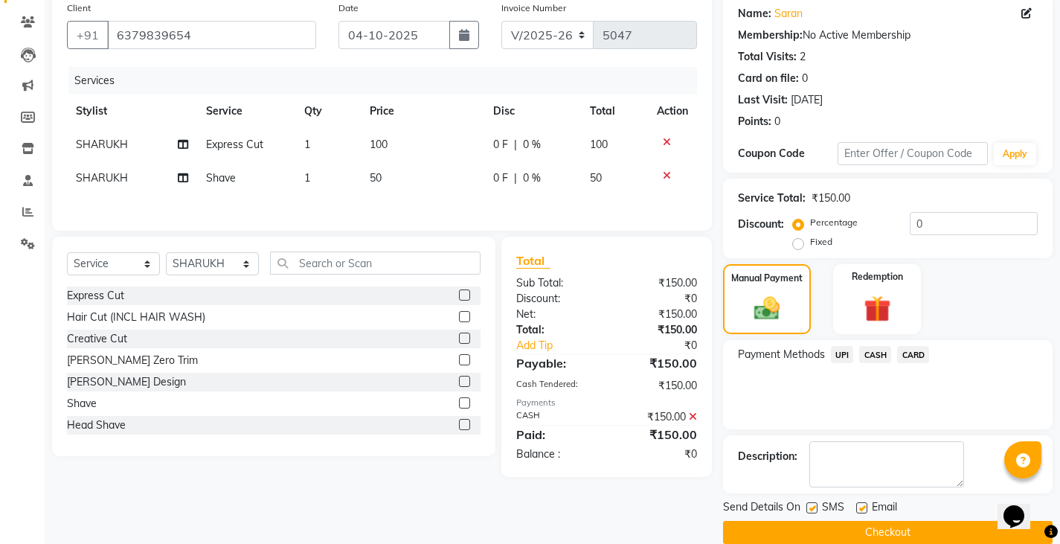
scroll to position [140, 0]
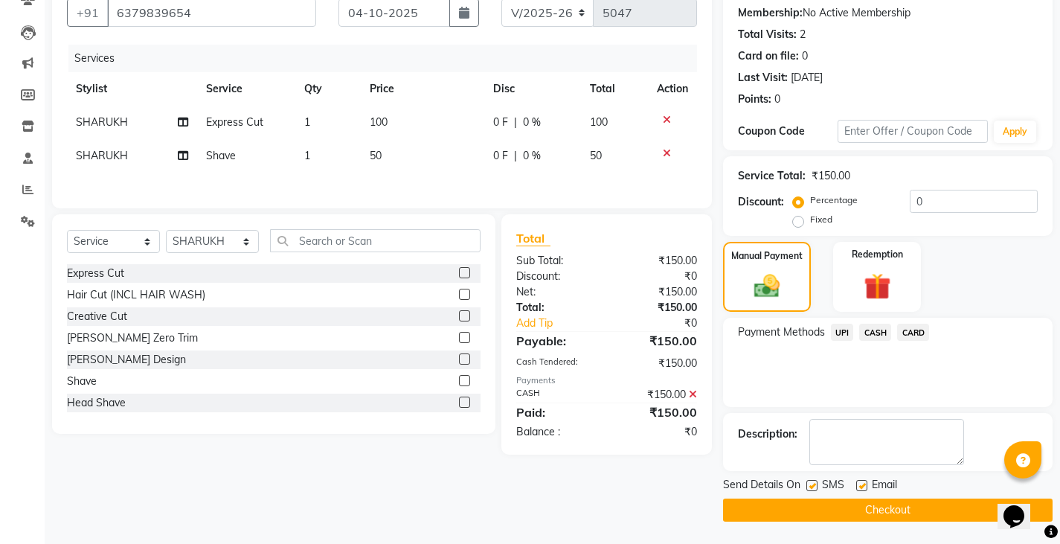
click at [904, 503] on button "Checkout" at bounding box center [887, 509] width 329 height 23
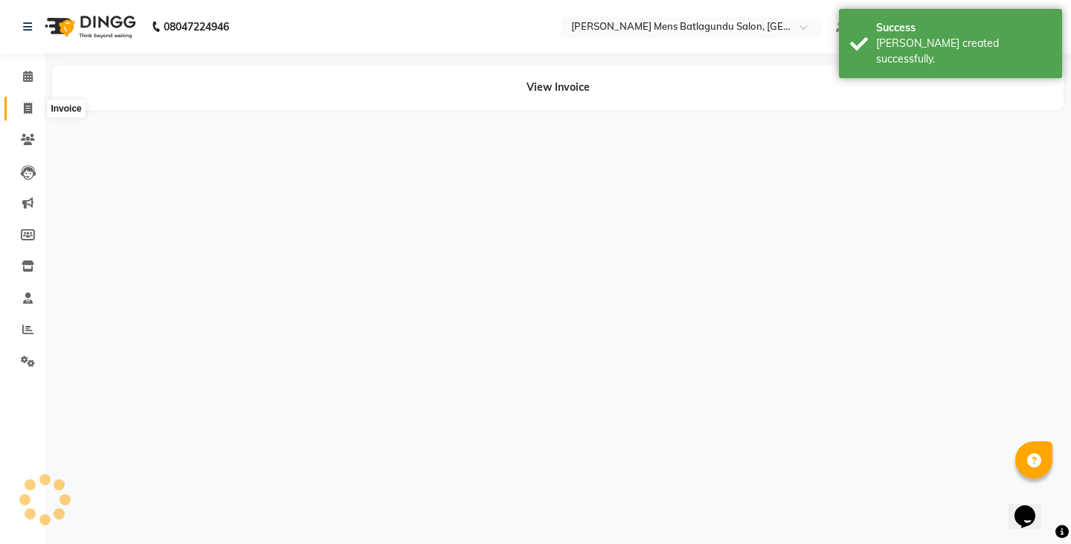
click at [22, 102] on span at bounding box center [28, 108] width 26 height 17
select select "service"
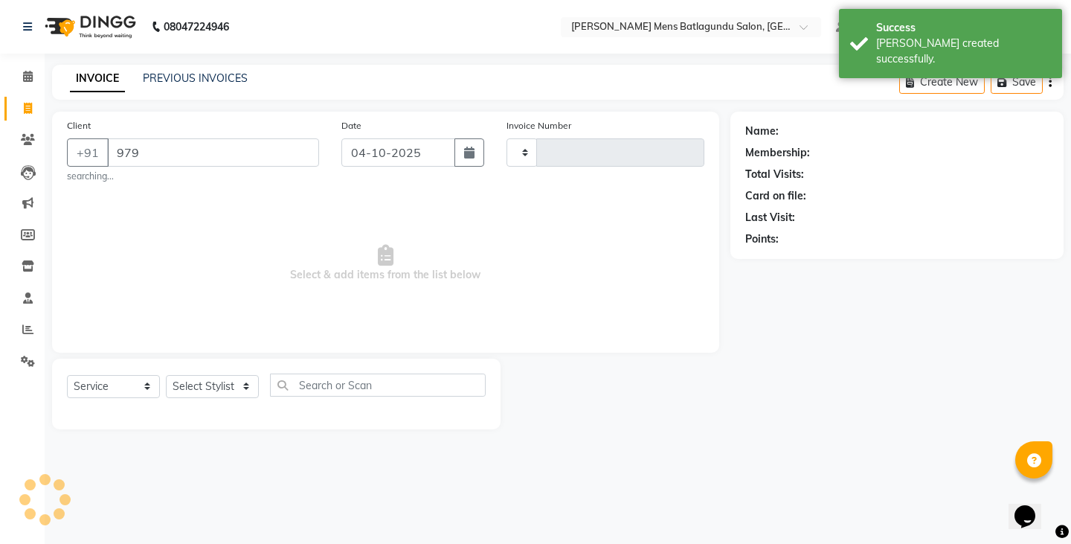
type input "9791"
type input "5048"
select select "8213"
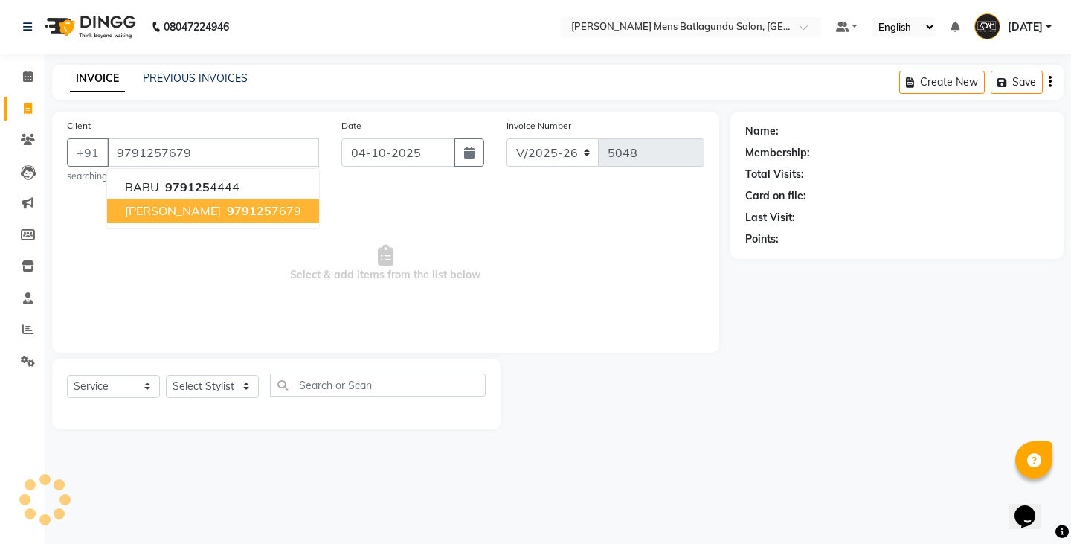
click at [224, 212] on ngb-highlight "979125 7679" at bounding box center [262, 210] width 77 height 15
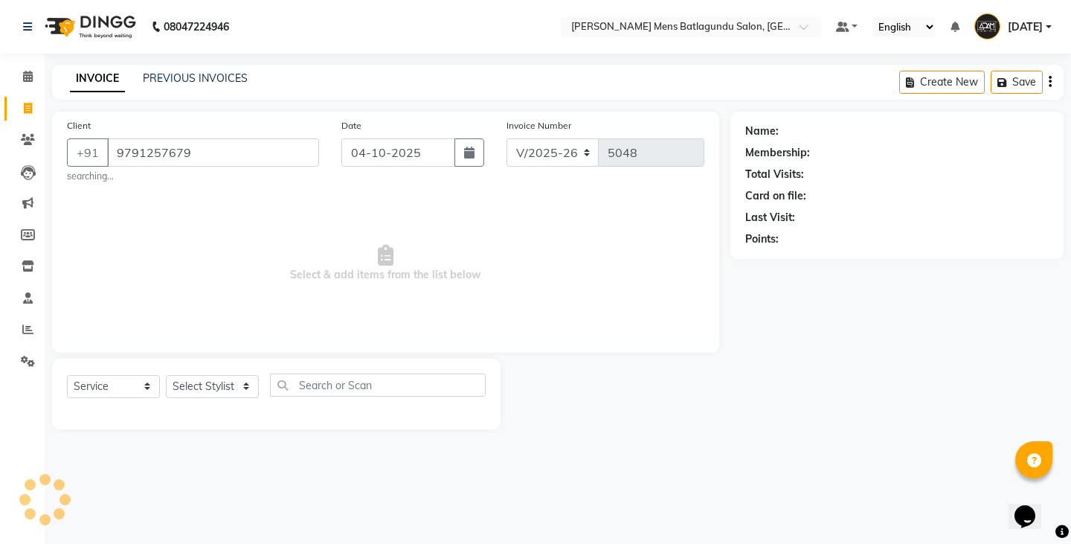
type input "9791257679"
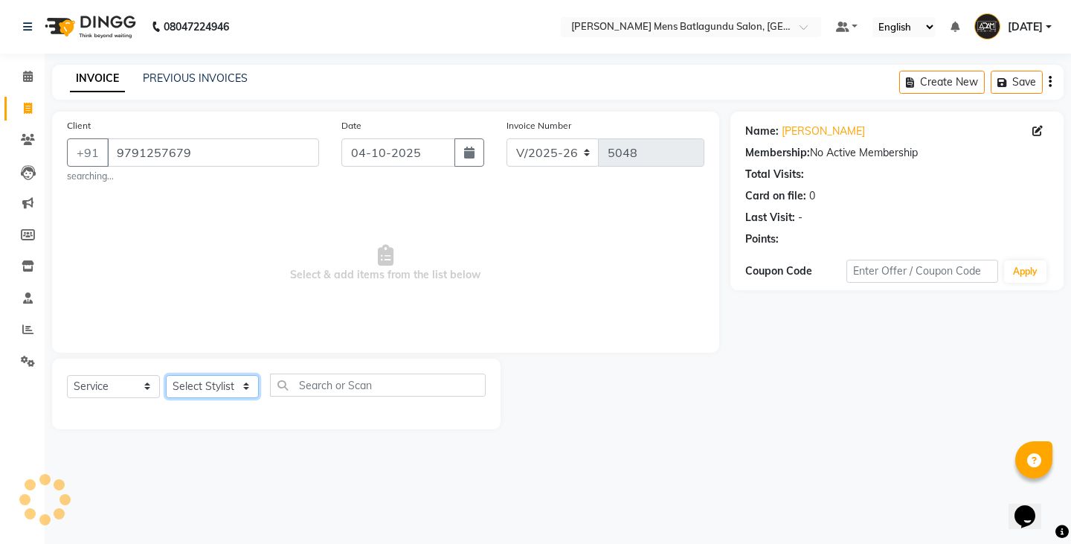
click at [228, 384] on select "Select Stylist Admin [PERSON_NAME][DATE] SAHIB [PERSON_NAME]" at bounding box center [212, 386] width 93 height 23
select select "78653"
click at [166, 375] on select "Select Stylist Admin [PERSON_NAME][DATE] SAHIB [PERSON_NAME]" at bounding box center [212, 386] width 93 height 23
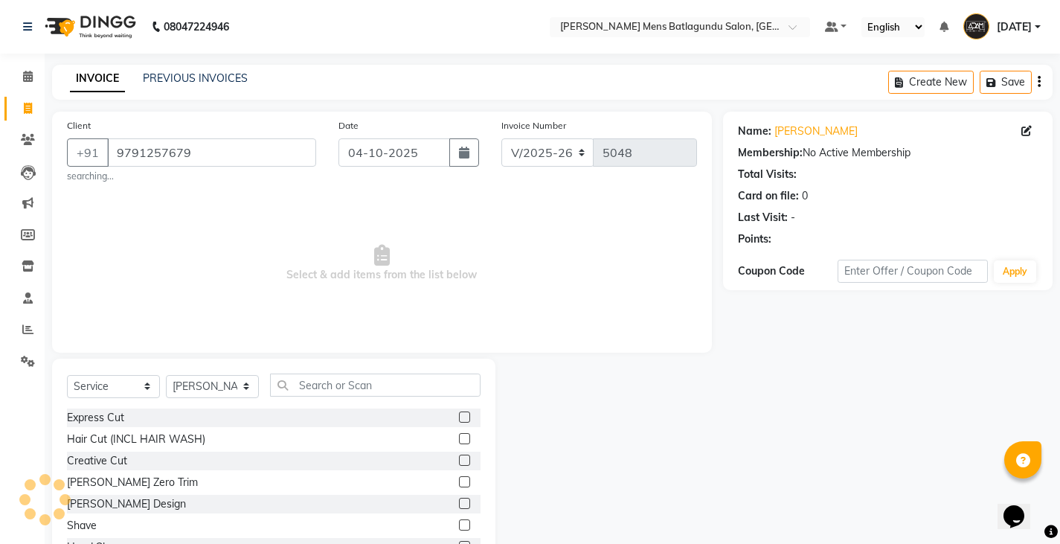
click at [459, 417] on label at bounding box center [464, 416] width 11 height 11
click at [459, 417] on input "checkbox" at bounding box center [464, 418] width 10 height 10
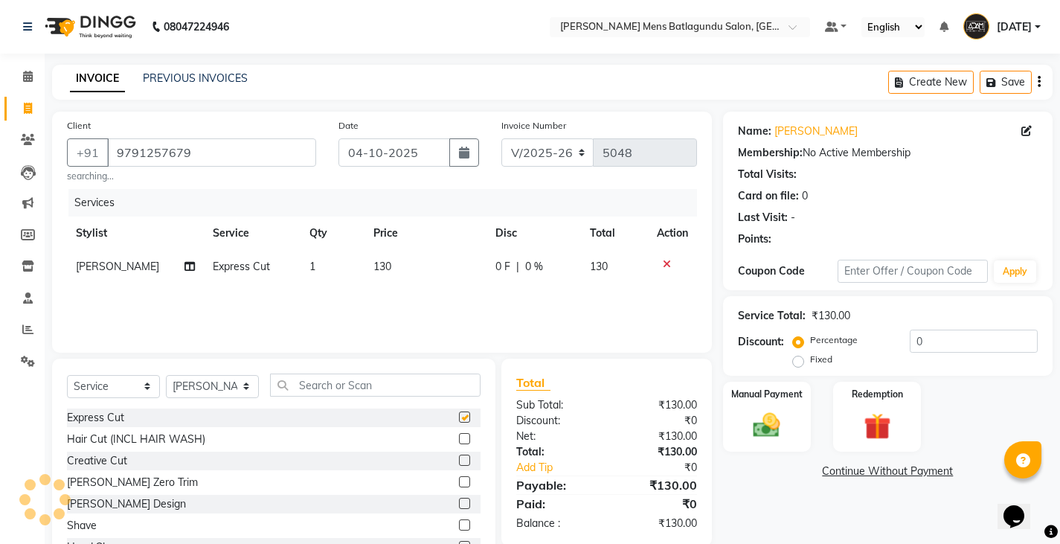
checkbox input "false"
click at [391, 270] on td "130" at bounding box center [424, 266] width 121 height 33
select select "78653"
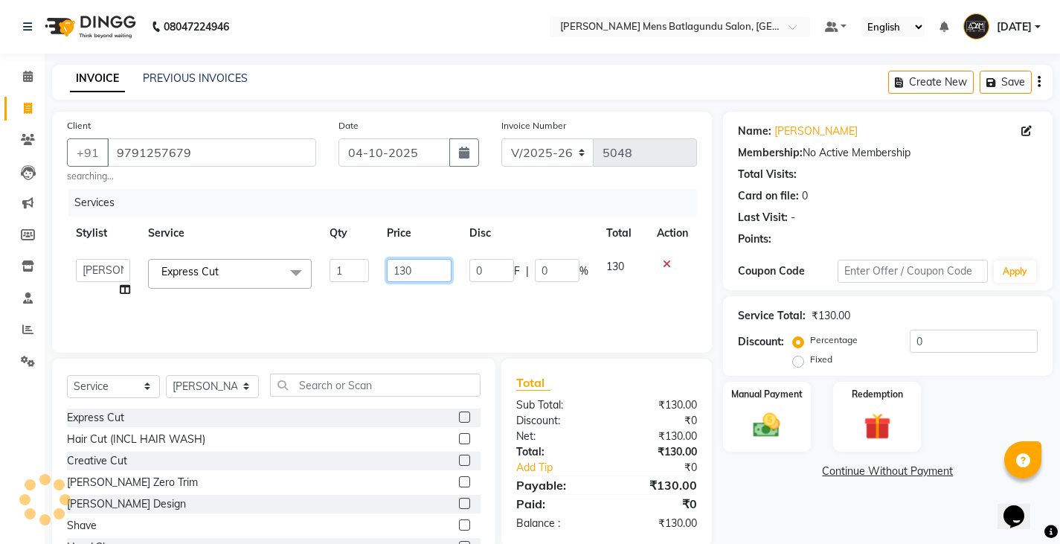
drag, startPoint x: 416, startPoint y: 265, endPoint x: 418, endPoint y: 274, distance: 9.9
click at [418, 270] on input "130" at bounding box center [419, 270] width 65 height 23
type input "100"
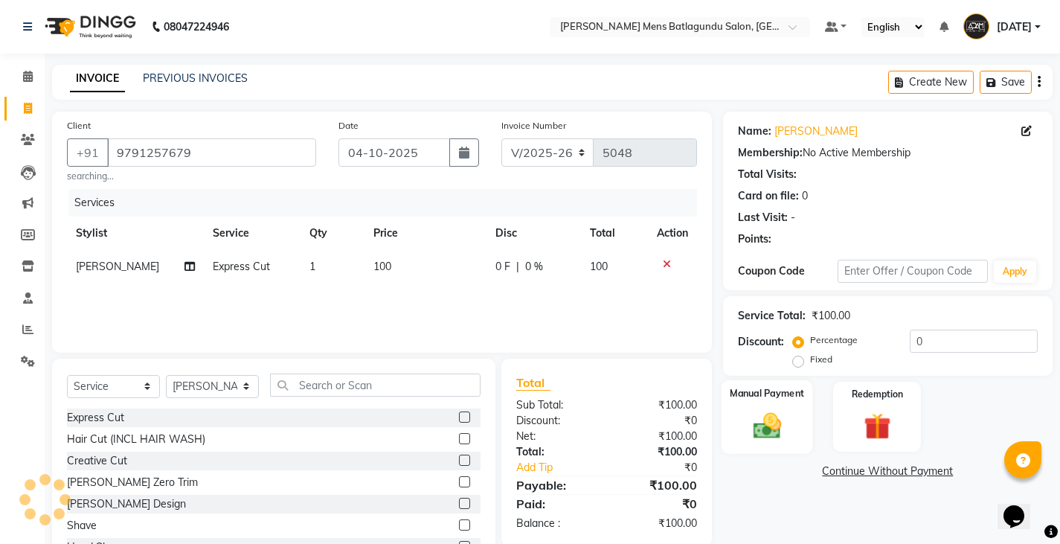
click at [766, 442] on div "Manual Payment" at bounding box center [766, 417] width 91 height 74
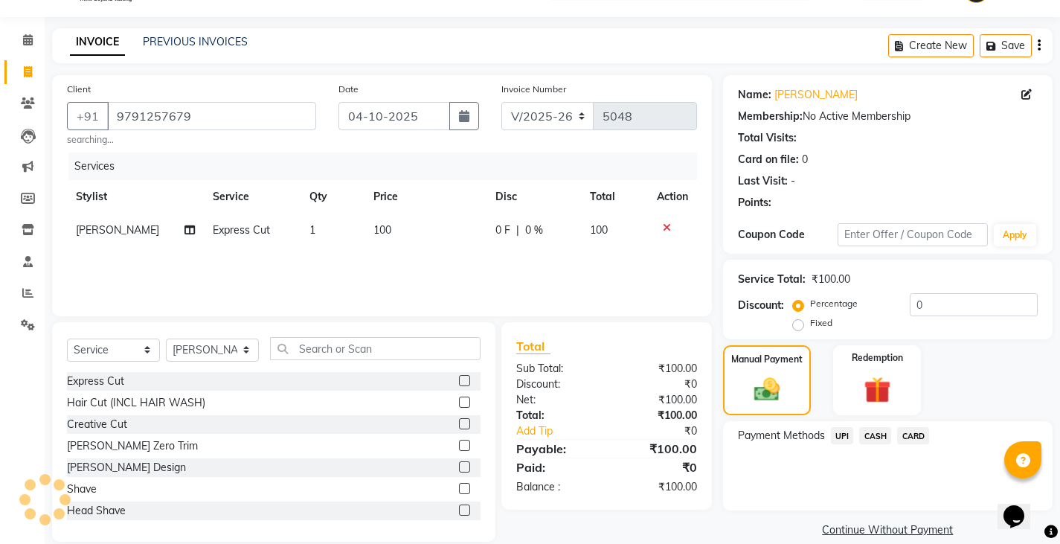
scroll to position [57, 0]
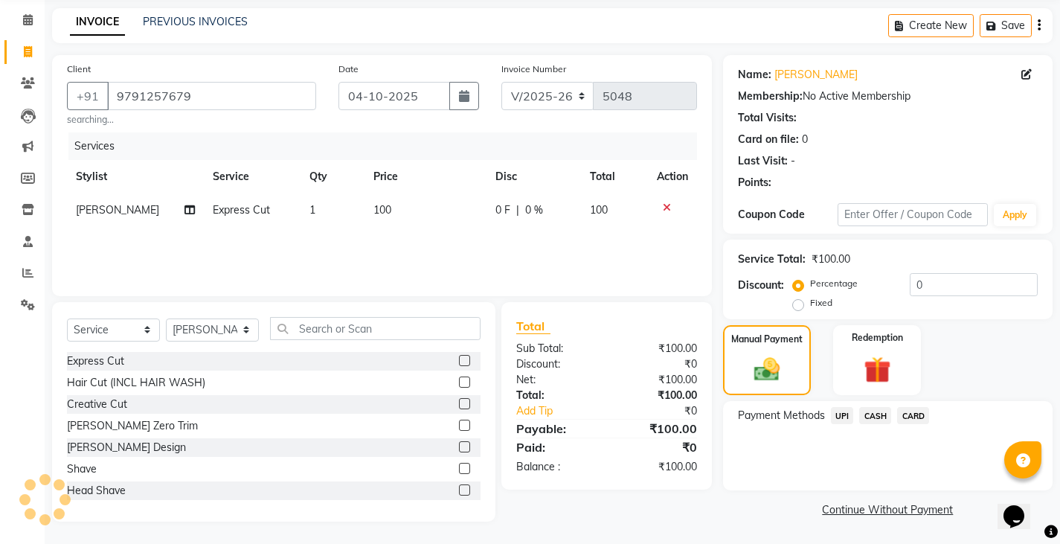
click at [872, 423] on span "CASH" at bounding box center [875, 415] width 32 height 17
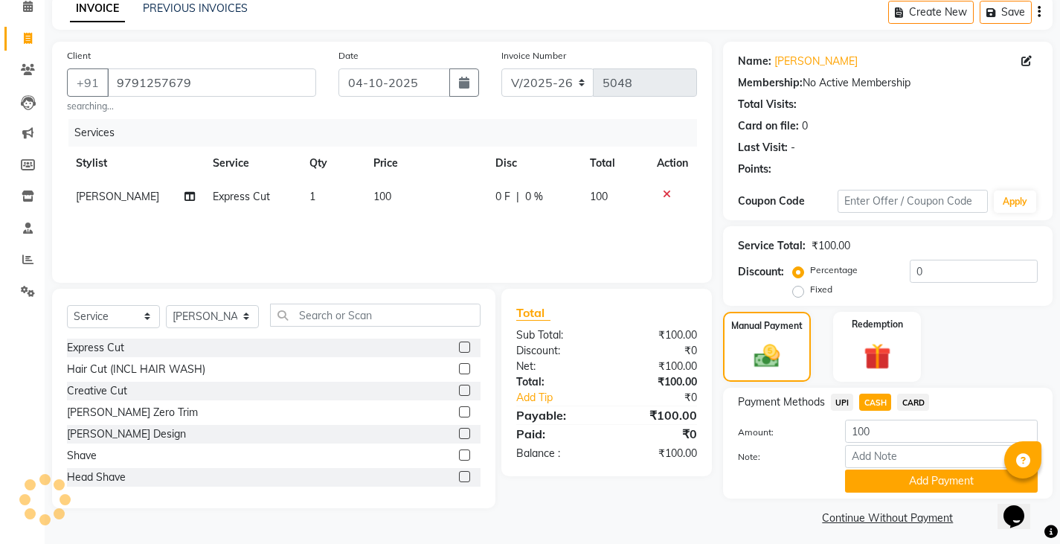
scroll to position [77, 0]
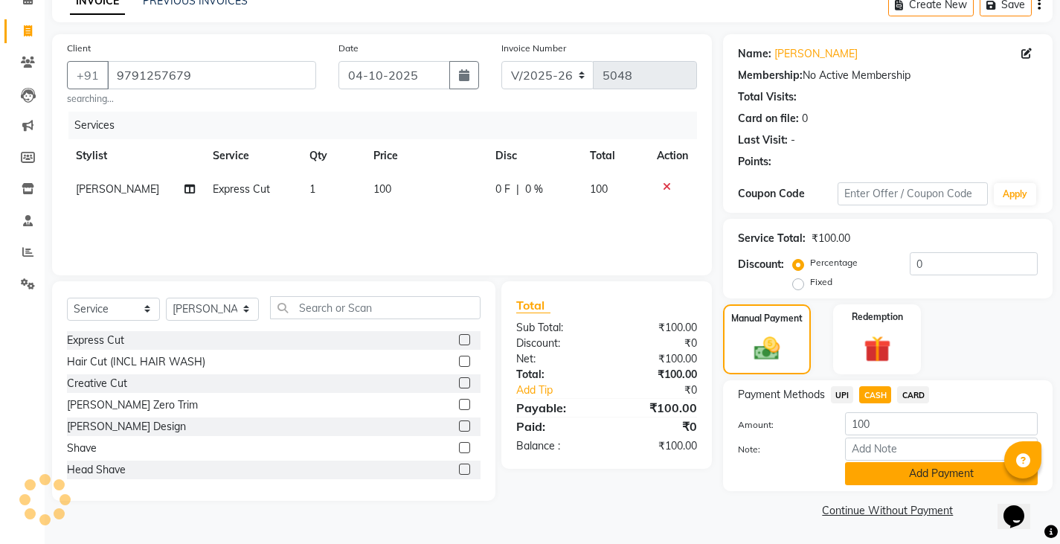
click at [884, 478] on button "Add Payment" at bounding box center [941, 473] width 193 height 23
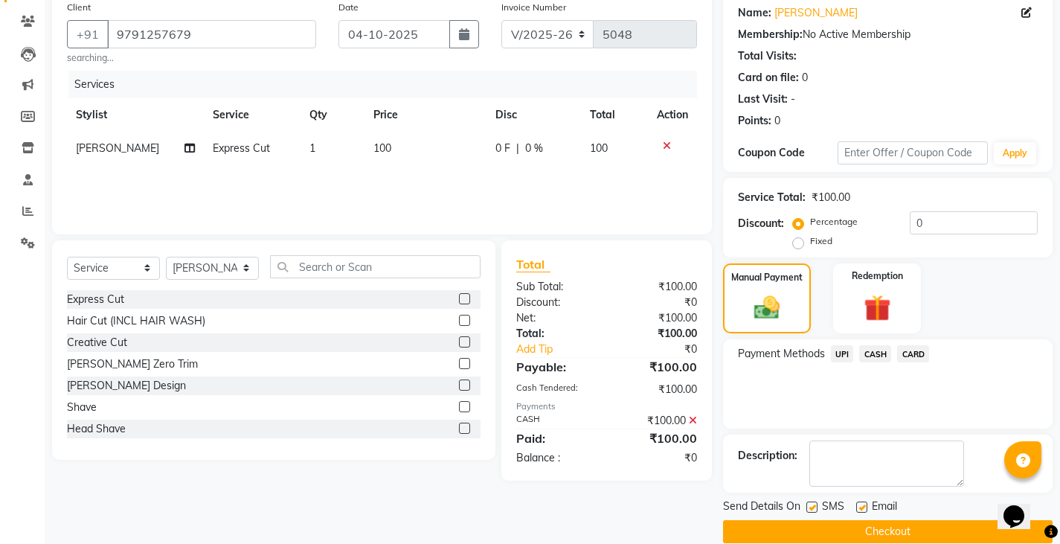
scroll to position [140, 0]
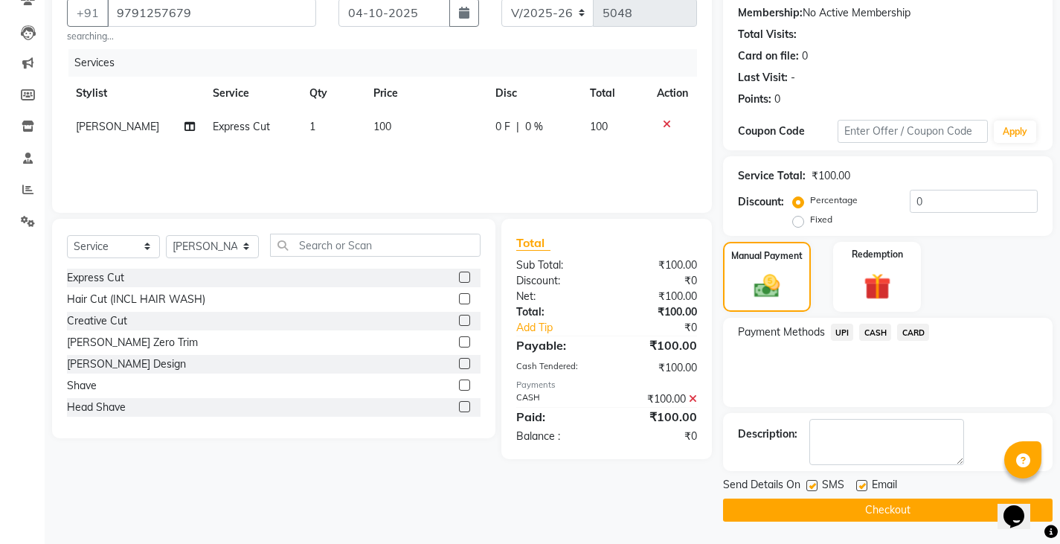
click at [902, 505] on button "Checkout" at bounding box center [887, 509] width 329 height 23
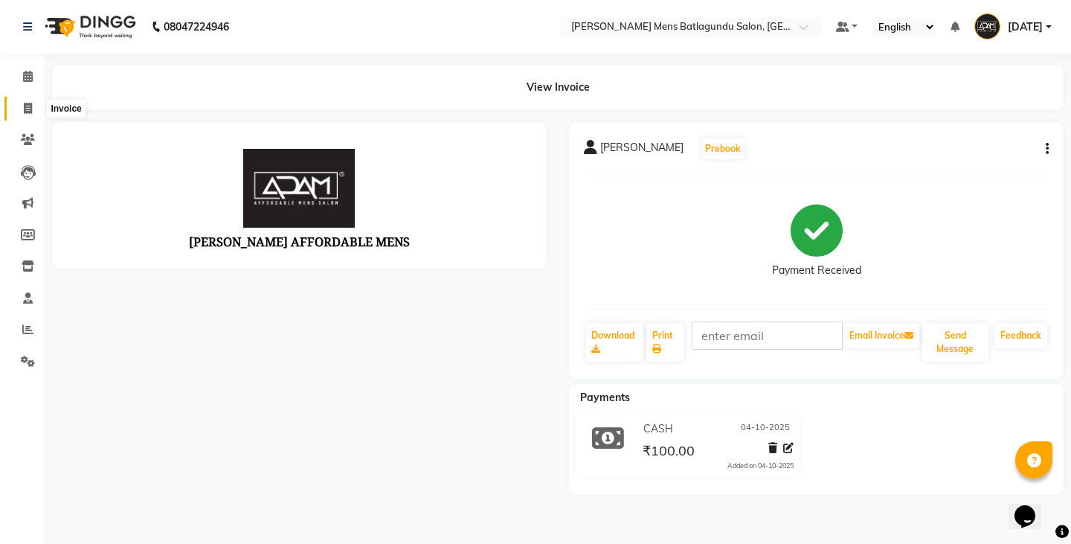
click at [17, 109] on span at bounding box center [28, 108] width 26 height 17
select select "service"
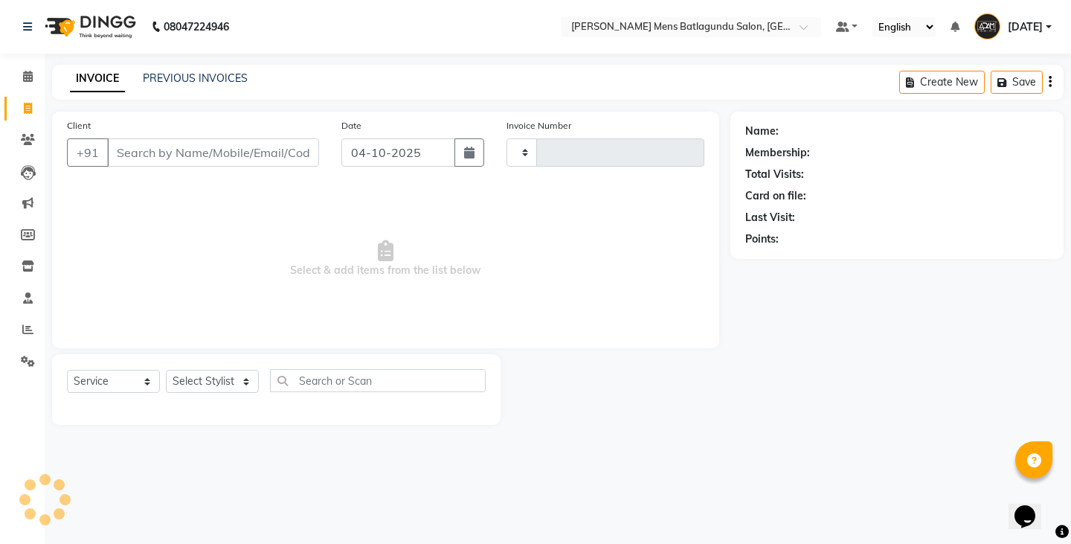
type input "5049"
select select "8213"
click at [204, 74] on link "PREVIOUS INVOICES" at bounding box center [195, 77] width 105 height 13
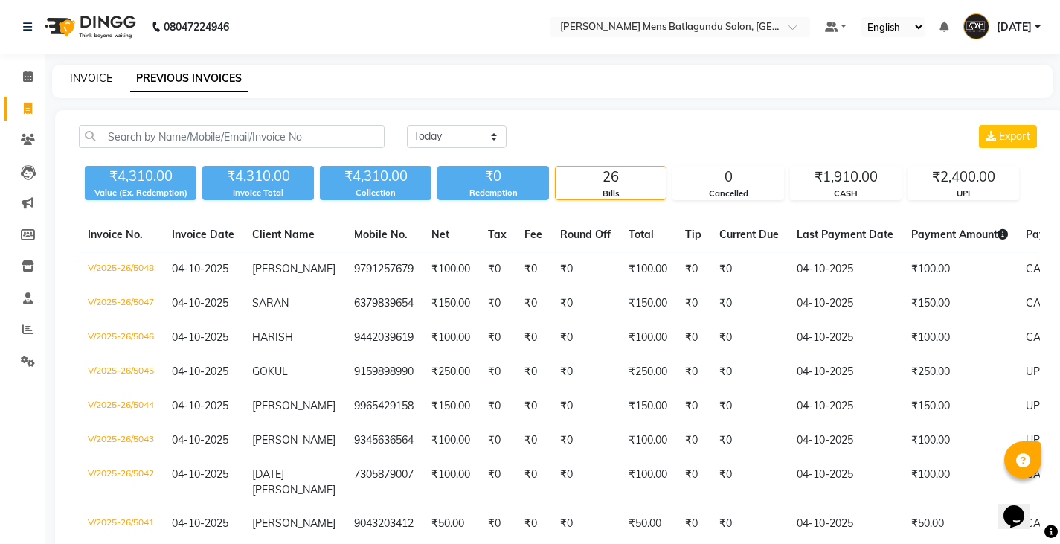
click at [91, 80] on link "INVOICE" at bounding box center [91, 77] width 42 height 13
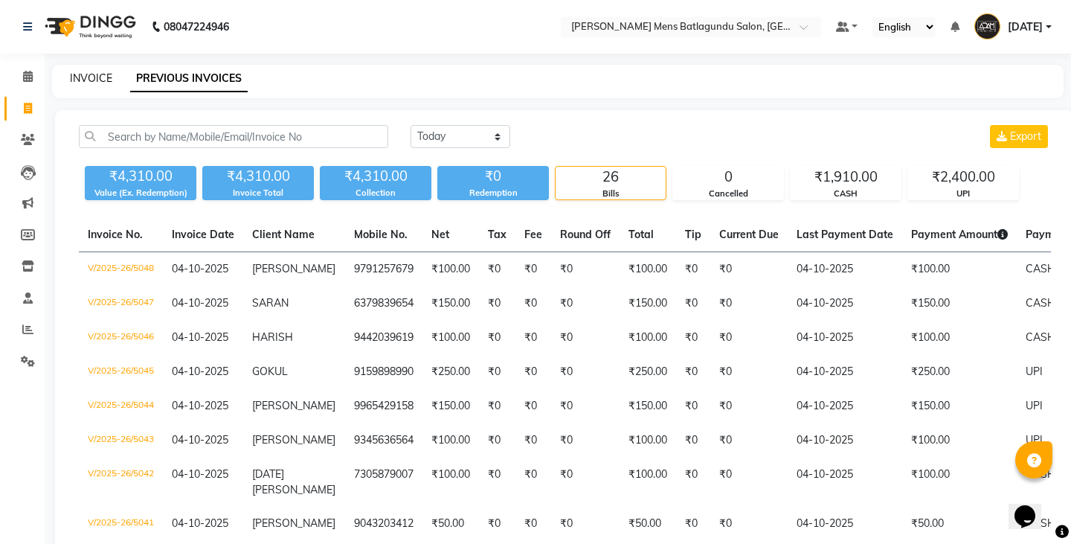
select select "service"
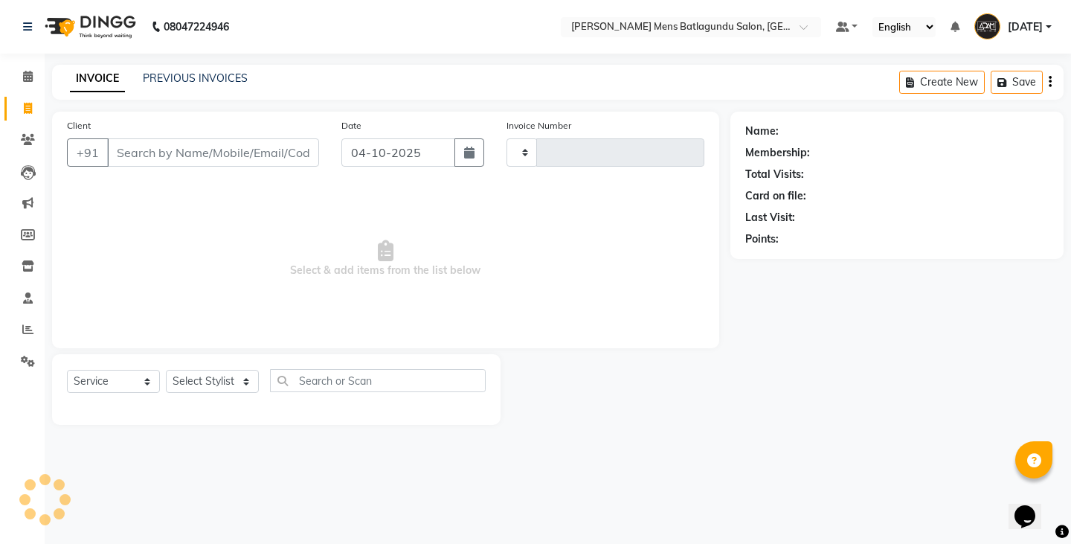
type input "5049"
select select "8213"
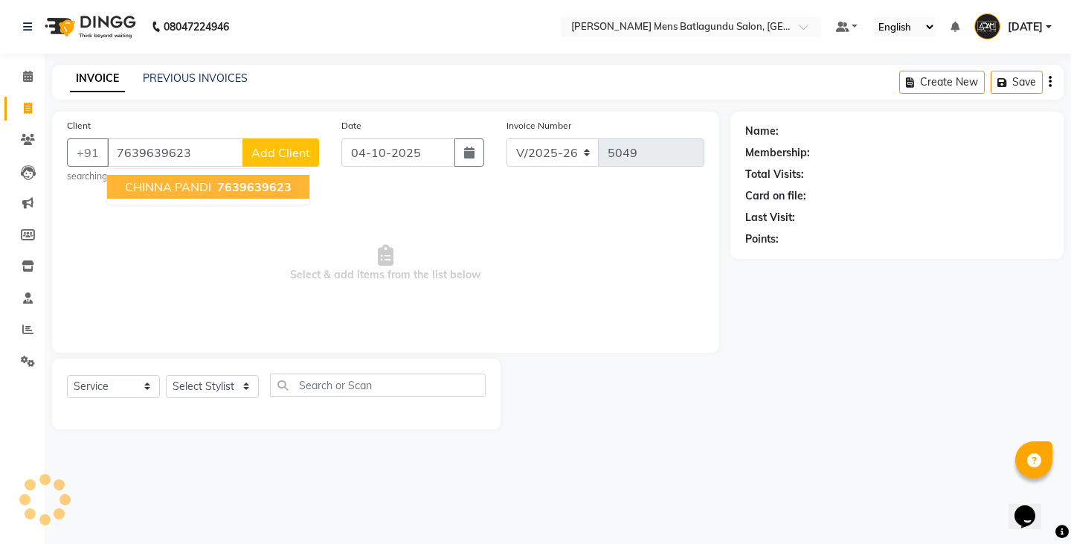
type input "7639639623"
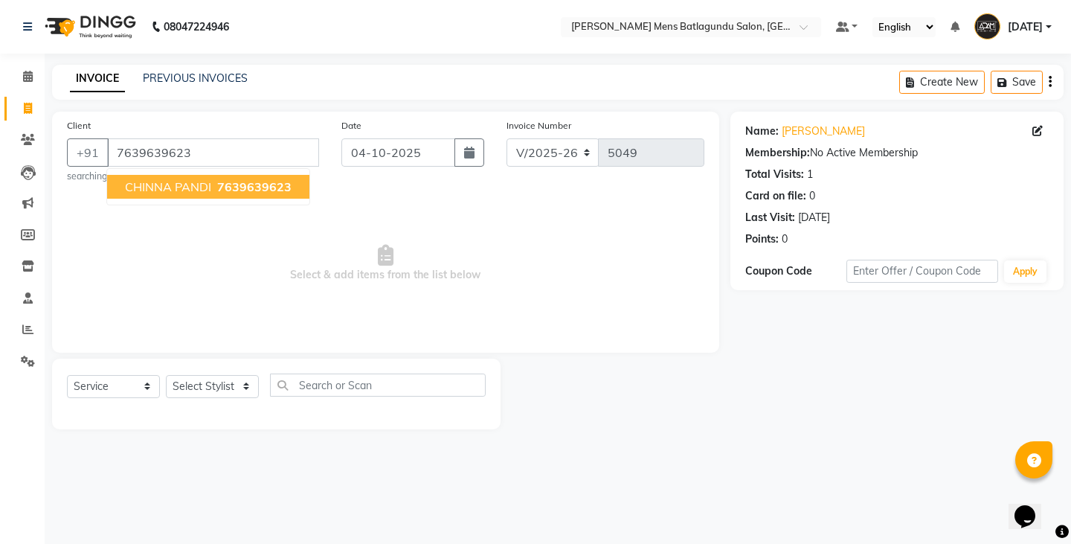
drag, startPoint x: 244, startPoint y: 181, endPoint x: 253, endPoint y: 222, distance: 41.1
click at [253, 221] on div "Client [PHONE_NUMBER] [PERSON_NAME] 7639639623 searching... Date [DATE] Invoice…" at bounding box center [385, 232] width 667 height 241
click at [236, 184] on span "7639639623" at bounding box center [254, 186] width 74 height 15
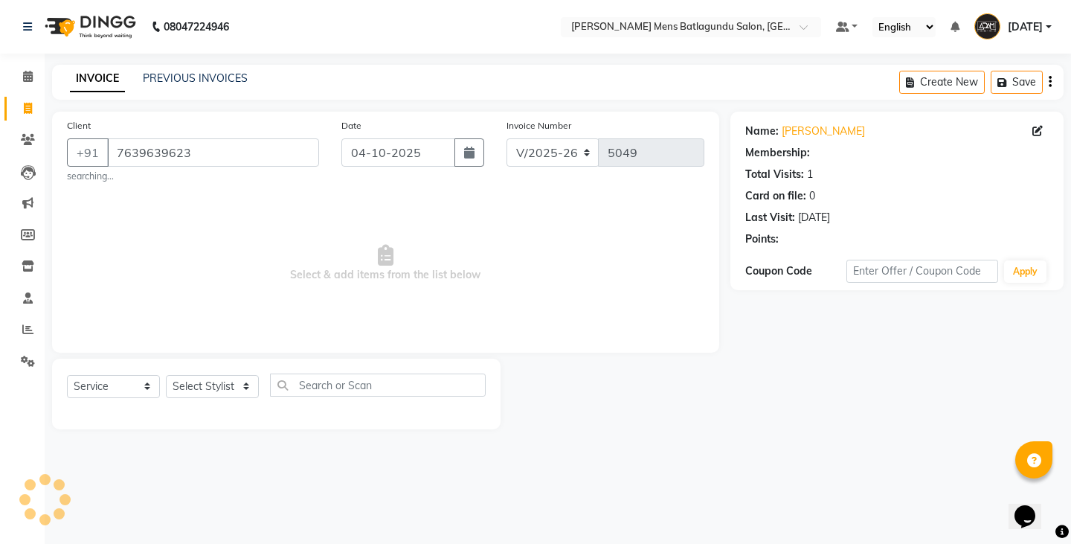
click at [204, 396] on div "Select Service Product Membership Package Voucher Prepaid Gift Card Select Styl…" at bounding box center [276, 390] width 419 height 35
click at [190, 393] on select "Select Stylist Admin [PERSON_NAME][DATE] SAHIB [PERSON_NAME]" at bounding box center [212, 386] width 93 height 23
select select "89703"
click at [166, 375] on select "Select Stylist Admin [PERSON_NAME][DATE] SAHIB [PERSON_NAME]" at bounding box center [212, 386] width 93 height 23
